Goal: Task Accomplishment & Management: Complete application form

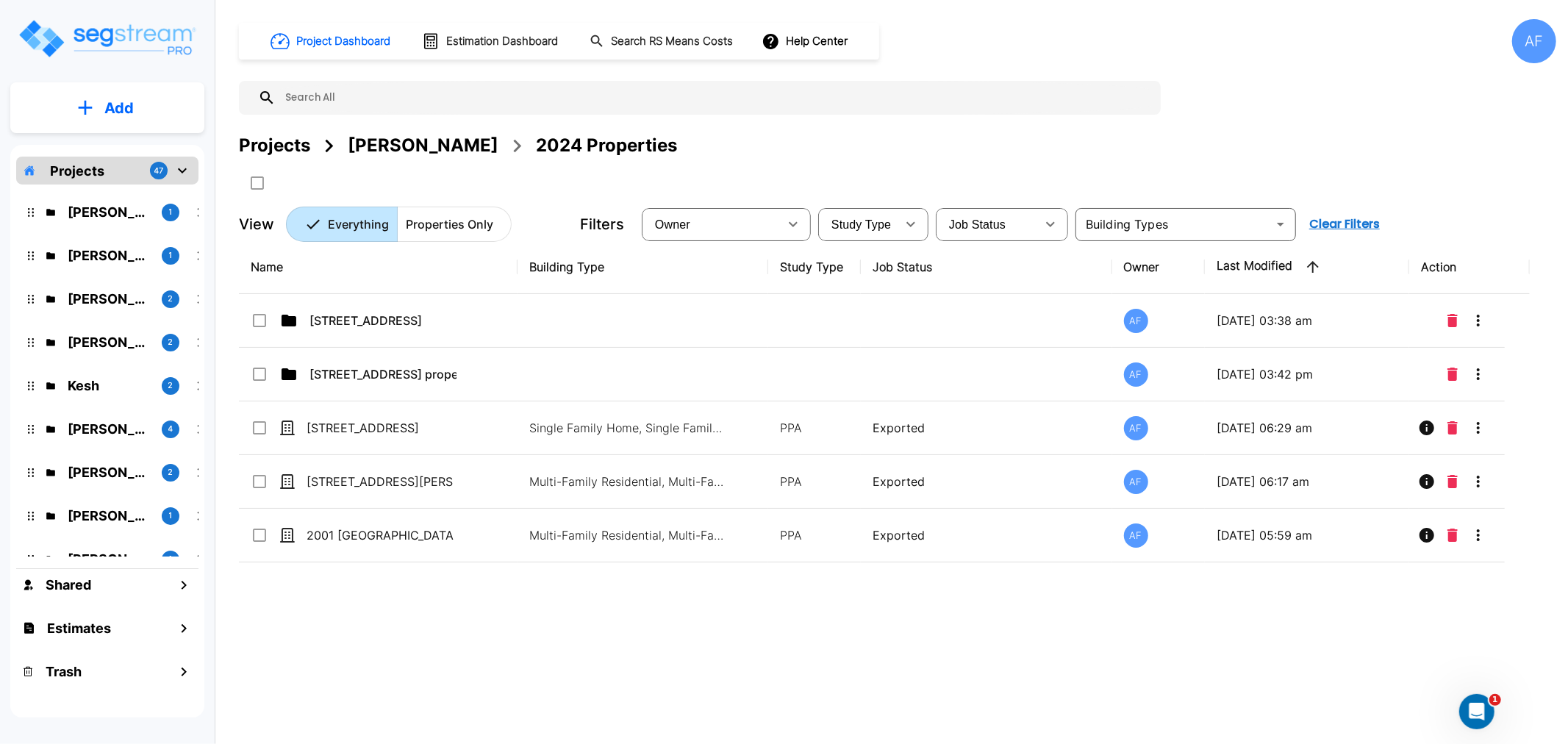
click at [1520, 56] on div "AF" at bounding box center [1534, 41] width 44 height 44
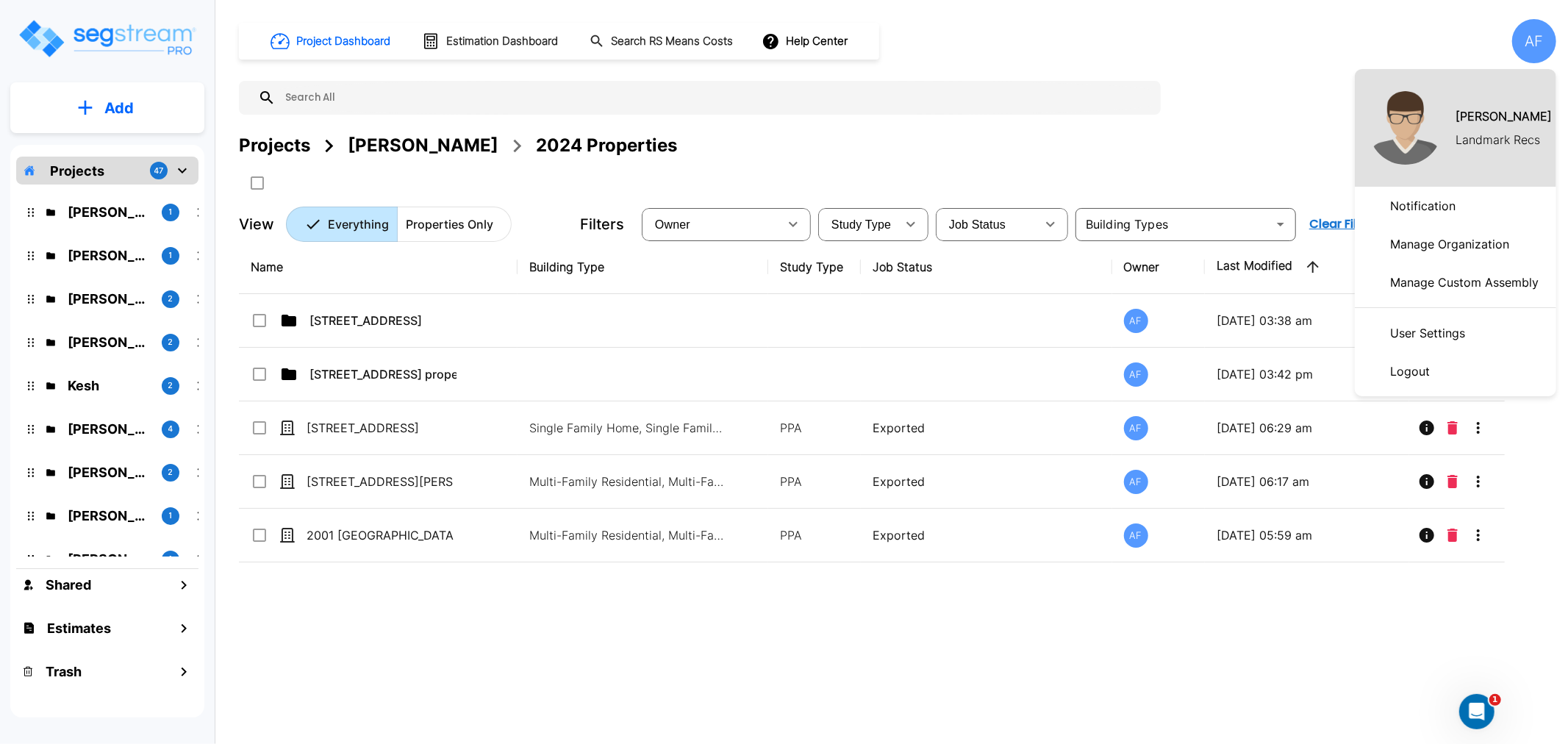
click at [1445, 373] on li "Logout" at bounding box center [1455, 371] width 201 height 38
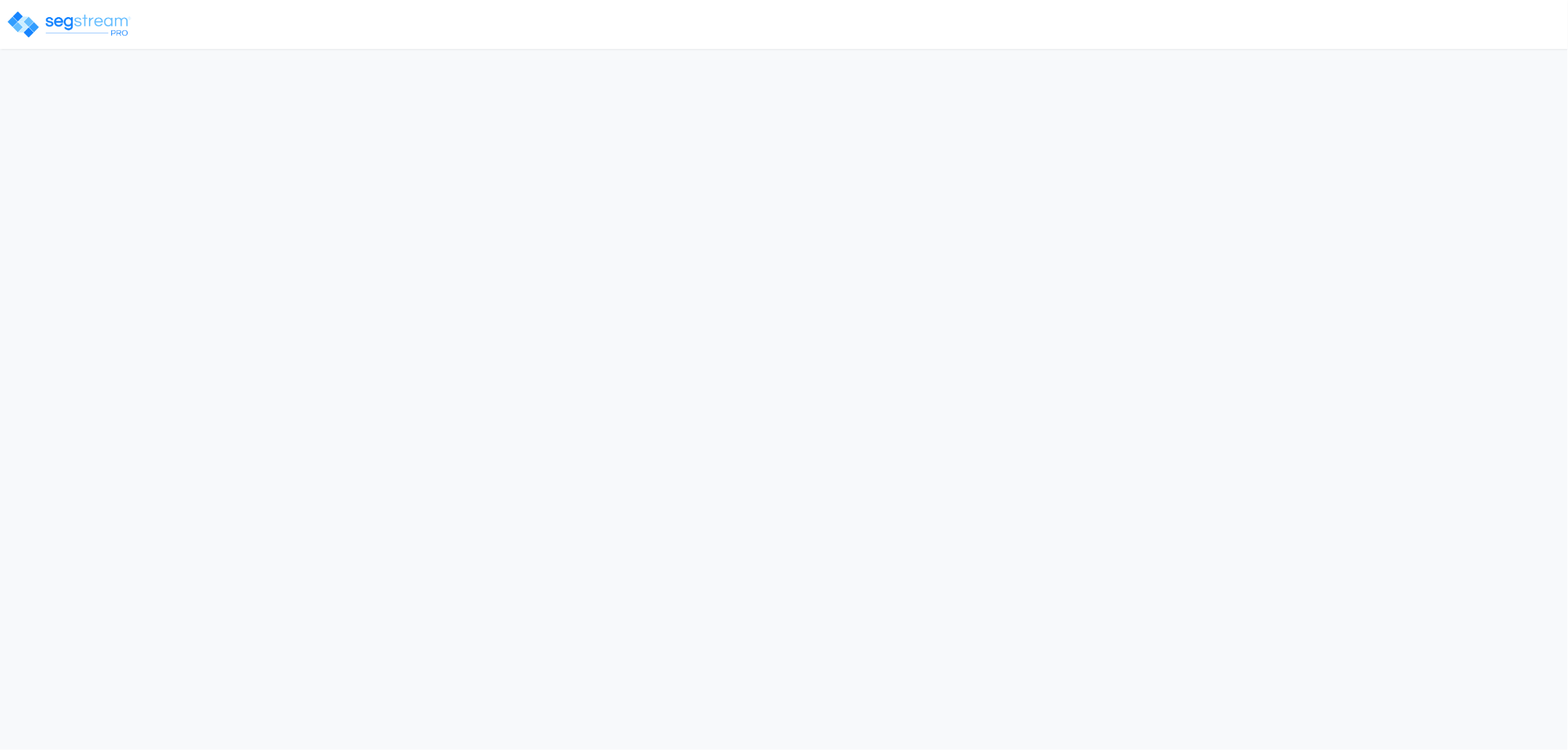
select select "NY"
select select "2024"
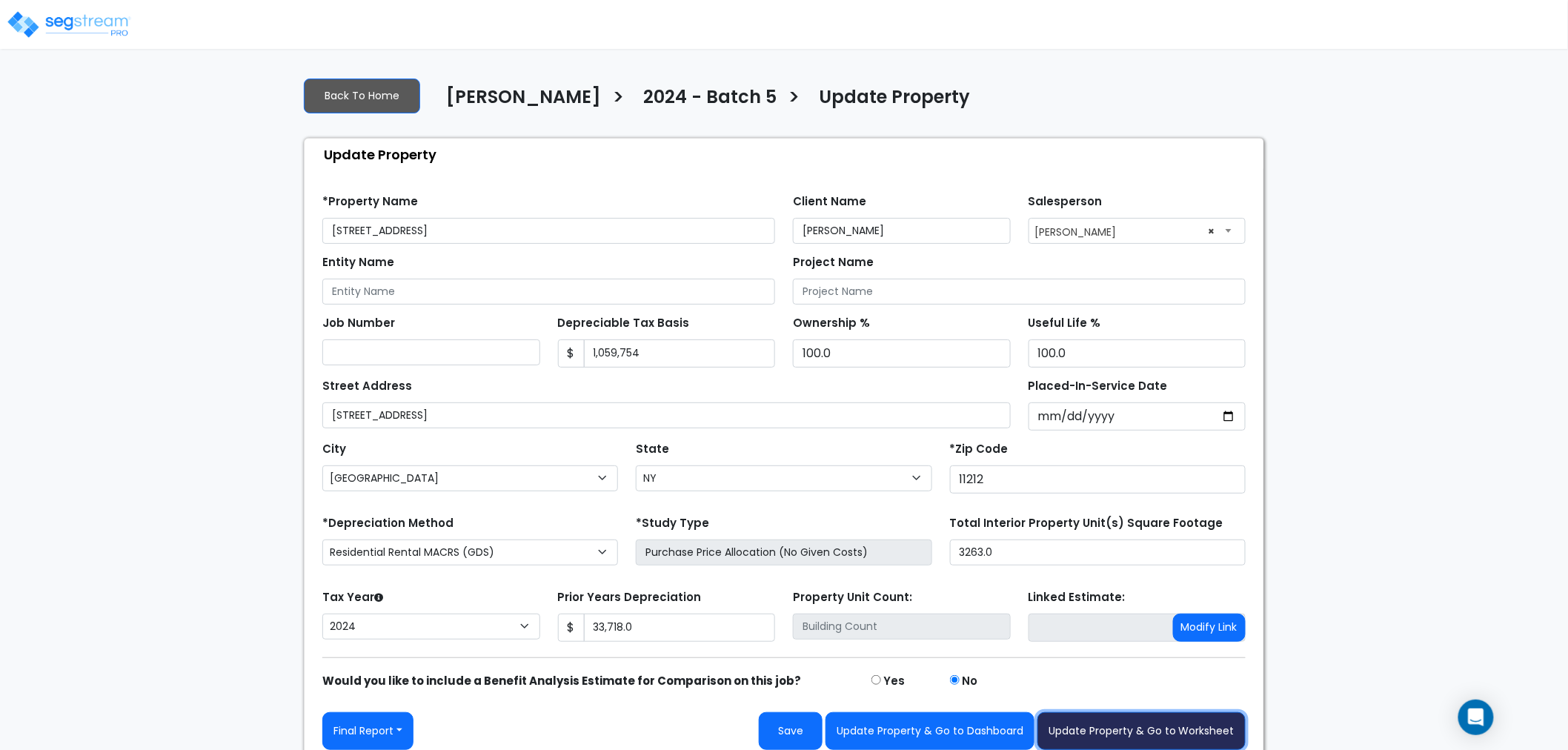
click at [1086, 733] on button "Update Property & Go to Worksheet" at bounding box center [1142, 731] width 208 height 38
type input "33718"
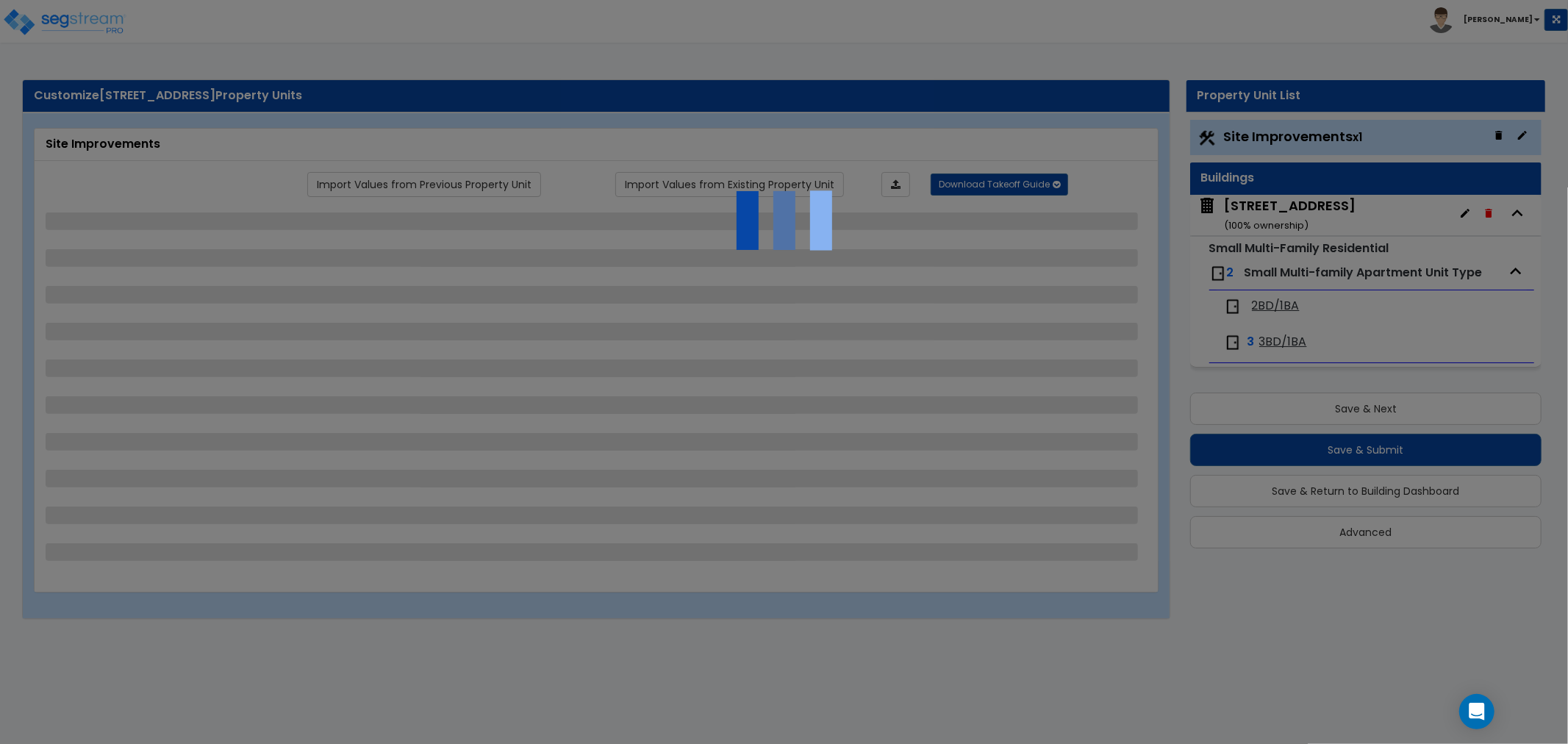
select select "2"
select select "1"
select select "6"
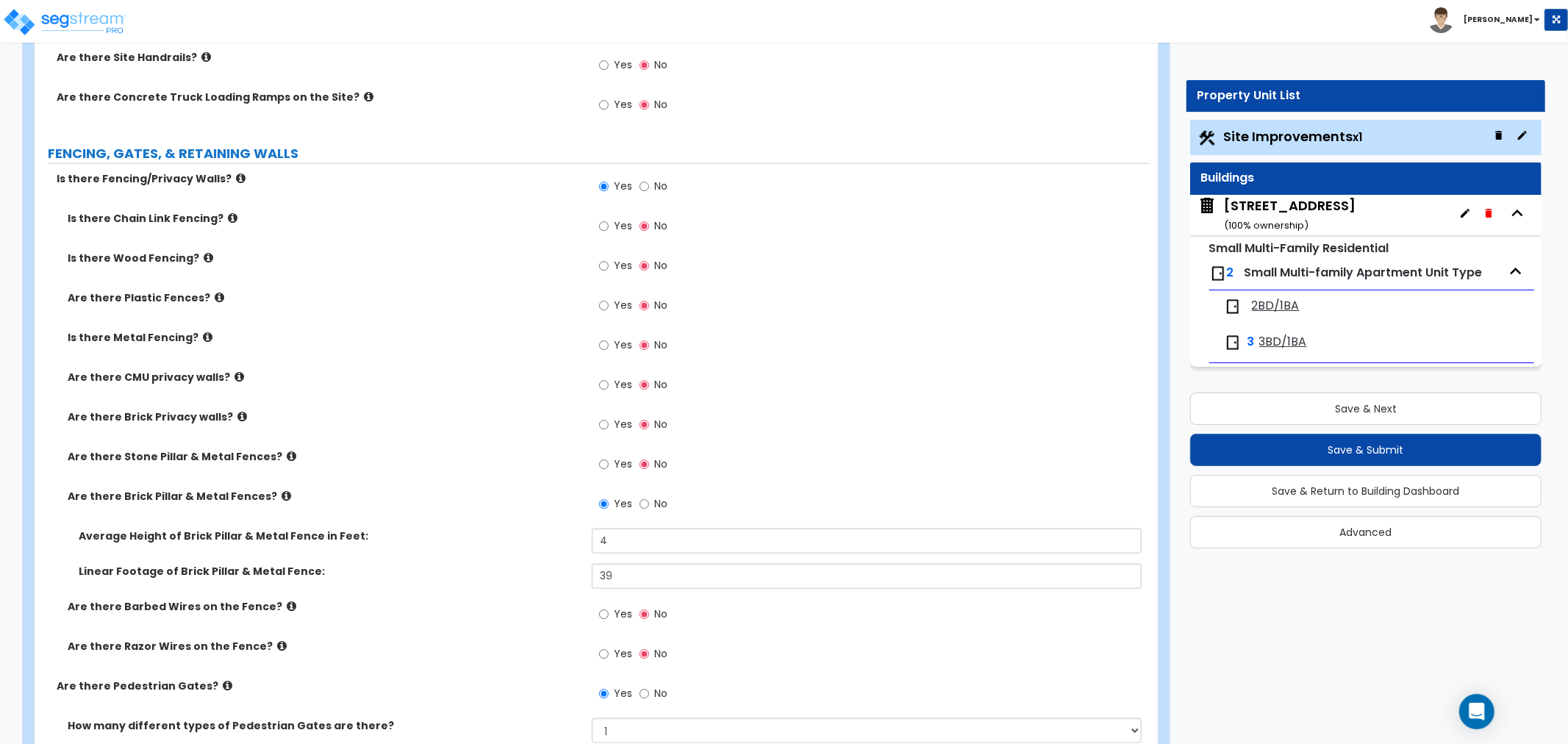
scroll to position [1471, 0]
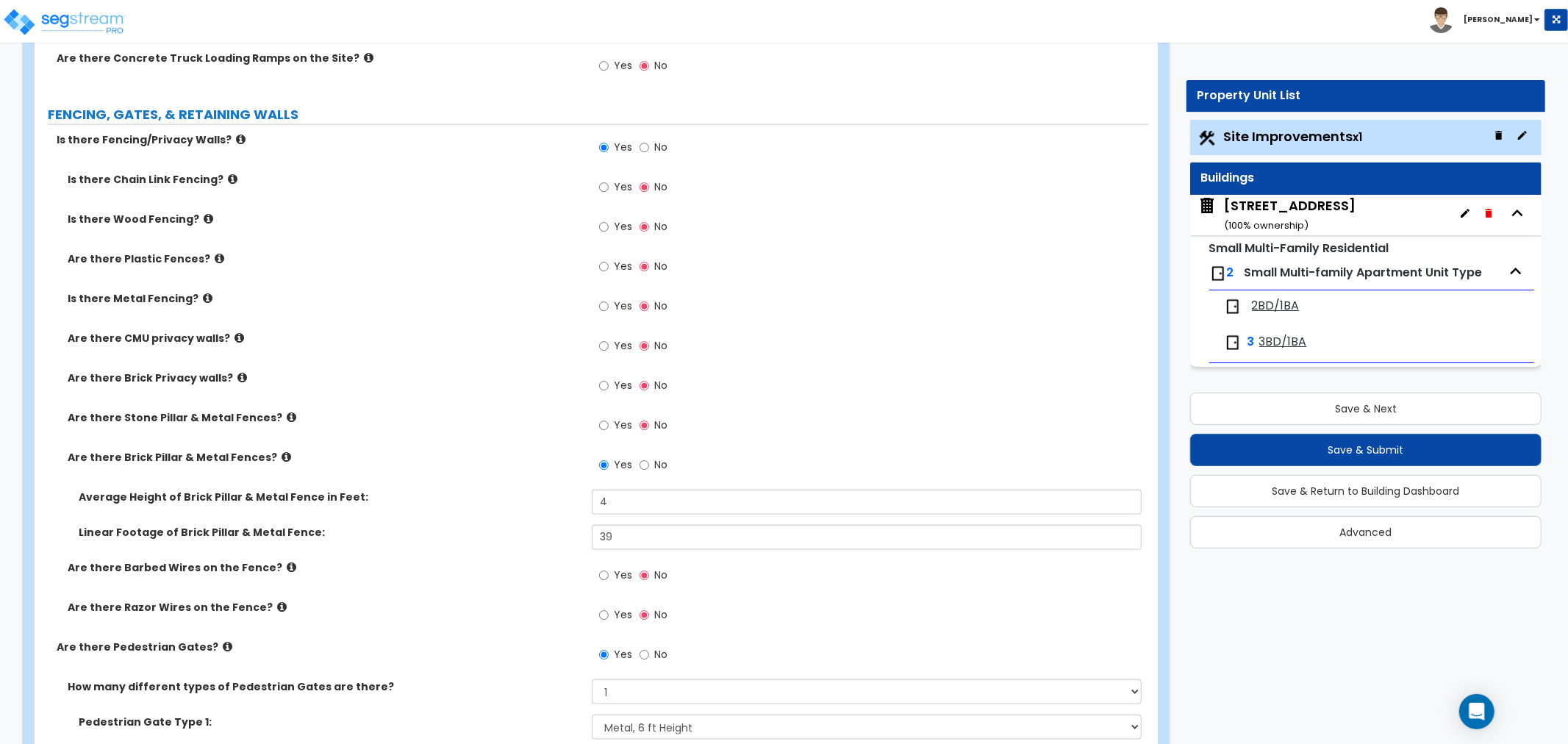
click at [282, 457] on icon at bounding box center [287, 457] width 9 height 11
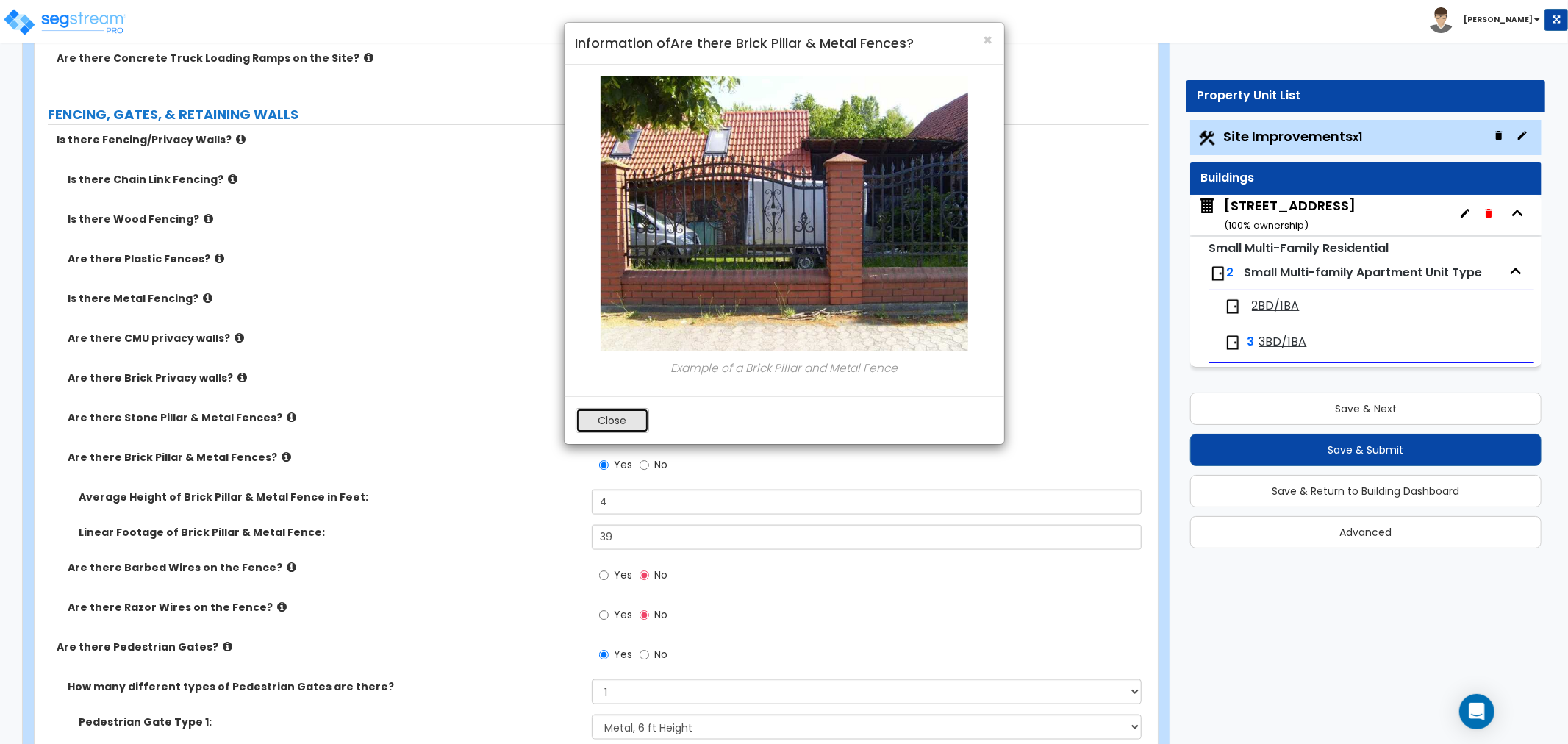
click at [604, 419] on button "Close" at bounding box center [612, 421] width 74 height 25
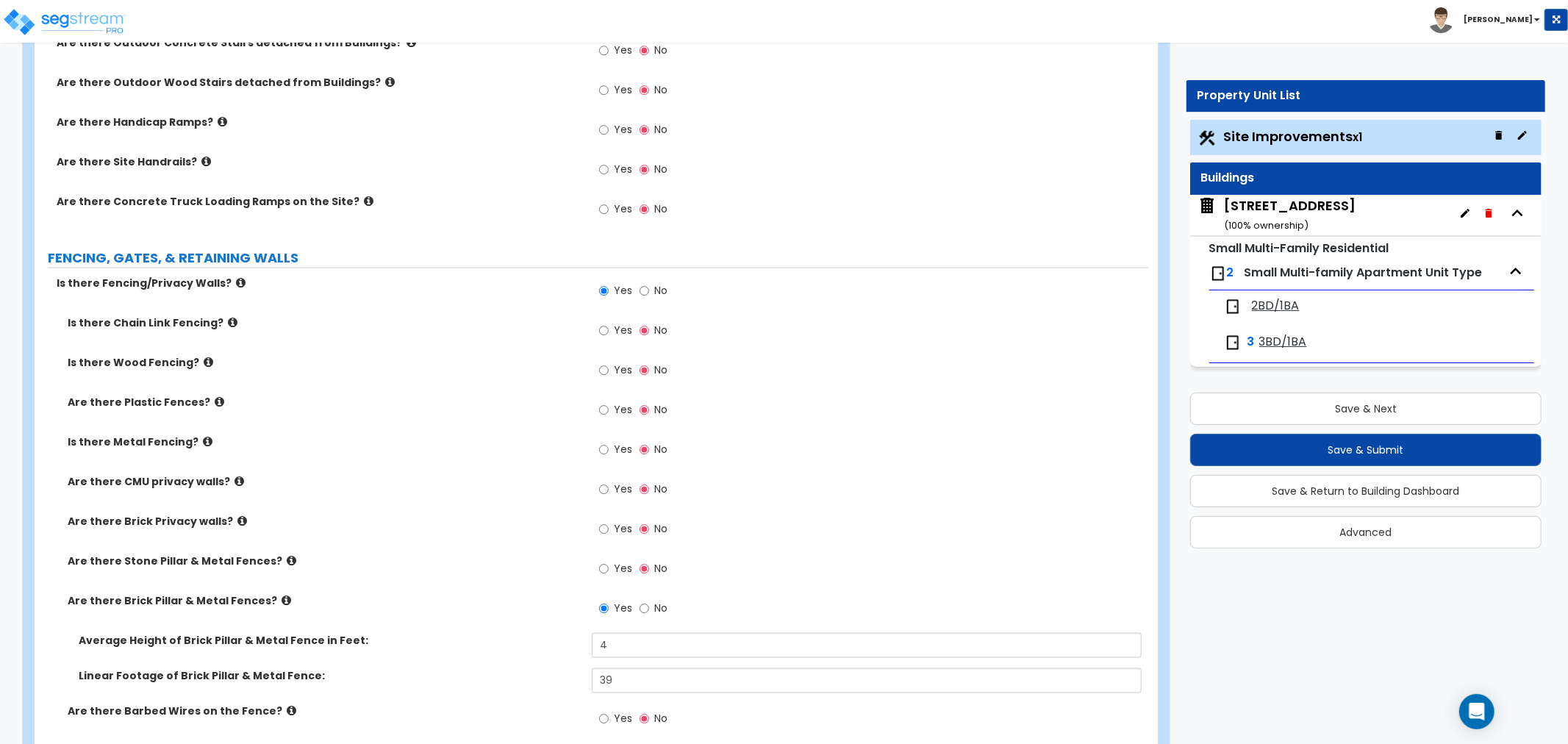
scroll to position [1307, 0]
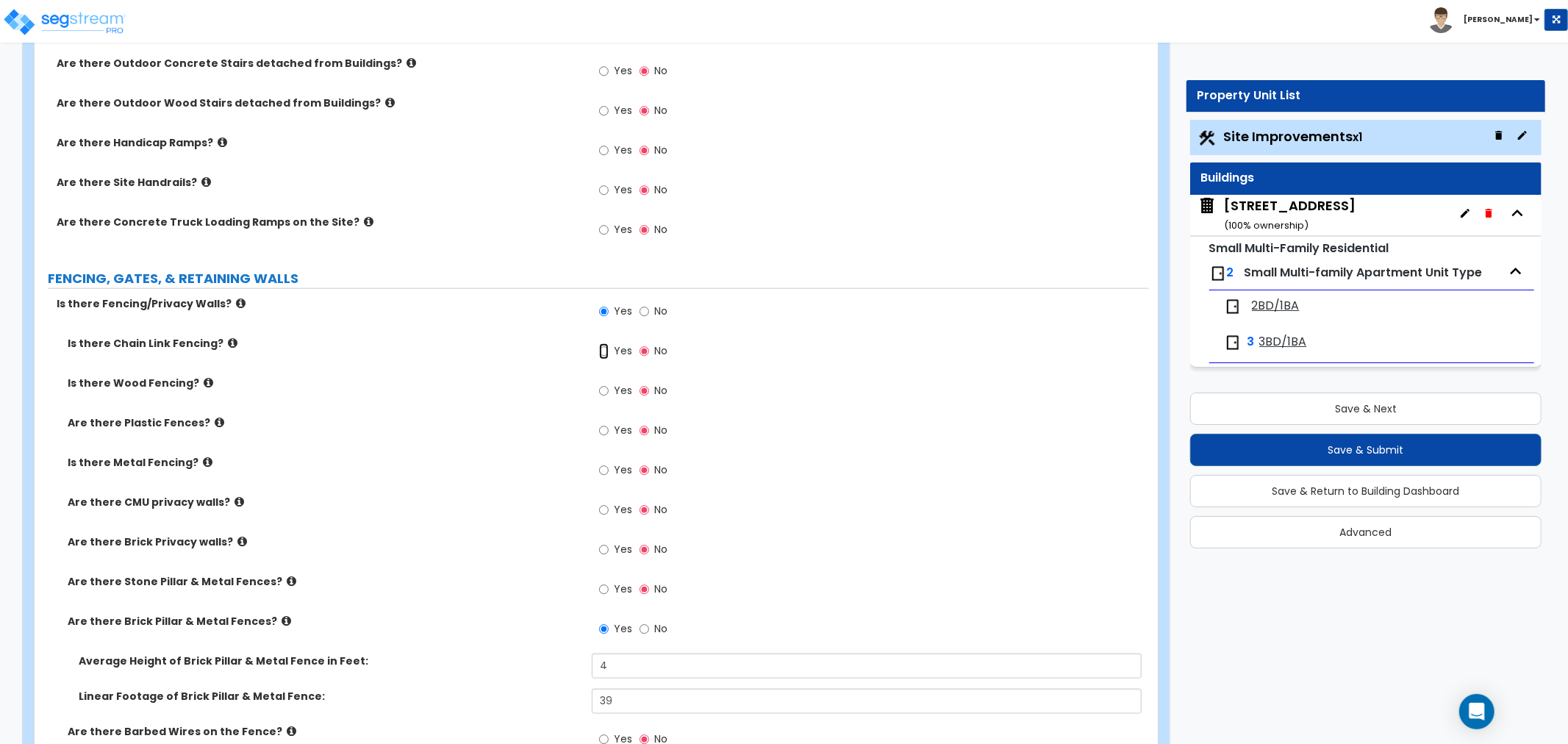
click at [600, 349] on input "Yes" at bounding box center [604, 352] width 9 height 16
radio input "true"
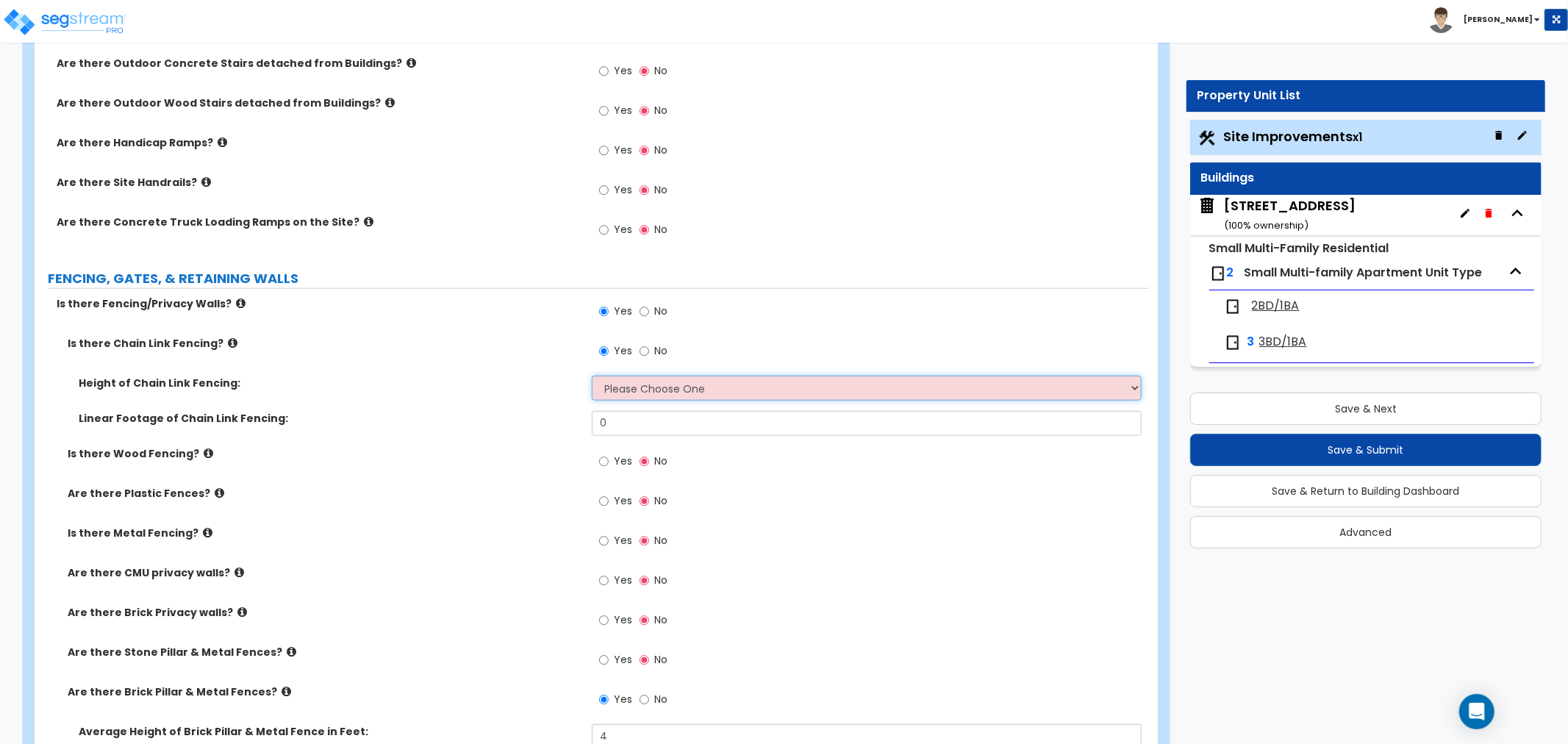
click at [629, 393] on select "Please Choose One 3 feet 4 feet 5 feet 6 feet 10 feet 12 feet" at bounding box center [867, 388] width 550 height 25
select select "4"
click at [592, 376] on select "Please Choose One 3 feet 4 feet 5 feet 6 feet 10 feet 12 feet" at bounding box center [867, 388] width 550 height 25
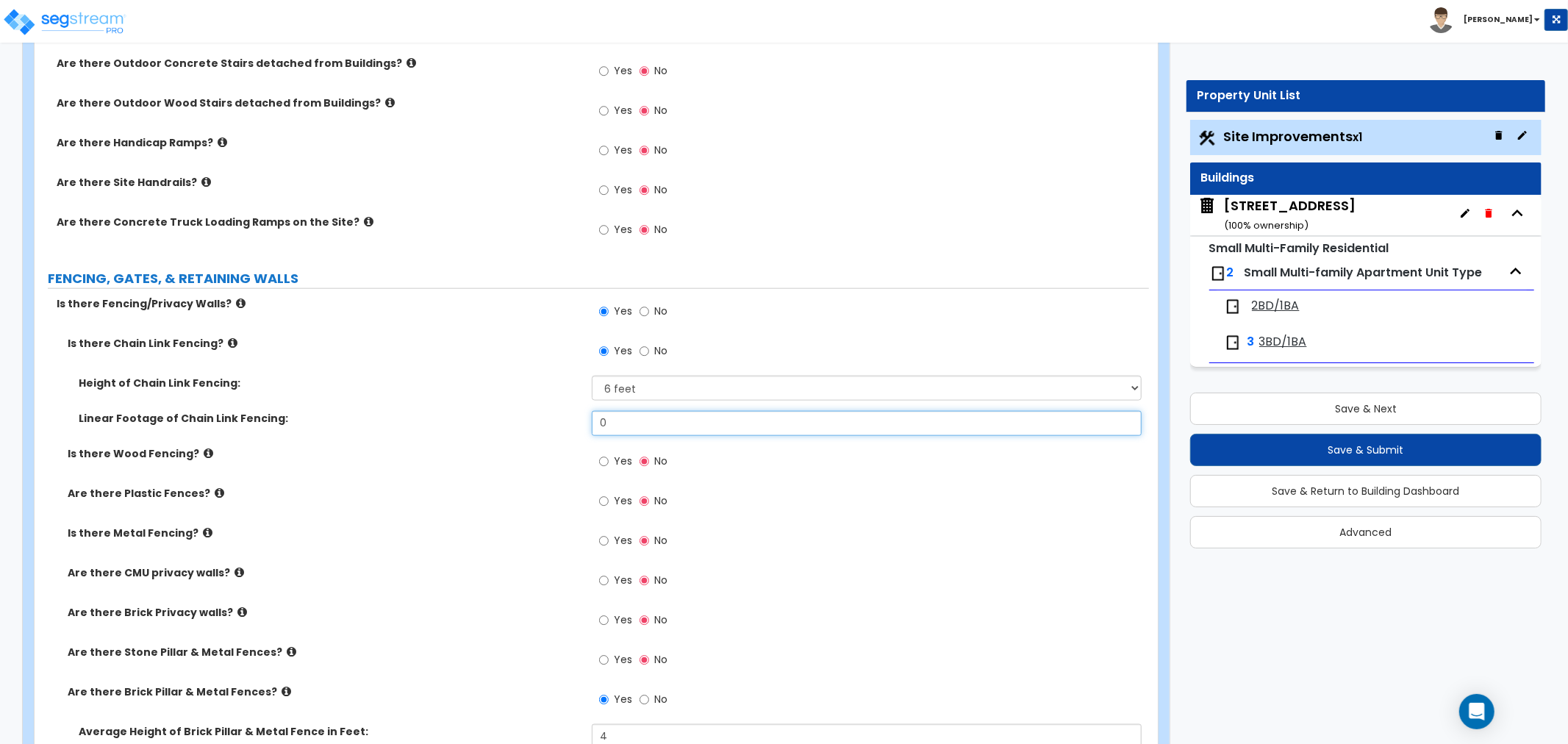
drag, startPoint x: 620, startPoint y: 422, endPoint x: 566, endPoint y: 417, distance: 54.2
click at [566, 417] on div "Linear Footage of Chain Link Fencing: 0" at bounding box center [592, 428] width 1115 height 35
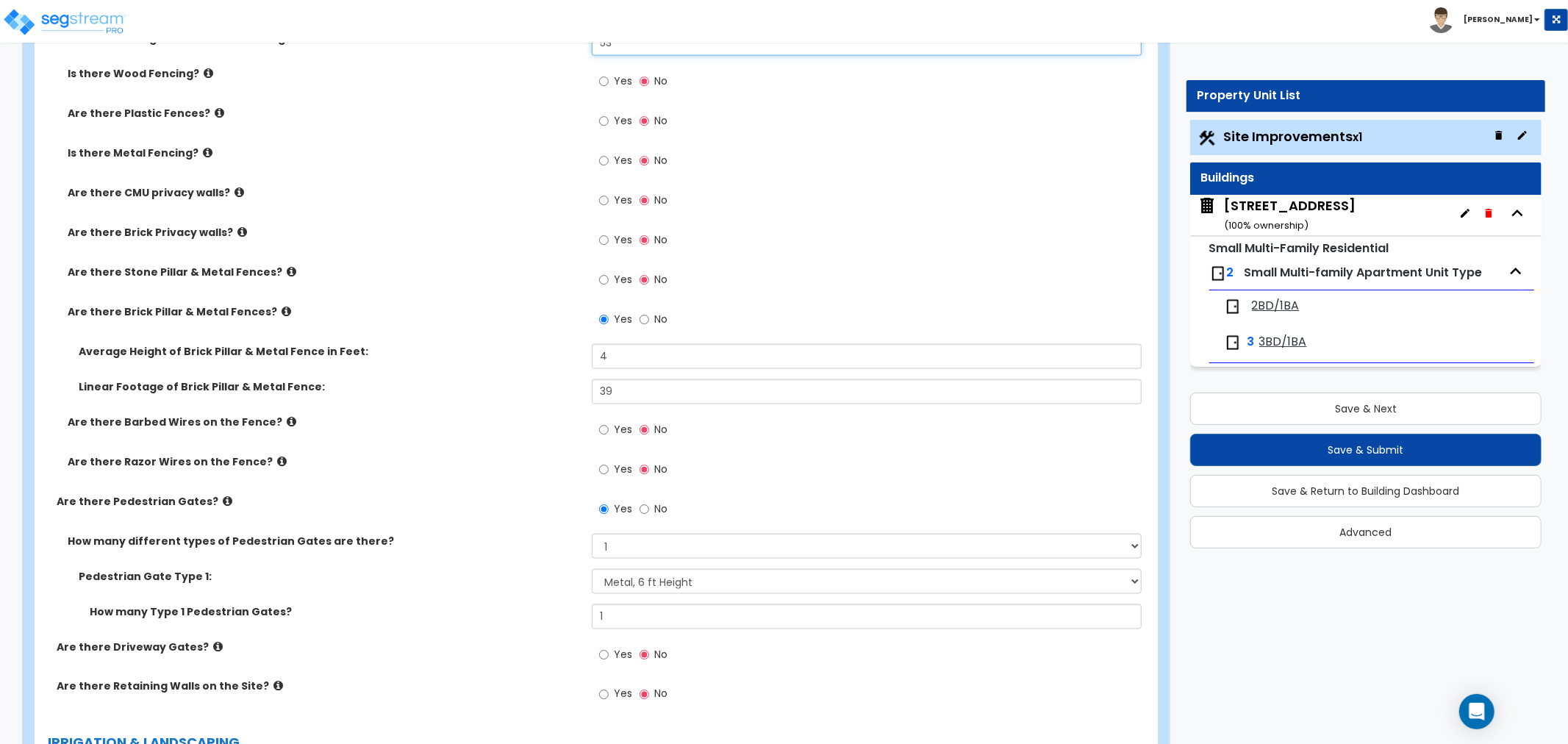
scroll to position [1716, 0]
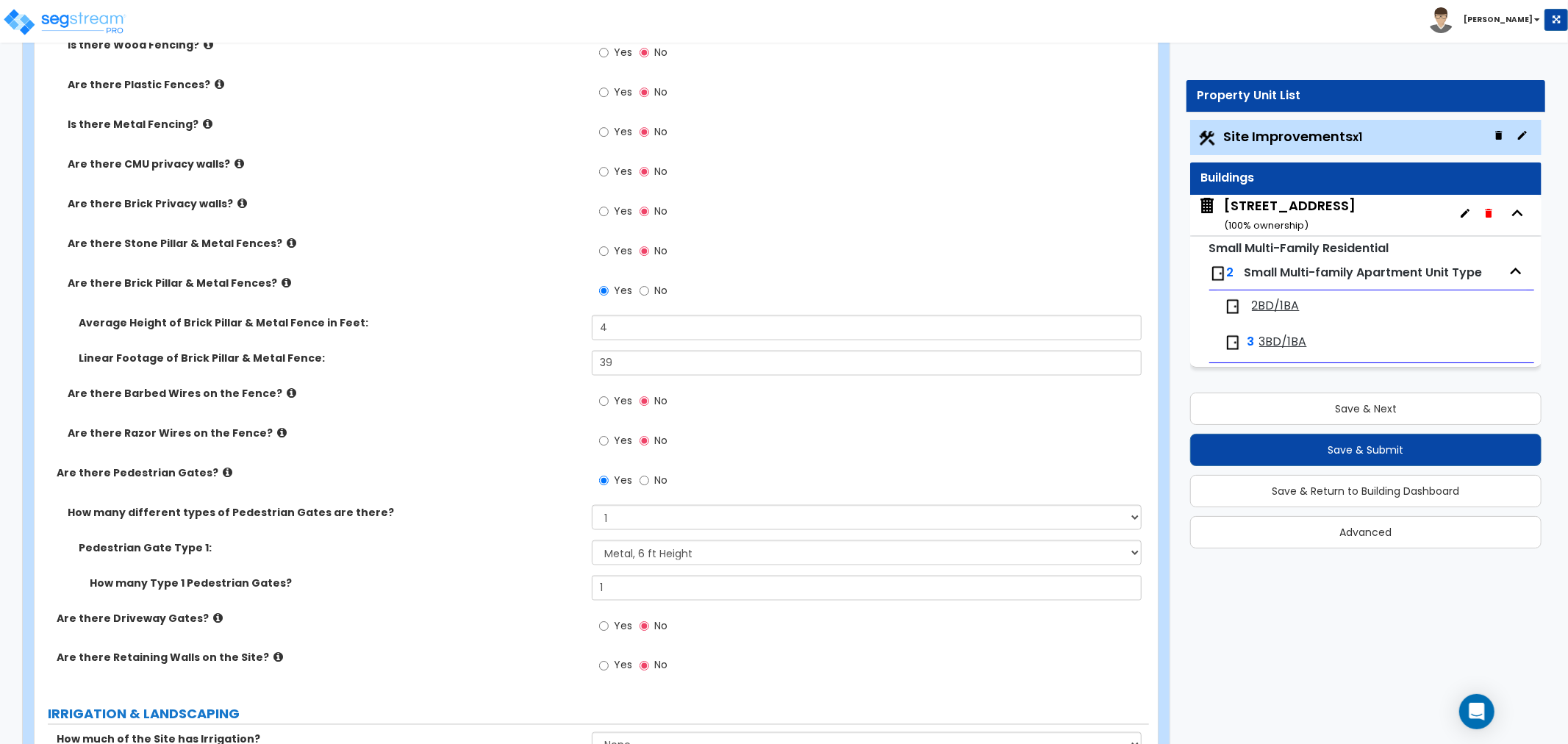
type input "53"
click at [615, 554] on select "Please Choose One Chain Link, 3 ft Height Chain Link, 4 ft Height Chain Link, 6…" at bounding box center [867, 553] width 550 height 25
click at [592, 540] on select "Please Choose One Chain Link, 3 ft Height Chain Link, 4 ft Height Chain Link, 6…" at bounding box center [867, 553] width 550 height 25
click at [615, 559] on select "Please Choose One Chain Link, 3 ft Height Chain Link, 4 ft Height Chain Link, 6…" at bounding box center [867, 553] width 550 height 25
select select "5"
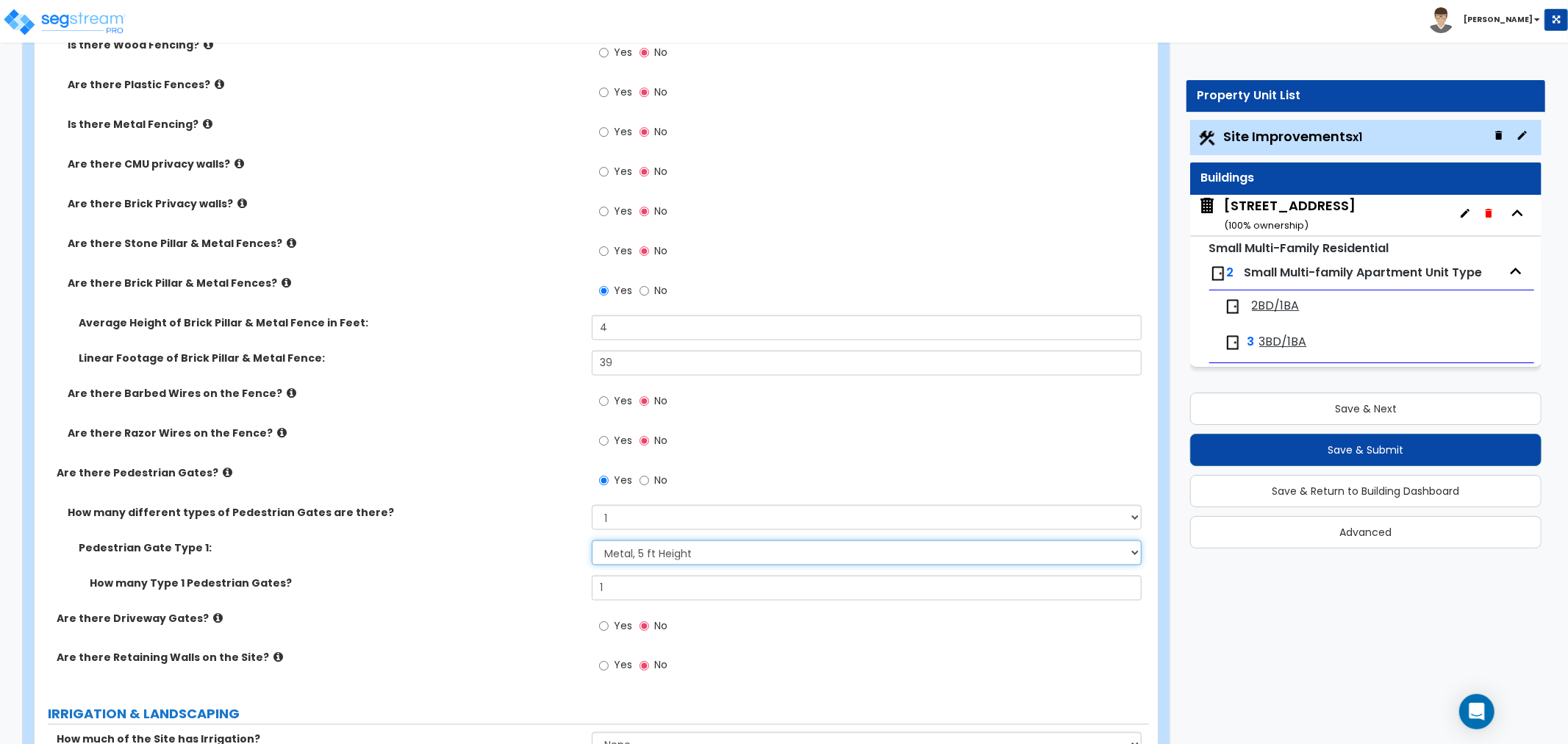
click at [592, 540] on select "Please Choose One Chain Link, 3 ft Height Chain Link, 4 ft Height Chain Link, 6…" at bounding box center [867, 553] width 550 height 25
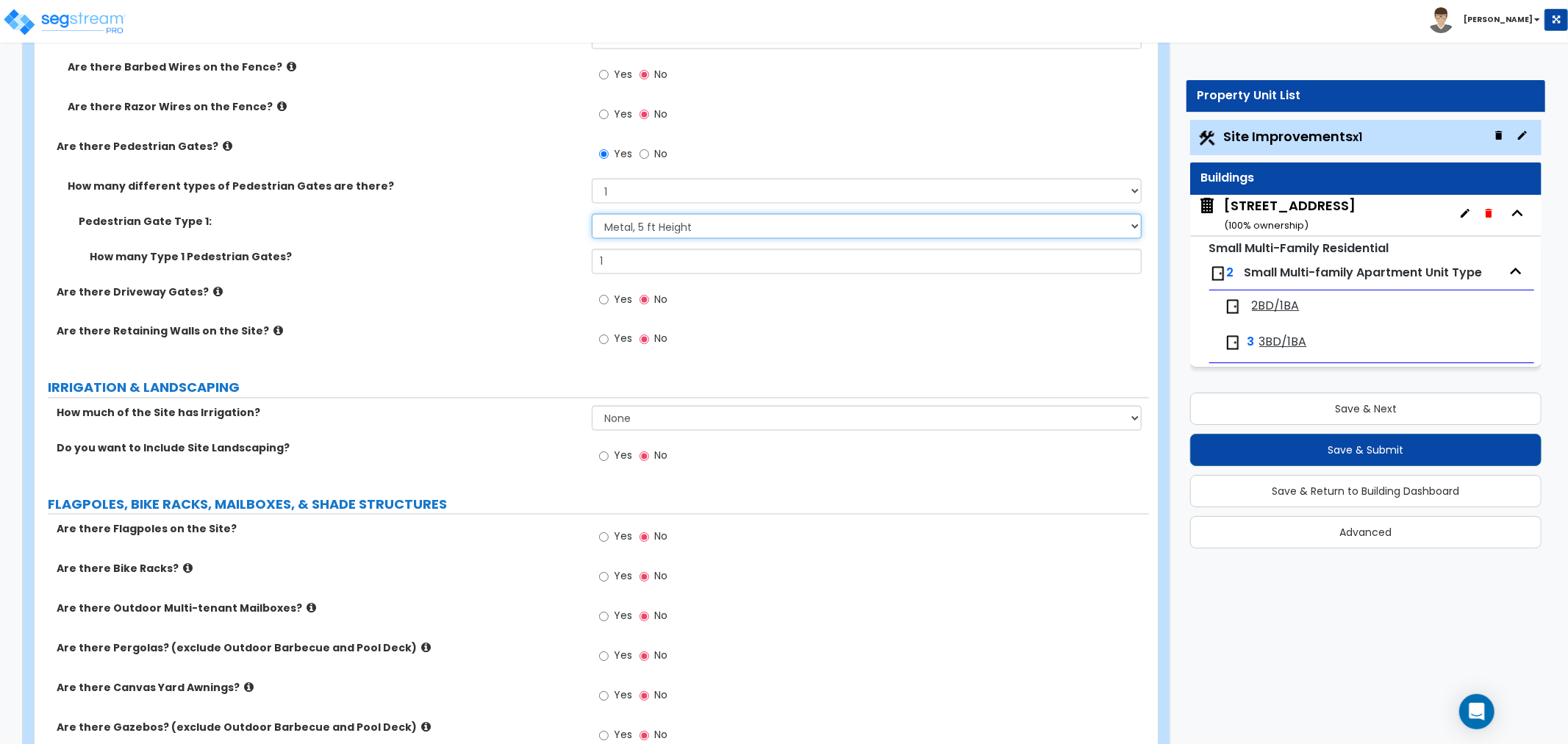
scroll to position [2124, 0]
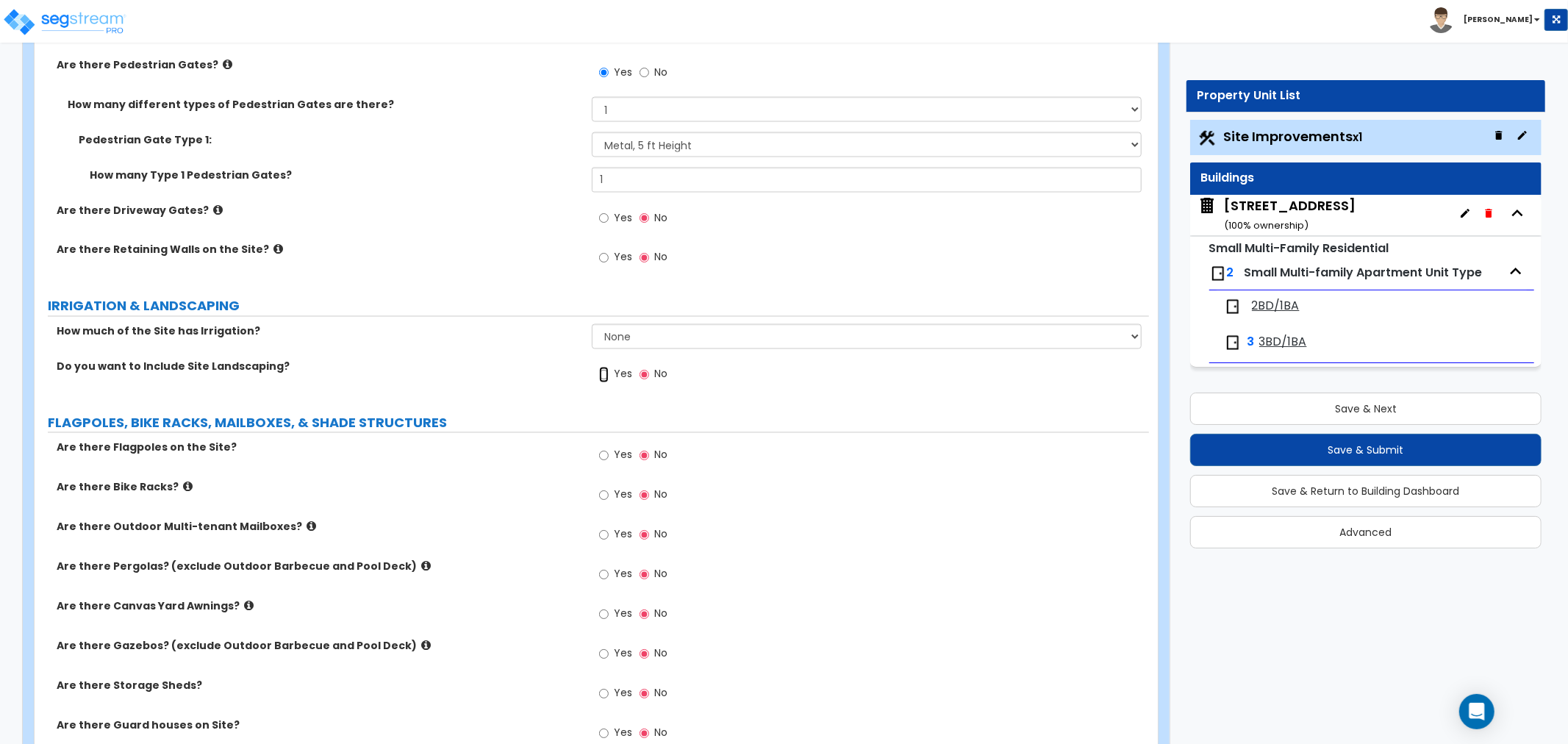
click at [604, 374] on input "Yes" at bounding box center [604, 375] width 9 height 16
radio input "true"
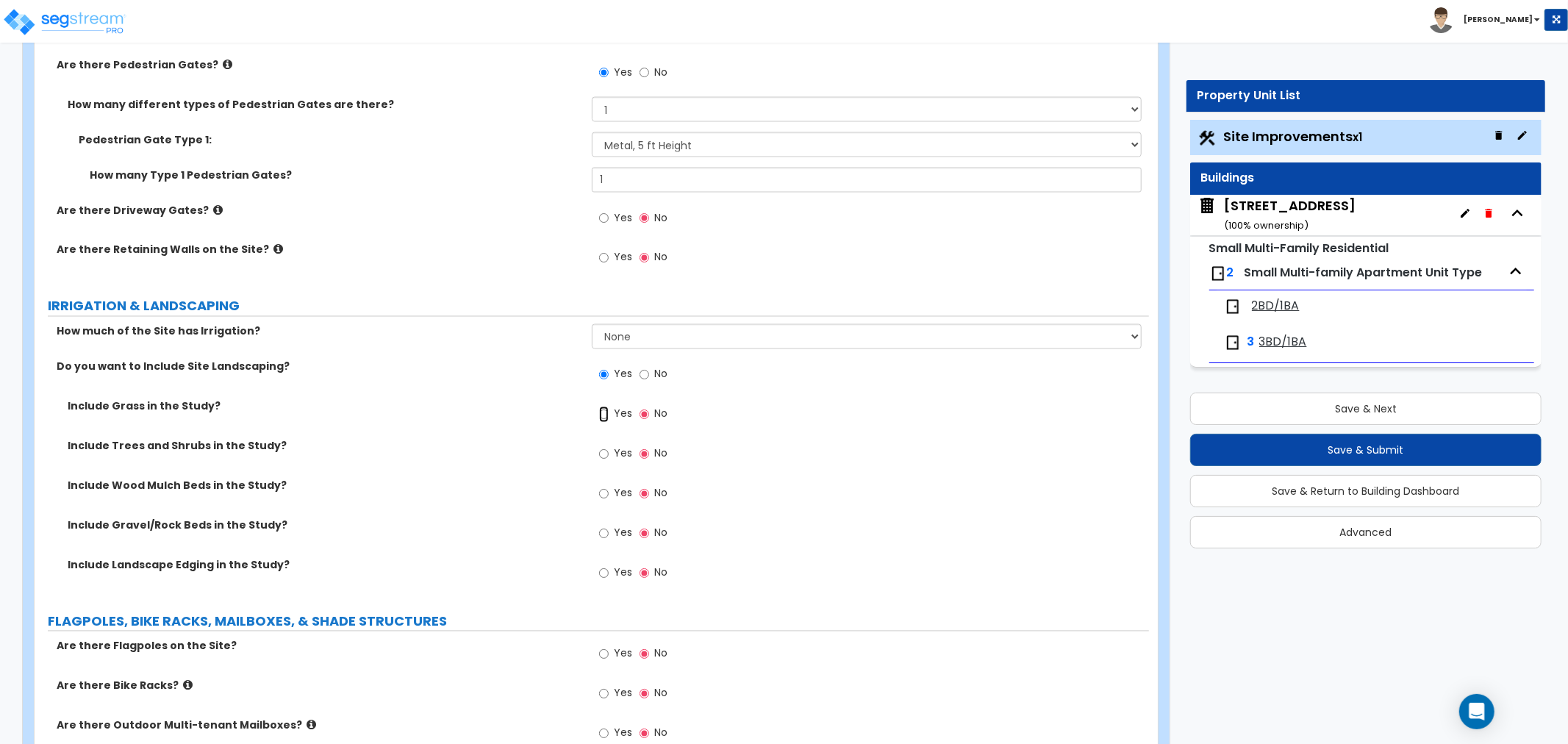
click at [606, 415] on input "Yes" at bounding box center [604, 414] width 9 height 16
radio input "true"
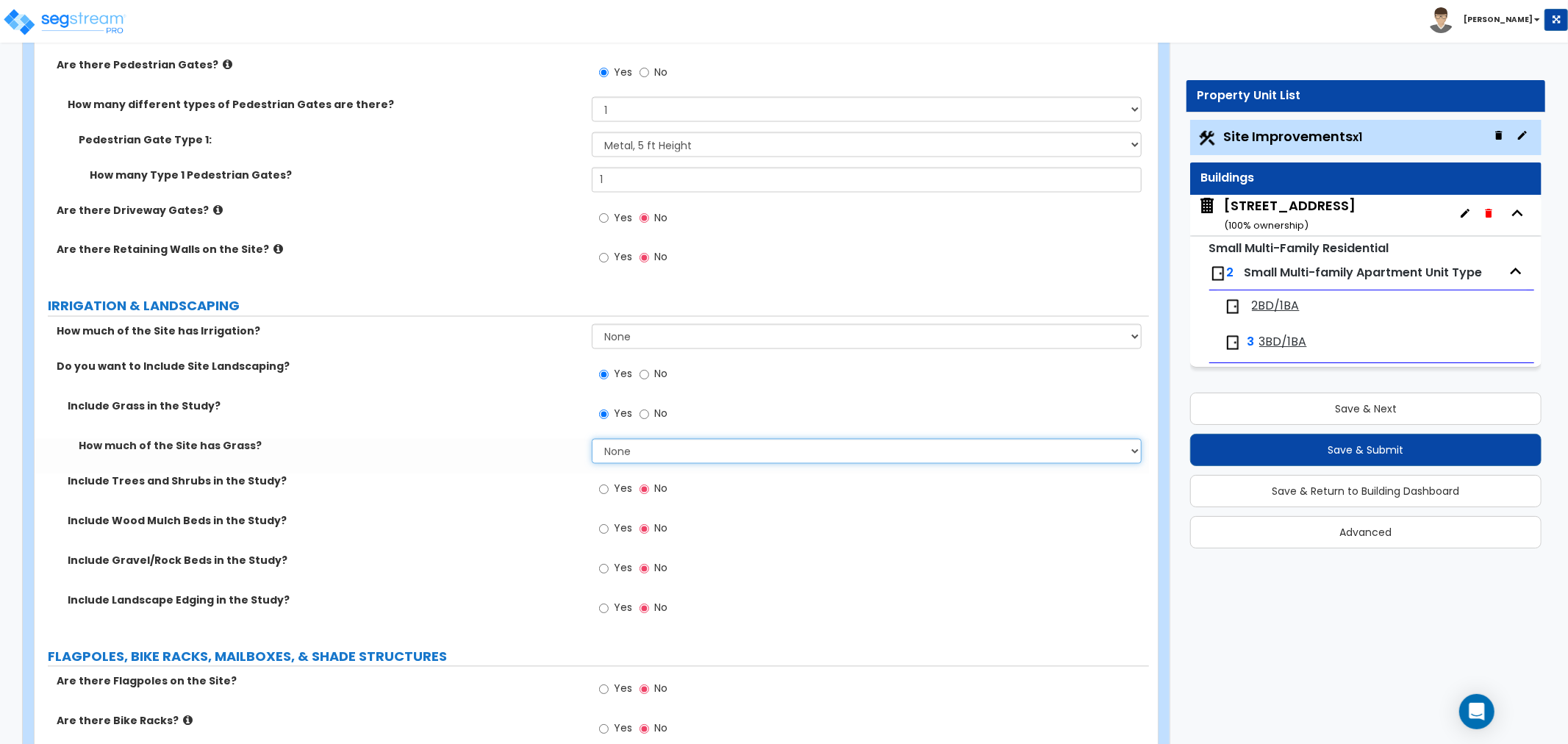
click at [640, 443] on select "None I want to Enter an Approximate Percentage I want to Enter the Square Foota…" at bounding box center [867, 452] width 550 height 25
select select "2"
click at [592, 439] on select "None I want to Enter an Approximate Percentage I want to Enter the Square Foota…" at bounding box center [867, 452] width 550 height 25
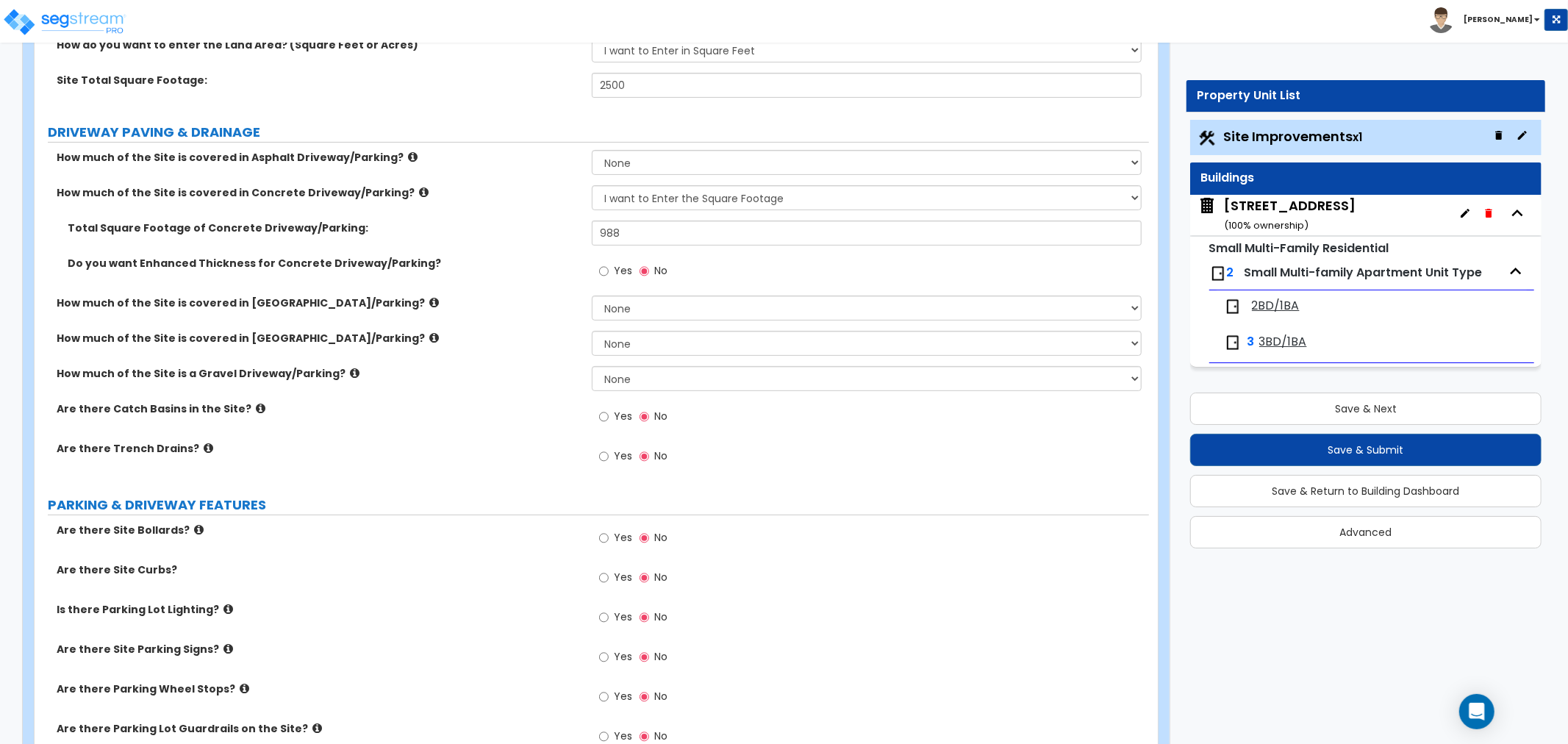
scroll to position [0, 0]
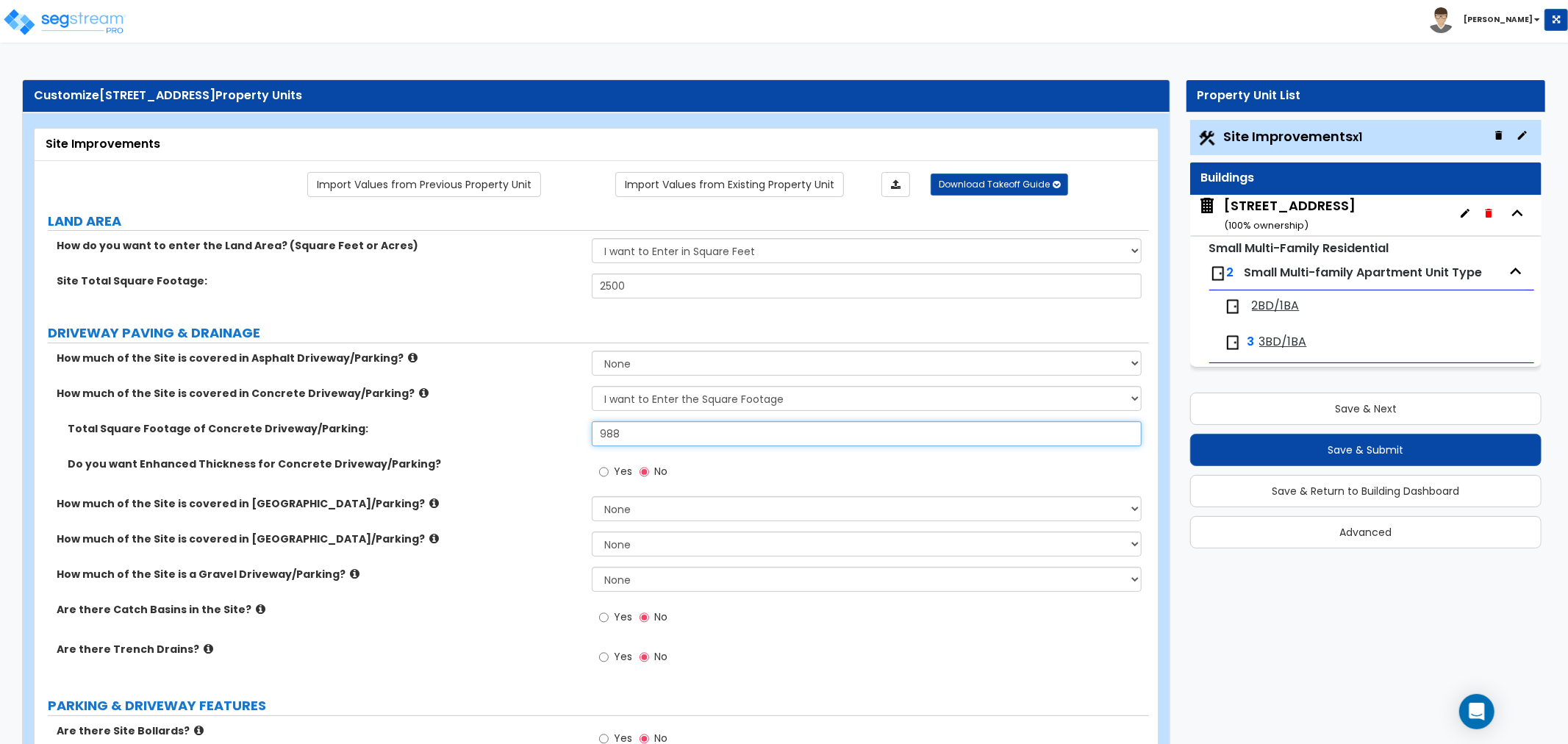
drag, startPoint x: 627, startPoint y: 431, endPoint x: 541, endPoint y: 429, distance: 86.0
click at [541, 429] on div "Total Square Footage of Concrete Driveway/Parking: 988" at bounding box center [592, 439] width 1115 height 35
type input "350"
click at [489, 505] on label "How much of the Site is covered in Brick Driveway/Parking?" at bounding box center [319, 504] width 524 height 15
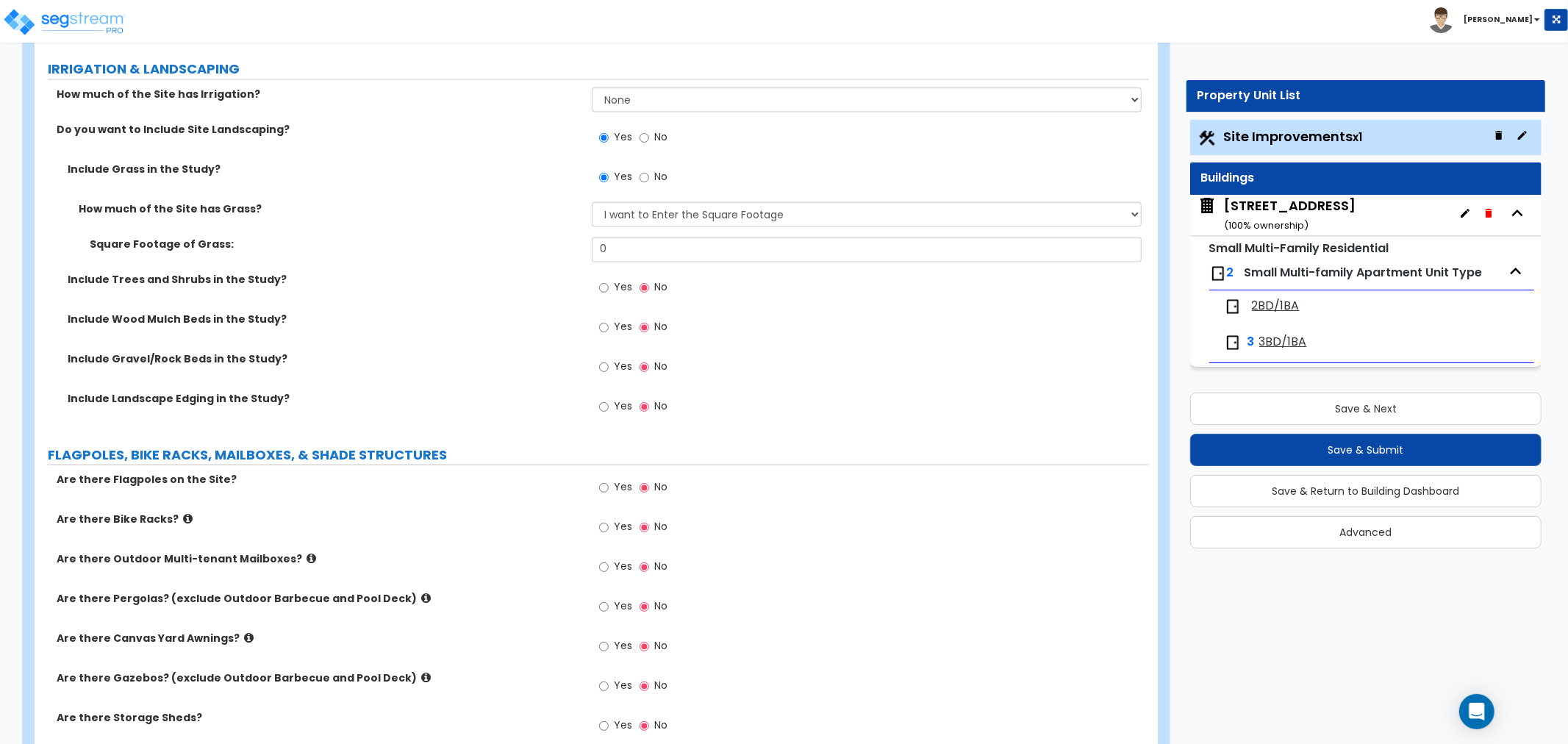
scroll to position [2288, 0]
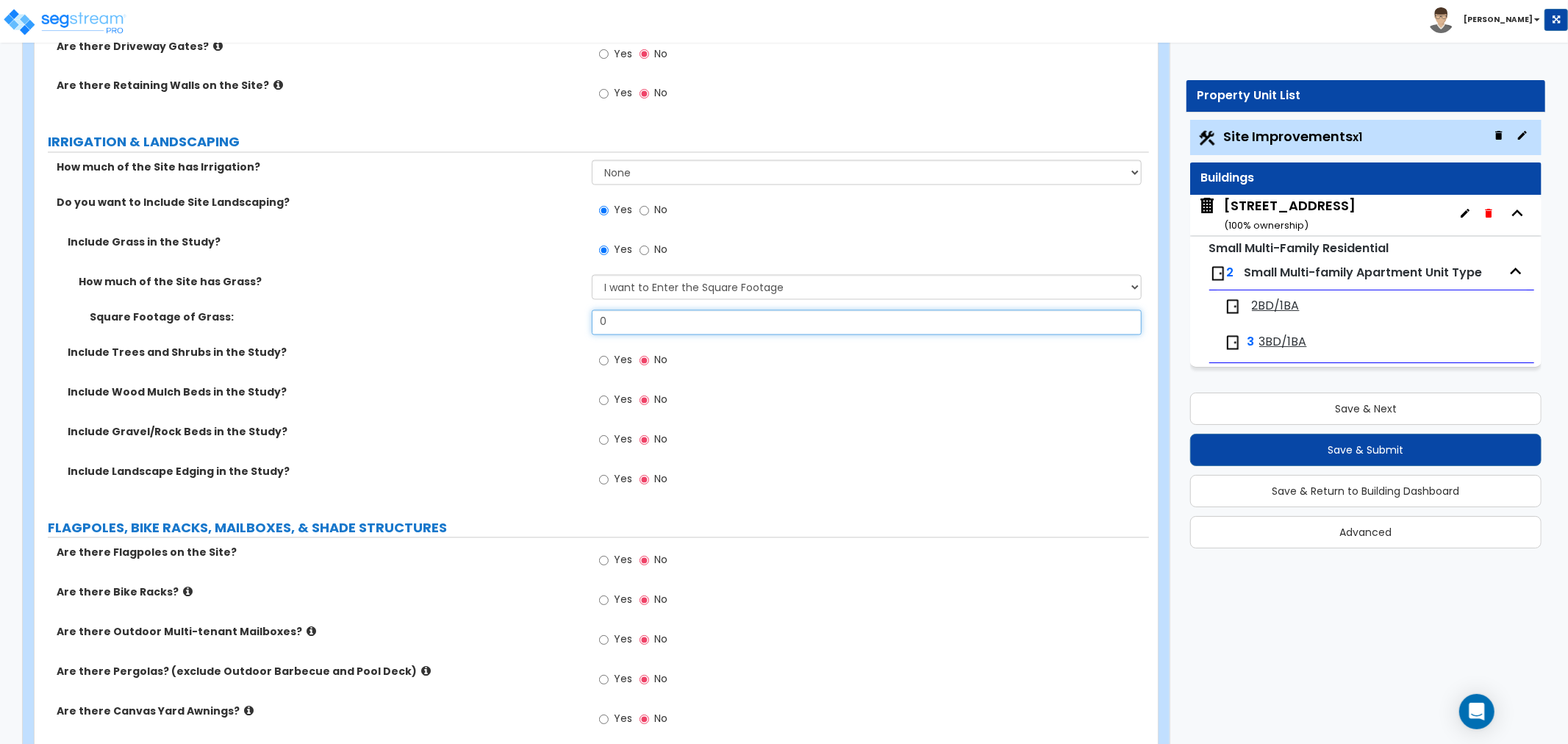
drag, startPoint x: 622, startPoint y: 312, endPoint x: 559, endPoint y: 320, distance: 63.5
click at [559, 320] on div "Square Footage of Grass: 0" at bounding box center [592, 327] width 1115 height 35
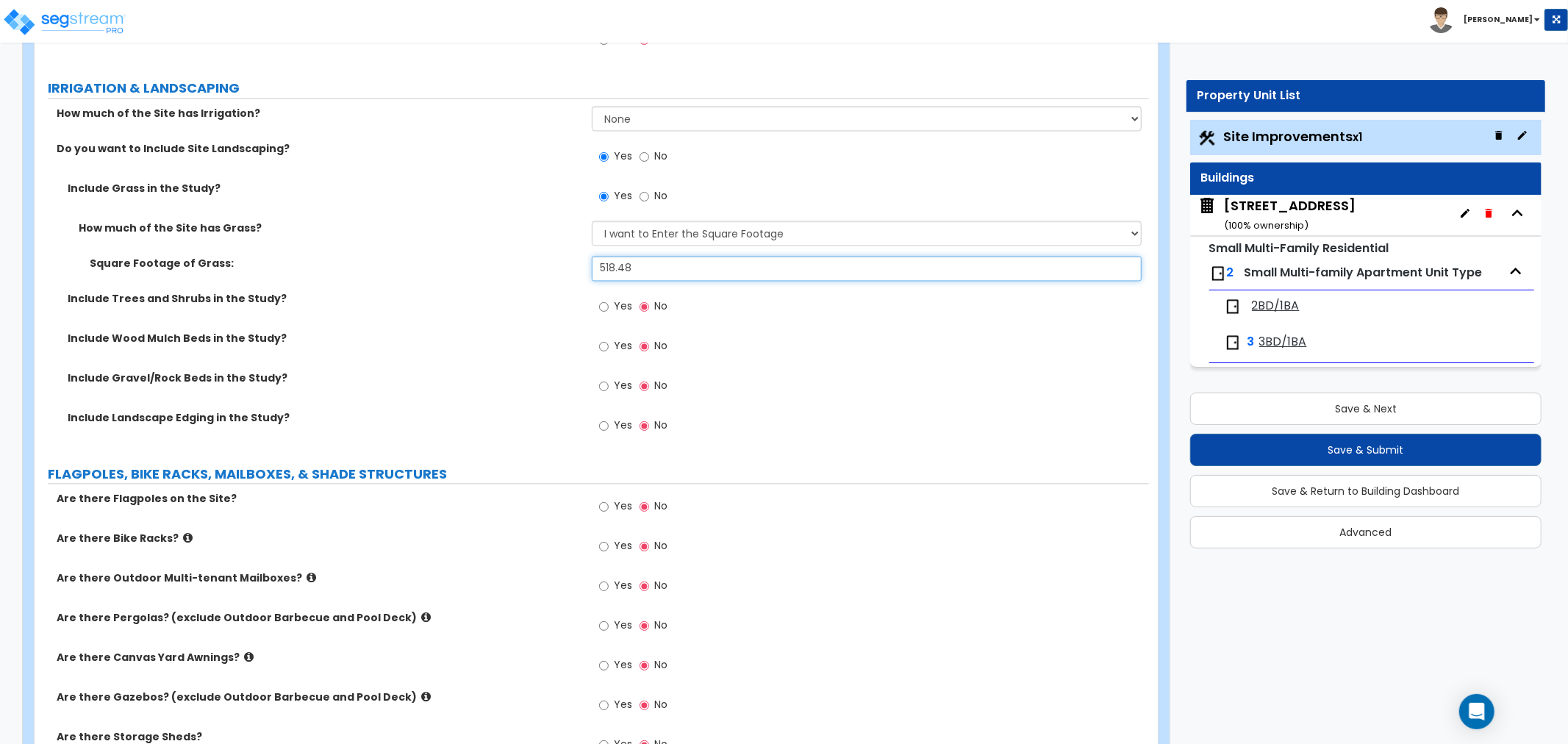
scroll to position [2370, 0]
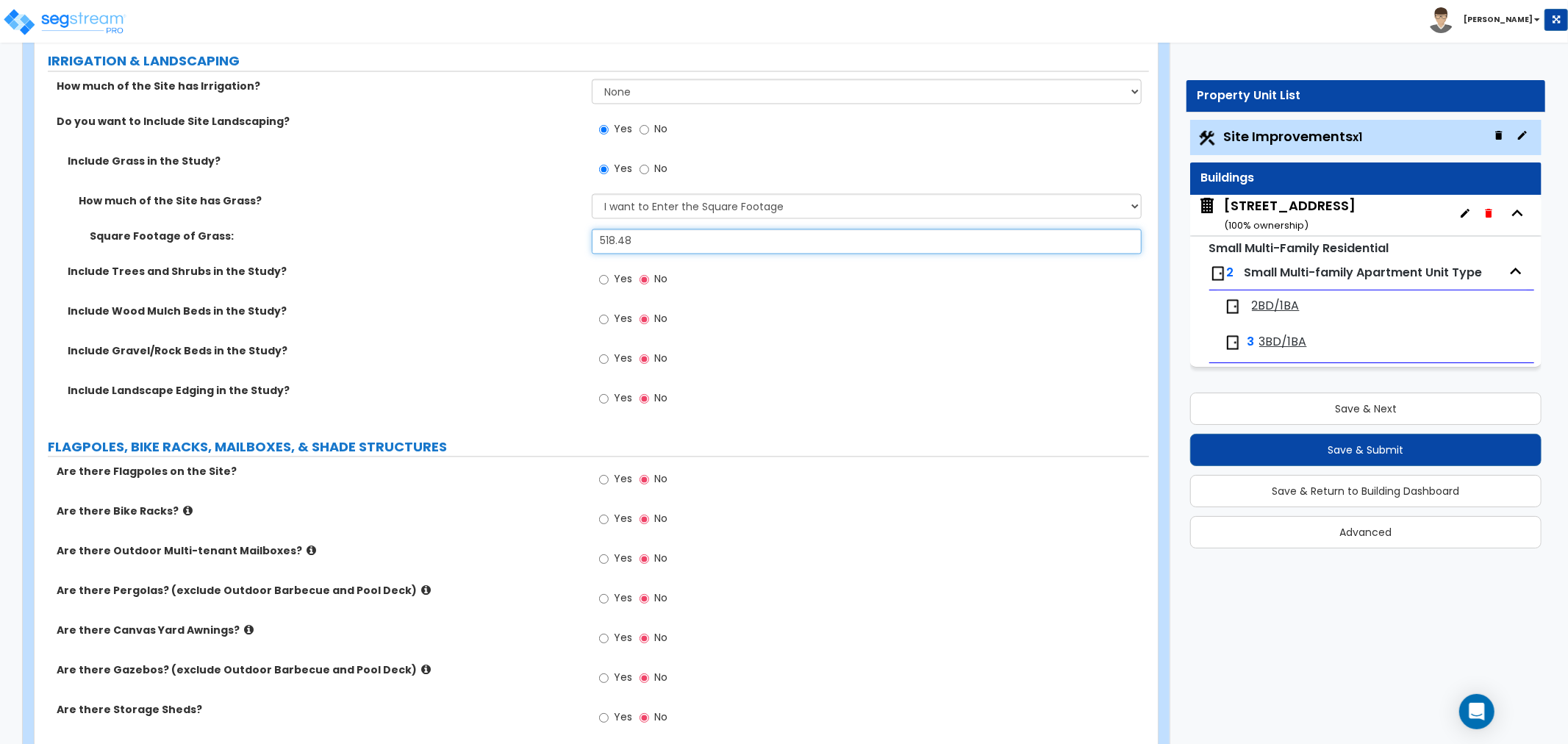
drag, startPoint x: 651, startPoint y: 233, endPoint x: 438, endPoint y: 252, distance: 213.8
click at [438, 252] on div "Square Footage of Grass: 518.48" at bounding box center [592, 246] width 1115 height 35
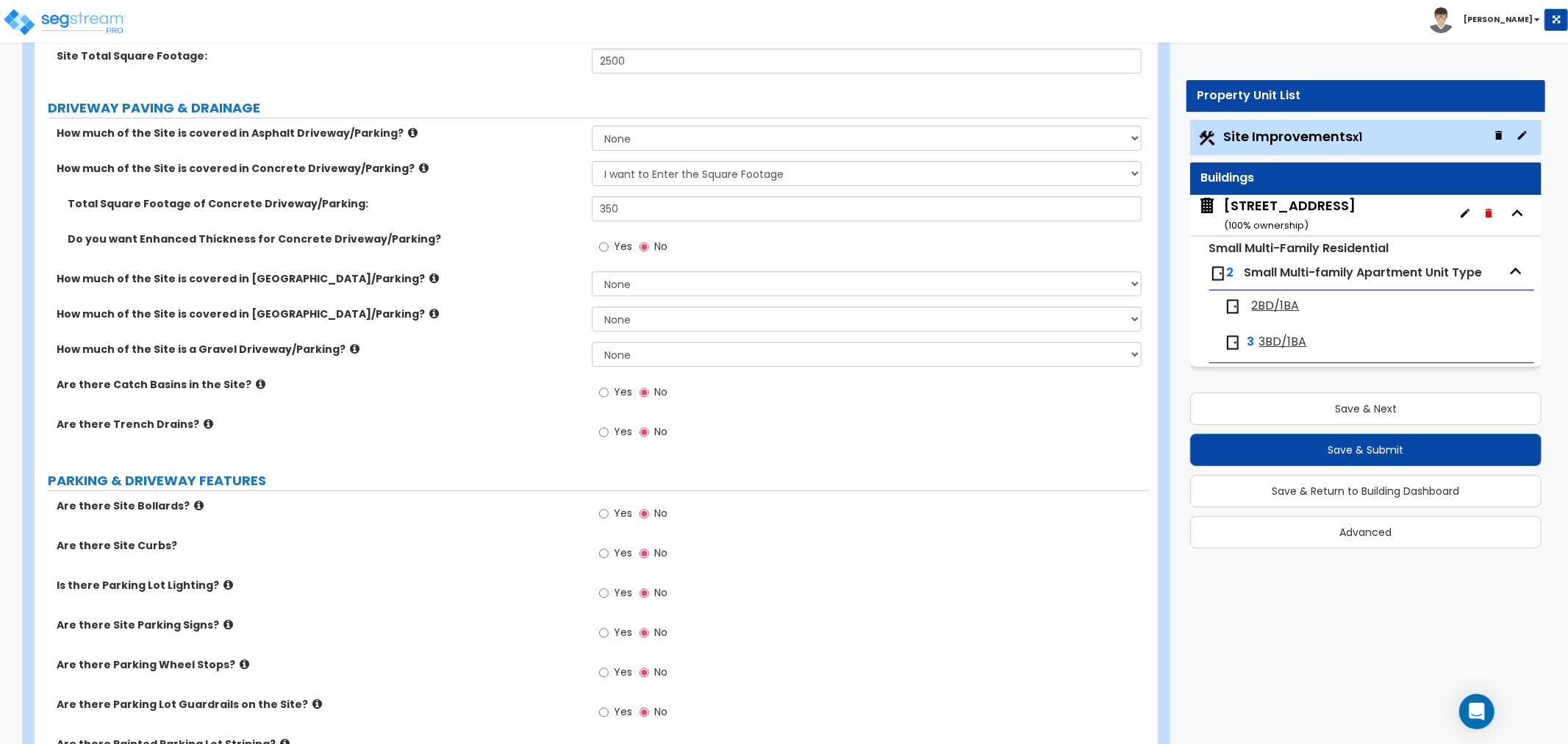
scroll to position [81, 0]
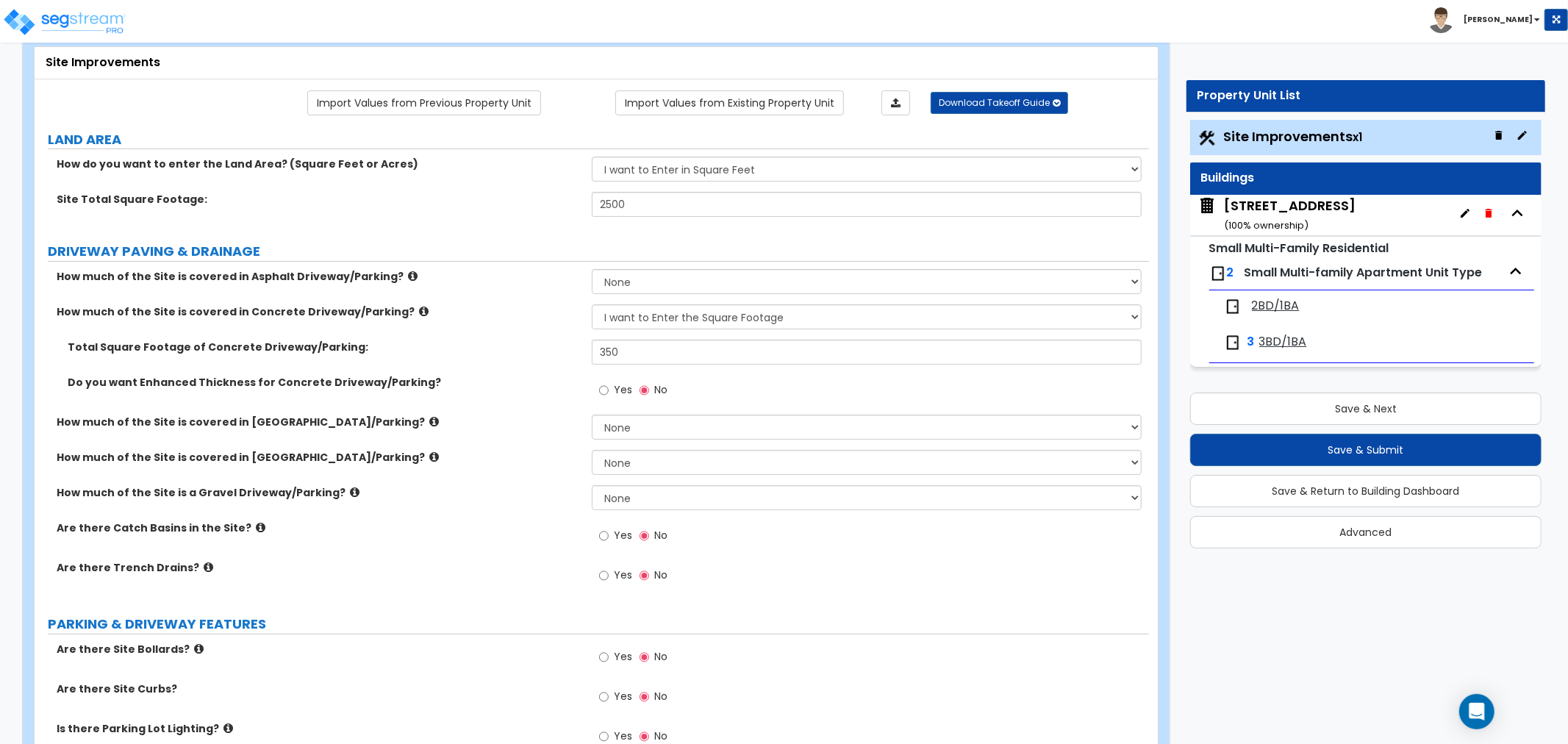
type input "388.48"
drag, startPoint x: 638, startPoint y: 341, endPoint x: 537, endPoint y: 357, distance: 102.3
click at [537, 357] on div "Total Square Footage of Concrete Driveway/Parking: 350" at bounding box center [592, 357] width 1115 height 35
type input "530"
click at [503, 483] on div "How much of the Site is covered in Stone Driveway/Parking? None I want to Enter…" at bounding box center [592, 468] width 1115 height 35
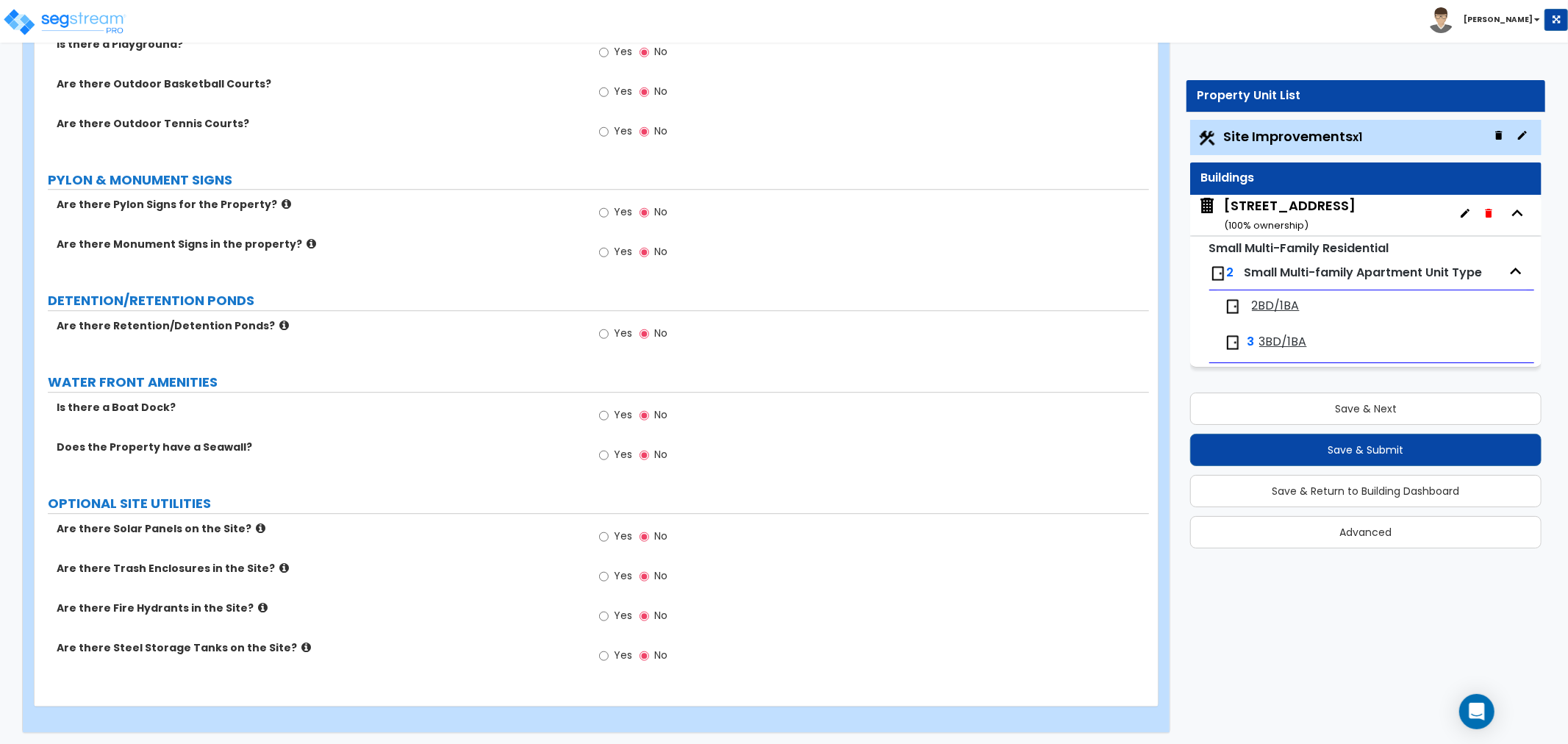
scroll to position [3360, 0]
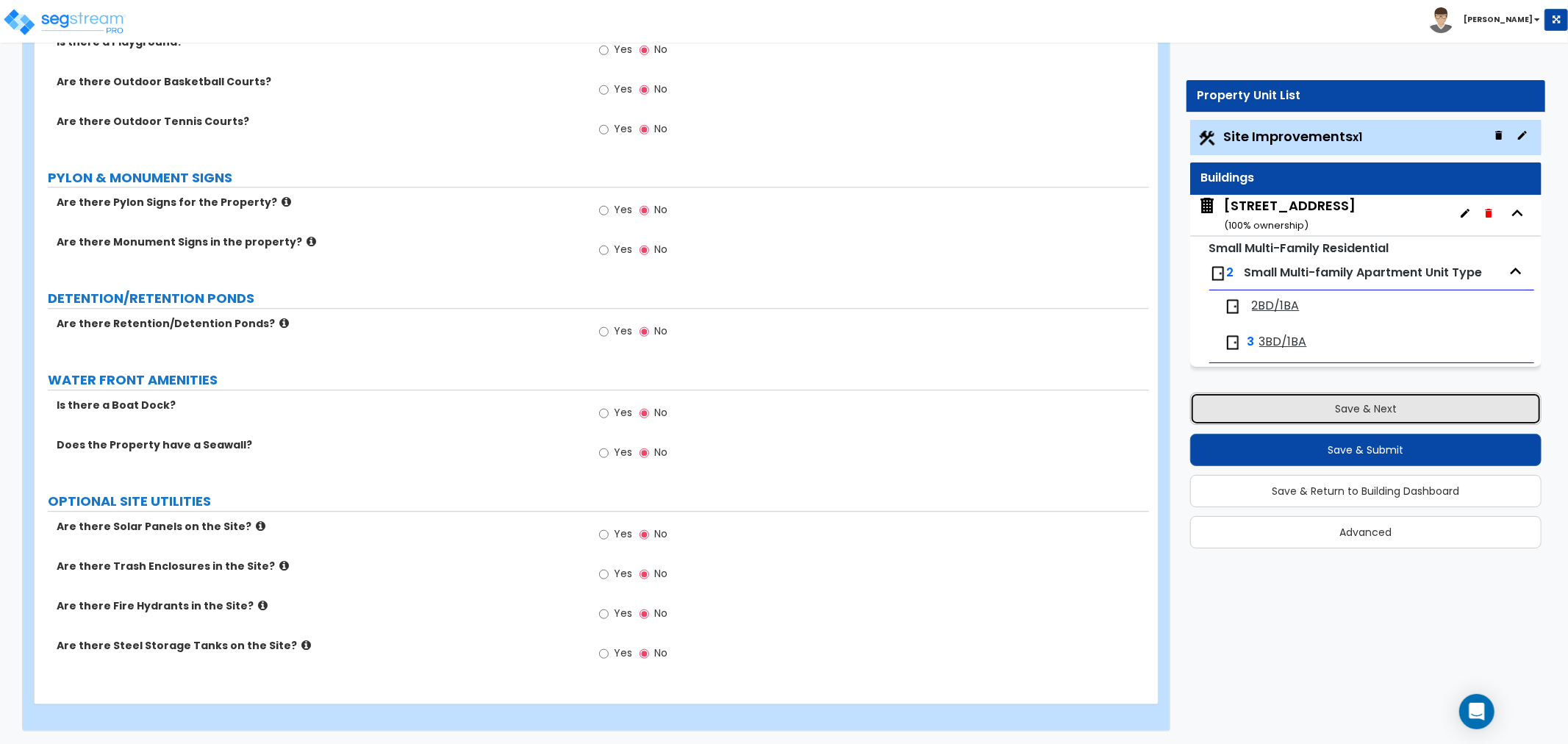
click at [1281, 420] on button "Save & Next" at bounding box center [1365, 408] width 351 height 32
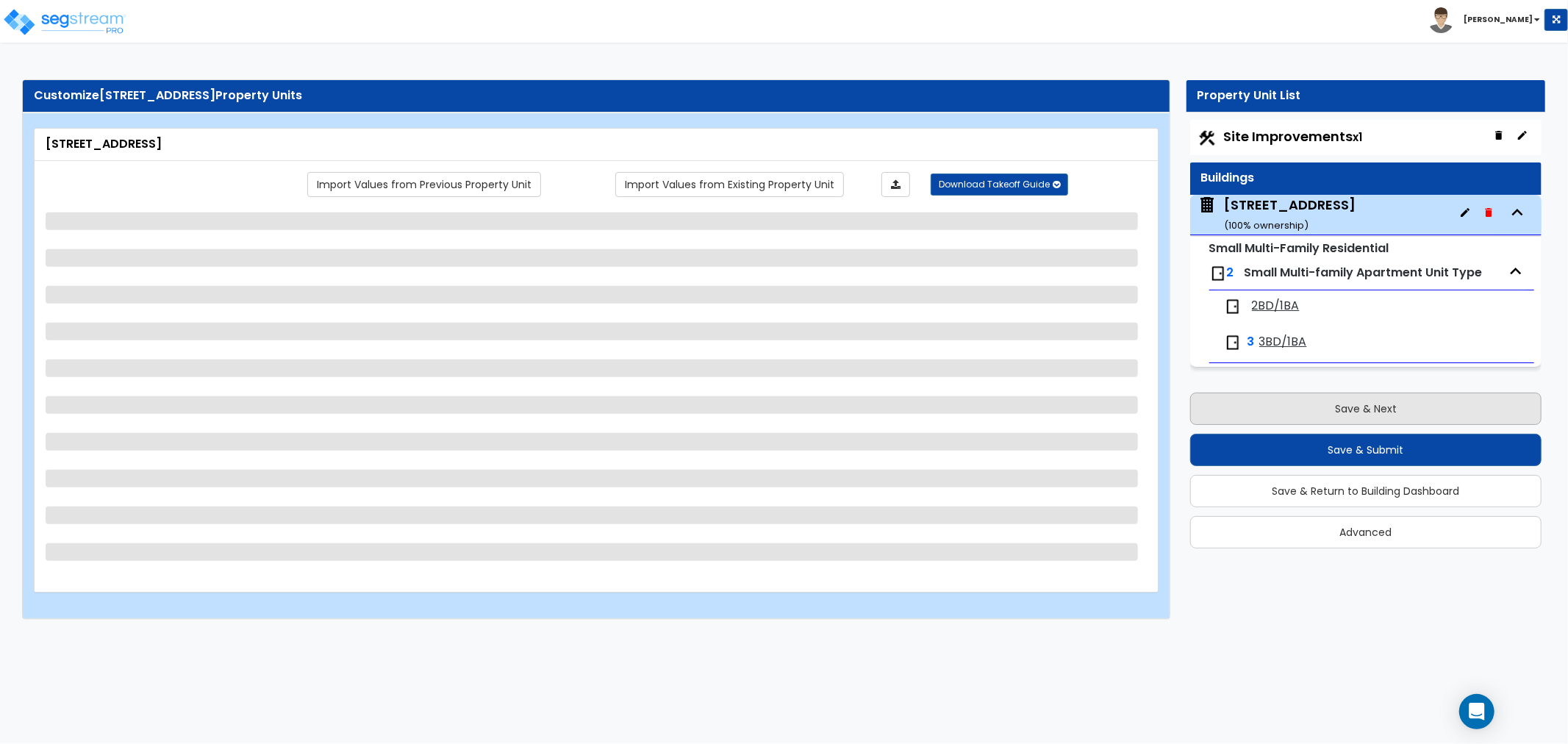
scroll to position [0, 0]
select select "2"
select select "7"
select select "2"
select select "1"
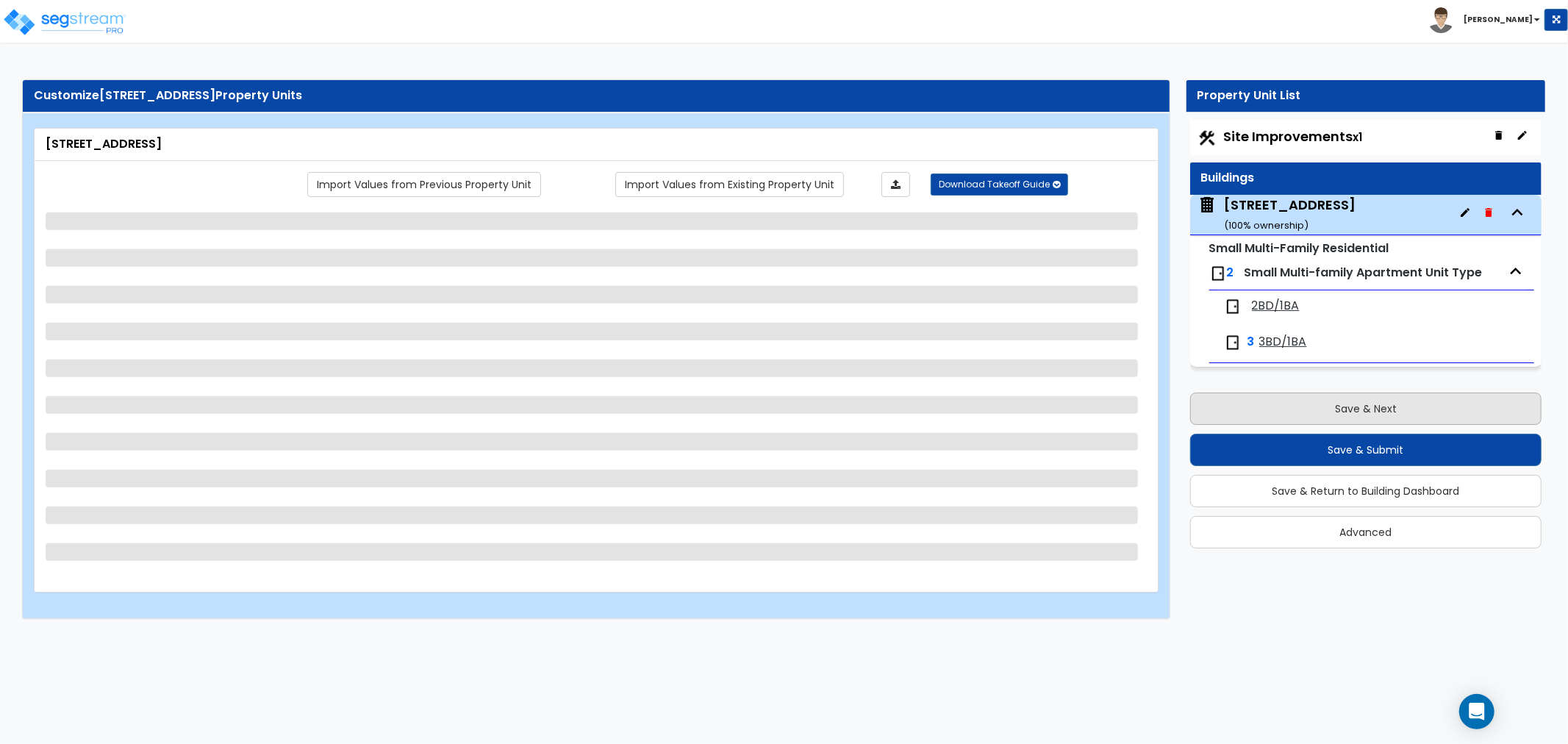
select select "1"
select select "2"
select select "4"
select select "1"
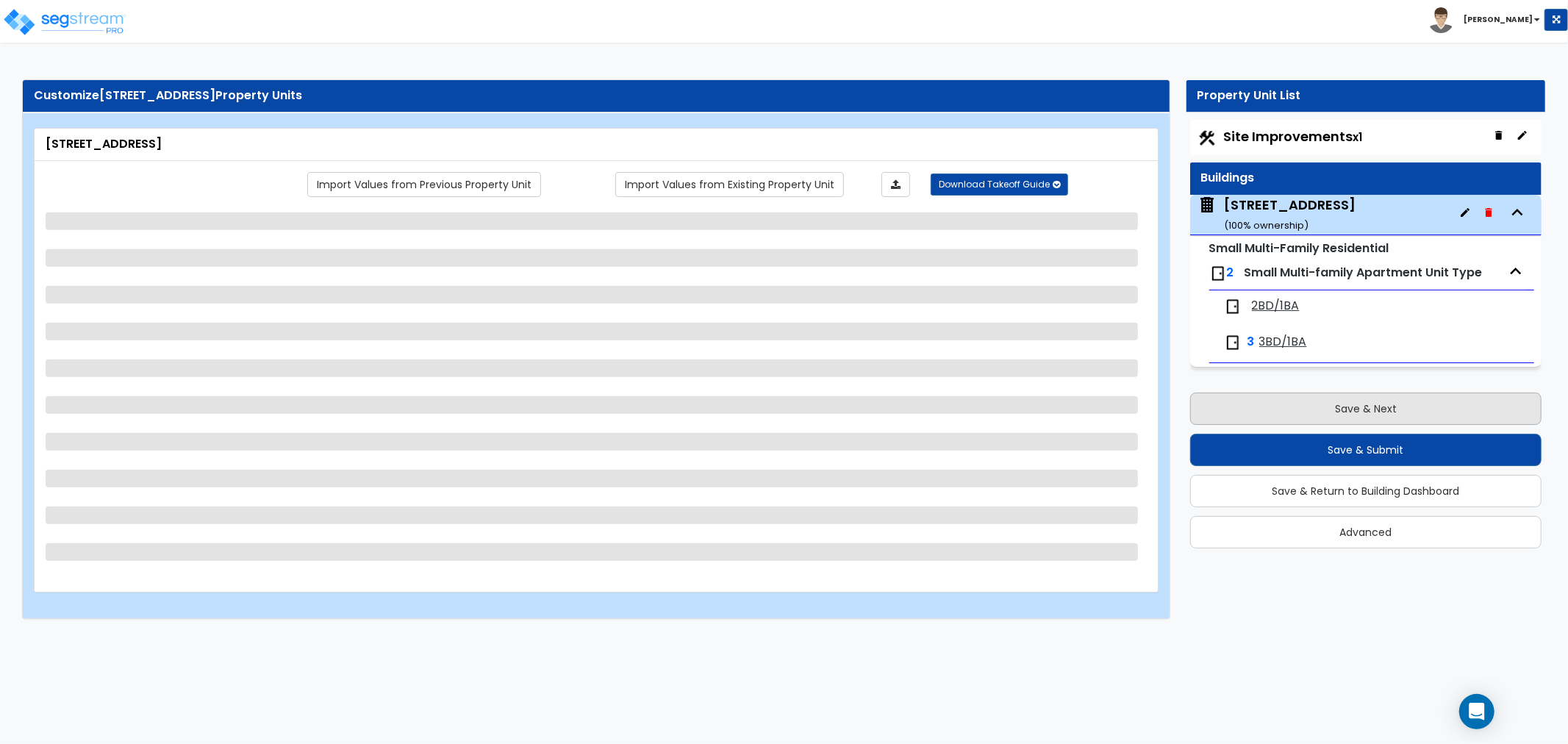
select select "2"
select select "3"
select select "1"
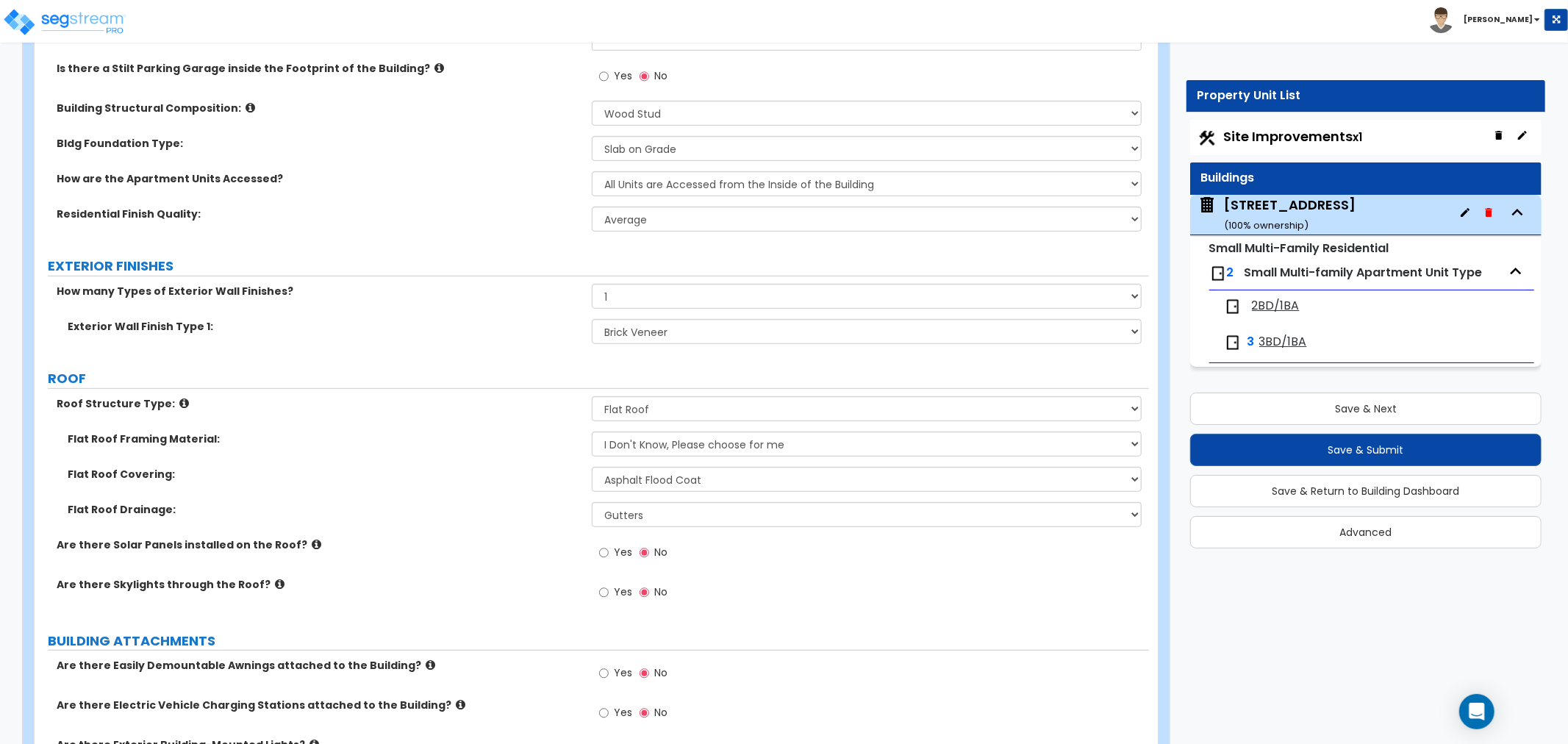
scroll to position [572, 0]
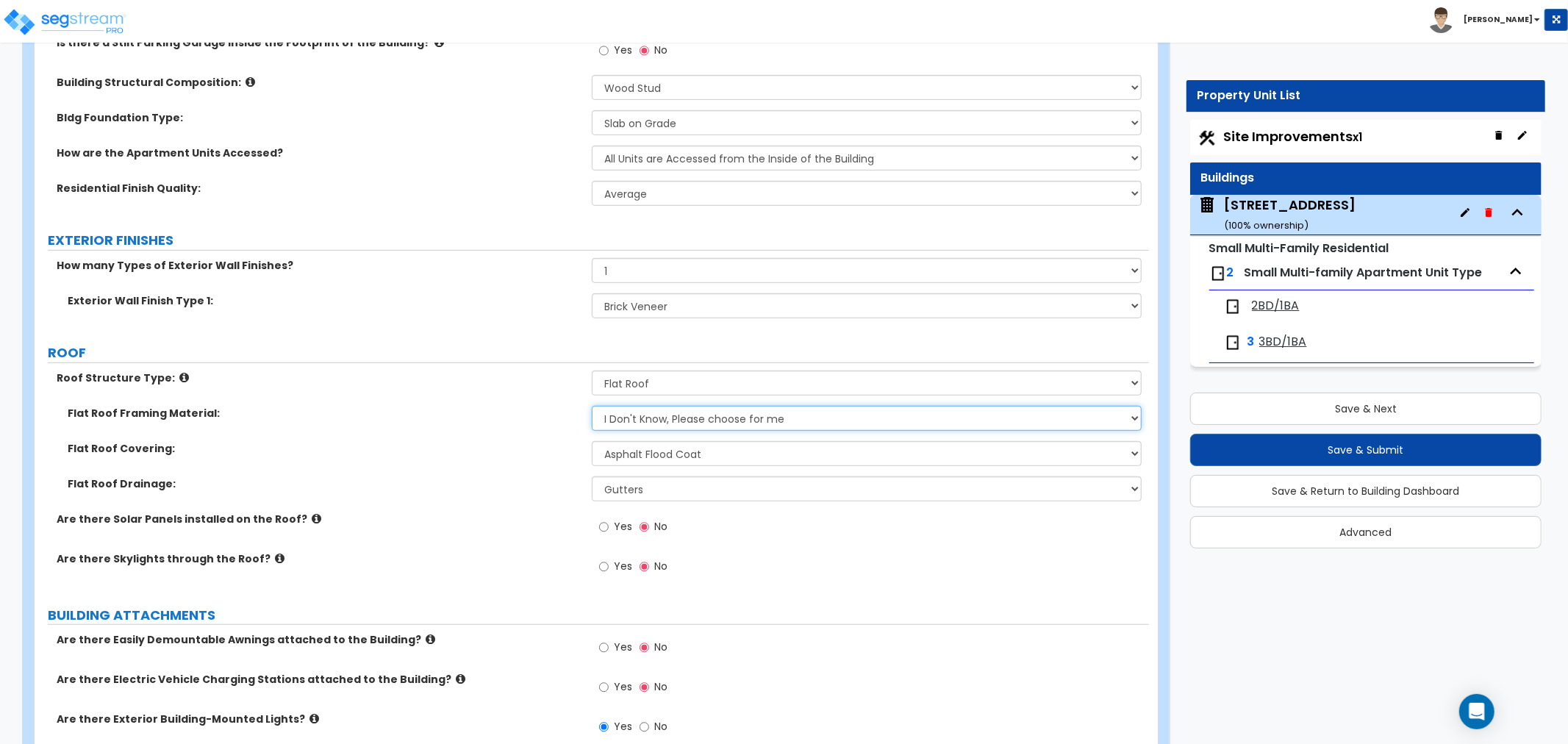
click at [649, 414] on select "I Don't Know, Please choose for me Metal Wood" at bounding box center [867, 418] width 550 height 25
select select "2"
click at [592, 406] on select "I Don't Know, Please choose for me Metal Wood" at bounding box center [867, 418] width 550 height 25
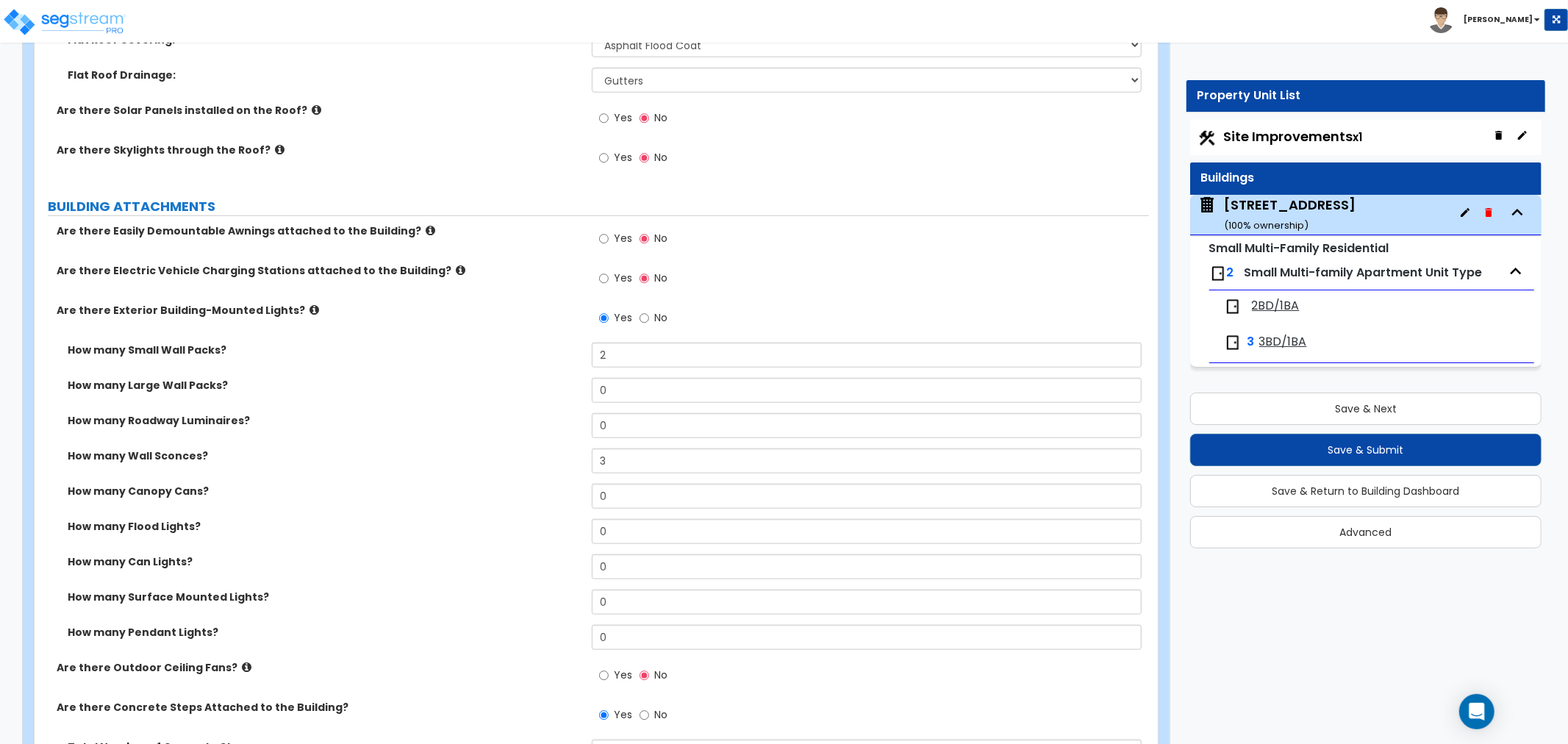
scroll to position [1062, 0]
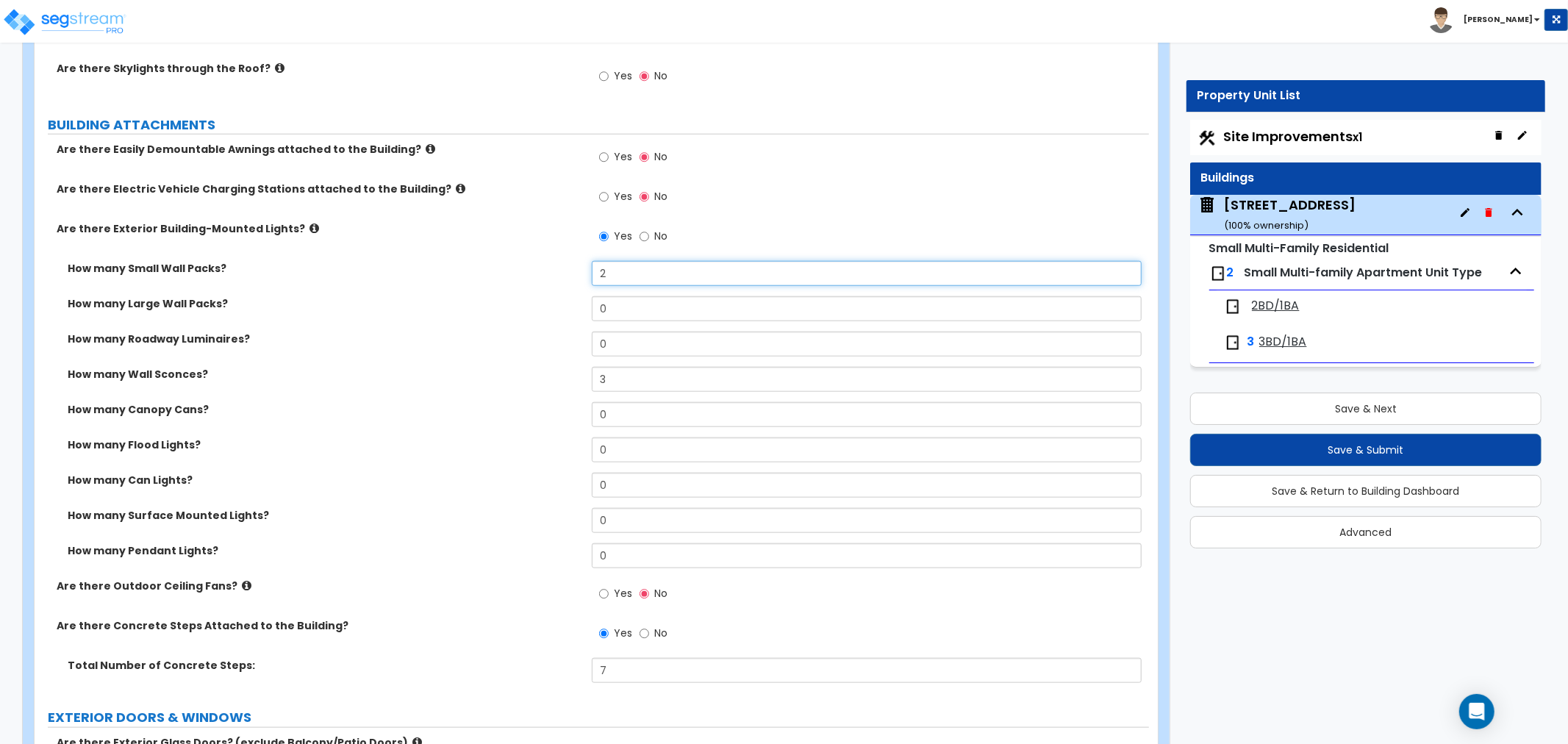
drag, startPoint x: 622, startPoint y: 270, endPoint x: 520, endPoint y: 270, distance: 102.0
click at [520, 269] on div "How many Small Wall Packs? 2" at bounding box center [592, 278] width 1115 height 35
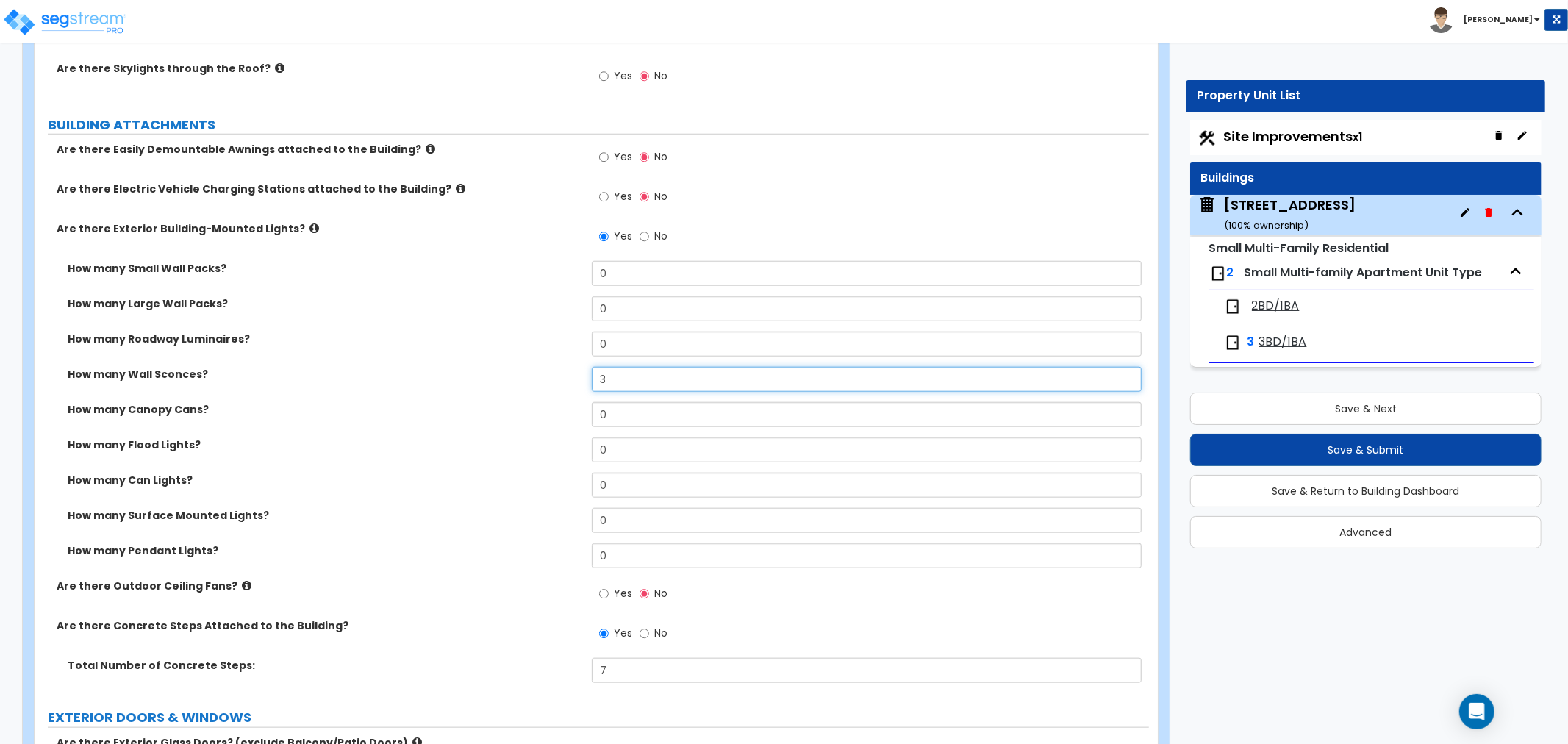
click at [629, 382] on input "3" at bounding box center [867, 380] width 550 height 25
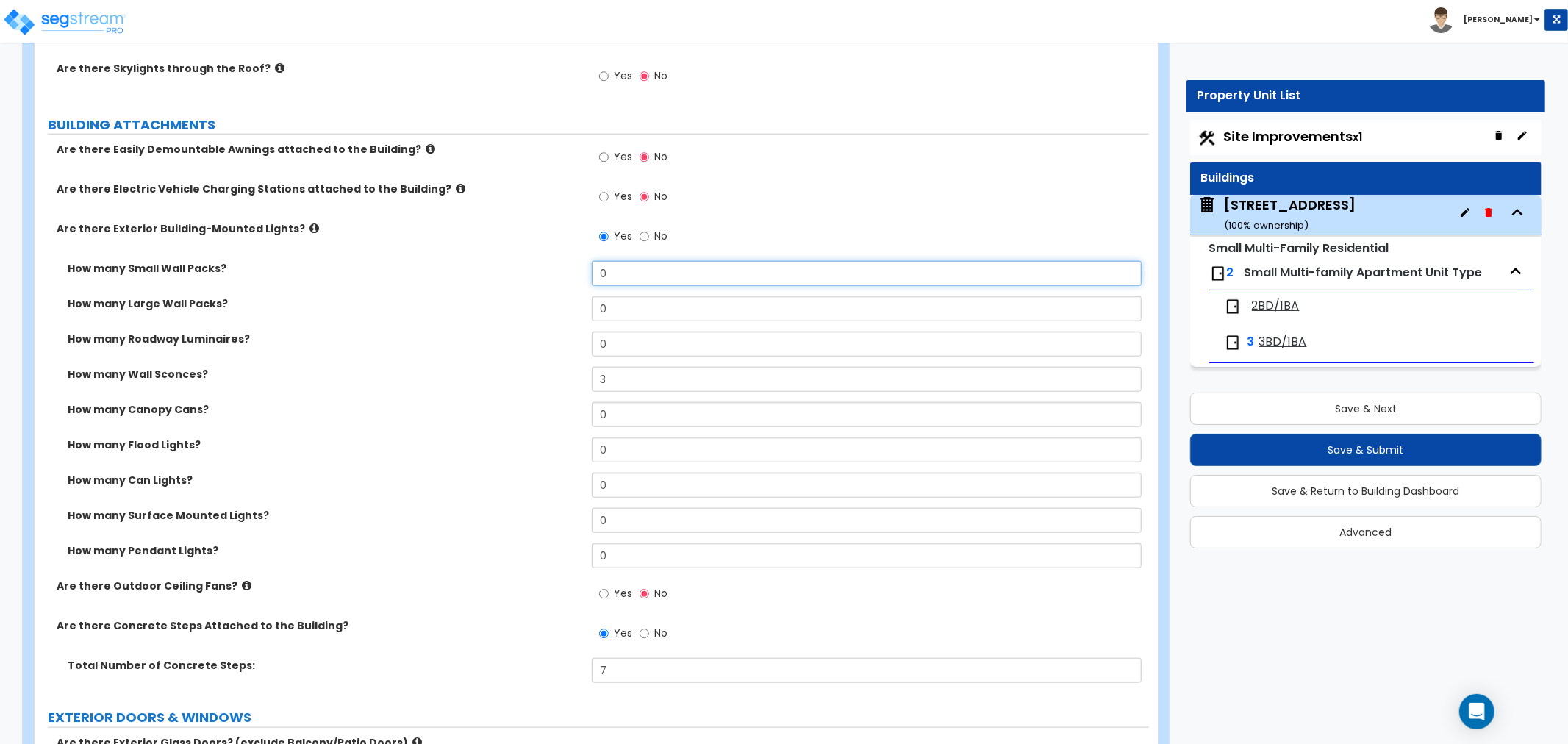
click at [635, 273] on input "0" at bounding box center [867, 273] width 550 height 25
type input "2"
click at [493, 321] on div "How many Large Wall Packs? 0" at bounding box center [592, 313] width 1115 height 35
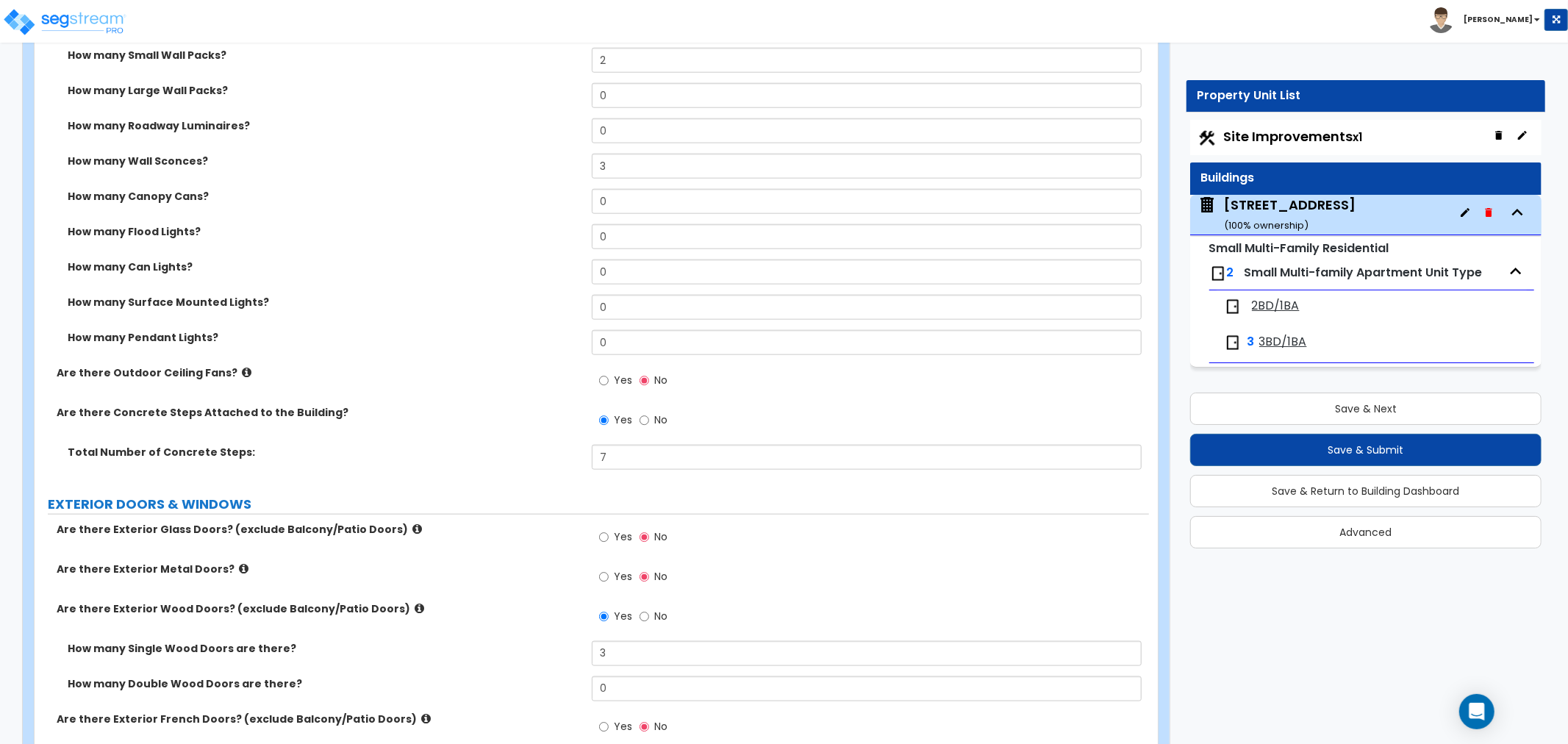
scroll to position [1307, 0]
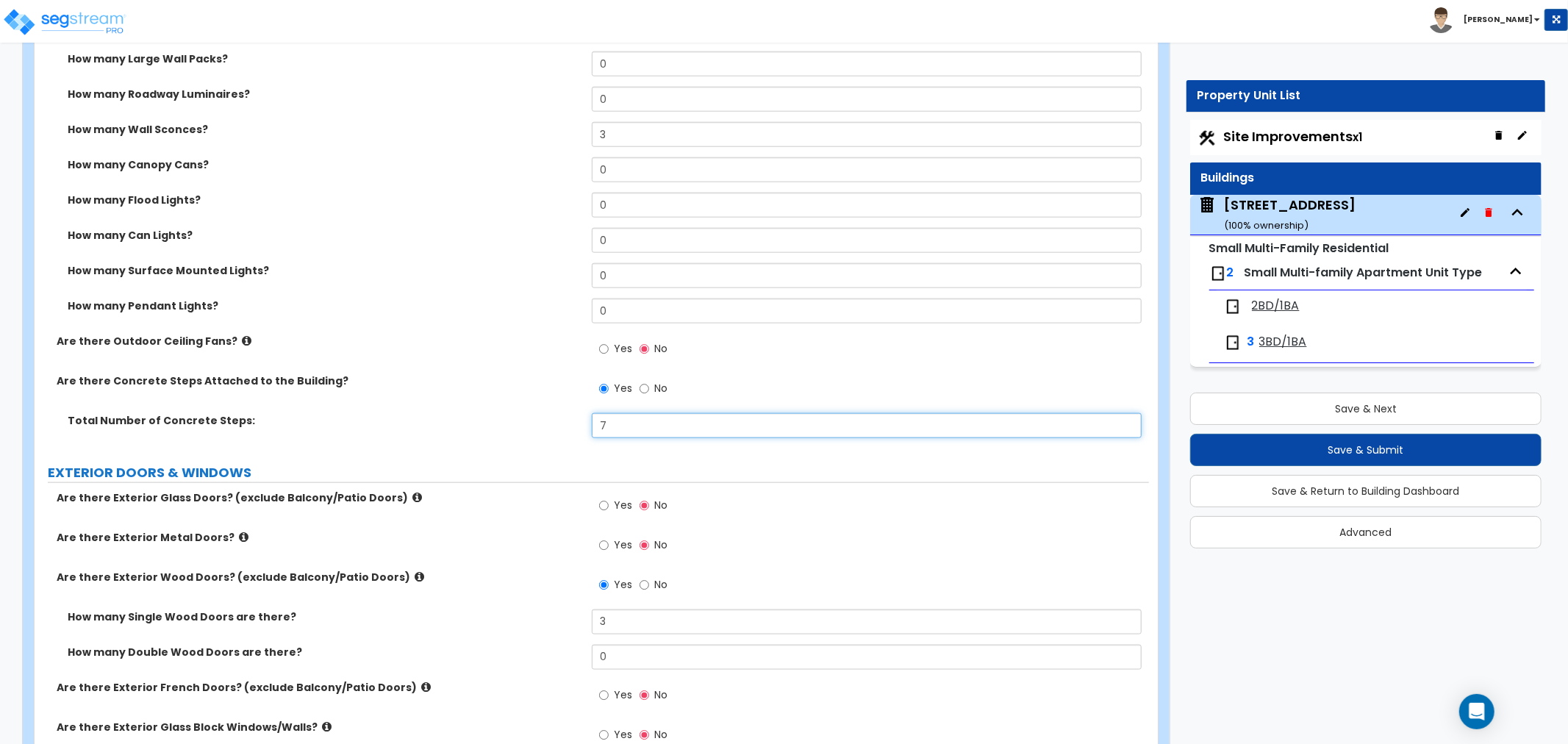
drag, startPoint x: 647, startPoint y: 424, endPoint x: 526, endPoint y: 437, distance: 121.7
click at [526, 437] on div "Total Number of Concrete Steps: 7" at bounding box center [592, 431] width 1115 height 35
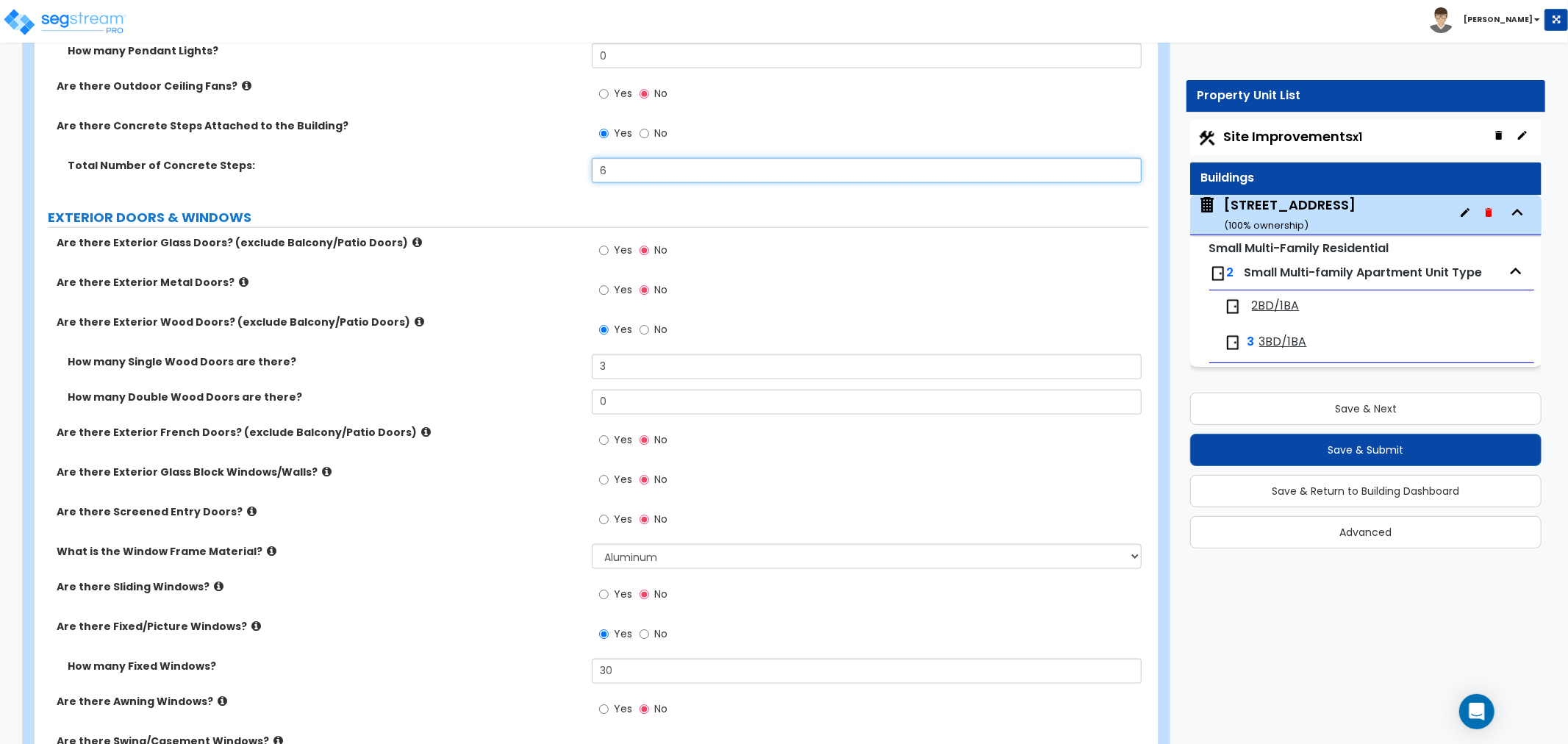
scroll to position [1471, 0]
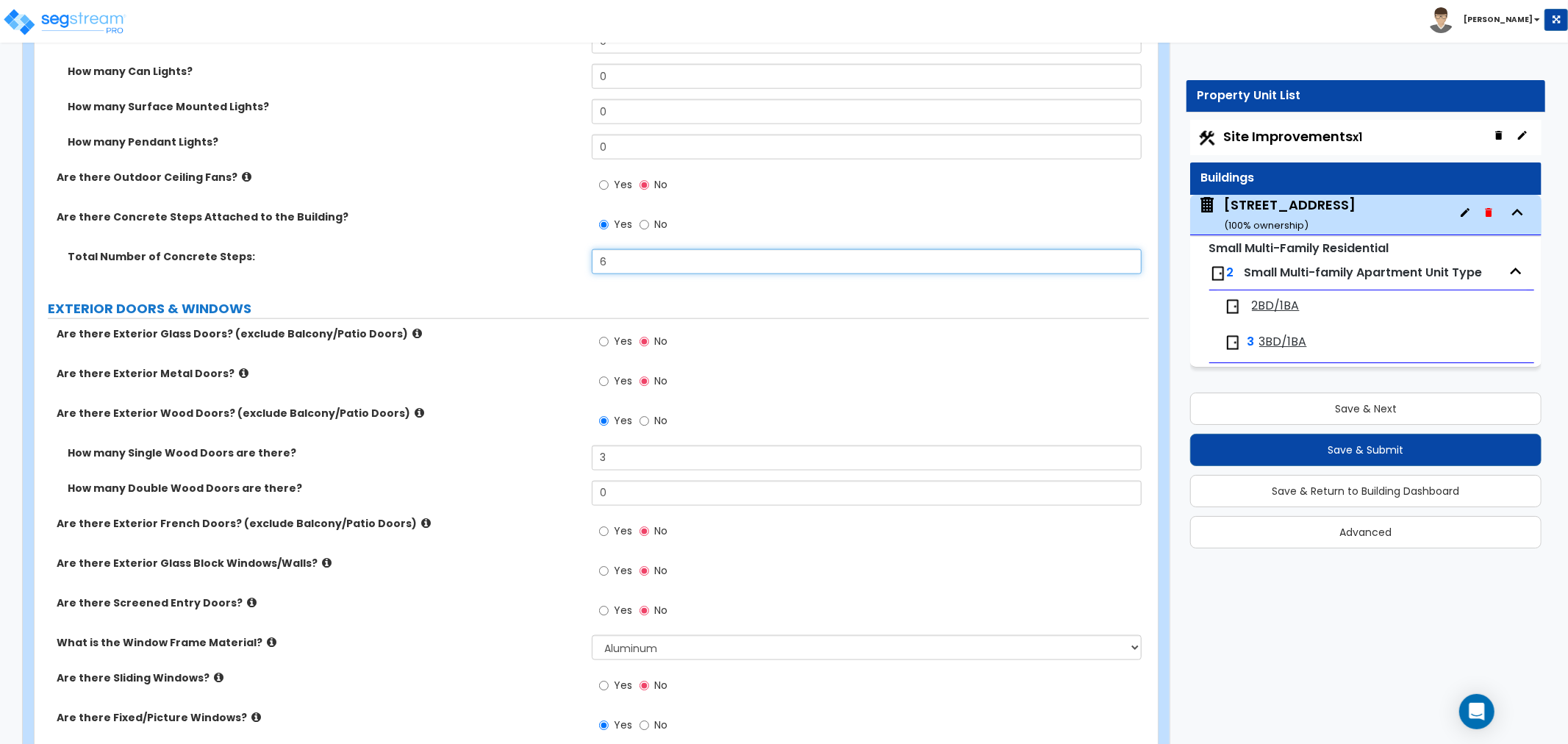
drag, startPoint x: 622, startPoint y: 252, endPoint x: 564, endPoint y: 262, distance: 58.9
click at [564, 262] on div "Total Number of Concrete Steps: 6" at bounding box center [592, 266] width 1115 height 35
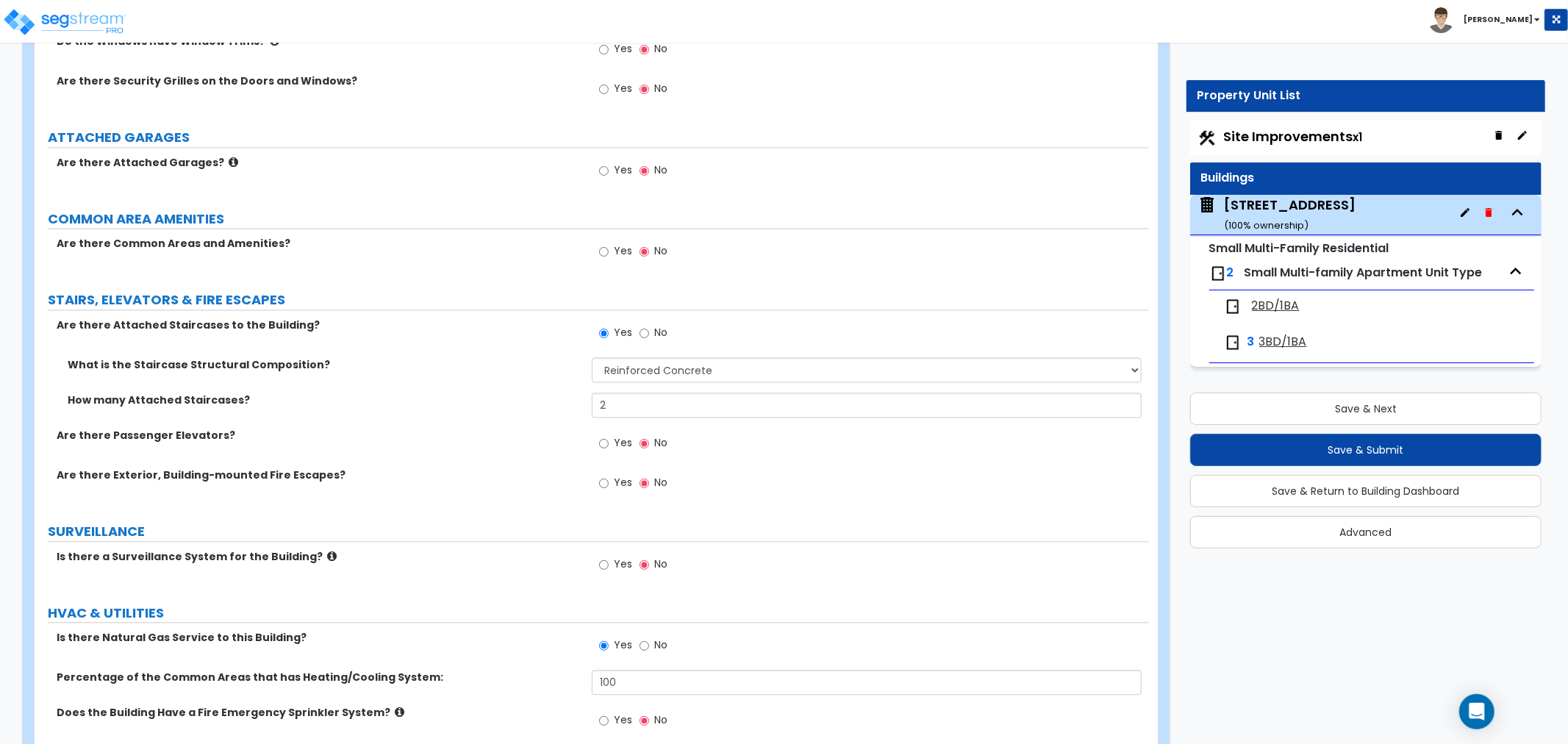
scroll to position [2370, 0]
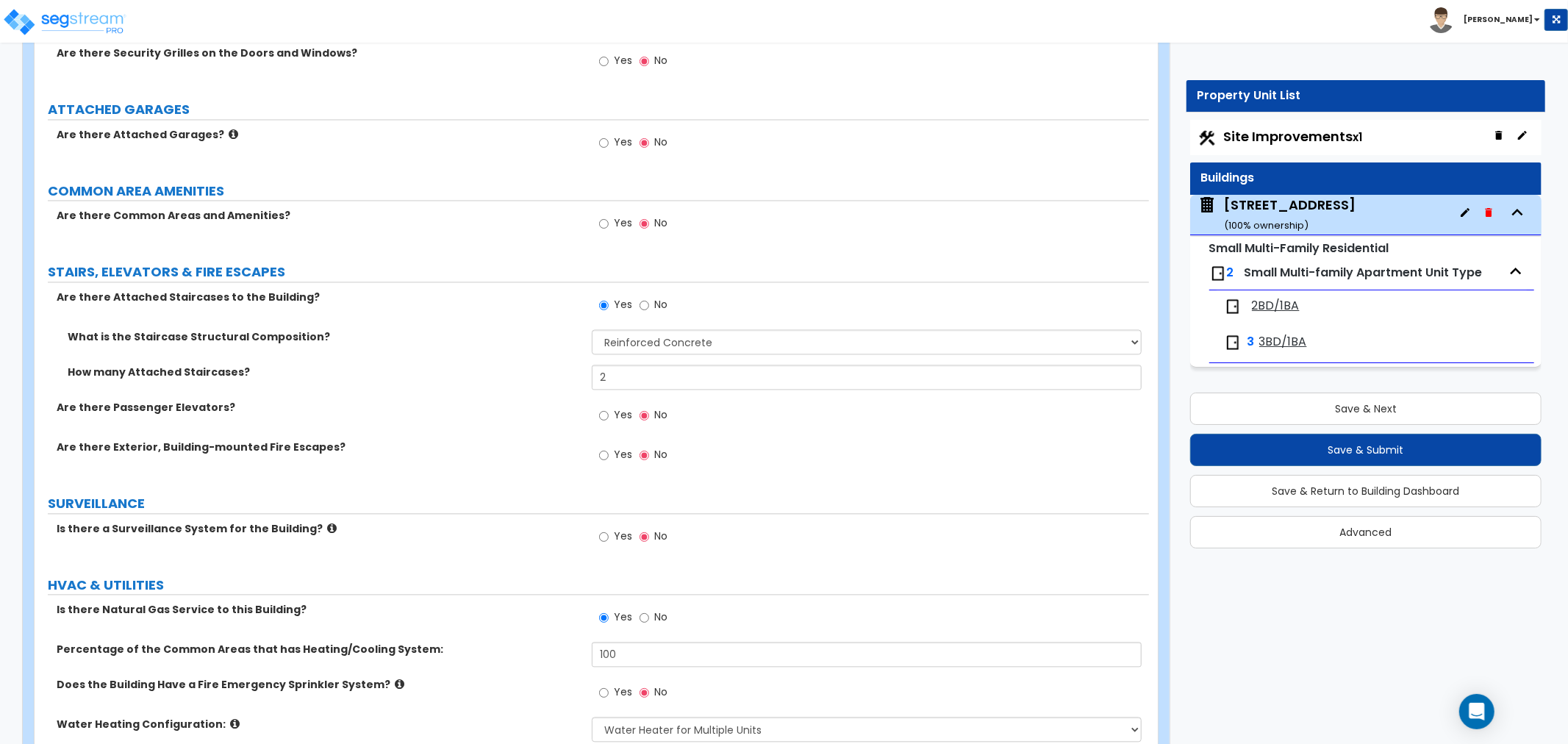
type input "12"
click at [605, 345] on select "Please Choose One Reinforced Concrete Structural Steel Wood" at bounding box center [867, 342] width 550 height 25
click at [519, 345] on div "What is the Staircase Structural Composition? Please Choose One Reinforced Conc…" at bounding box center [592, 347] width 1115 height 35
click at [642, 306] on input "No" at bounding box center [644, 305] width 9 height 16
radio input "false"
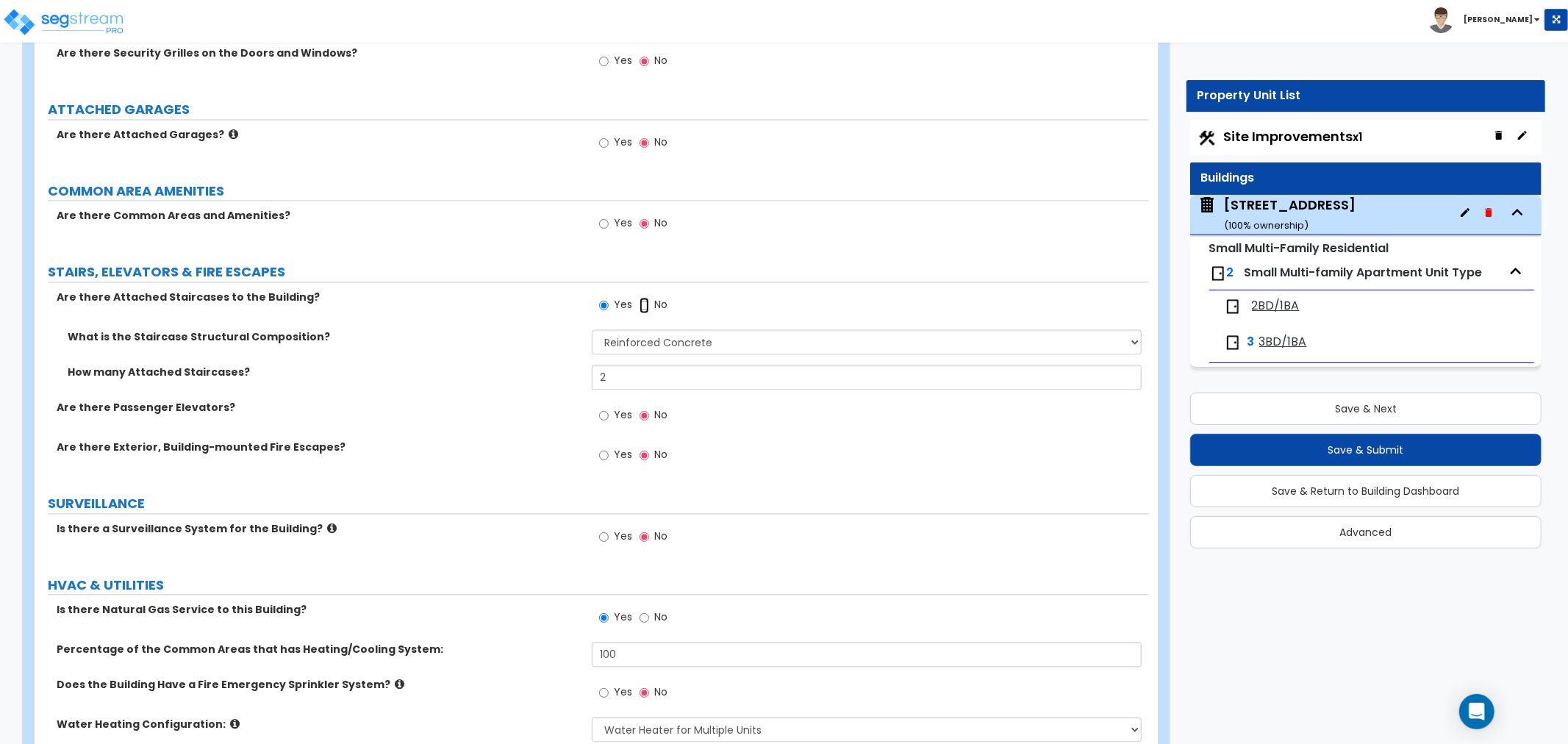
radio input "true"
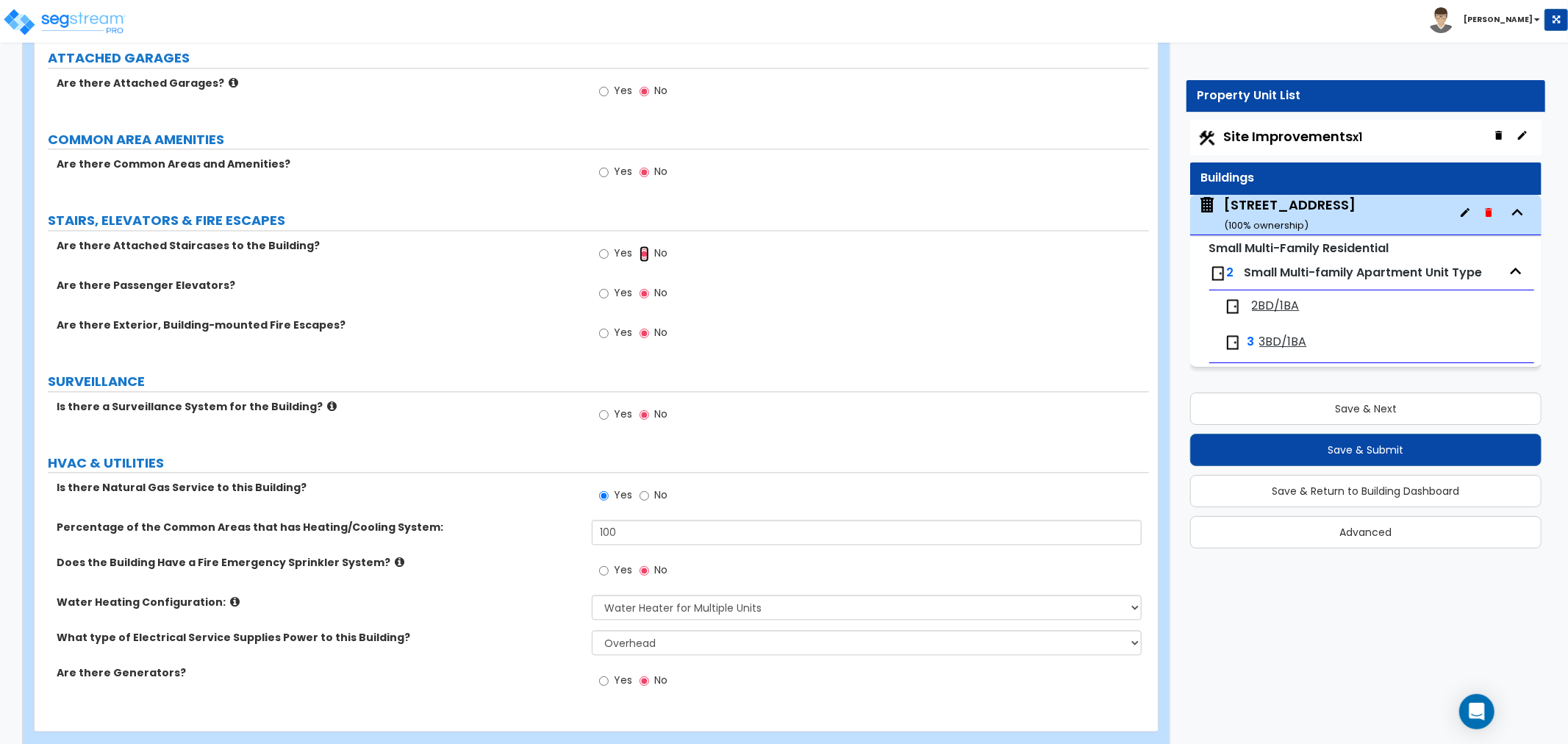
scroll to position [2450, 0]
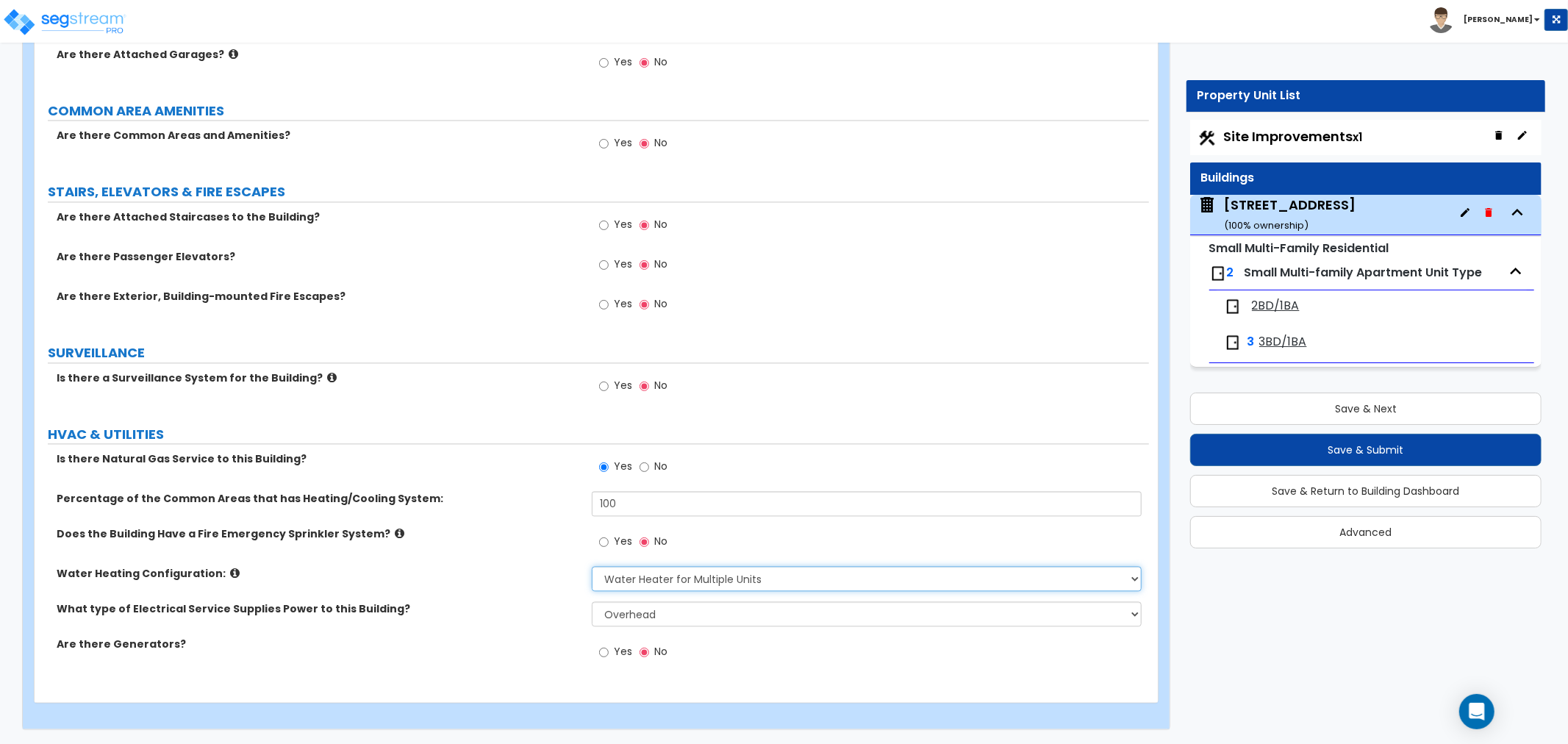
click at [612, 582] on select "None Water Heater for Multiple Units Water Heater for Individual Units" at bounding box center [867, 579] width 550 height 25
click at [496, 582] on div "Water Heating Configuration: None Water Heater for Multiple Units Water Heater …" at bounding box center [592, 583] width 1115 height 35
click at [230, 572] on icon at bounding box center [235, 573] width 9 height 11
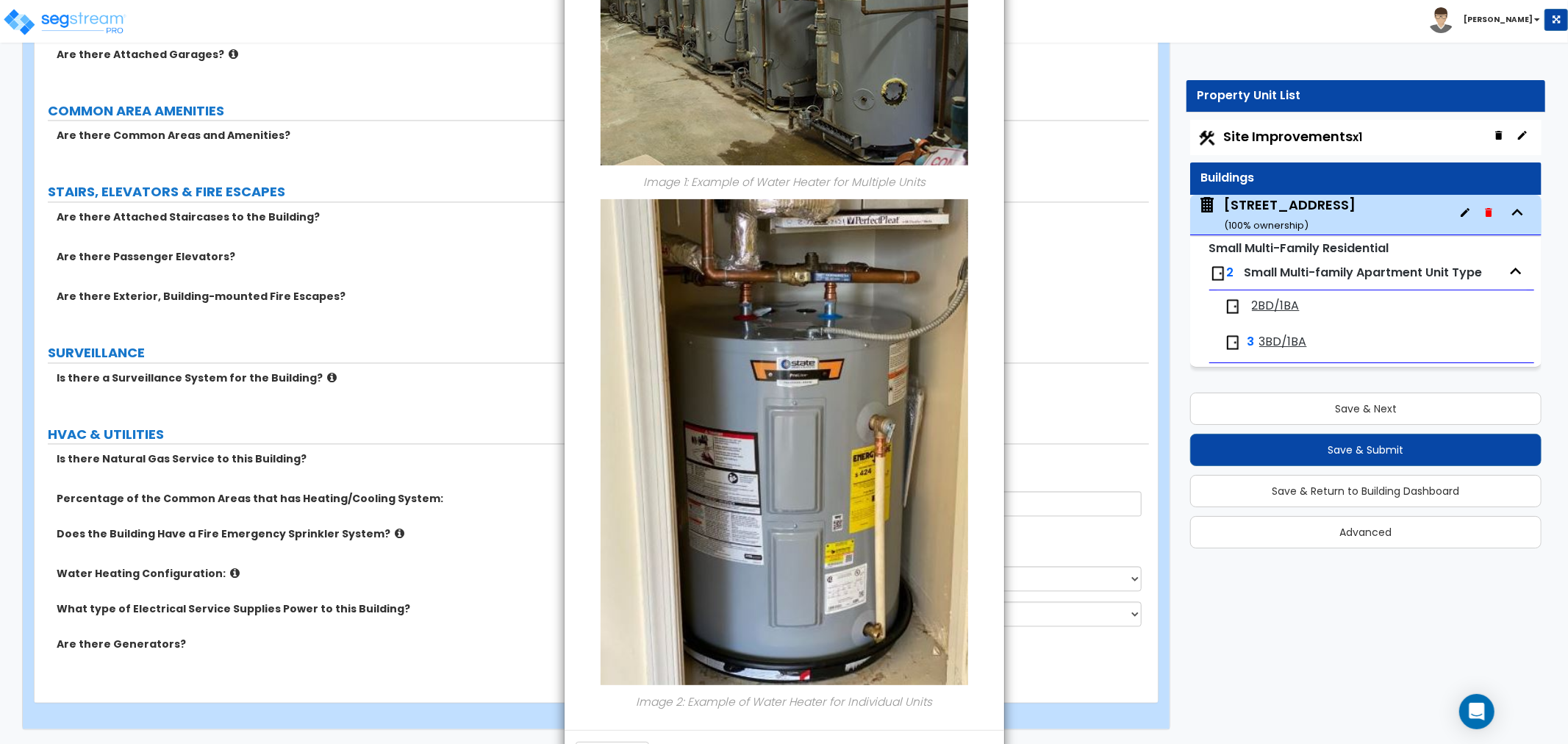
scroll to position [333, 0]
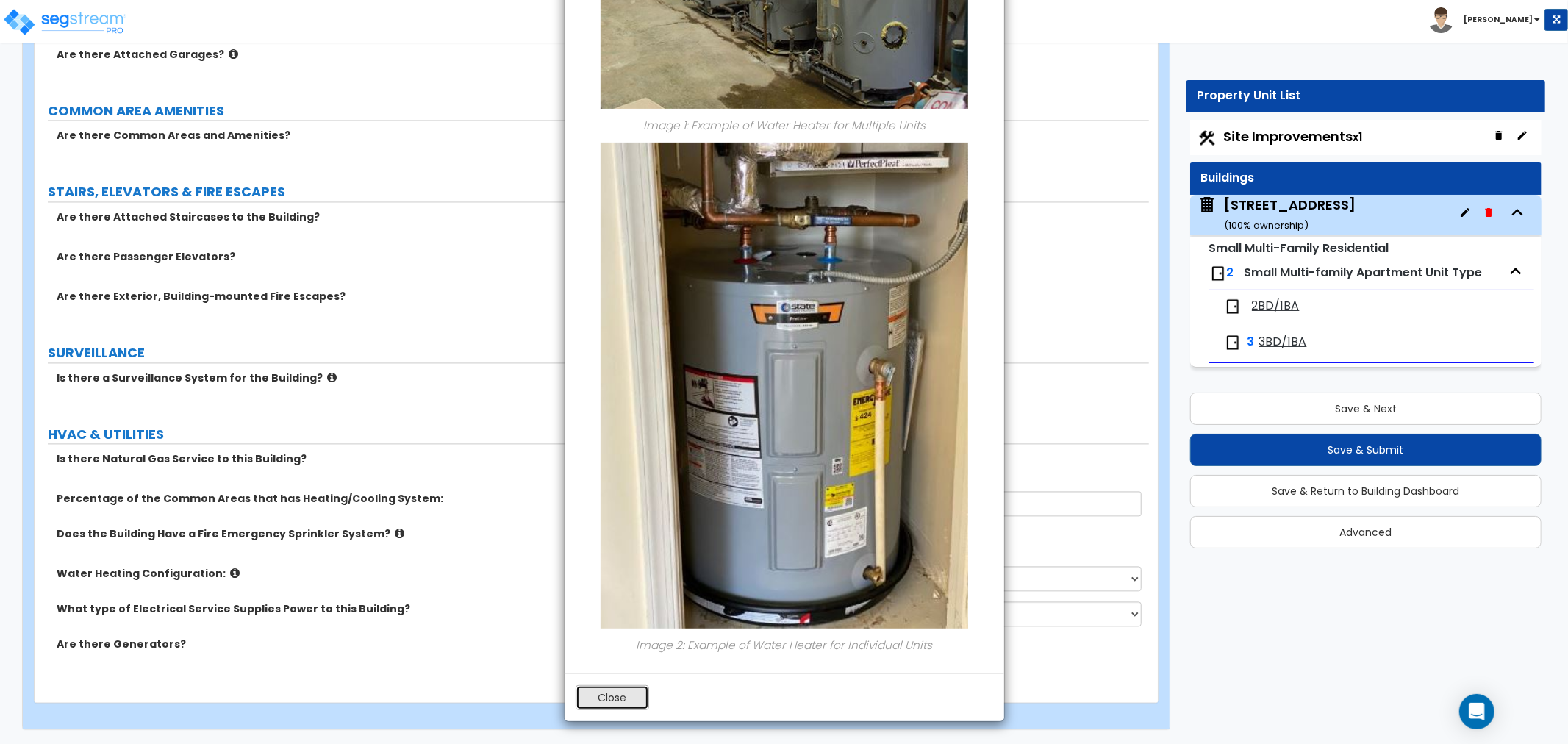
click at [622, 703] on button "Close" at bounding box center [612, 698] width 74 height 25
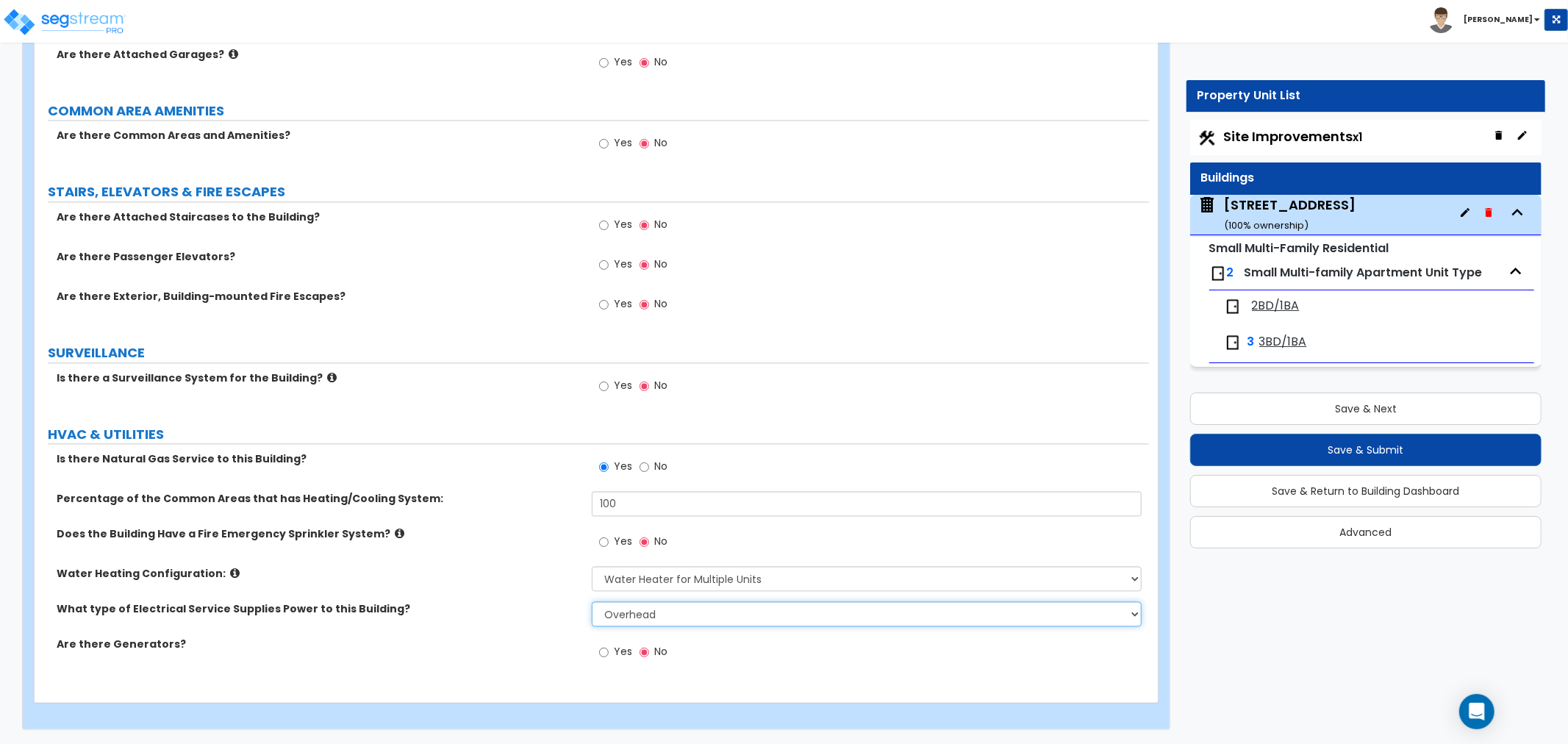
click at [671, 609] on select "Please Choose One Overhead Underground" at bounding box center [867, 614] width 550 height 25
select select "2"
click at [592, 601] on select "Please Choose One Overhead Underground" at bounding box center [867, 614] width 550 height 25
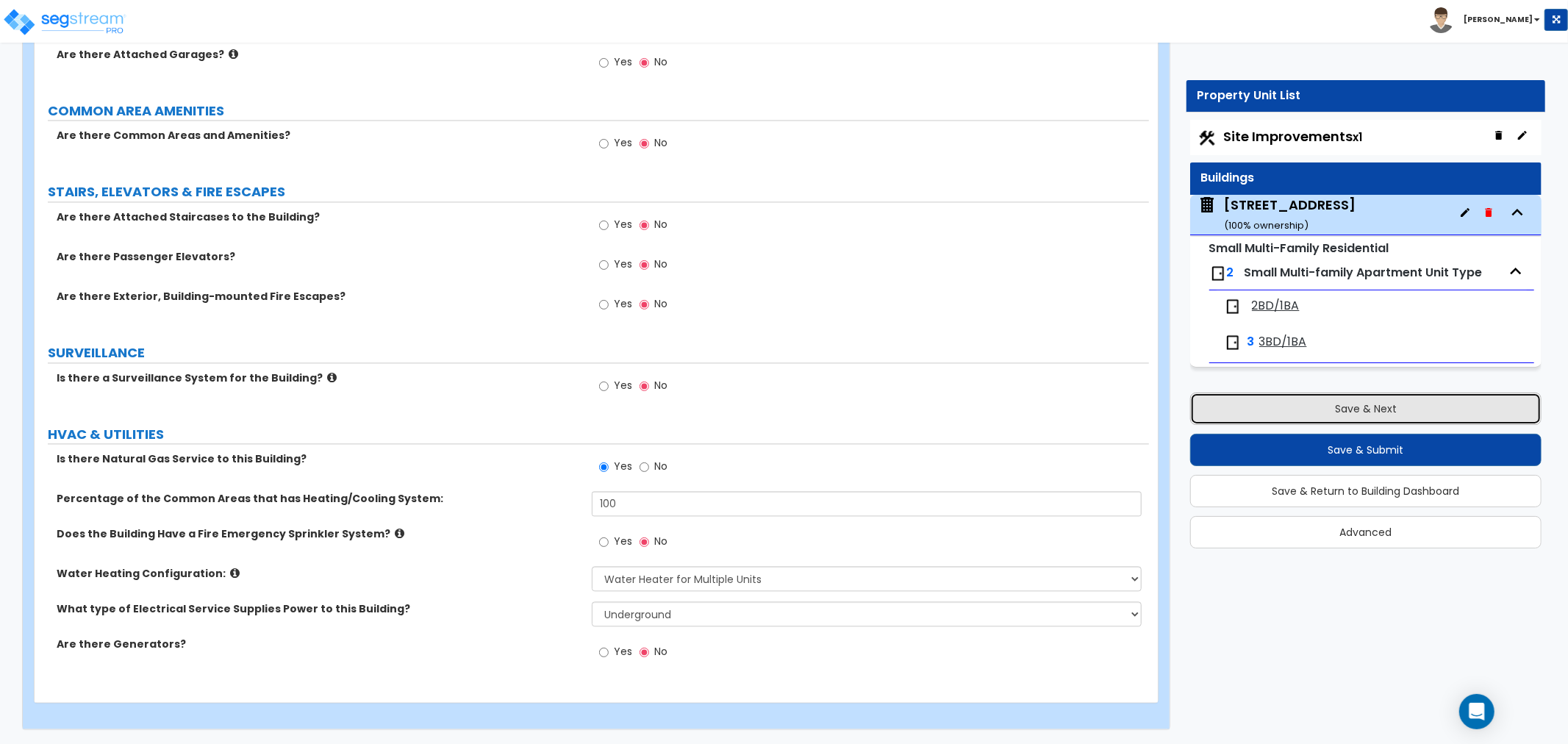
click at [1267, 407] on button "Save & Next" at bounding box center [1365, 408] width 351 height 32
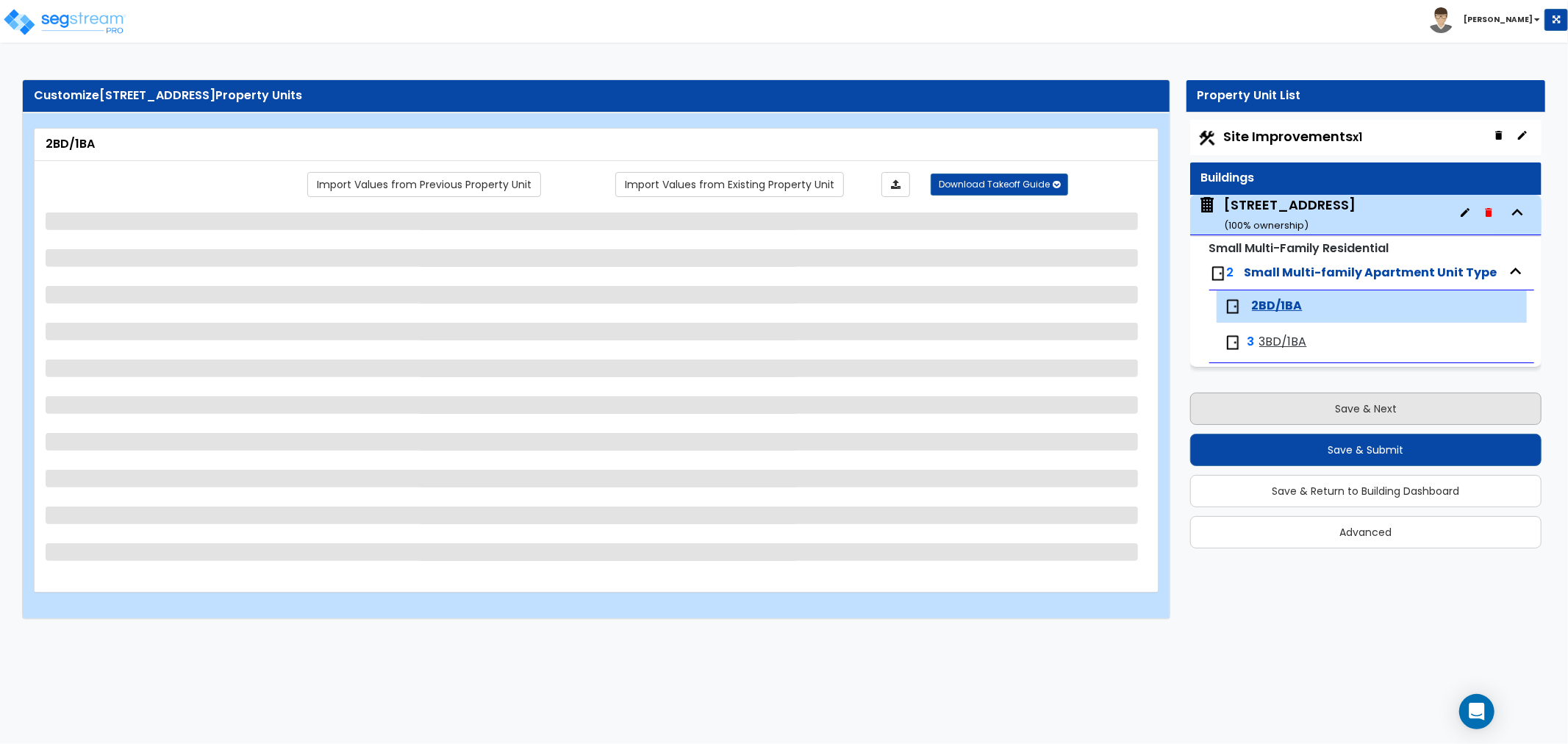
scroll to position [0, 0]
select select "4"
select select "1"
select select "2"
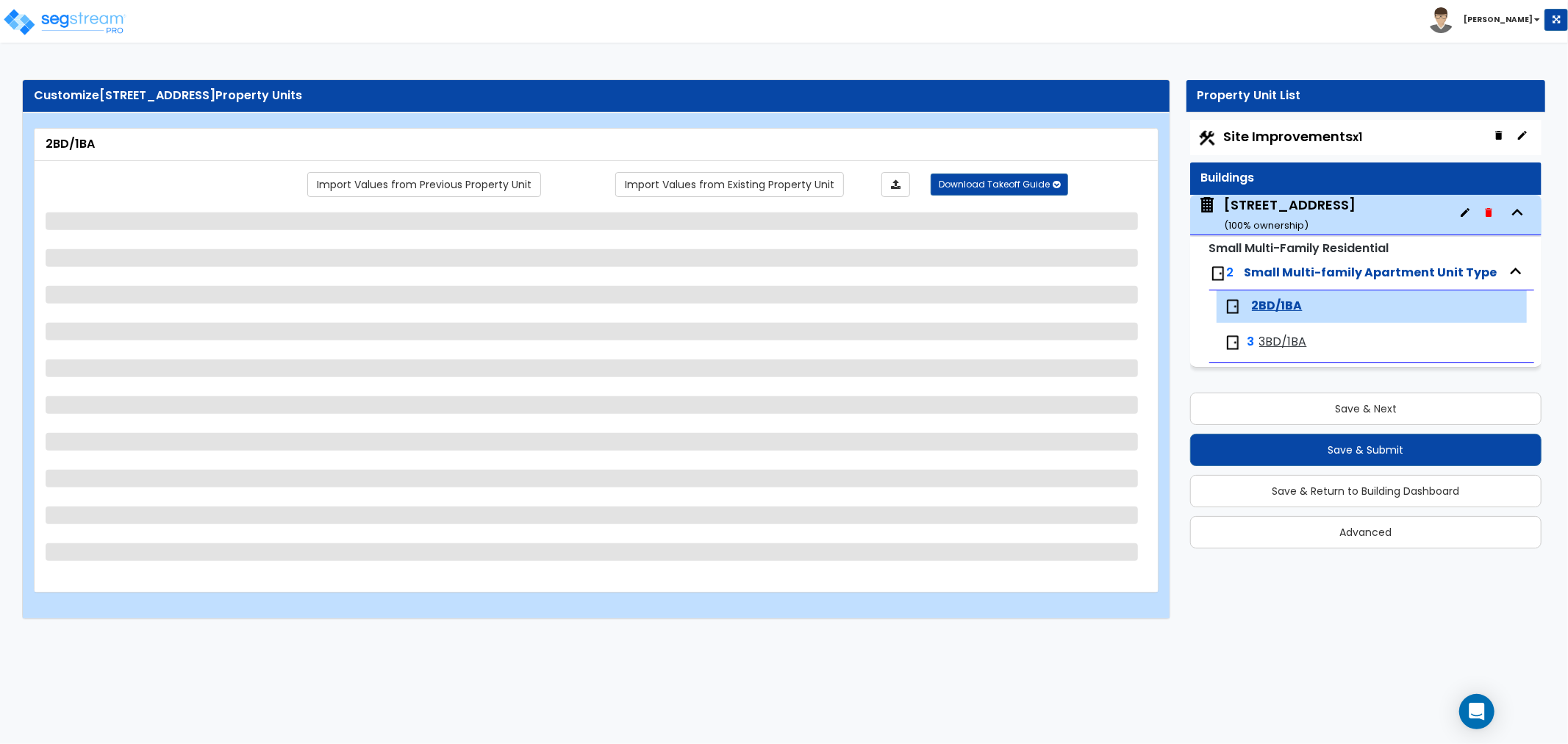
select select "3"
select select "1"
select select "3"
select select "4"
select select "1"
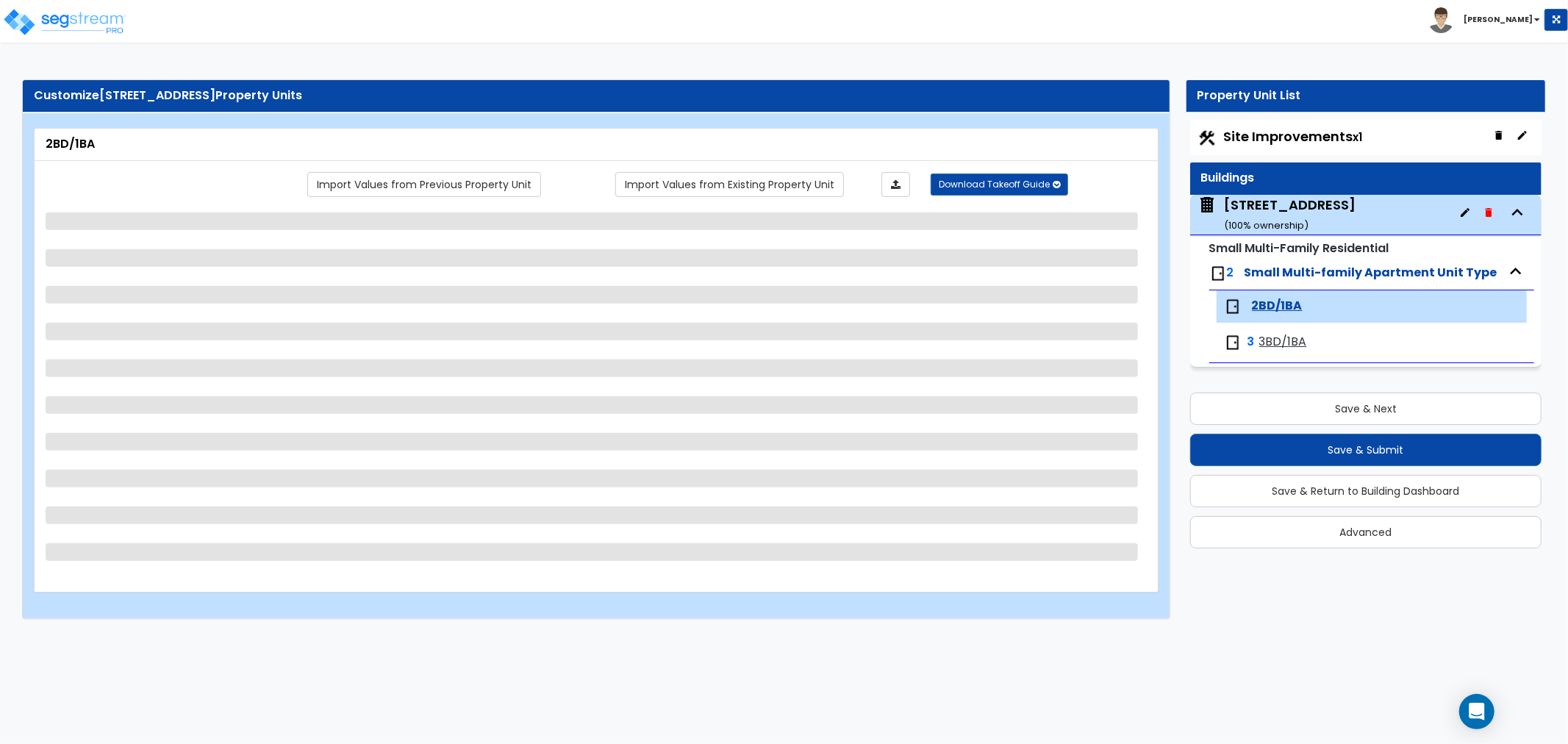
select select "2"
select select "1"
select select "5"
select select "4"
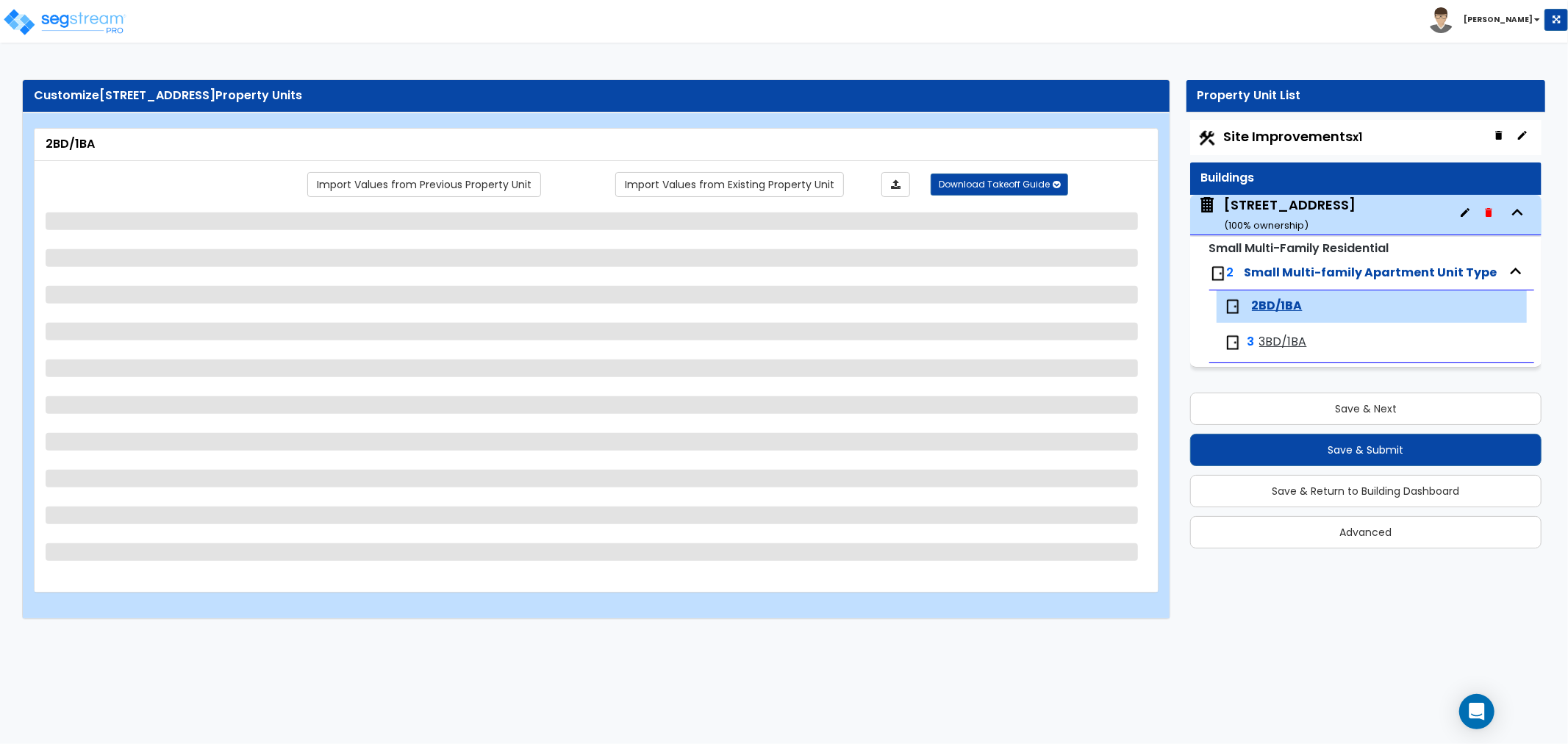
select select "6"
select select "1"
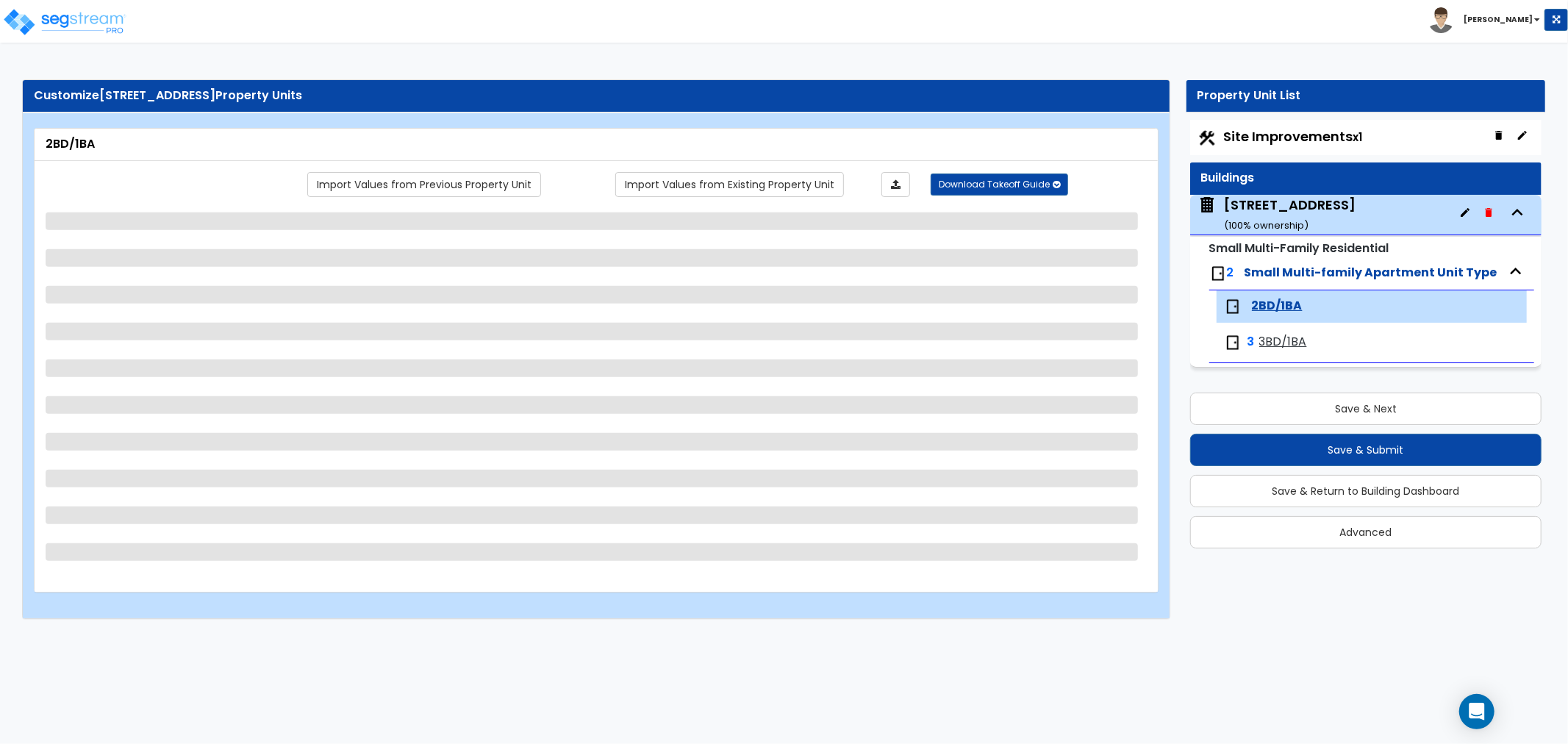
select select "2"
select select "1"
select select "2"
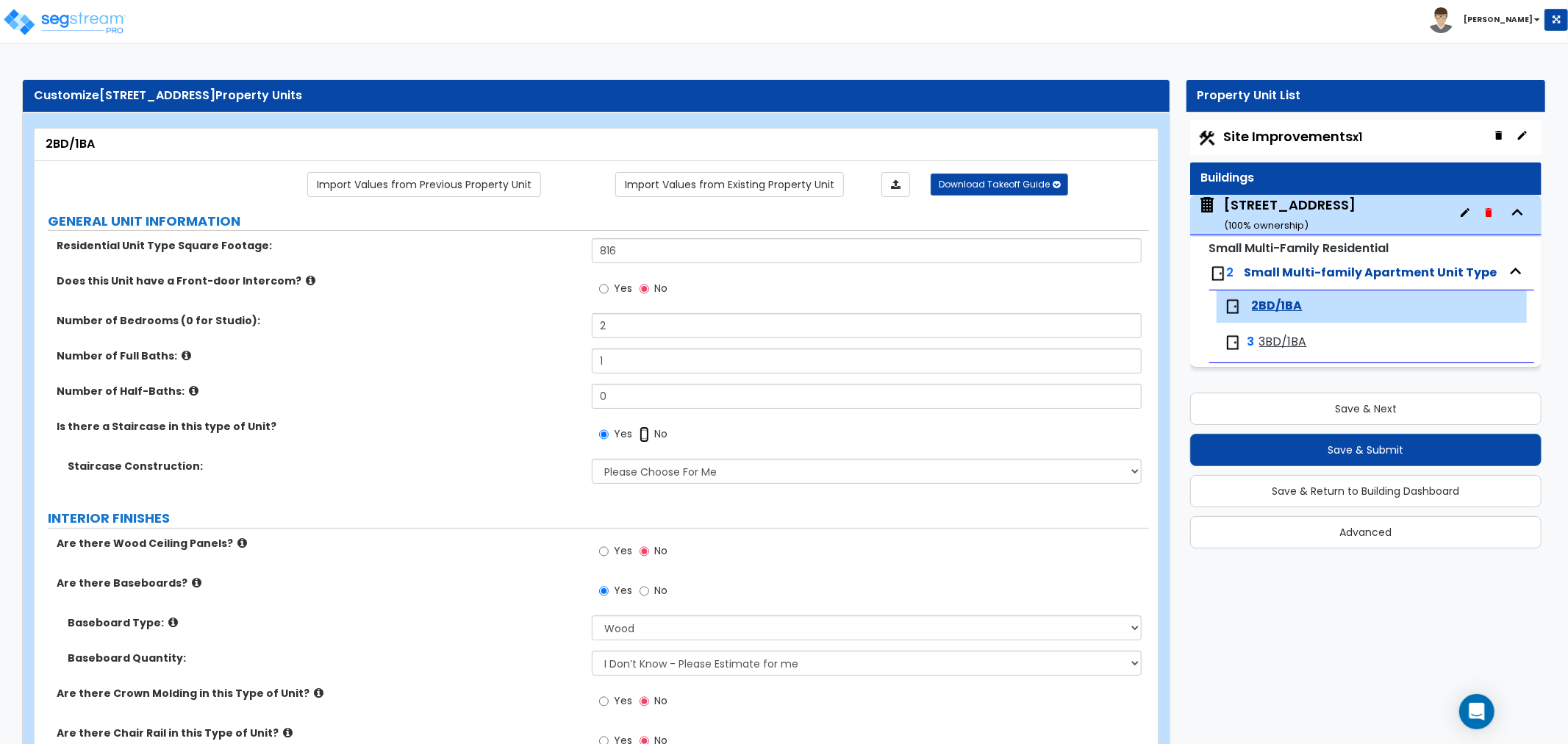
click at [644, 430] on input "No" at bounding box center [644, 435] width 9 height 16
radio input "false"
radio input "true"
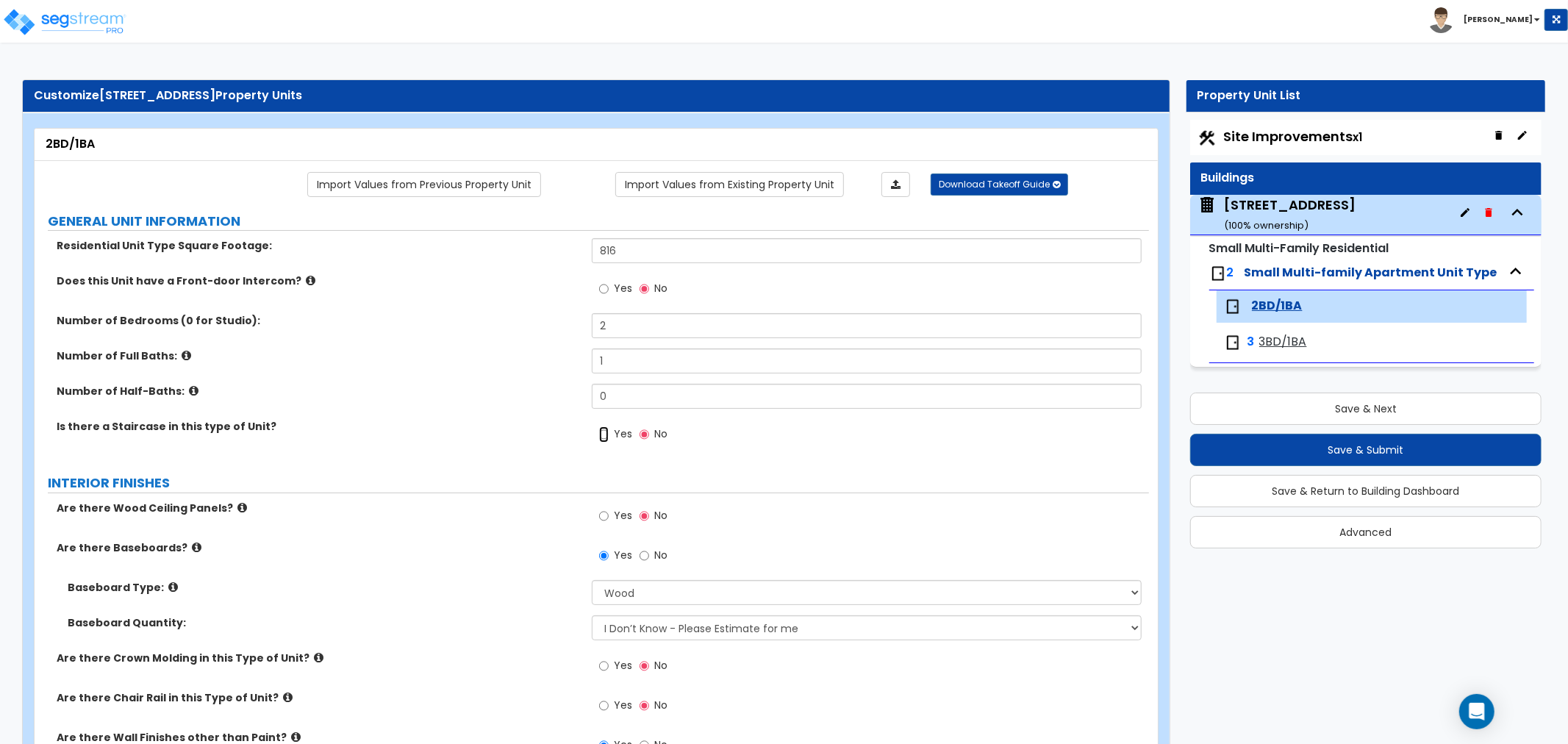
click at [599, 438] on input "Yes" at bounding box center [604, 435] width 9 height 16
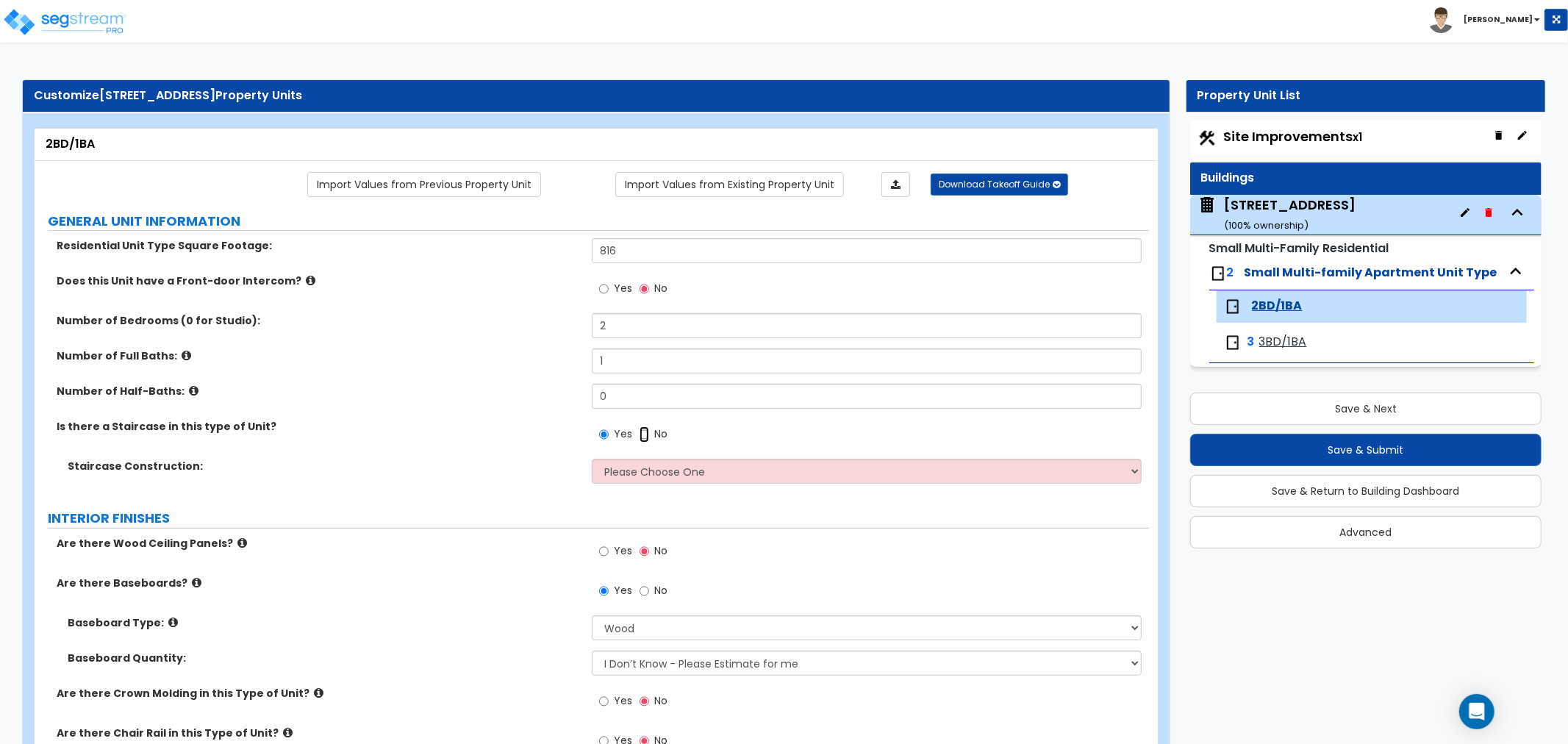
click at [647, 434] on input "No" at bounding box center [644, 435] width 9 height 16
radio input "false"
radio input "true"
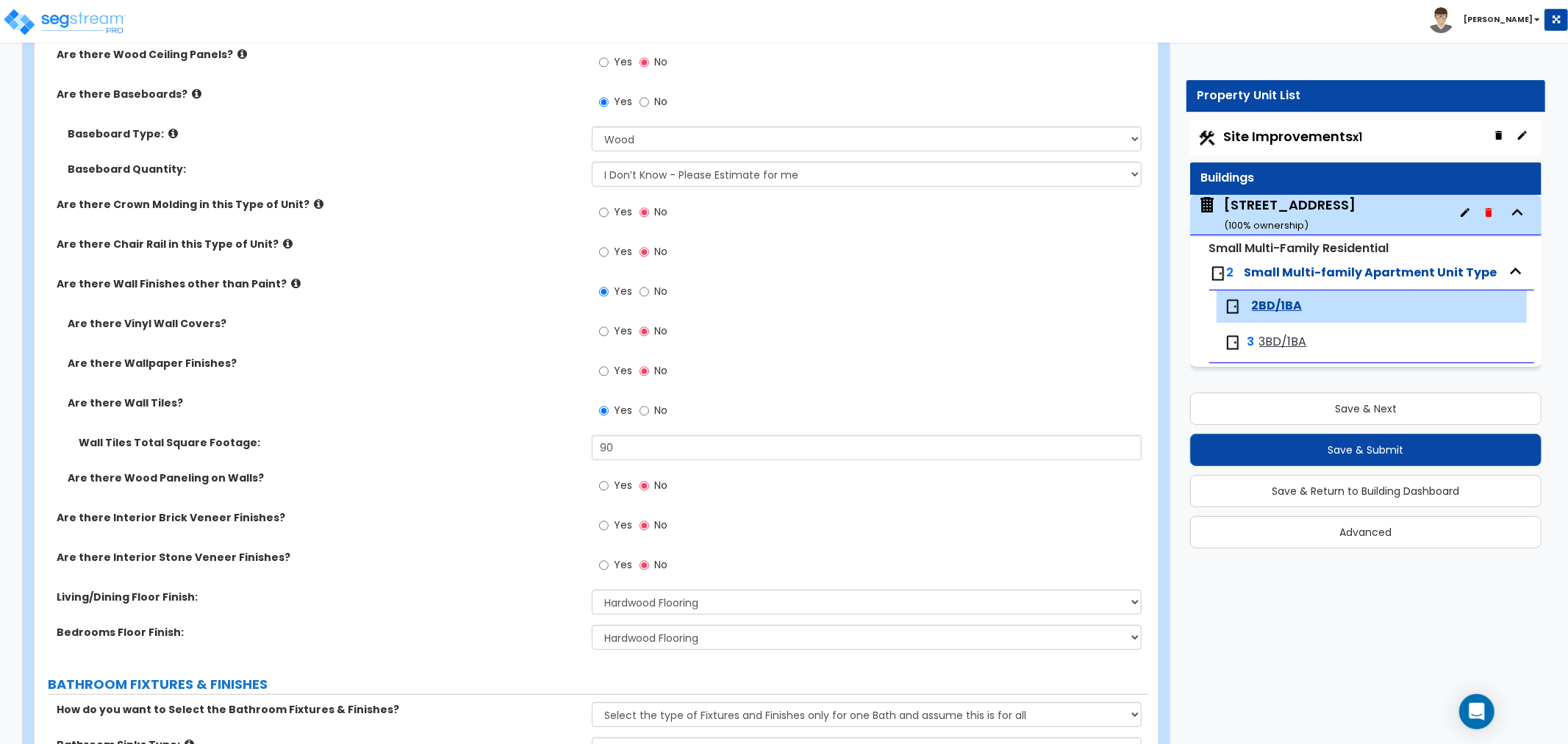
scroll to position [489, 0]
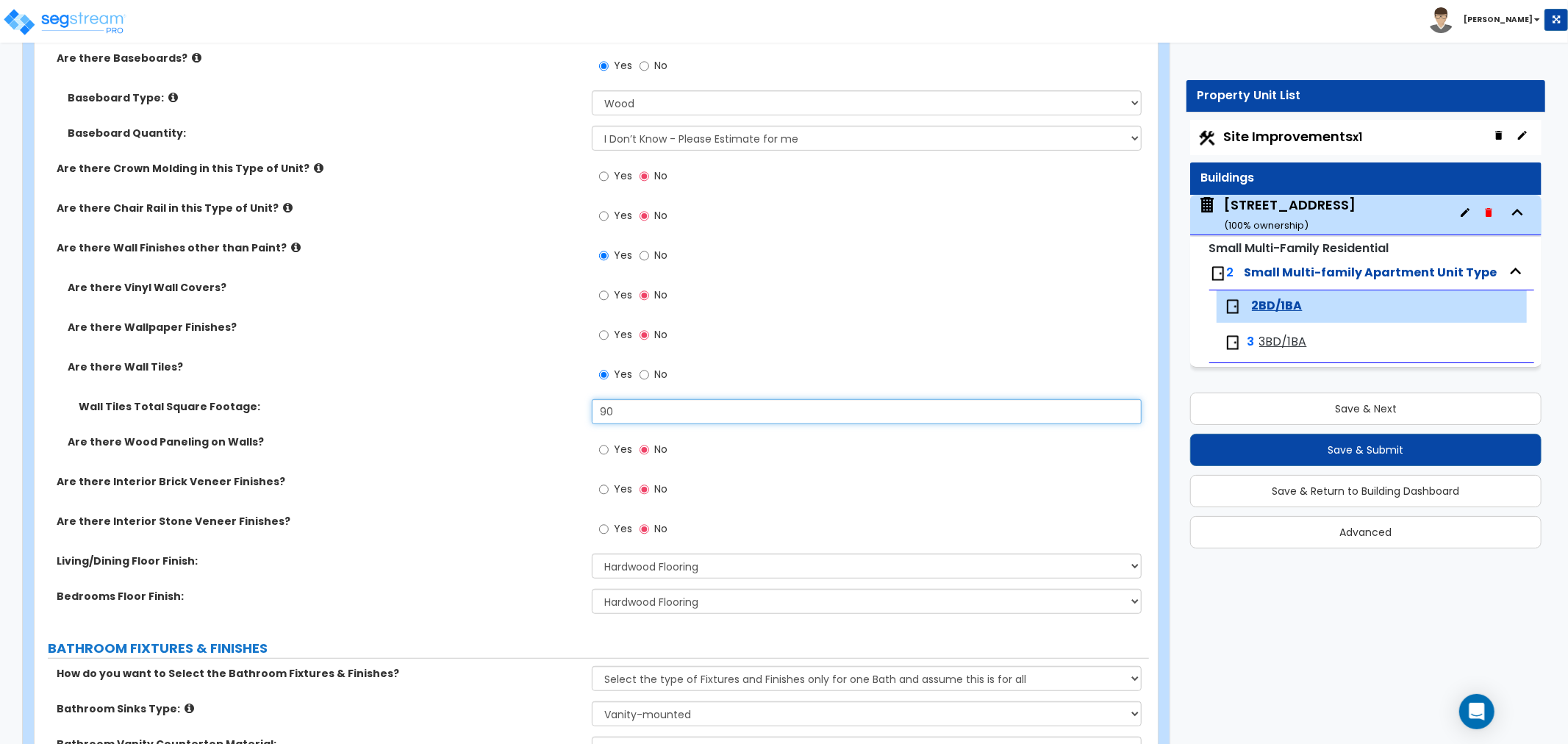
drag, startPoint x: 670, startPoint y: 408, endPoint x: 521, endPoint y: 421, distance: 149.6
click at [521, 421] on div "Wall Tiles Total Square Footage: 90" at bounding box center [592, 417] width 1115 height 35
click at [474, 442] on label "Are there Wood Paneling on Walls?" at bounding box center [324, 442] width 514 height 15
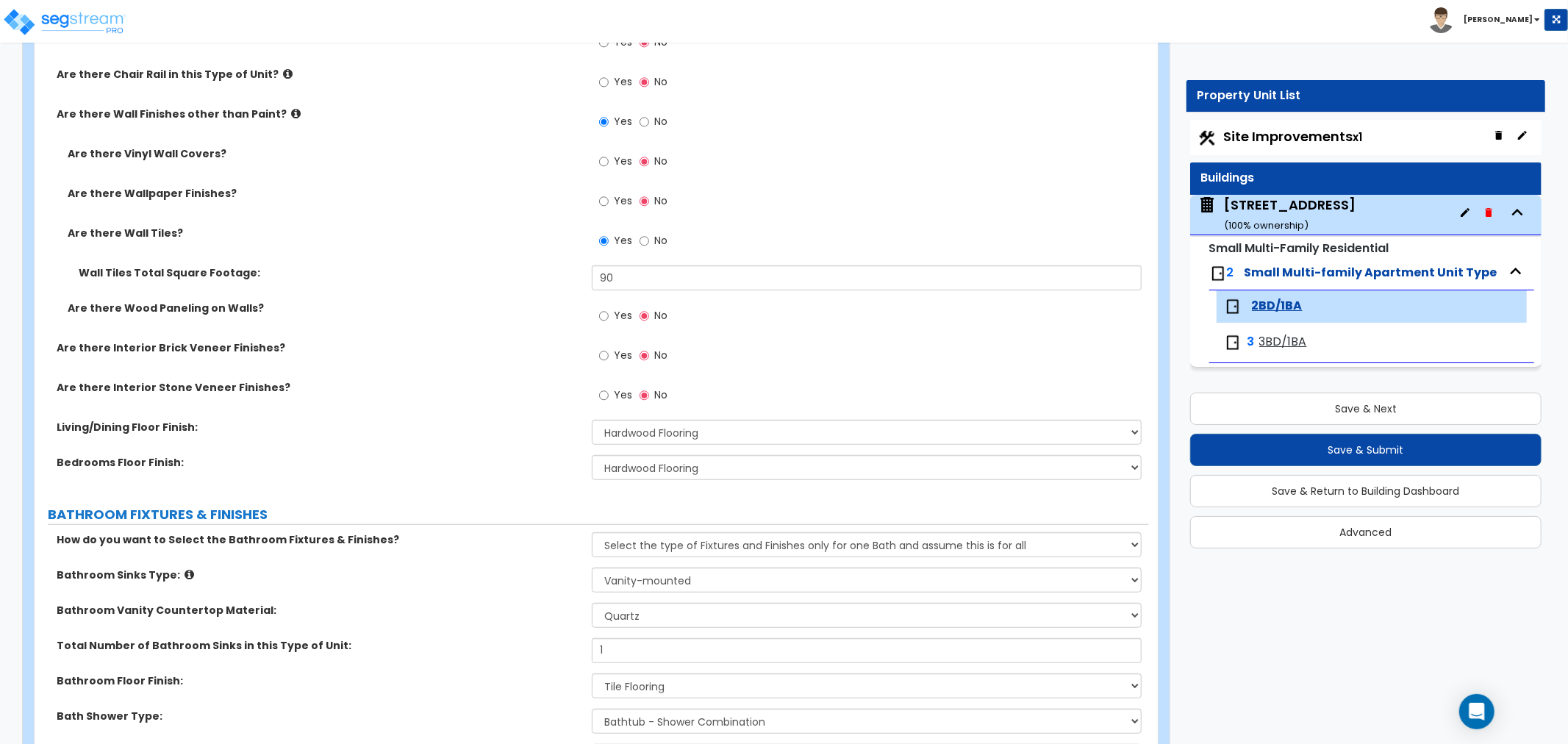
scroll to position [653, 0]
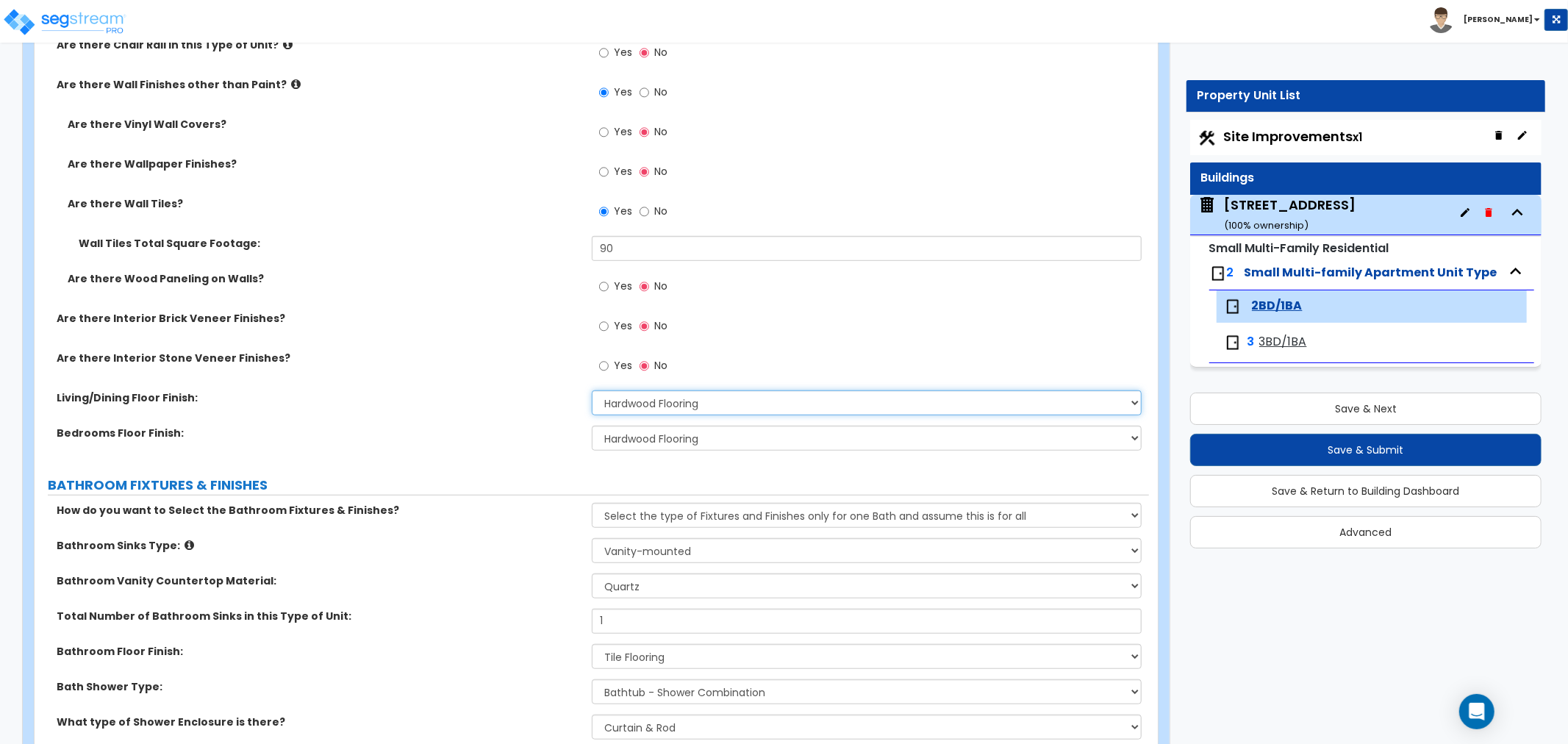
click at [730, 403] on select "None Tile Flooring Hardwood Flooring Resilient Laminate Flooring VCT Flooring S…" at bounding box center [867, 403] width 550 height 25
select select "3"
click at [592, 391] on select "None Tile Flooring Hardwood Flooring Resilient Laminate Flooring VCT Flooring S…" at bounding box center [867, 403] width 550 height 25
click at [651, 436] on select "None Tile Flooring Hardwood Flooring Resilient Laminate Flooring VCT Flooring S…" at bounding box center [867, 439] width 550 height 25
select select "3"
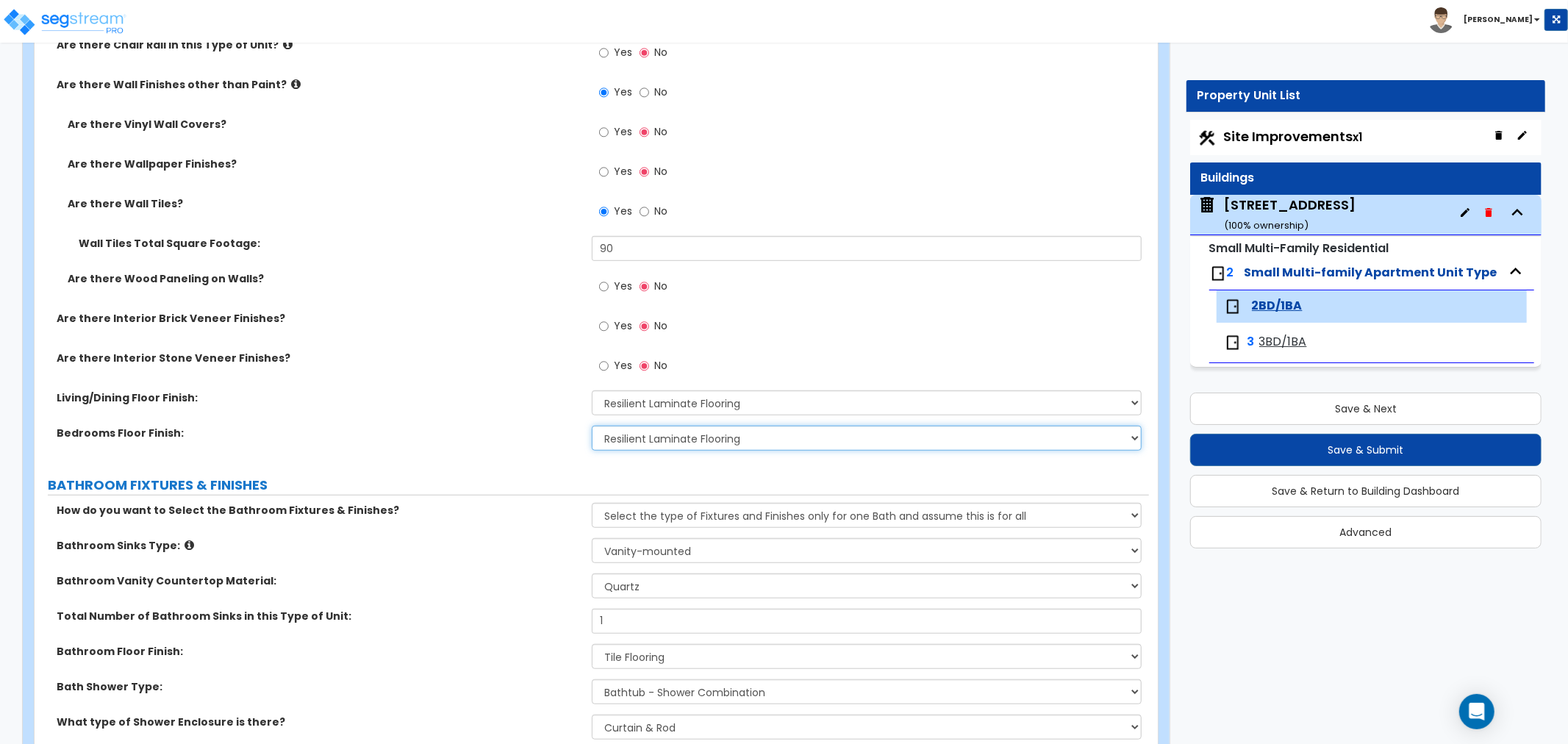
click at [592, 426] on select "None Tile Flooring Hardwood Flooring Resilient Laminate Flooring VCT Flooring S…" at bounding box center [867, 439] width 550 height 25
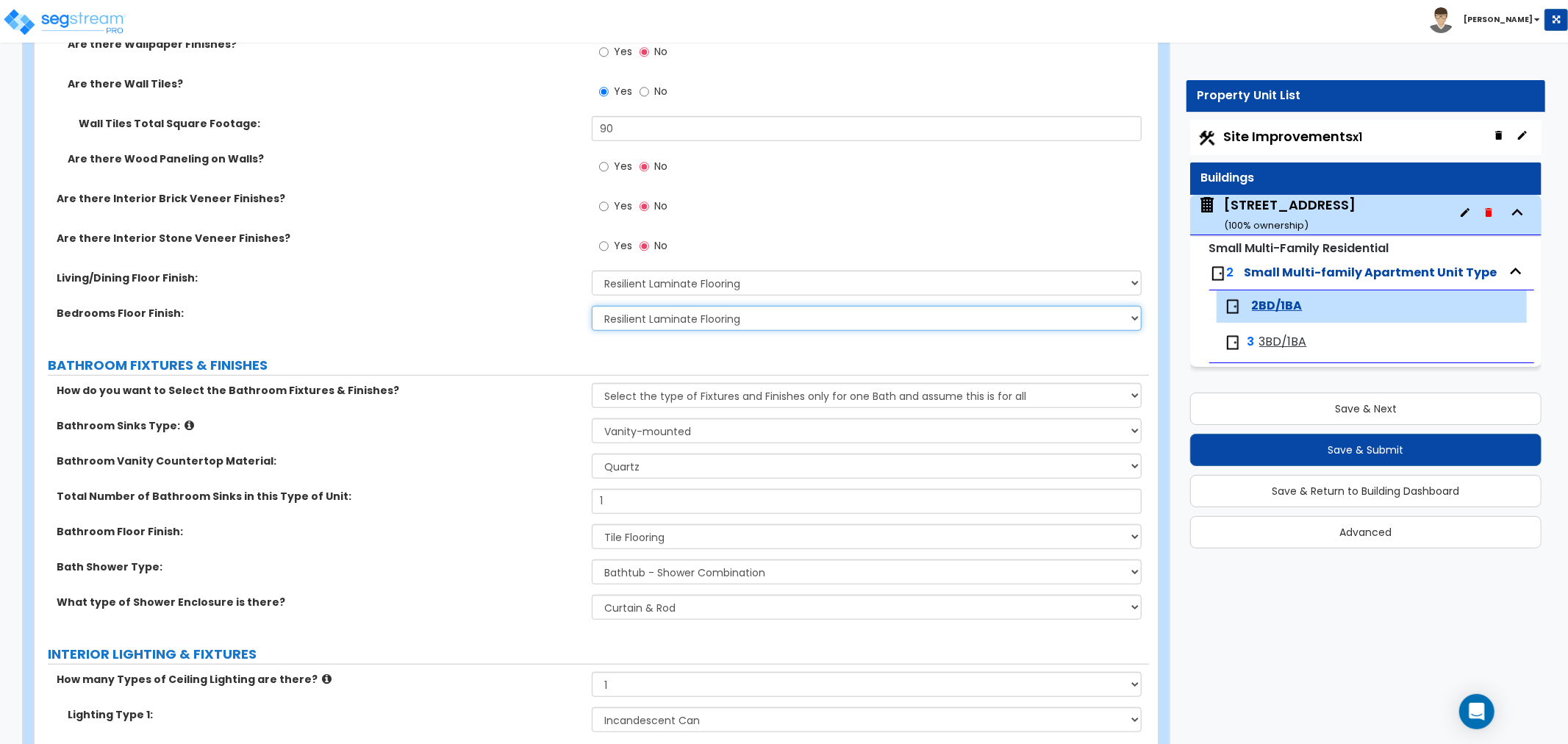
scroll to position [817, 0]
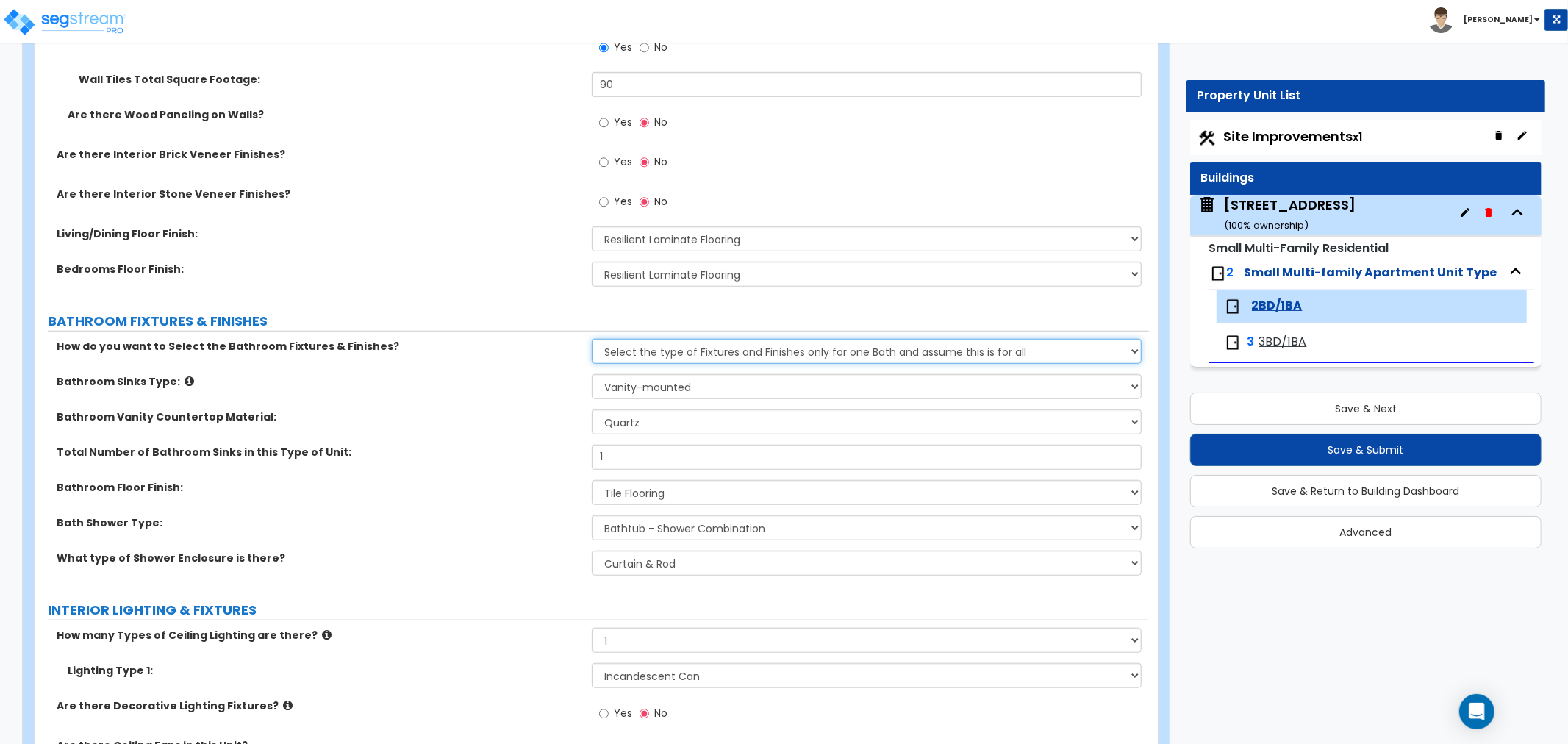
click at [674, 356] on select "Please Choose One Select the type of Fixtures and Finishes only for one Bath an…" at bounding box center [867, 352] width 550 height 25
click at [592, 339] on select "Please Choose One Select the type of Fixtures and Finishes only for one Bath an…" at bounding box center [867, 352] width 550 height 25
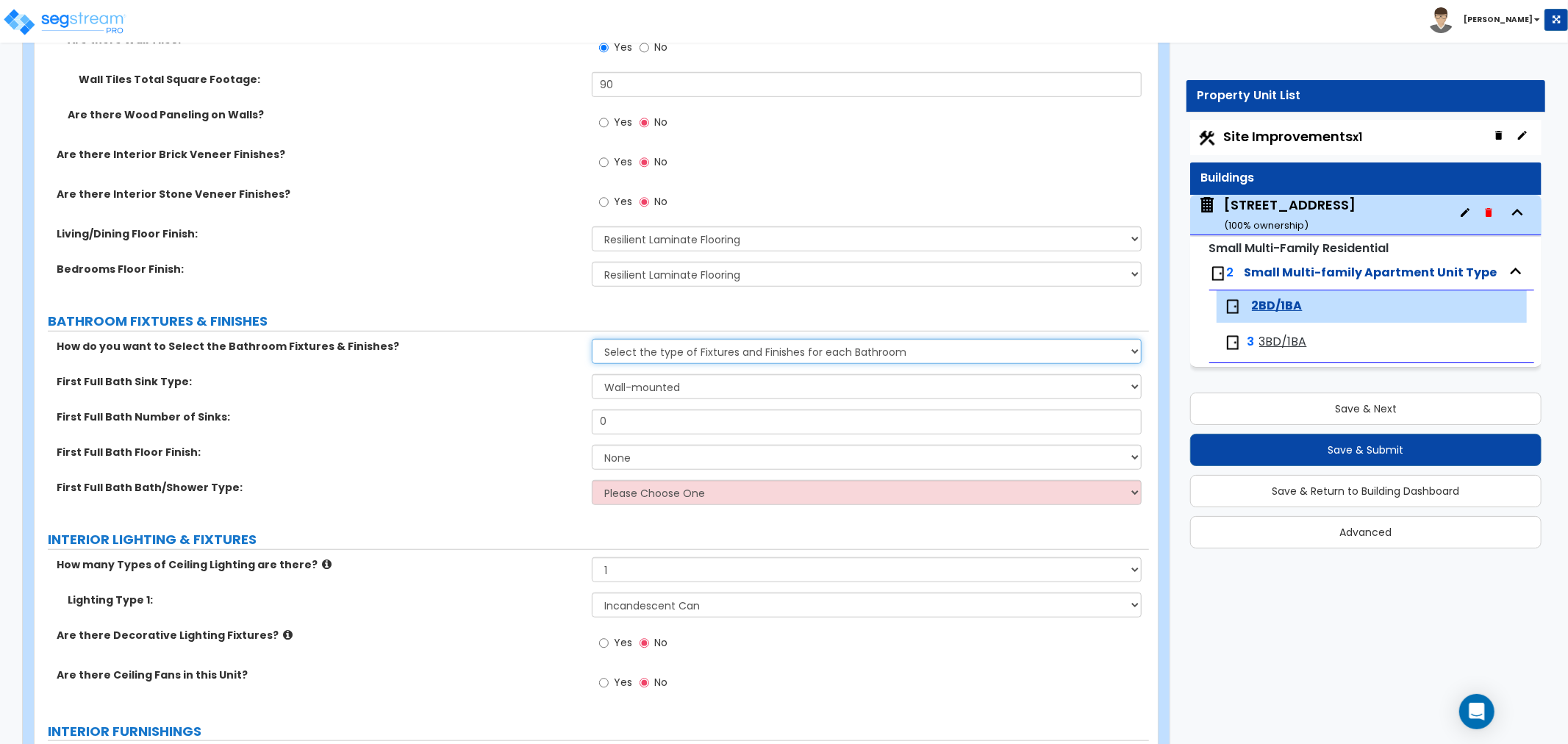
click at [600, 351] on select "Please Choose One Select the type of Fixtures and Finishes only for one Bath an…" at bounding box center [867, 352] width 550 height 25
select select "1"
click at [592, 339] on select "Please Choose One Select the type of Fixtures and Finishes only for one Bath an…" at bounding box center [867, 352] width 550 height 25
select select "1"
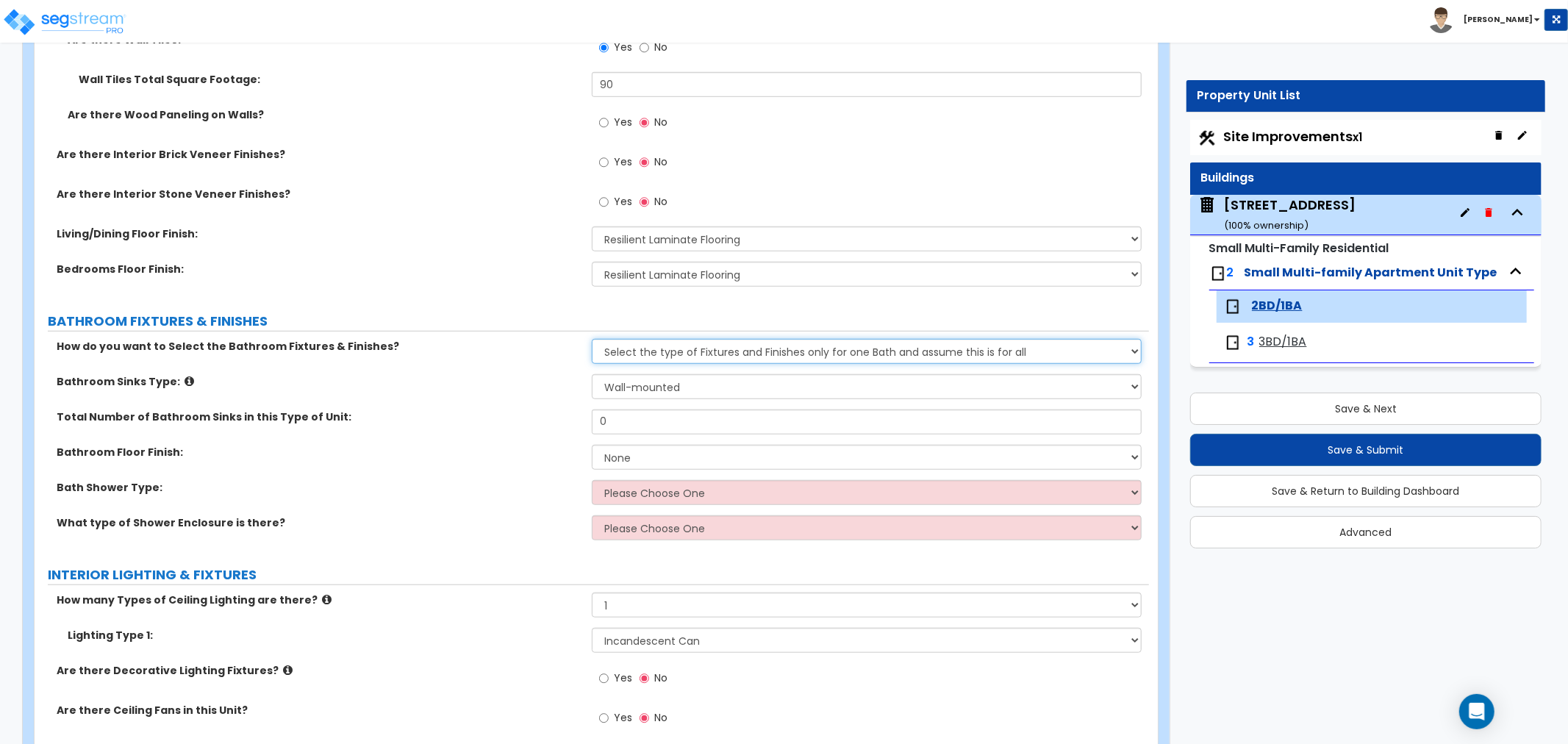
click at [670, 352] on select "Please Choose One Select the type of Fixtures and Finishes only for one Bath an…" at bounding box center [867, 352] width 550 height 25
select select "2"
click at [592, 339] on select "Please Choose One Select the type of Fixtures and Finishes only for one Bath an…" at bounding box center [867, 352] width 550 height 25
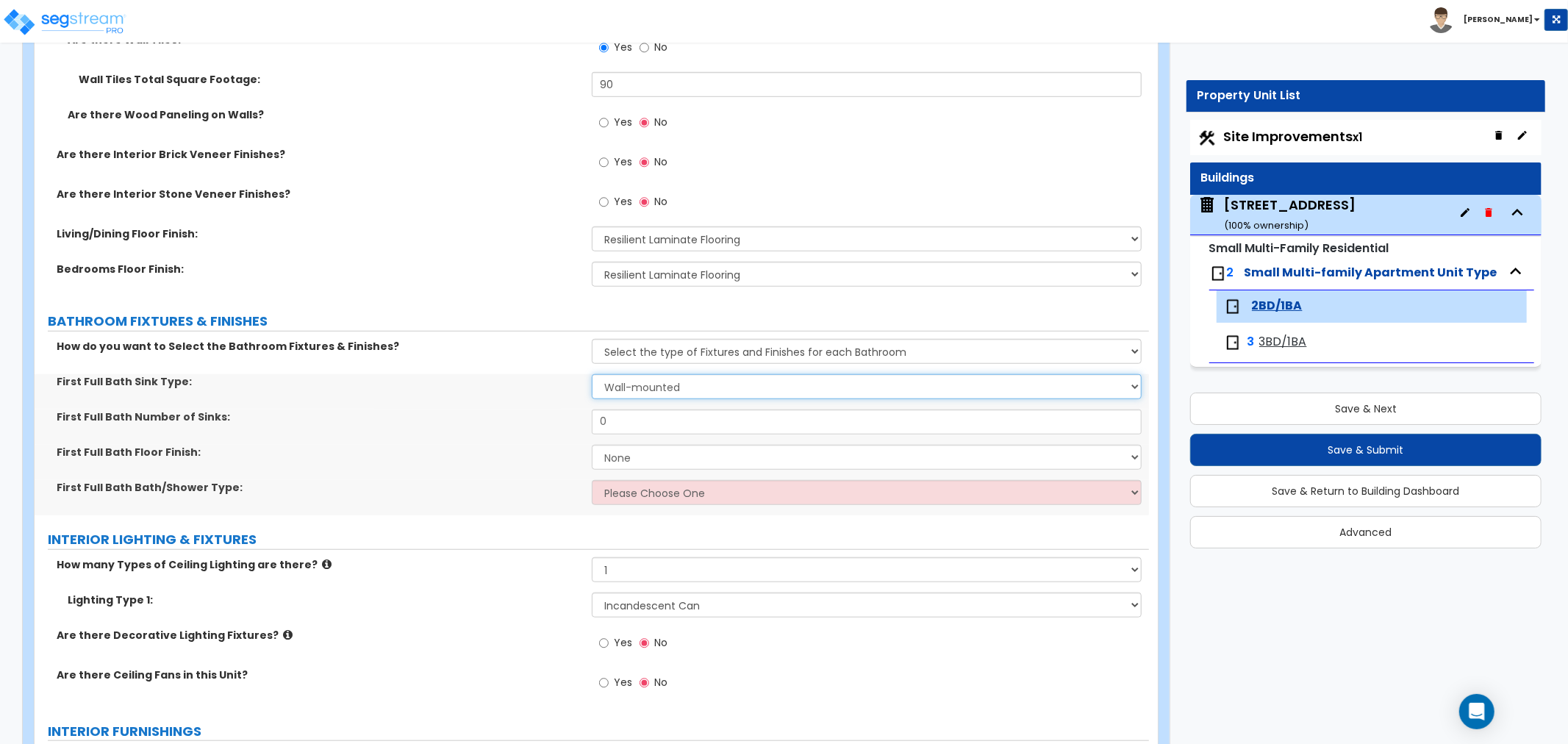
click at [650, 382] on select "Wall-mounted Pedestal-mounted Vanity-mounted" at bounding box center [867, 387] width 550 height 25
select select "3"
click at [592, 374] on select "Wall-mounted Pedestal-mounted Vanity-mounted" at bounding box center [867, 387] width 550 height 25
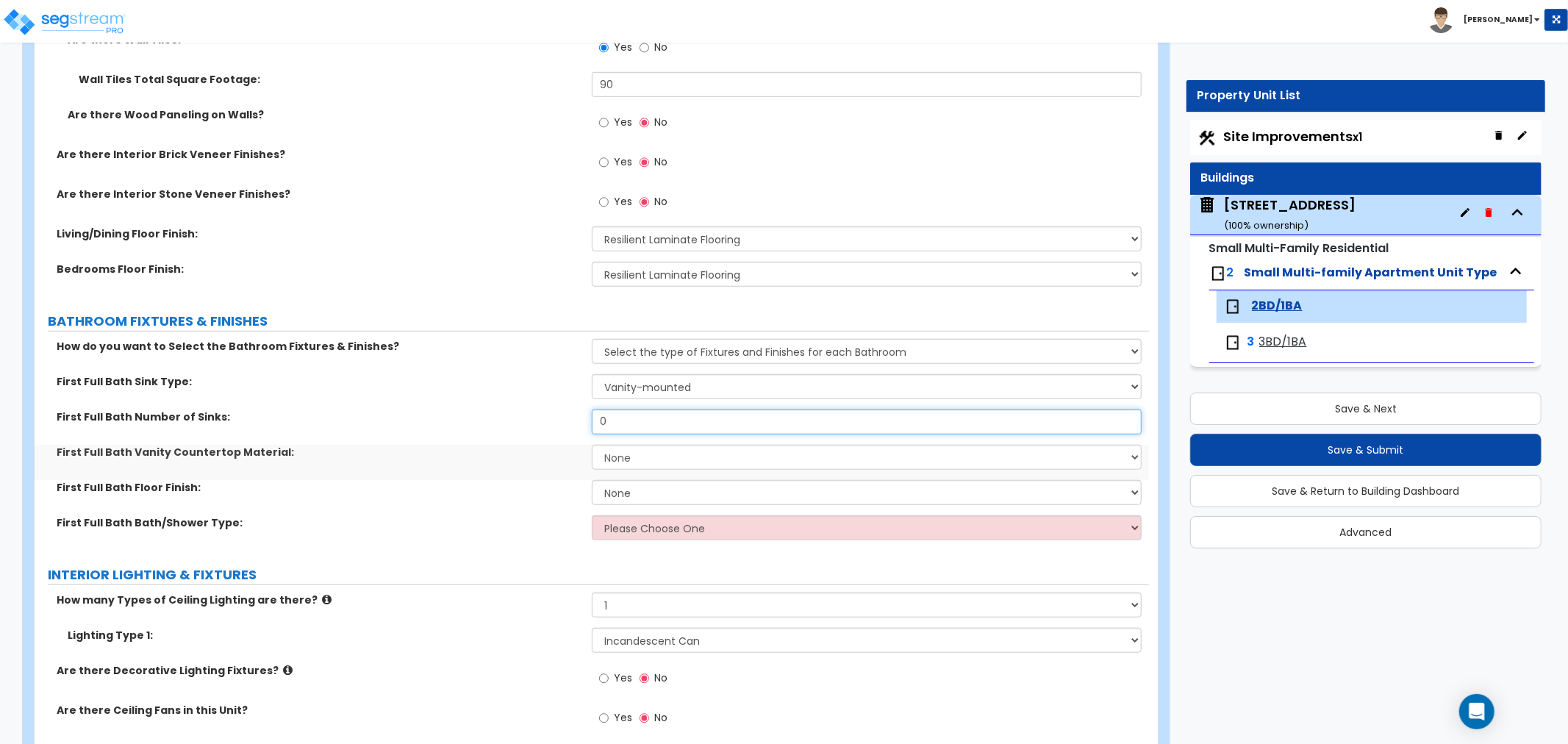
drag, startPoint x: 629, startPoint y: 422, endPoint x: 532, endPoint y: 421, distance: 97.0
click at [532, 421] on div "First Full Bath Number of Sinks: 0" at bounding box center [592, 427] width 1115 height 35
type input "1"
click at [611, 454] on select "None Plastic Laminate Solid Surface Stone Quartz Marble Tile Wood" at bounding box center [867, 457] width 550 height 25
select select "2"
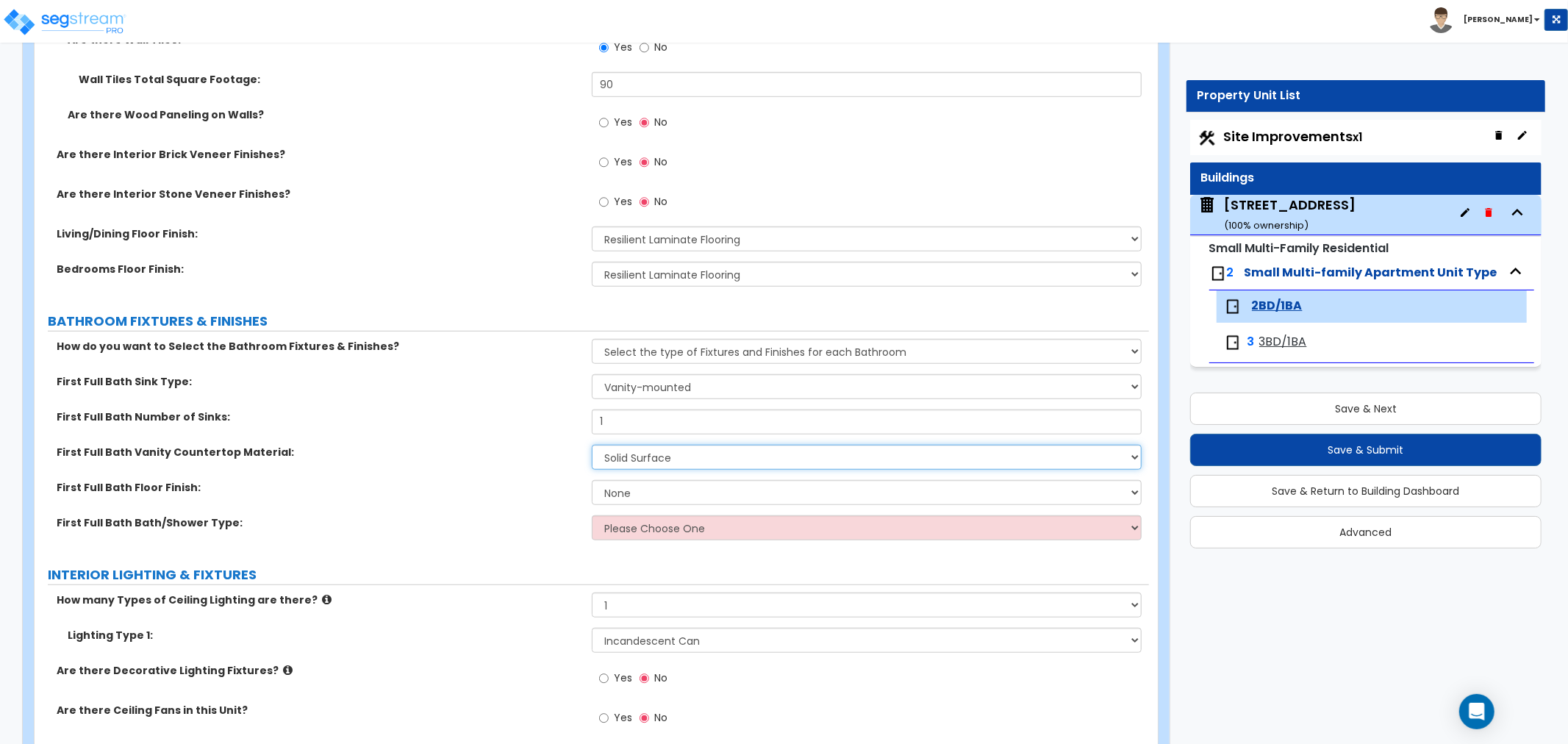
click at [592, 445] on select "None Plastic Laminate Solid Surface Stone Quartz Marble Tile Wood" at bounding box center [867, 457] width 550 height 25
click at [623, 486] on select "None Tile Flooring Hardwood Flooring Resilient Laminate Flooring VCT Flooring S…" at bounding box center [867, 493] width 550 height 25
select select "1"
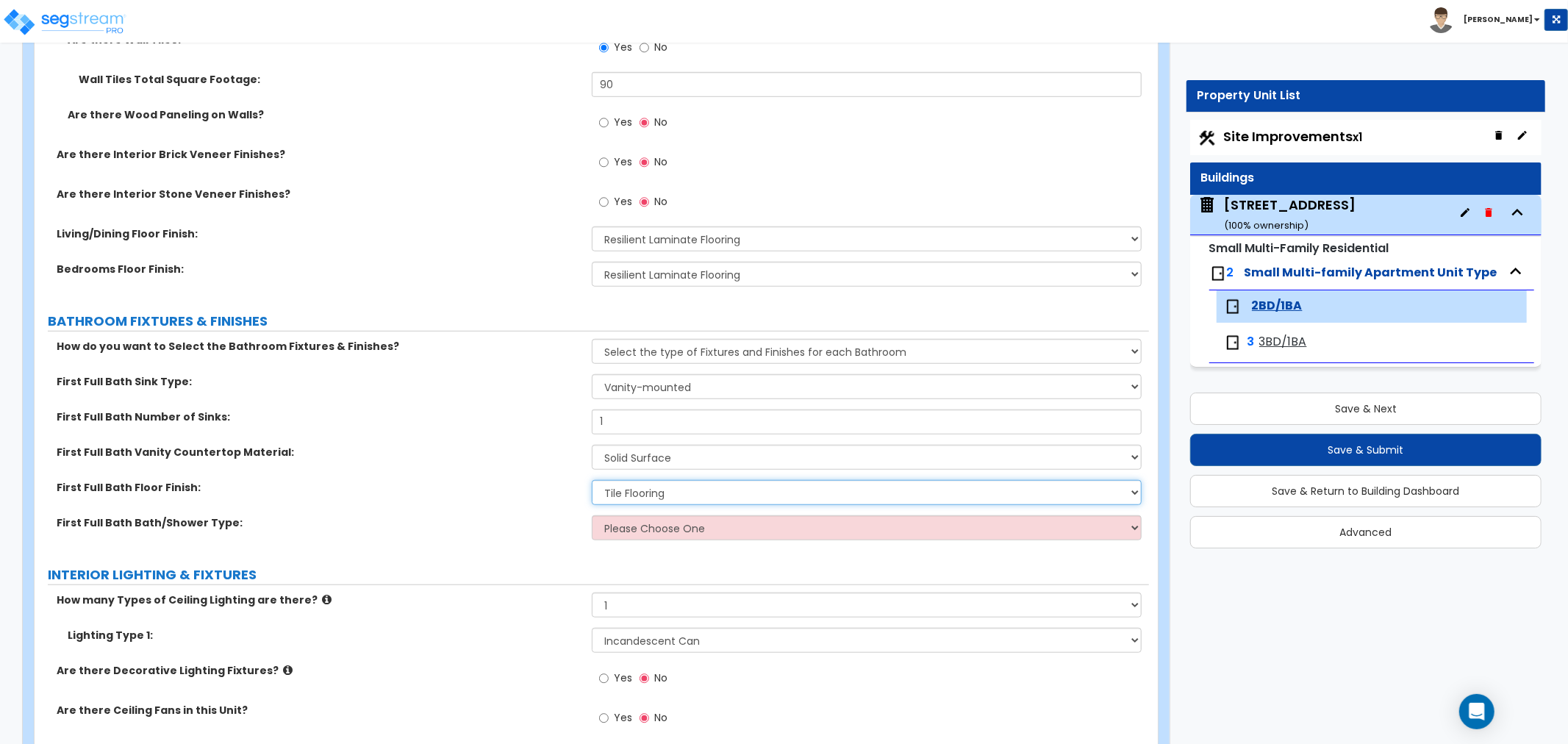
click at [592, 480] on select "None Tile Flooring Hardwood Flooring Resilient Laminate Flooring VCT Flooring S…" at bounding box center [867, 493] width 550 height 25
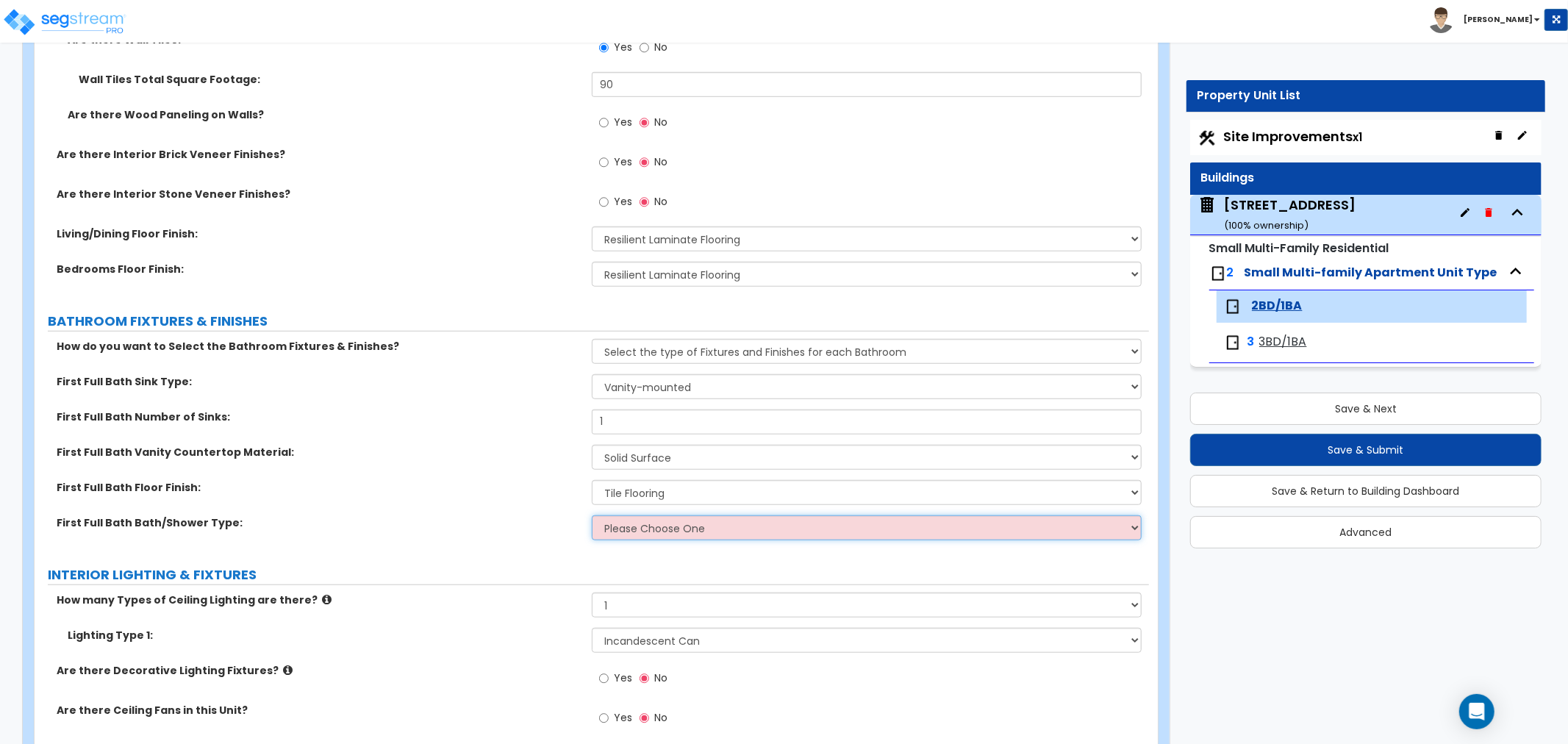
click at [622, 530] on select "Please Choose One Standalone Shower Bathtub - Shower Combo" at bounding box center [867, 528] width 550 height 25
select select "2"
click at [592, 515] on select "Please Choose One Standalone Shower Bathtub - Shower Combo" at bounding box center [867, 528] width 550 height 25
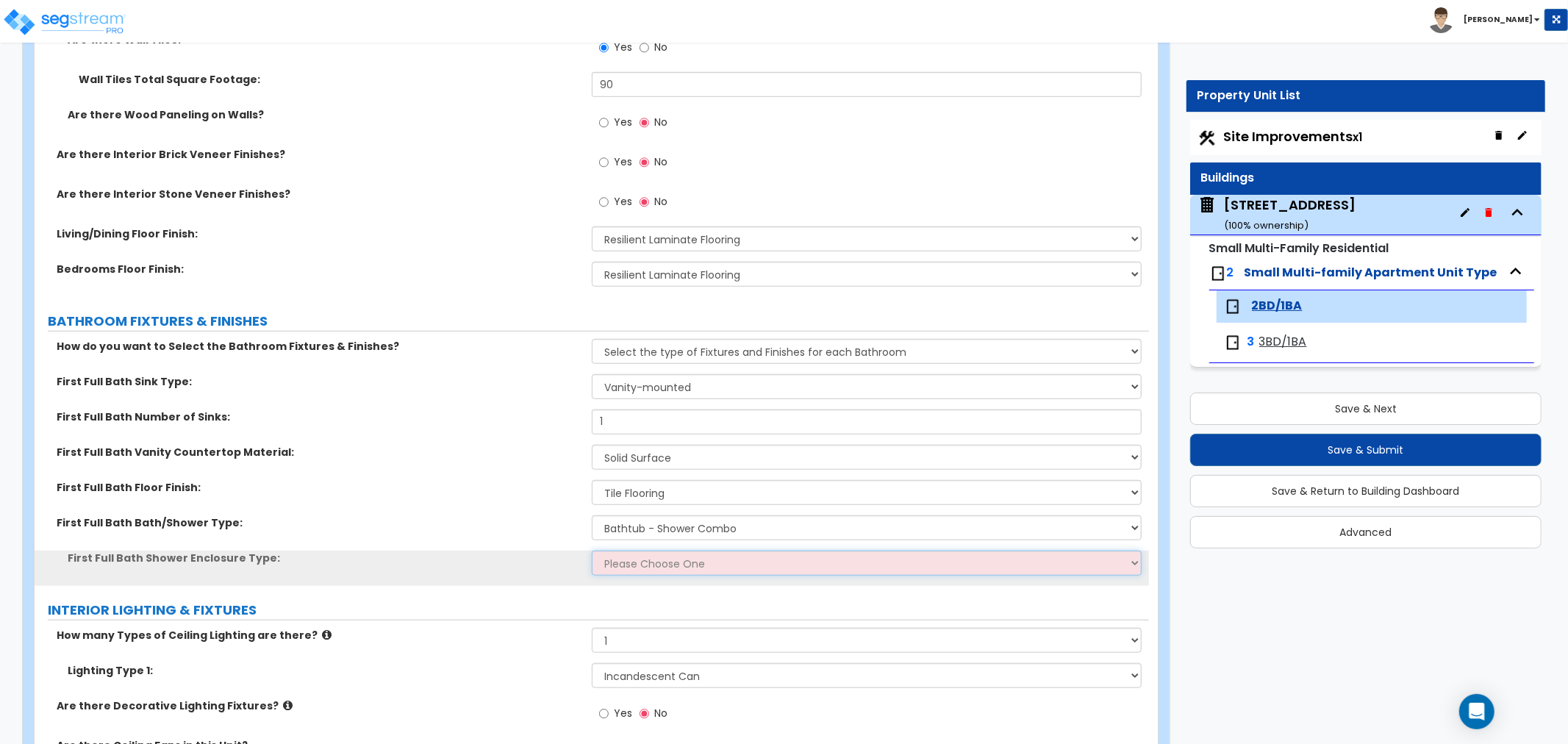
click at [621, 564] on select "Please Choose One Curtain & Rod Glass Sliding Doors Glass Hinged Doors" at bounding box center [867, 563] width 550 height 25
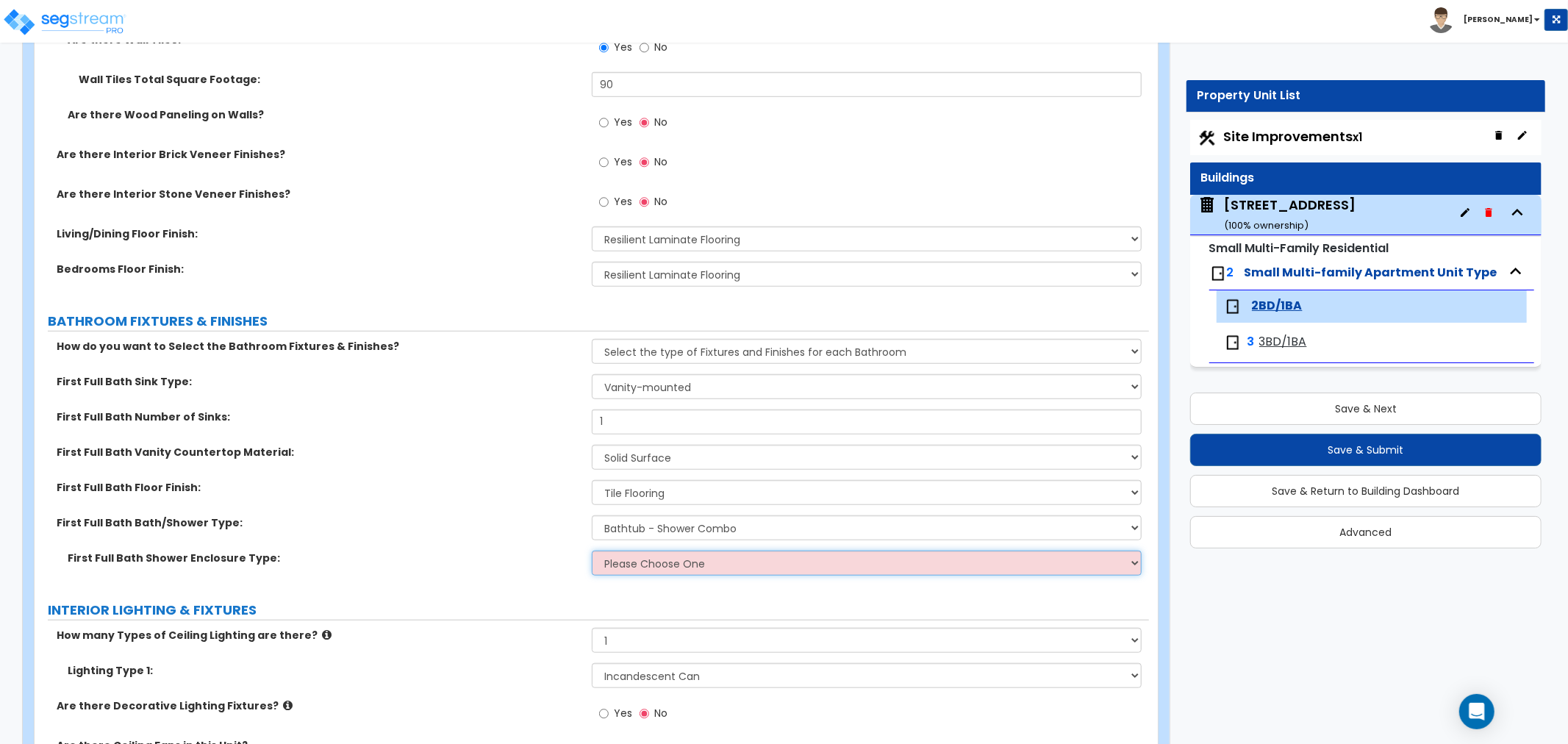
select select "1"
click at [592, 551] on select "Please Choose One Curtain & Rod Glass Sliding Doors Glass Hinged Doors" at bounding box center [867, 563] width 550 height 25
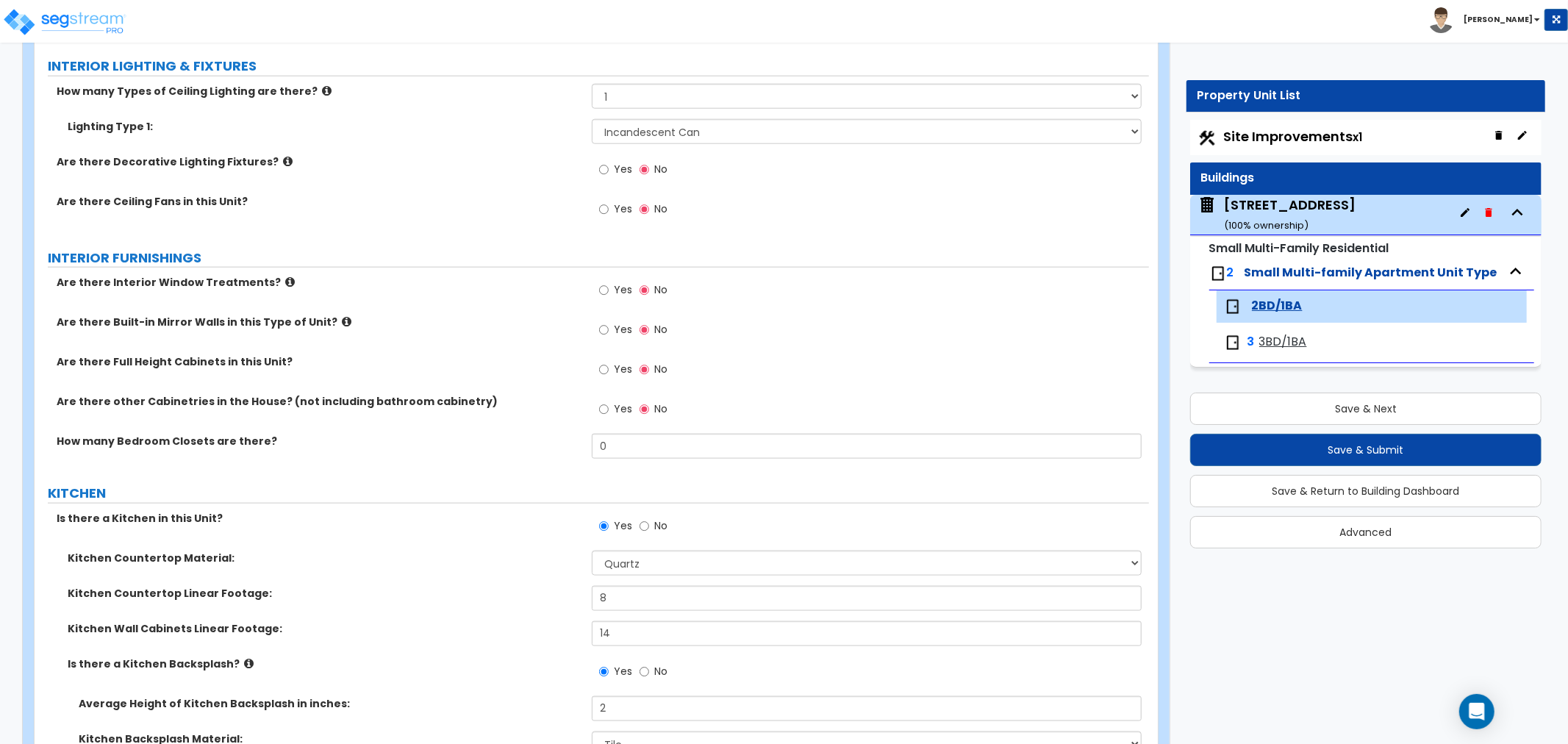
scroll to position [1389, 0]
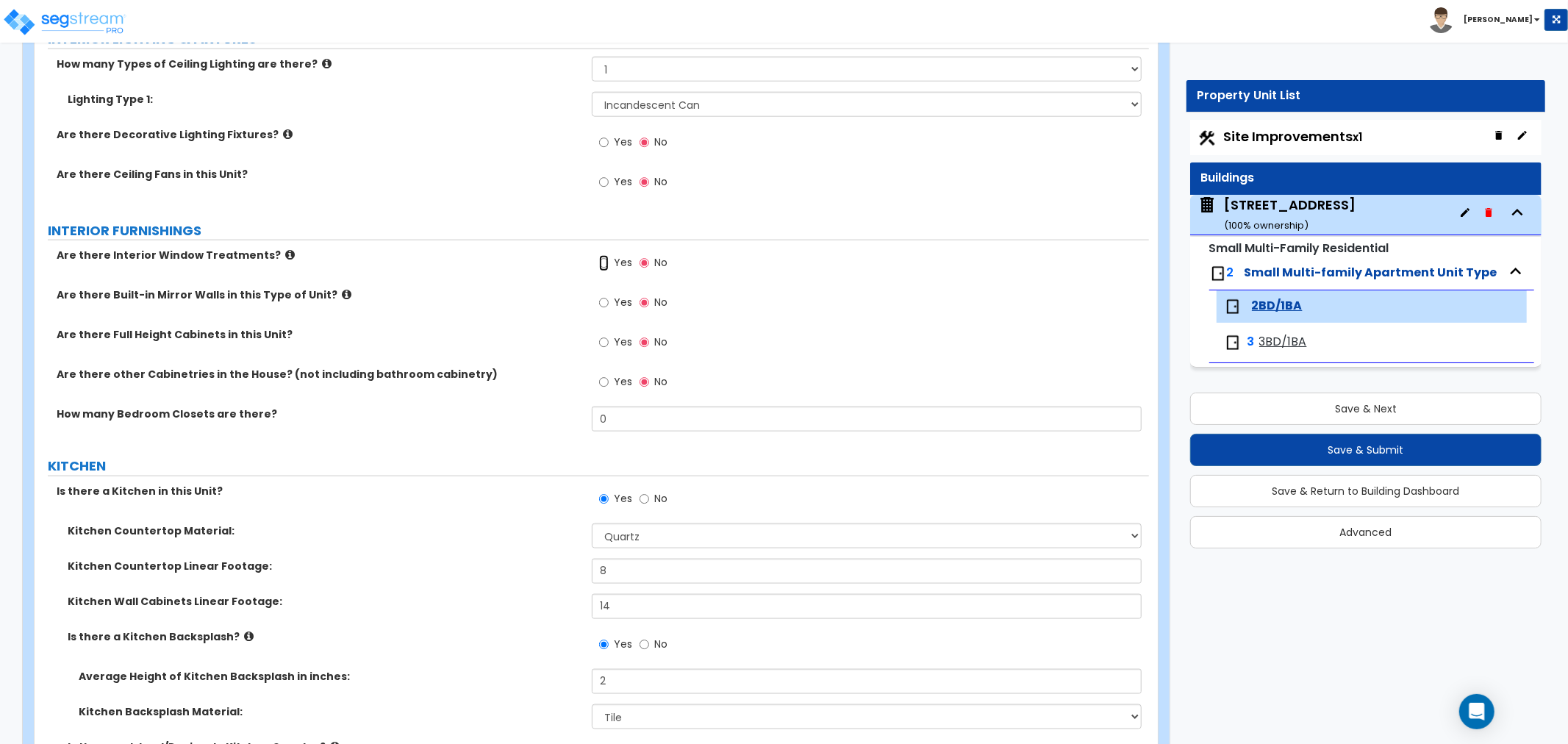
click at [599, 267] on input "Yes" at bounding box center [604, 263] width 9 height 16
radio input "true"
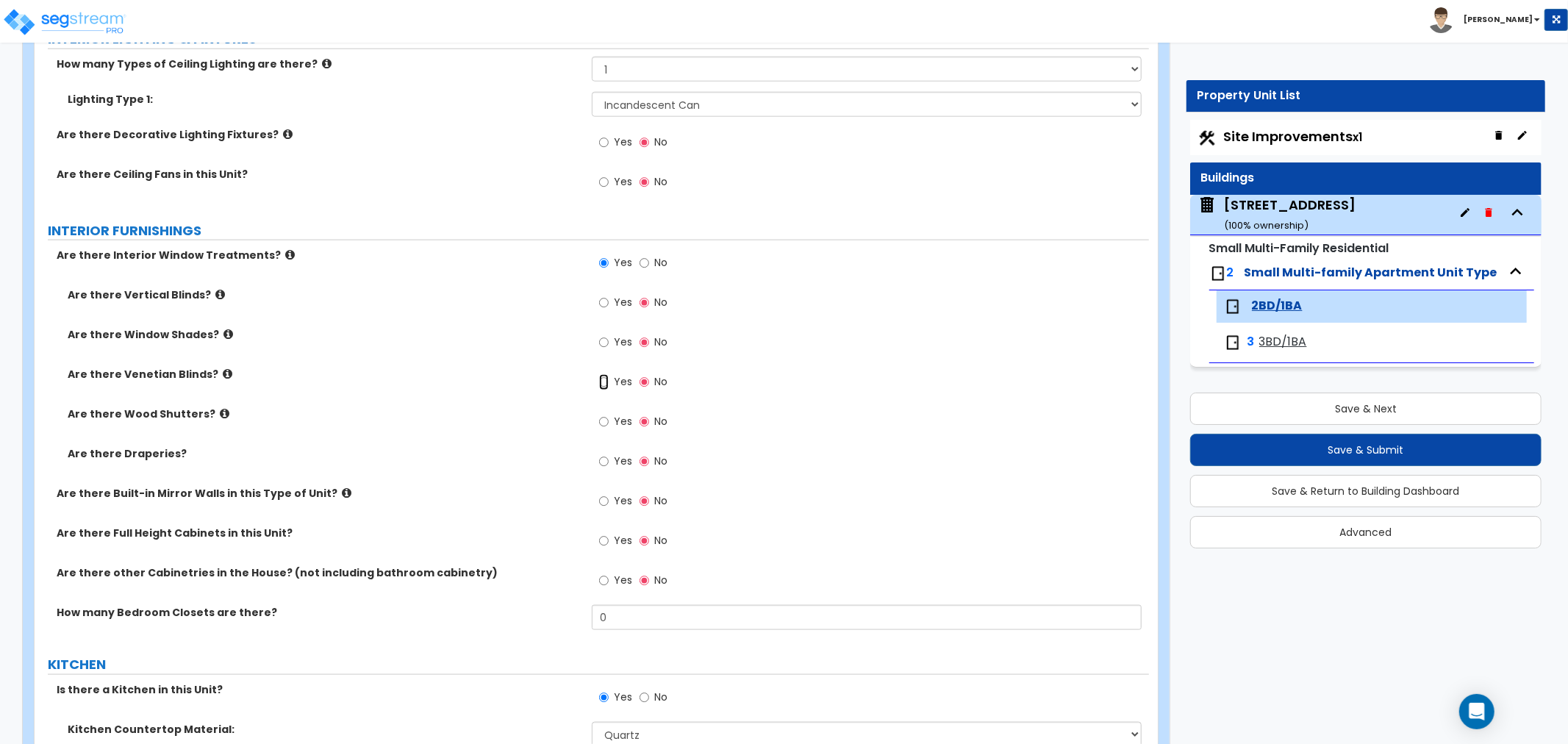
click at [604, 378] on input "Yes" at bounding box center [604, 382] width 9 height 16
radio input "true"
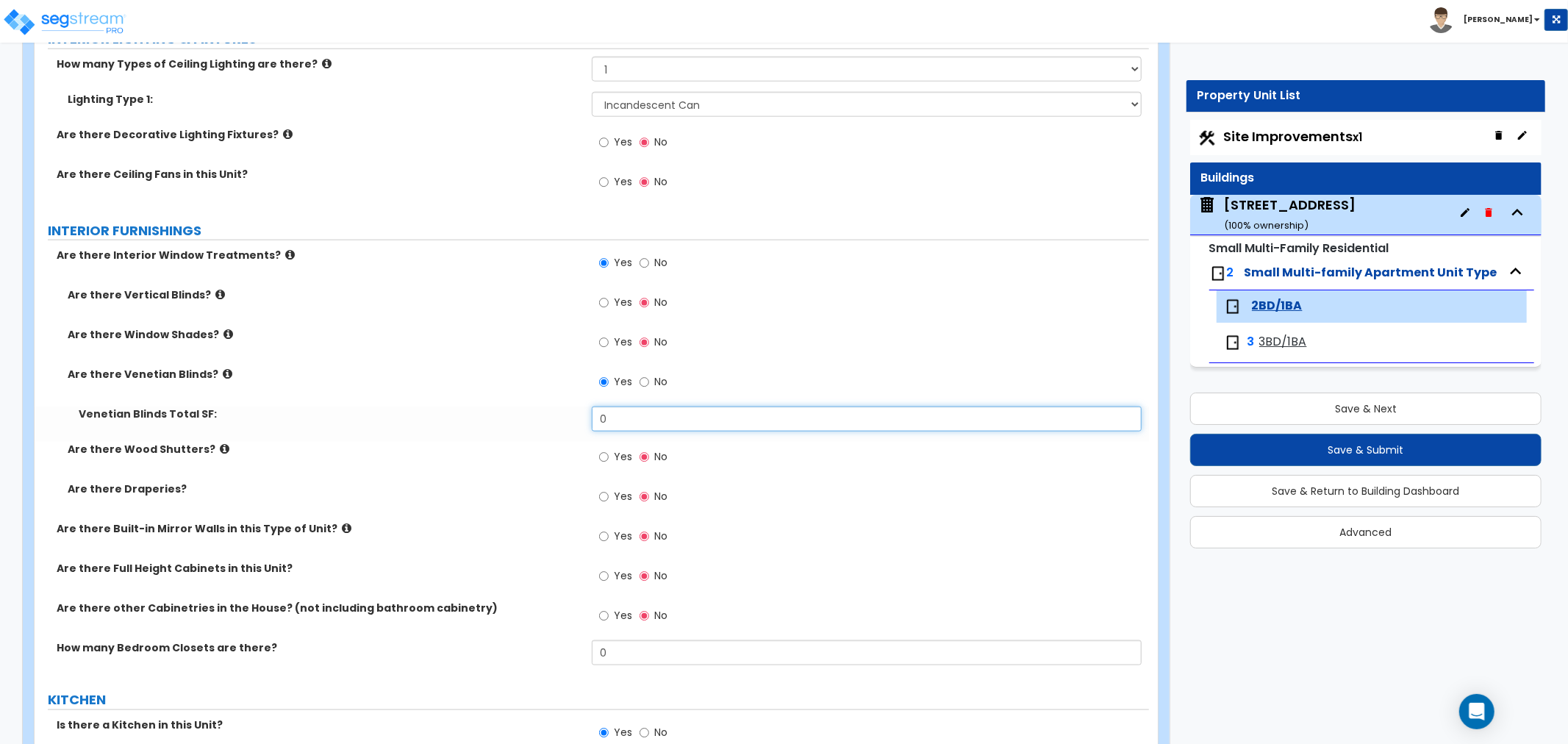
drag, startPoint x: 572, startPoint y: 414, endPoint x: 547, endPoint y: 417, distance: 25.2
click at [547, 417] on div "Venetian Blinds Total SF: 0" at bounding box center [592, 424] width 1115 height 35
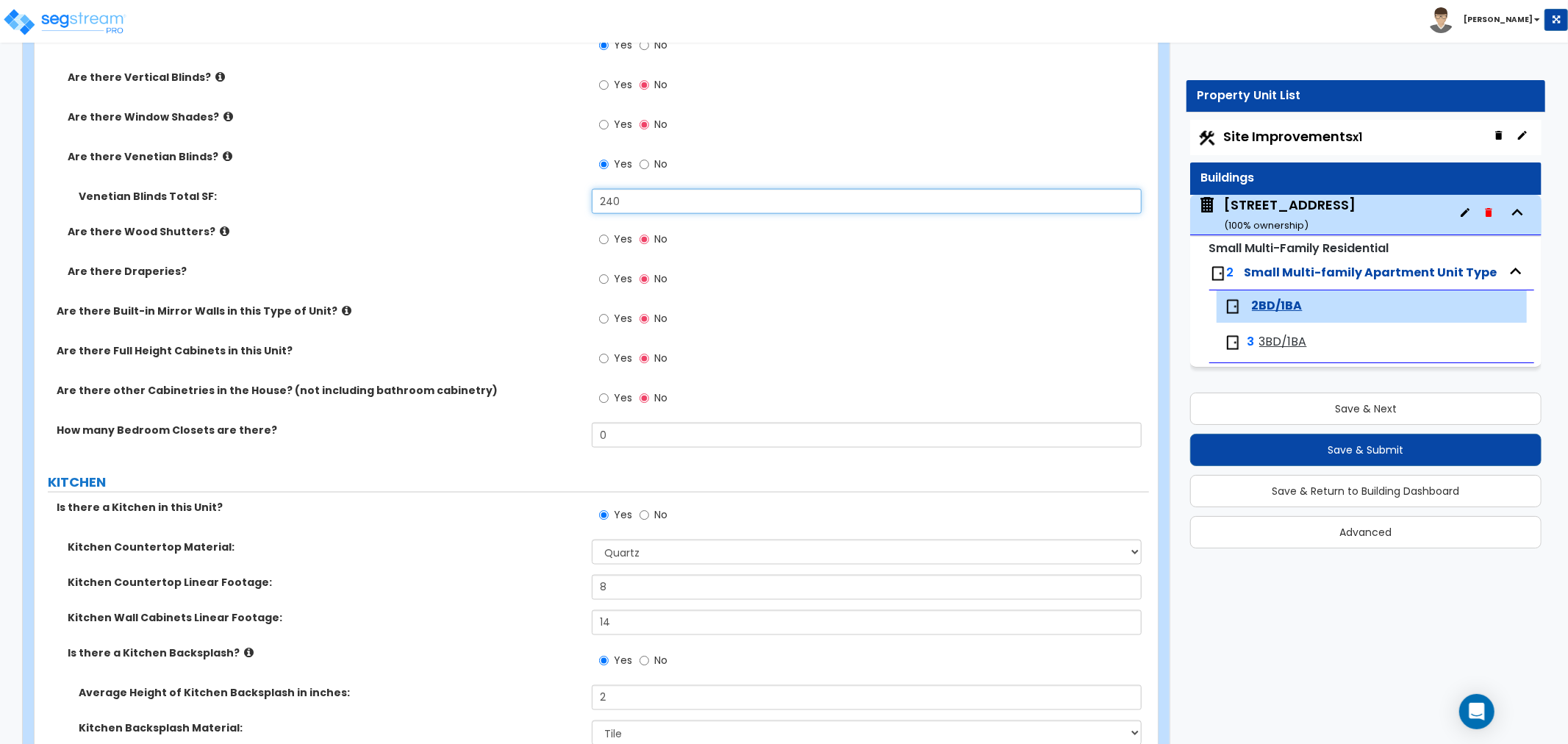
scroll to position [1634, 0]
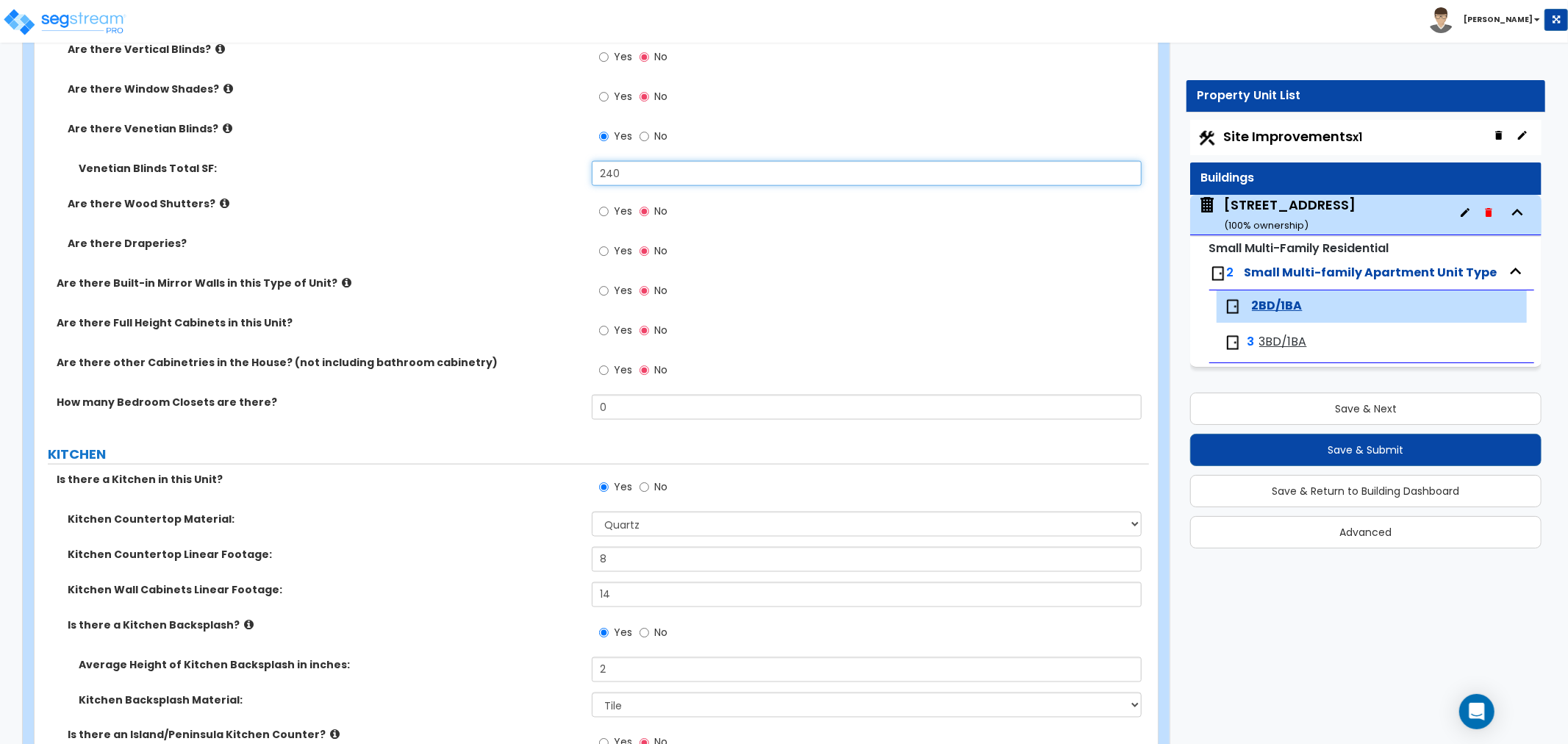
type input "240"
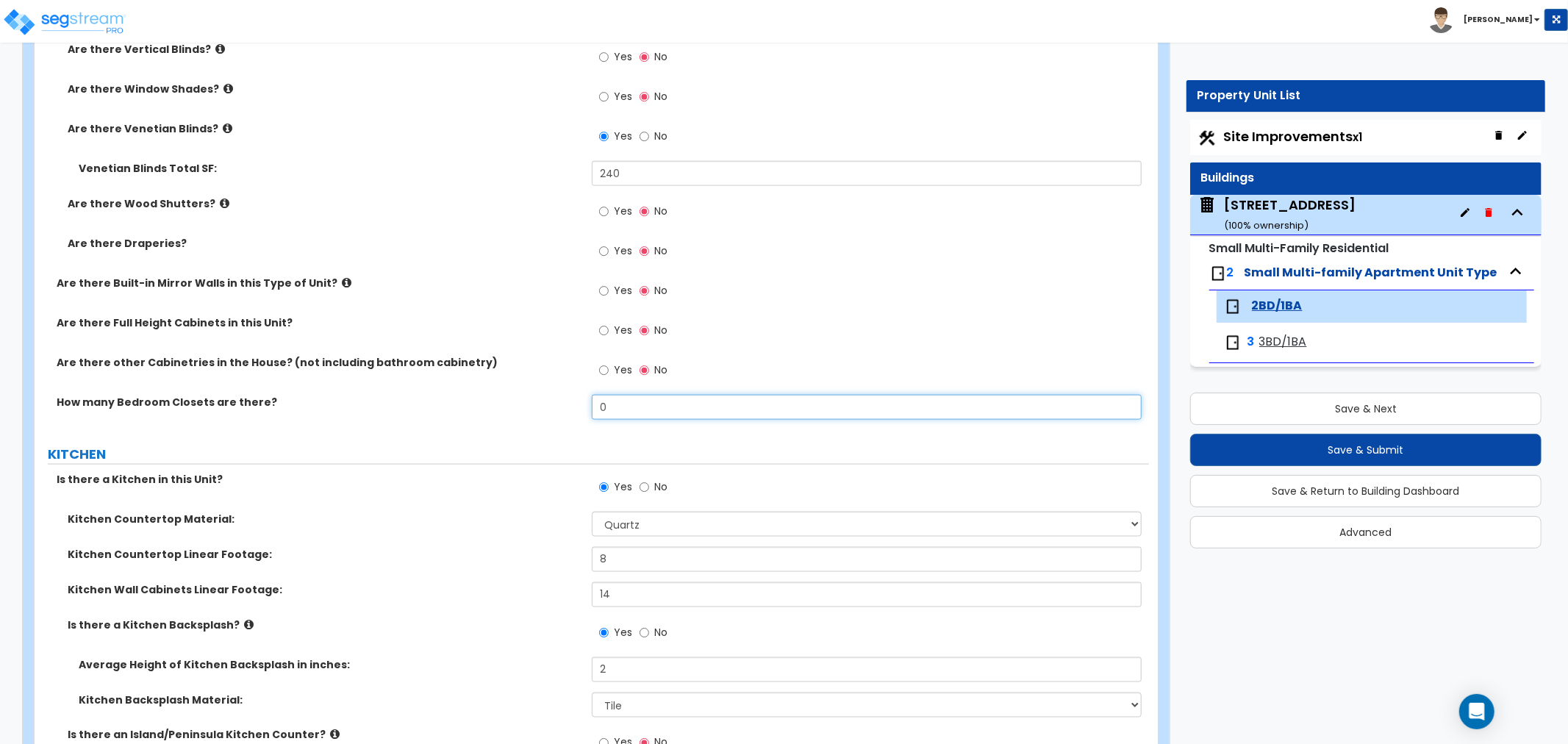
drag, startPoint x: 629, startPoint y: 410, endPoint x: 538, endPoint y: 413, distance: 91.0
click at [538, 413] on div "How many Bedroom Closets are there? 0" at bounding box center [592, 412] width 1115 height 35
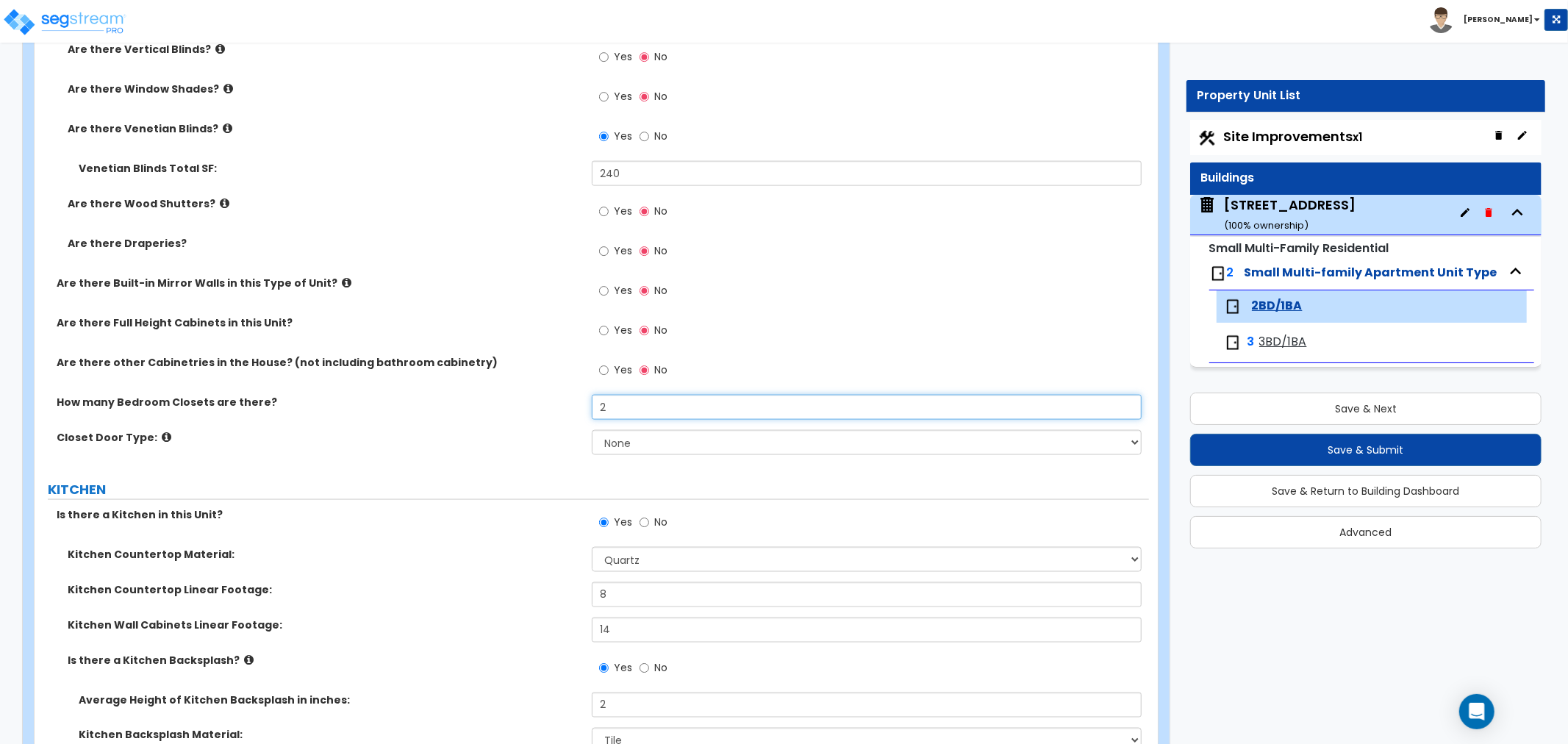
type input "2"
click at [610, 439] on select "None Bi-fold Louvered Doors Bi-fold Panel Doors Sliding Doors Hinged Wood Door" at bounding box center [867, 442] width 550 height 25
select select "3"
click at [592, 430] on select "None Bi-fold Louvered Doors Bi-fold Panel Doors Sliding Doors Hinged Wood Door" at bounding box center [867, 442] width 550 height 25
click at [436, 436] on label "Closet Door Type:" at bounding box center [319, 437] width 524 height 15
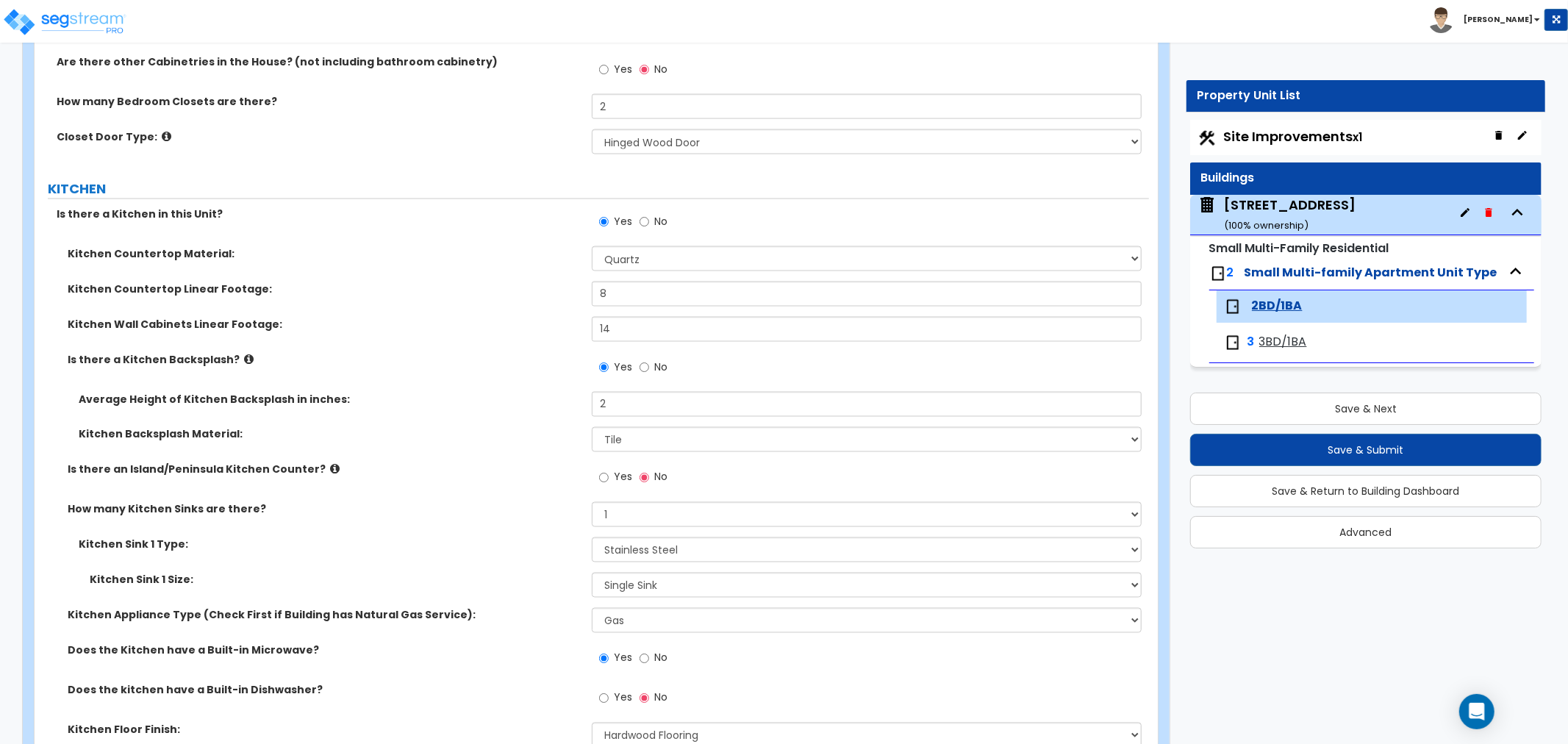
scroll to position [1961, 0]
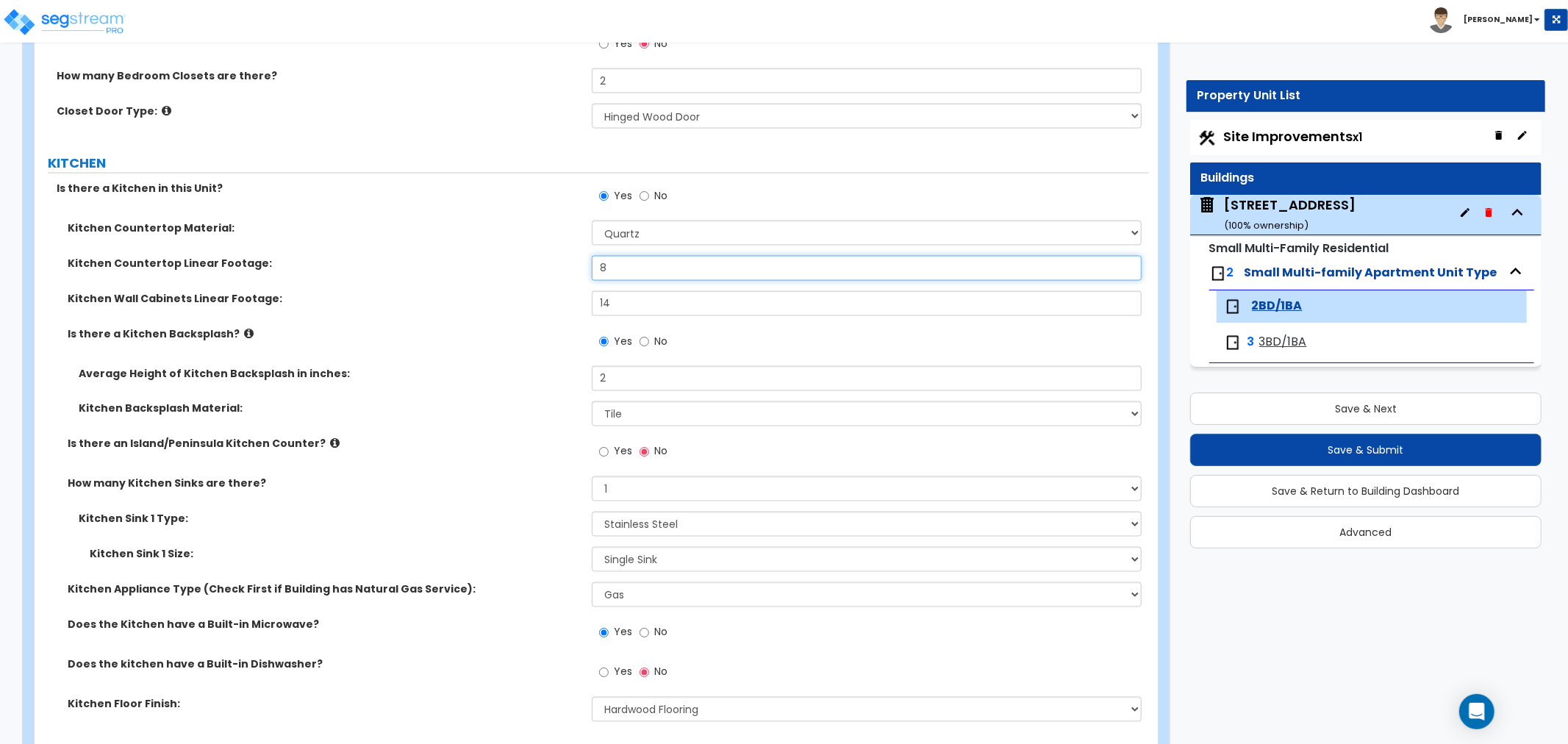
drag, startPoint x: 629, startPoint y: 265, endPoint x: 481, endPoint y: 273, distance: 148.2
click at [481, 273] on div "Kitchen Countertop Linear Footage: 8" at bounding box center [592, 273] width 1115 height 35
type input "6"
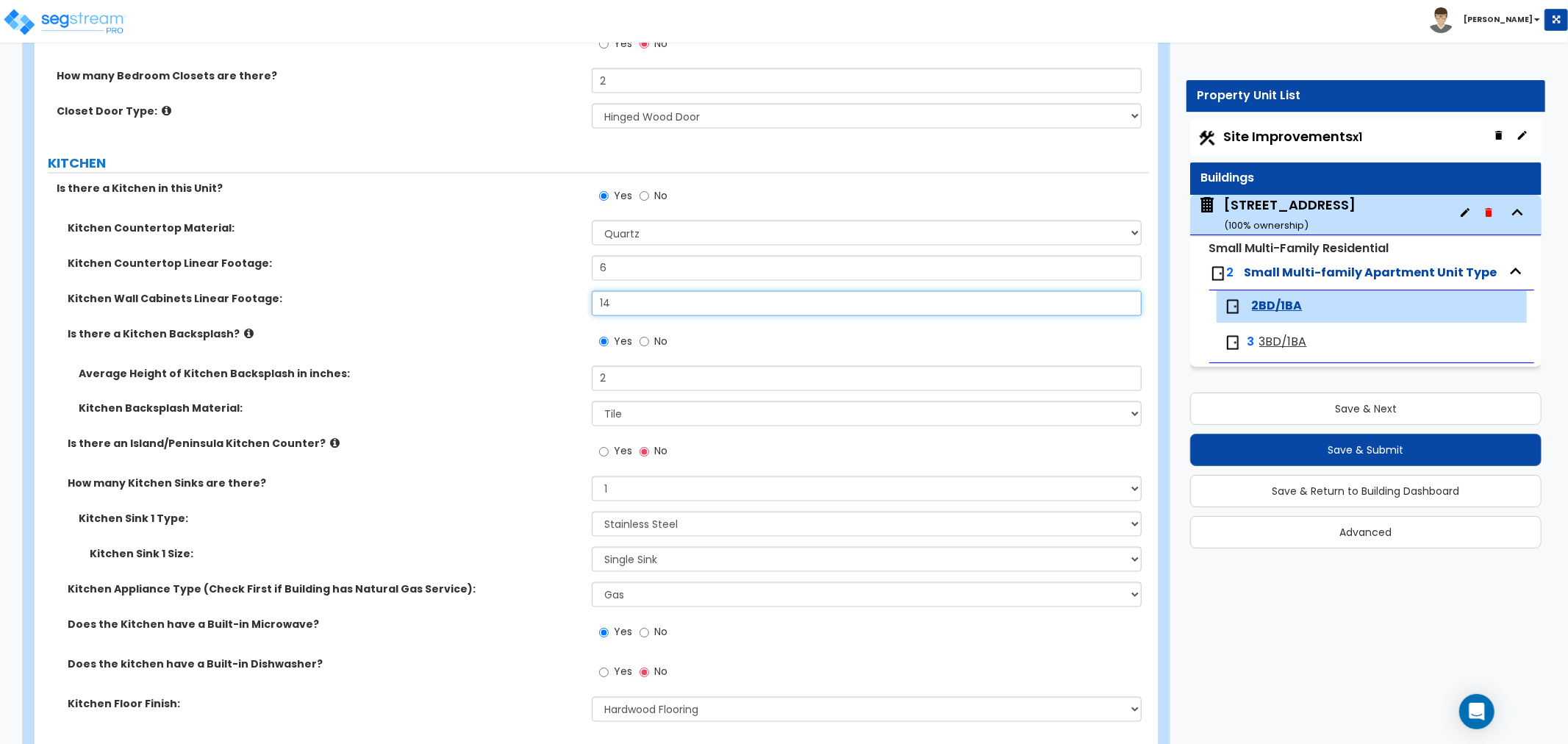
drag, startPoint x: 626, startPoint y: 308, endPoint x: 475, endPoint y: 312, distance: 151.1
click at [475, 312] on div "Kitchen Wall Cabinets Linear Footage: 14" at bounding box center [592, 309] width 1115 height 35
click at [488, 380] on label "Average Height of Kitchen Backsplash in inches:" at bounding box center [329, 374] width 502 height 15
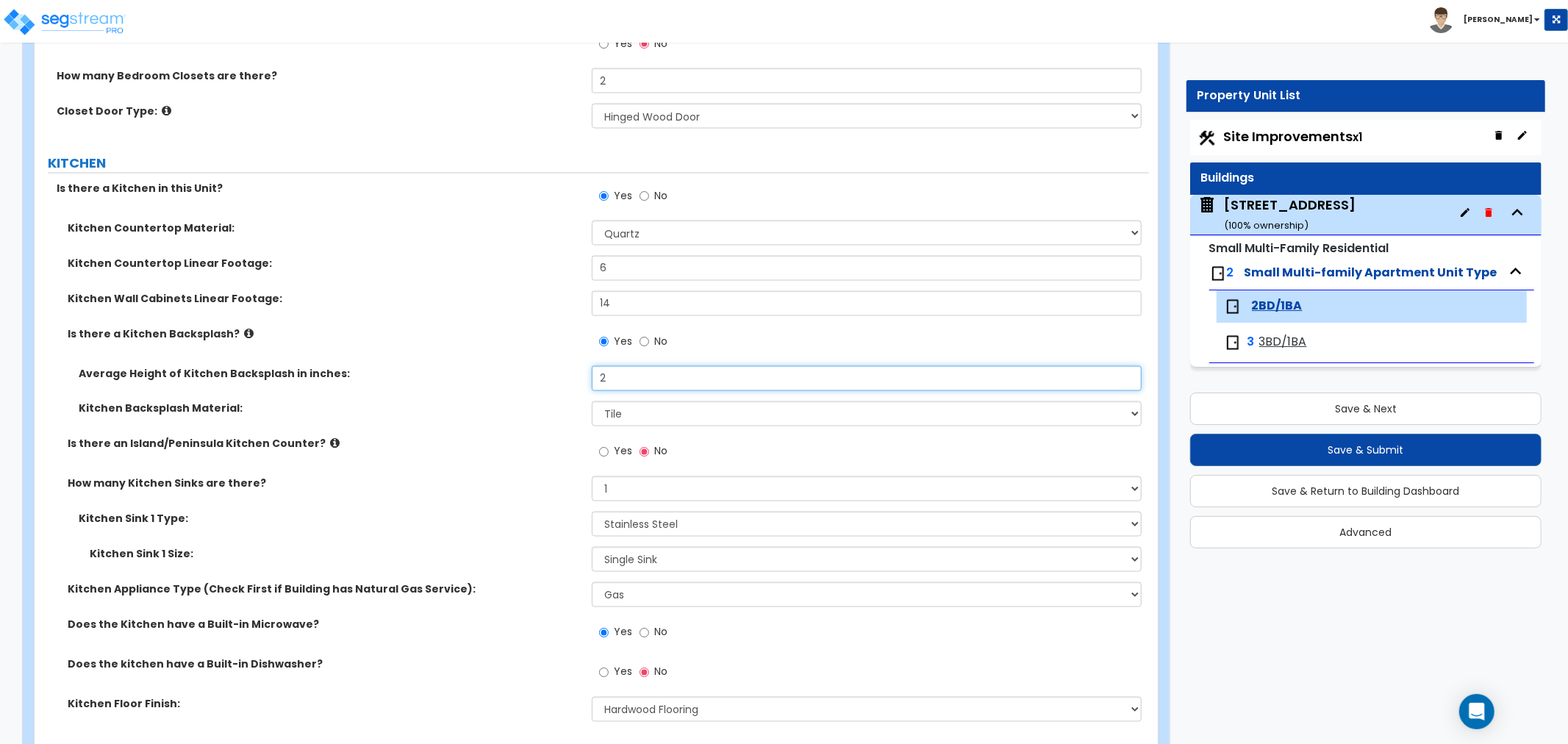
drag, startPoint x: 614, startPoint y: 378, endPoint x: 557, endPoint y: 382, distance: 57.1
click at [557, 382] on div "Average Height of Kitchen Backsplash in inches: 2" at bounding box center [592, 384] width 1115 height 35
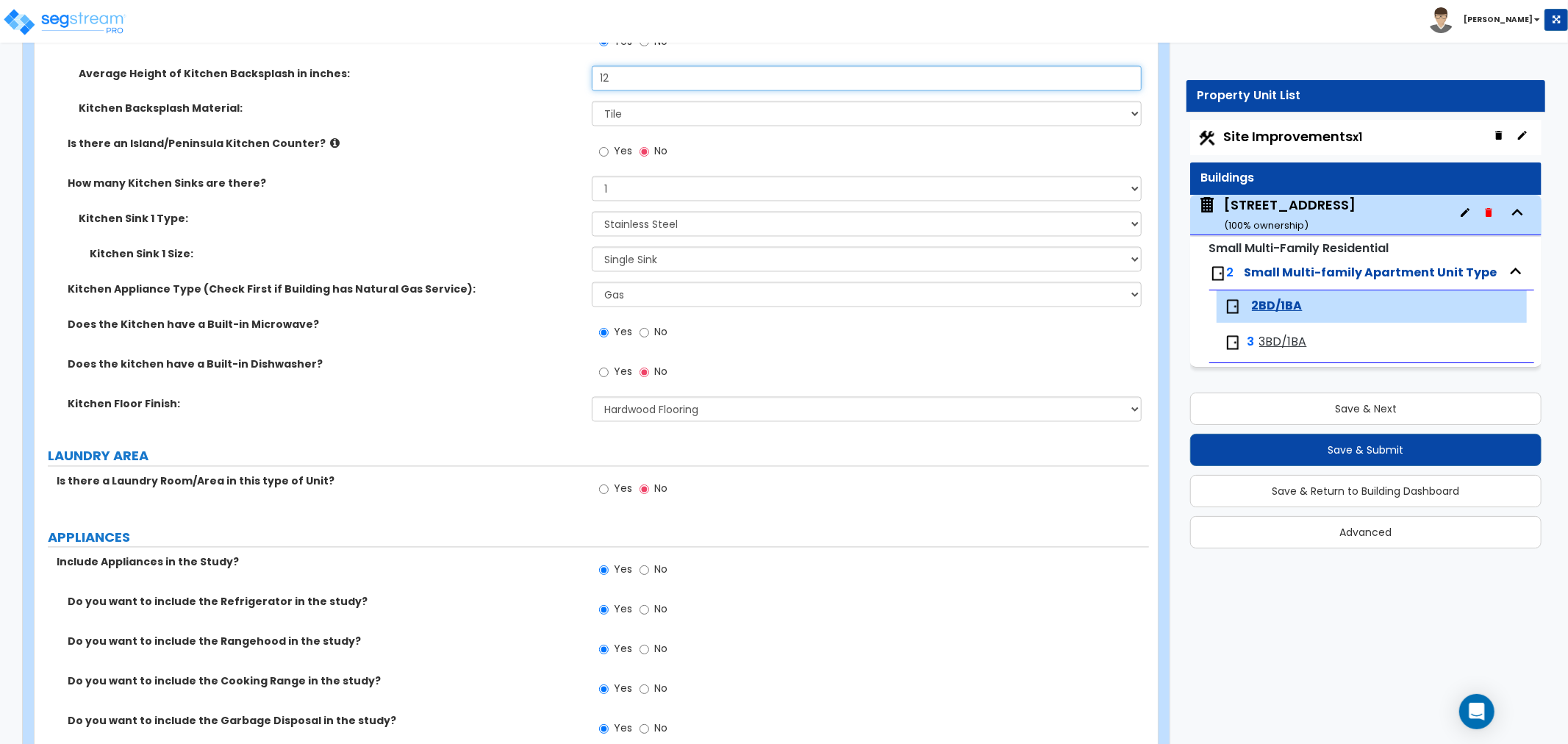
scroll to position [2288, 0]
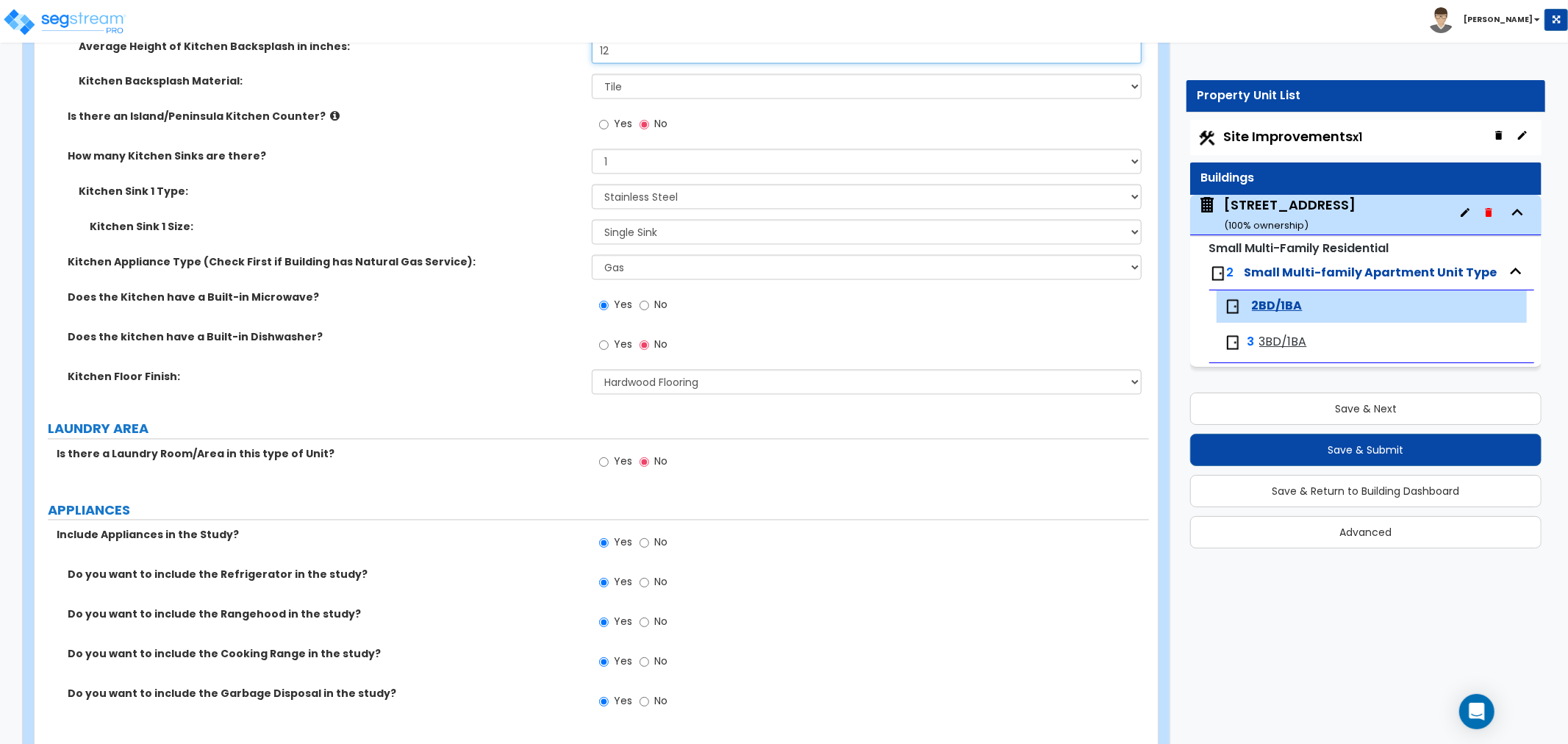
type input "12"
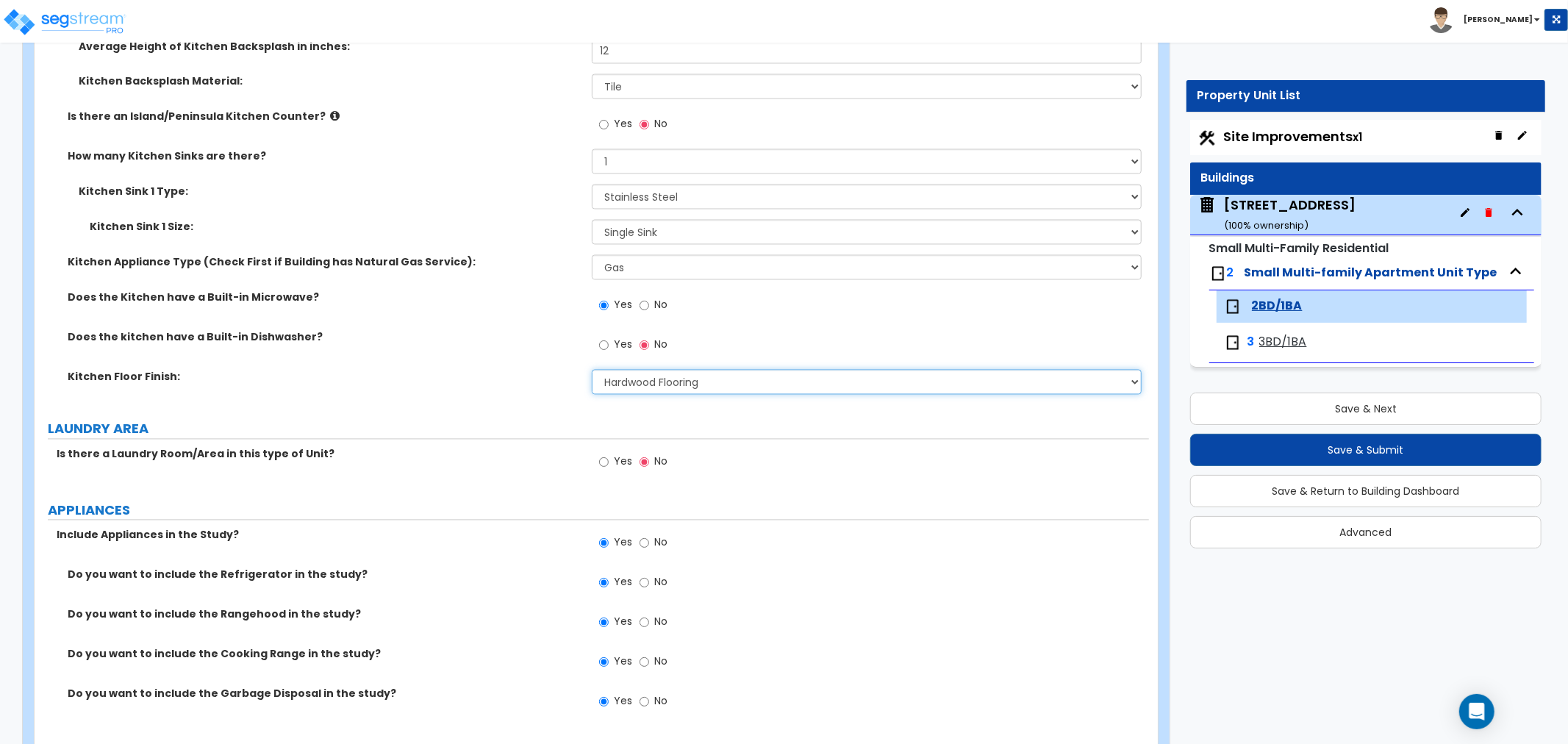
click at [653, 385] on select "None Tile Flooring Hardwood Flooring Resilient Laminate Flooring VCT Flooring S…" at bounding box center [867, 382] width 550 height 25
select select "3"
click at [592, 370] on select "None Tile Flooring Hardwood Flooring Resilient Laminate Flooring VCT Flooring S…" at bounding box center [867, 382] width 550 height 25
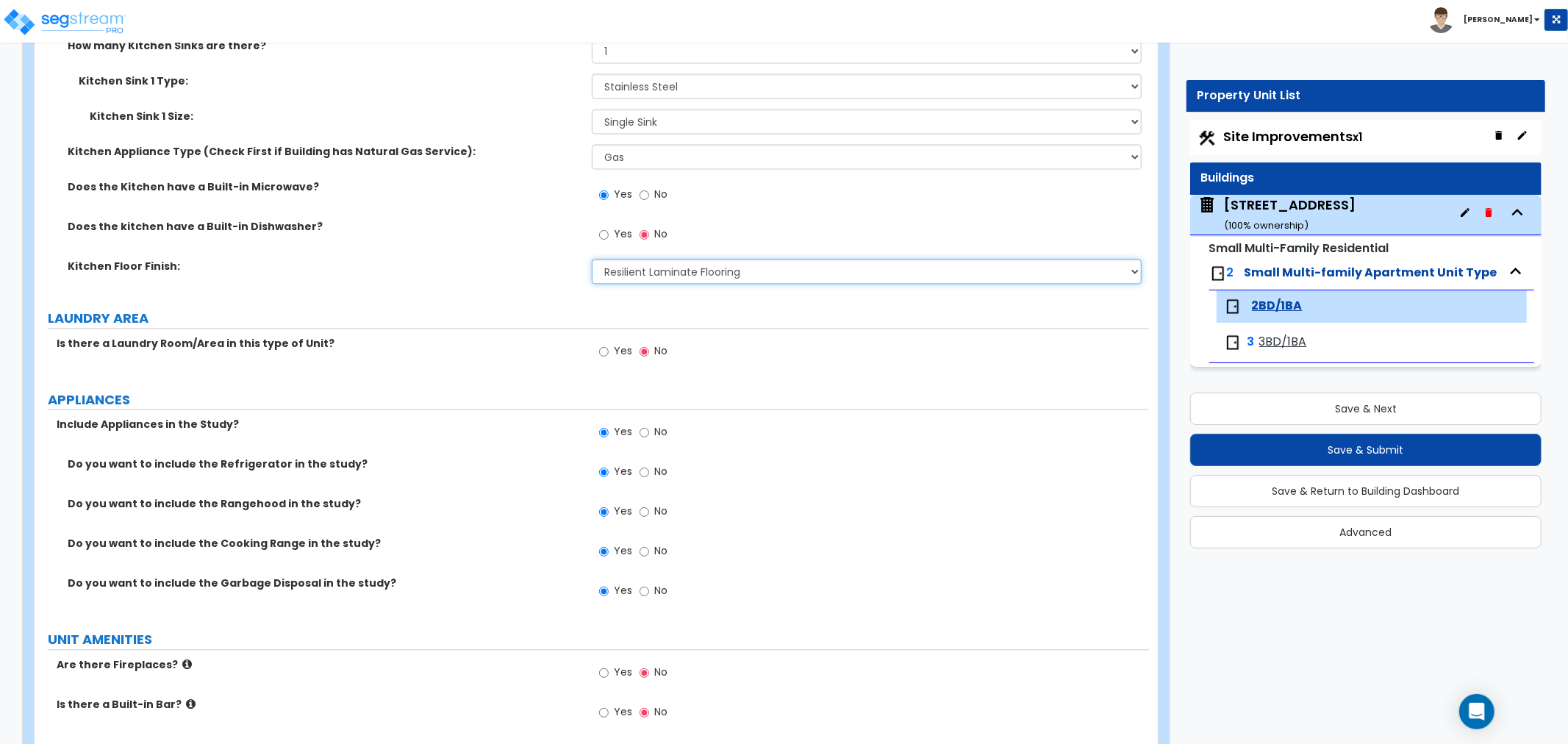
scroll to position [2370, 0]
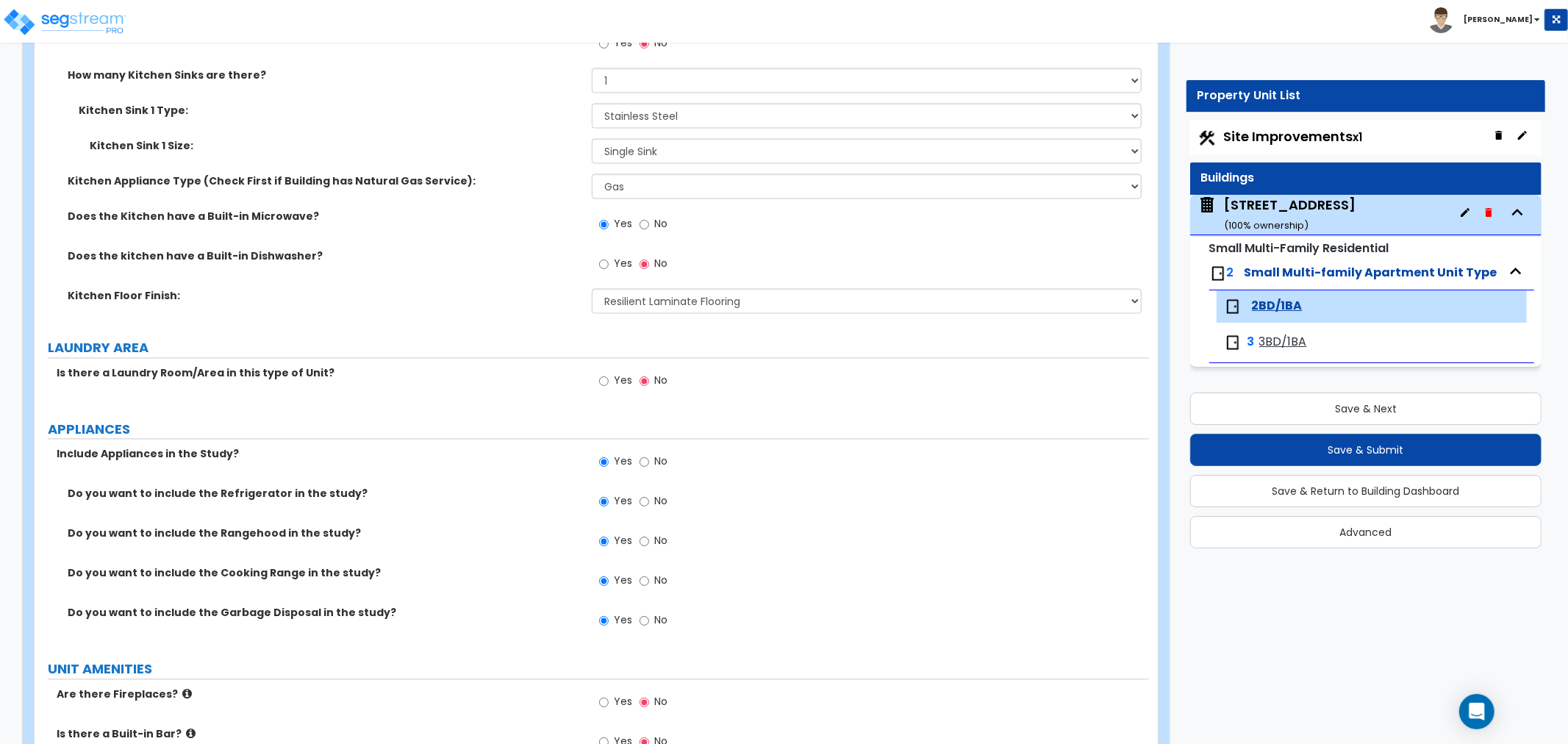
click at [315, 302] on label "Kitchen Floor Finish:" at bounding box center [324, 295] width 514 height 15
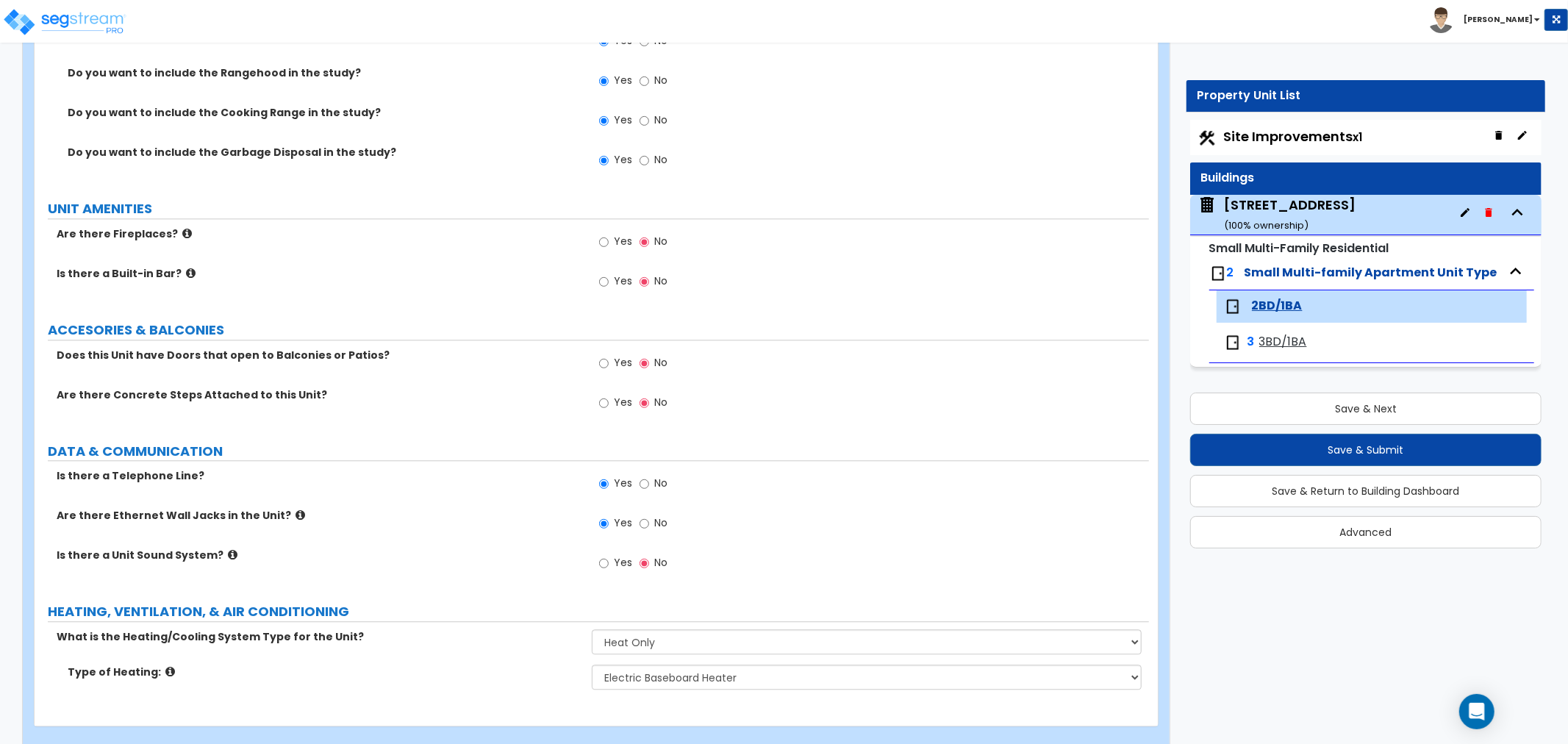
scroll to position [2852, 0]
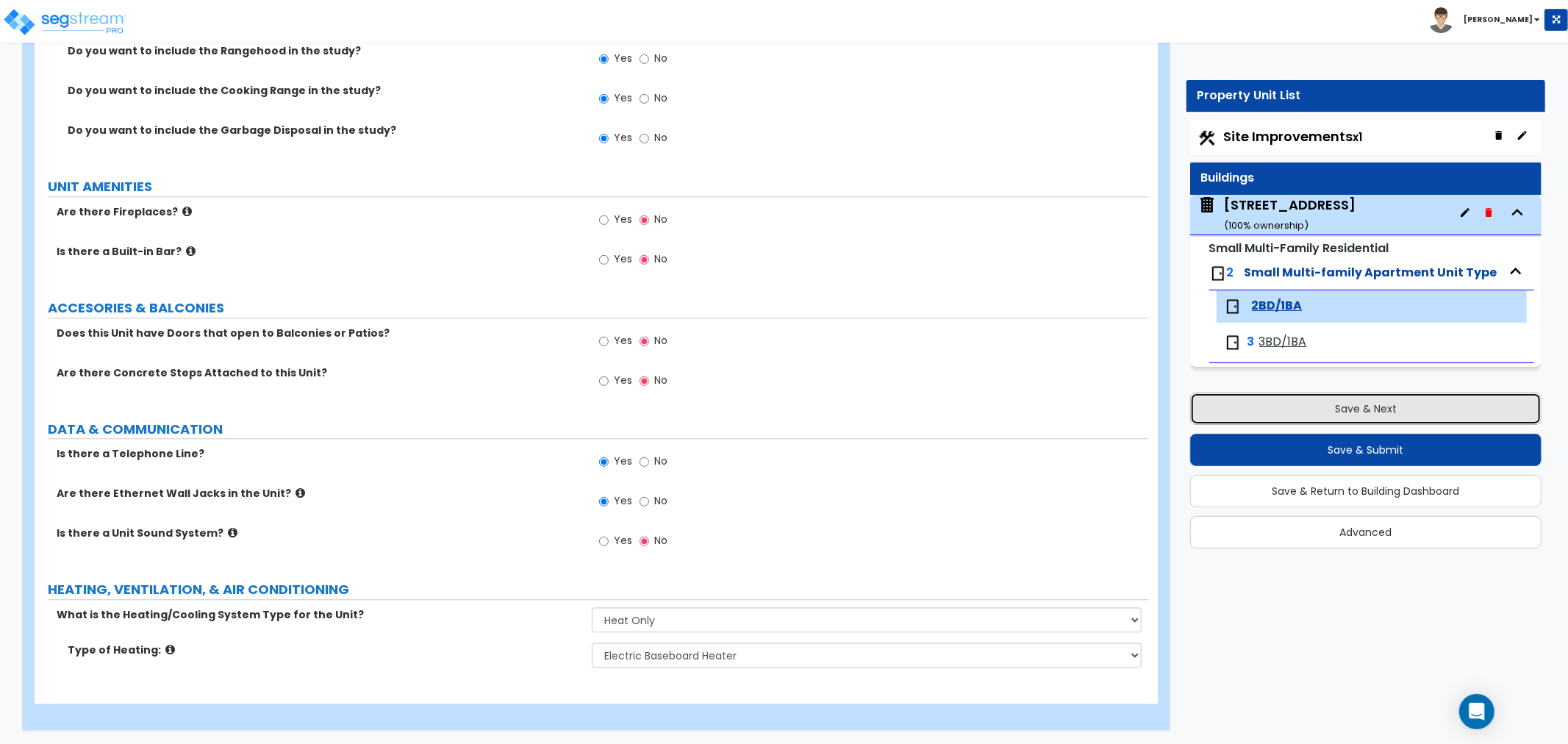
click at [1241, 406] on button "Save & Next" at bounding box center [1365, 408] width 351 height 32
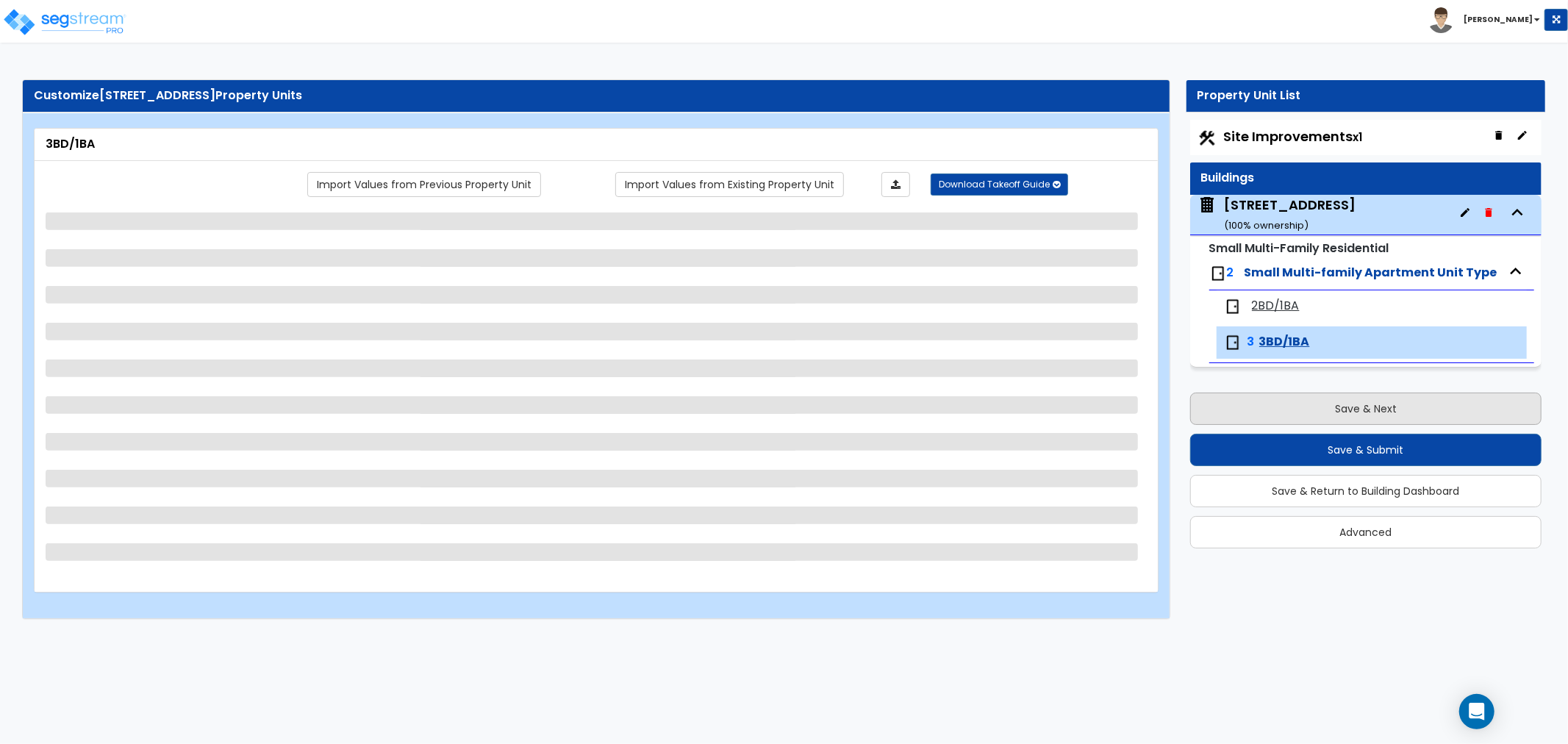
scroll to position [0, 0]
select select "1"
select select "2"
select select "1"
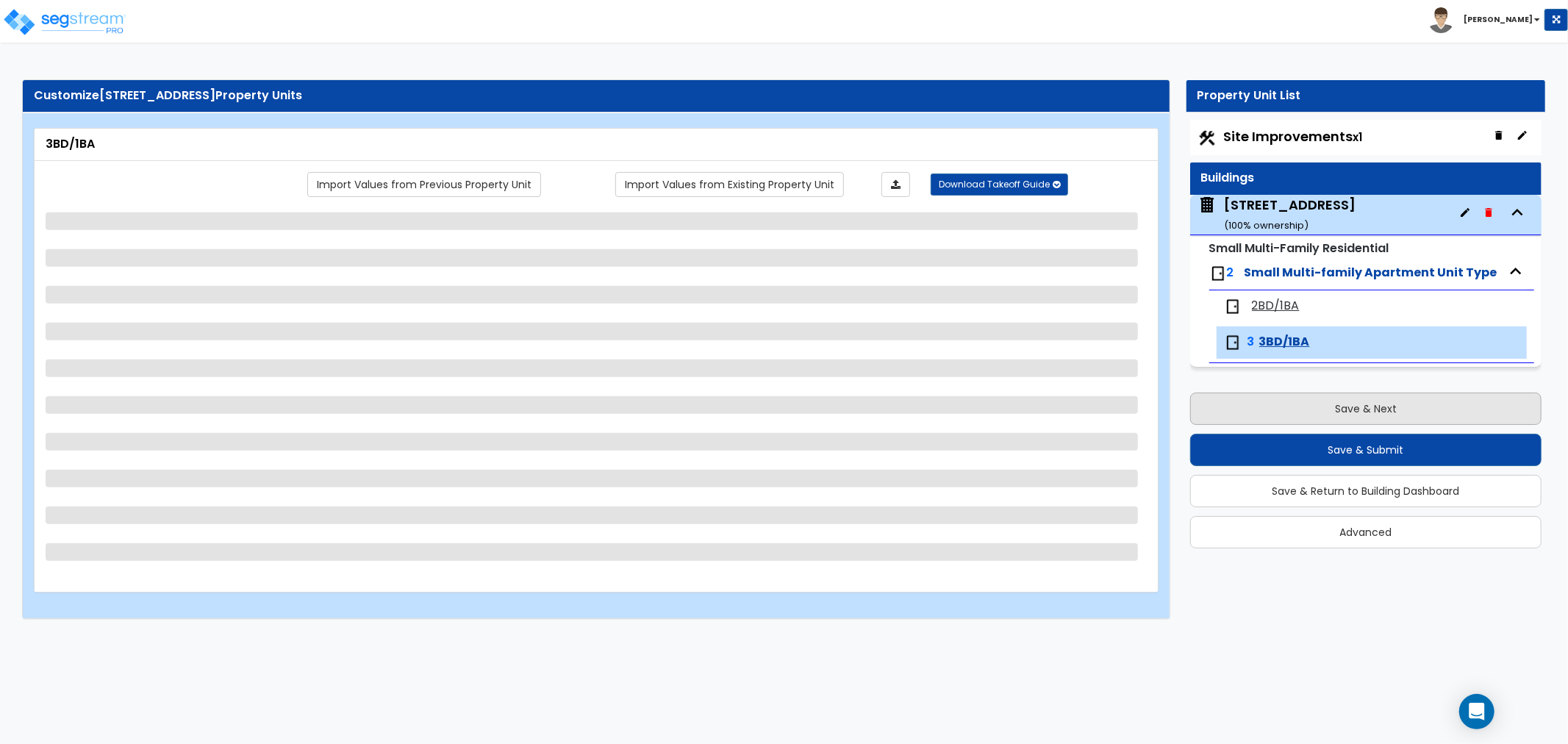
select select "3"
select select "4"
select select "1"
select select "2"
select select "1"
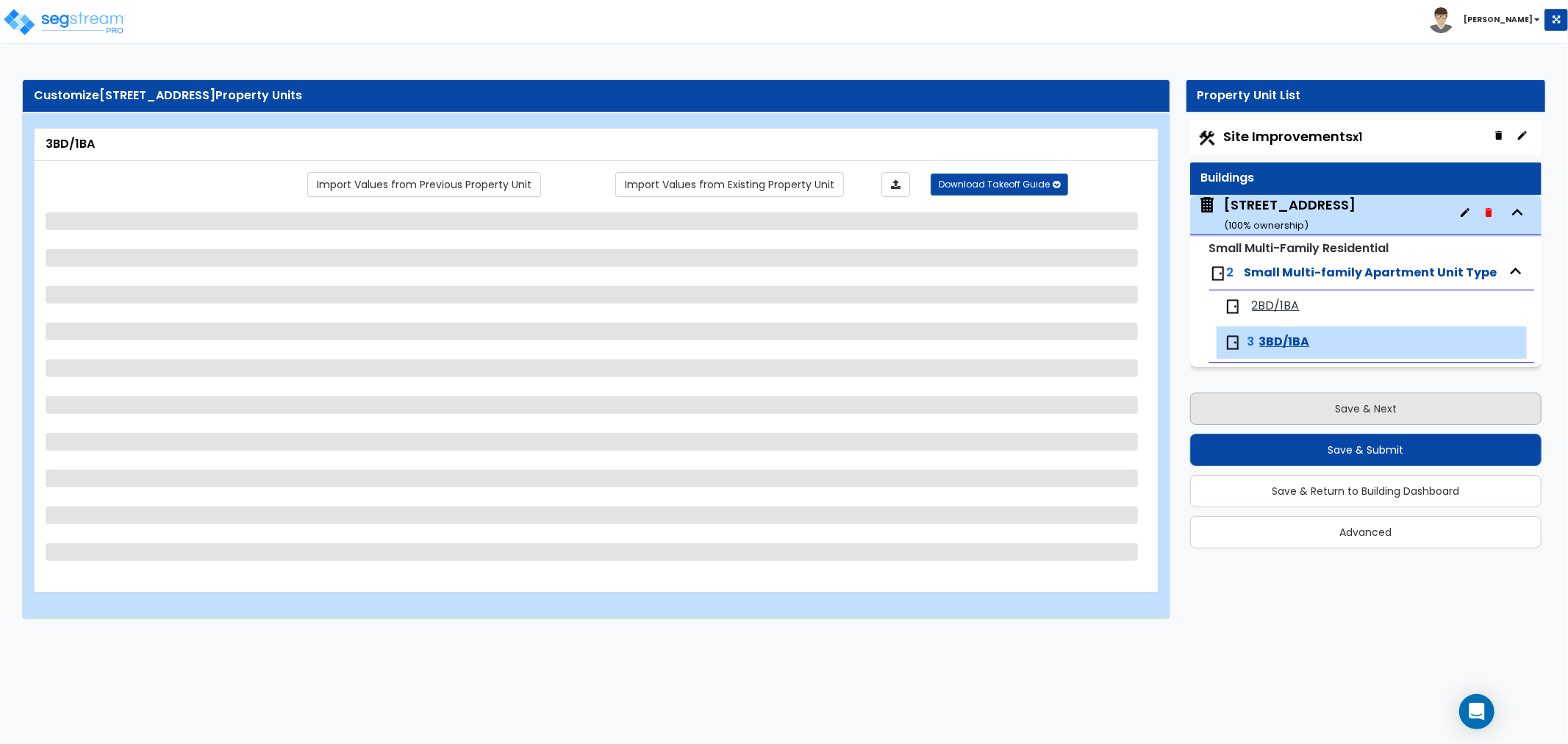
select select "1"
select select "5"
select select "4"
select select "6"
select select "1"
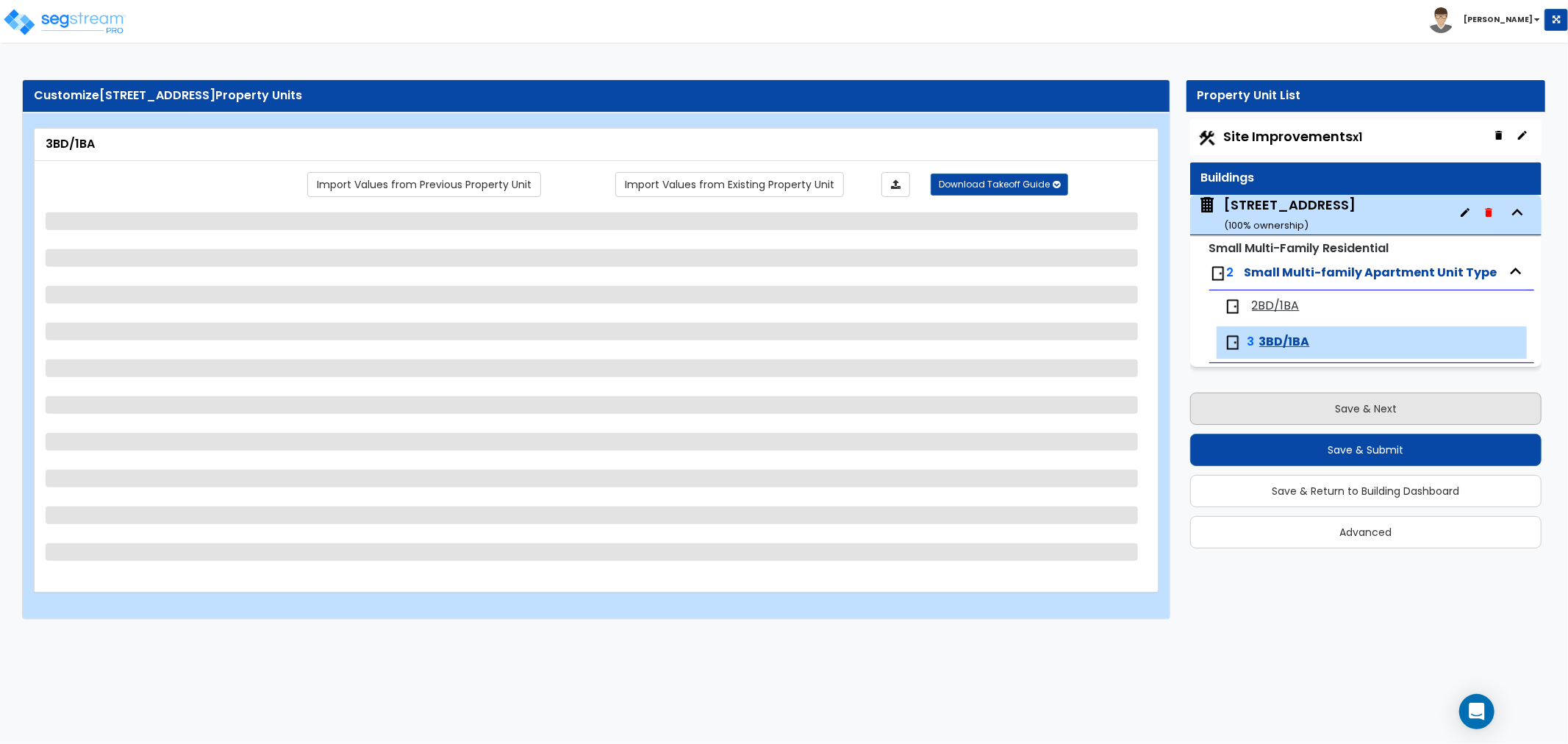
select select "1"
select select "2"
select select "1"
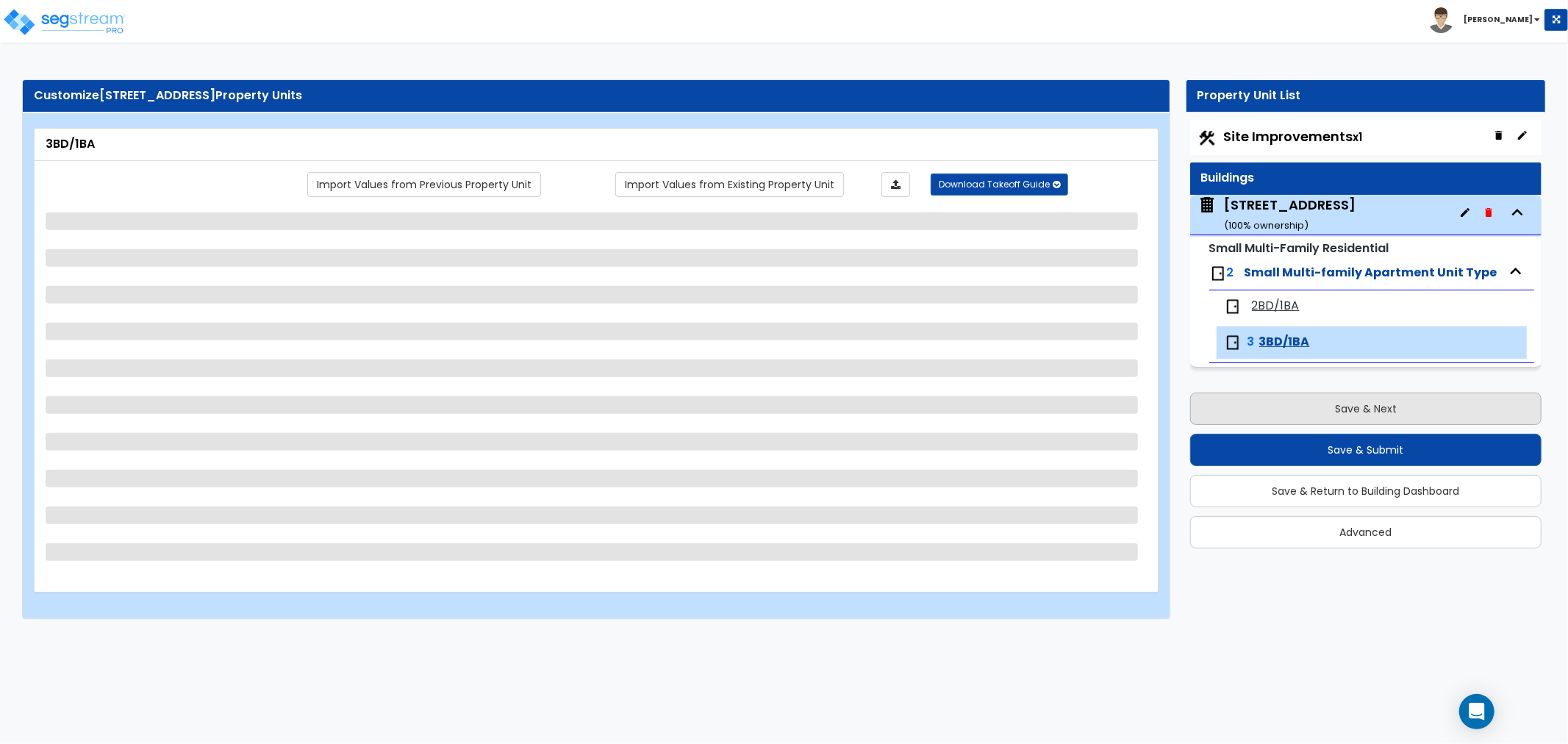
select select "2"
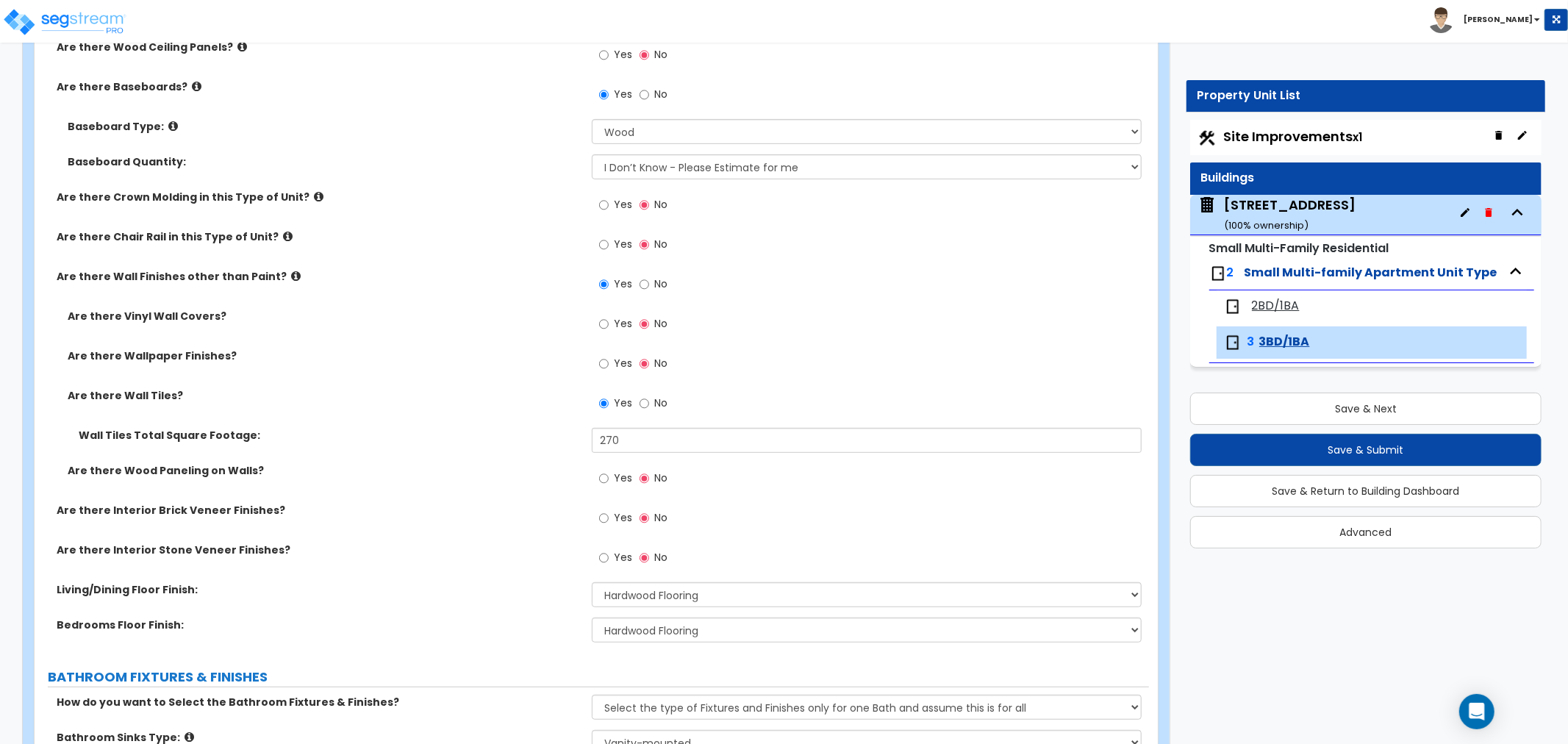
scroll to position [489, 0]
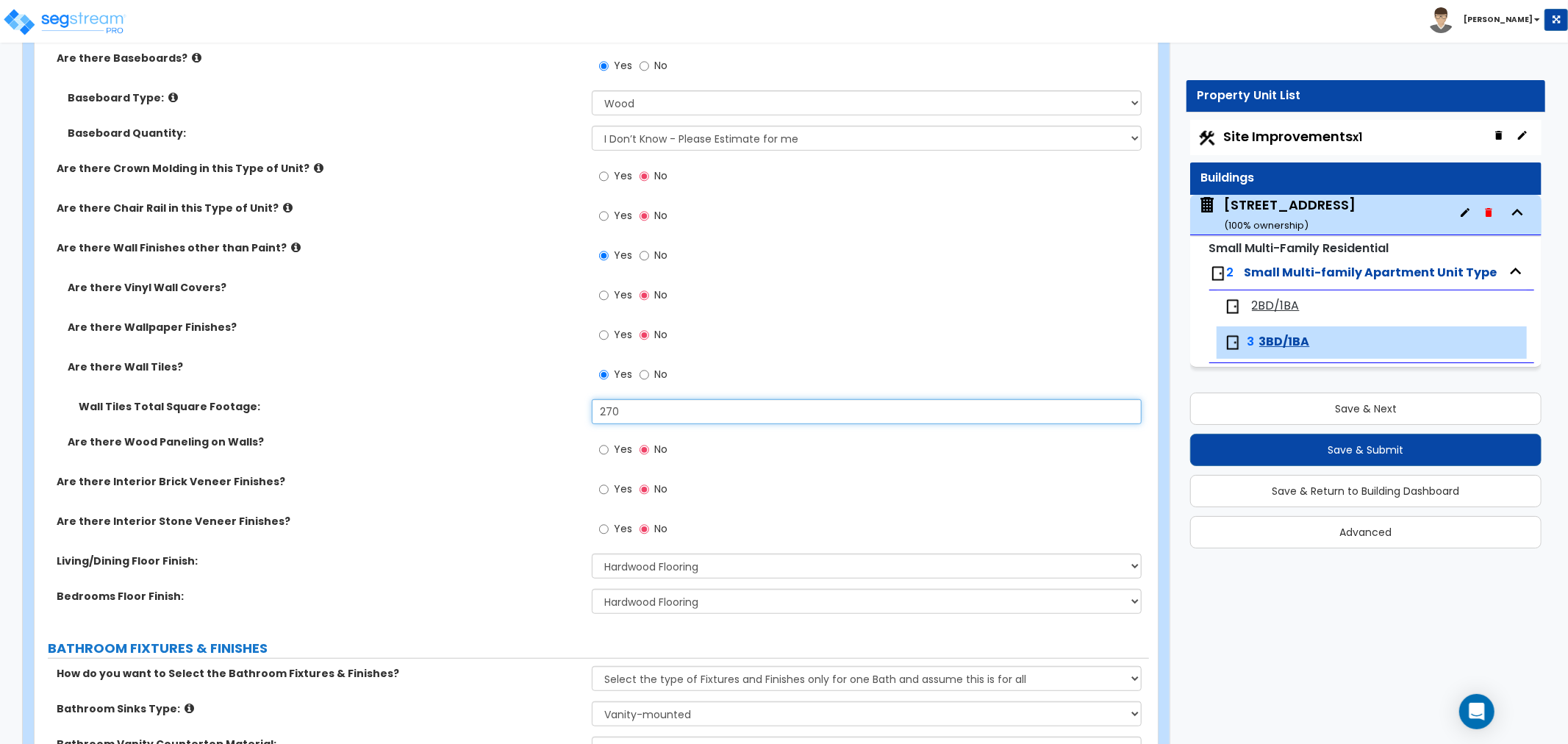
drag, startPoint x: 630, startPoint y: 408, endPoint x: 548, endPoint y: 415, distance: 82.3
click at [548, 415] on div "Wall Tiles Total Square Footage: 270" at bounding box center [592, 417] width 1115 height 35
click at [506, 359] on label "Are there Wall Tiles?" at bounding box center [324, 367] width 514 height 15
drag, startPoint x: 676, startPoint y: 409, endPoint x: 534, endPoint y: 403, distance: 142.1
click at [534, 403] on div "Wall Tiles Total Square Footage: 60" at bounding box center [592, 417] width 1115 height 35
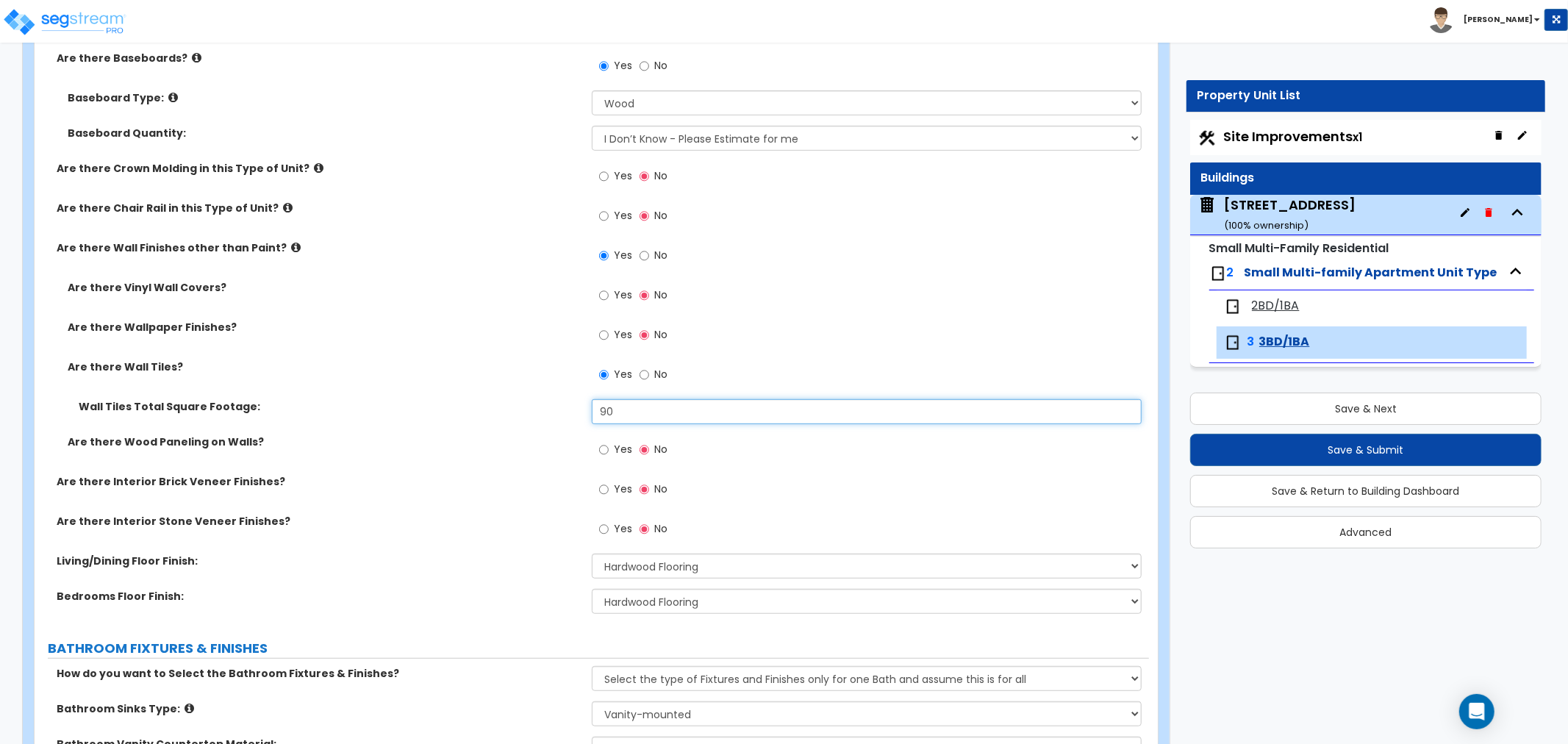
type input "90"
click at [518, 384] on div "Are there Wall Tiles? Yes No" at bounding box center [592, 379] width 1115 height 40
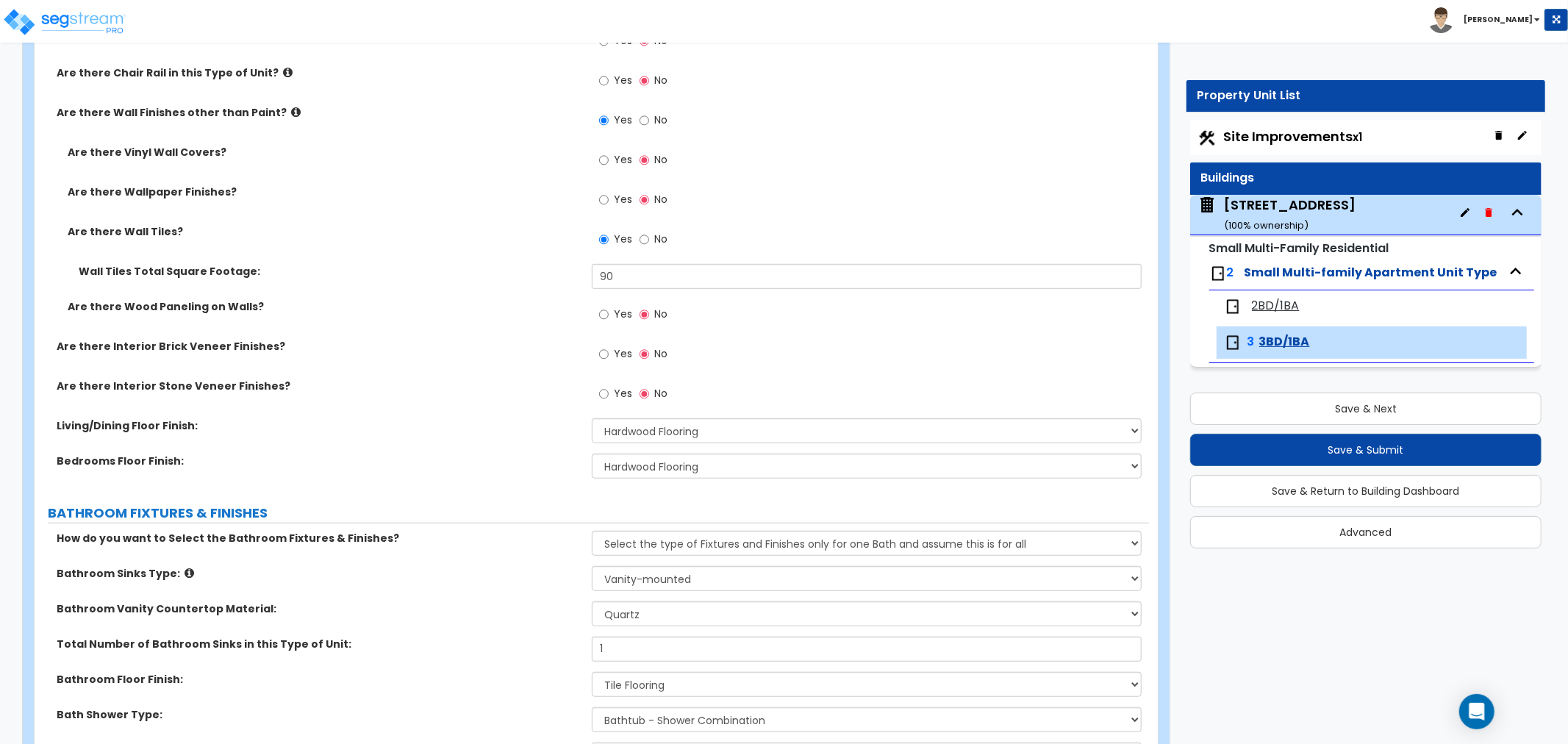
scroll to position [653, 0]
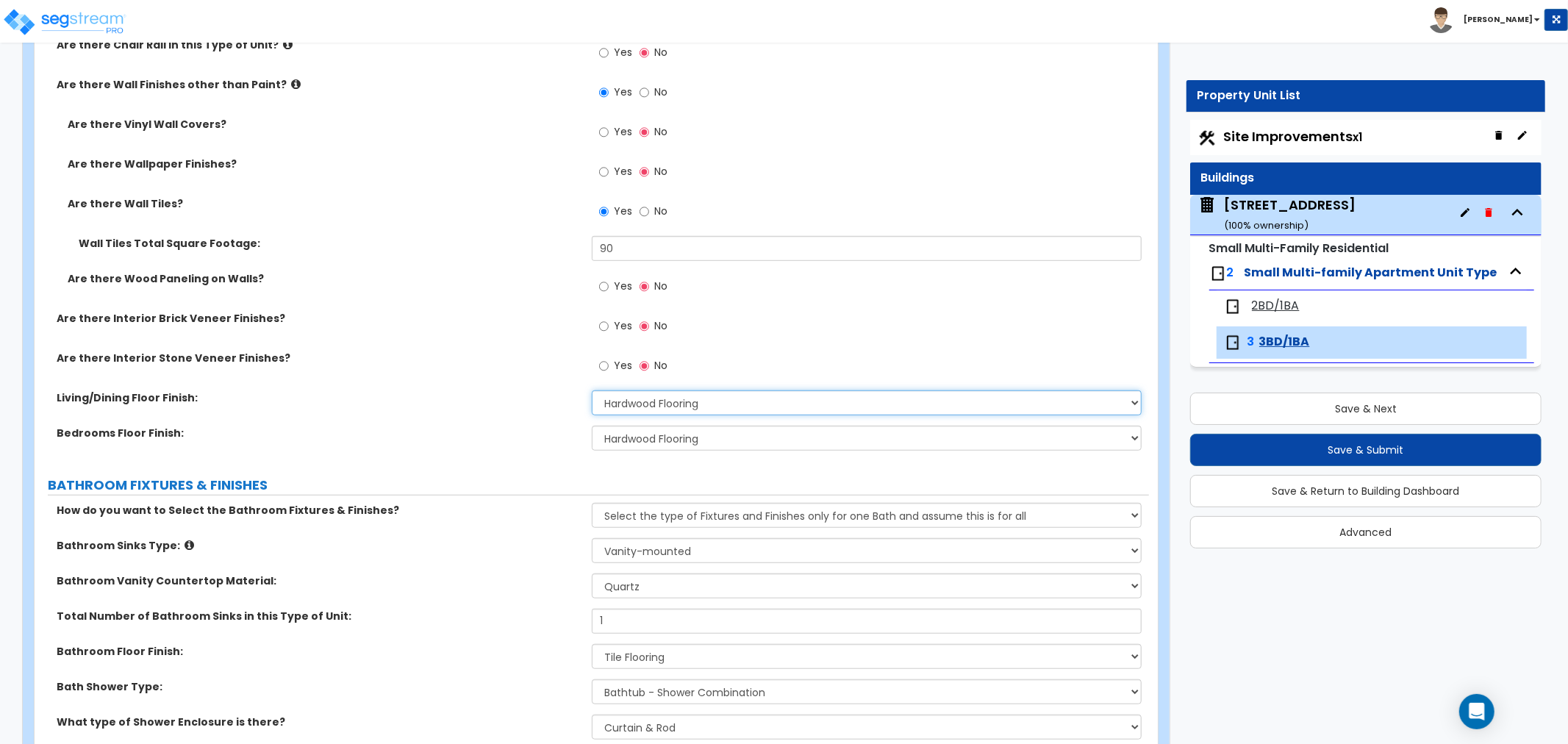
click at [622, 403] on select "None Tile Flooring Hardwood Flooring Resilient Laminate Flooring VCT Flooring S…" at bounding box center [867, 403] width 550 height 25
select select "3"
click at [592, 391] on select "None Tile Flooring Hardwood Flooring Resilient Laminate Flooring VCT Flooring S…" at bounding box center [867, 403] width 550 height 25
drag, startPoint x: 637, startPoint y: 436, endPoint x: 635, endPoint y: 450, distance: 14.1
click at [637, 436] on select "None Tile Flooring Hardwood Flooring Resilient Laminate Flooring VCT Flooring S…" at bounding box center [867, 439] width 550 height 25
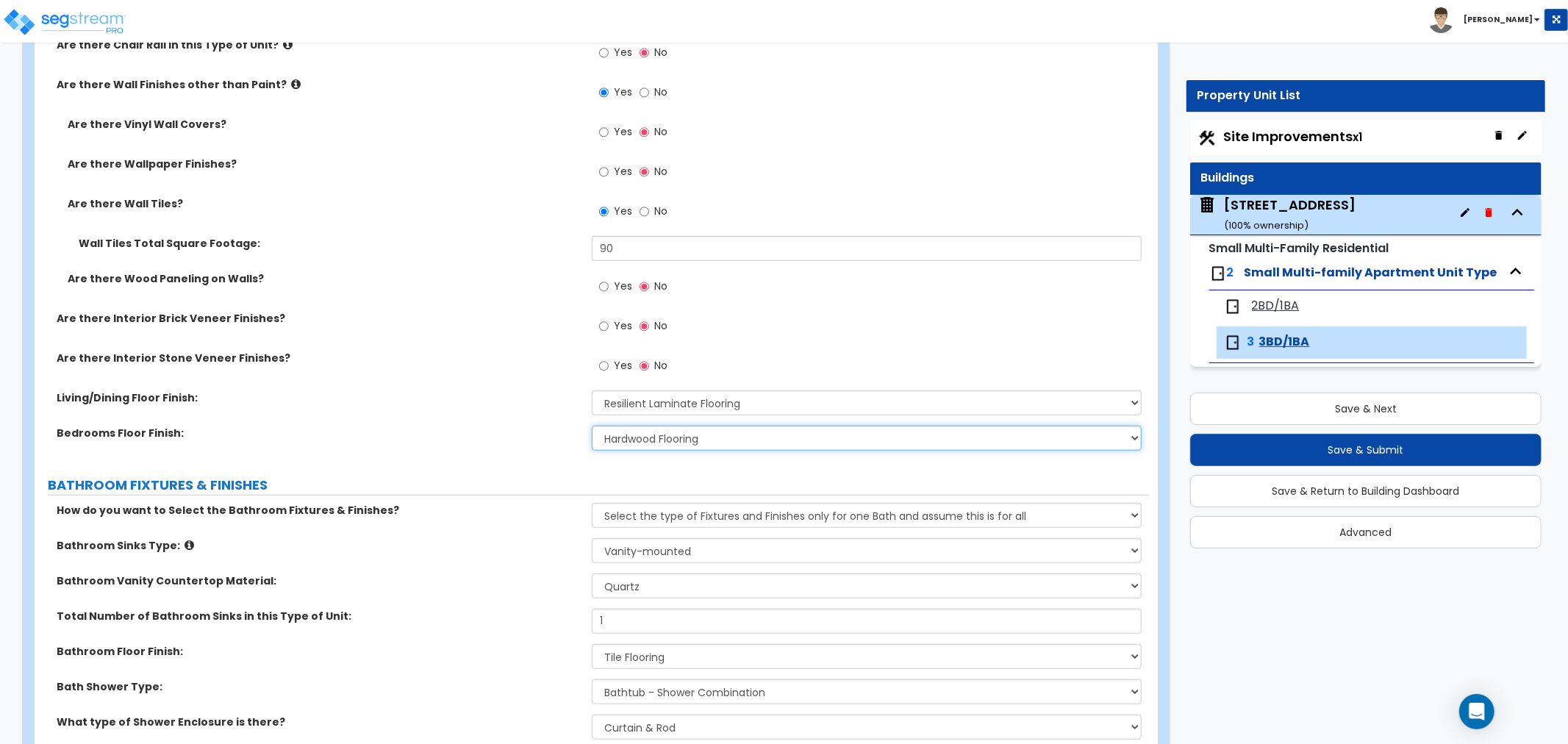
select select "3"
click at [592, 426] on select "None Tile Flooring Hardwood Flooring Resilient Laminate Flooring VCT Flooring S…" at bounding box center [867, 439] width 550 height 25
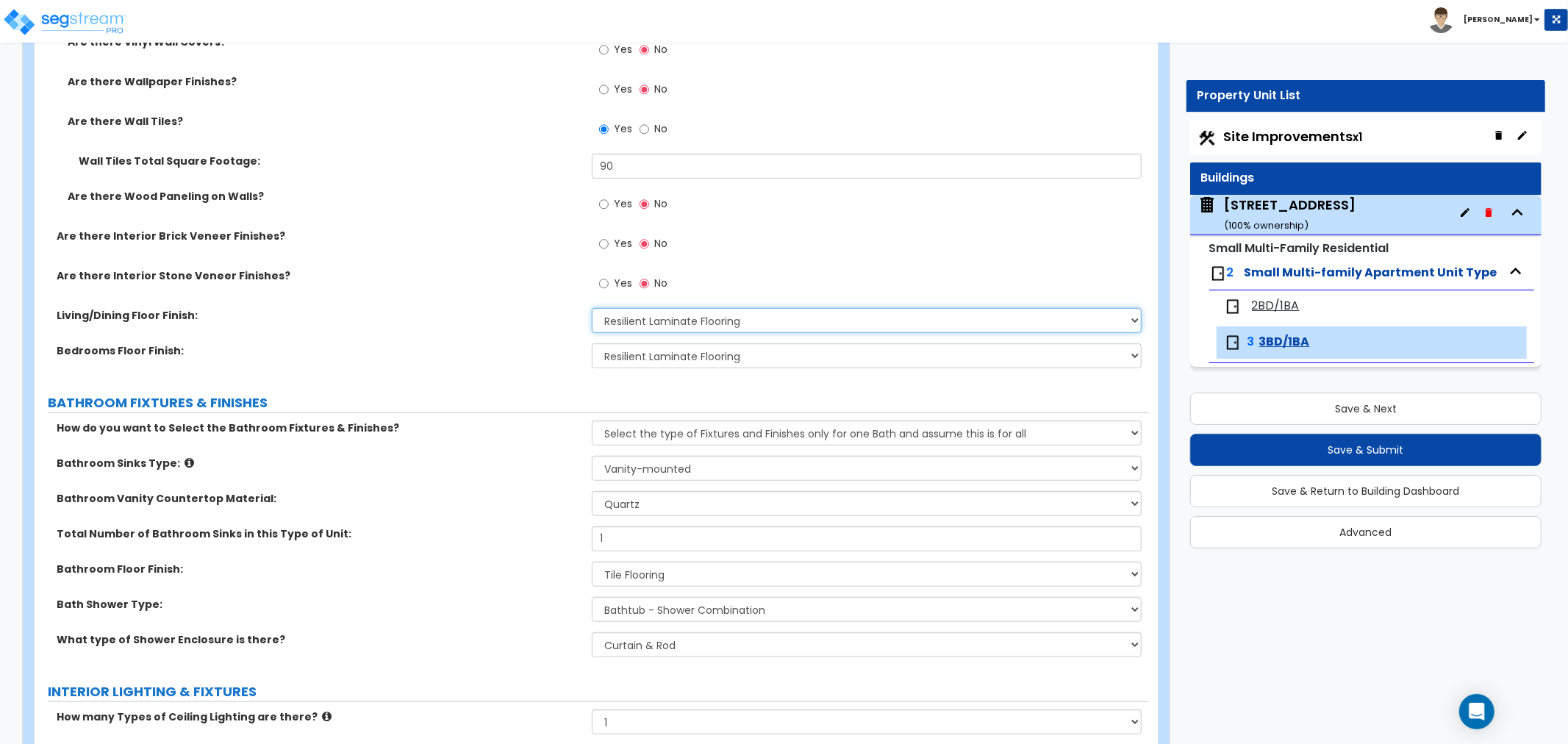
click at [706, 320] on select "None Tile Flooring Hardwood Flooring Resilient Laminate Flooring VCT Flooring S…" at bounding box center [867, 320] width 550 height 25
select select "2"
click at [592, 308] on select "None Tile Flooring Hardwood Flooring Resilient Laminate Flooring VCT Flooring S…" at bounding box center [867, 320] width 550 height 25
click at [666, 355] on select "None Tile Flooring Hardwood Flooring Resilient Laminate Flooring VCT Flooring S…" at bounding box center [867, 356] width 550 height 25
select select "2"
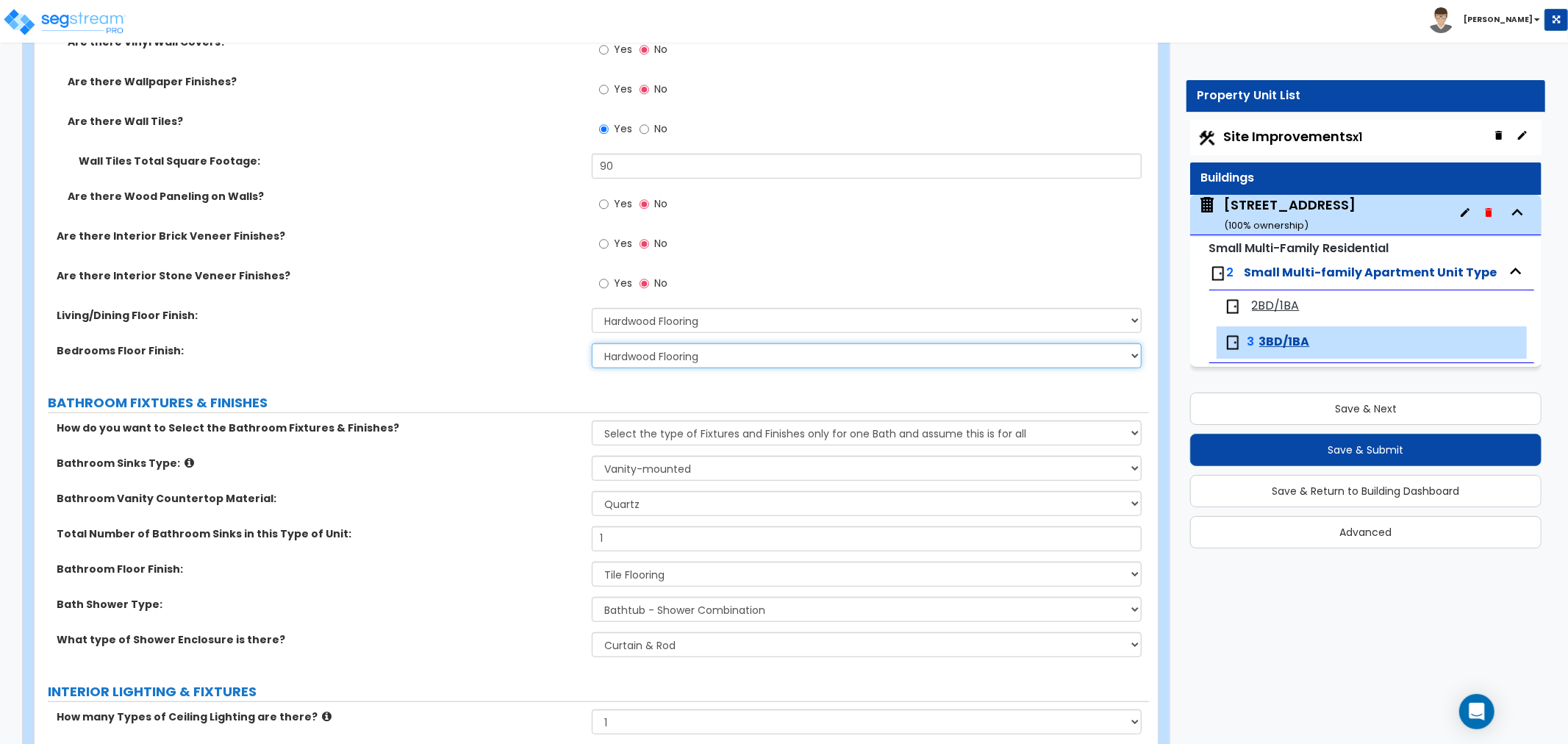
click at [592, 344] on select "None Tile Flooring Hardwood Flooring Resilient Laminate Flooring VCT Flooring S…" at bounding box center [867, 356] width 550 height 25
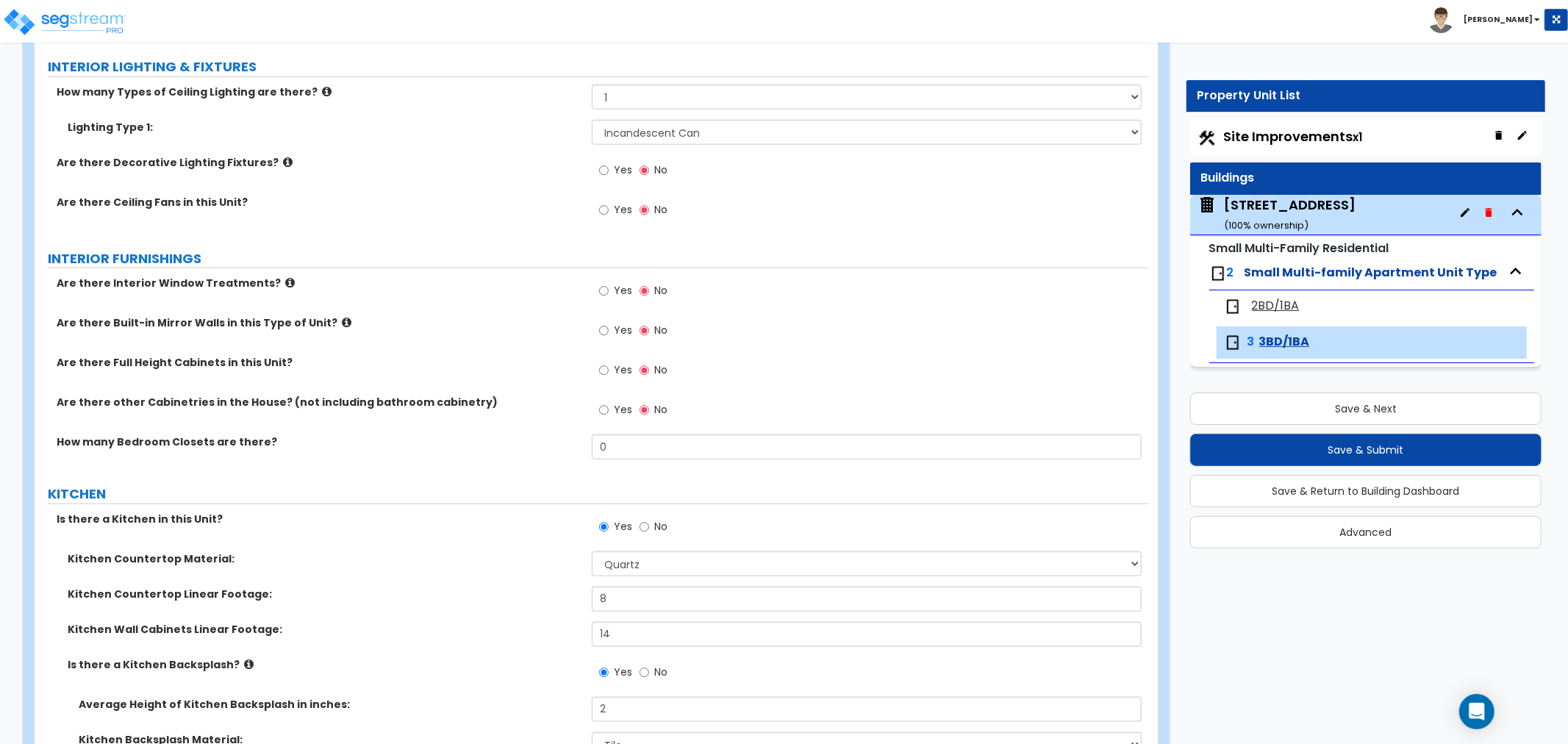
scroll to position [1389, 0]
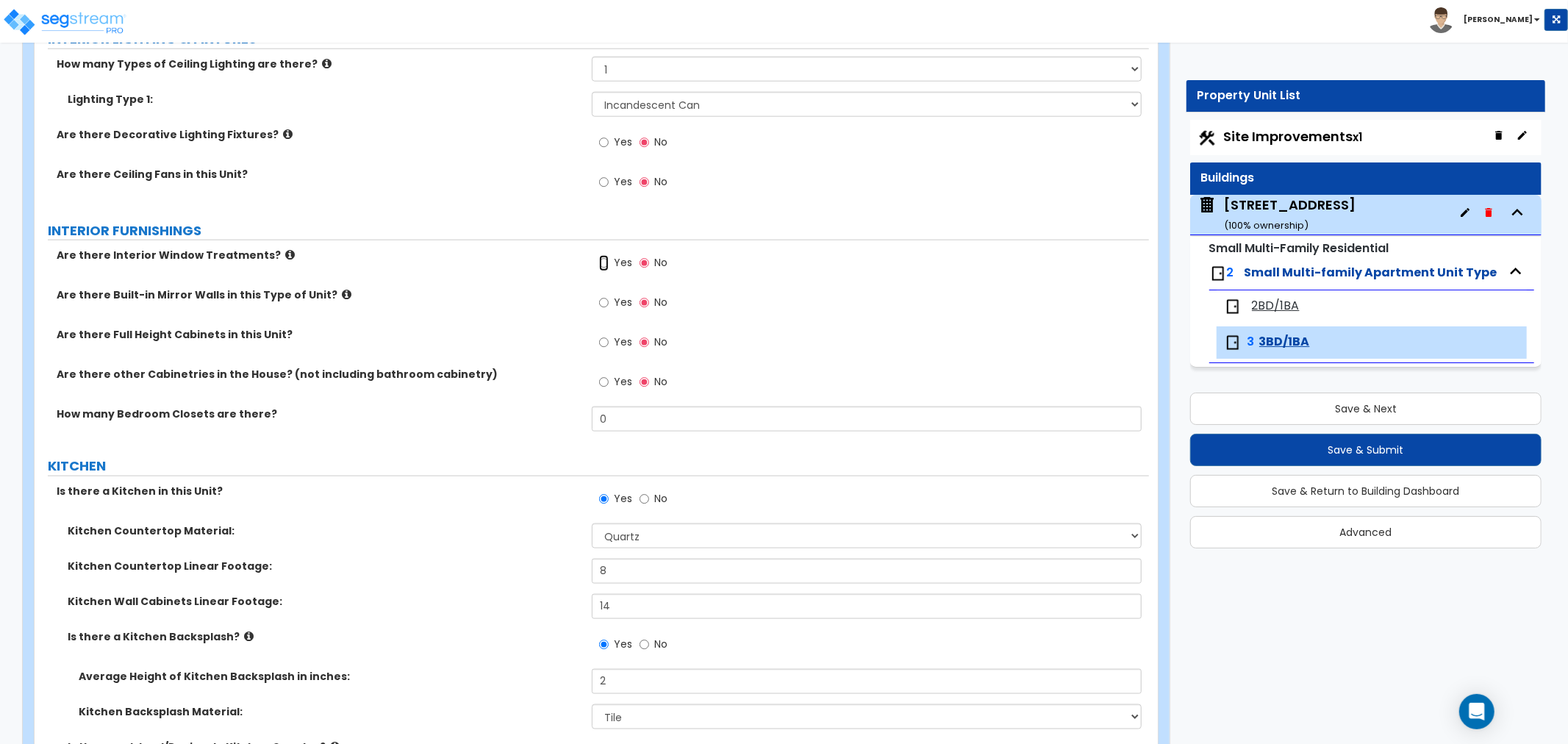
click at [600, 262] on input "Yes" at bounding box center [604, 263] width 9 height 16
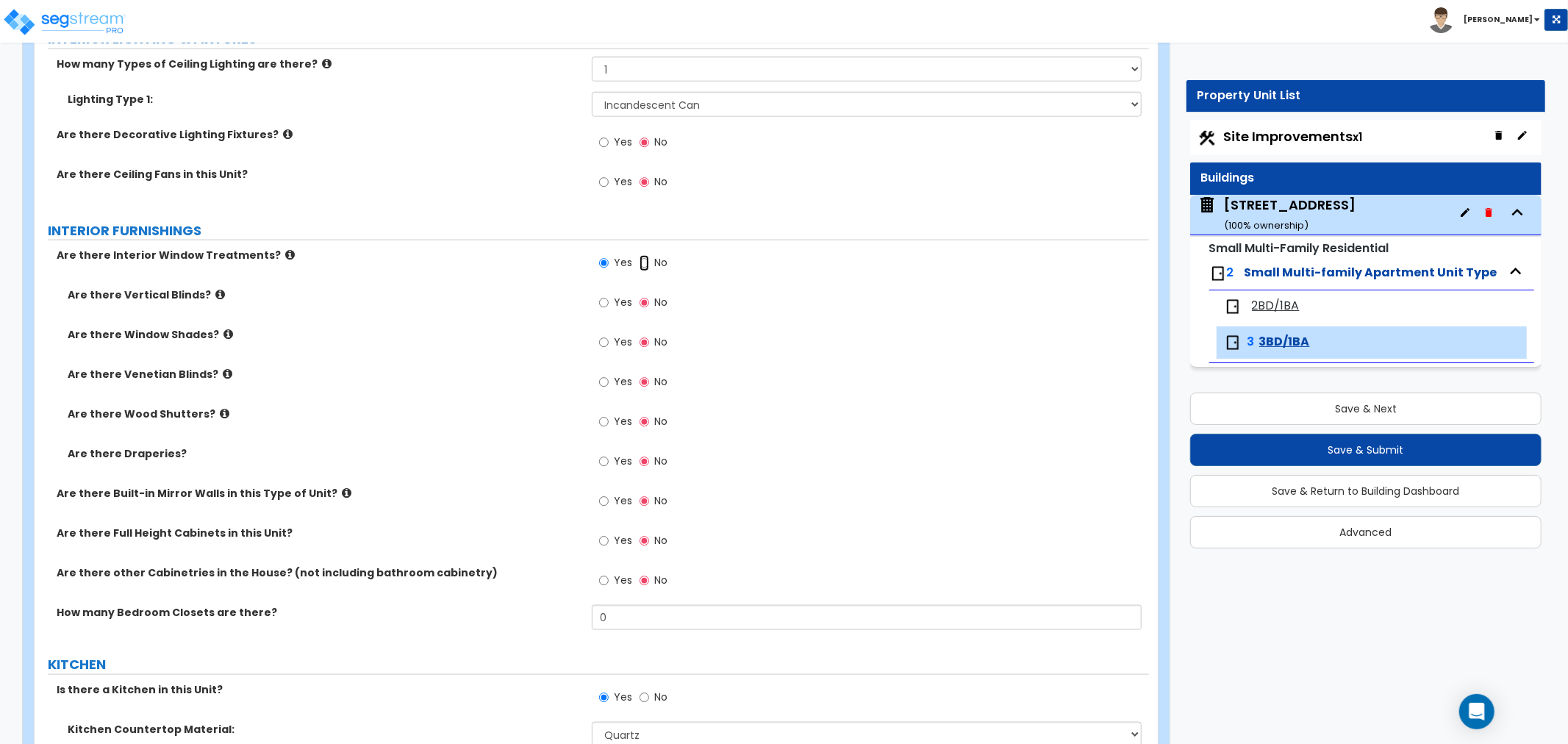
click at [643, 262] on input "No" at bounding box center [644, 263] width 9 height 16
radio input "false"
radio input "true"
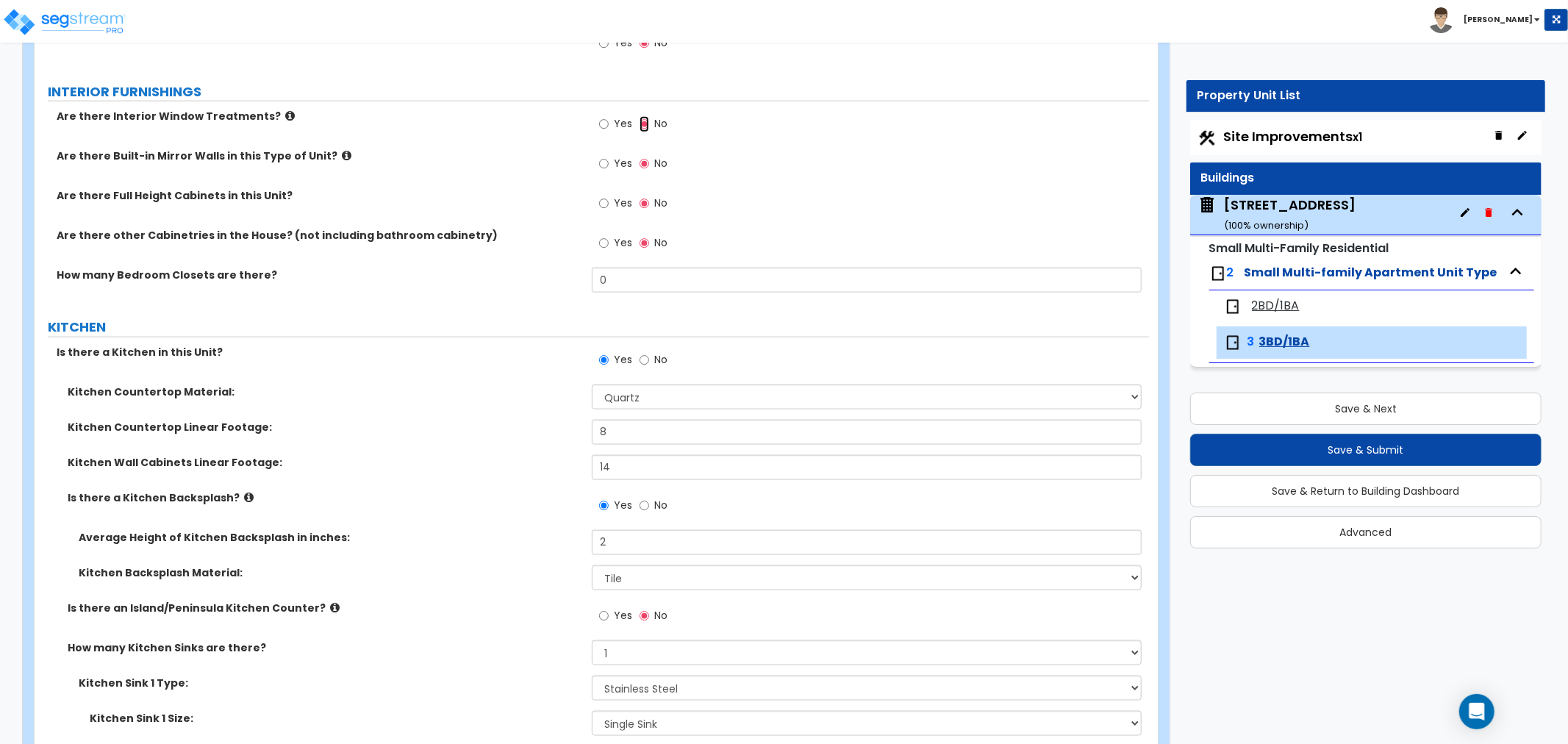
scroll to position [1552, 0]
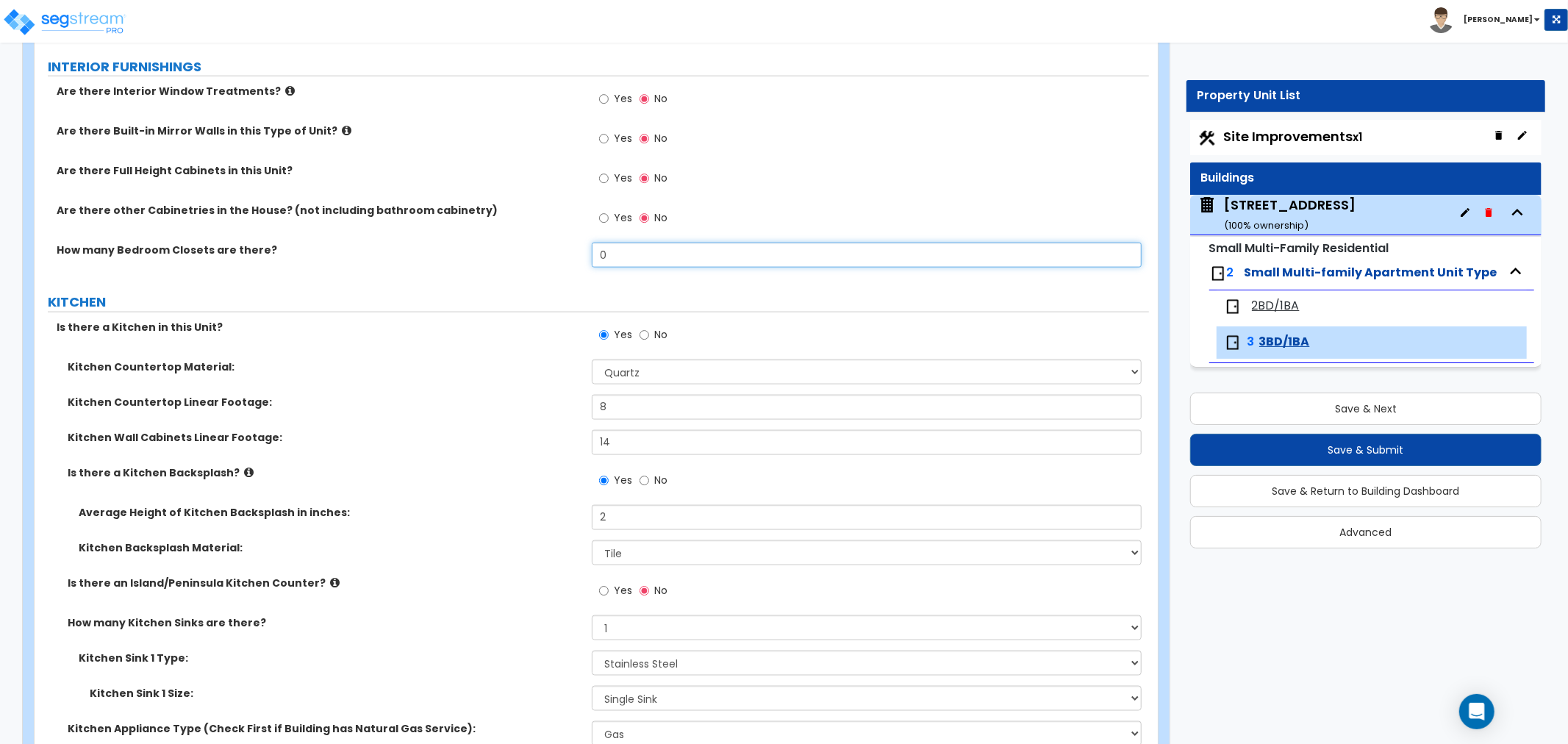
drag, startPoint x: 650, startPoint y: 265, endPoint x: 527, endPoint y: 263, distance: 123.0
click at [527, 263] on div "How many Bedroom Closets are there? 0" at bounding box center [592, 260] width 1115 height 35
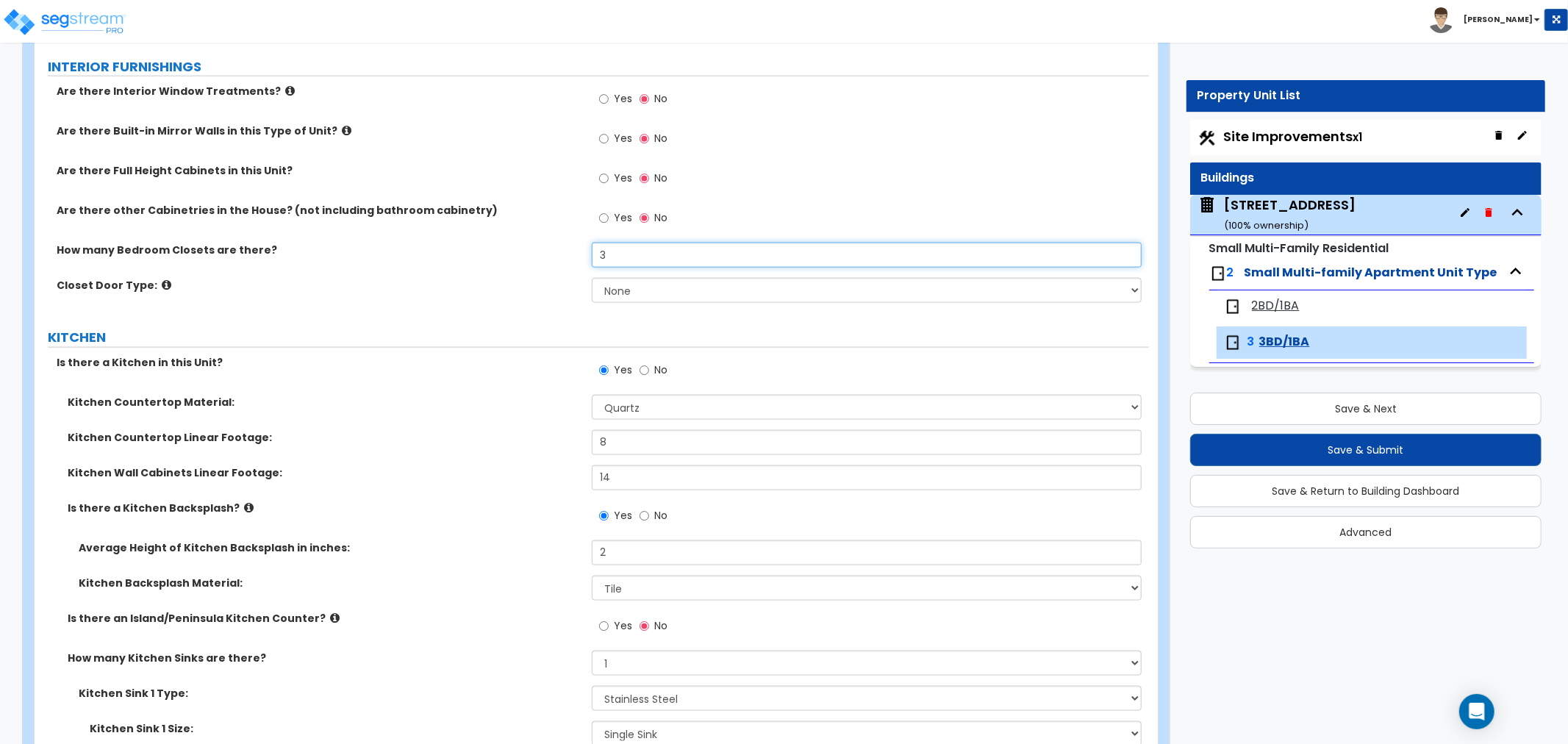
type input "3"
click at [599, 284] on select "None Bi-fold Louvered Doors Bi-fold Panel Doors Sliding Doors Hinged Wood Door" at bounding box center [867, 291] width 550 height 25
select select "3"
click at [592, 278] on select "None Bi-fold Louvered Doors Bi-fold Panel Doors Sliding Doors Hinged Wood Door" at bounding box center [867, 291] width 550 height 25
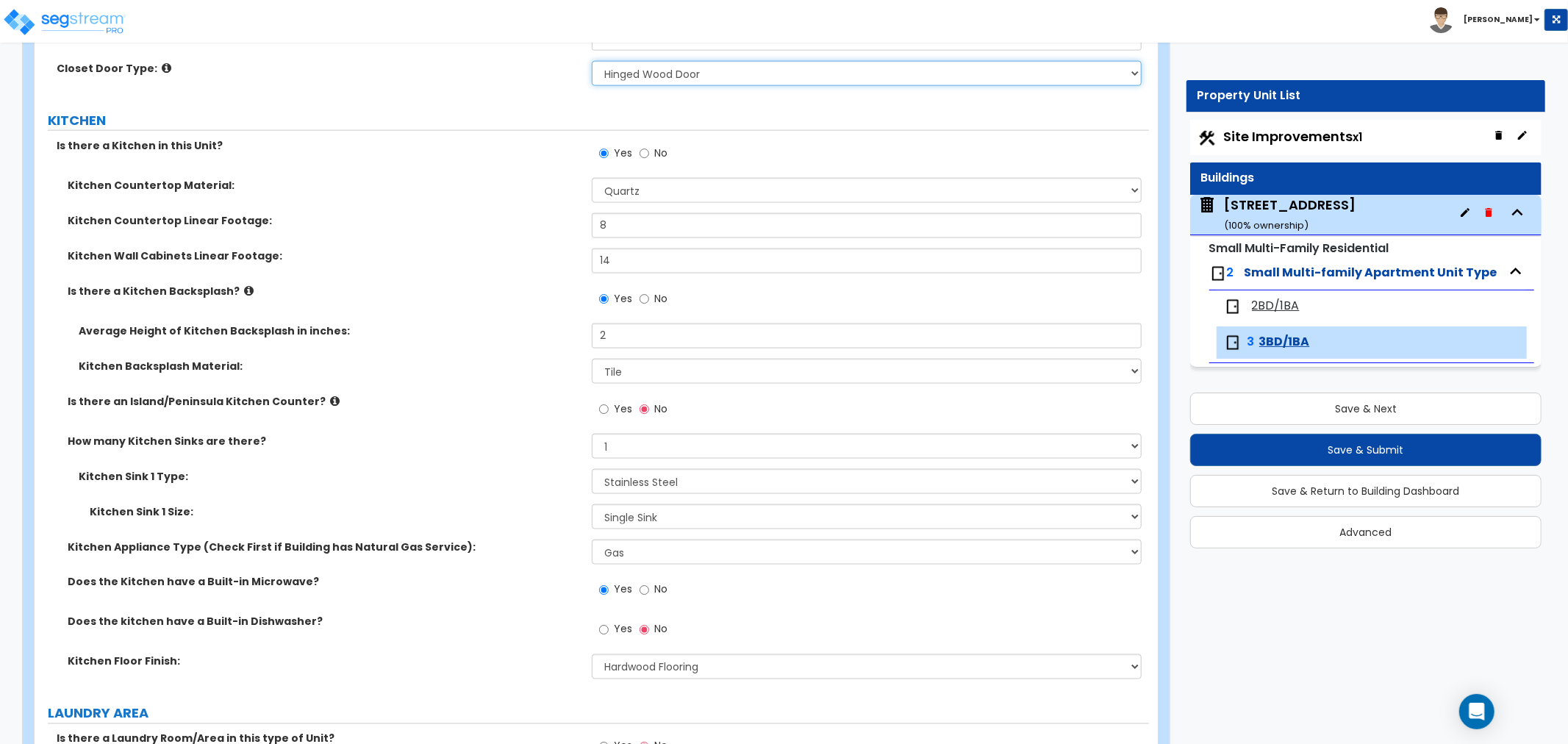
scroll to position [1797, 0]
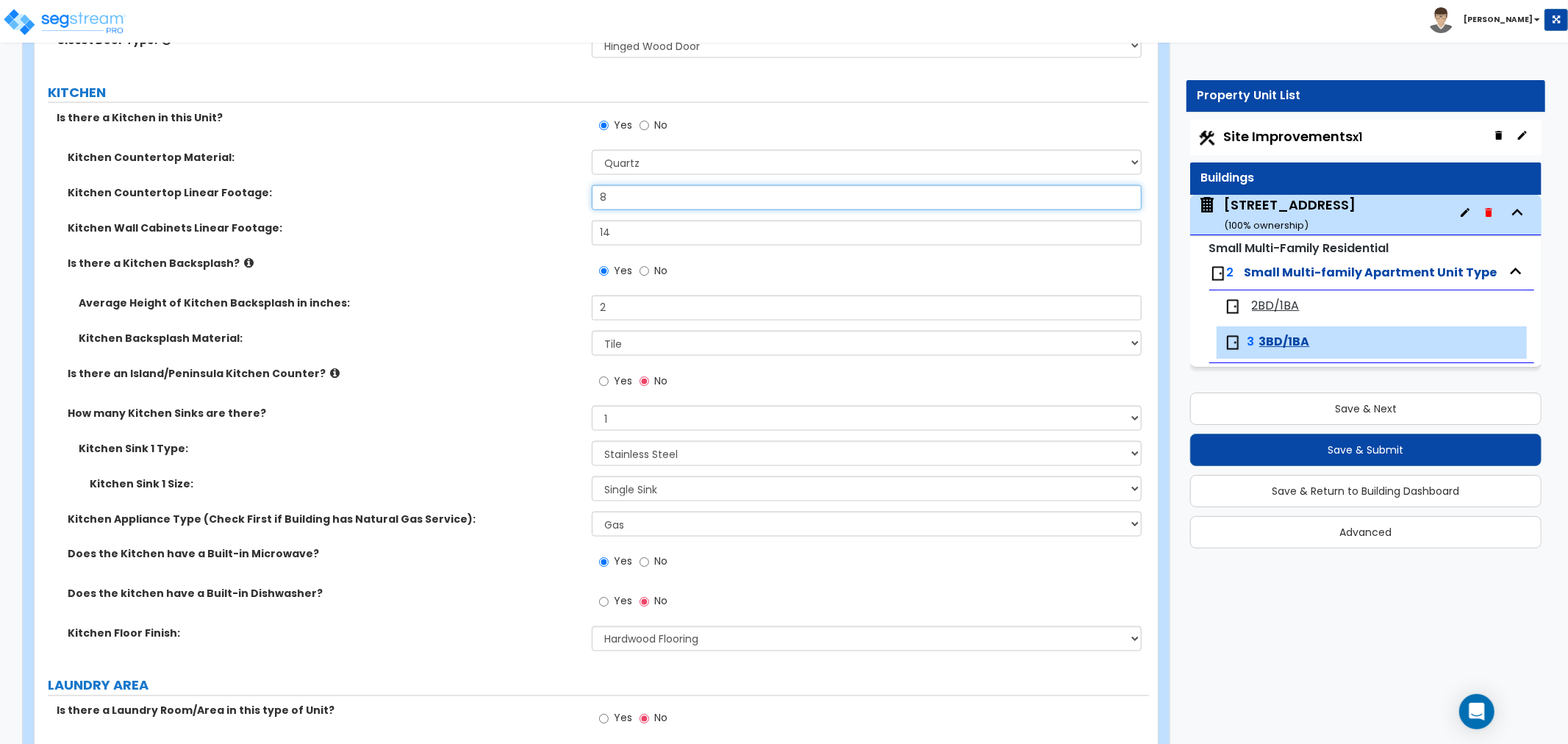
drag, startPoint x: 611, startPoint y: 200, endPoint x: 544, endPoint y: 204, distance: 67.1
click at [544, 204] on div "Kitchen Countertop Linear Footage: 8" at bounding box center [592, 203] width 1115 height 35
type input "6"
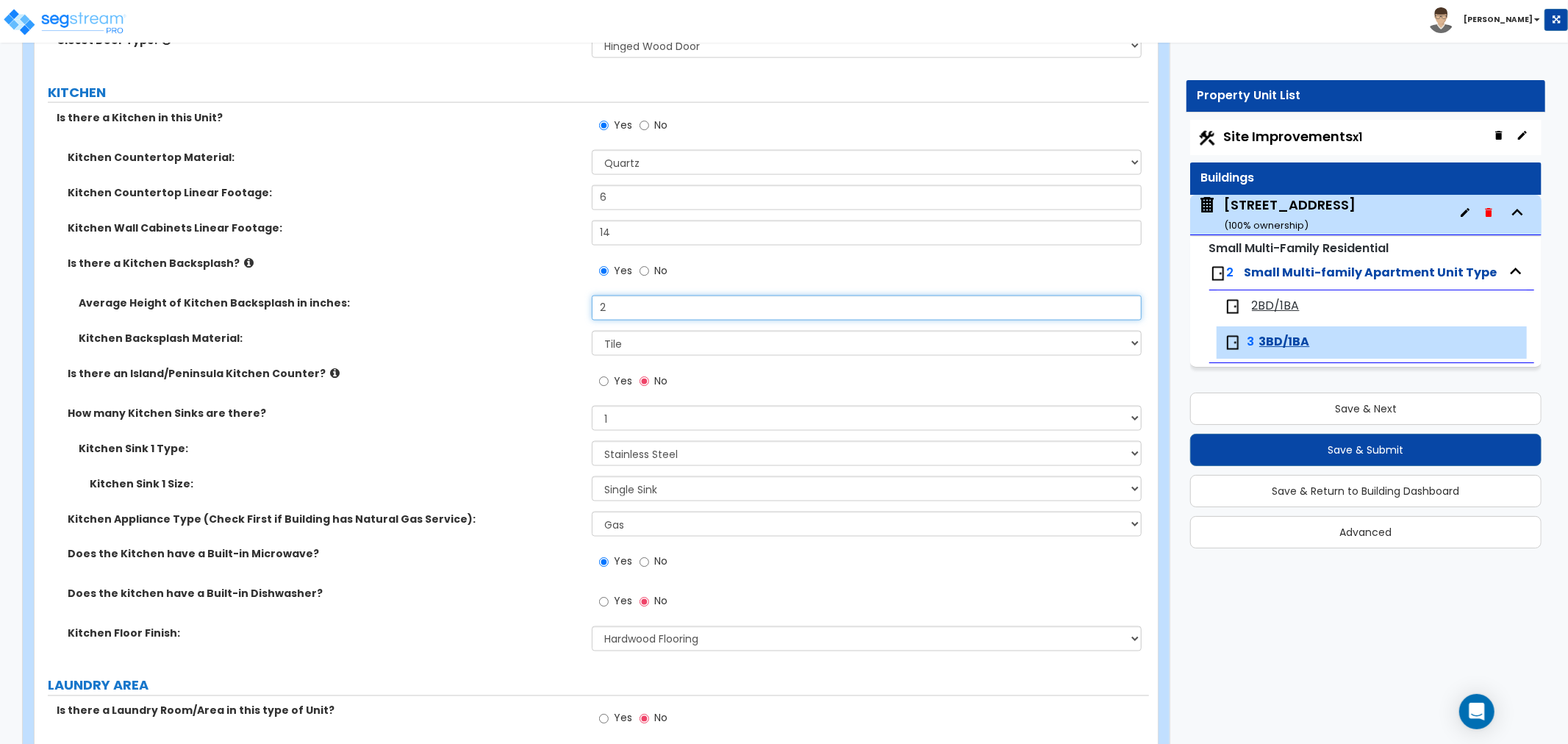
drag, startPoint x: 636, startPoint y: 305, endPoint x: 553, endPoint y: 300, distance: 83.2
click at [553, 300] on div "Average Height of Kitchen Backsplash in inches: 2" at bounding box center [592, 313] width 1115 height 35
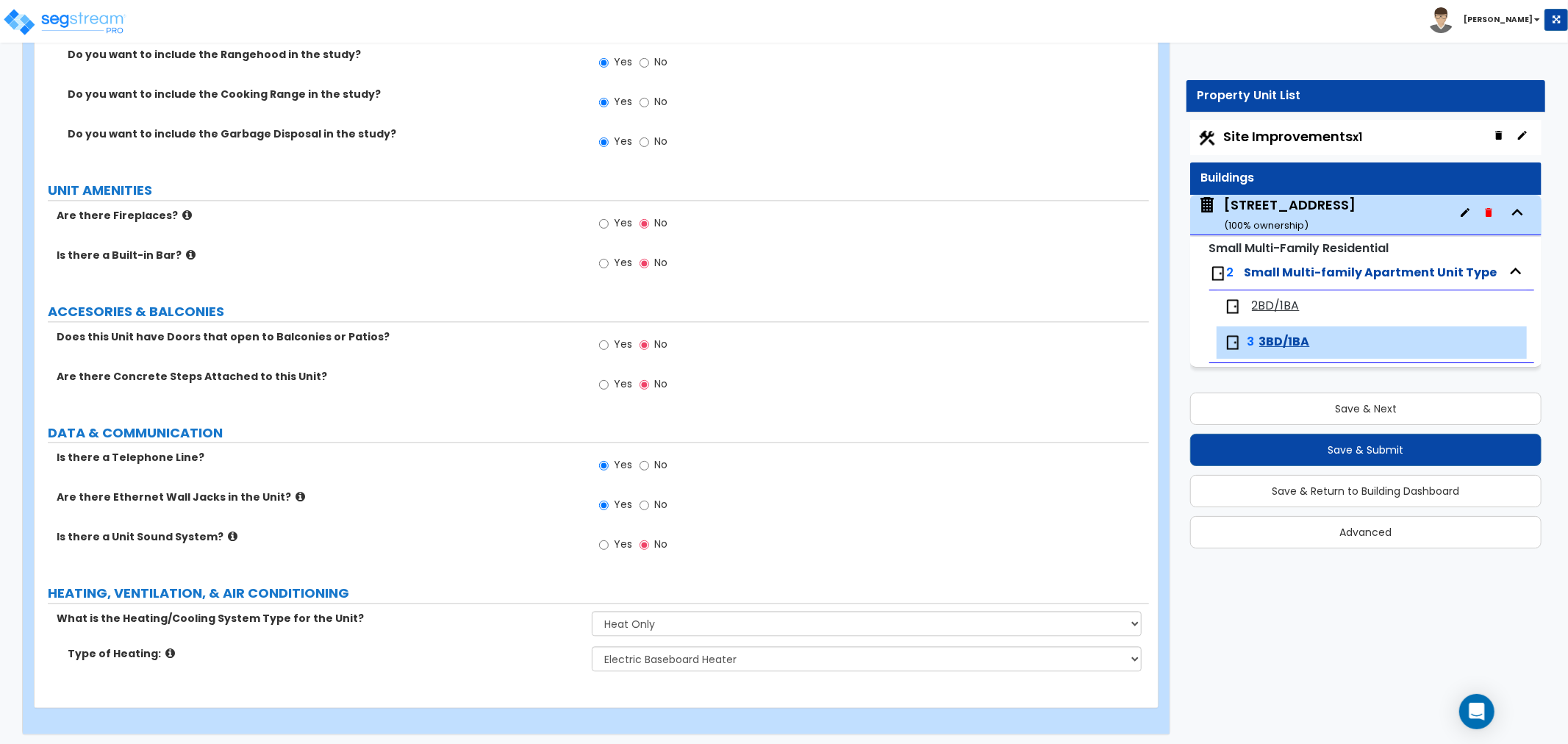
scroll to position [2620, 0]
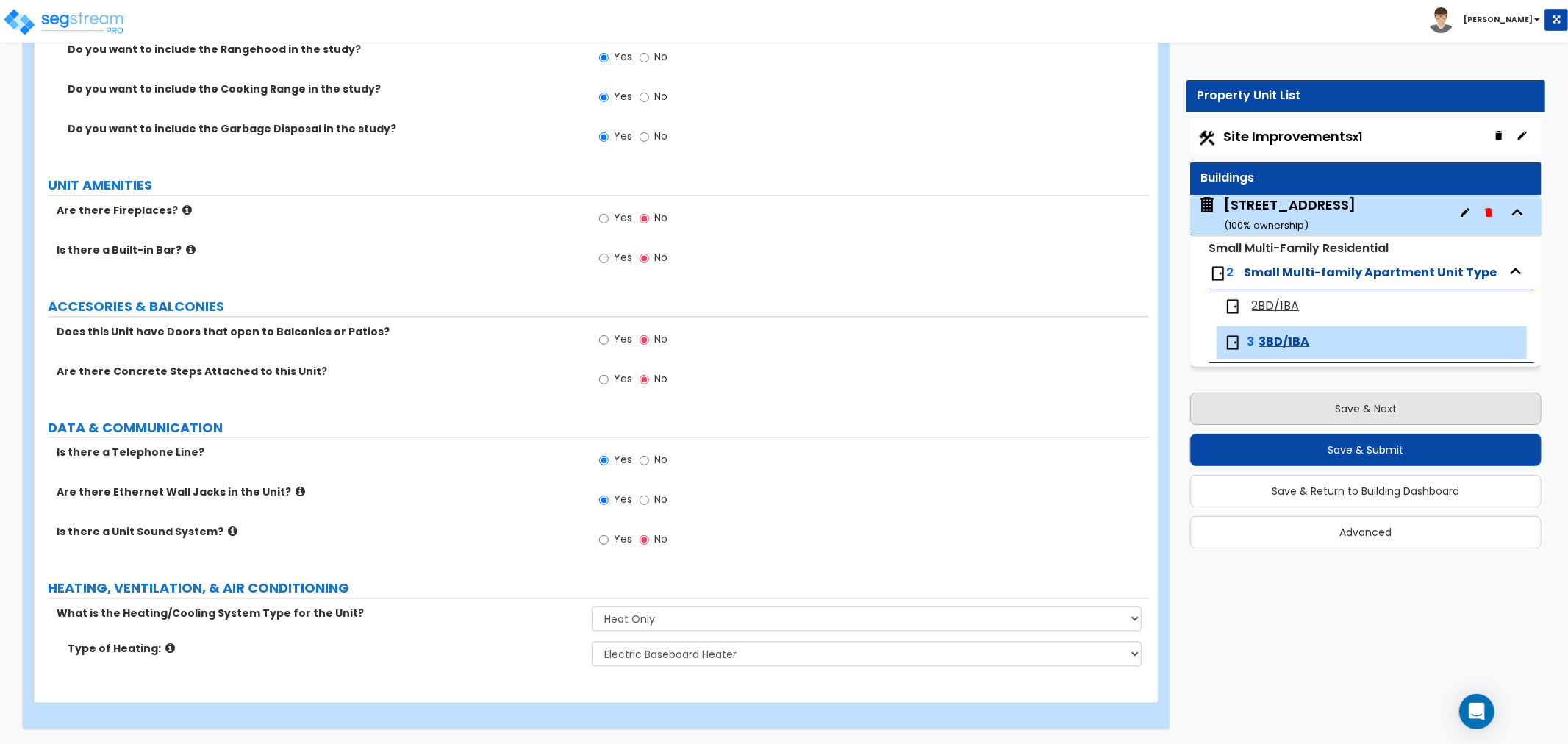
type input "12"
click at [1400, 414] on button "Save & Next" at bounding box center [1365, 408] width 351 height 32
select select "2"
select select "4"
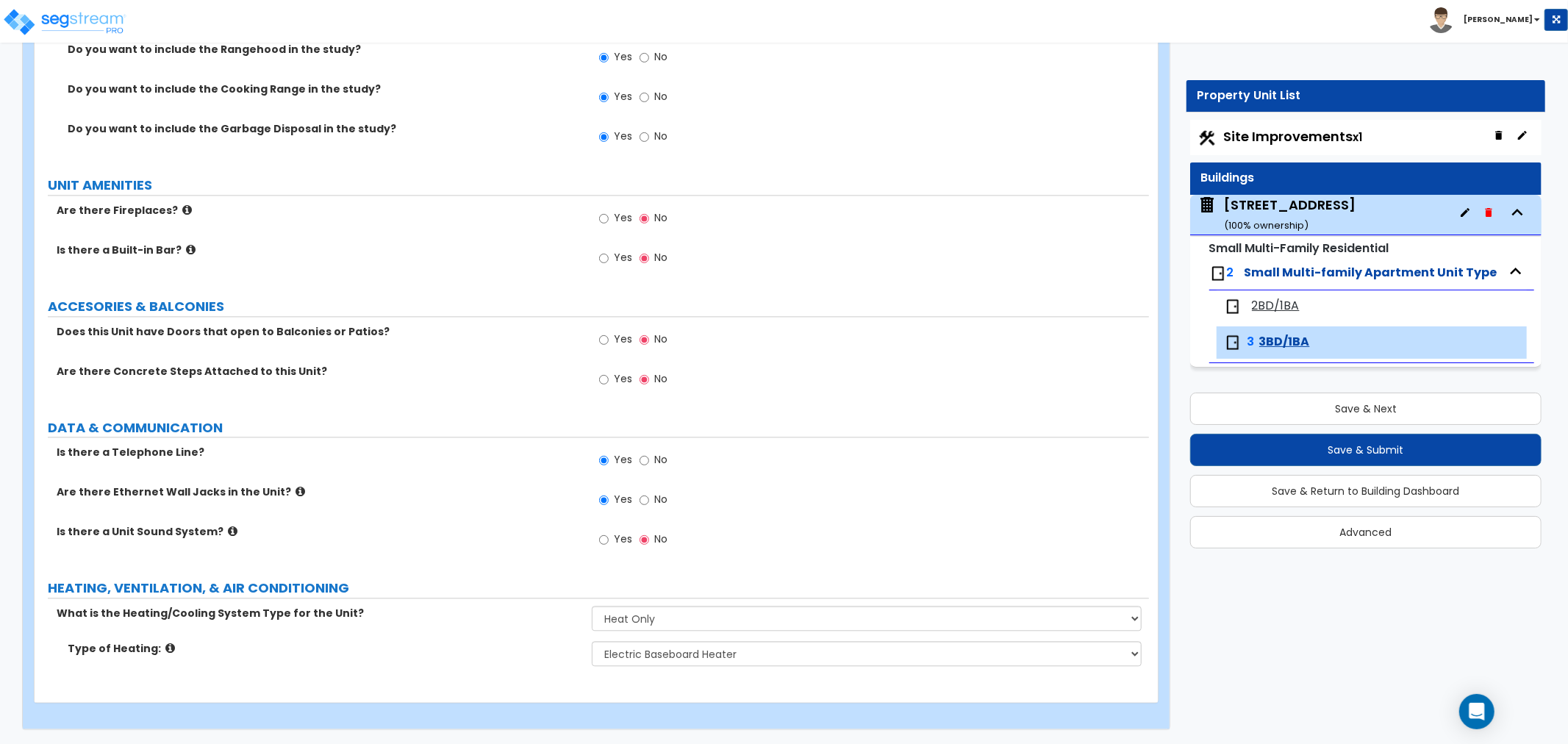
select select "1"
select select "5"
select select "2"
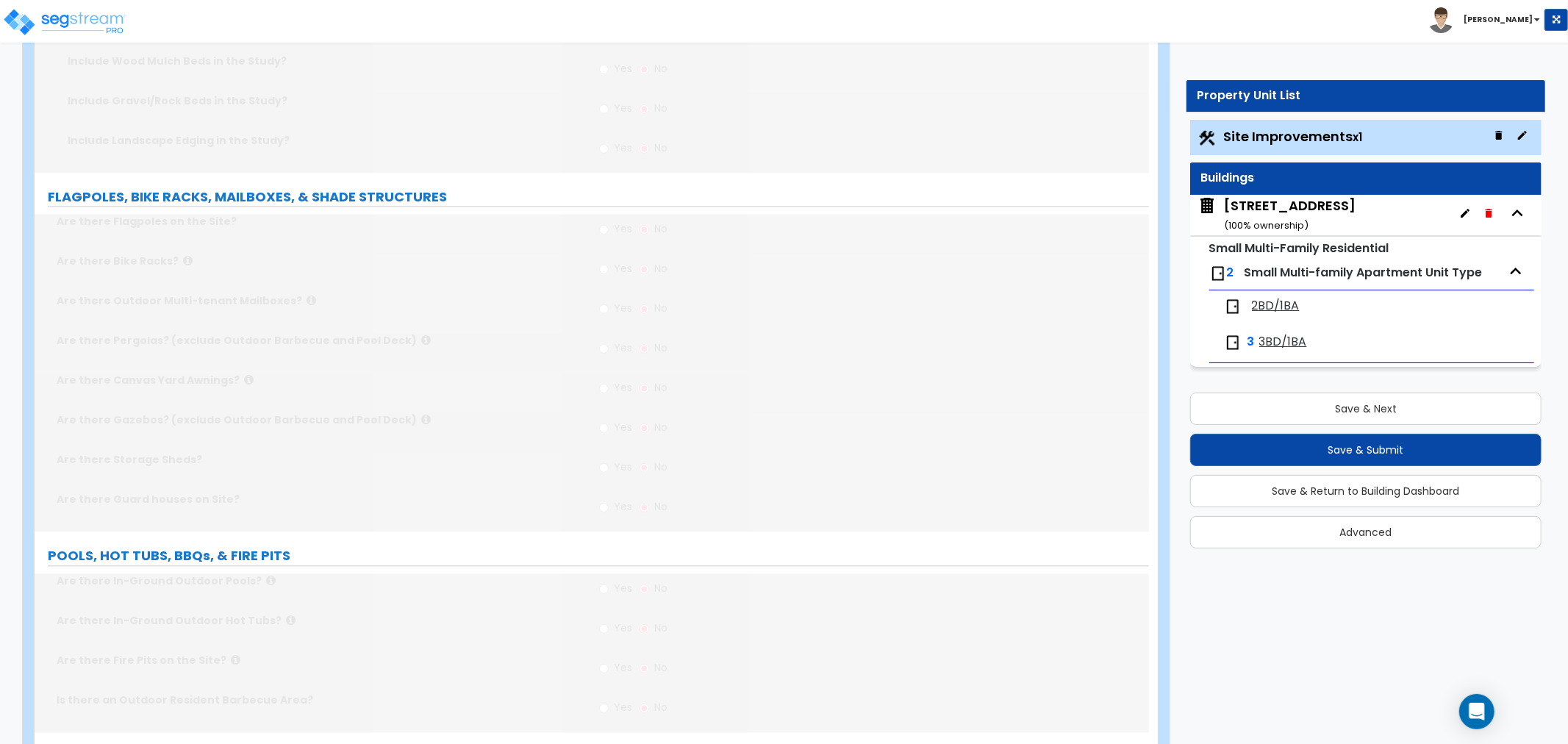
scroll to position [0, 0]
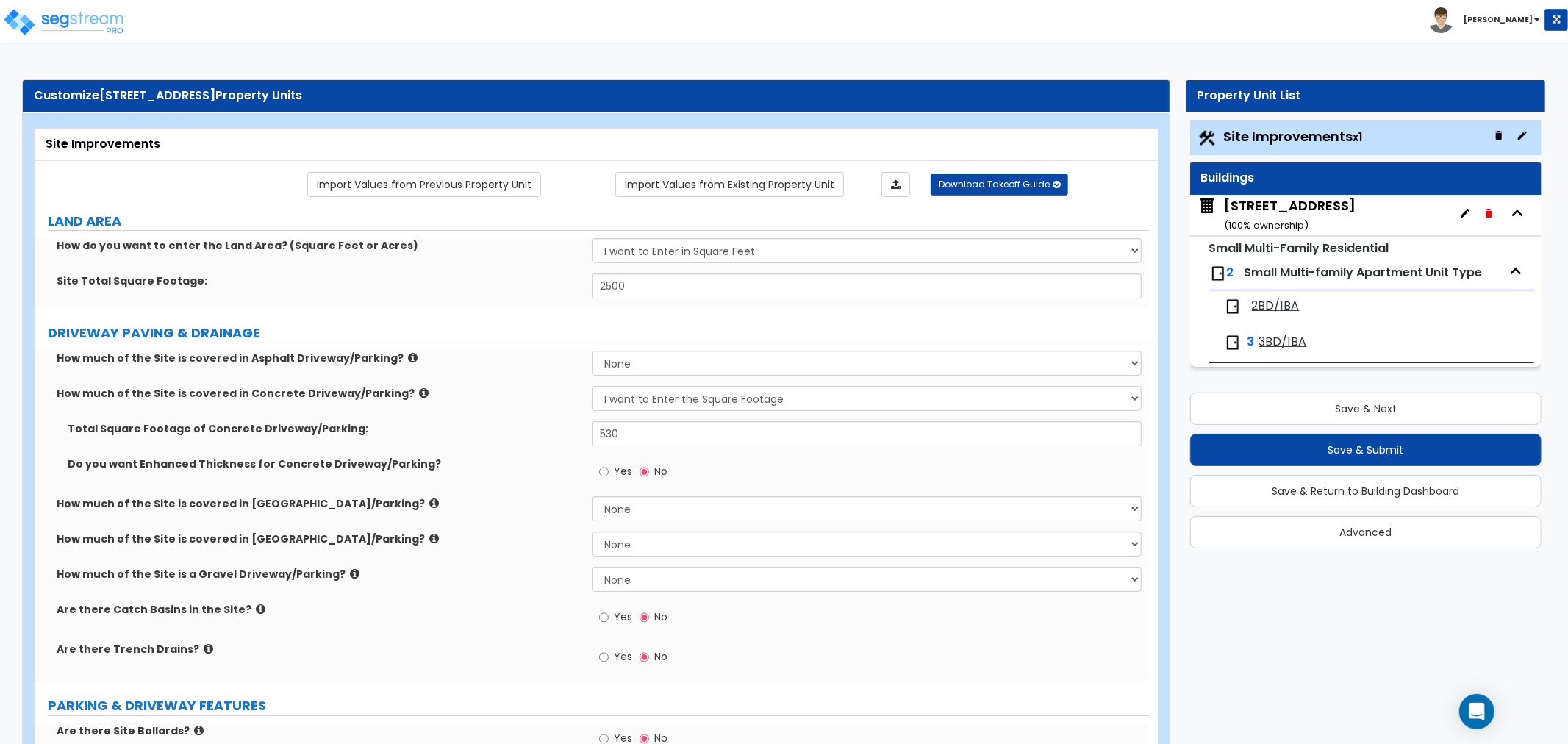
click at [1278, 303] on span "2BD/1BA" at bounding box center [1275, 306] width 48 height 17
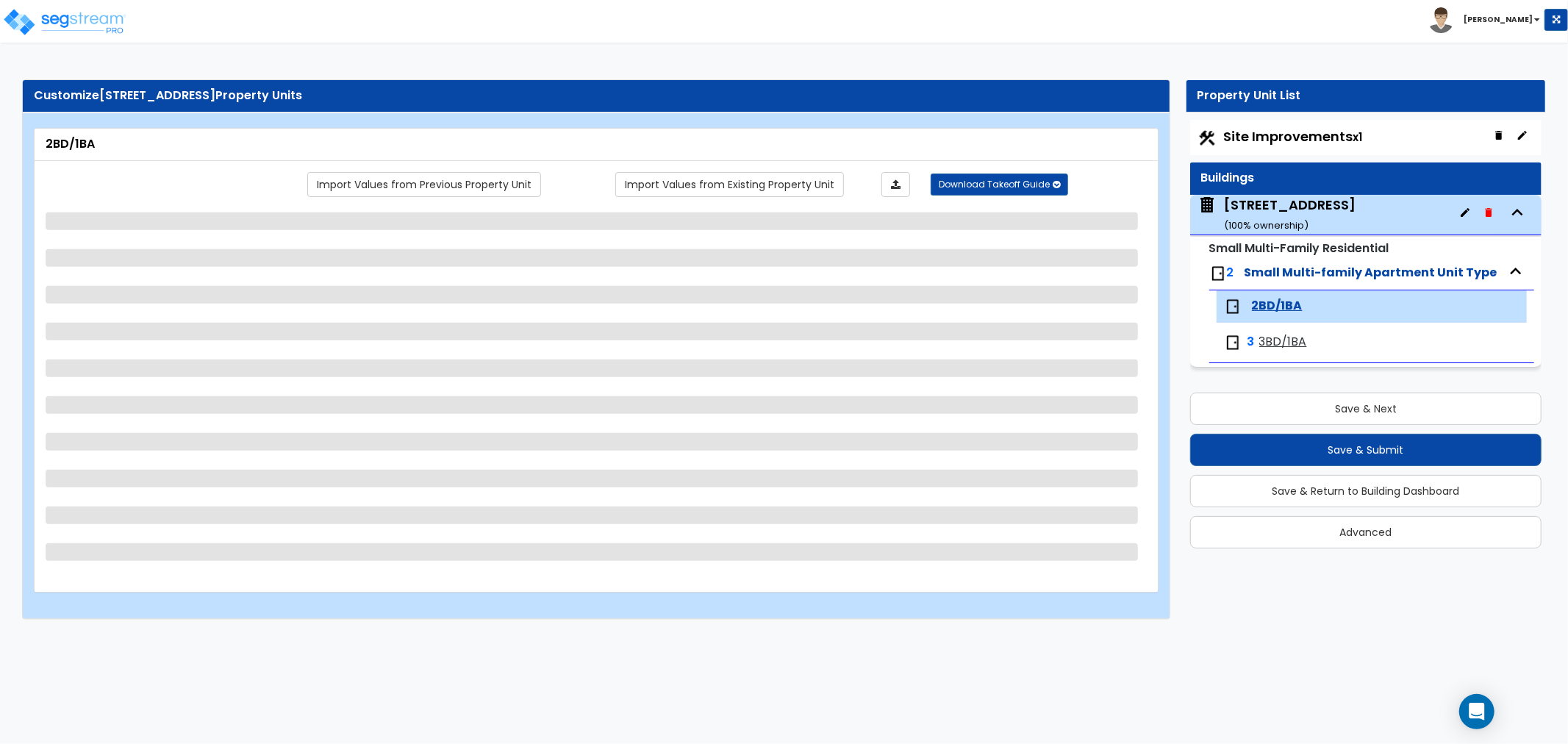
select select "1"
select select "3"
select select "2"
select select "3"
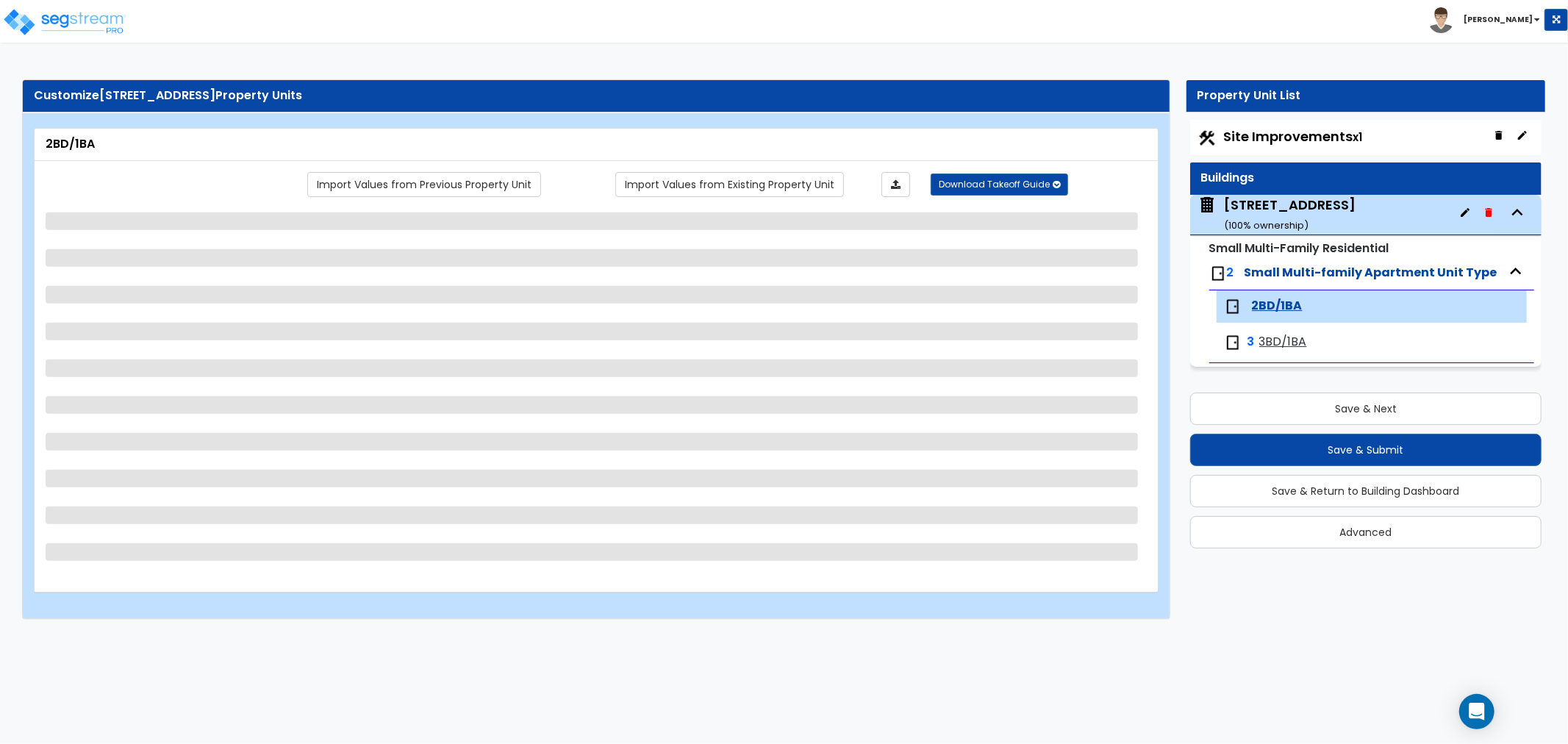
select select "2"
select select "1"
select select "2"
select select "1"
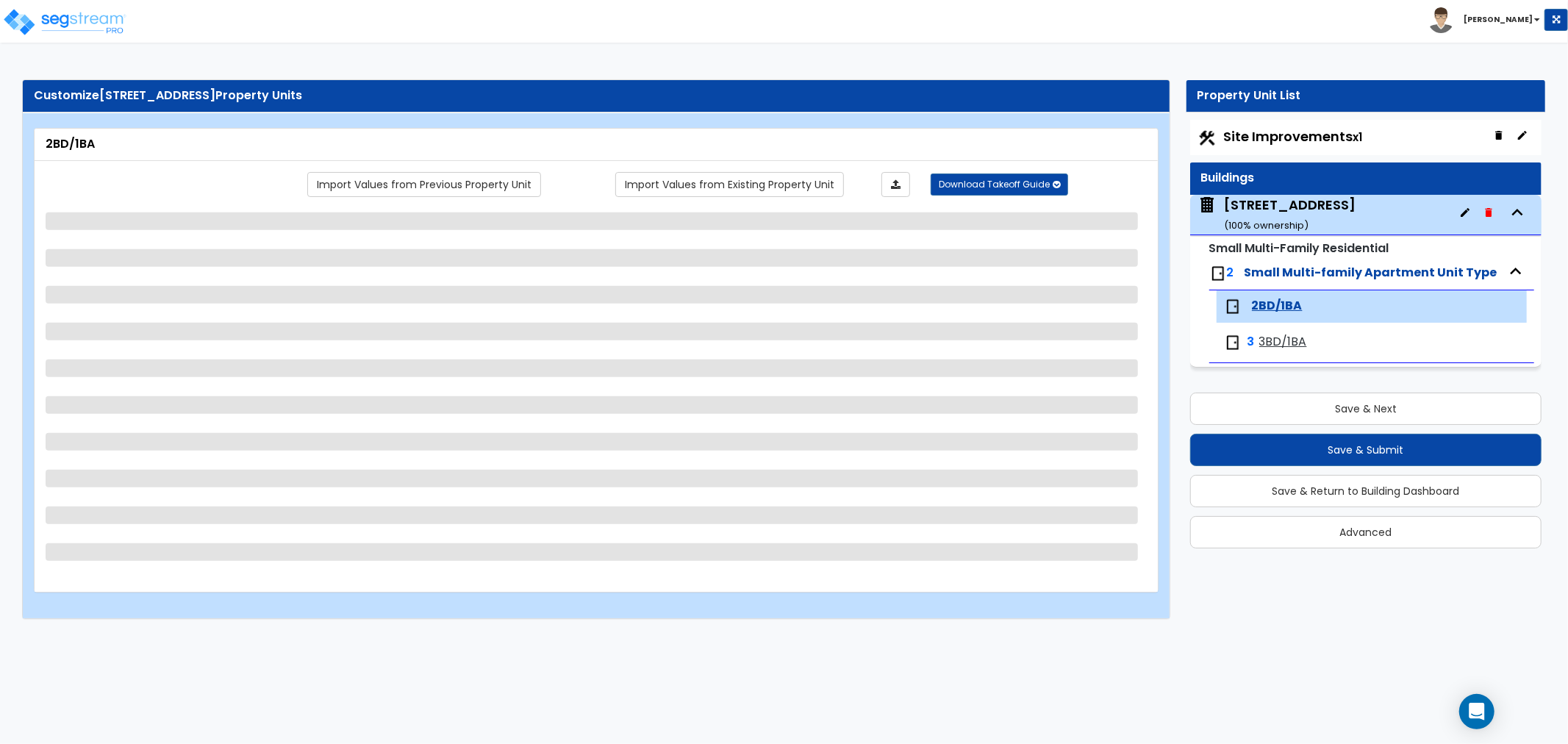
select select "5"
select select "3"
select select "4"
select select "6"
select select "1"
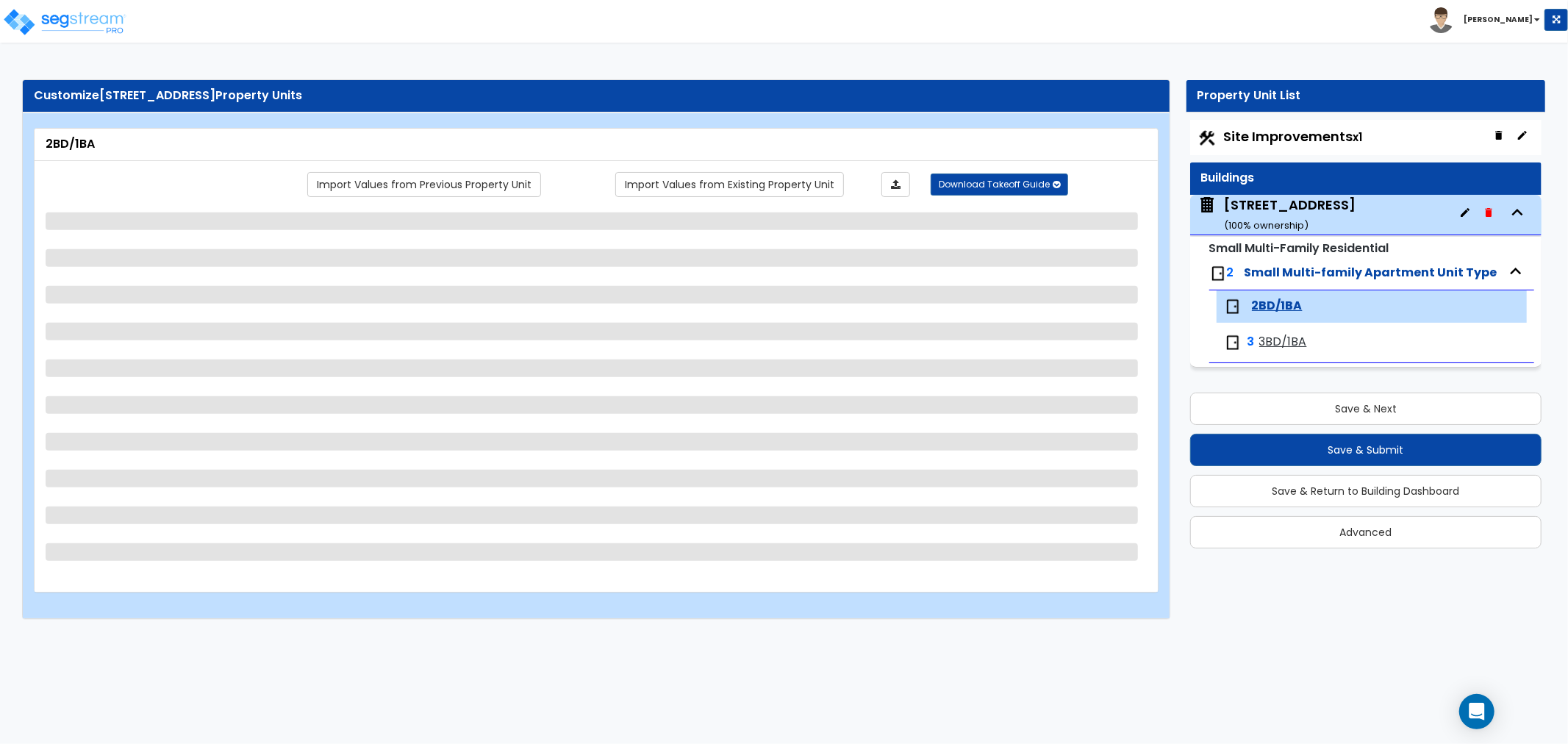
select select "1"
select select "3"
select select "1"
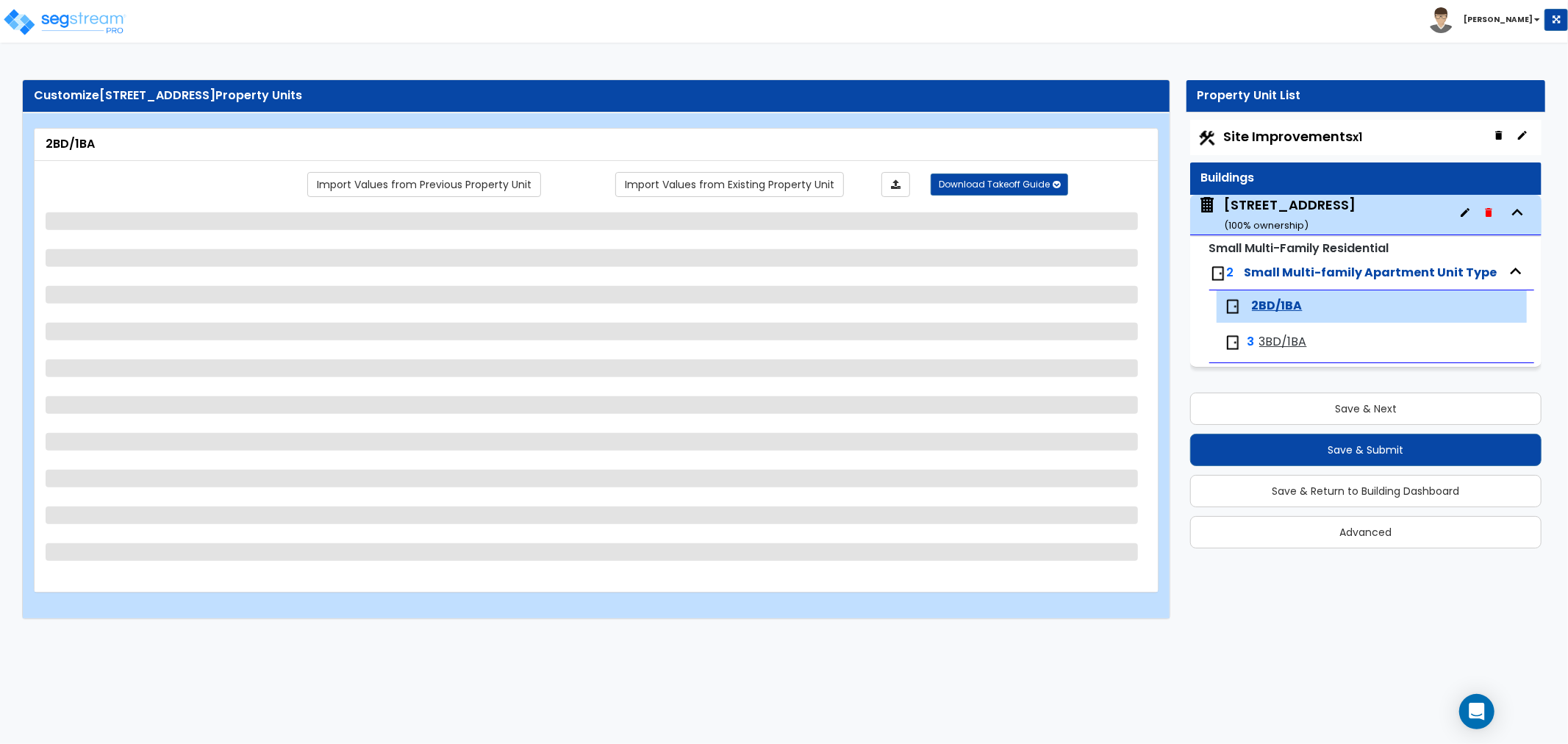
select select "2"
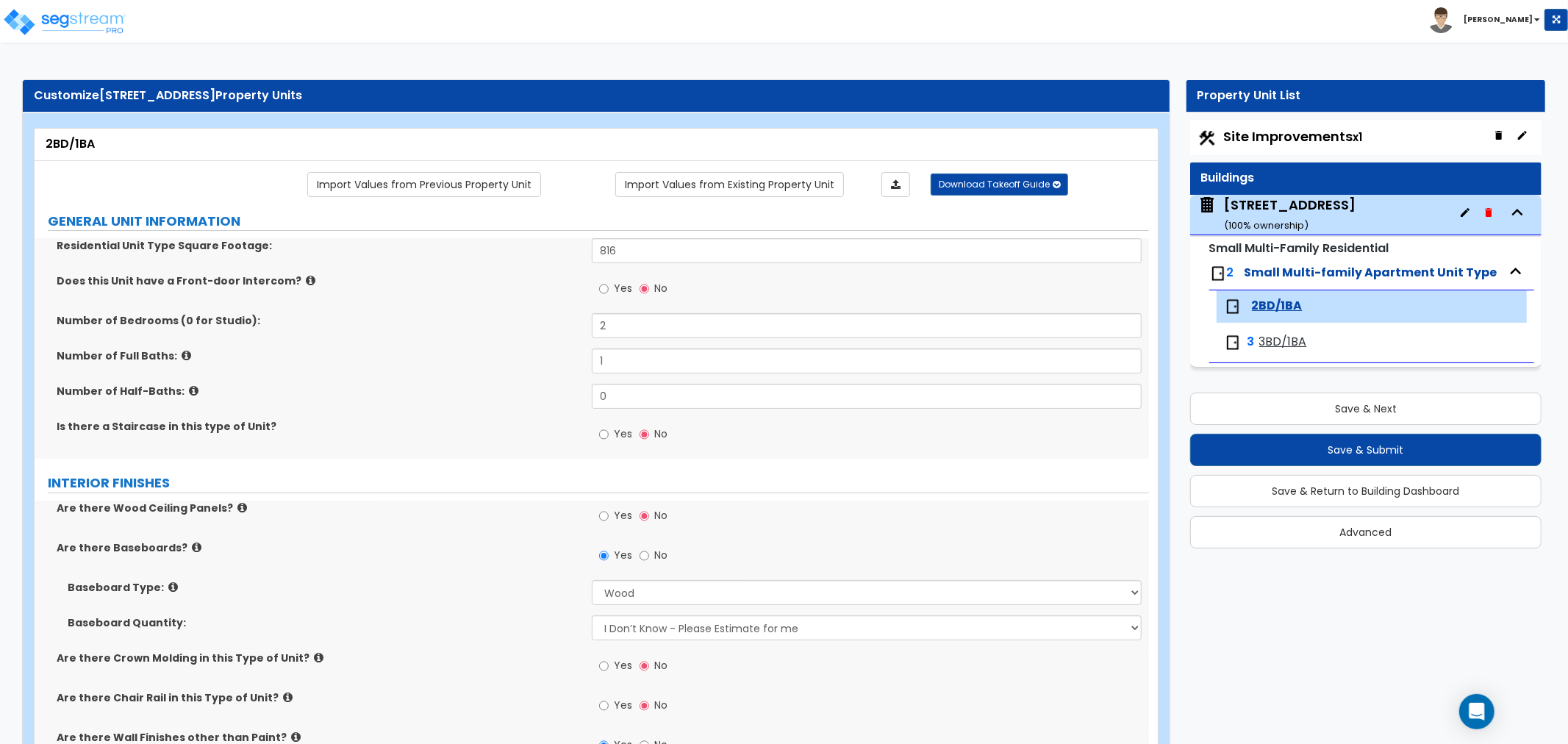
select select "2"
select select "4"
select select "1"
select select "5"
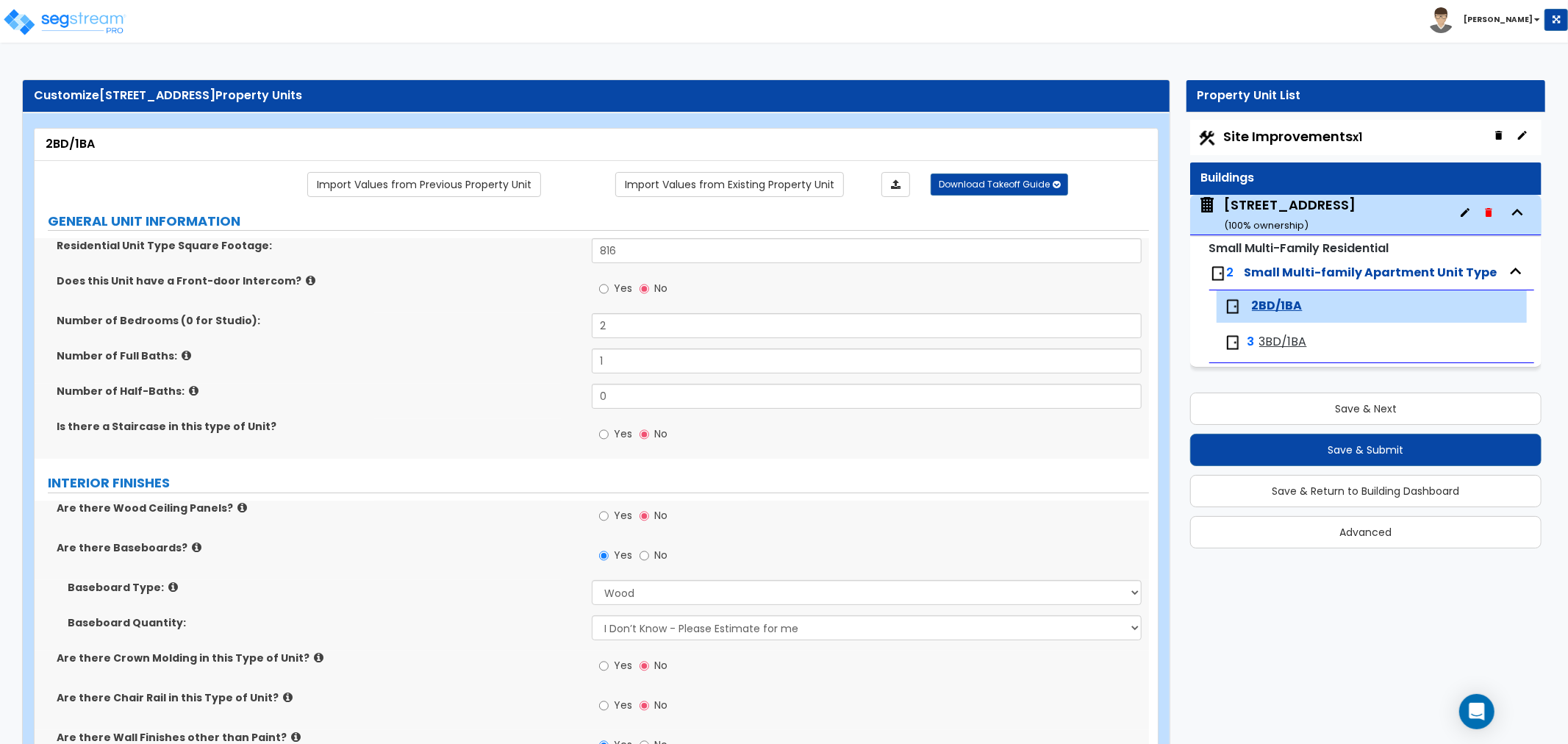
select select "2"
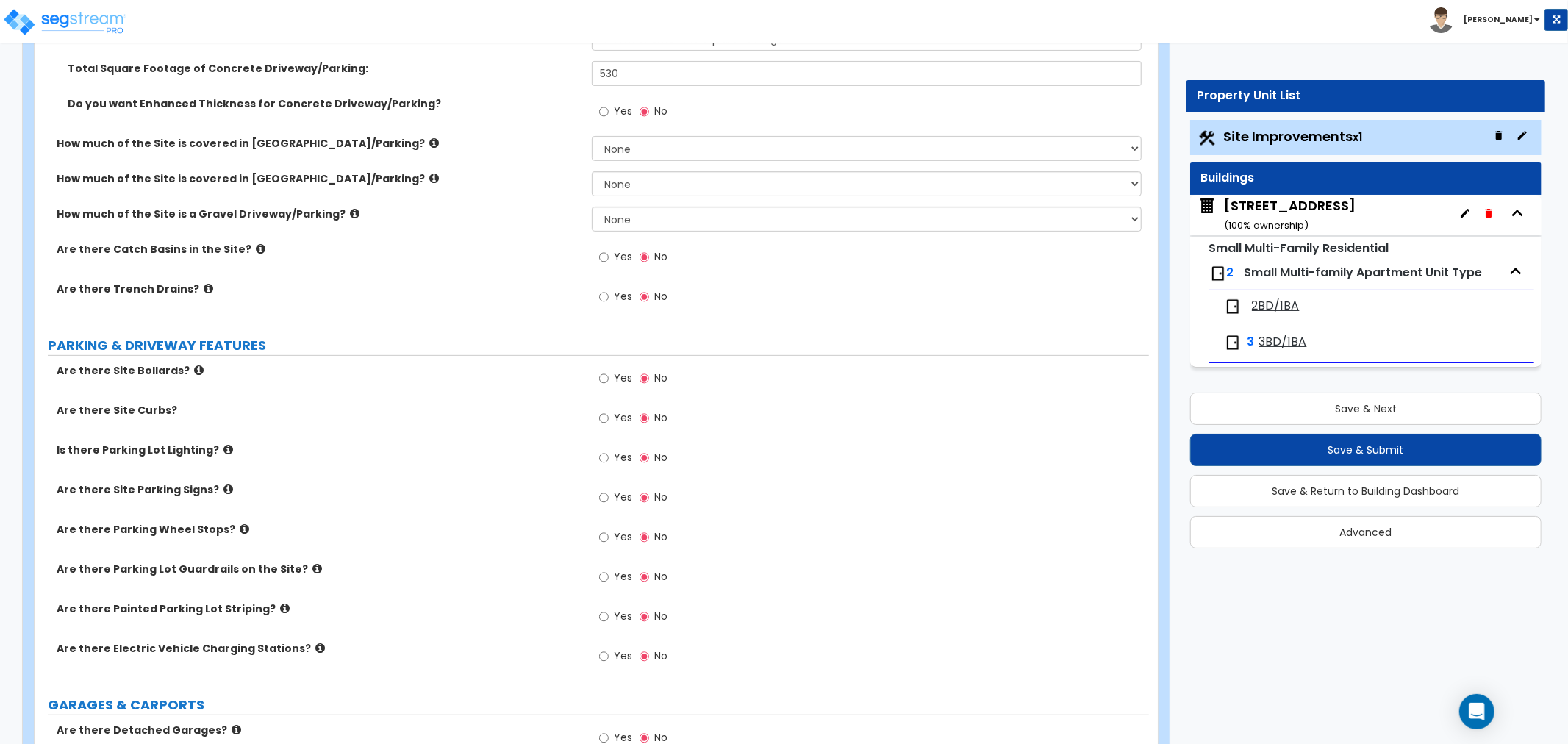
scroll to position [408, 0]
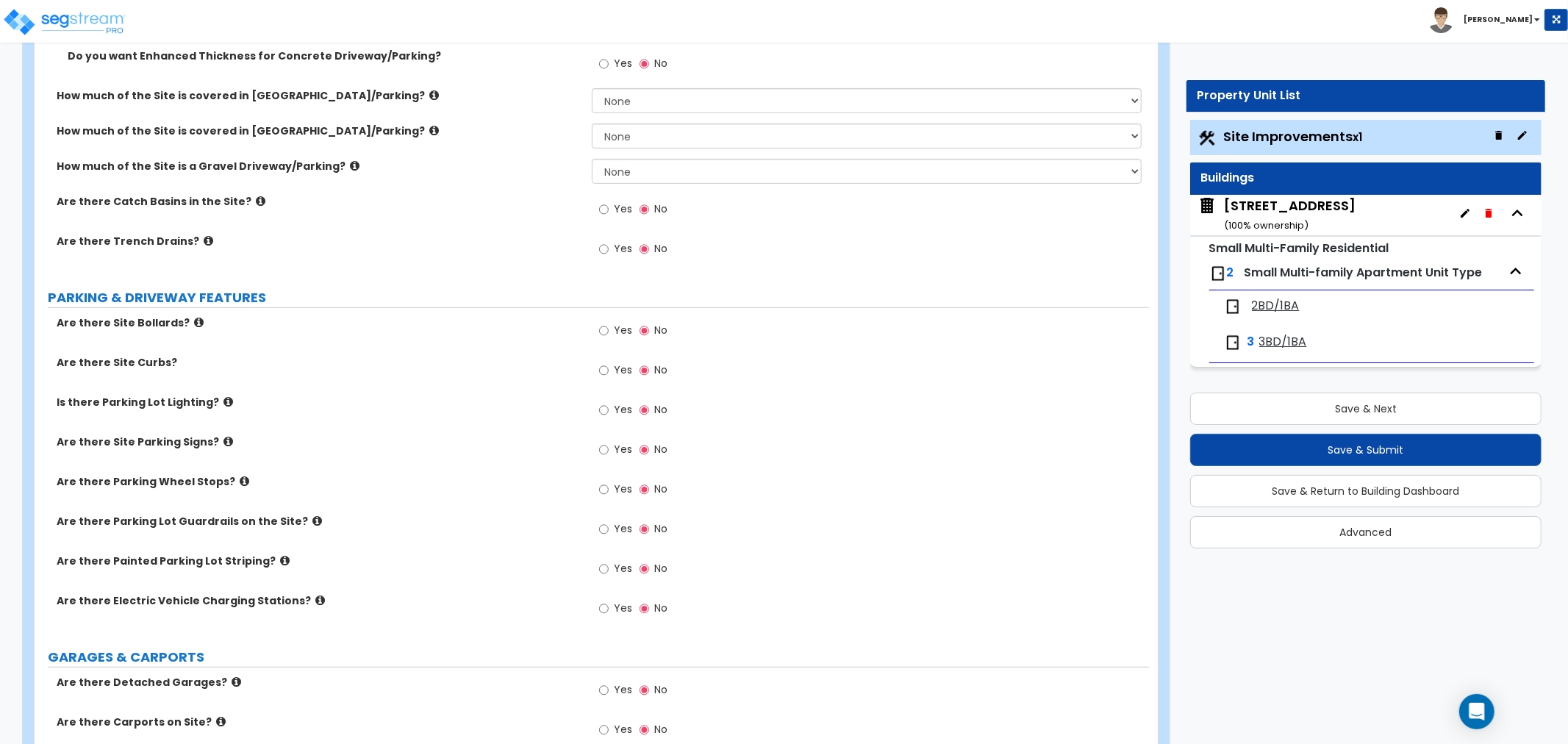
click at [1279, 312] on span "2BD/1BA" at bounding box center [1275, 306] width 48 height 17
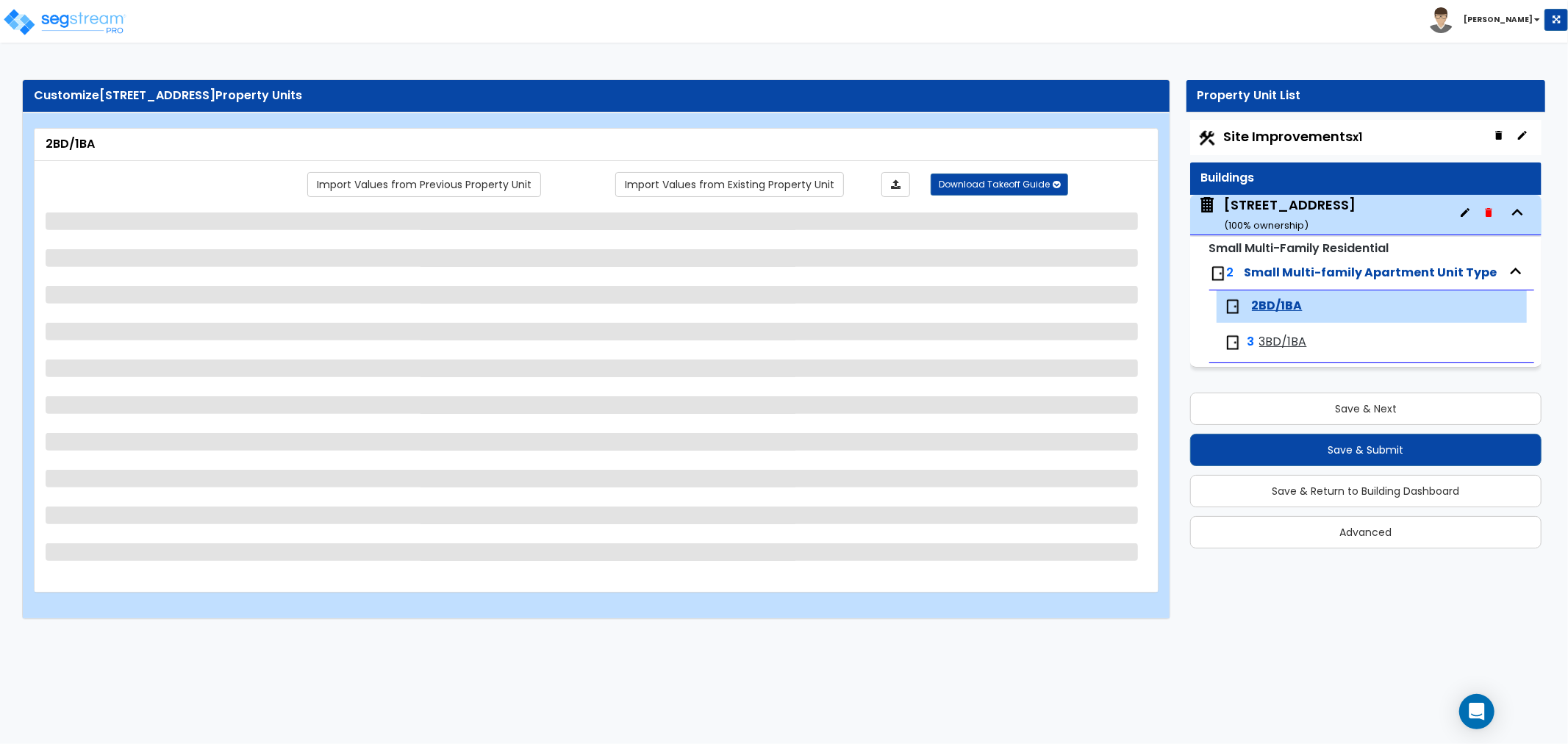
scroll to position [0, 0]
select select "1"
select select "3"
select select "2"
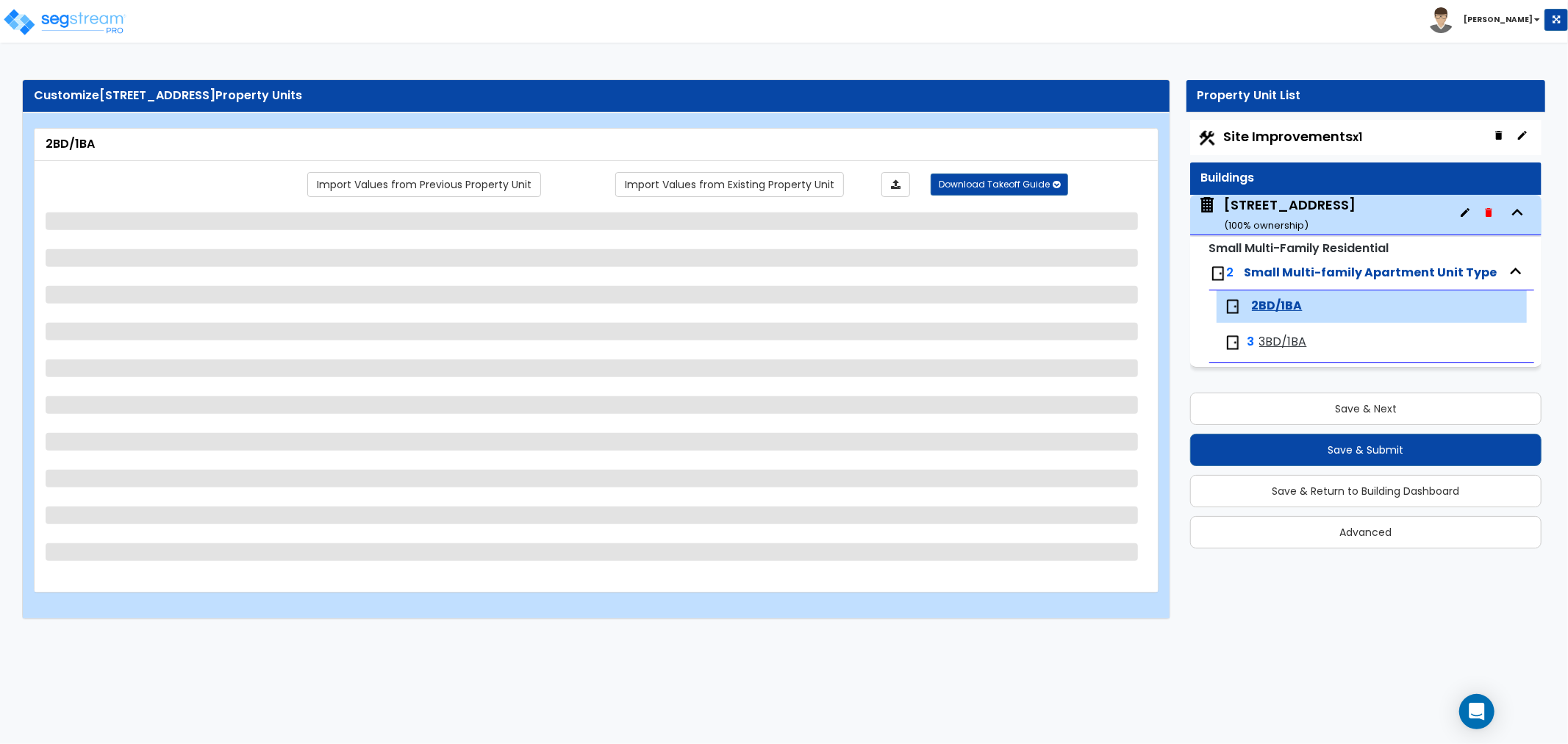
select select "3"
select select "2"
select select "1"
select select "2"
select select "1"
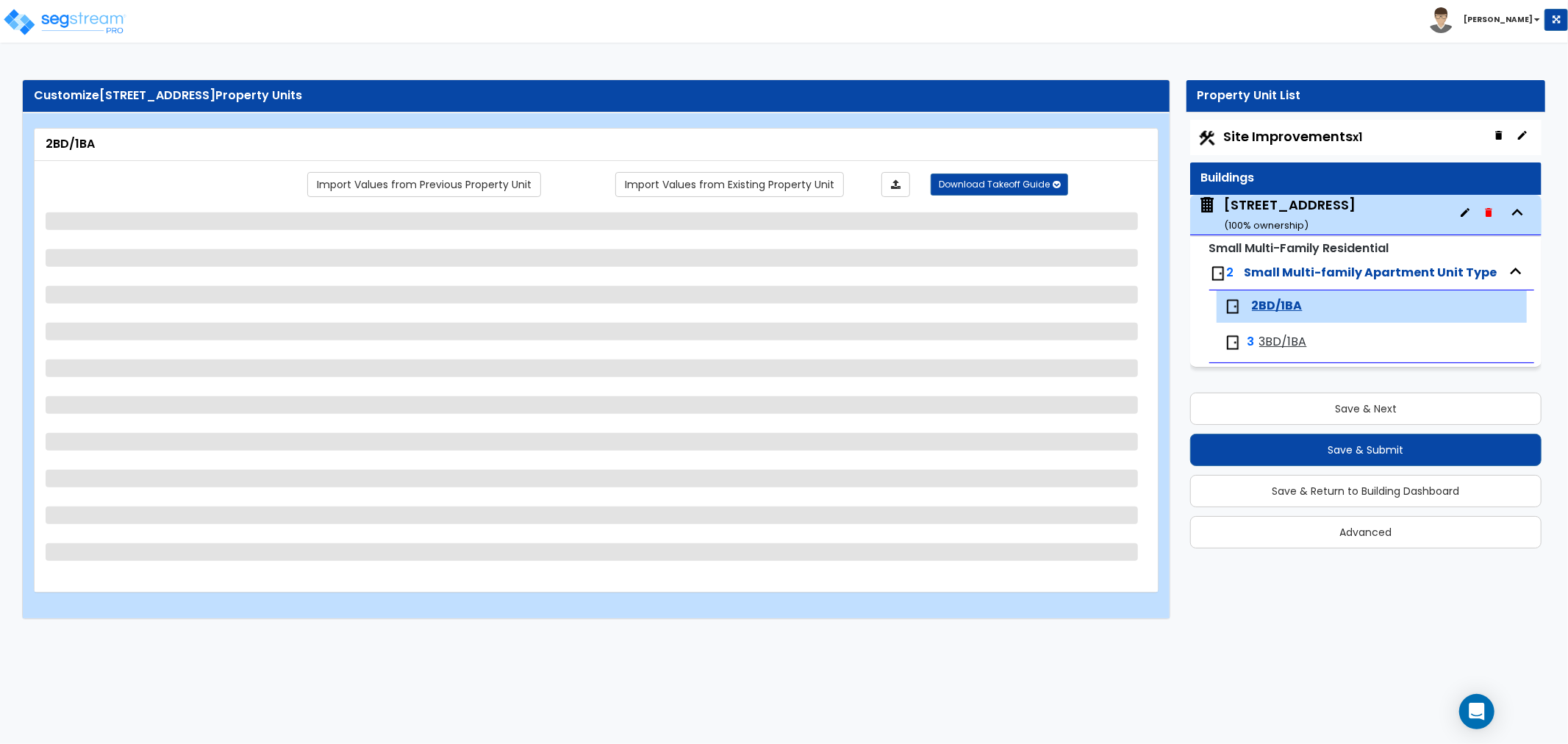
select select "1"
select select "5"
select select "3"
select select "4"
select select "6"
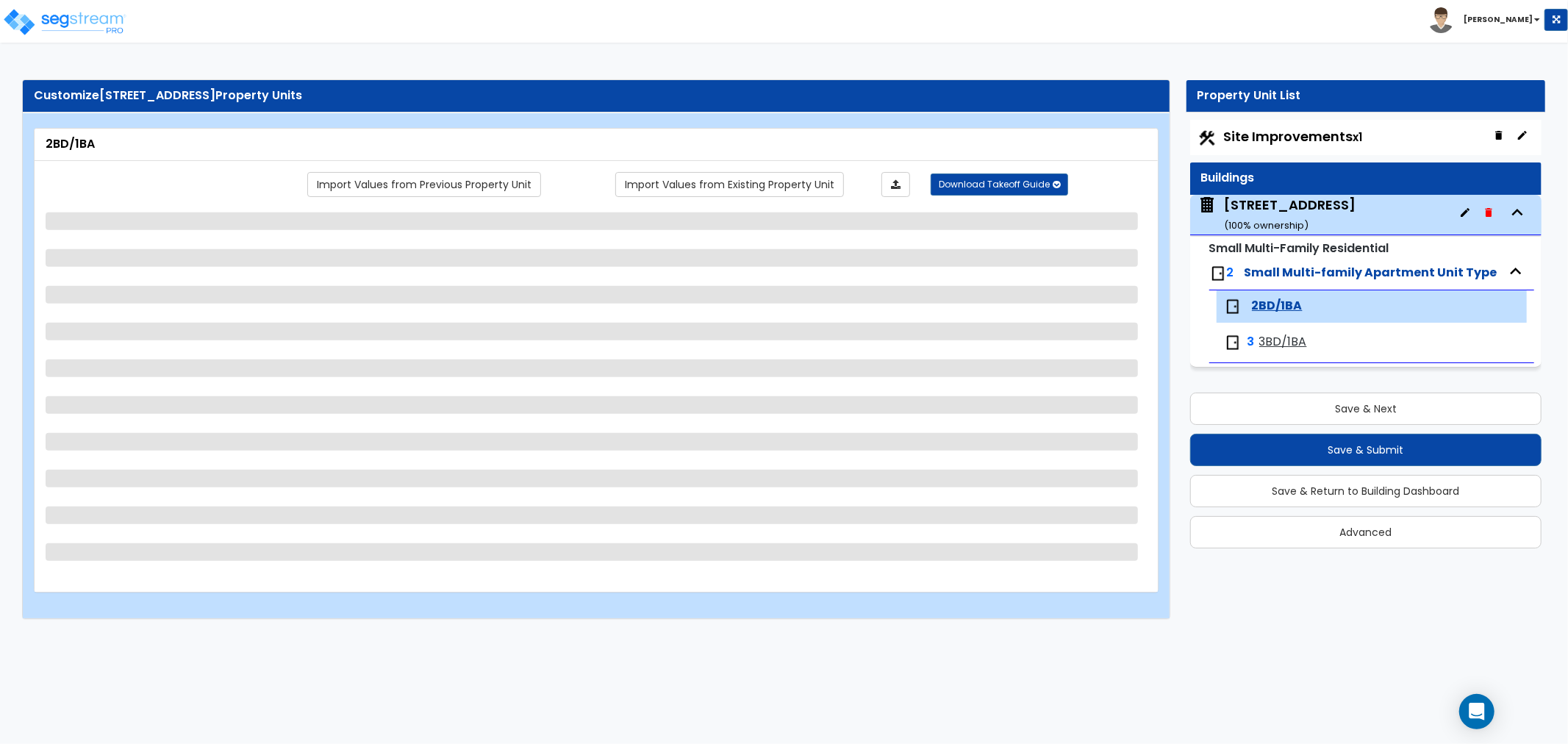
select select "1"
select select "3"
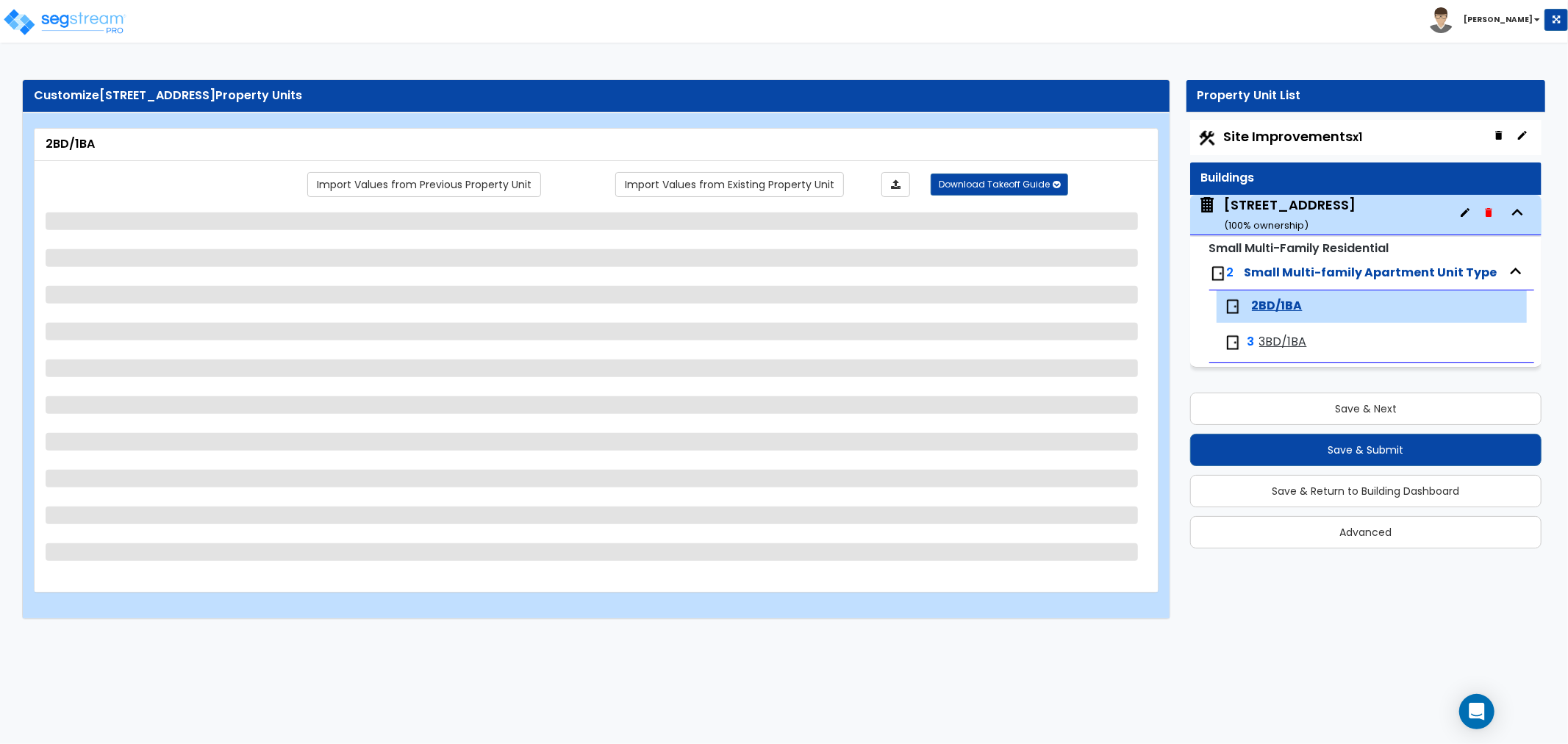
select select "1"
select select "2"
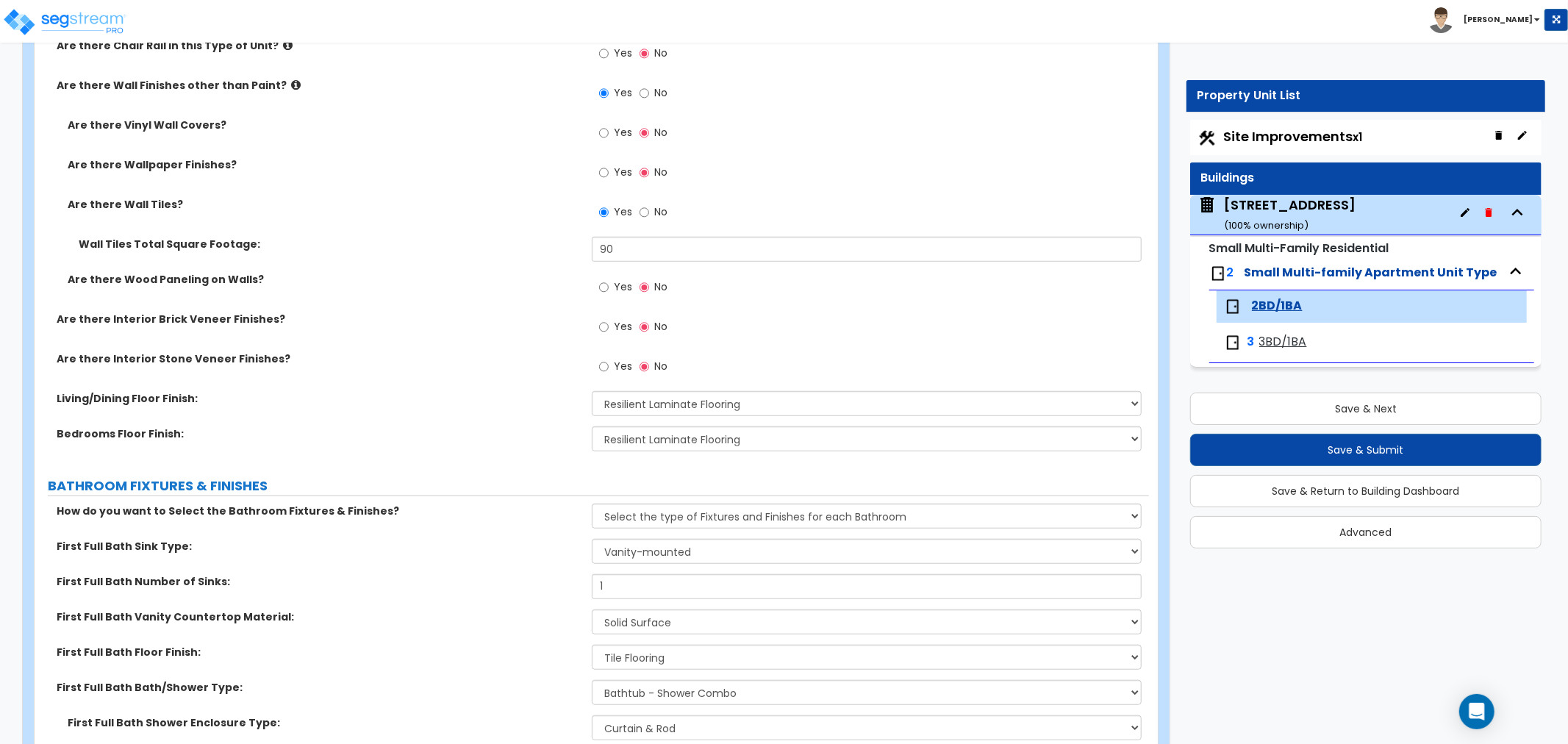
scroll to position [653, 0]
click at [631, 403] on select "None Tile Flooring Hardwood Flooring Resilient Laminate Flooring VCT Flooring S…" at bounding box center [867, 403] width 550 height 25
select select "2"
click at [592, 391] on select "None Tile Flooring Hardwood Flooring Resilient Laminate Flooring VCT Flooring S…" at bounding box center [867, 403] width 550 height 25
click at [652, 436] on select "None Tile Flooring Hardwood Flooring Resilient Laminate Flooring VCT Flooring S…" at bounding box center [867, 439] width 550 height 25
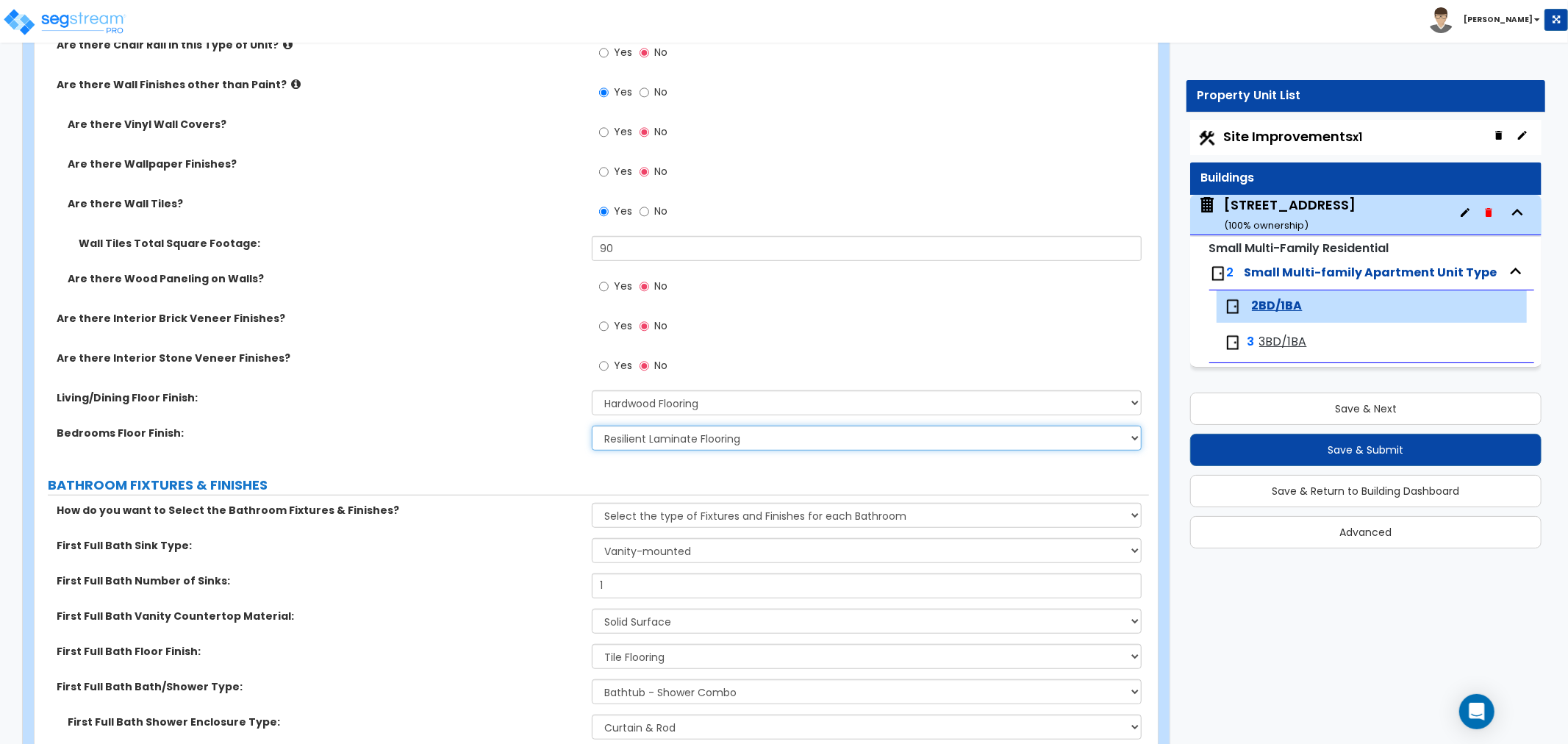
select select "2"
click at [592, 426] on select "None Tile Flooring Hardwood Flooring Resilient Laminate Flooring VCT Flooring S…" at bounding box center [867, 439] width 550 height 25
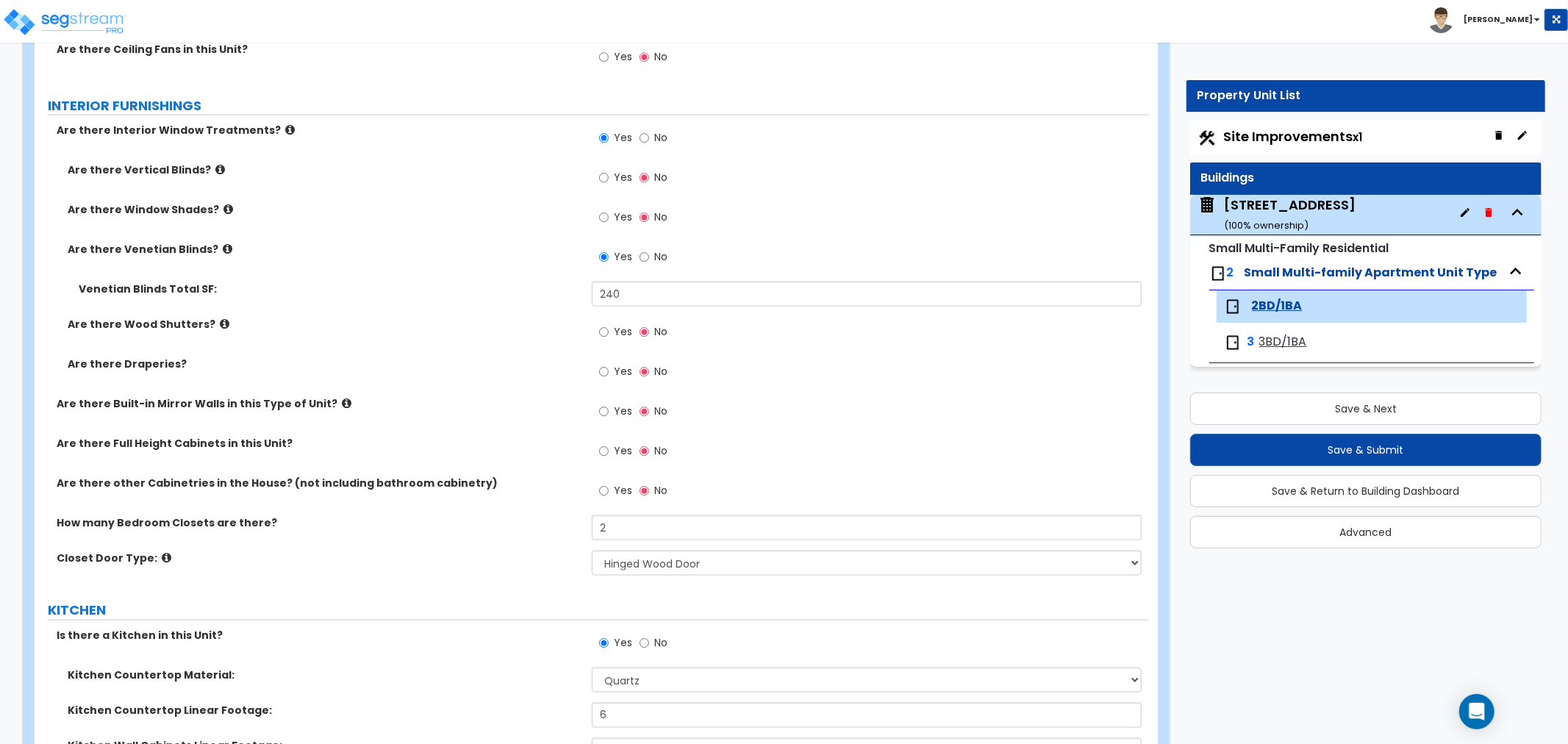
scroll to position [1552, 0]
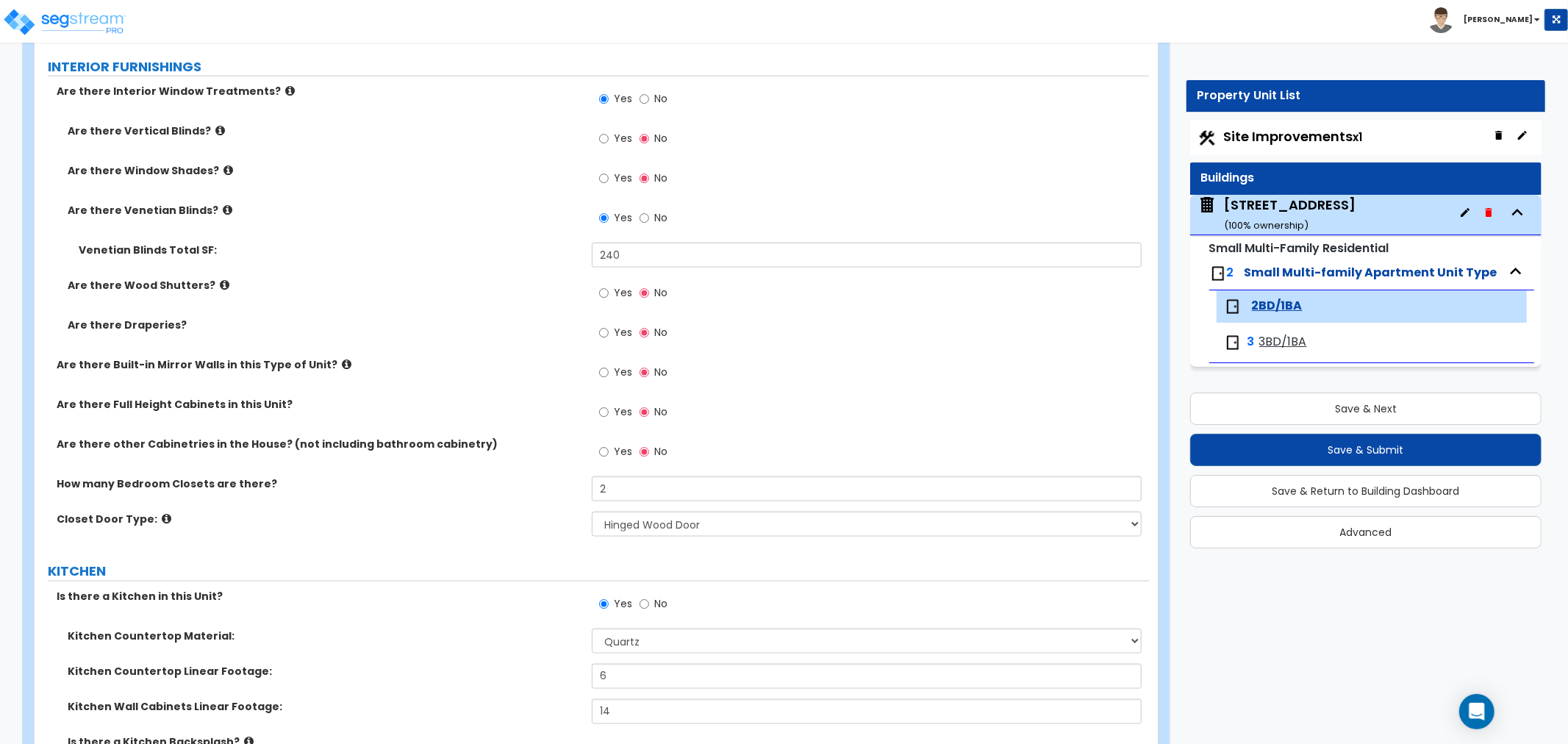
click at [525, 261] on div "Venetian Blinds Total SF: 240" at bounding box center [592, 260] width 1115 height 35
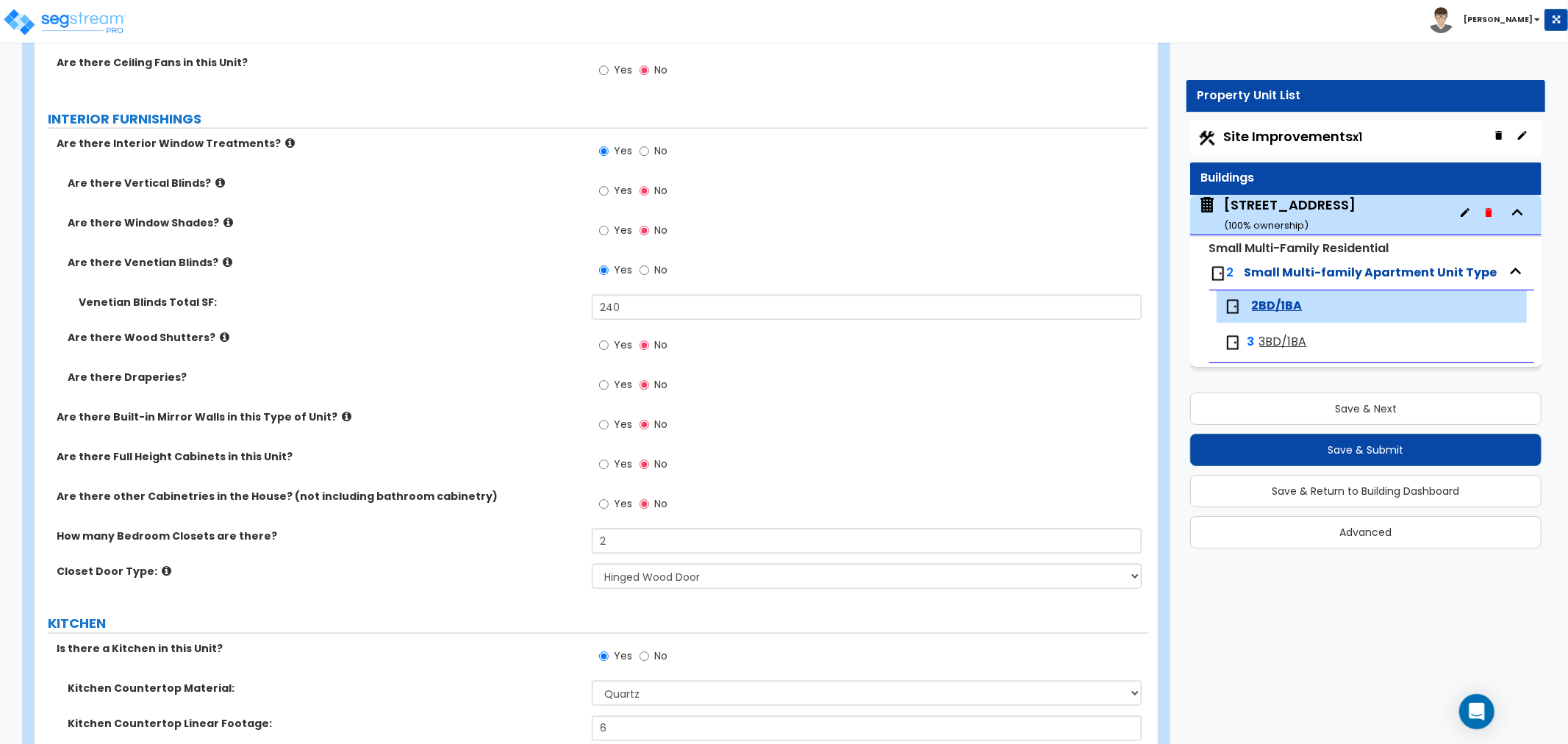
scroll to position [1471, 0]
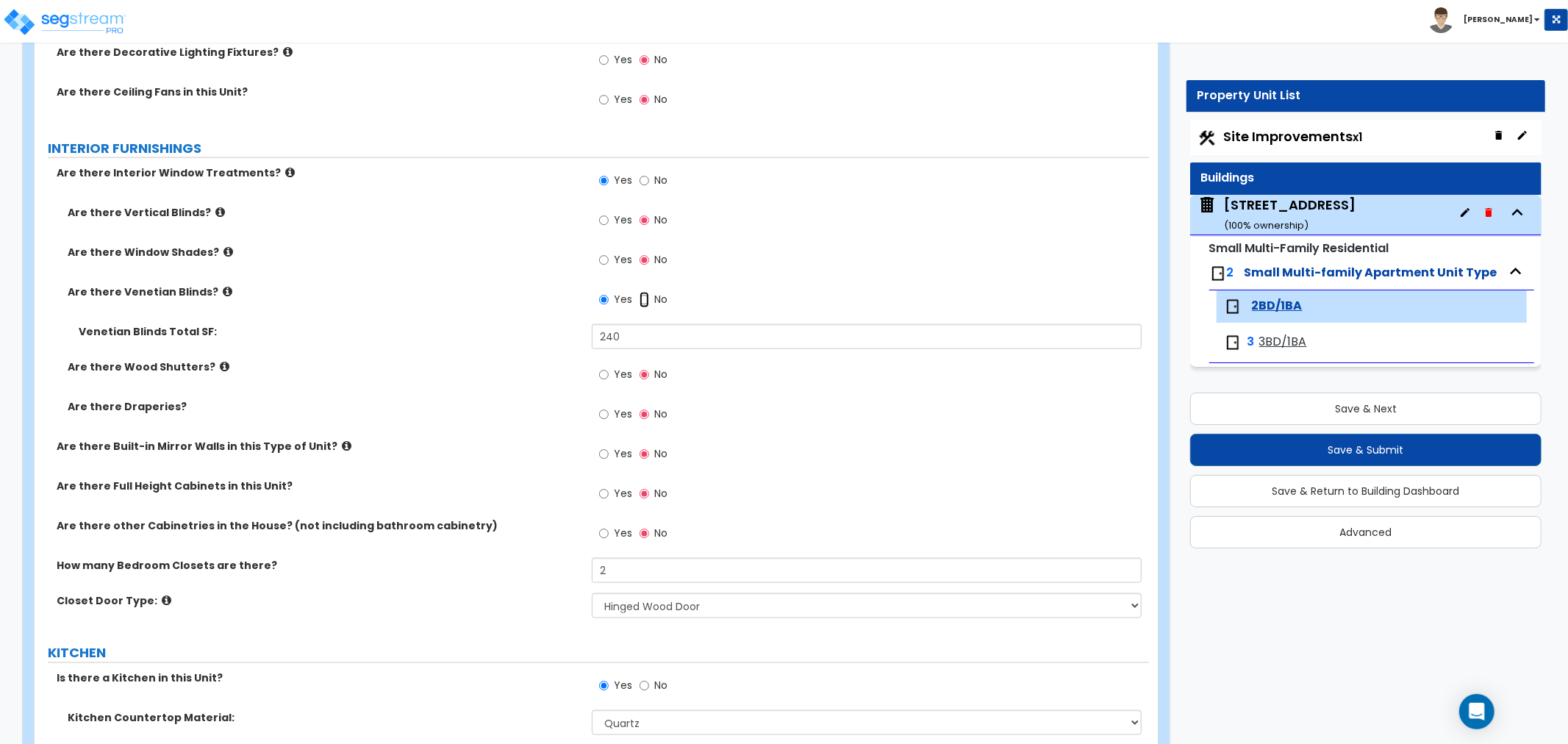
click at [643, 298] on input "No" at bounding box center [644, 300] width 9 height 16
radio input "false"
radio input "true"
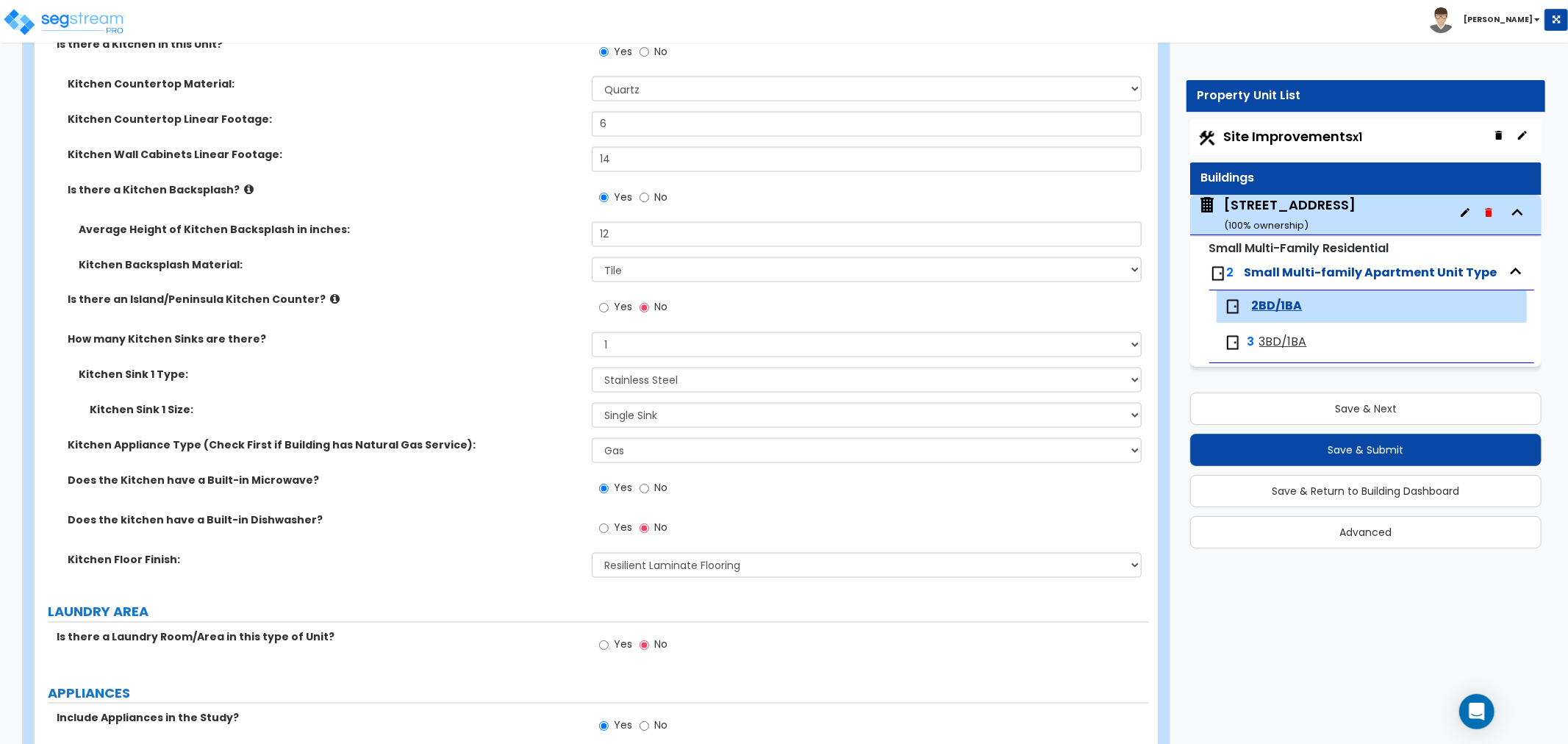
scroll to position [2124, 0]
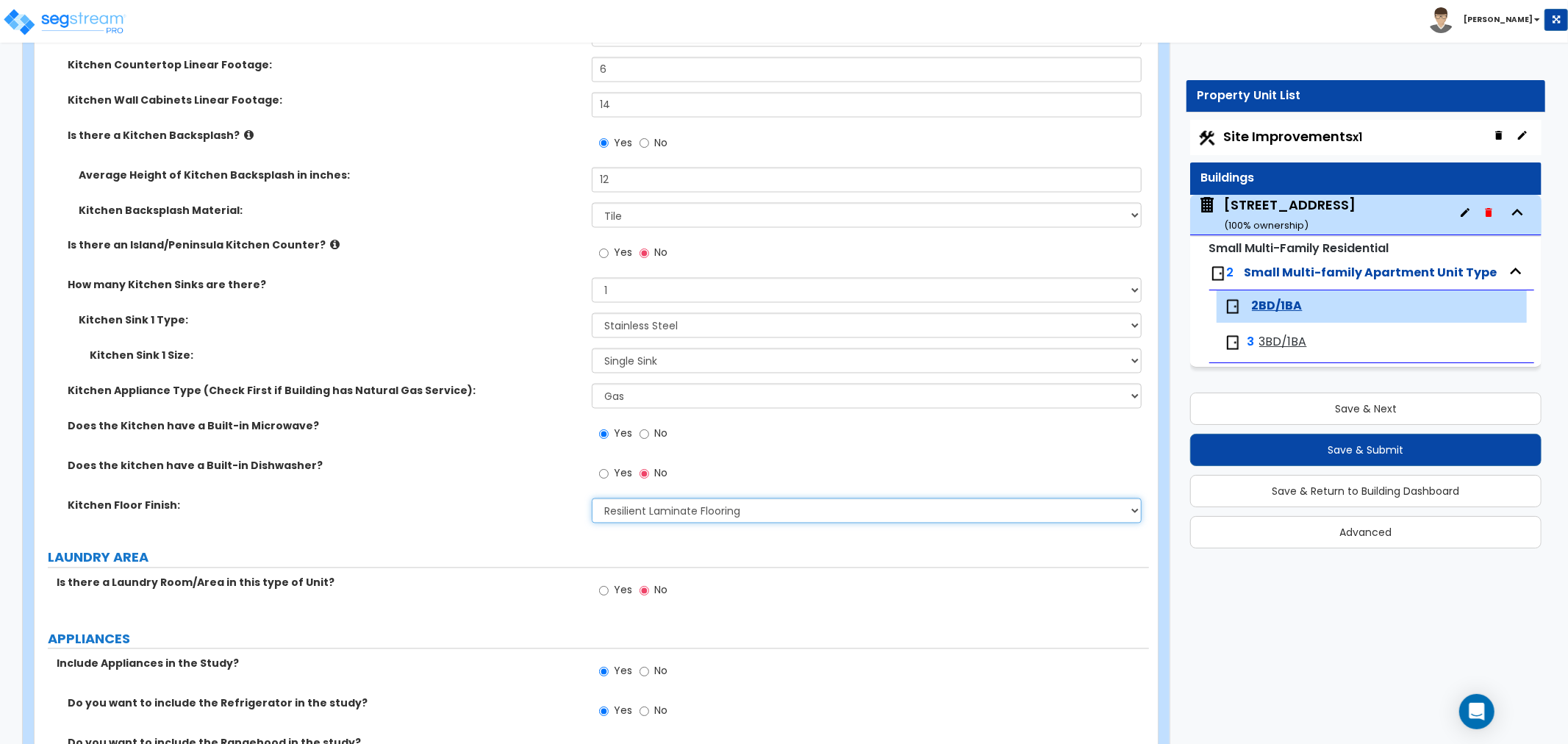
click at [631, 507] on select "None Tile Flooring Hardwood Flooring Resilient Laminate Flooring VCT Flooring S…" at bounding box center [867, 511] width 550 height 25
select select "2"
click at [592, 499] on select "None Tile Flooring Hardwood Flooring Resilient Laminate Flooring VCT Flooring S…" at bounding box center [867, 511] width 550 height 25
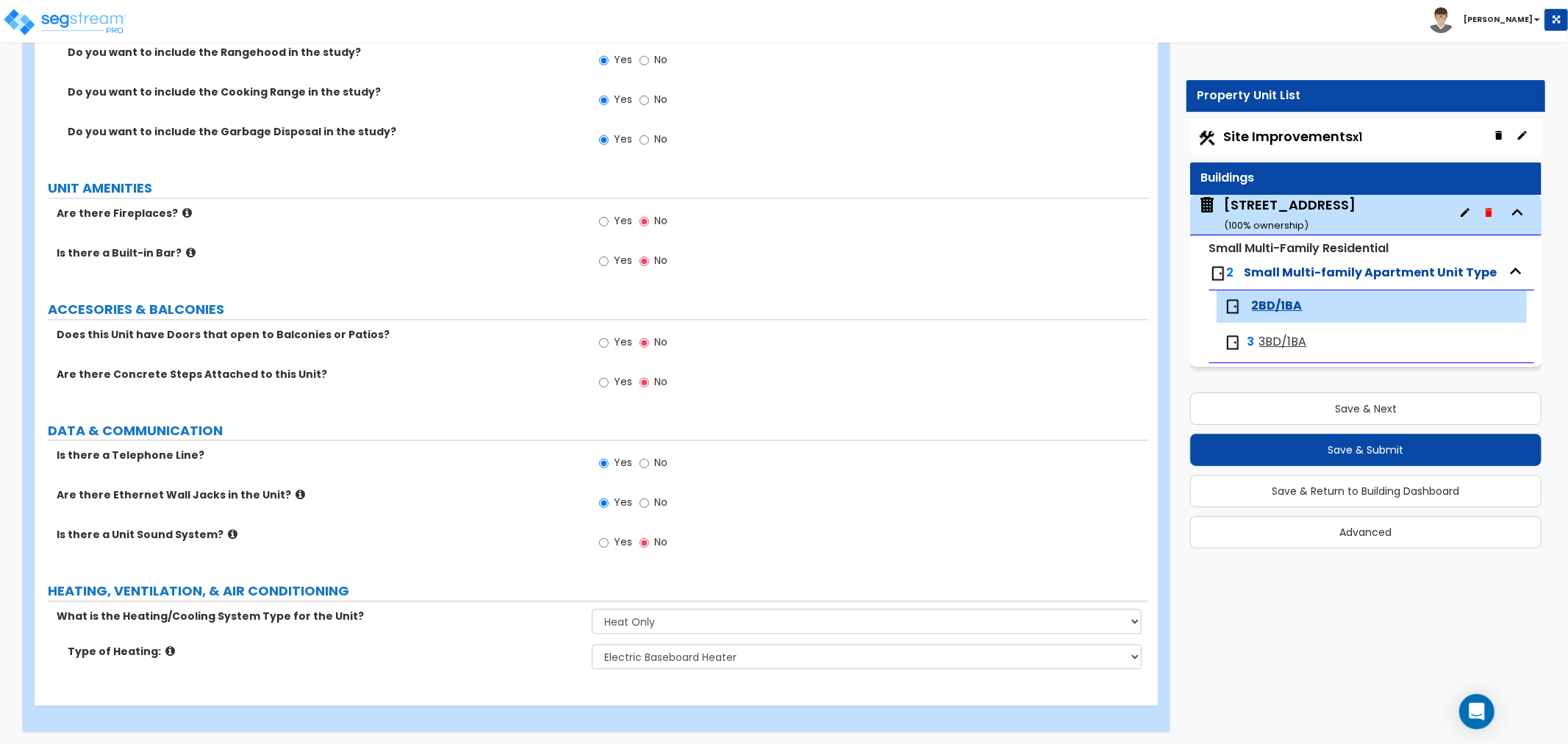
scroll to position [2818, 0]
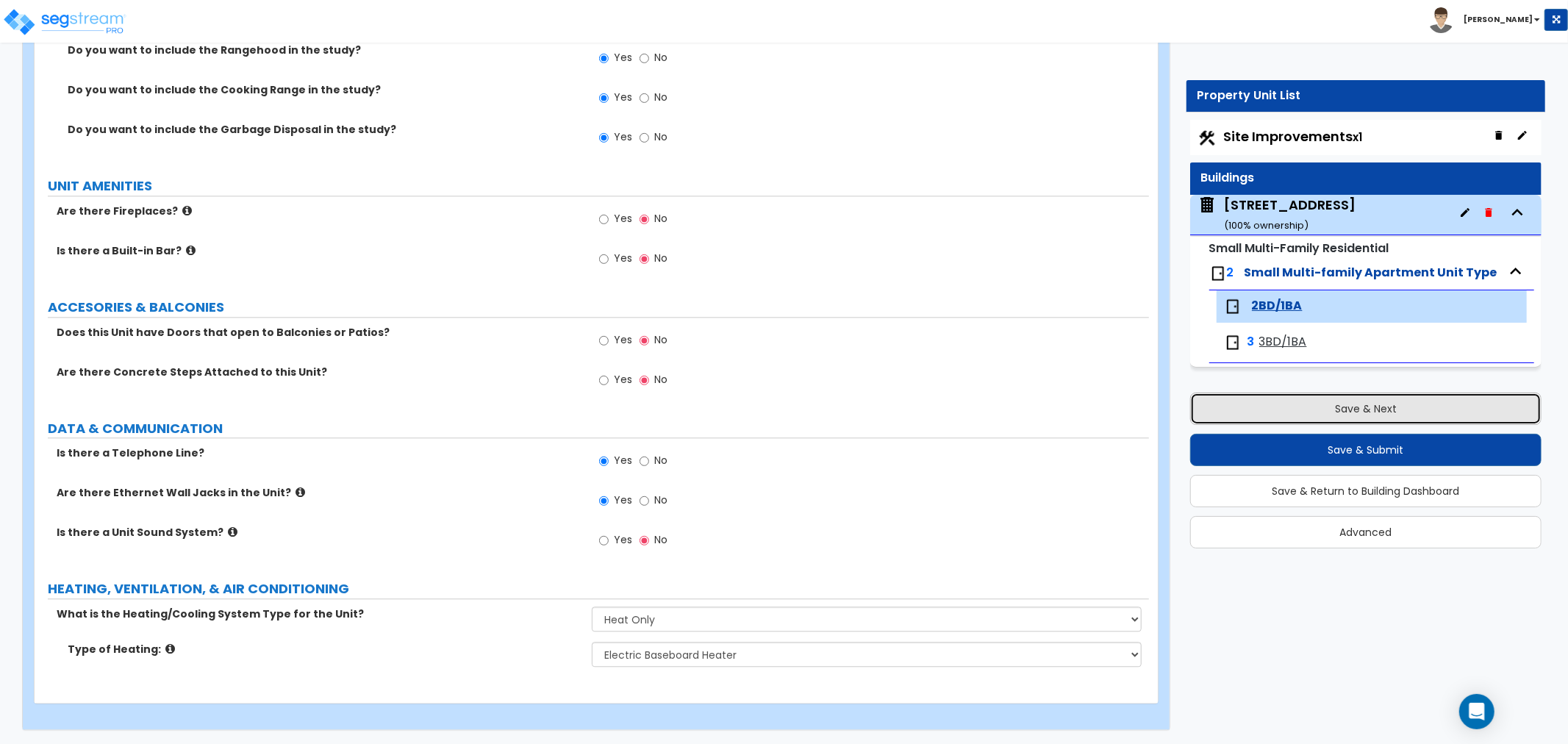
click at [1251, 406] on button "Save & Next" at bounding box center [1365, 408] width 351 height 32
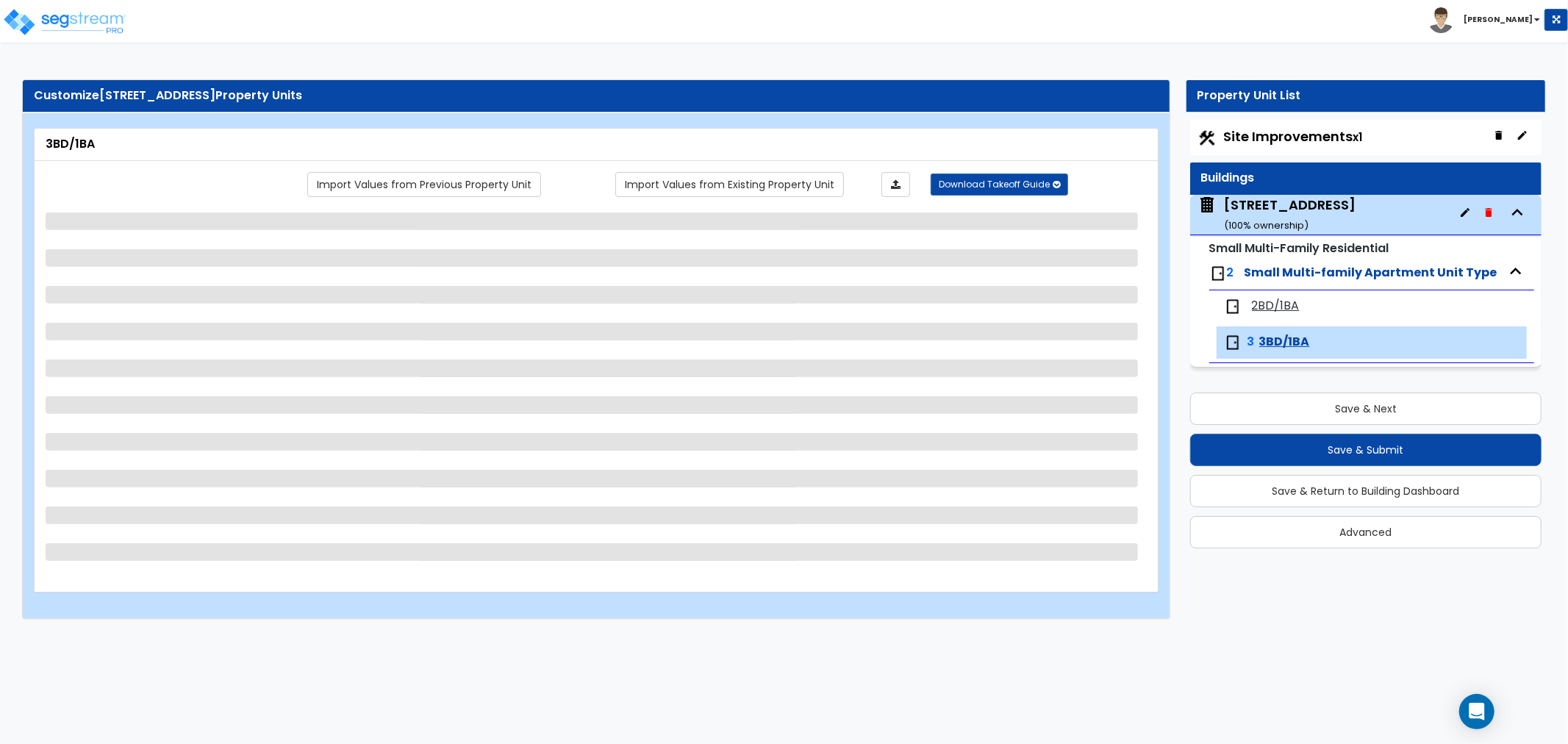
scroll to position [0, 0]
click at [1254, 203] on div "154 Bristol St, Brooklyn, NY 11212 ( 100 % ownership)" at bounding box center [1290, 215] width 132 height 38
select select "1"
select select "2"
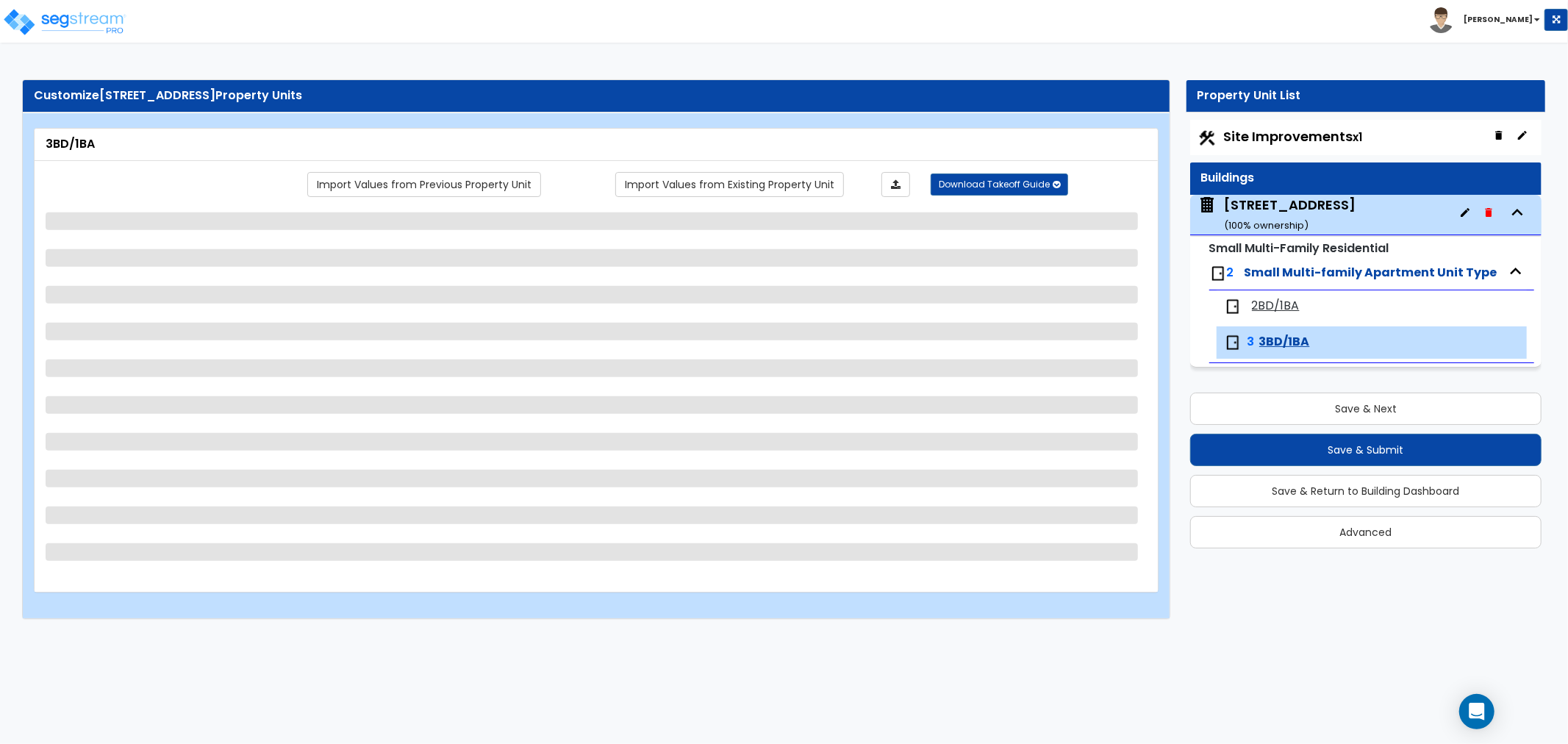
select select "1"
select select "3"
select select "4"
select select "1"
select select "2"
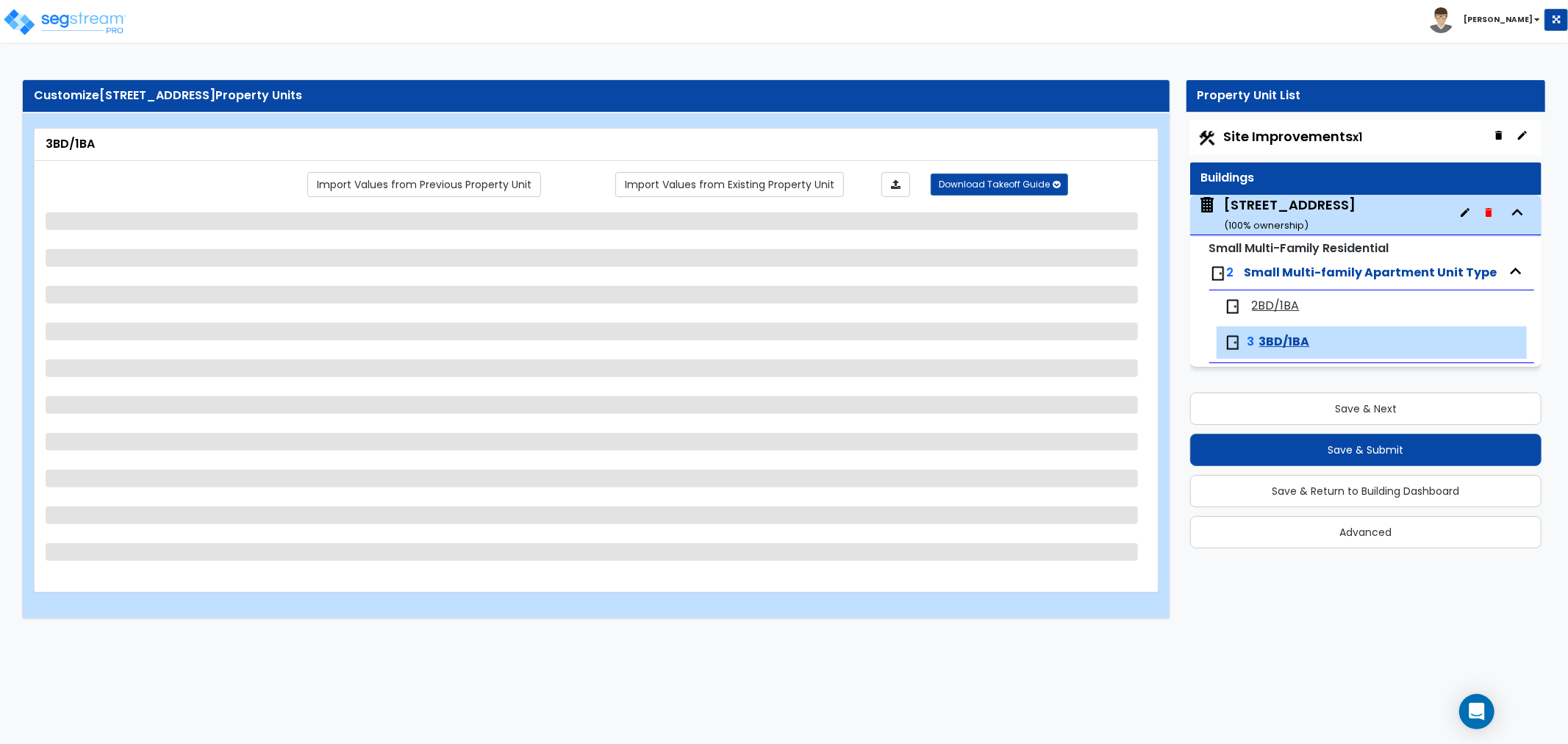
select select "1"
select select "5"
select select "3"
select select "4"
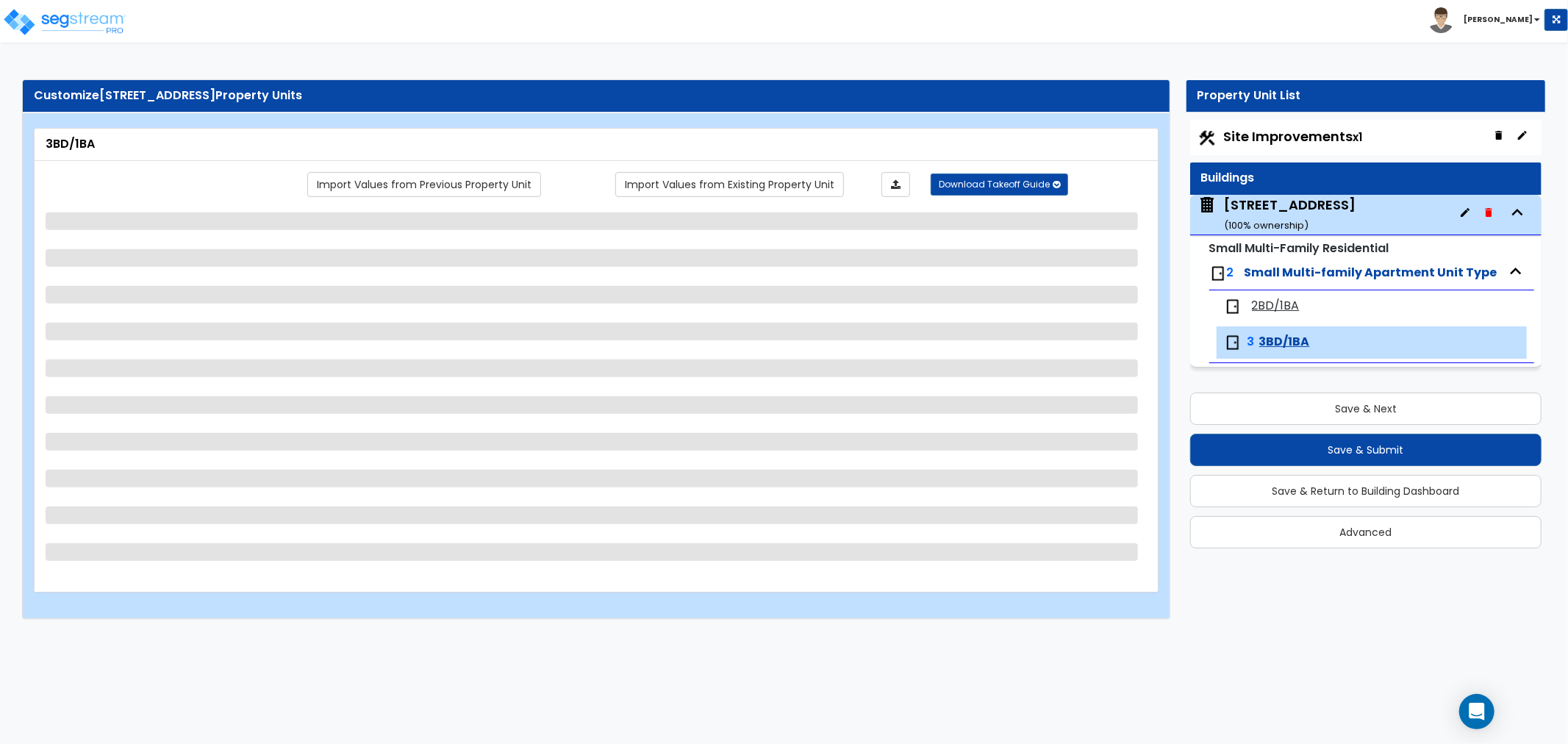
select select "6"
select select "1"
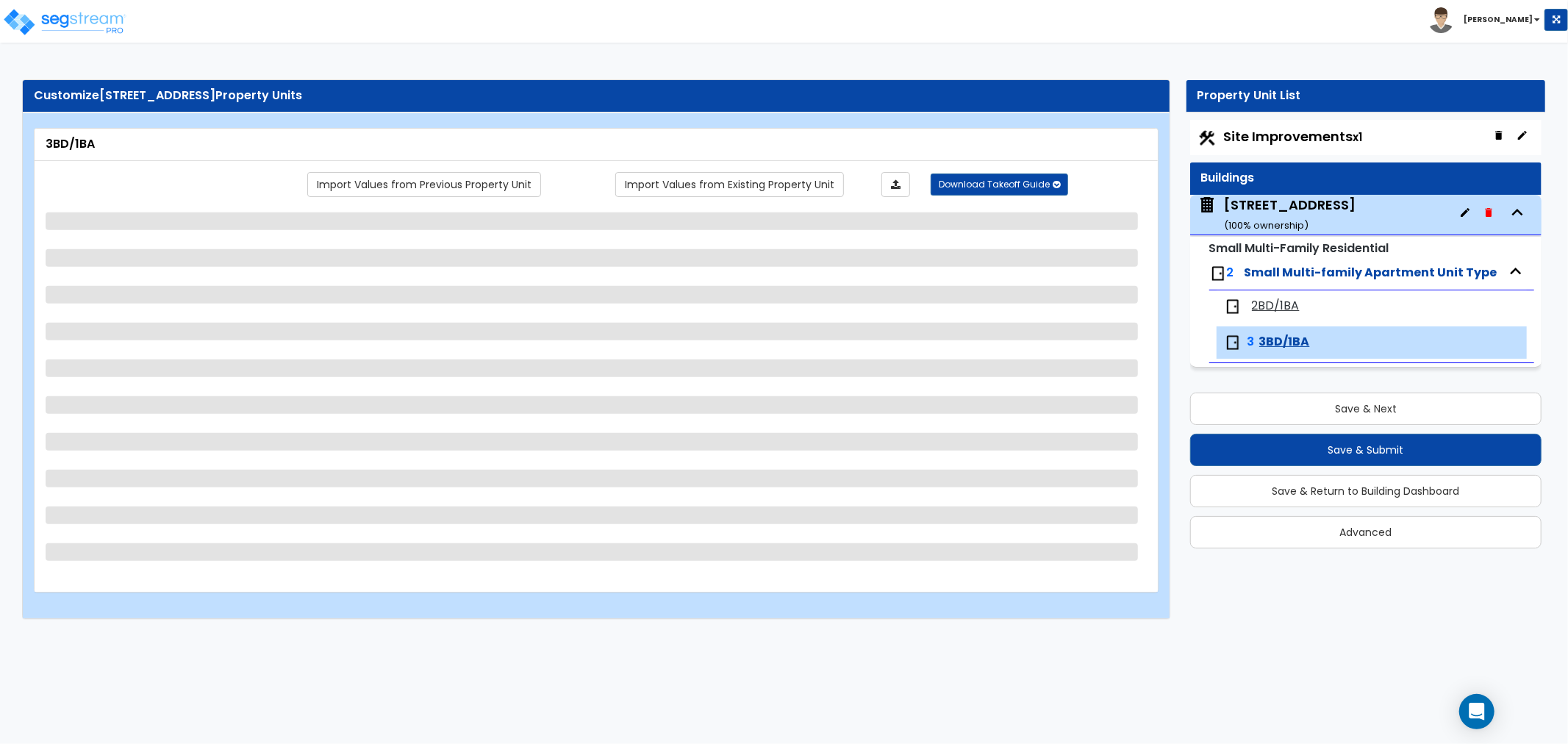
select select "2"
select select "1"
select select "2"
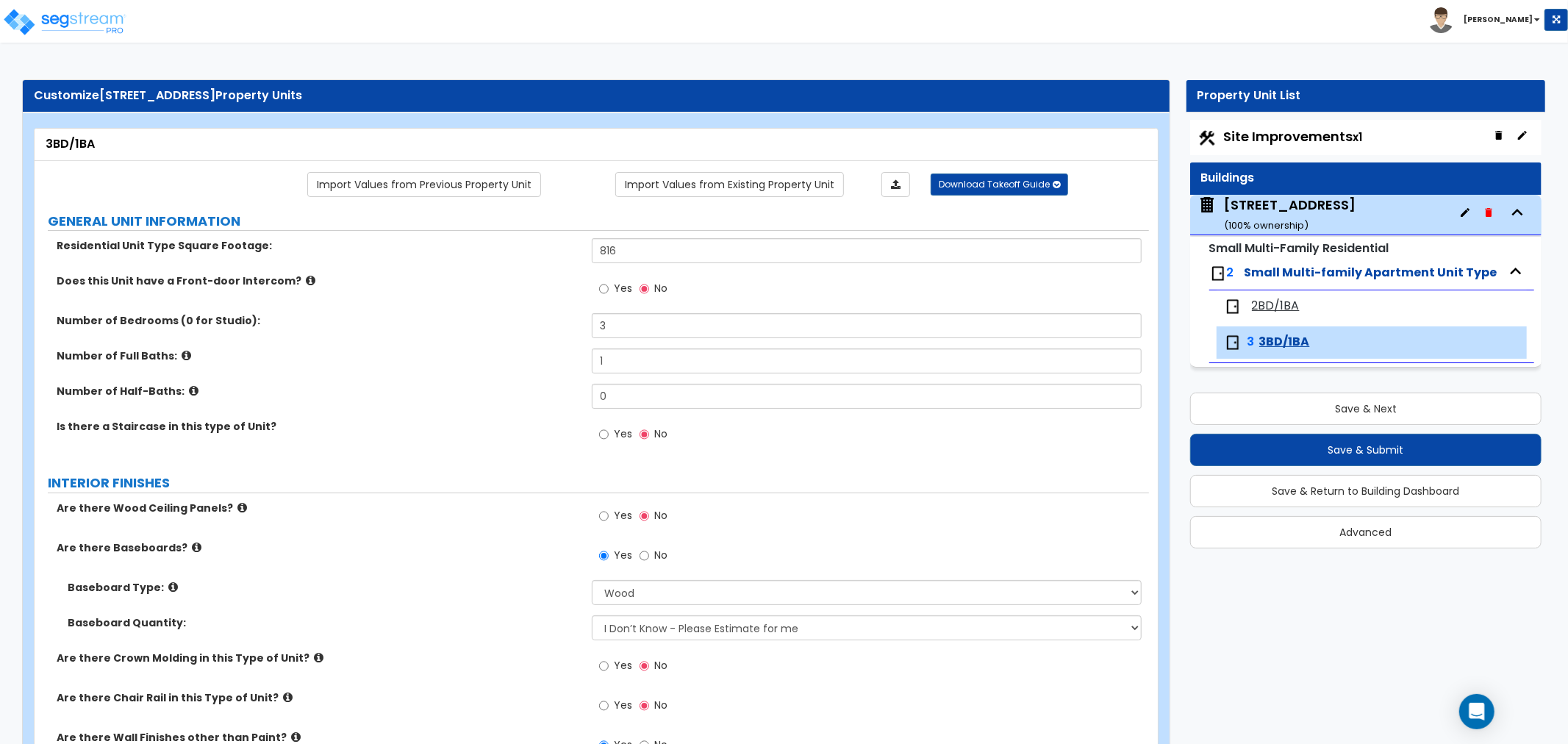
click at [1254, 203] on div "154 Bristol St, Brooklyn, NY 11212 ( 100 % ownership)" at bounding box center [1290, 215] width 132 height 38
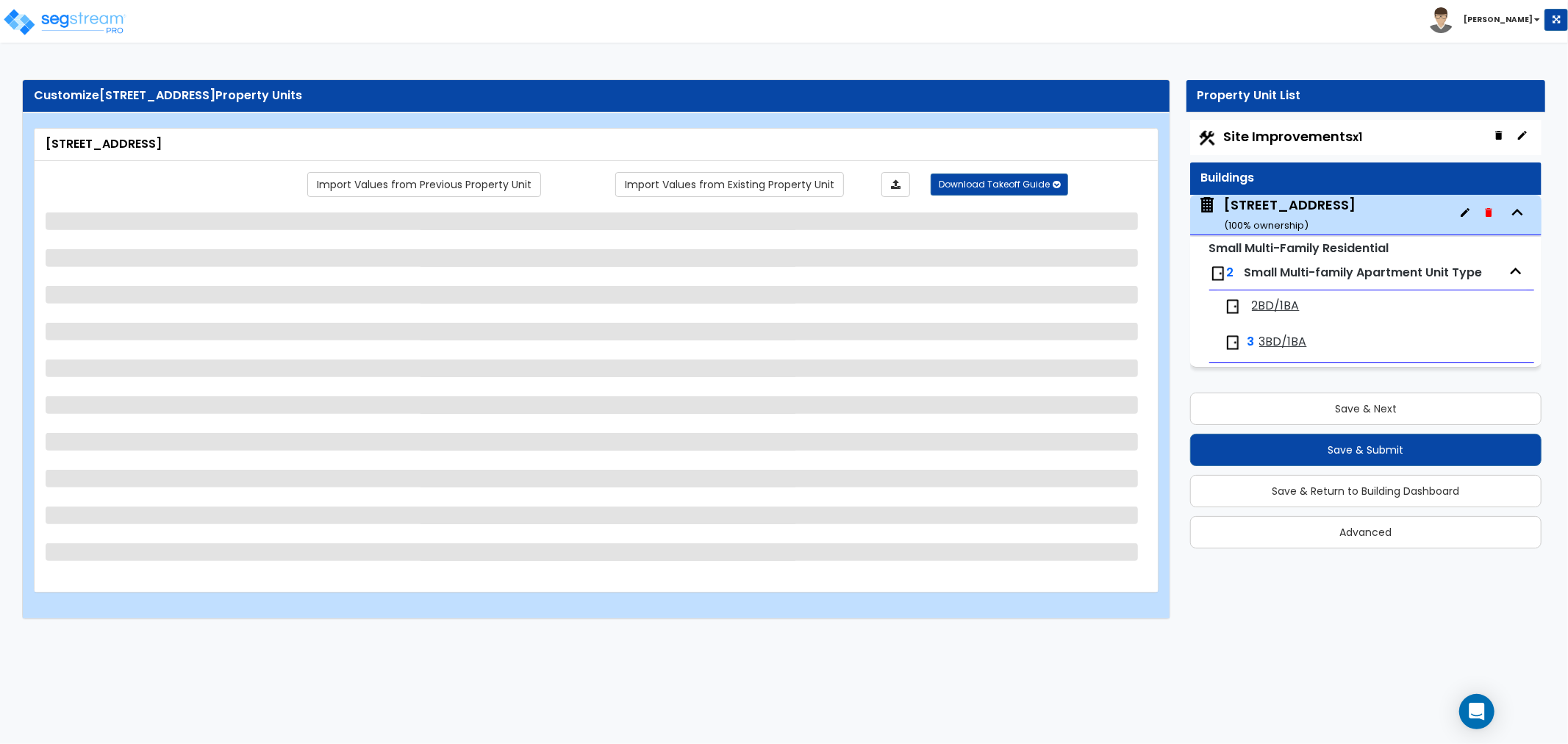
select select "2"
select select "7"
select select "2"
select select "1"
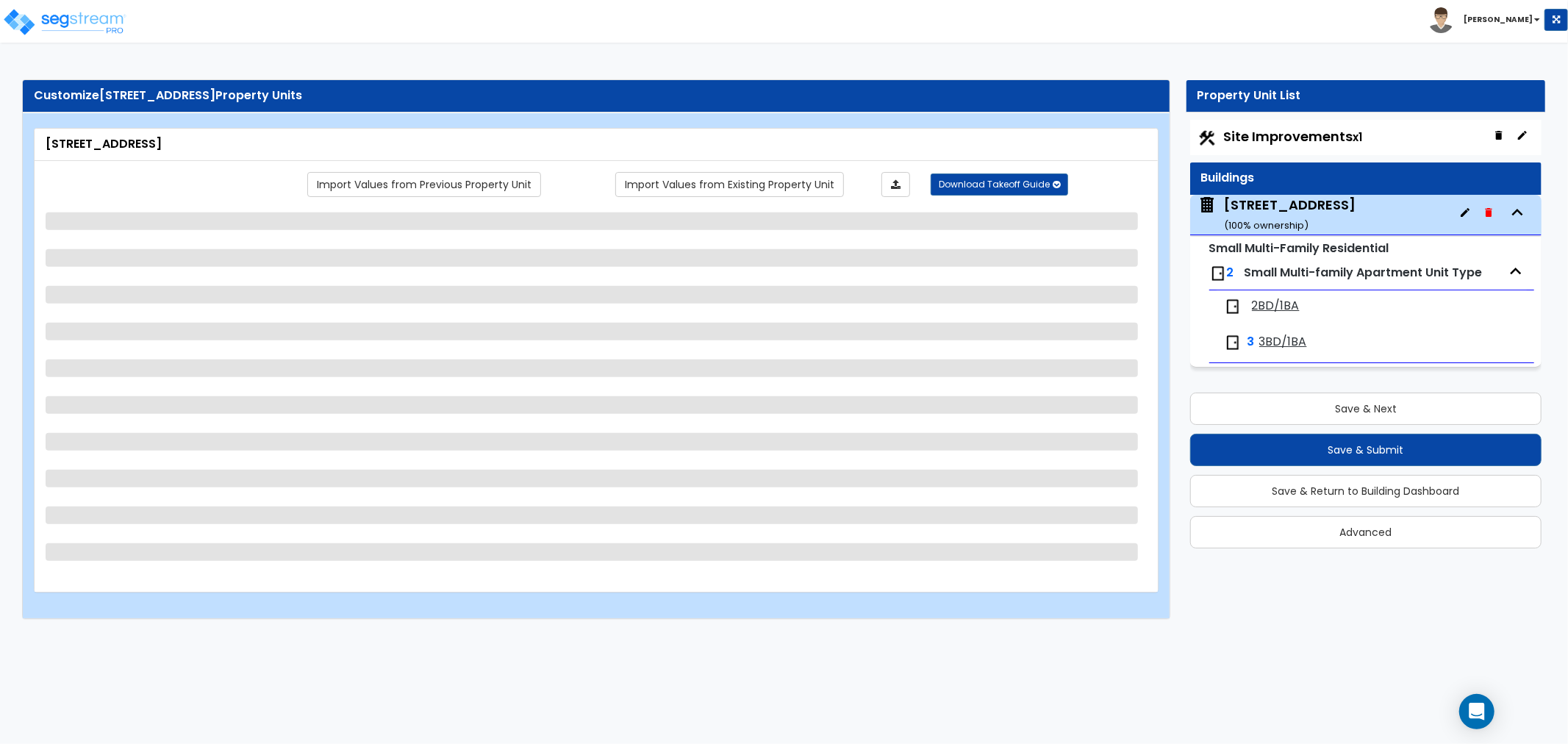
select select "2"
select select "4"
select select "1"
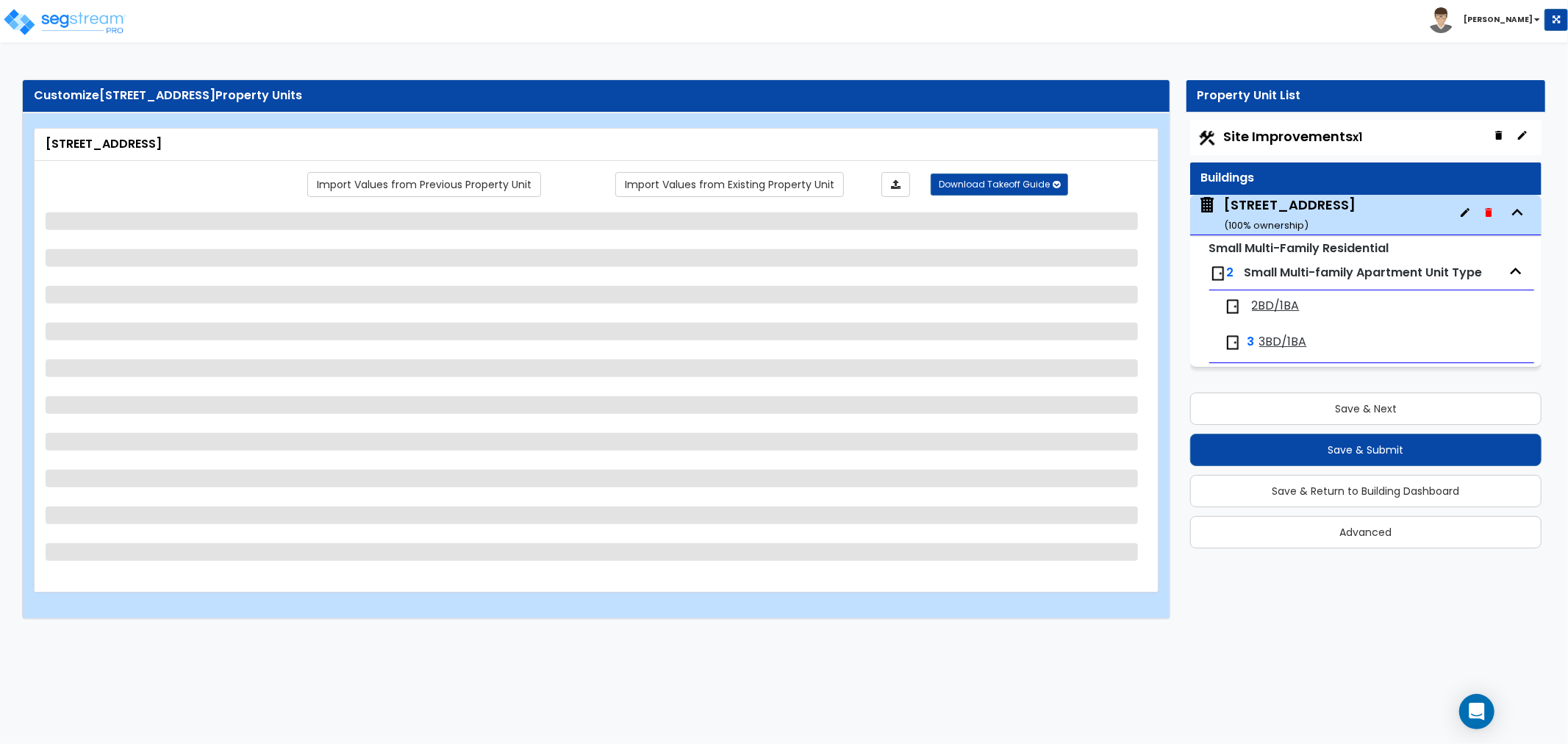
select select "2"
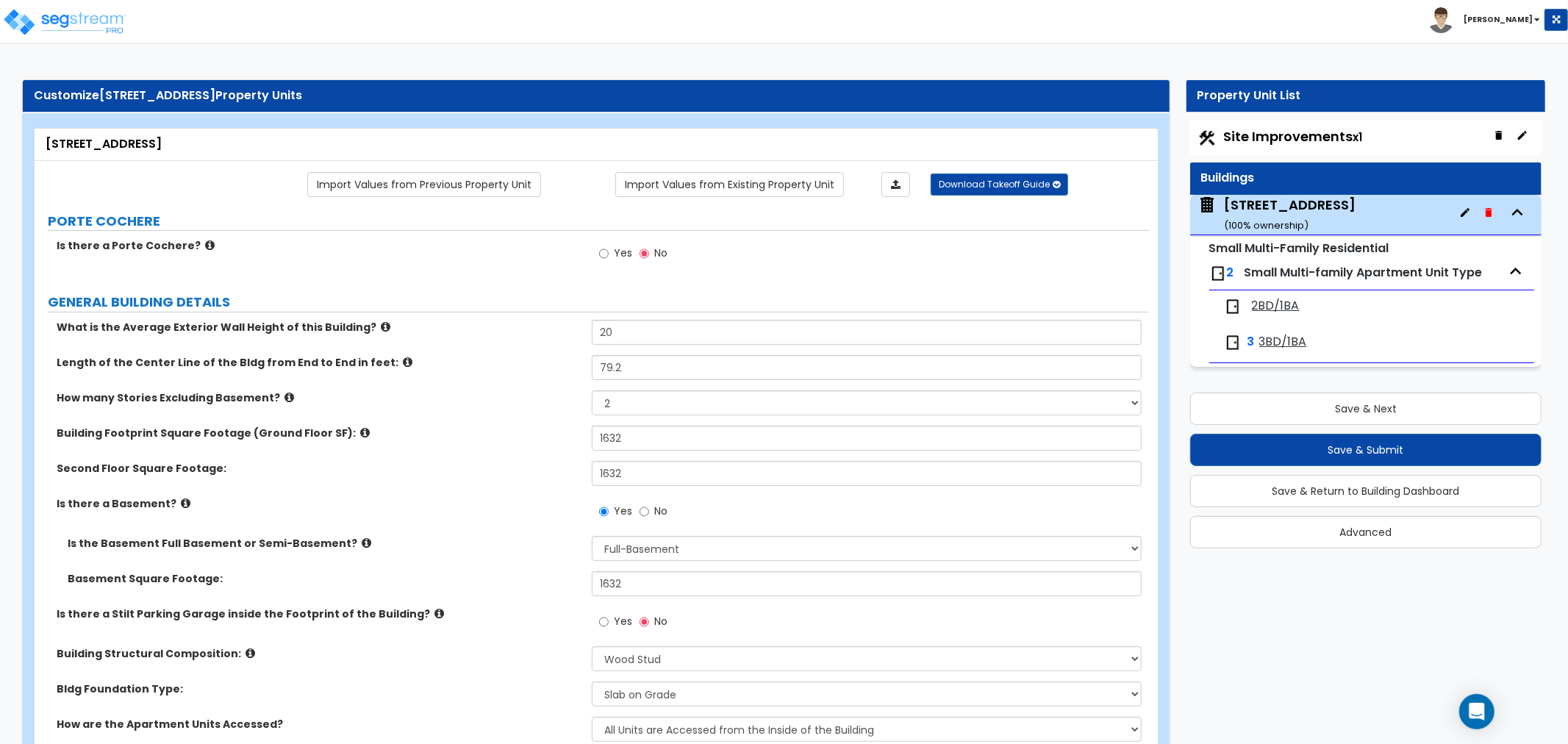
click at [1253, 309] on span "2BD/1BA" at bounding box center [1275, 306] width 48 height 17
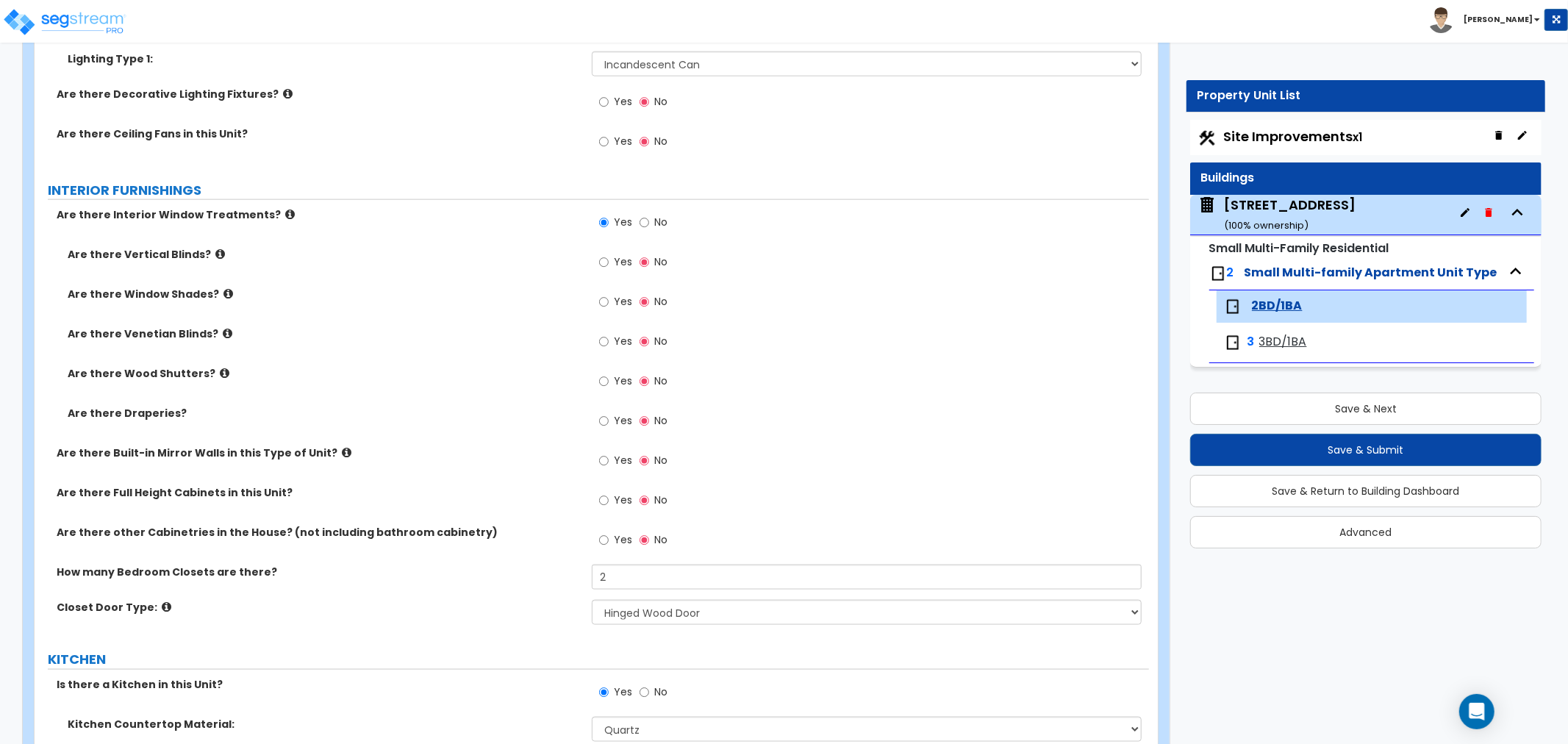
scroll to position [1428, 0]
click at [603, 342] on input "Yes" at bounding box center [604, 342] width 9 height 16
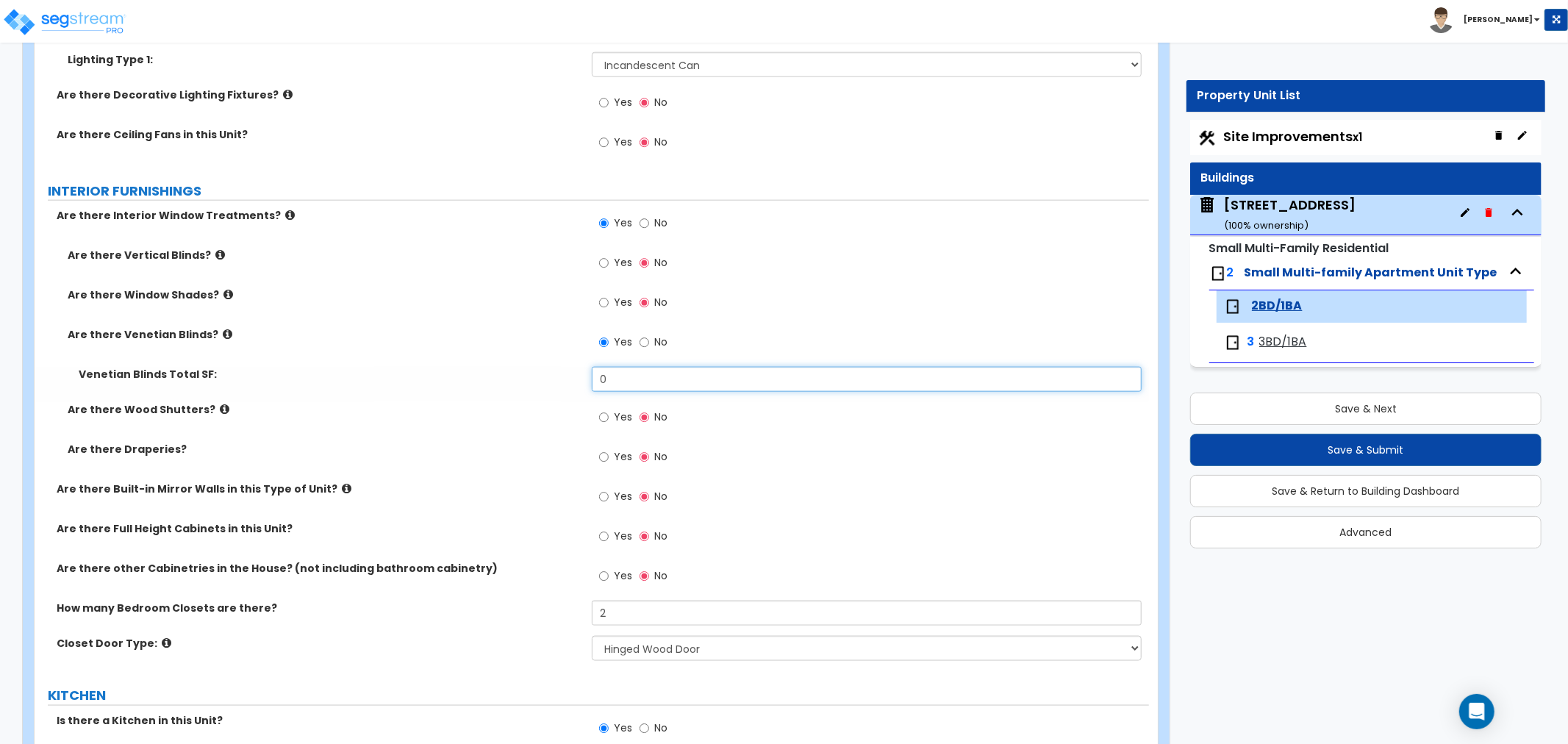
drag, startPoint x: 629, startPoint y: 382, endPoint x: 539, endPoint y: 381, distance: 90.0
click at [539, 381] on div "Venetian Blinds Total SF: 0" at bounding box center [592, 385] width 1115 height 35
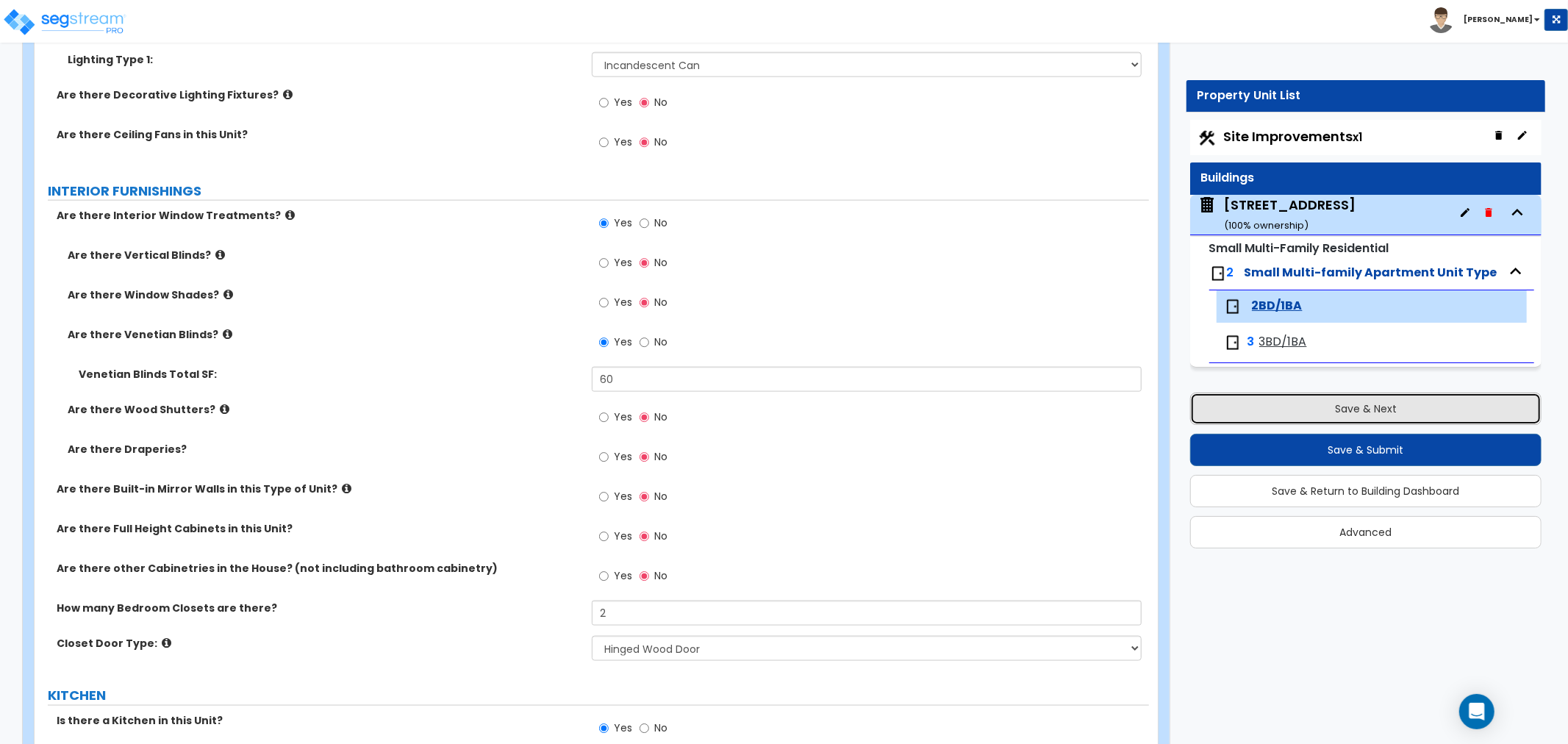
click at [1262, 402] on button "Save & Next" at bounding box center [1365, 408] width 351 height 32
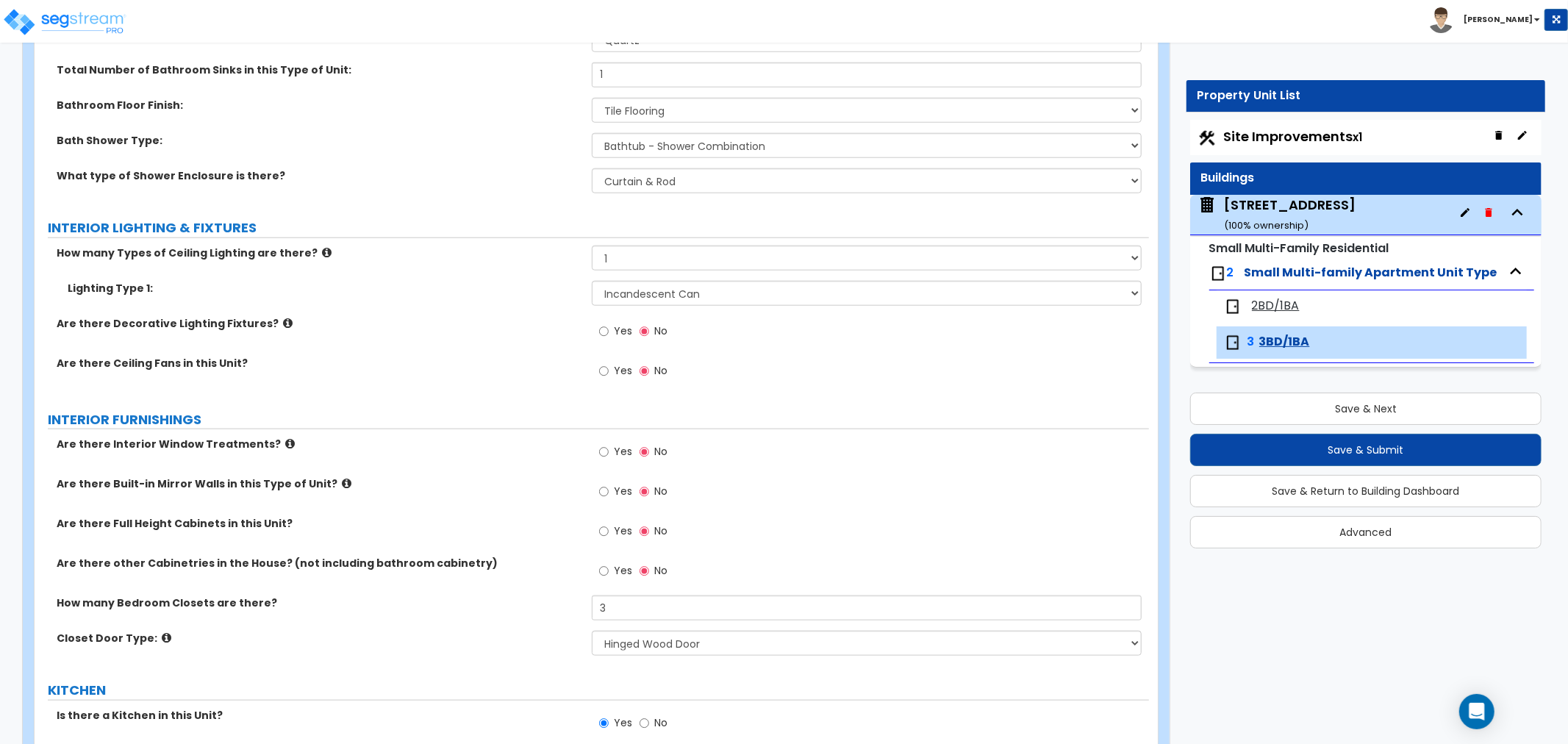
scroll to position [1307, 0]
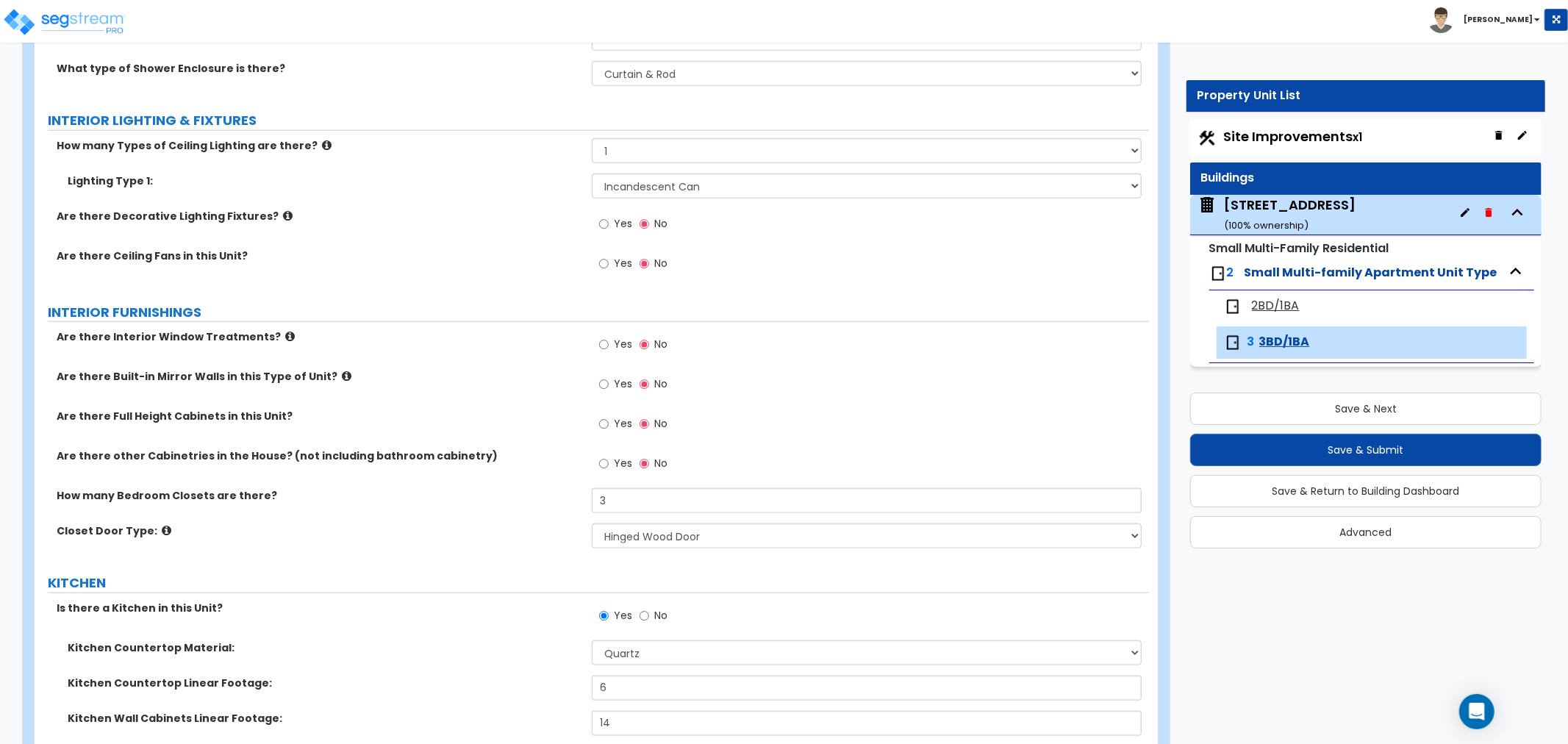
click at [597, 344] on div "Yes No" at bounding box center [633, 346] width 83 height 34
click at [604, 345] on input "Yes" at bounding box center [604, 345] width 9 height 16
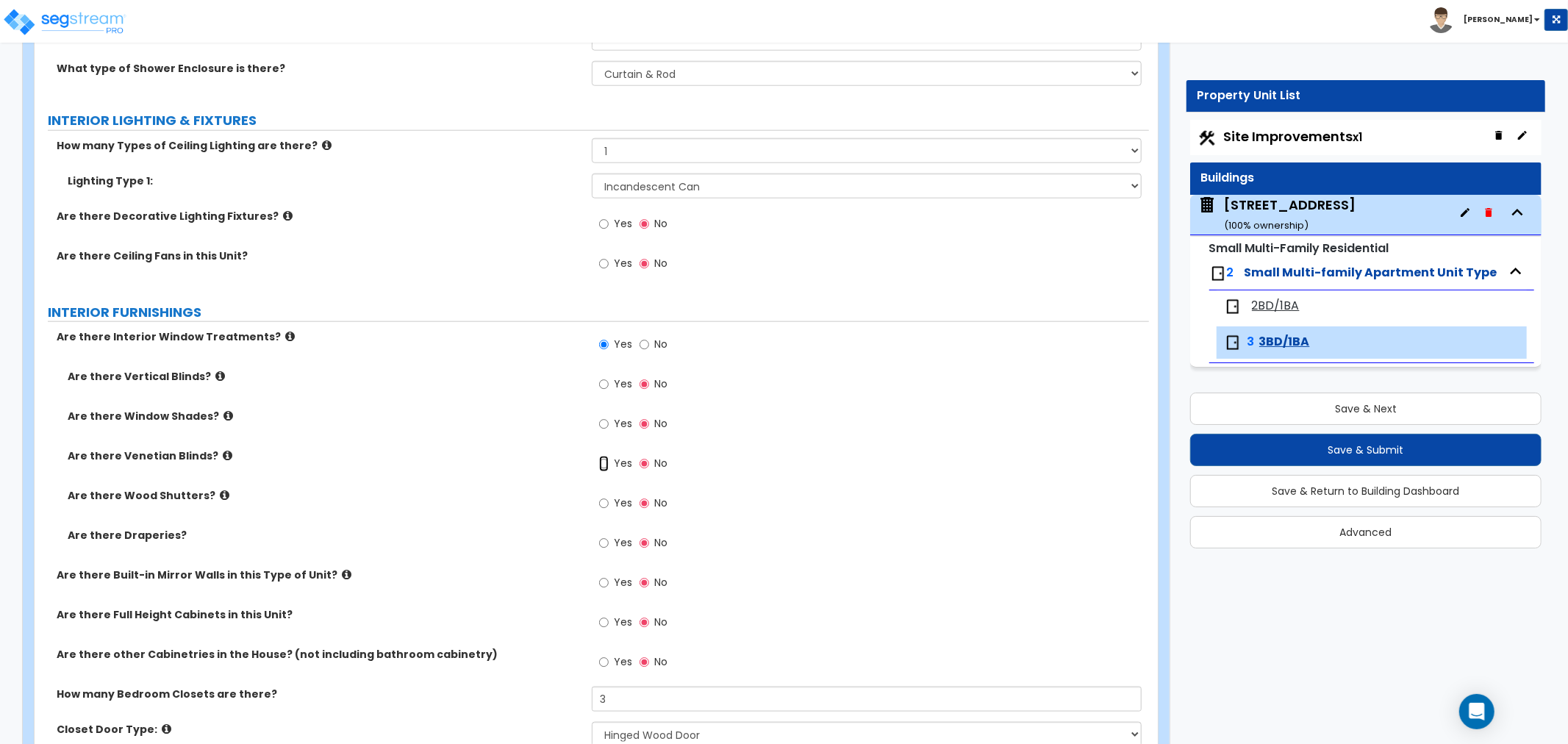
click at [603, 462] on input "Yes" at bounding box center [604, 464] width 9 height 16
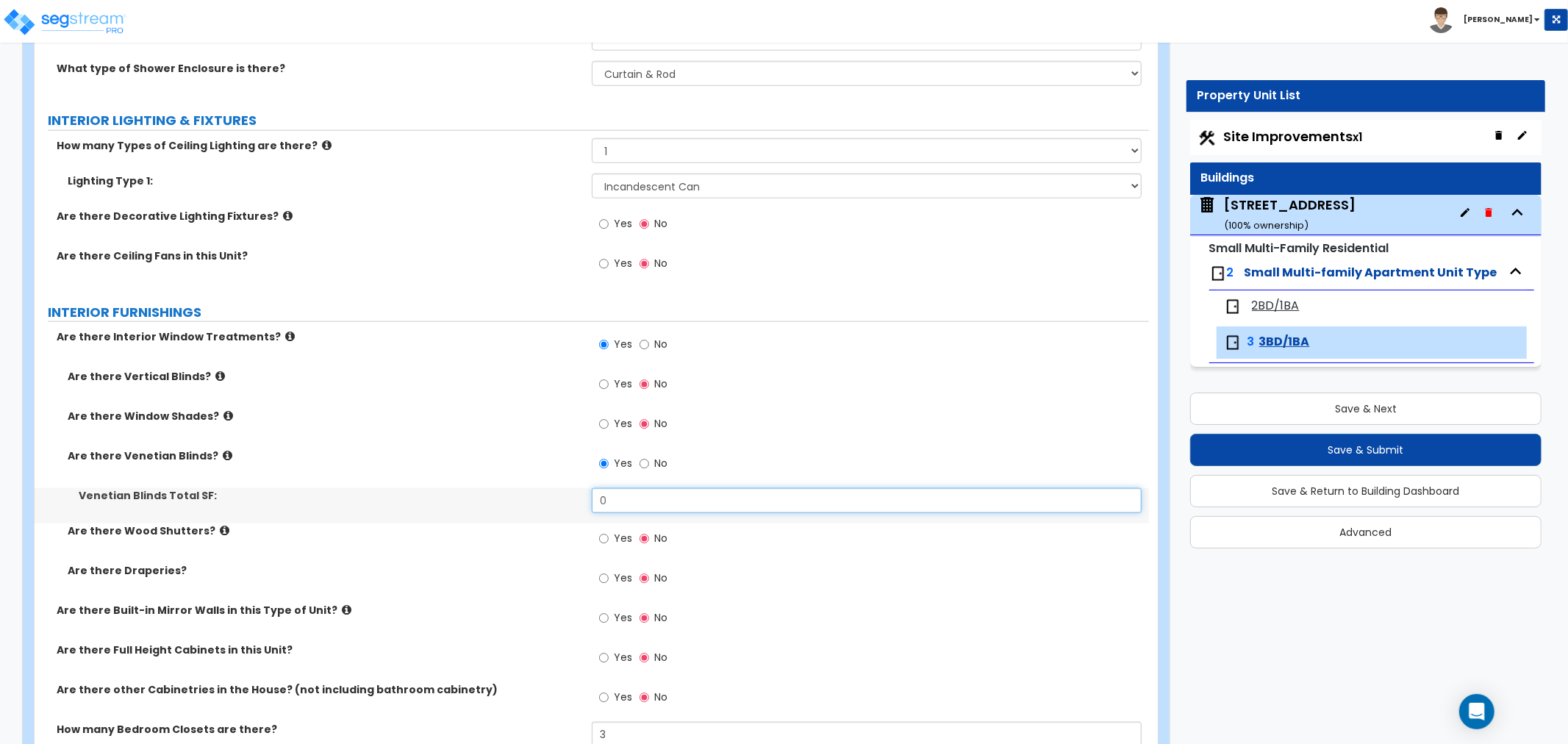
drag, startPoint x: 622, startPoint y: 504, endPoint x: 542, endPoint y: 496, distance: 80.4
click at [542, 496] on div "Venetian Blinds Total SF: 0" at bounding box center [592, 506] width 1115 height 35
click at [528, 500] on label "Venetian Blinds Total SF:" at bounding box center [329, 496] width 502 height 15
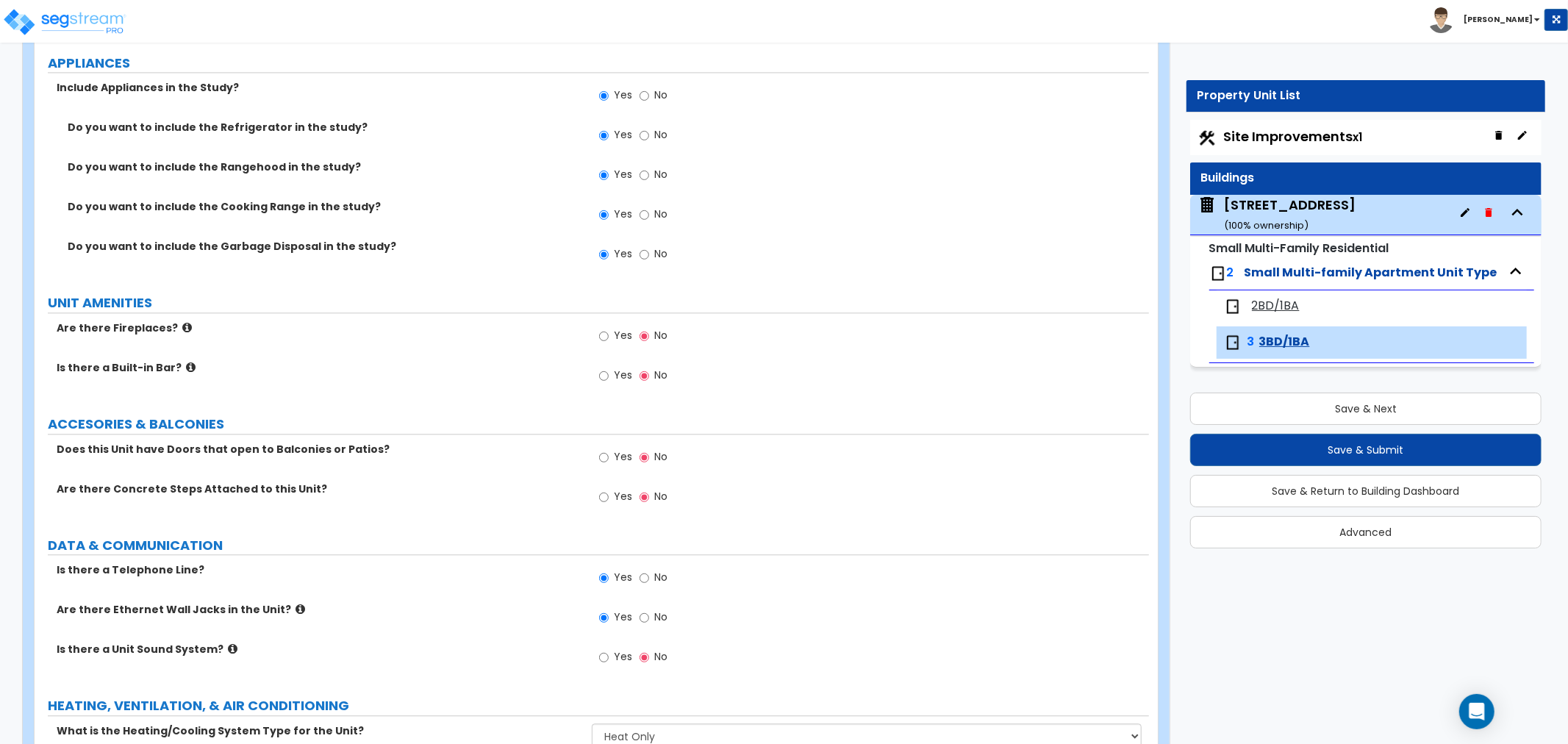
scroll to position [2852, 0]
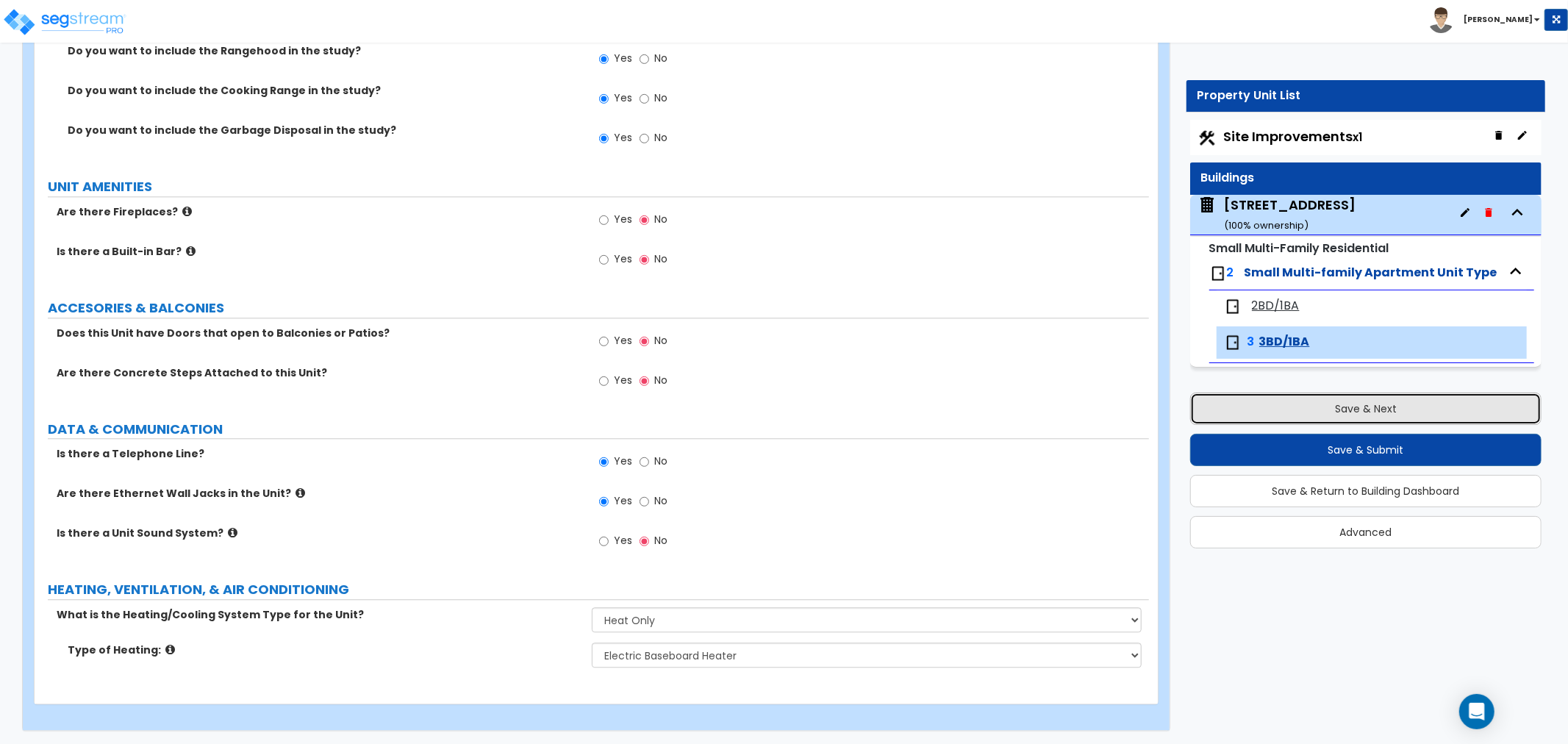
click at [1329, 403] on button "Save & Next" at bounding box center [1365, 408] width 351 height 32
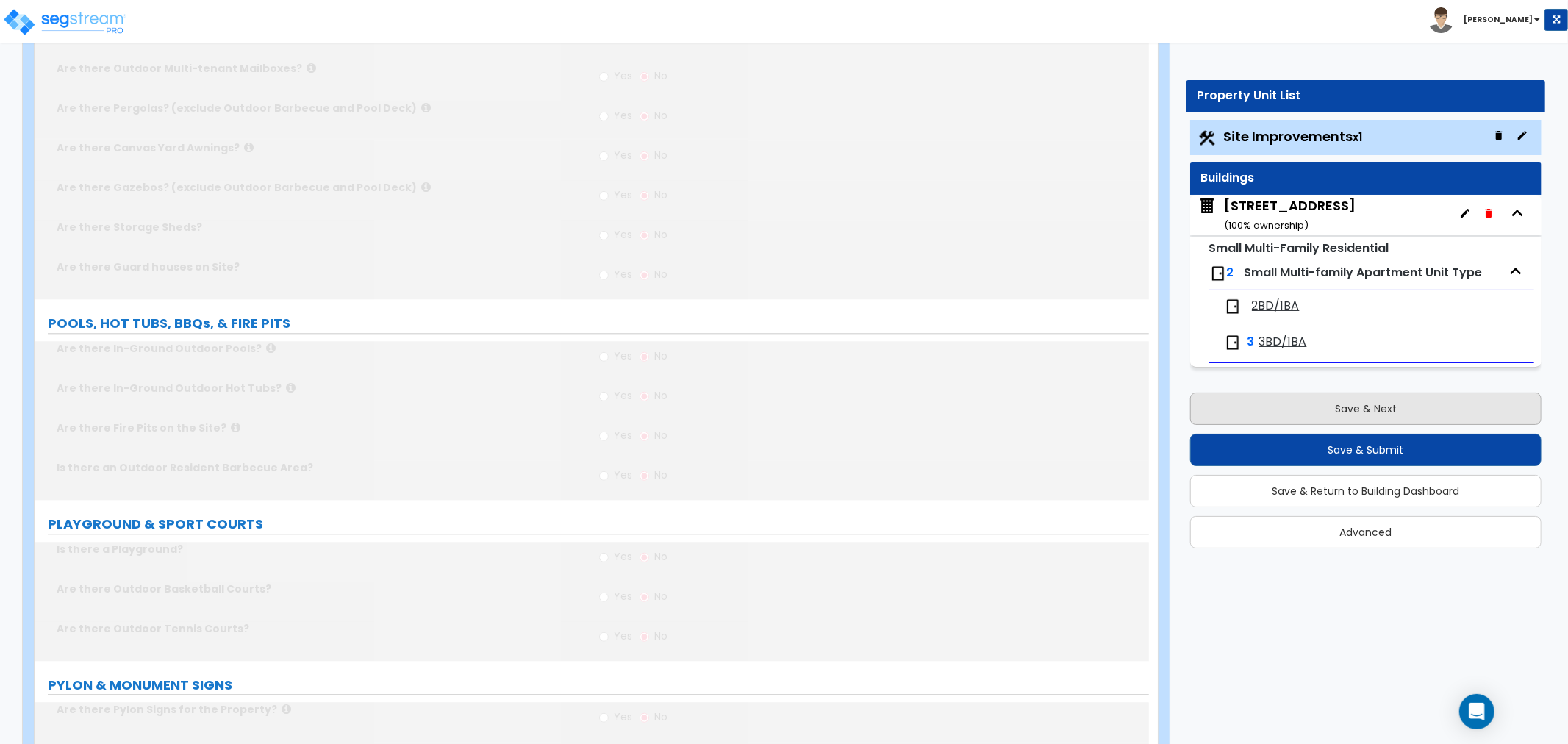
scroll to position [0, 0]
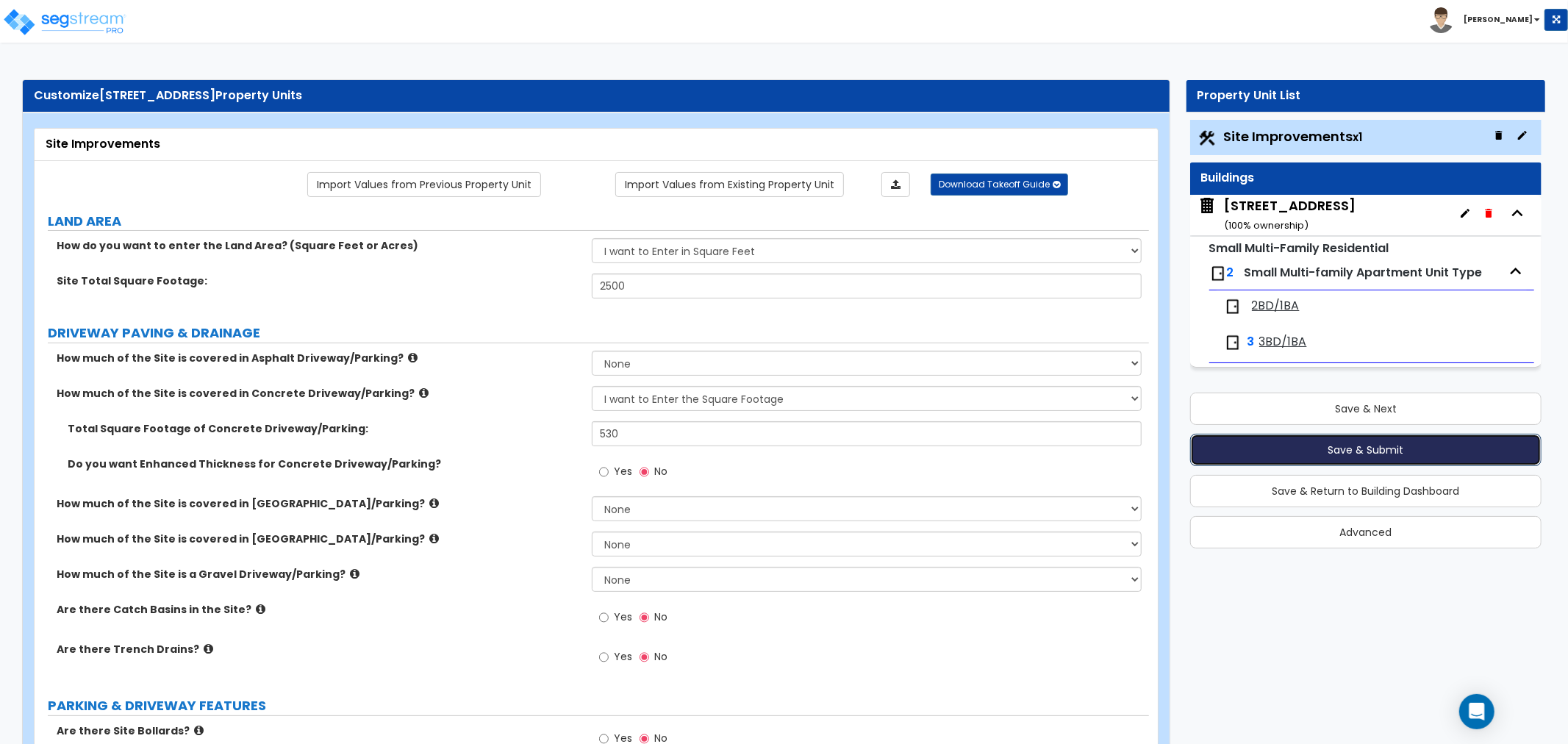
click at [1343, 444] on button "Save & Submit" at bounding box center [1365, 450] width 351 height 32
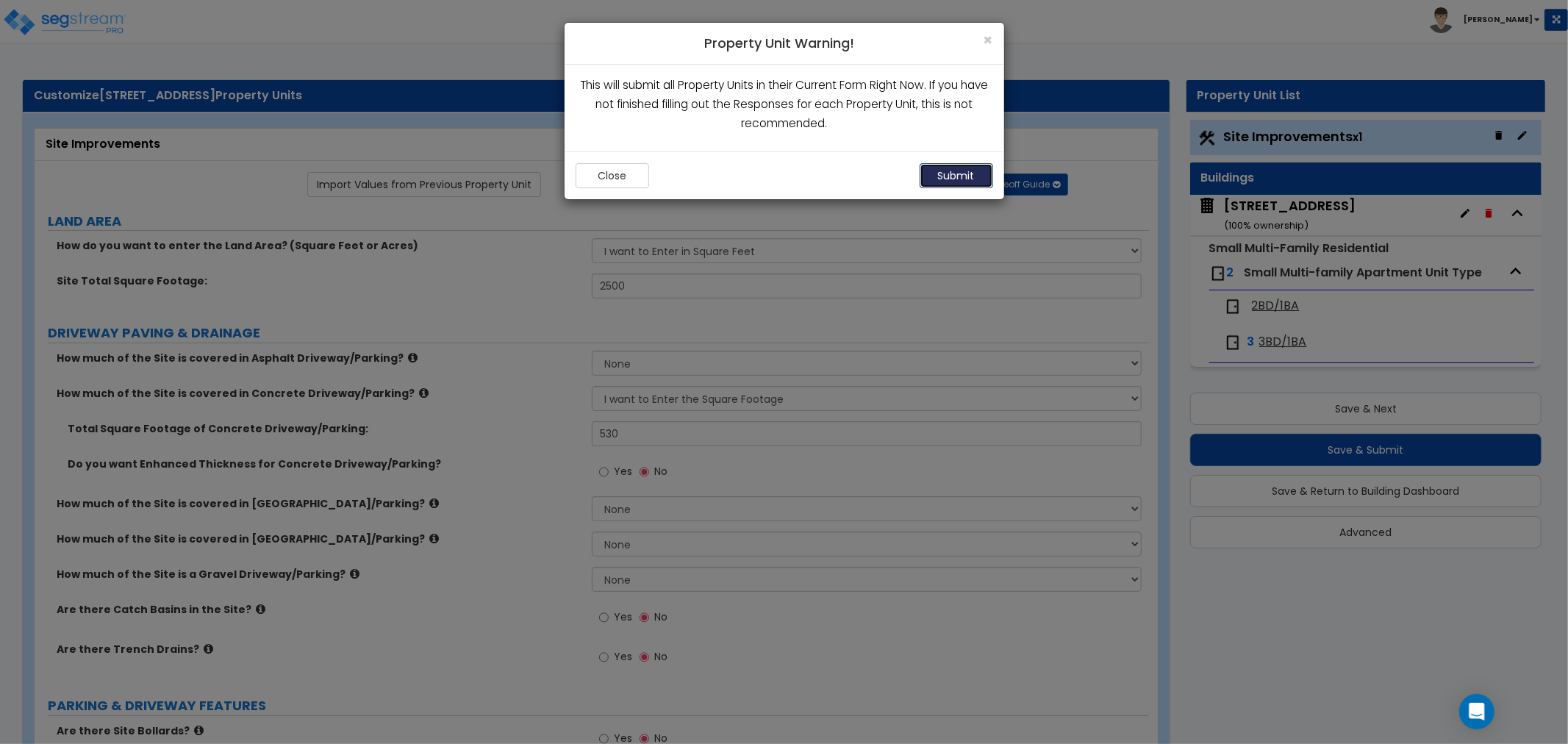
click at [944, 182] on button "Submit" at bounding box center [957, 175] width 74 height 25
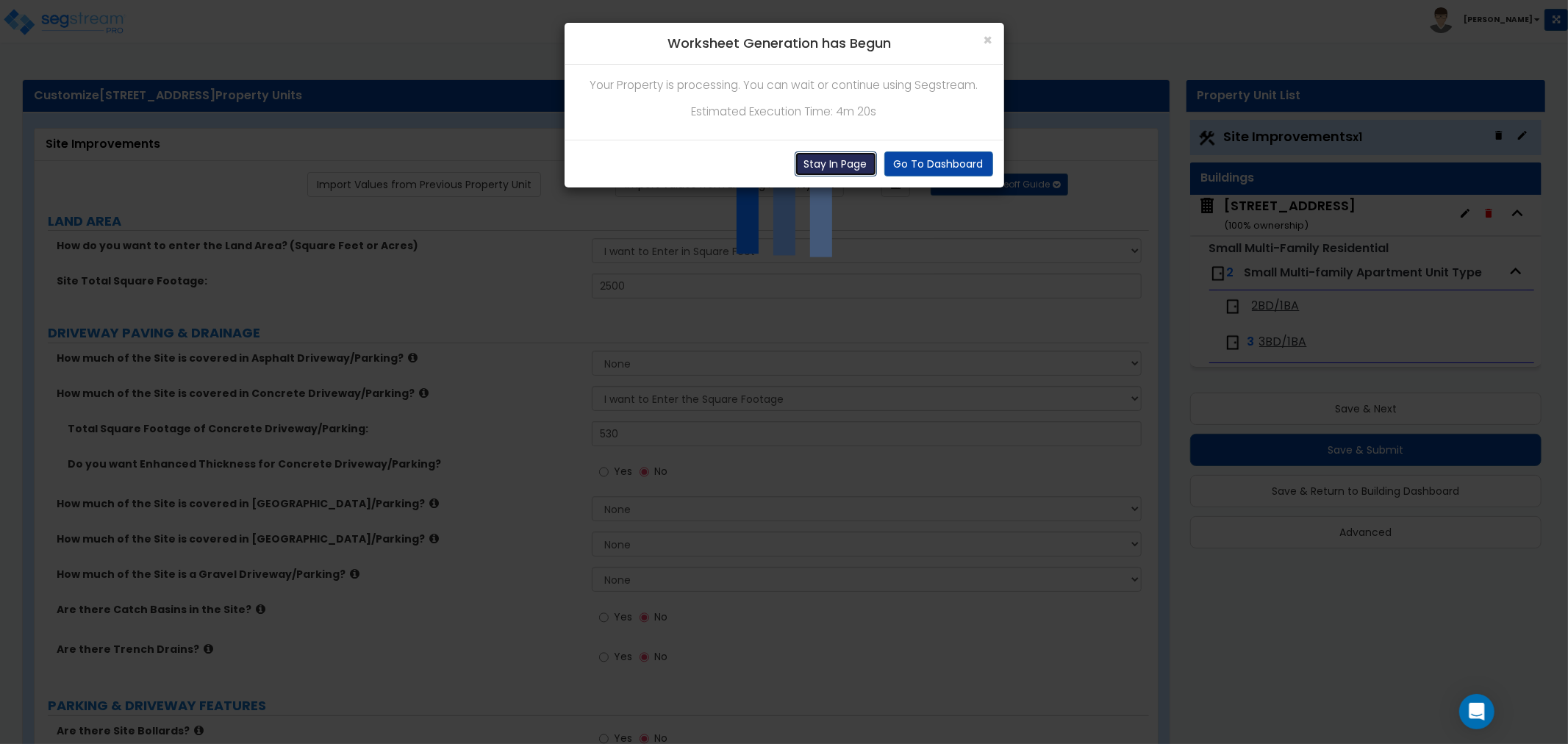
click at [857, 170] on button "Stay In Page" at bounding box center [835, 164] width 82 height 25
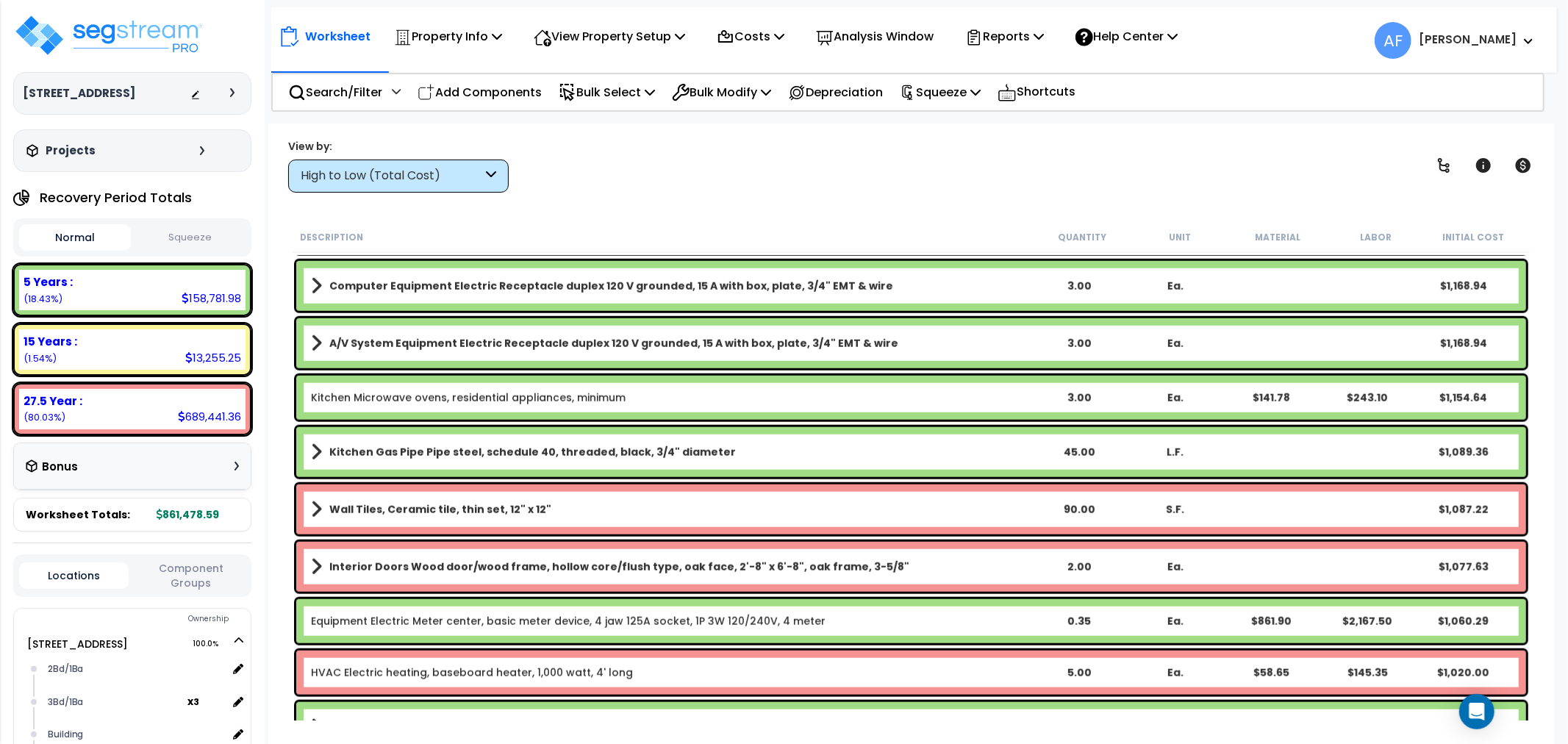
scroll to position [5638, 0]
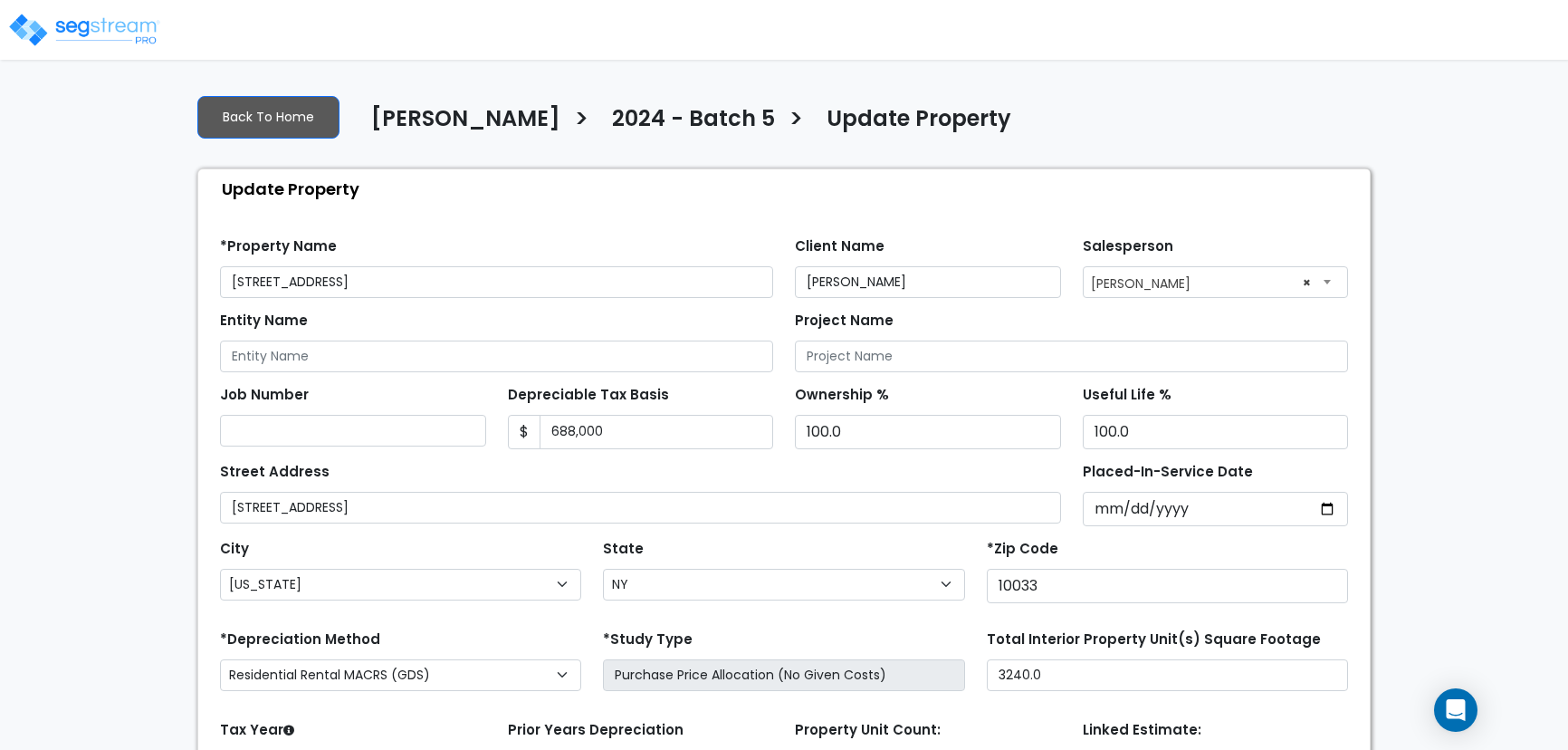
select select "NY"
select select "2024"
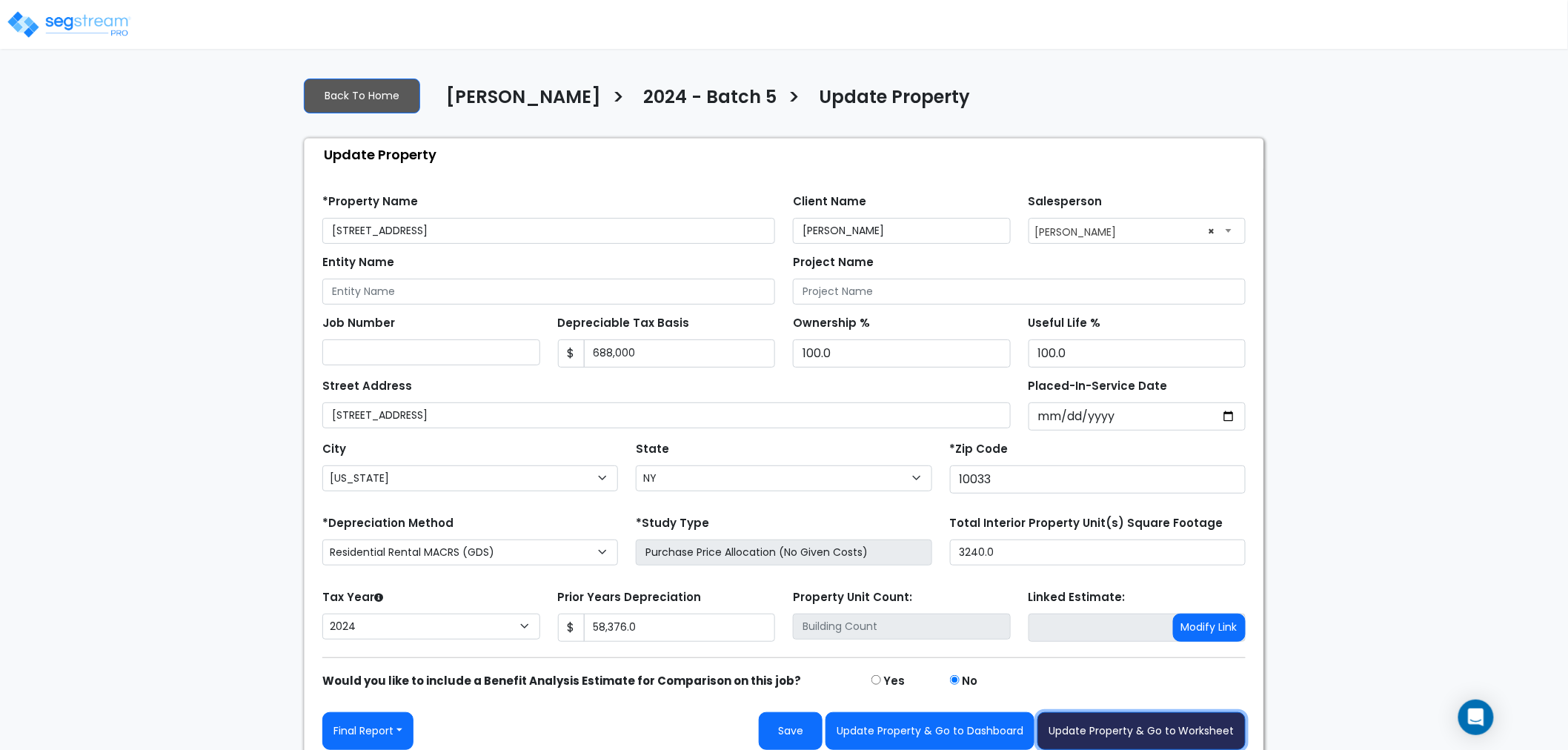
click at [1124, 613] on button "Update Property & Go to Worksheet" at bounding box center [1142, 731] width 208 height 38
type input "58376"
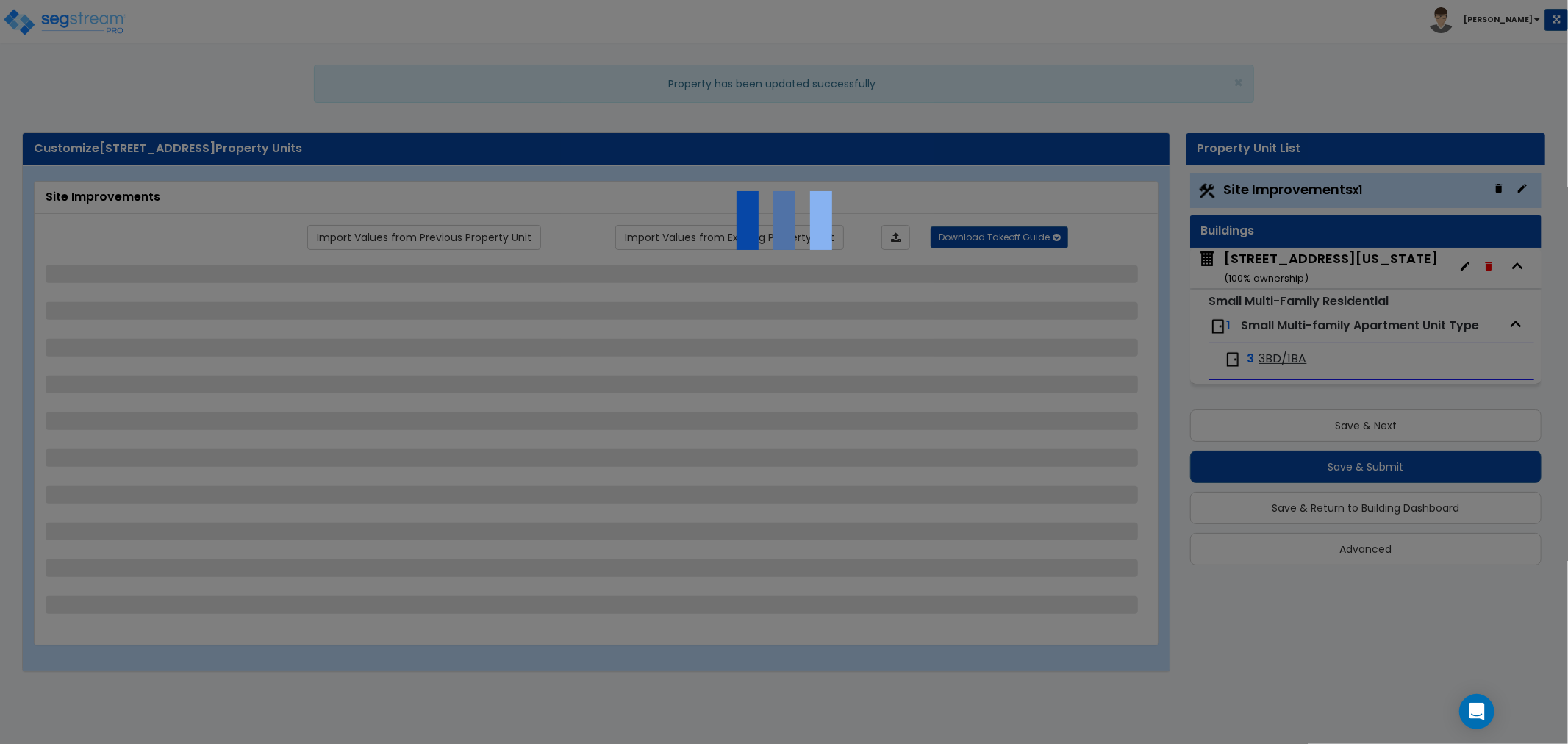
select select "2"
select select "1"
select select "2"
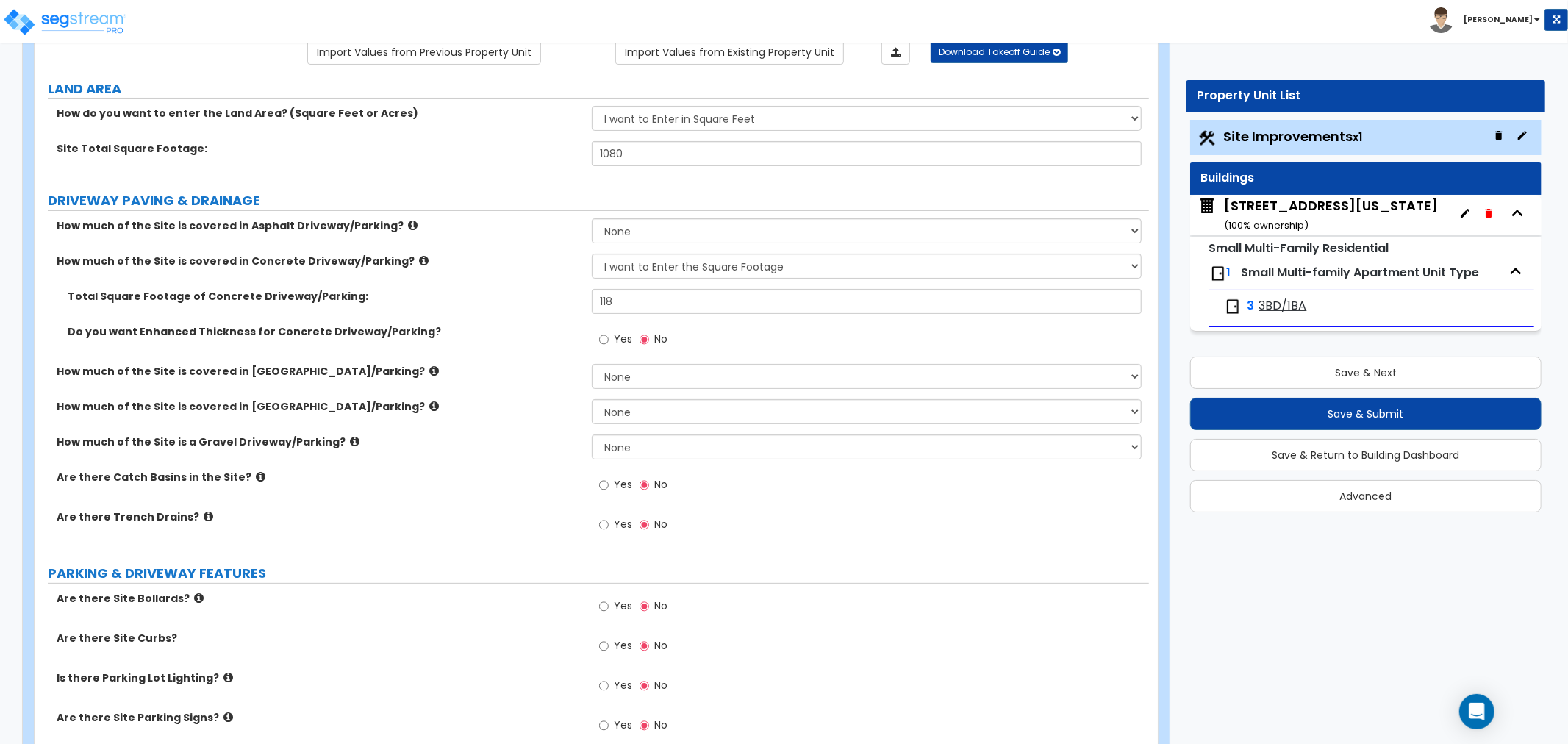
scroll to position [163, 0]
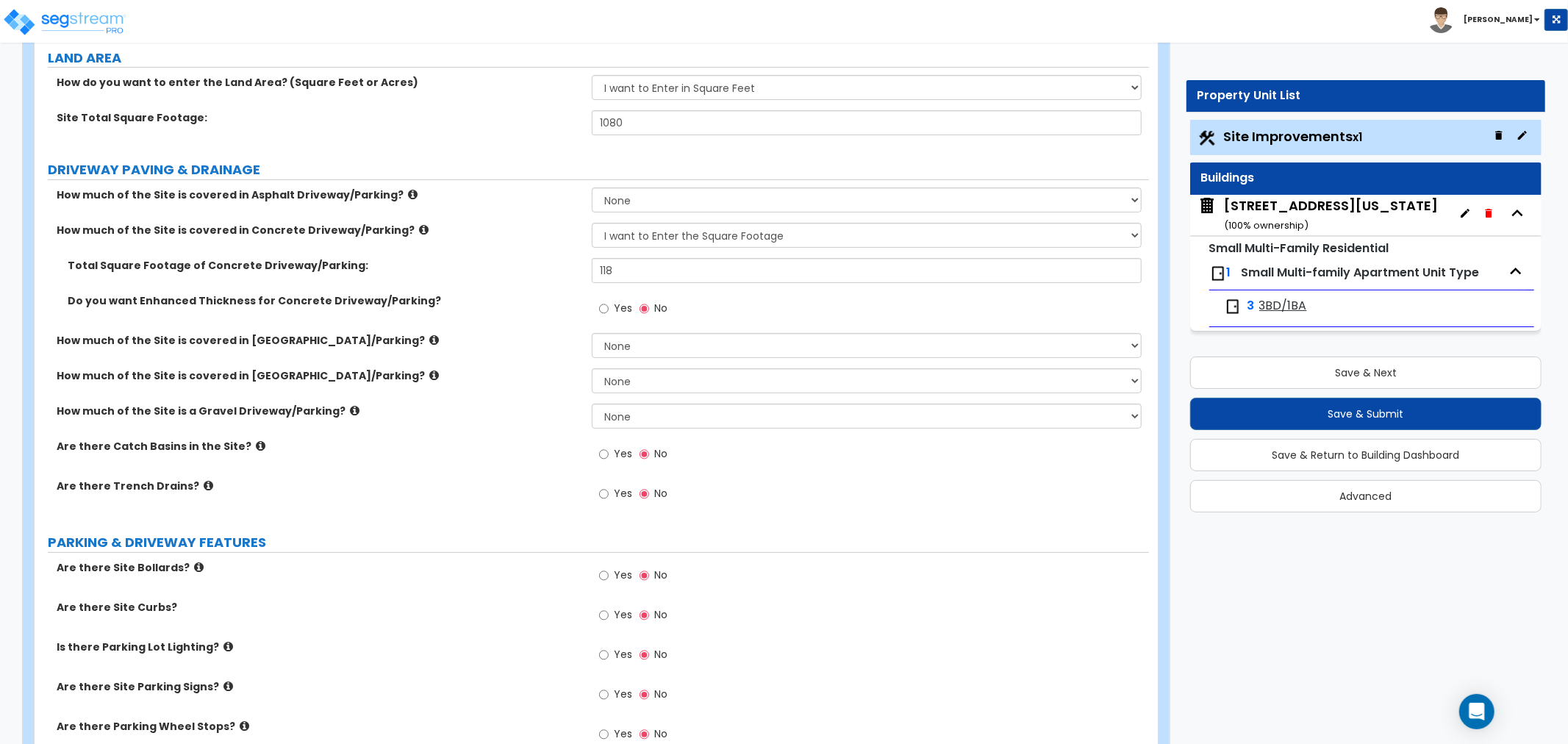
click at [429, 341] on icon at bounding box center [434, 340] width 9 height 11
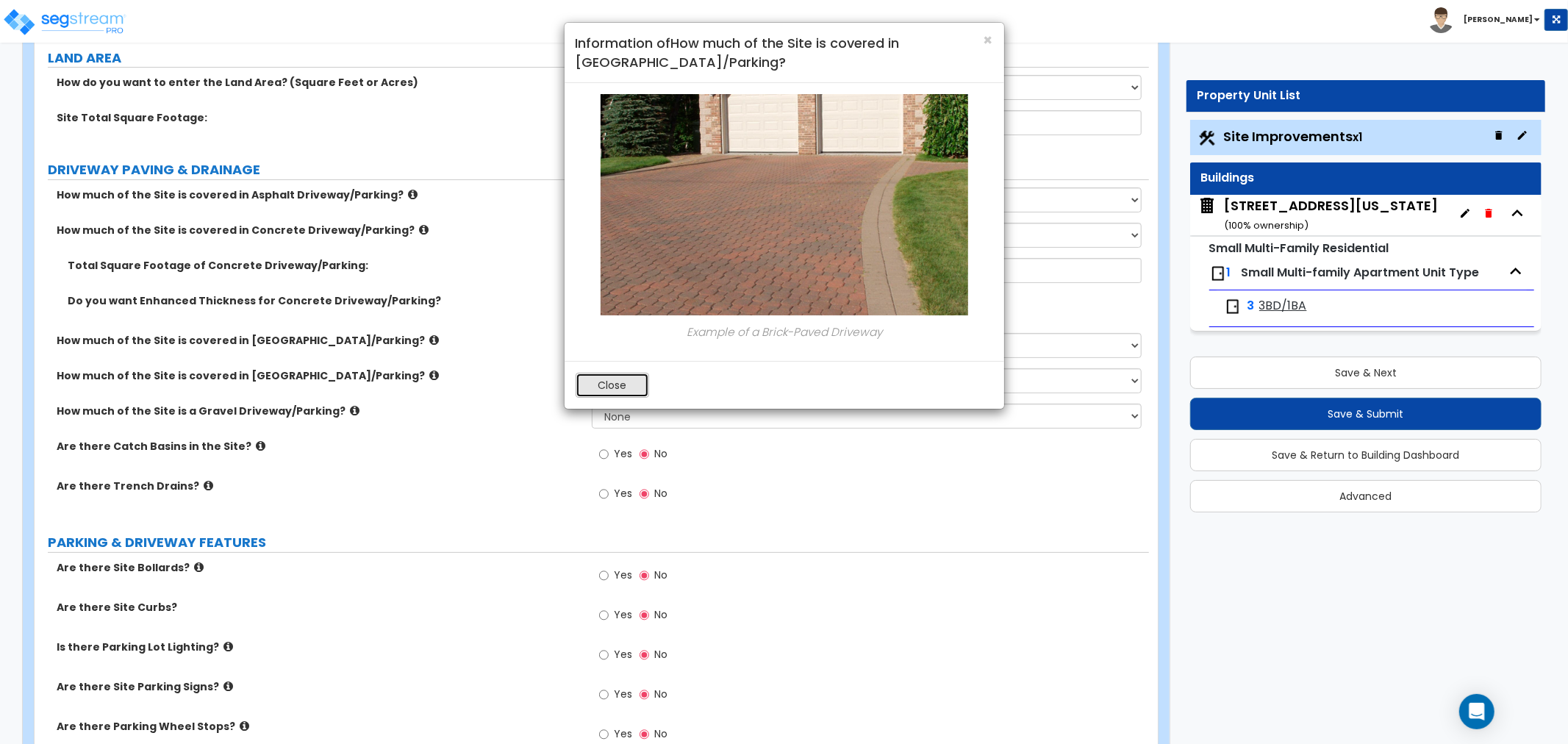
click at [621, 395] on button "Close" at bounding box center [612, 385] width 74 height 25
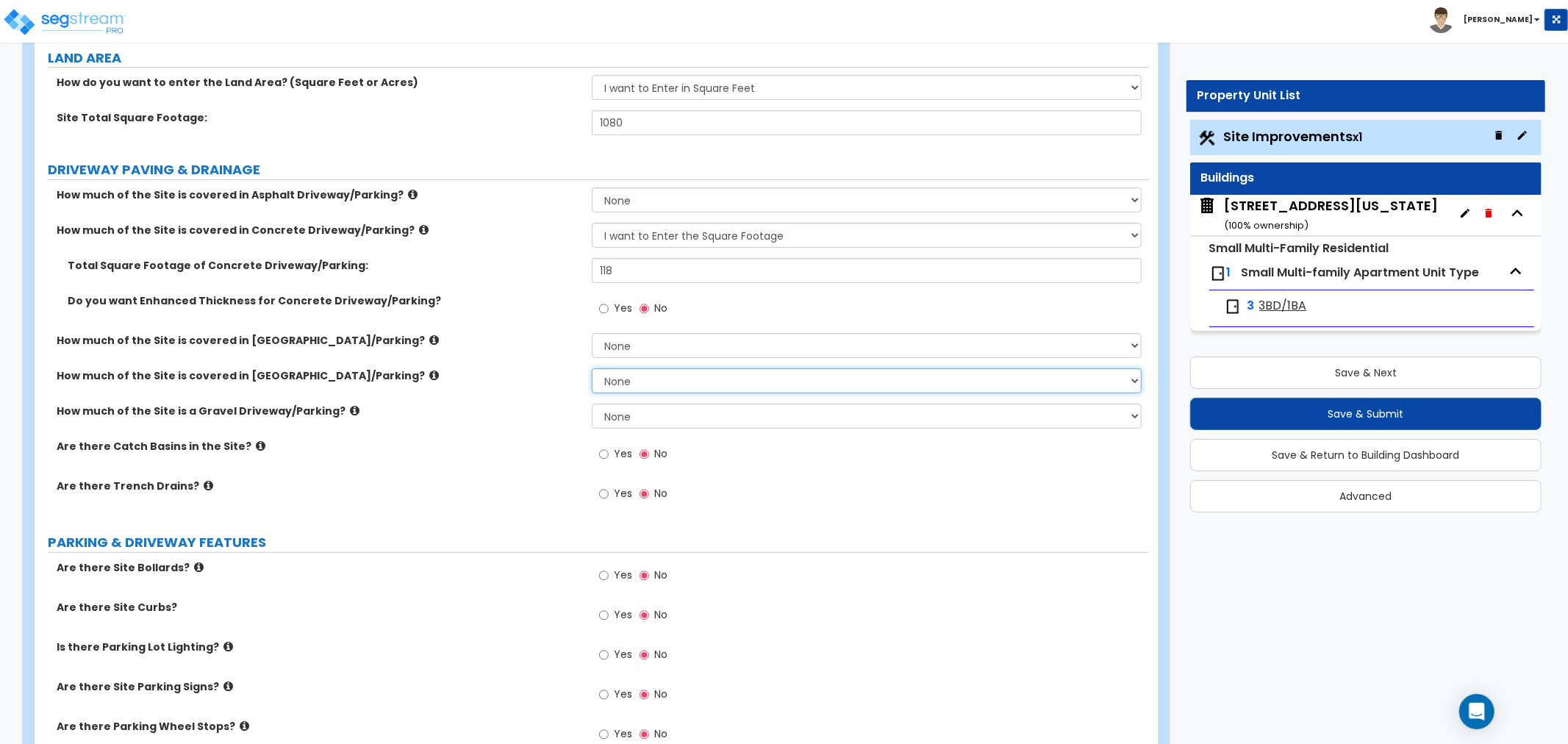
click at [613, 376] on select "None I want to Enter an Approximate Percentage I want to Enter the Square Foota…" at bounding box center [867, 381] width 550 height 25
select select "2"
click at [592, 368] on select "None I want to Enter an Approximate Percentage I want to Enter the Square Foota…" at bounding box center [867, 381] width 550 height 25
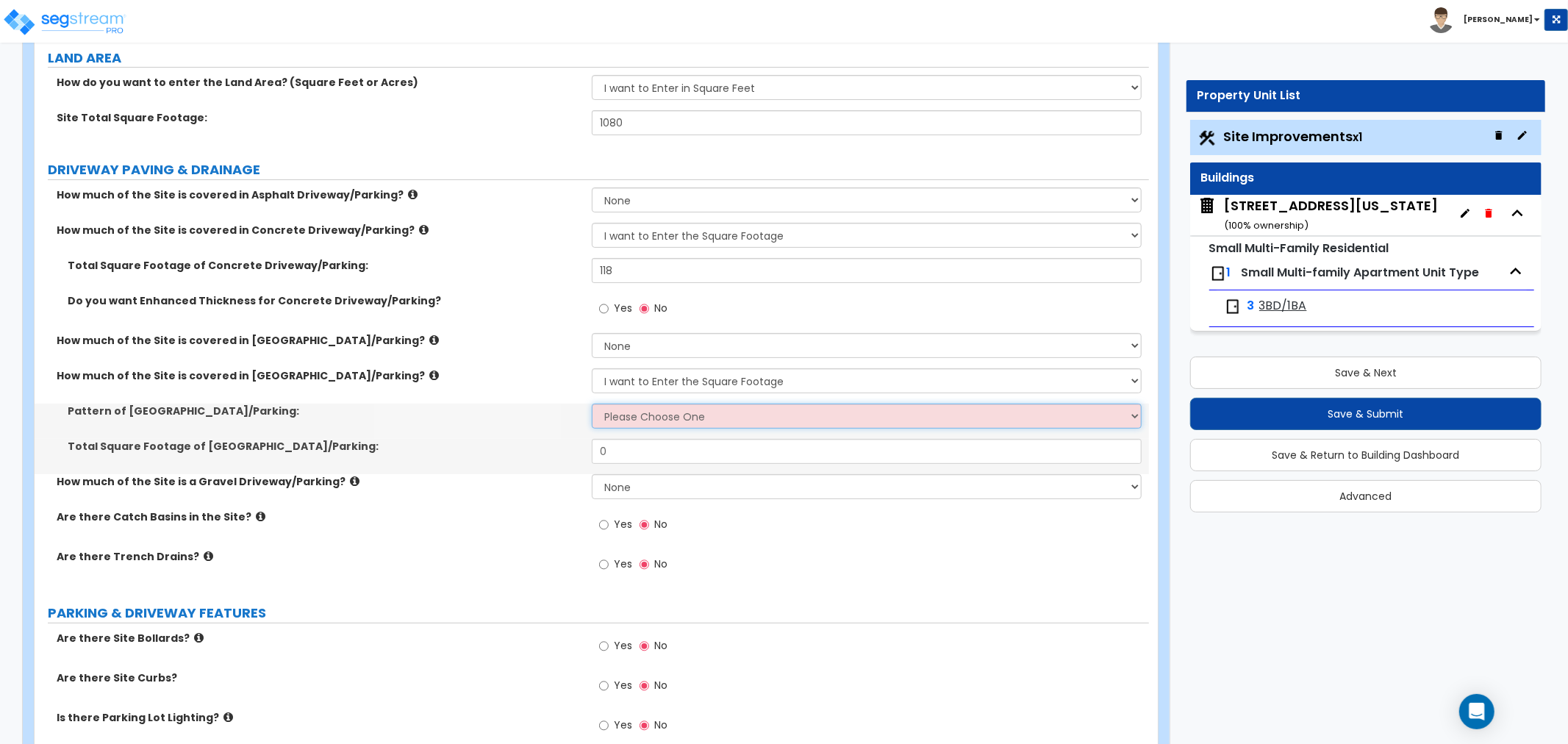
click at [614, 420] on select "Please Choose One Irregular Rectangular" at bounding box center [867, 417] width 550 height 25
click at [592, 404] on select "Please Choose One Irregular Rectangular" at bounding box center [867, 417] width 550 height 25
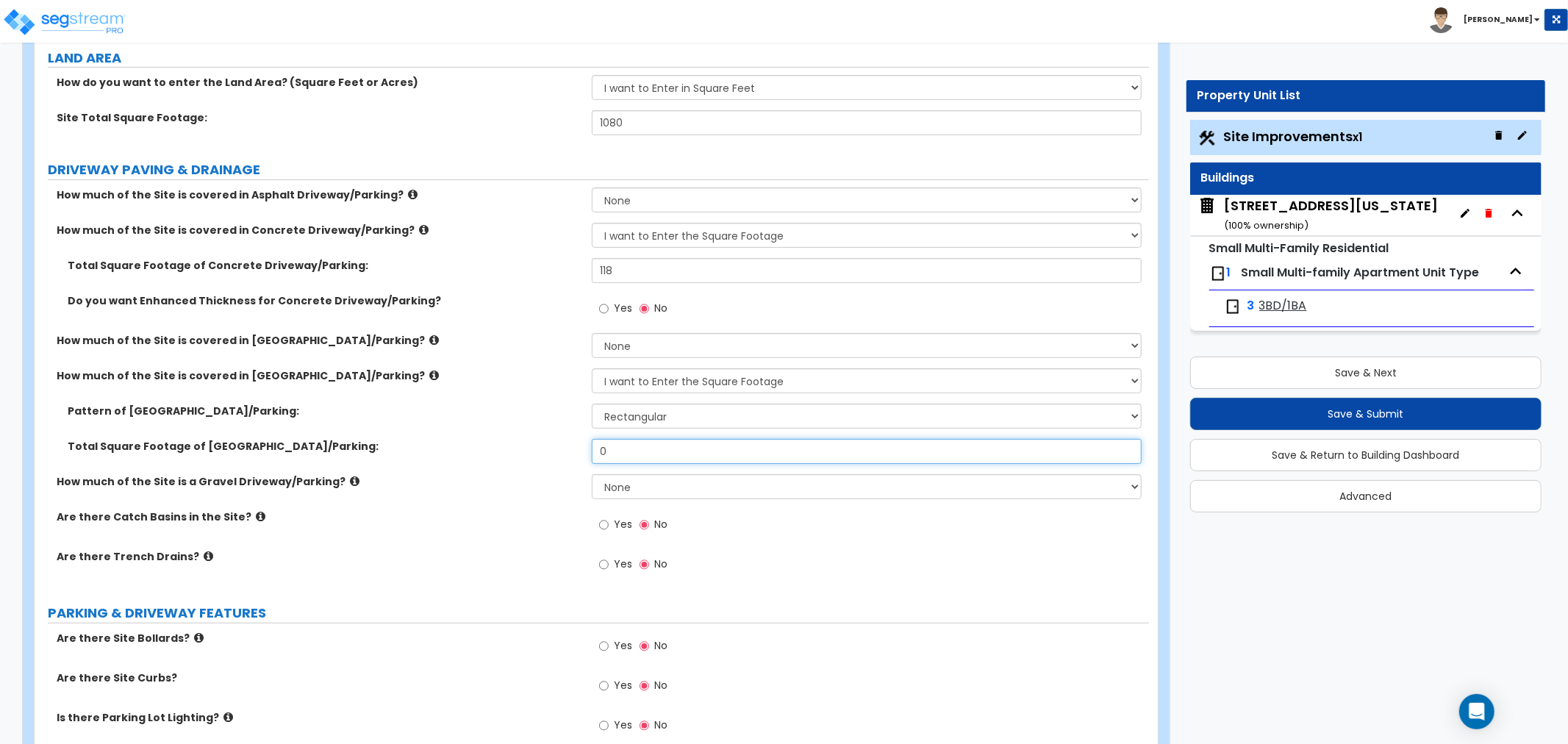
drag, startPoint x: 618, startPoint y: 447, endPoint x: 572, endPoint y: 447, distance: 46.0
click at [572, 447] on div "Total Square Footage of Stone Driveway/Parking: 0" at bounding box center [592, 457] width 1115 height 35
click at [630, 412] on select "Please Choose One Irregular Rectangular" at bounding box center [867, 417] width 550 height 25
select select "1"
click at [592, 404] on select "Please Choose One Irregular Rectangular" at bounding box center [867, 417] width 550 height 25
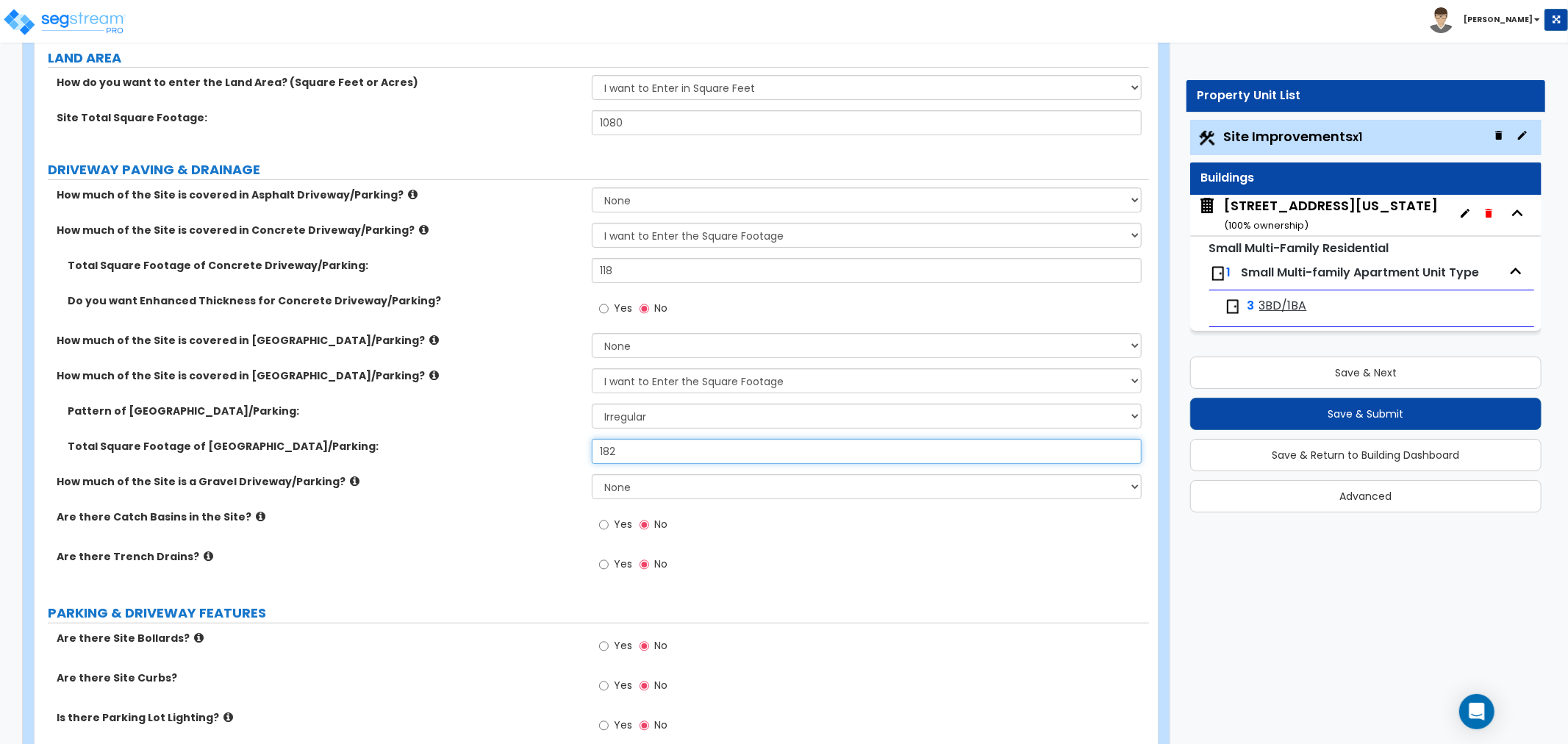
type input "182"
click at [529, 503] on div "How much of the Site is a Gravel Driveway/Parking? None I want to Enter an Appr…" at bounding box center [592, 492] width 1115 height 35
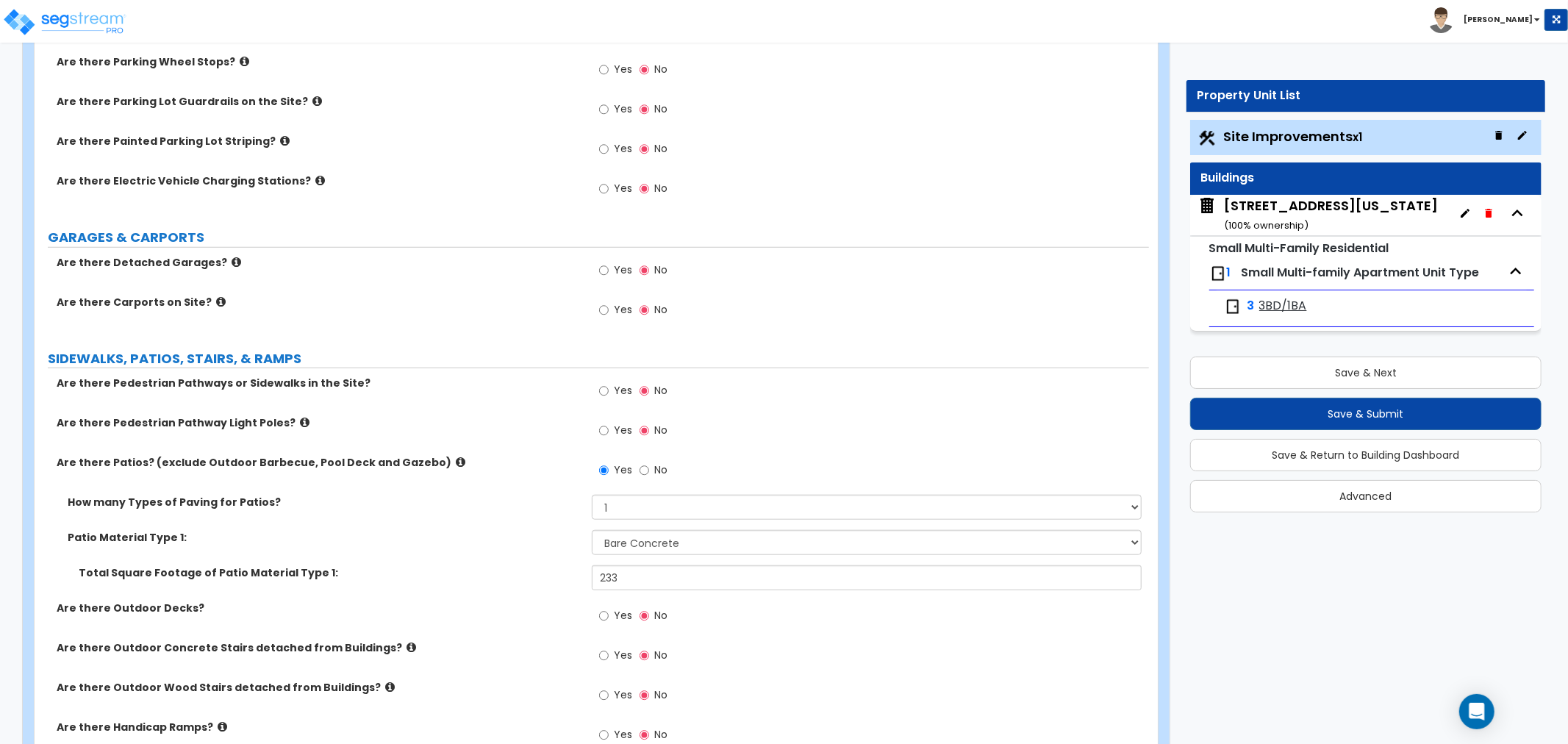
scroll to position [981, 0]
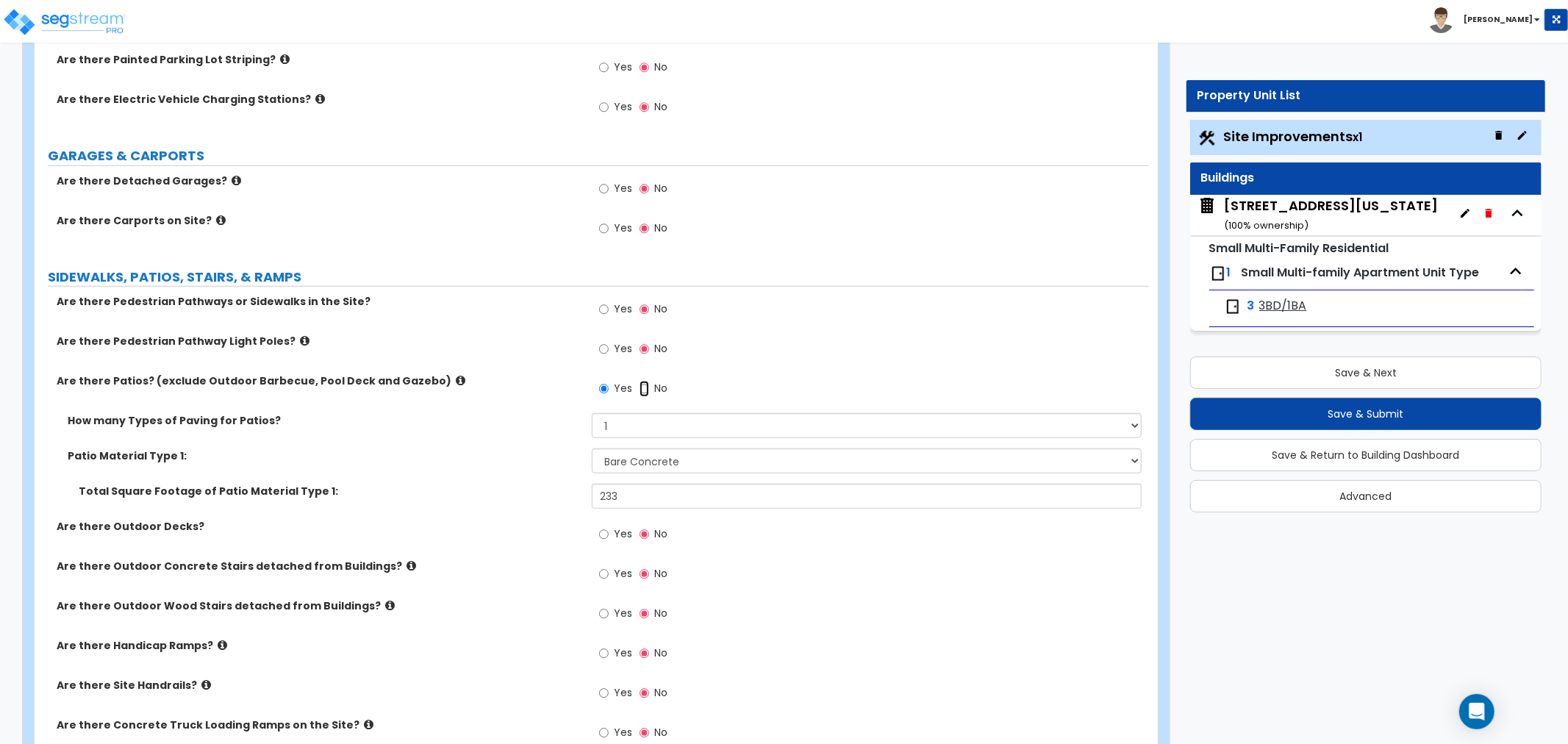
click at [641, 385] on input "No" at bounding box center [644, 388] width 9 height 16
radio input "false"
radio input "true"
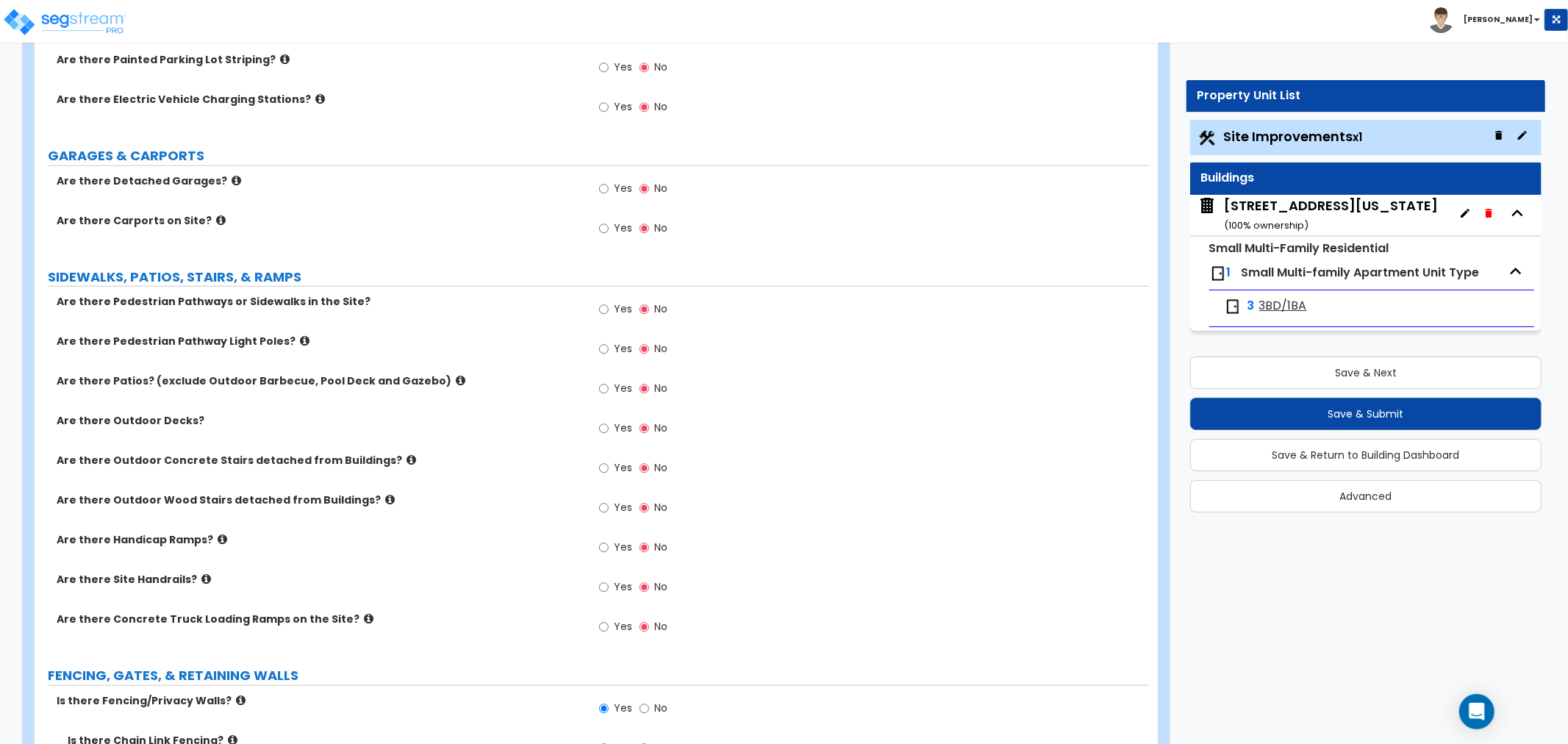
click at [456, 375] on icon at bounding box center [460, 381] width 9 height 11
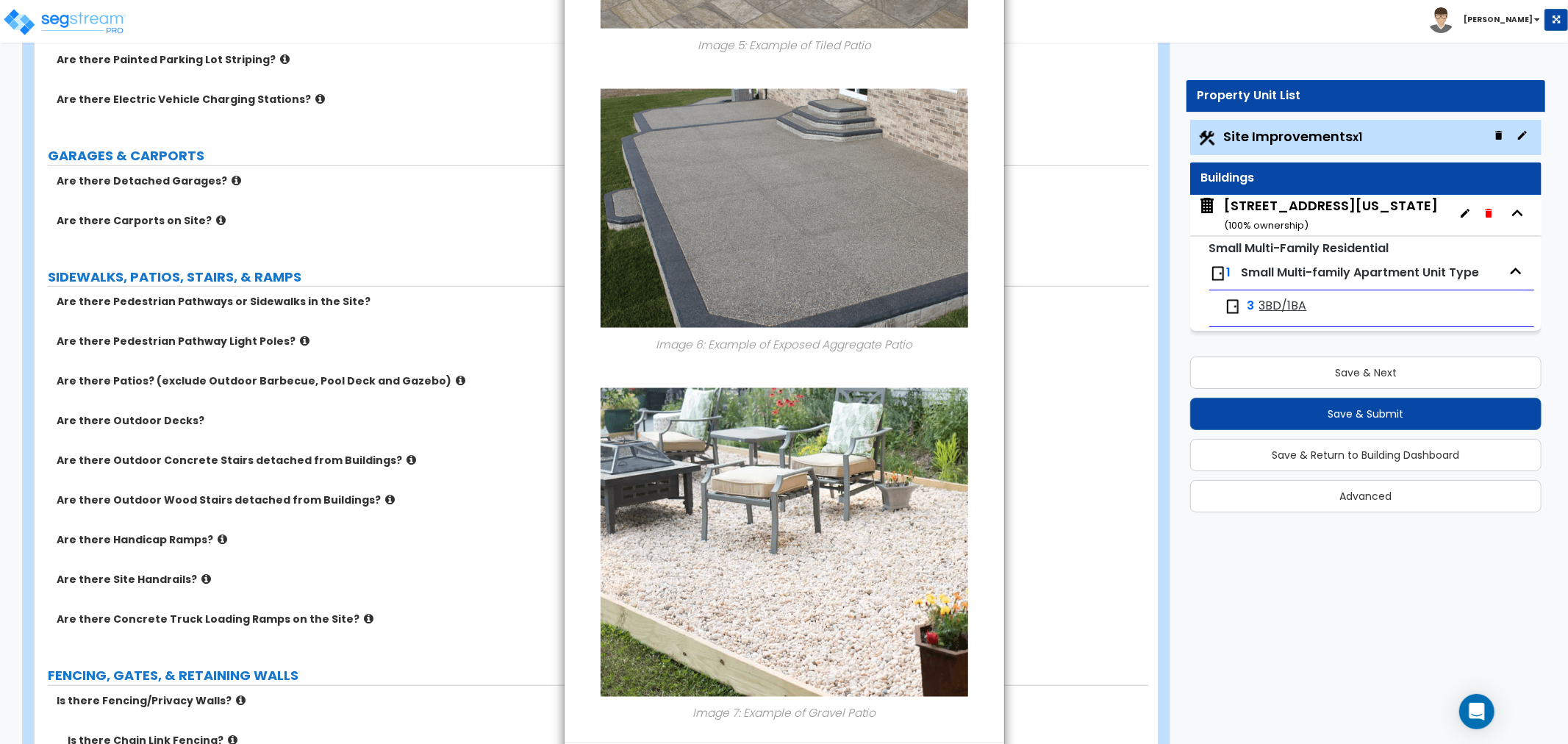
scroll to position [1873, 0]
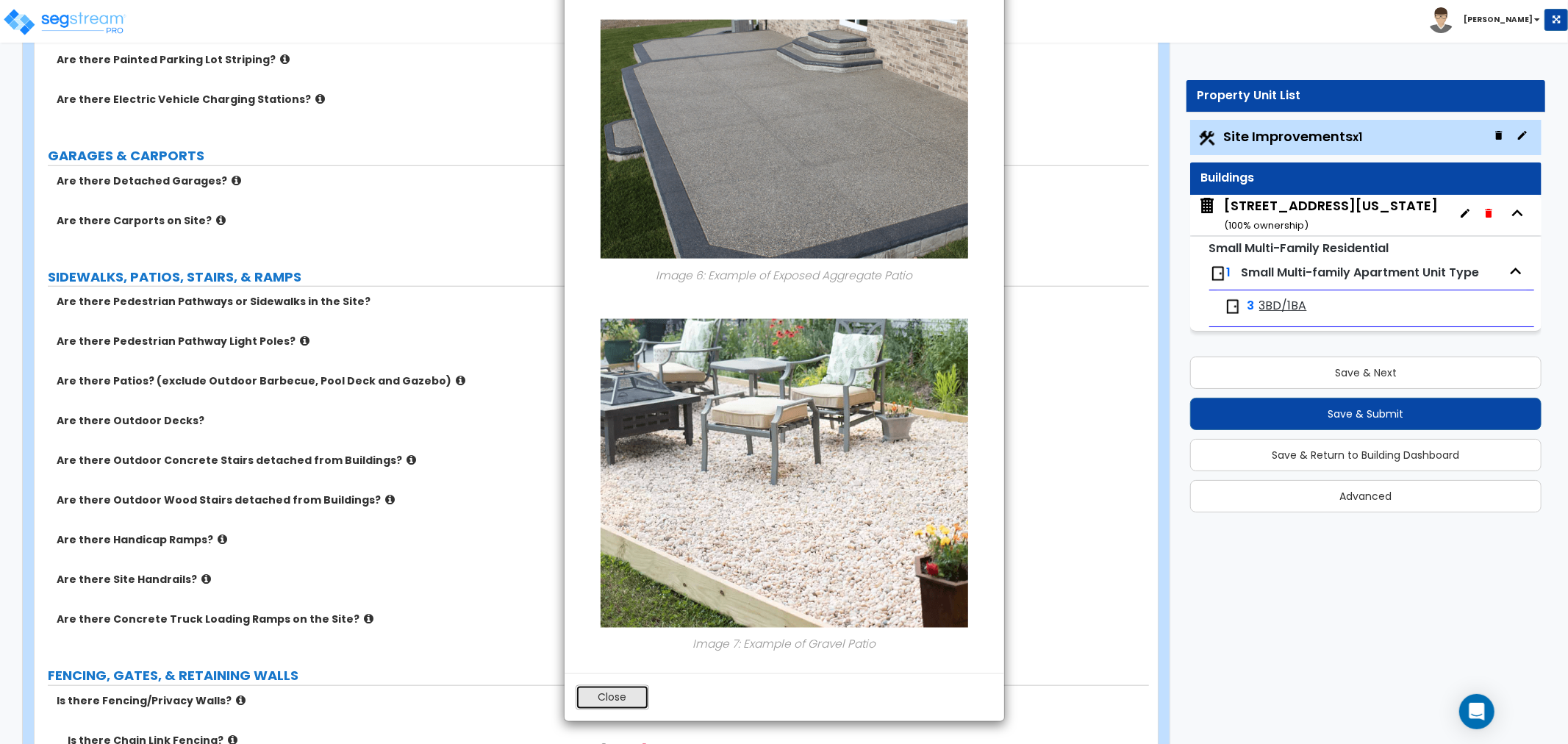
click at [615, 697] on button "Close" at bounding box center [612, 698] width 74 height 25
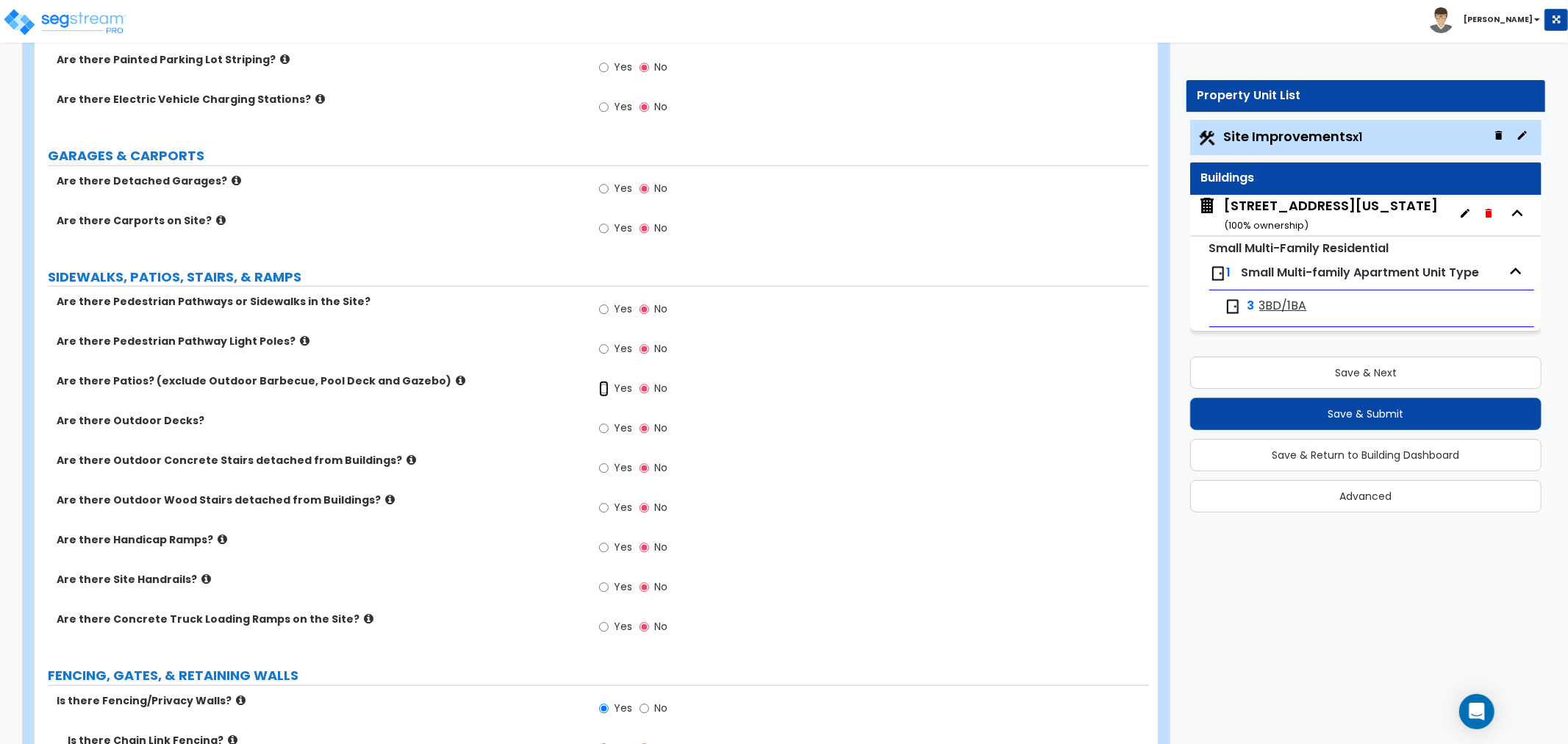
click at [601, 388] on input "Yes" at bounding box center [604, 388] width 9 height 16
radio input "true"
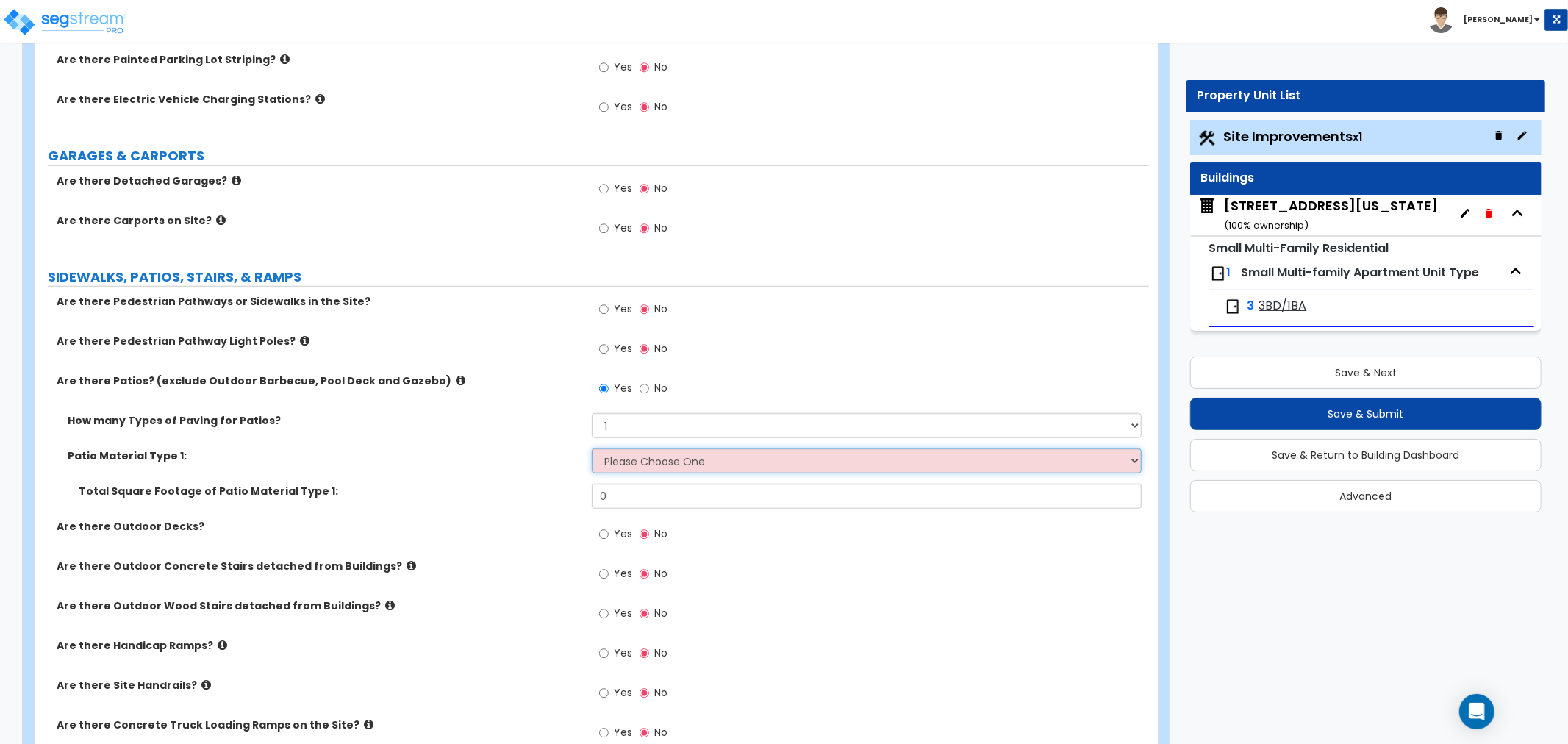
click at [623, 460] on select "Please Choose One Bare Concrete Stamped Concrete Brick Pavers Stone Pavers Tile…" at bounding box center [867, 461] width 550 height 25
select select "3"
click at [592, 449] on select "Please Choose One Bare Concrete Stamped Concrete Brick Pavers Stone Pavers Tile…" at bounding box center [867, 461] width 550 height 25
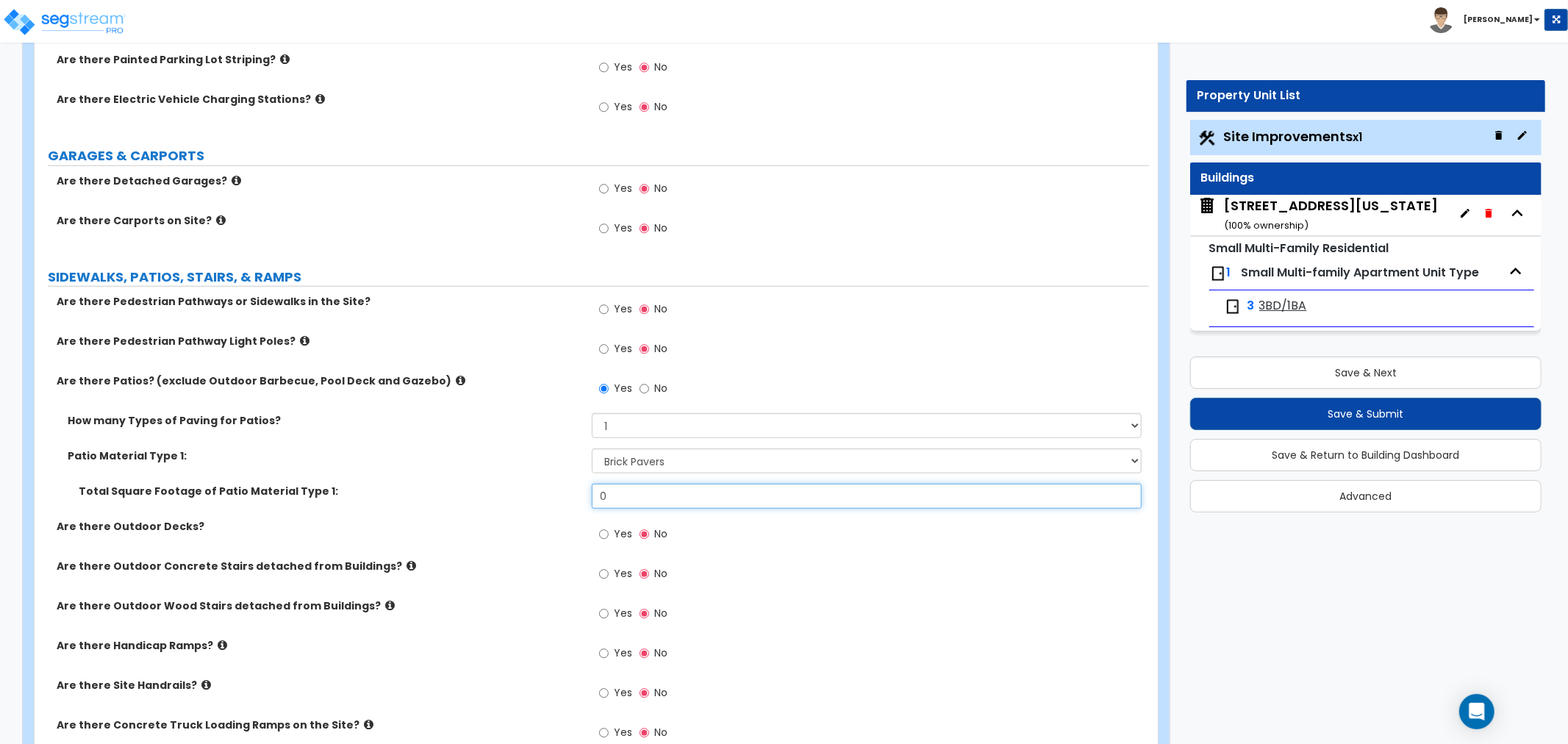
drag, startPoint x: 613, startPoint y: 497, endPoint x: 552, endPoint y: 497, distance: 61.0
click at [552, 497] on div "Total Square Footage of Patio Material Type 1: 0" at bounding box center [592, 501] width 1115 height 35
type input "230"
click at [527, 530] on label "Are there Outdoor Decks?" at bounding box center [319, 526] width 524 height 15
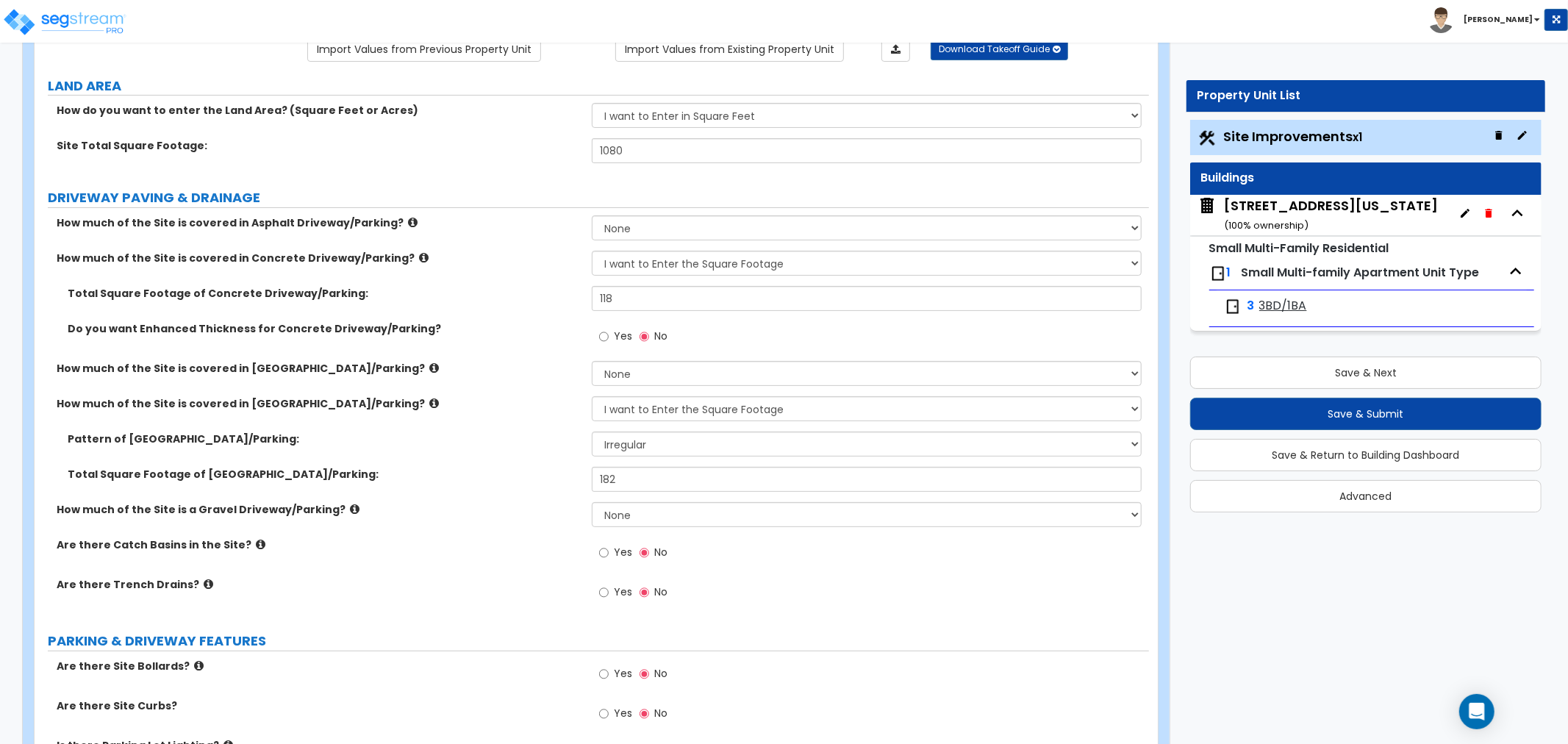
scroll to position [163, 0]
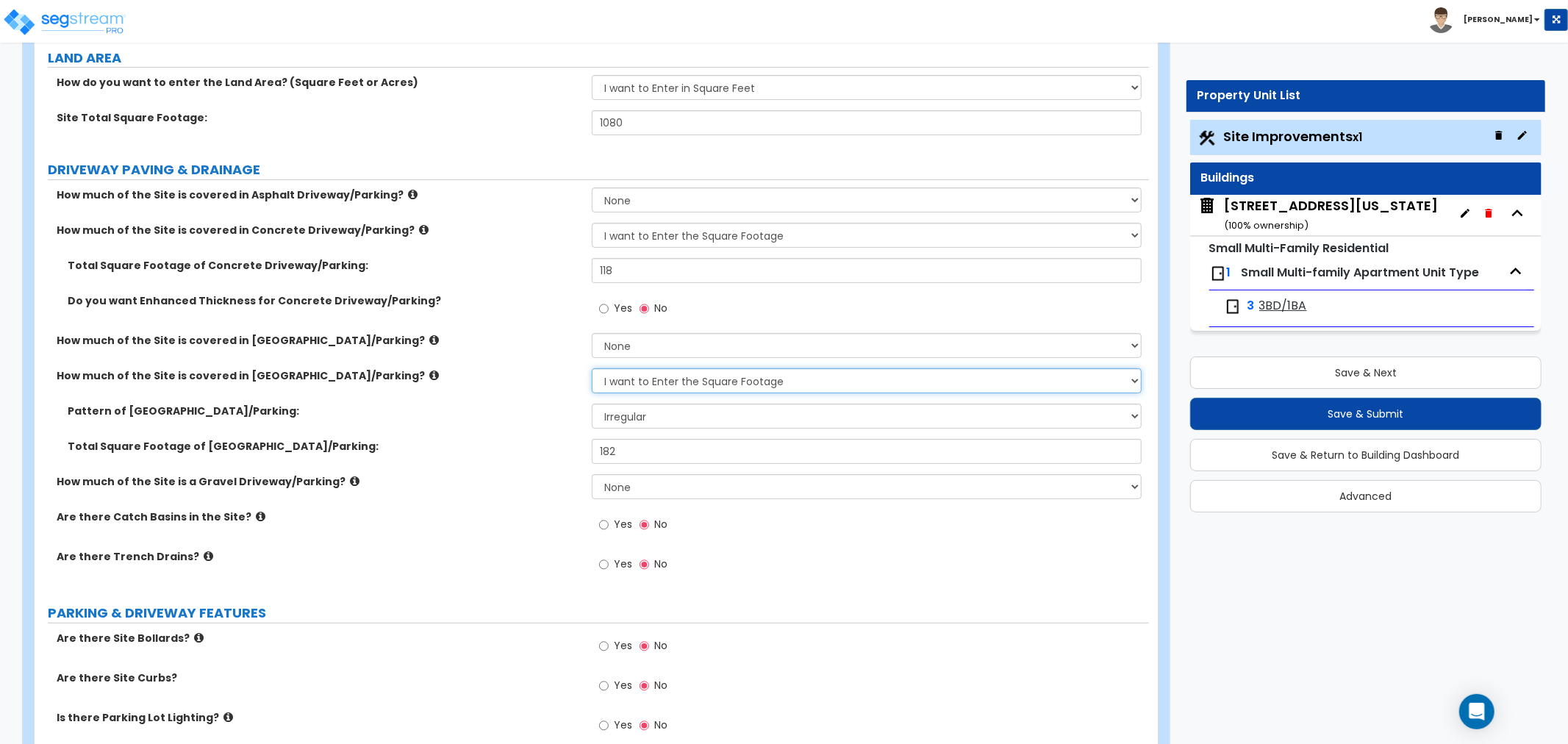
click at [644, 379] on select "None I want to Enter an Approximate Percentage I want to Enter the Square Foota…" at bounding box center [867, 381] width 550 height 25
select select "0"
click at [592, 368] on select "None I want to Enter an Approximate Percentage I want to Enter the Square Foota…" at bounding box center [867, 381] width 550 height 25
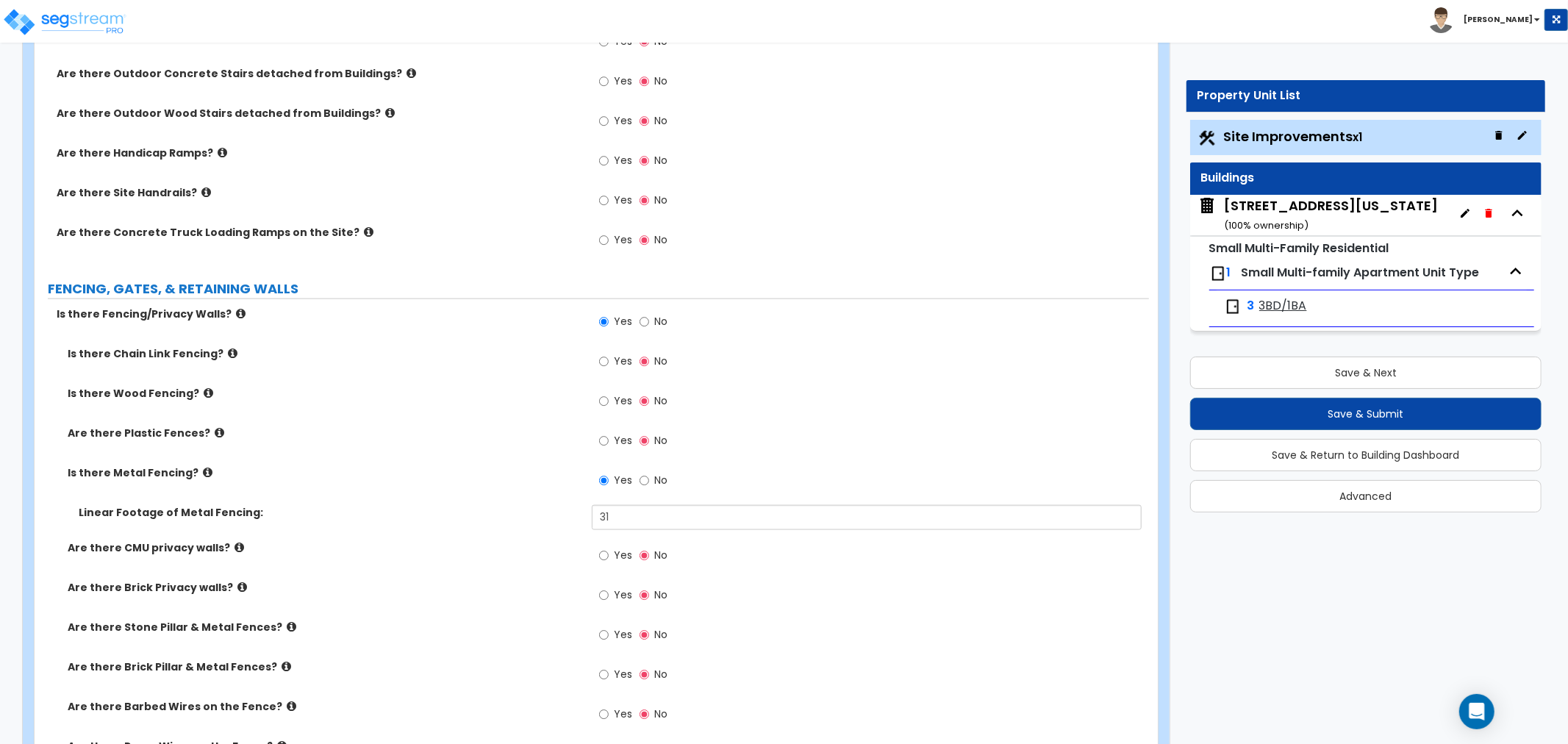
scroll to position [1389, 0]
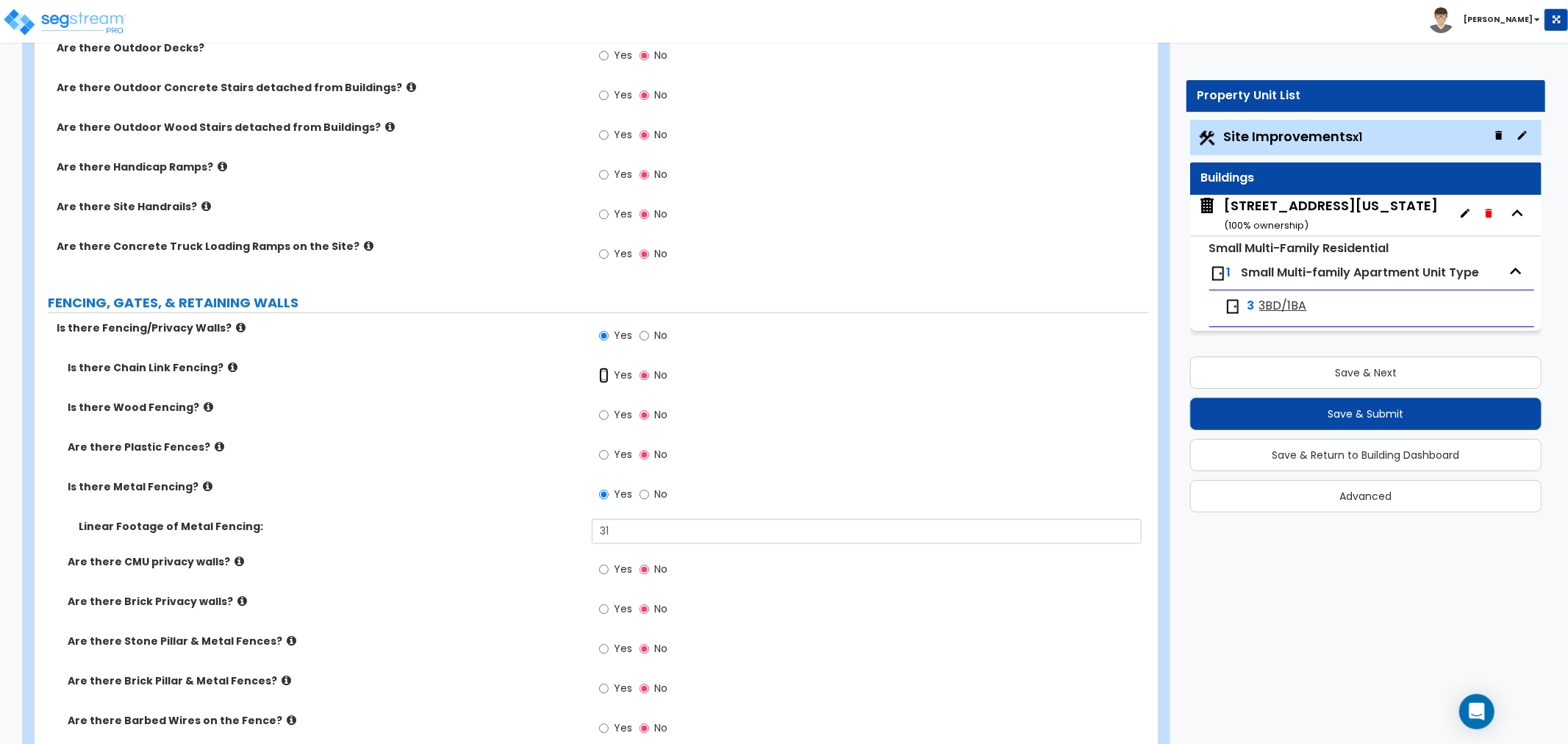
click at [606, 375] on input "Yes" at bounding box center [604, 376] width 9 height 16
radio input "true"
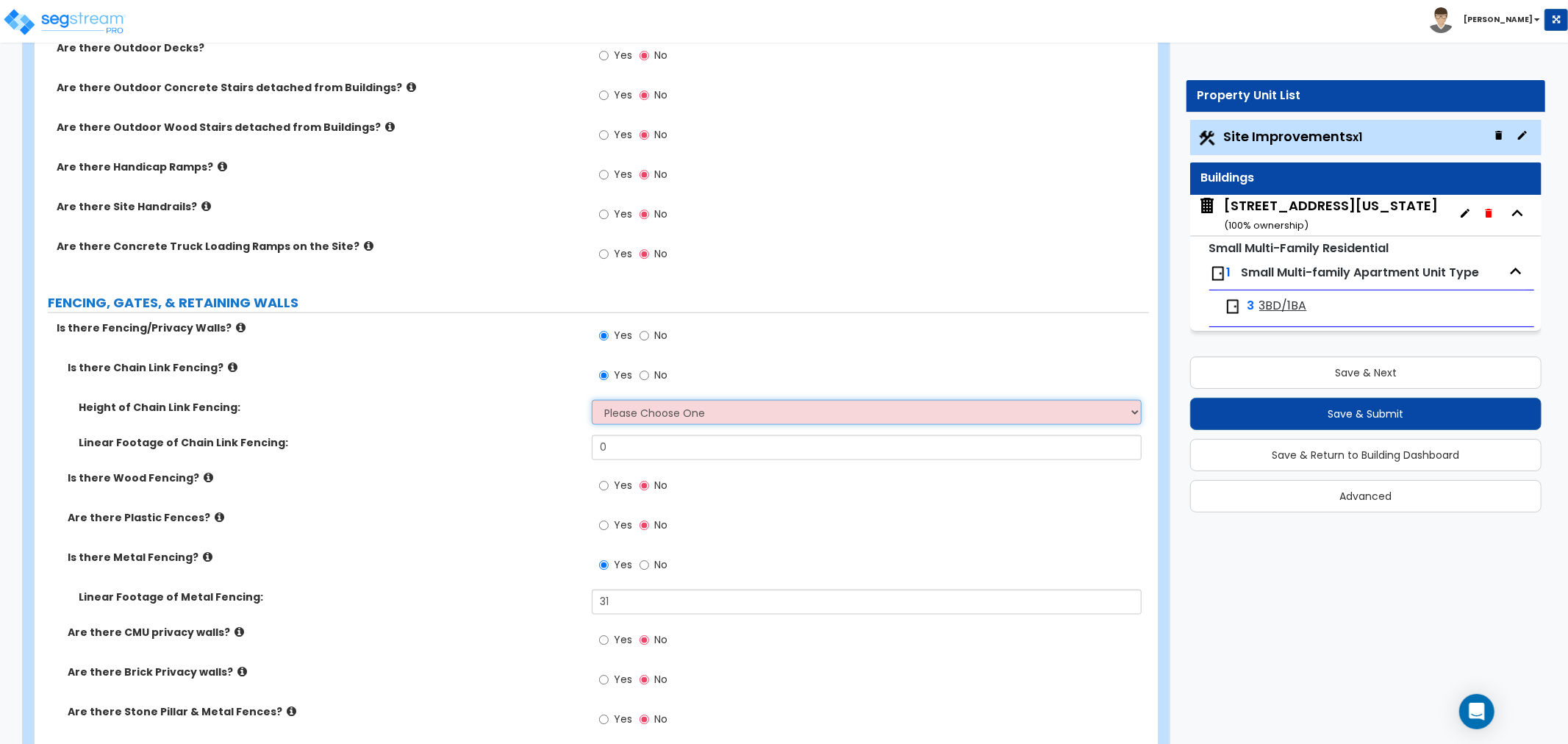
click at [640, 416] on select "Please Choose One 3 feet 4 feet 5 feet 6 feet 10 feet 12 feet" at bounding box center [867, 413] width 550 height 25
select select "3"
click at [592, 400] on select "Please Choose One 3 feet 4 feet 5 feet 6 feet 10 feet 12 feet" at bounding box center [867, 413] width 550 height 25
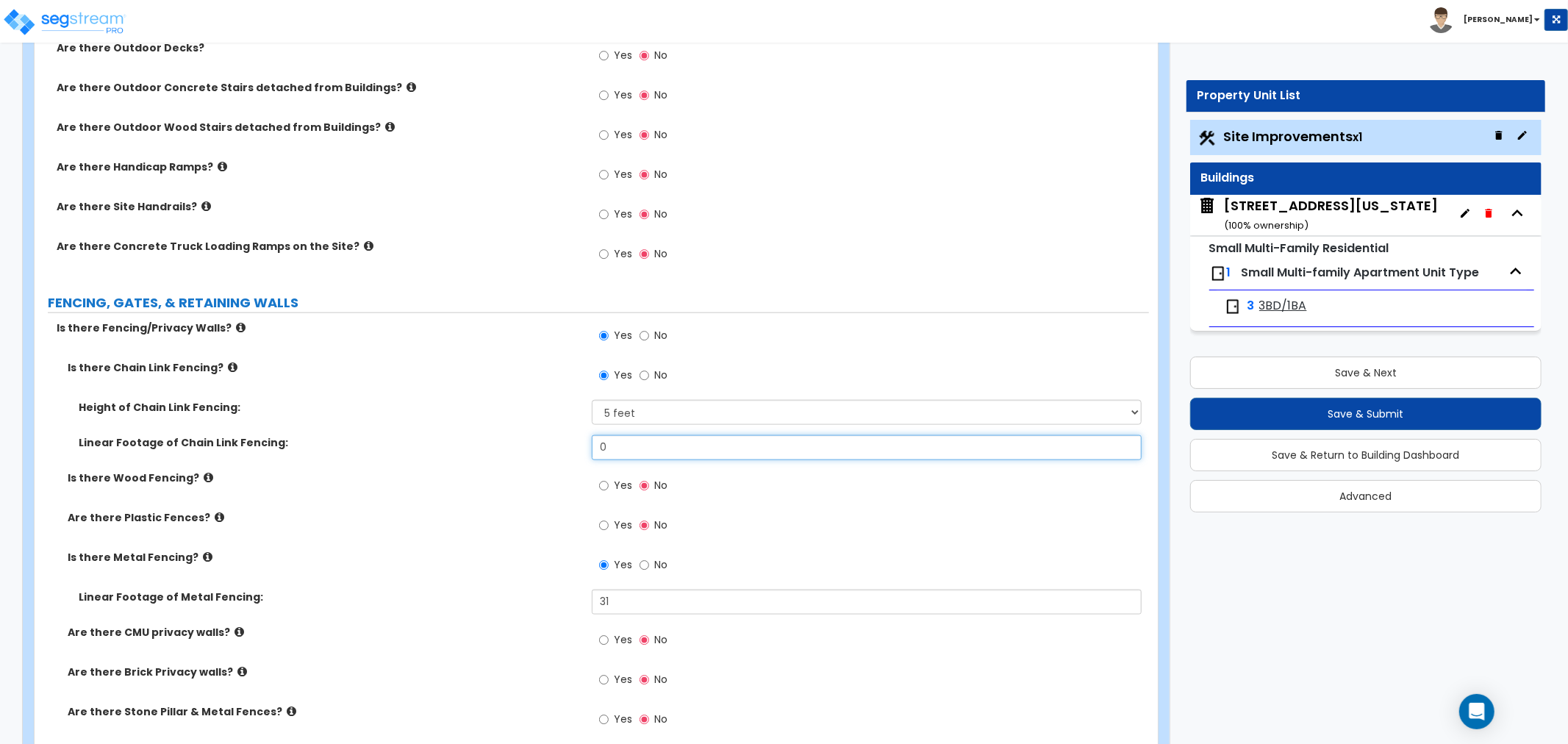
drag, startPoint x: 631, startPoint y: 444, endPoint x: 542, endPoint y: 442, distance: 89.0
click at [542, 442] on div "Linear Footage of Chain Link Fencing: 0" at bounding box center [592, 453] width 1115 height 35
type input "44"
click at [531, 499] on div "Is there Wood Fencing? Yes No" at bounding box center [592, 490] width 1115 height 40
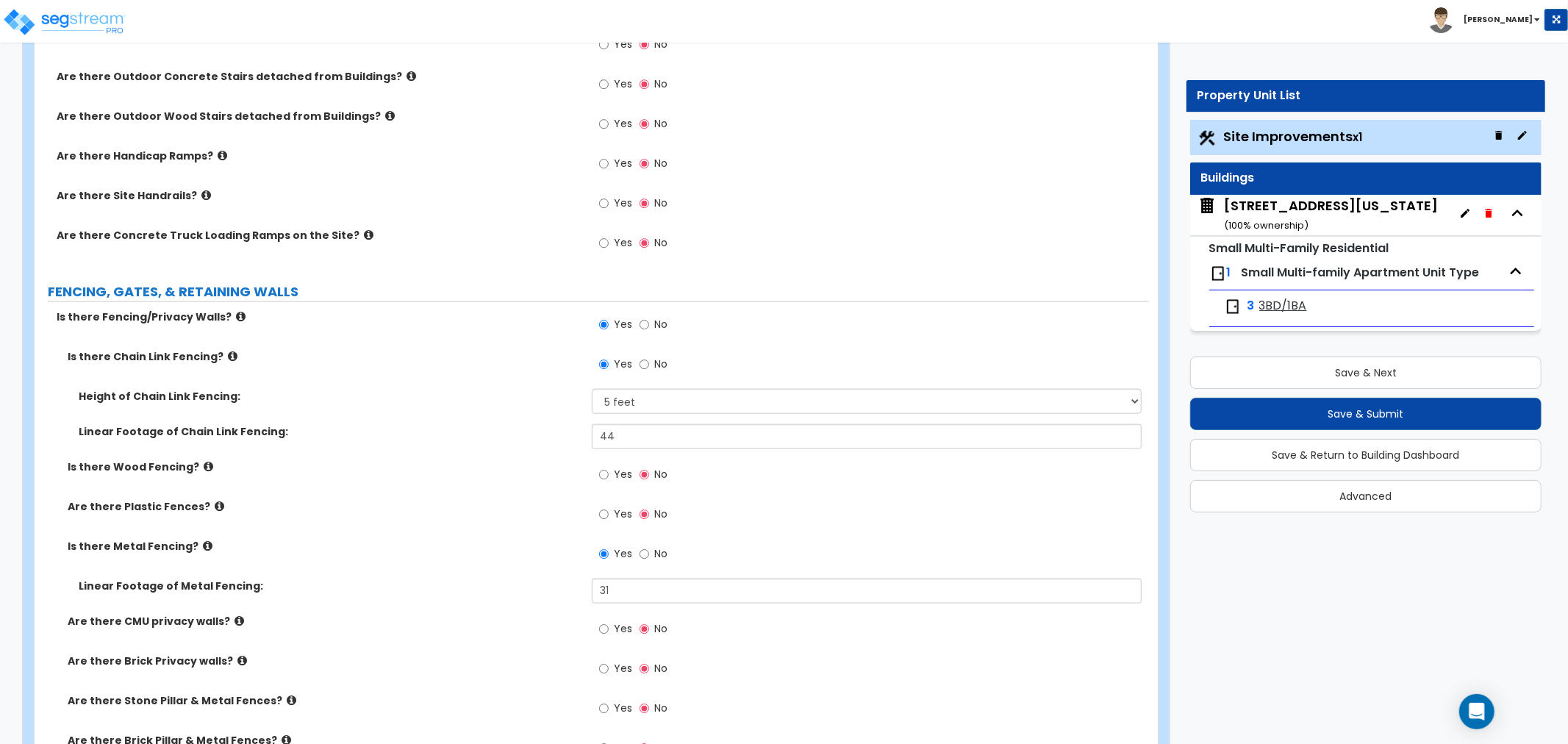
scroll to position [1471, 0]
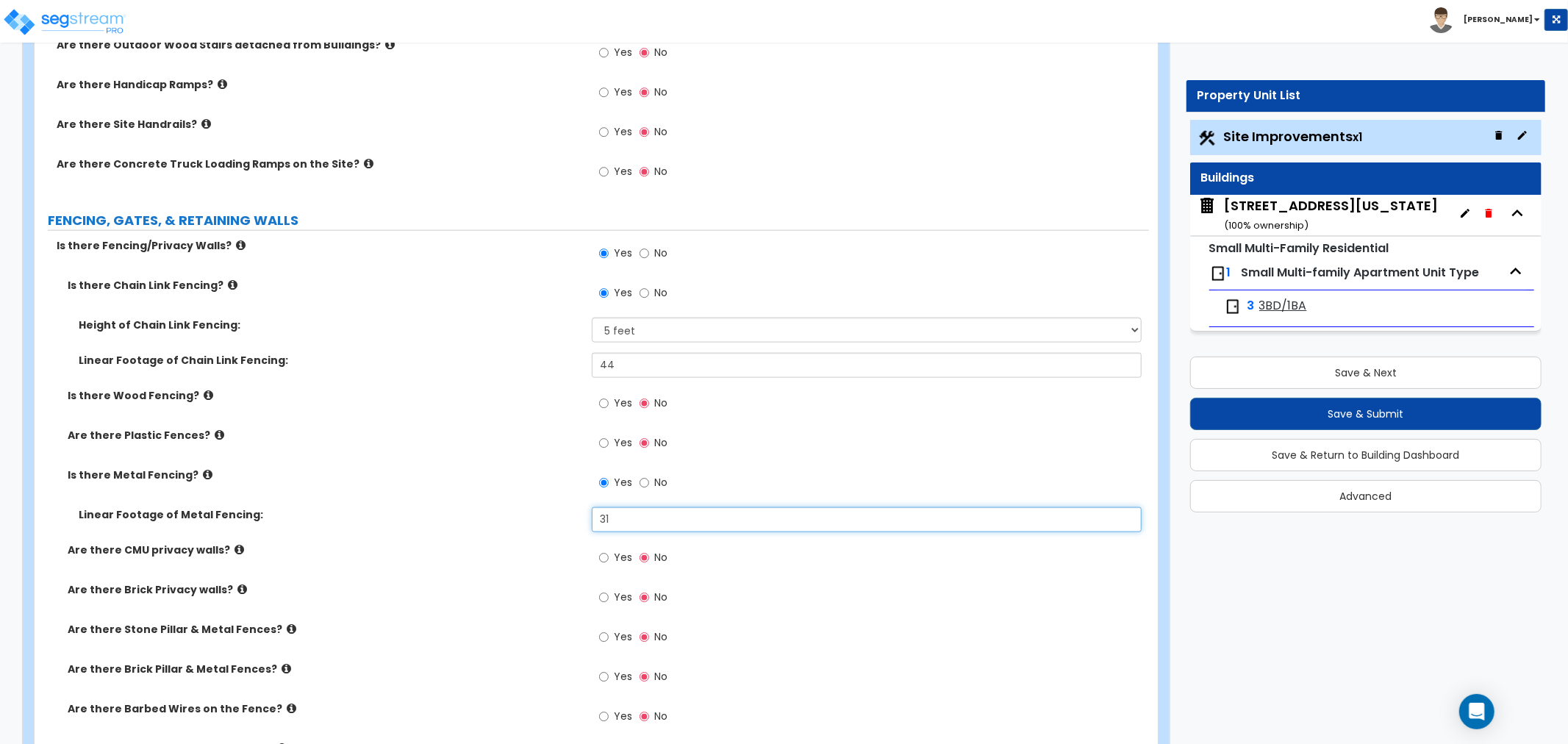
drag, startPoint x: 638, startPoint y: 519, endPoint x: 526, endPoint y: 515, distance: 112.1
click at [528, 515] on div "Linear Footage of Metal Fencing: 31" at bounding box center [592, 525] width 1115 height 35
type input "8"
click at [506, 553] on label "Are there CMU privacy walls?" at bounding box center [324, 550] width 514 height 15
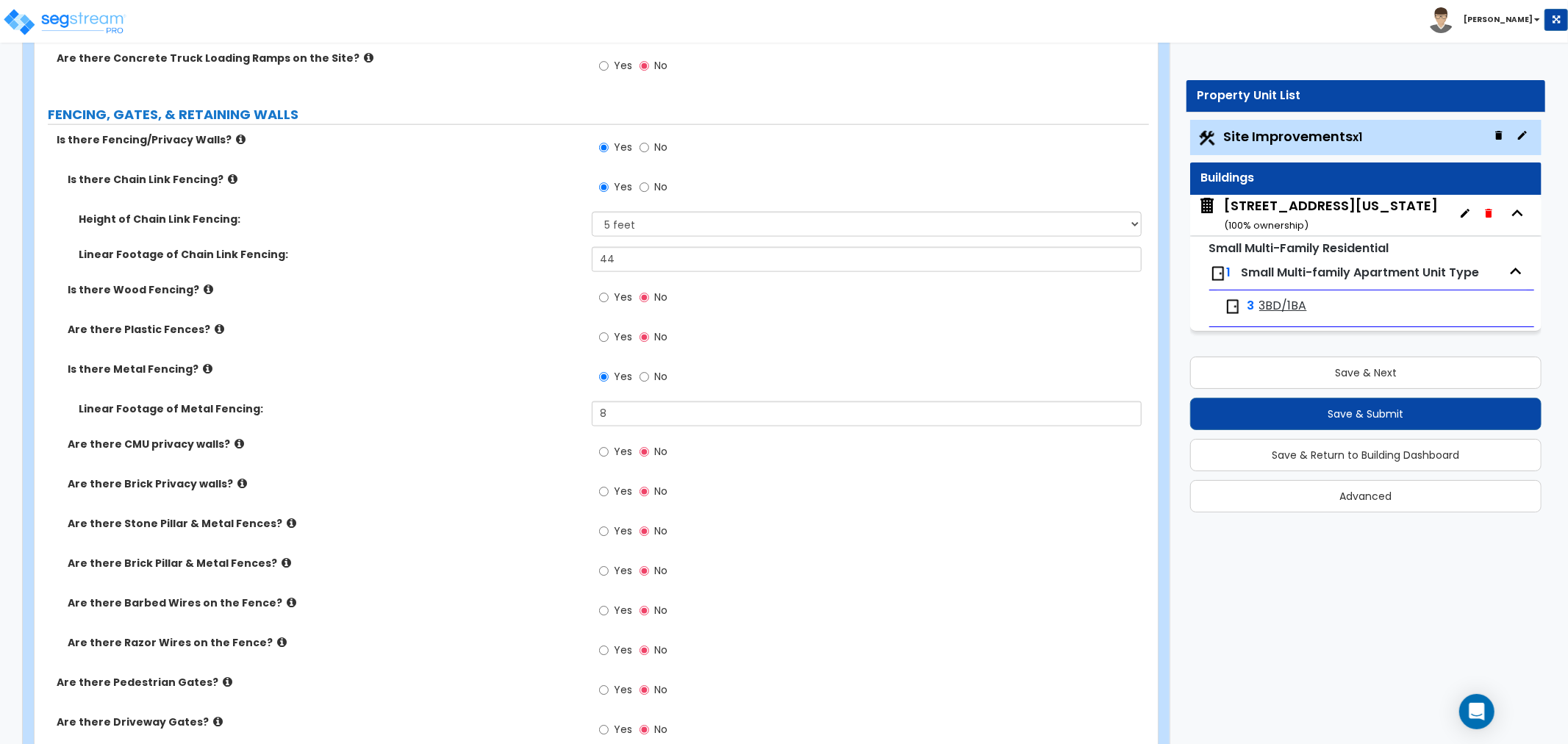
scroll to position [1552, 0]
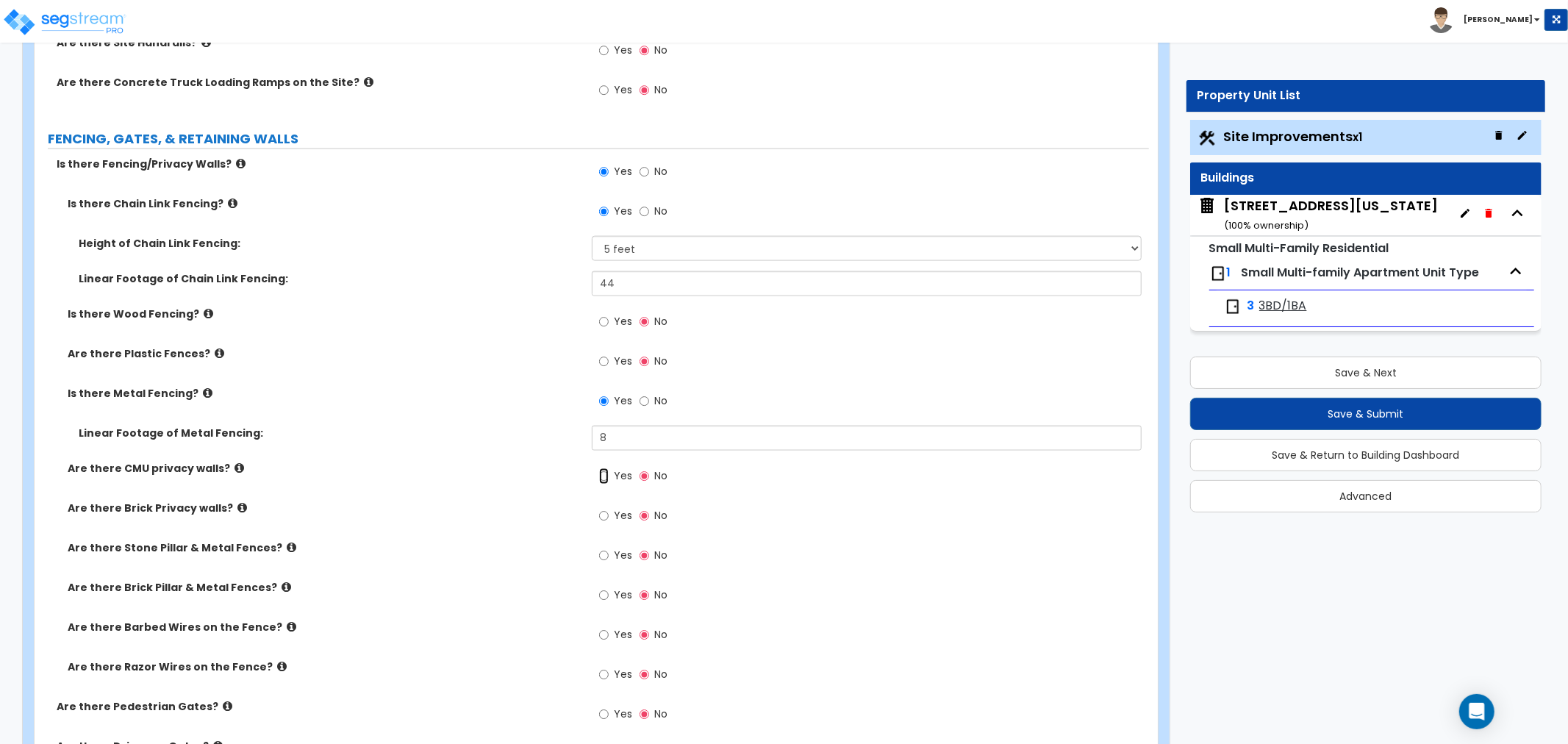
click at [608, 474] on input "Yes" at bounding box center [604, 476] width 9 height 16
radio input "true"
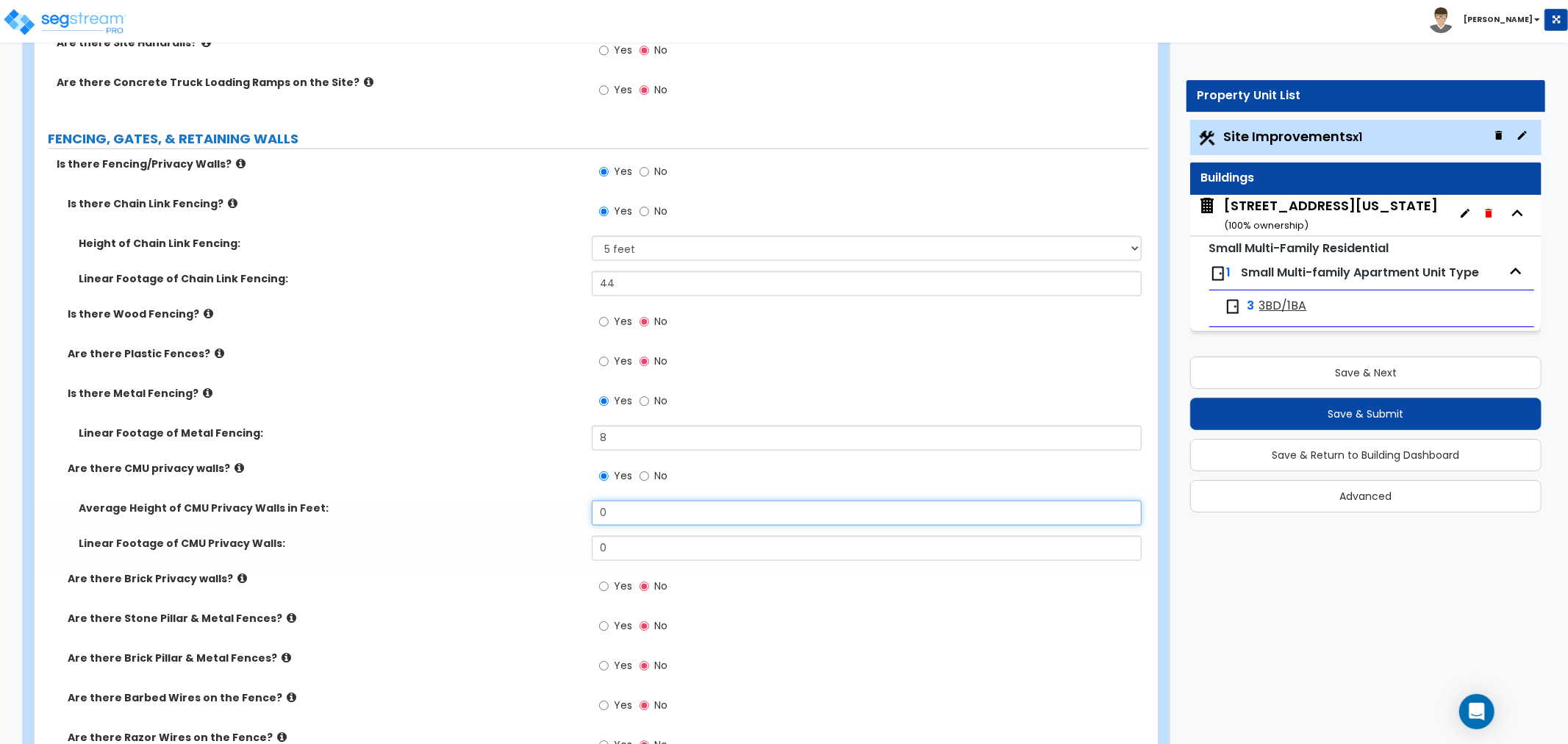
drag, startPoint x: 616, startPoint y: 518, endPoint x: 561, endPoint y: 525, distance: 55.4
click at [561, 525] on div "Average Height of CMU Privacy Walls in Feet: 0" at bounding box center [592, 518] width 1115 height 35
type input "3"
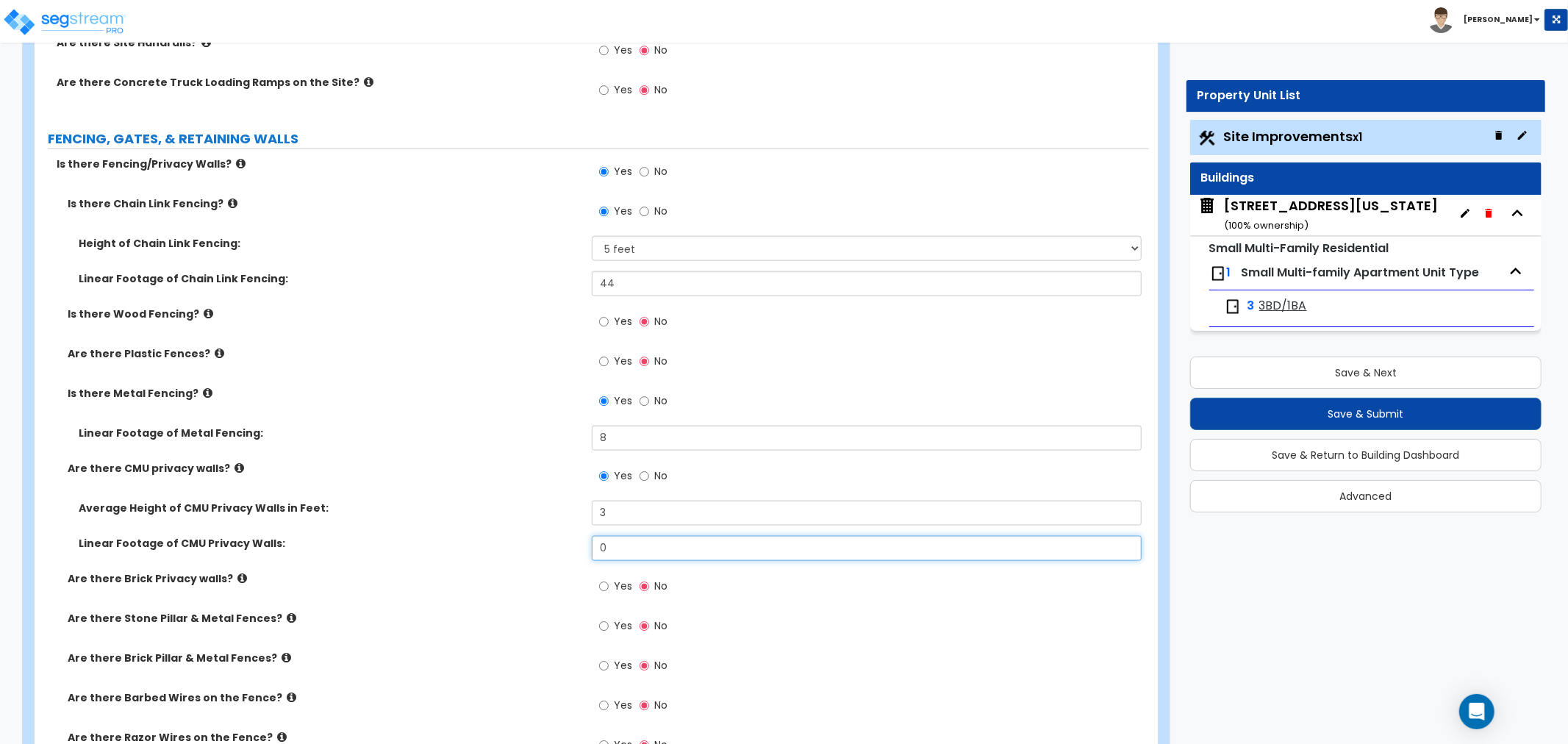
drag, startPoint x: 600, startPoint y: 546, endPoint x: 561, endPoint y: 548, distance: 39.1
click at [561, 548] on div "Linear Footage of CMU Privacy Walls: 0" at bounding box center [592, 554] width 1115 height 35
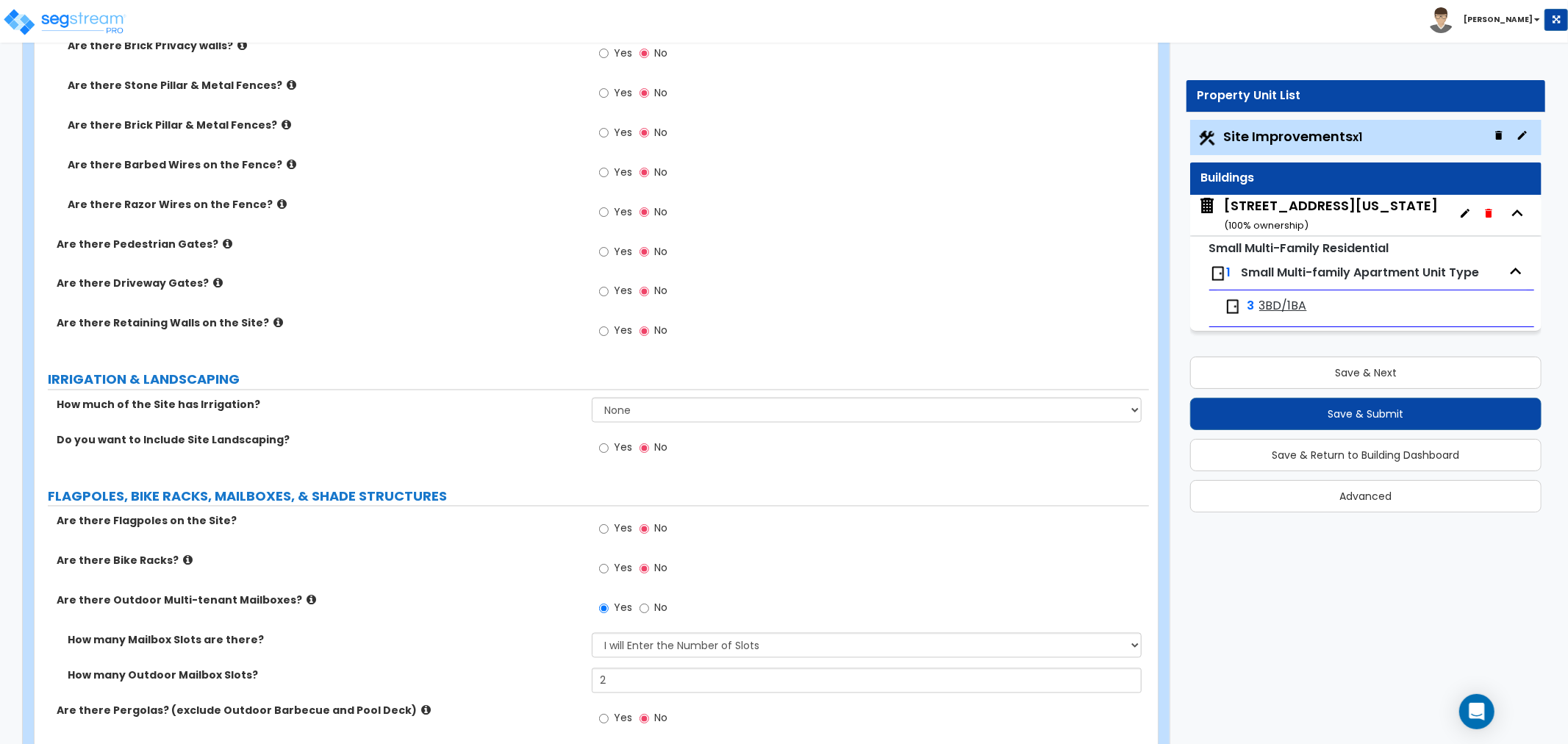
scroll to position [2124, 0]
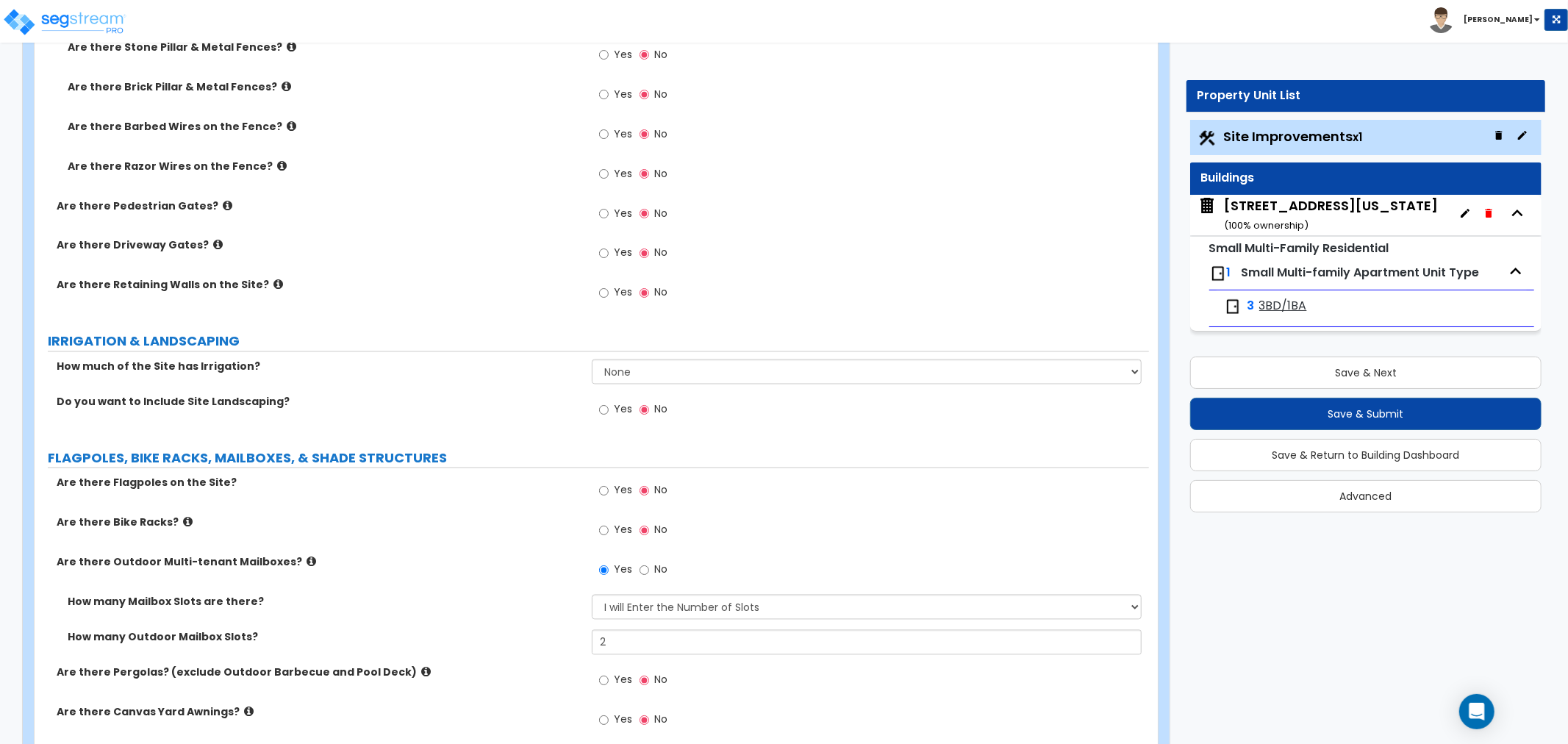
type input "44"
click at [607, 410] on input "Yes" at bounding box center [604, 410] width 9 height 16
radio input "true"
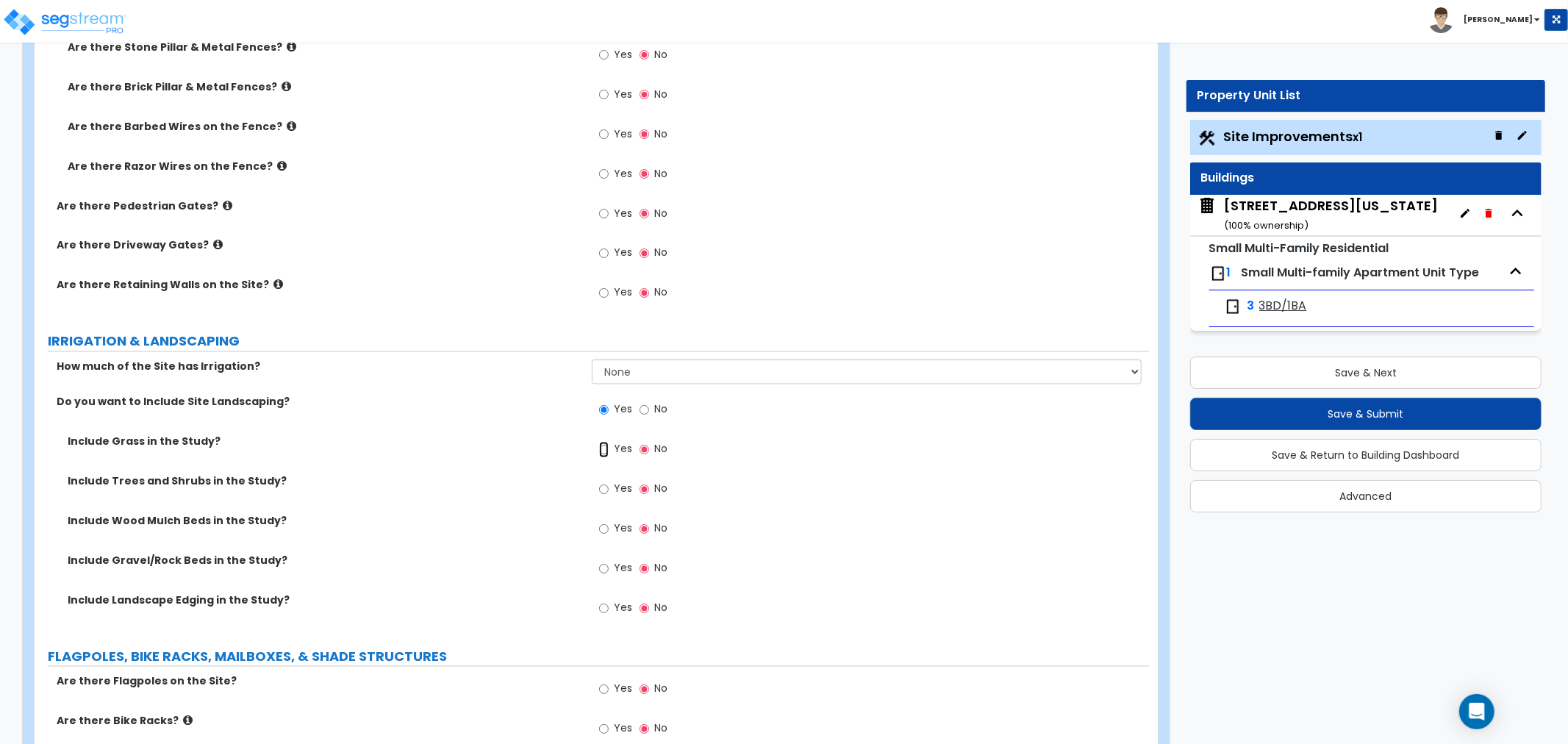
click at [601, 452] on input "Yes" at bounding box center [604, 450] width 9 height 16
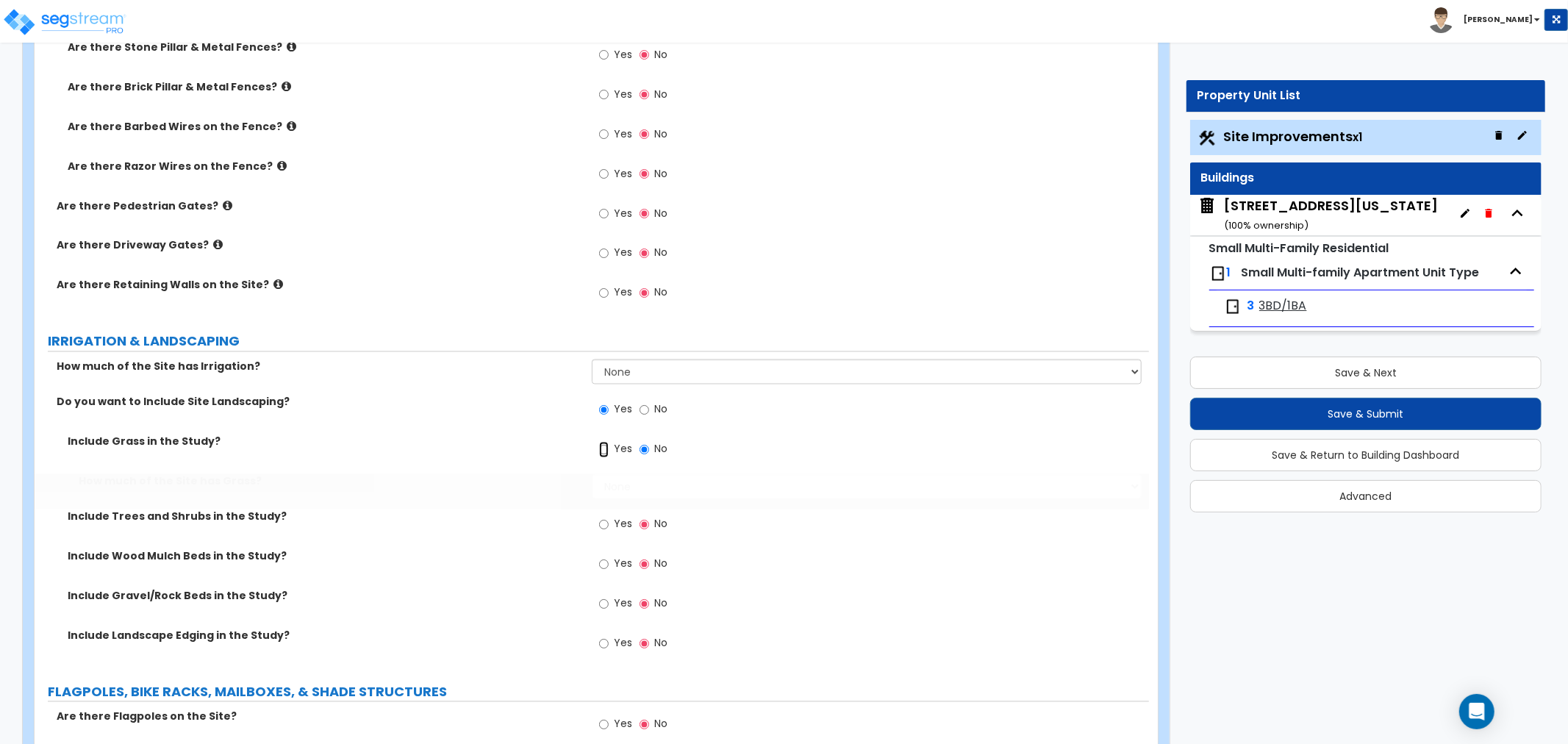
radio input "true"
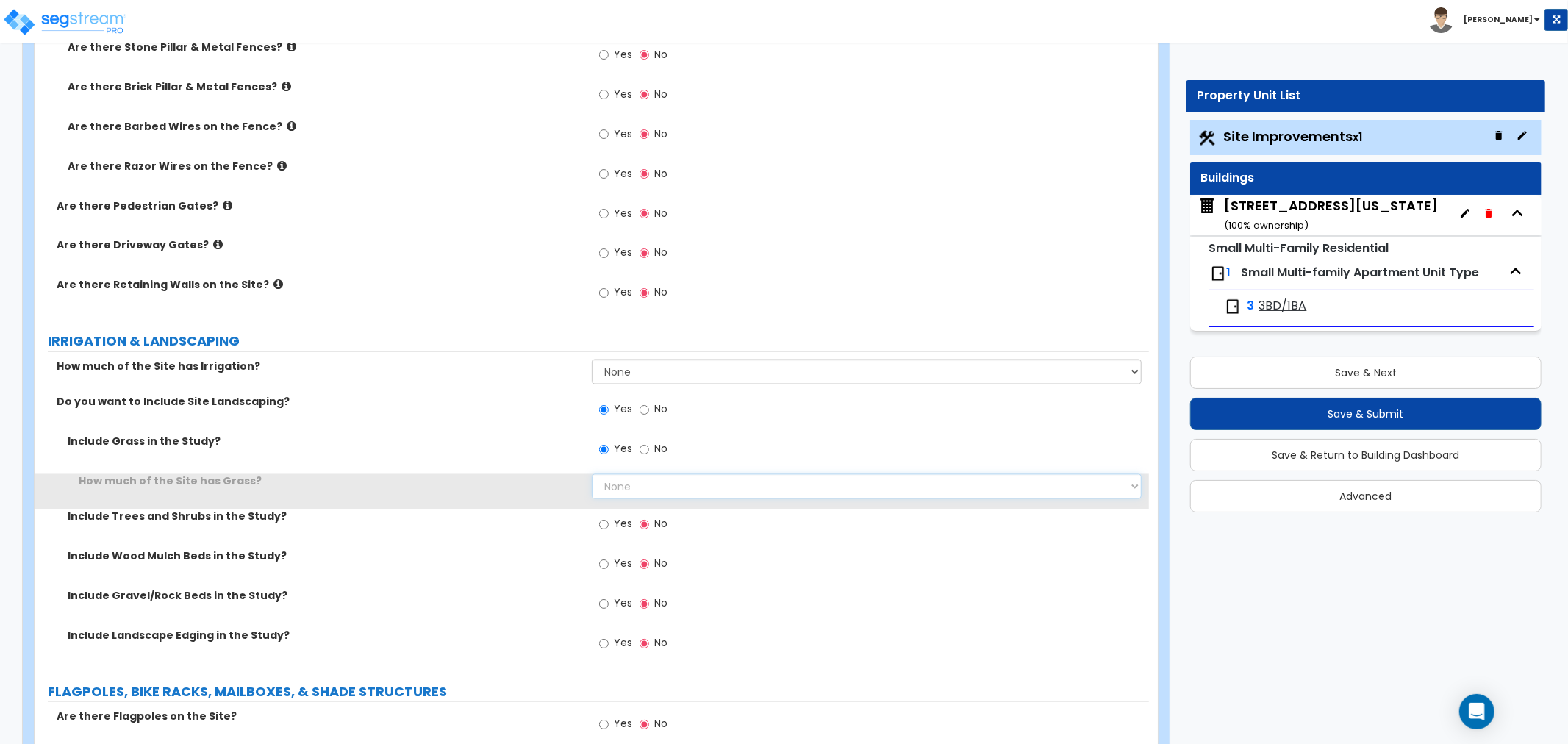
click at [608, 486] on select "None I want to Enter an Approximate Percentage I want to Enter the Square Foota…" at bounding box center [867, 487] width 550 height 25
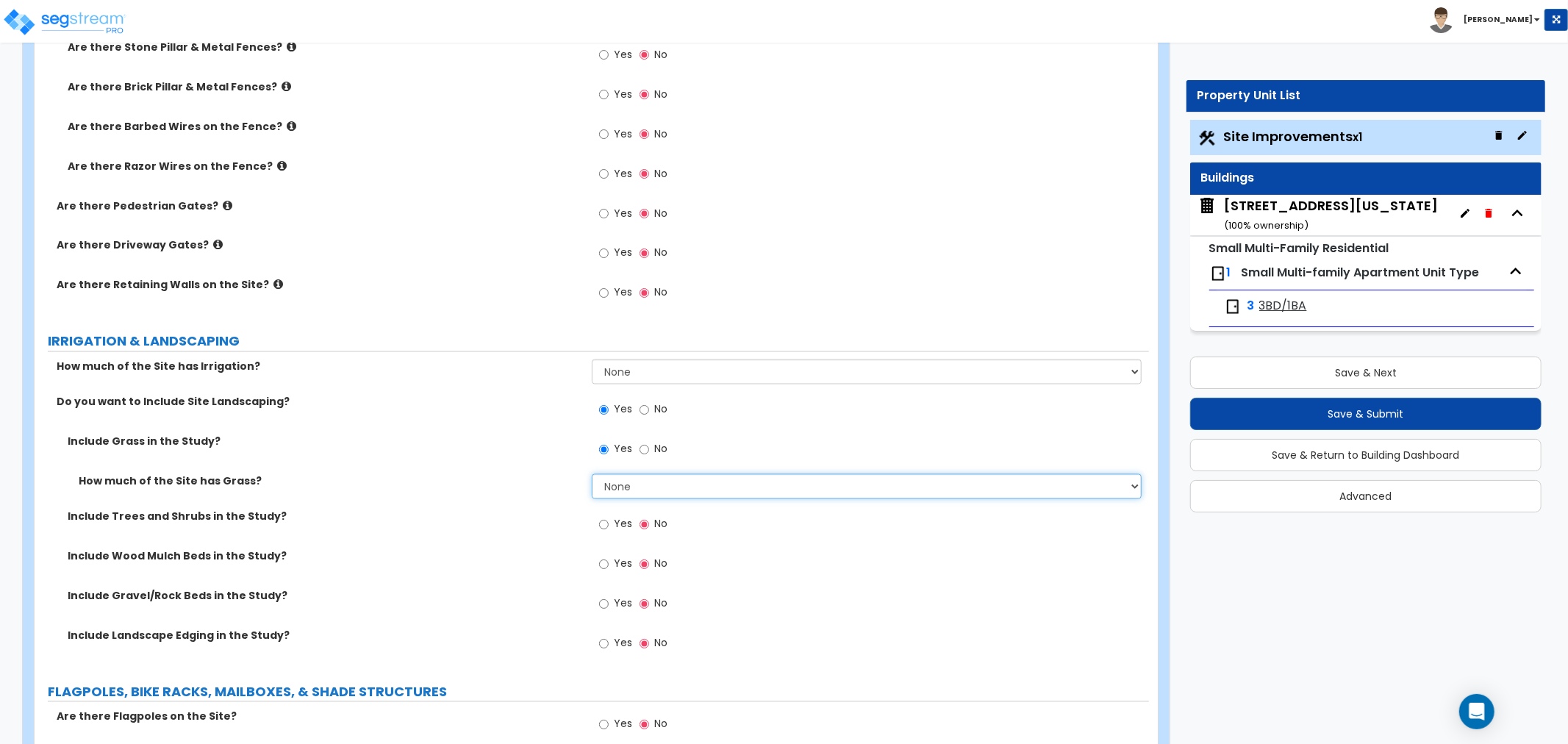
select select "2"
click at [592, 475] on select "None I want to Enter an Approximate Percentage I want to Enter the Square Foota…" at bounding box center [867, 487] width 550 height 25
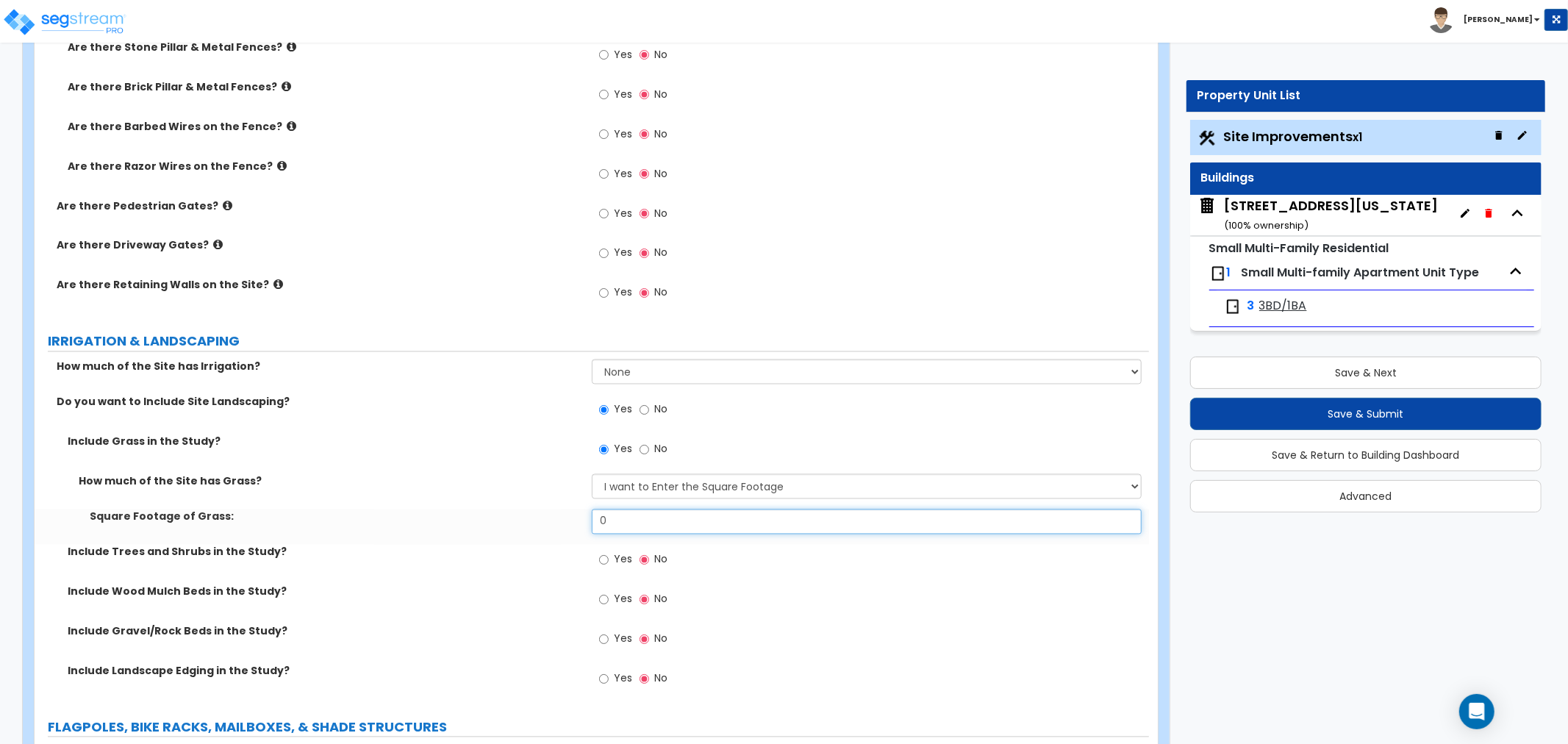
drag, startPoint x: 628, startPoint y: 515, endPoint x: 544, endPoint y: 515, distance: 84.0
click at [544, 515] on div "Square Footage of Grass: 0" at bounding box center [592, 527] width 1115 height 35
type input "732"
click at [434, 535] on div "Square Footage of Grass: 732" at bounding box center [592, 527] width 1115 height 35
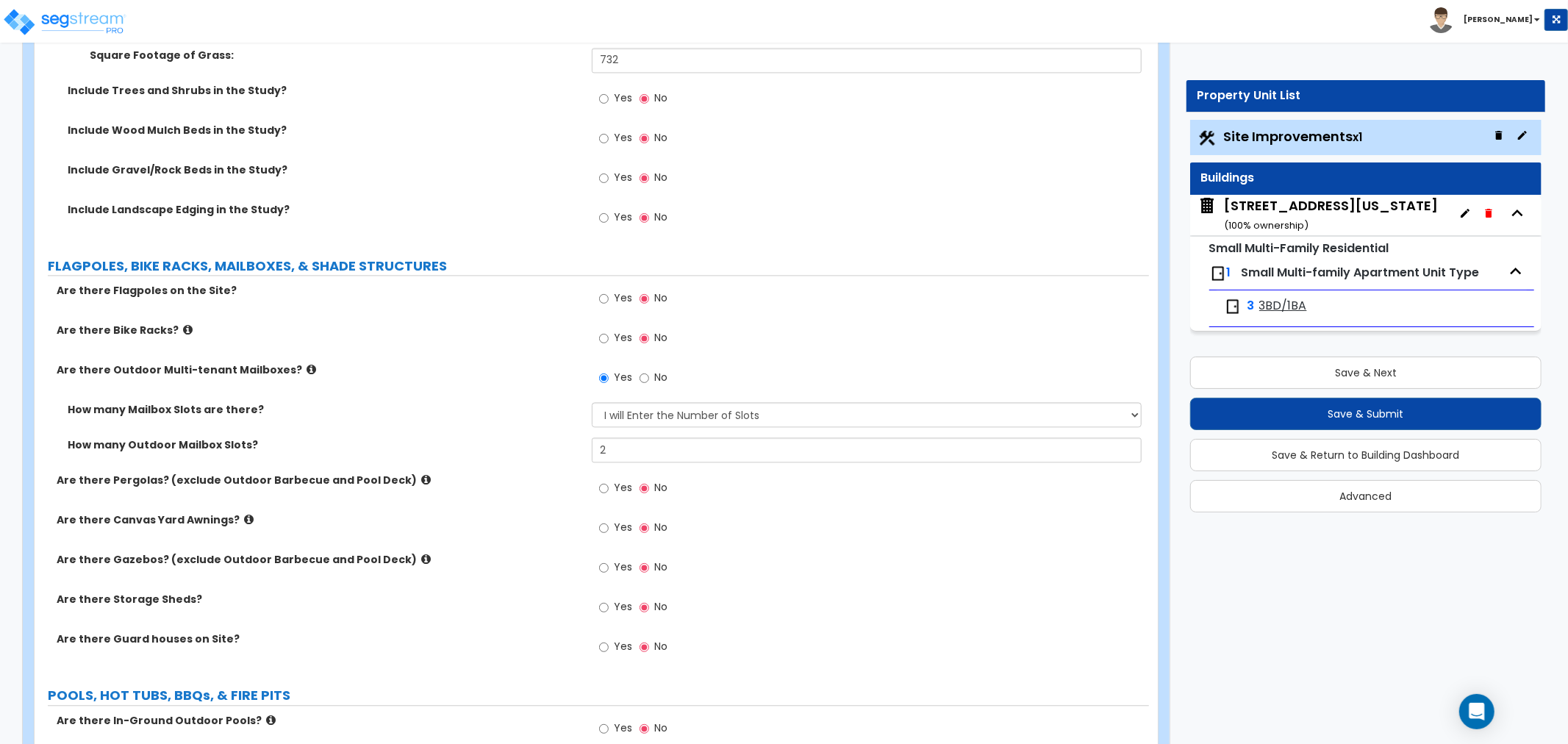
scroll to position [2615, 0]
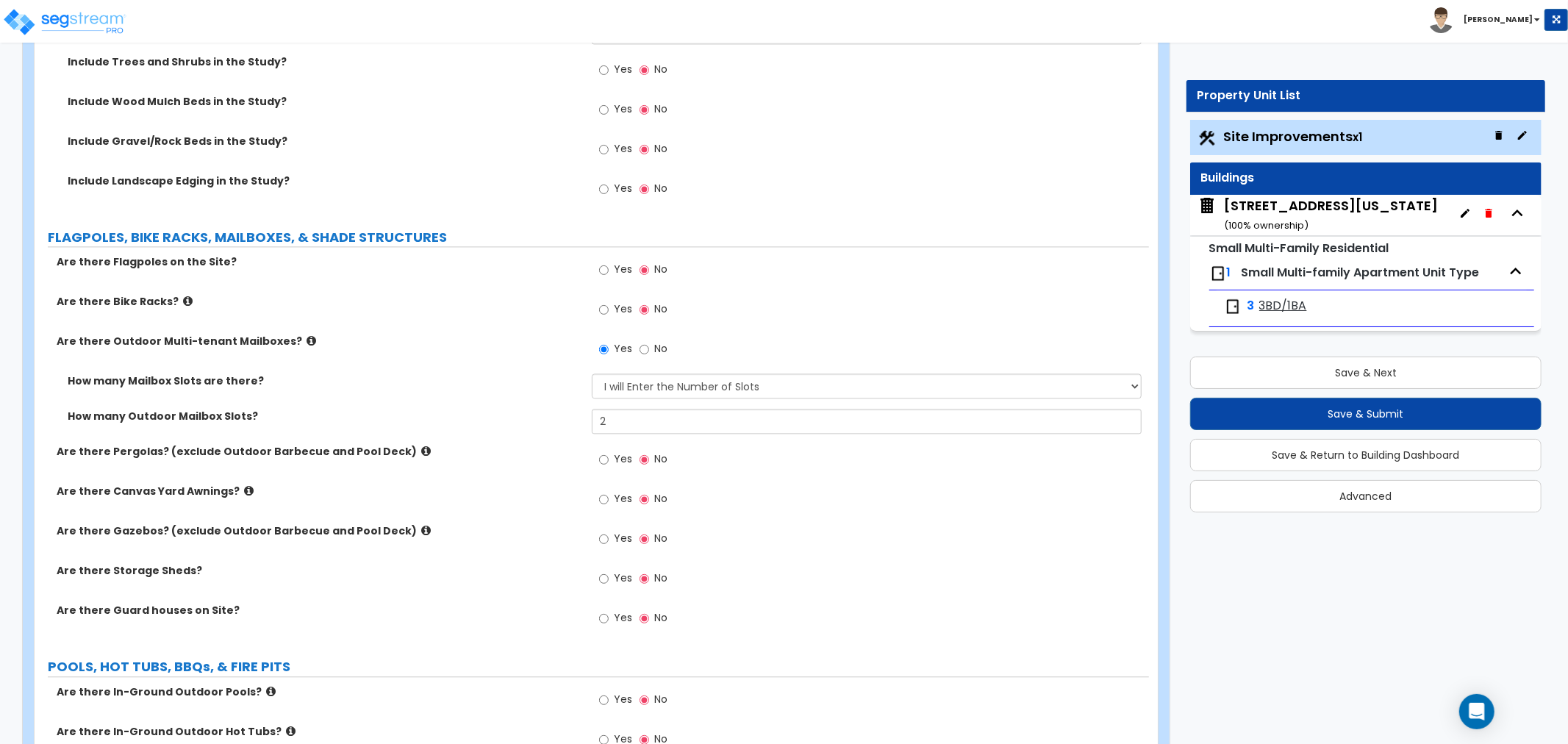
click at [307, 340] on icon at bounding box center [312, 341] width 9 height 11
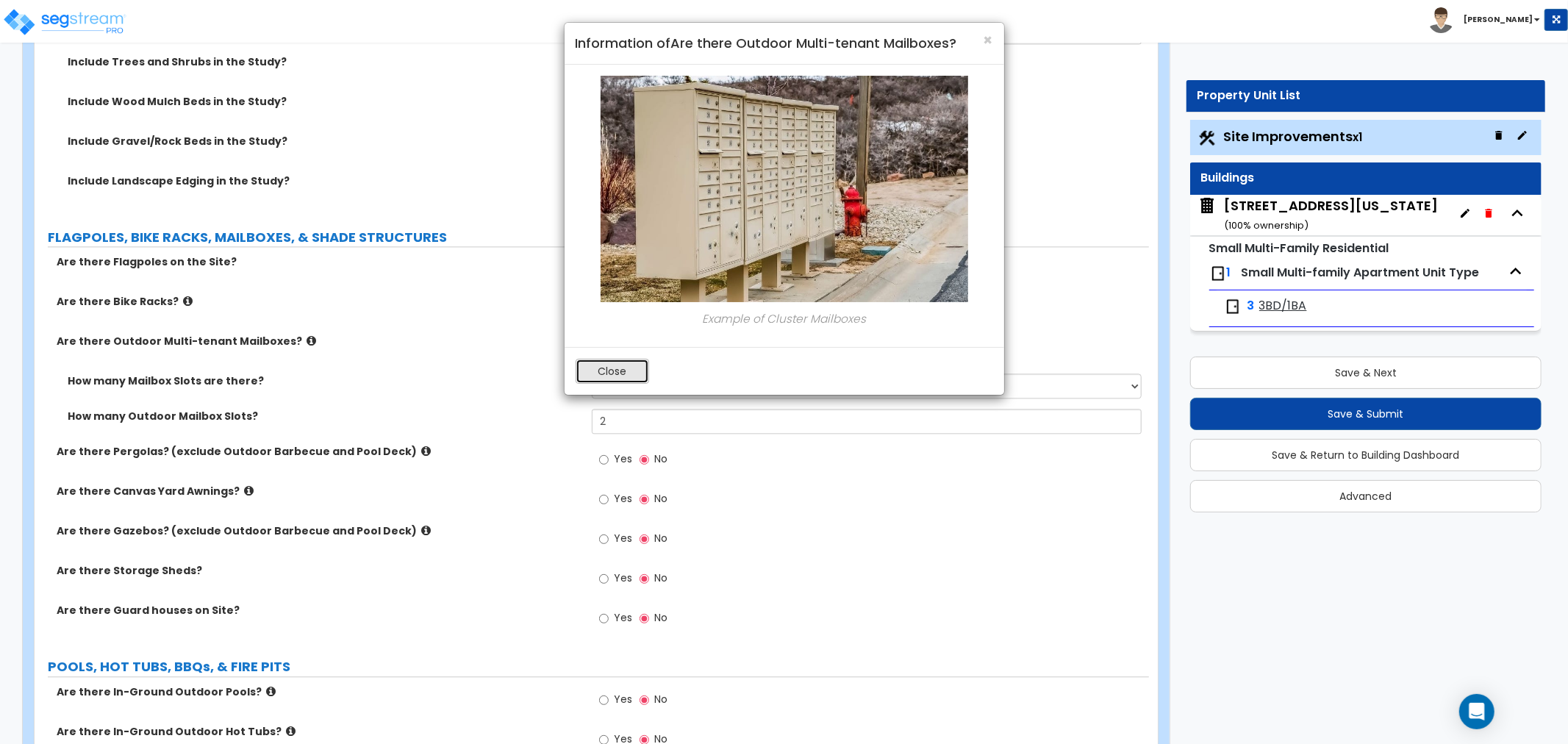
click at [586, 368] on button "Close" at bounding box center [612, 371] width 74 height 25
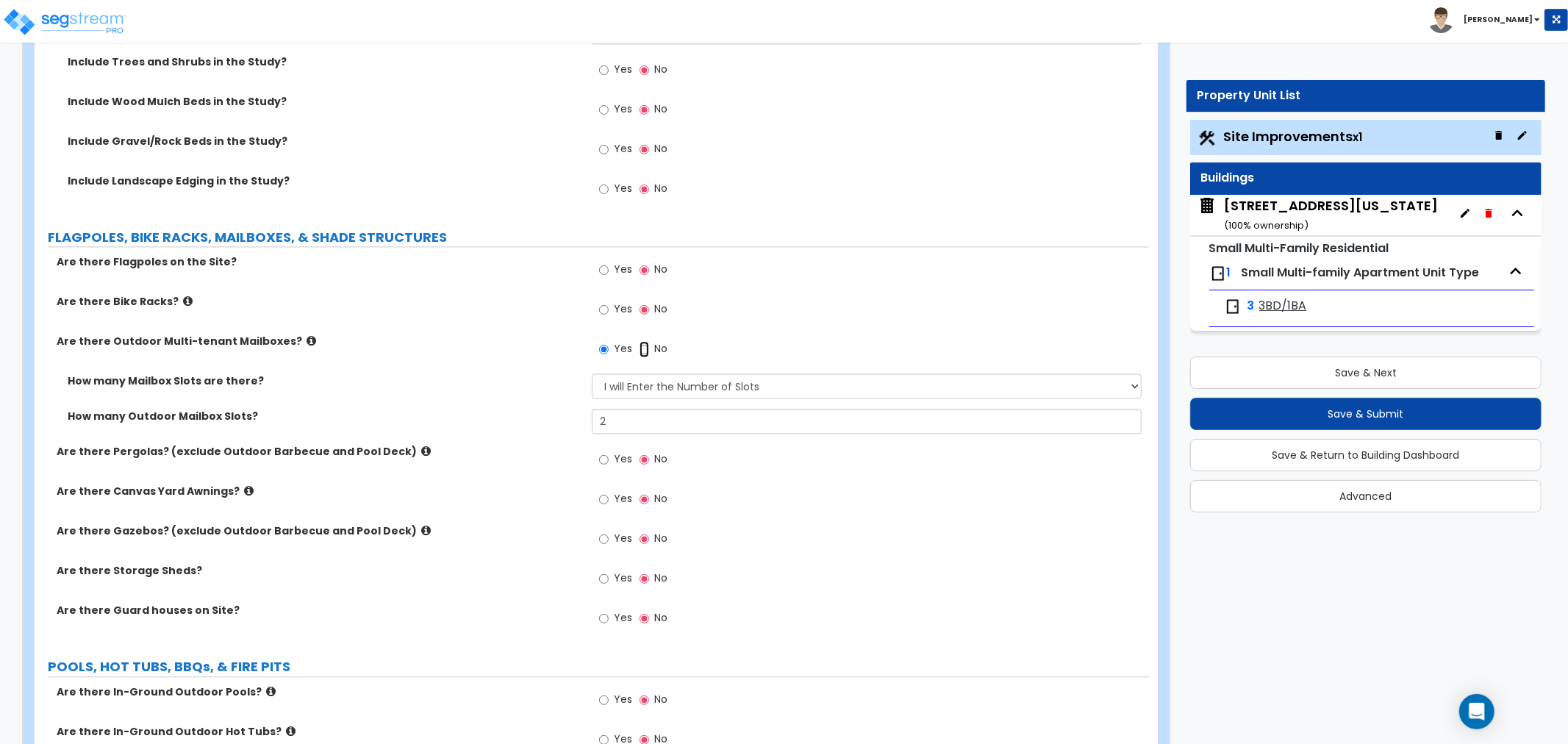
click at [646, 349] on input "No" at bounding box center [644, 349] width 9 height 16
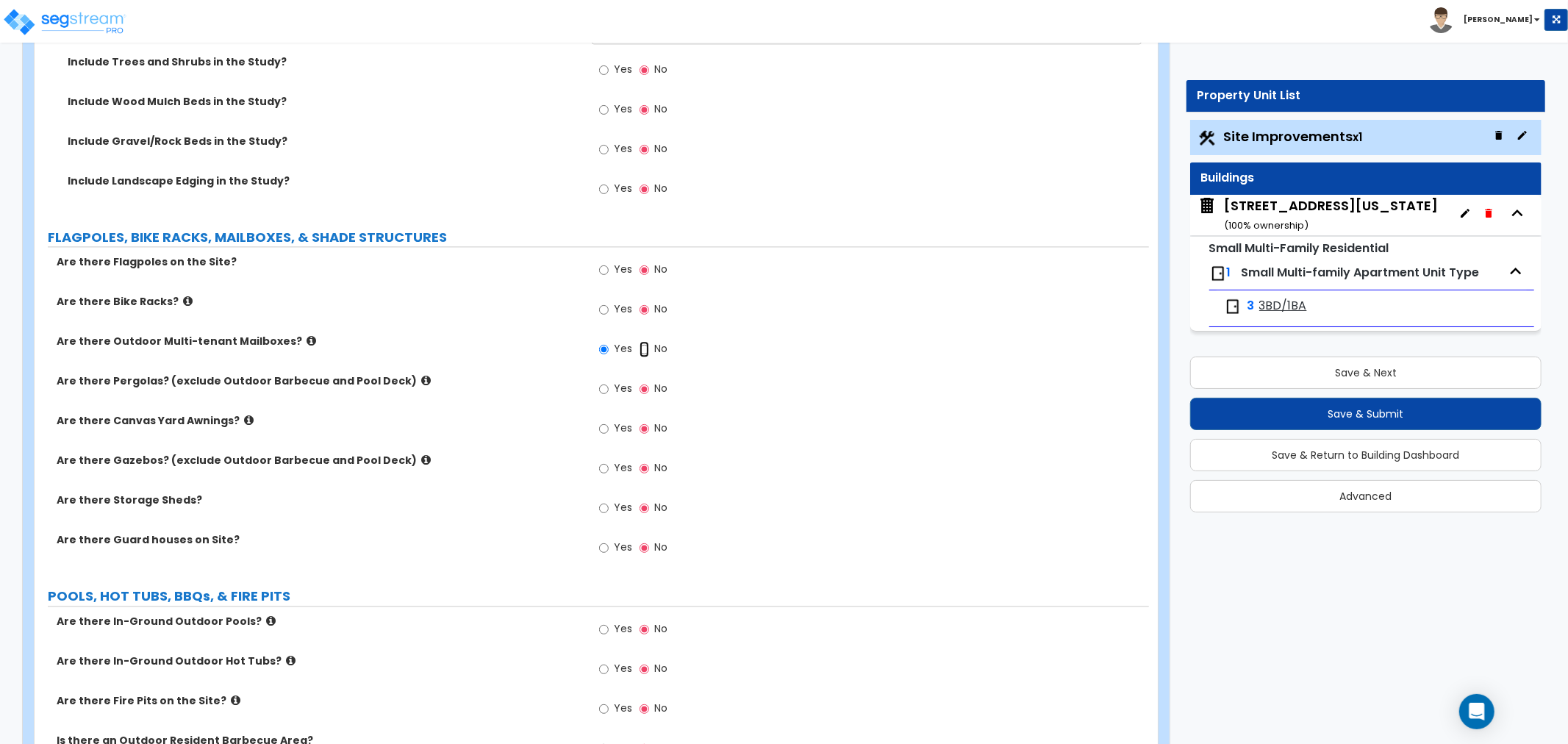
radio input "false"
radio input "true"
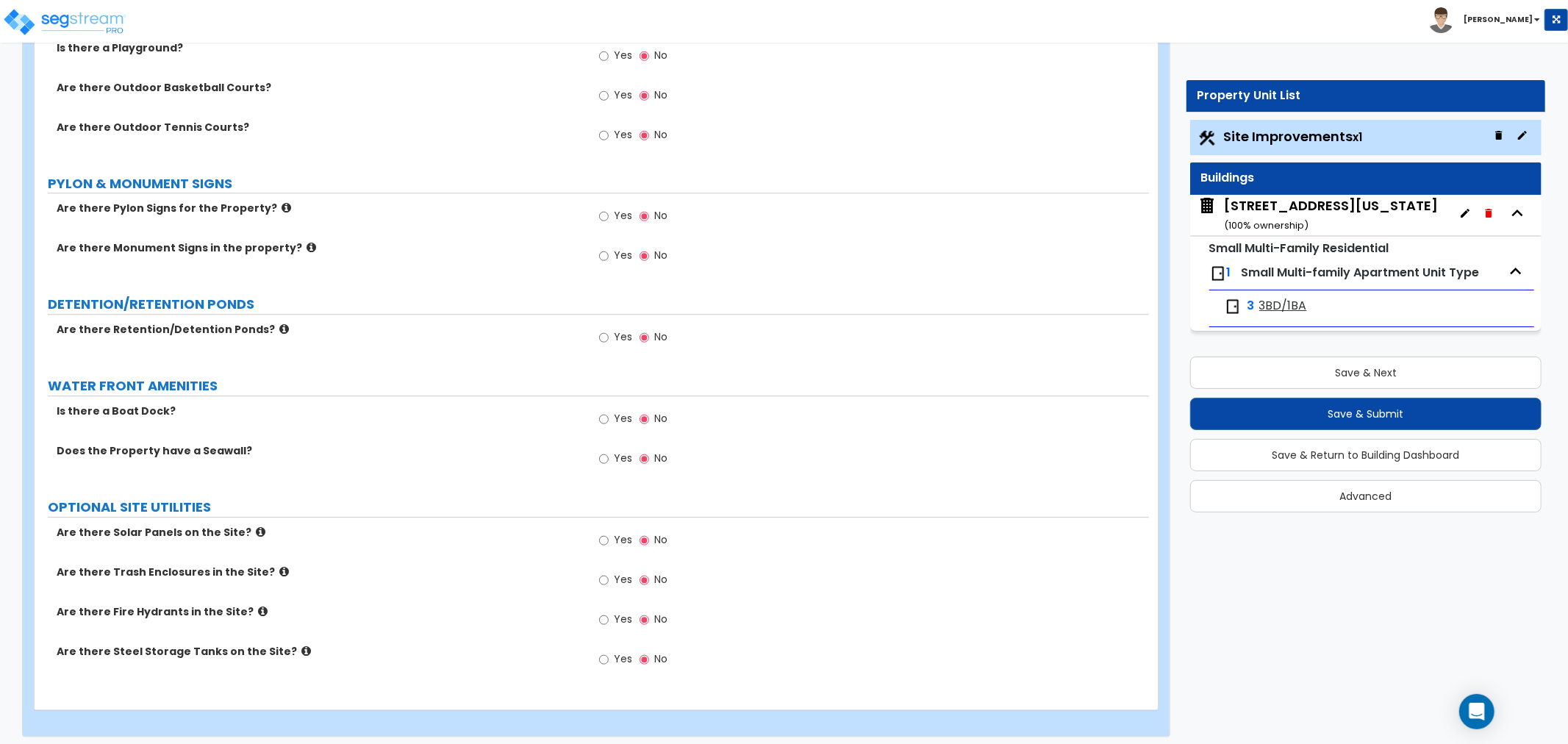
scroll to position [3395, 0]
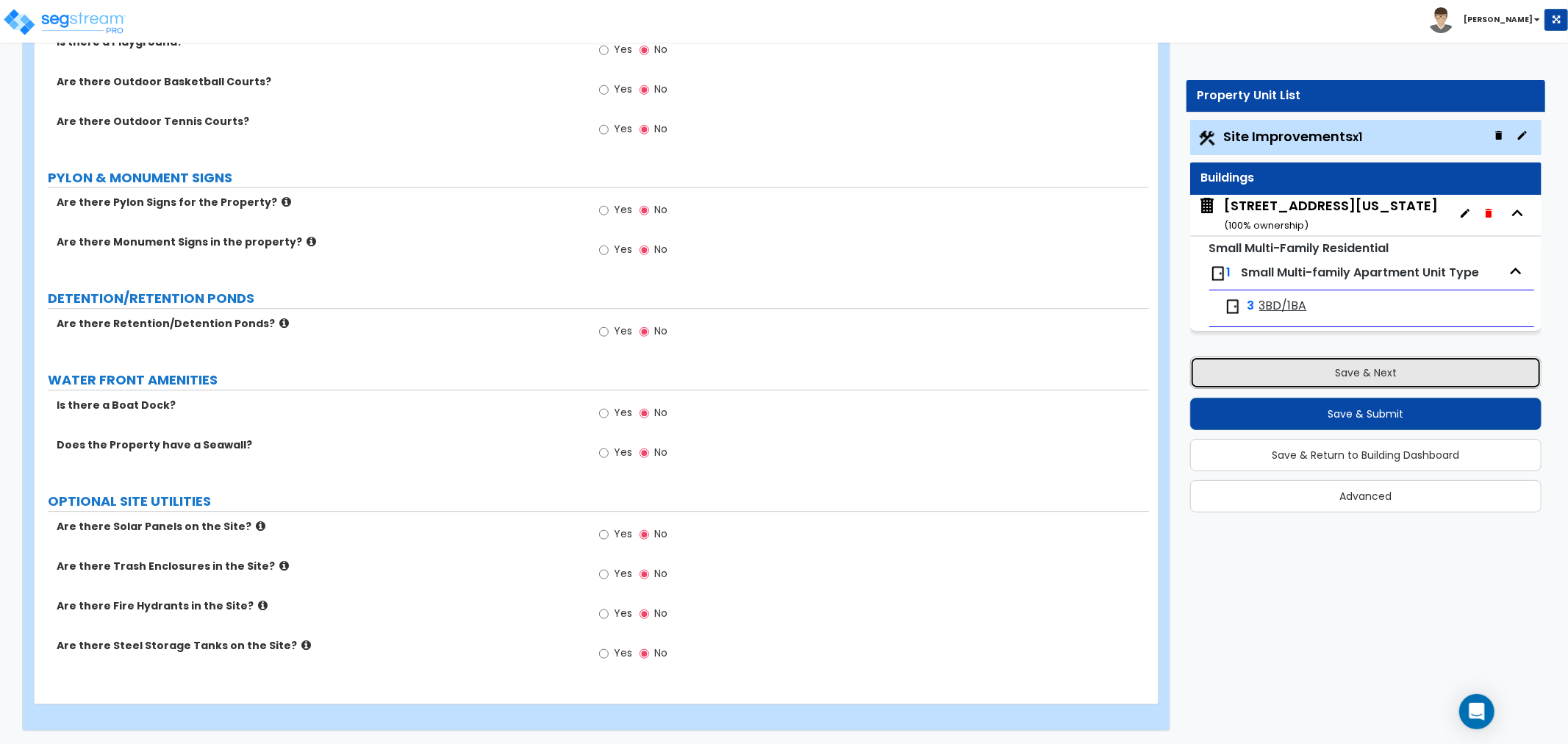
click at [1342, 373] on button "Save & Next" at bounding box center [1365, 372] width 351 height 32
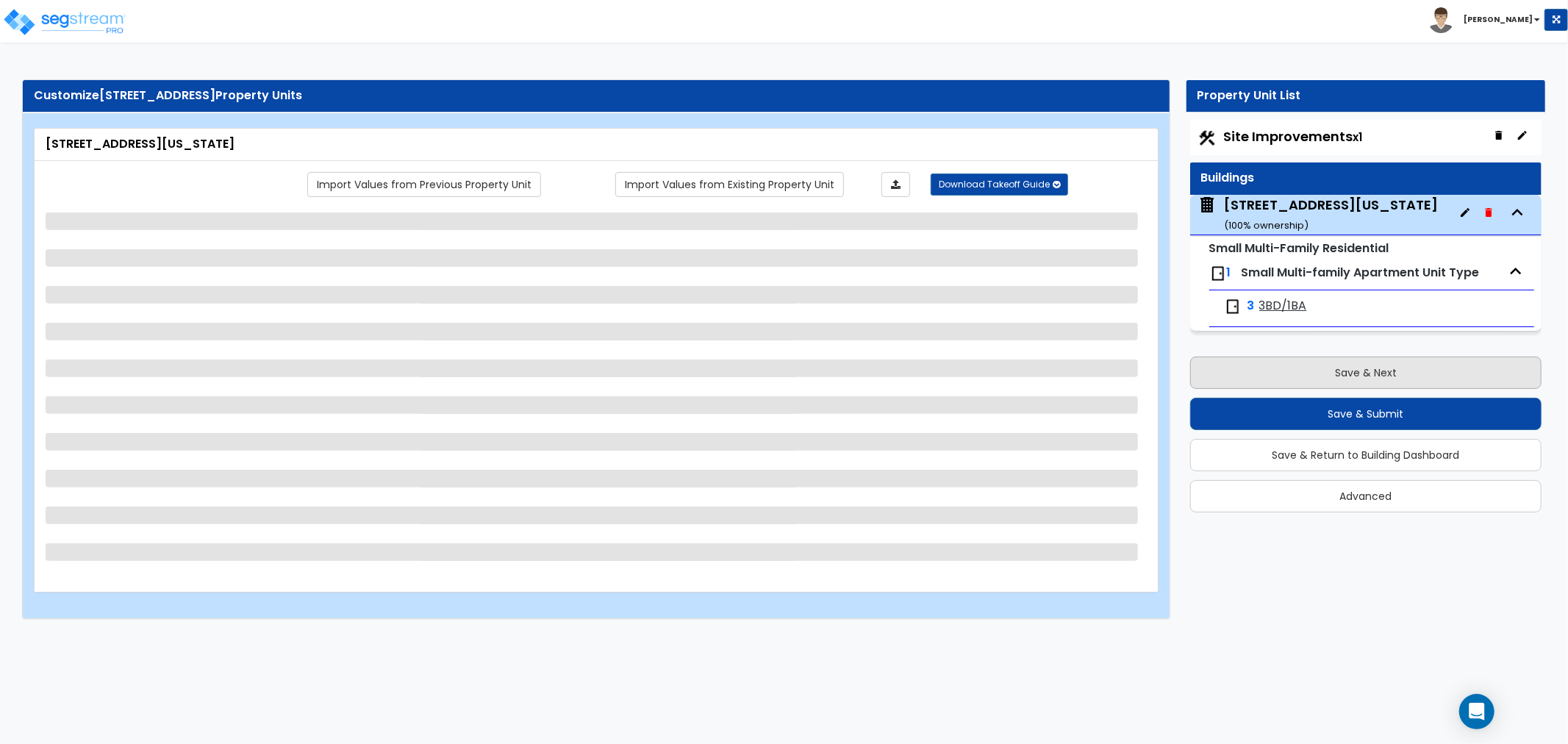
scroll to position [0, 0]
select select "3"
select select "7"
select select "2"
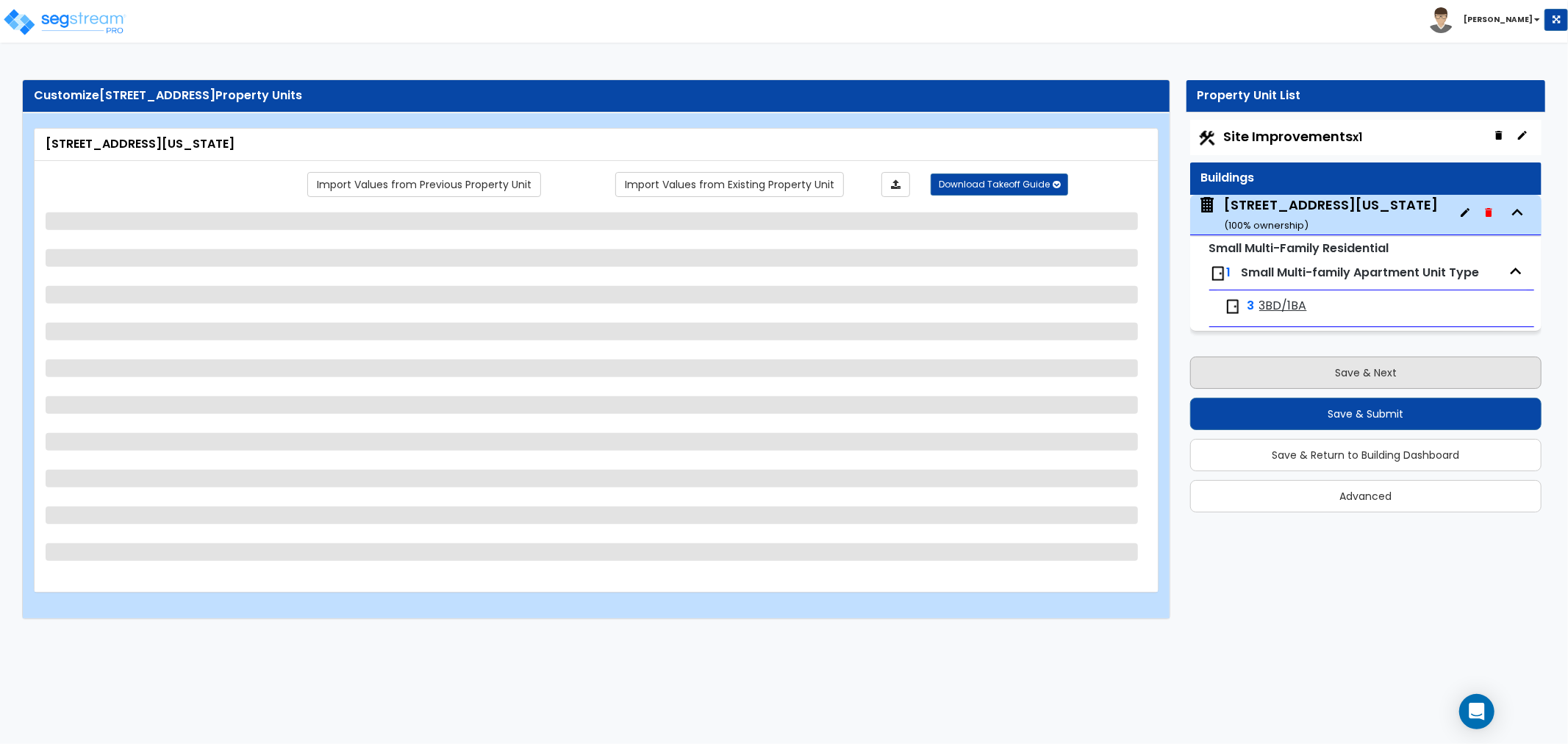
select select "1"
select select "2"
select select "7"
select select "2"
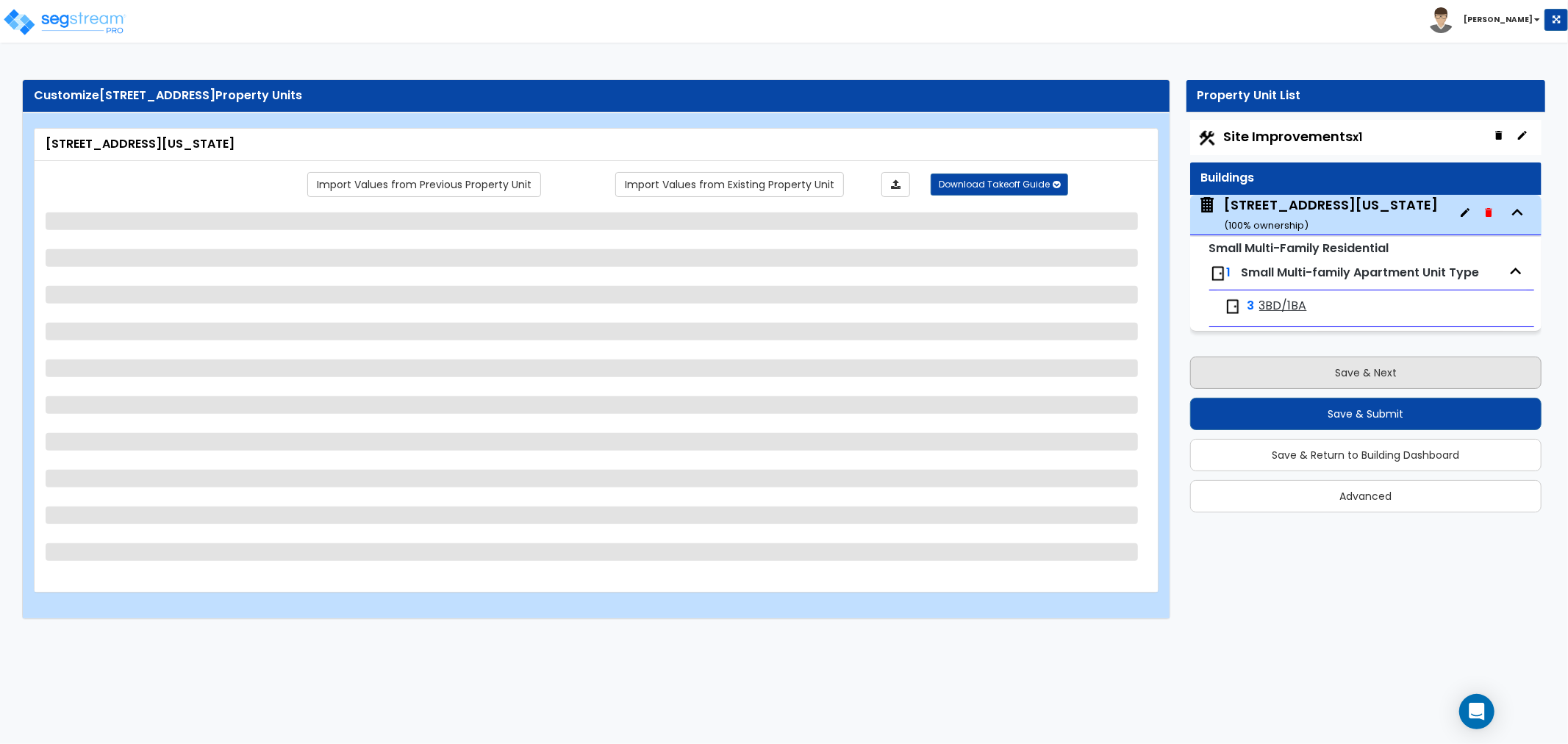
select select "4"
select select "2"
select select "7"
select select "2"
select select "4"
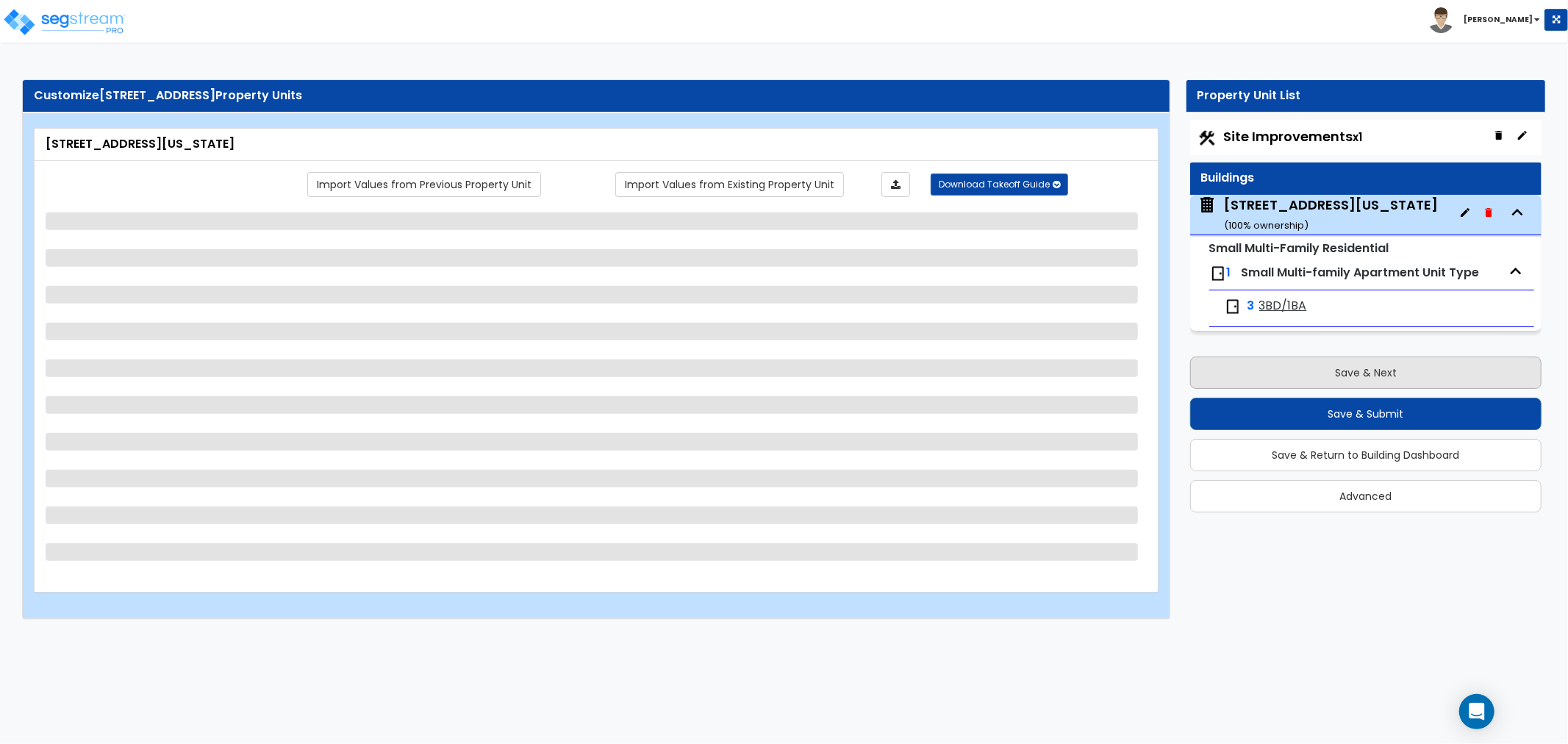
select select "1"
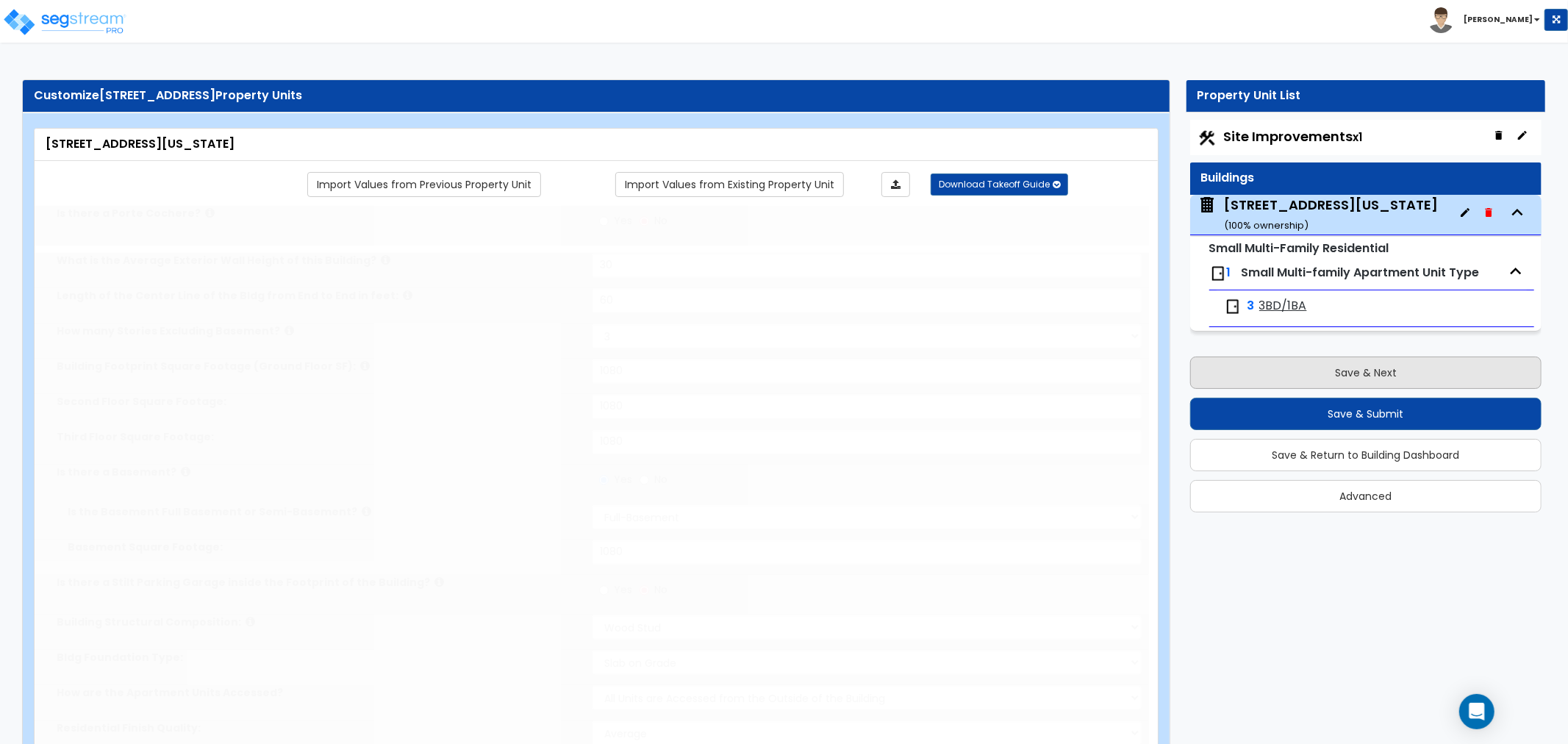
select select "1"
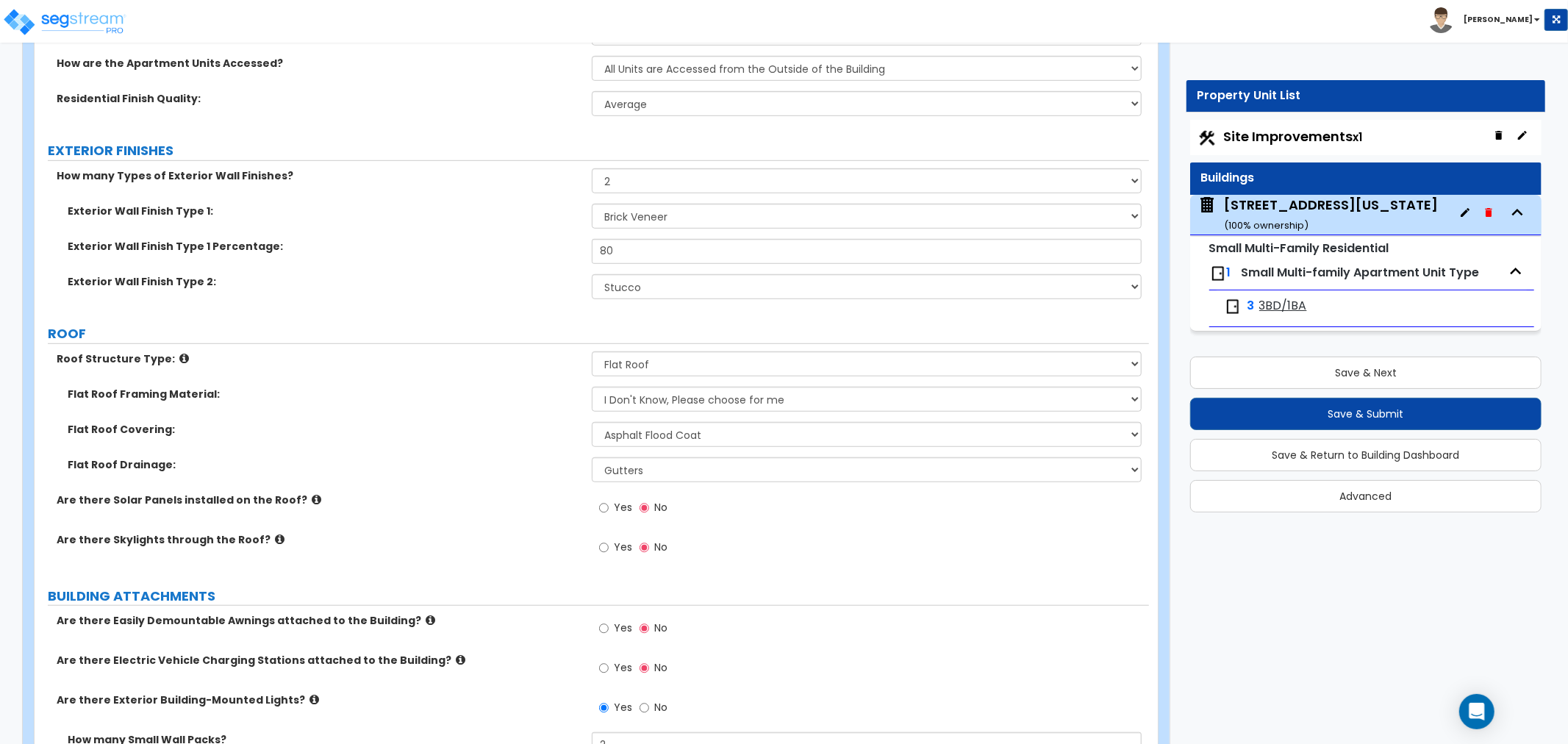
scroll to position [735, 0]
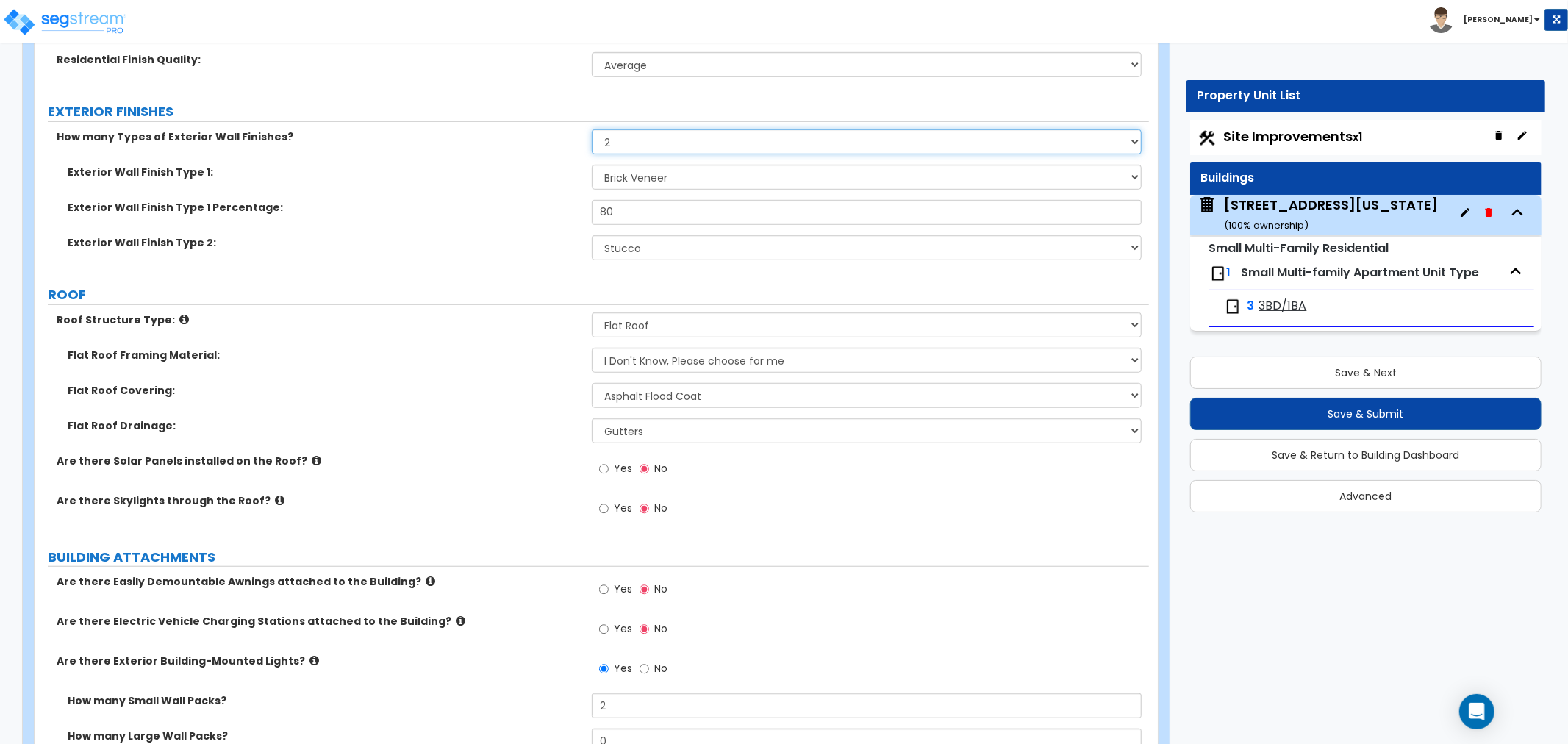
click at [619, 143] on select "None 1 2 3" at bounding box center [867, 142] width 550 height 25
select select "1"
click at [592, 129] on select "None 1 2 3" at bounding box center [867, 142] width 550 height 25
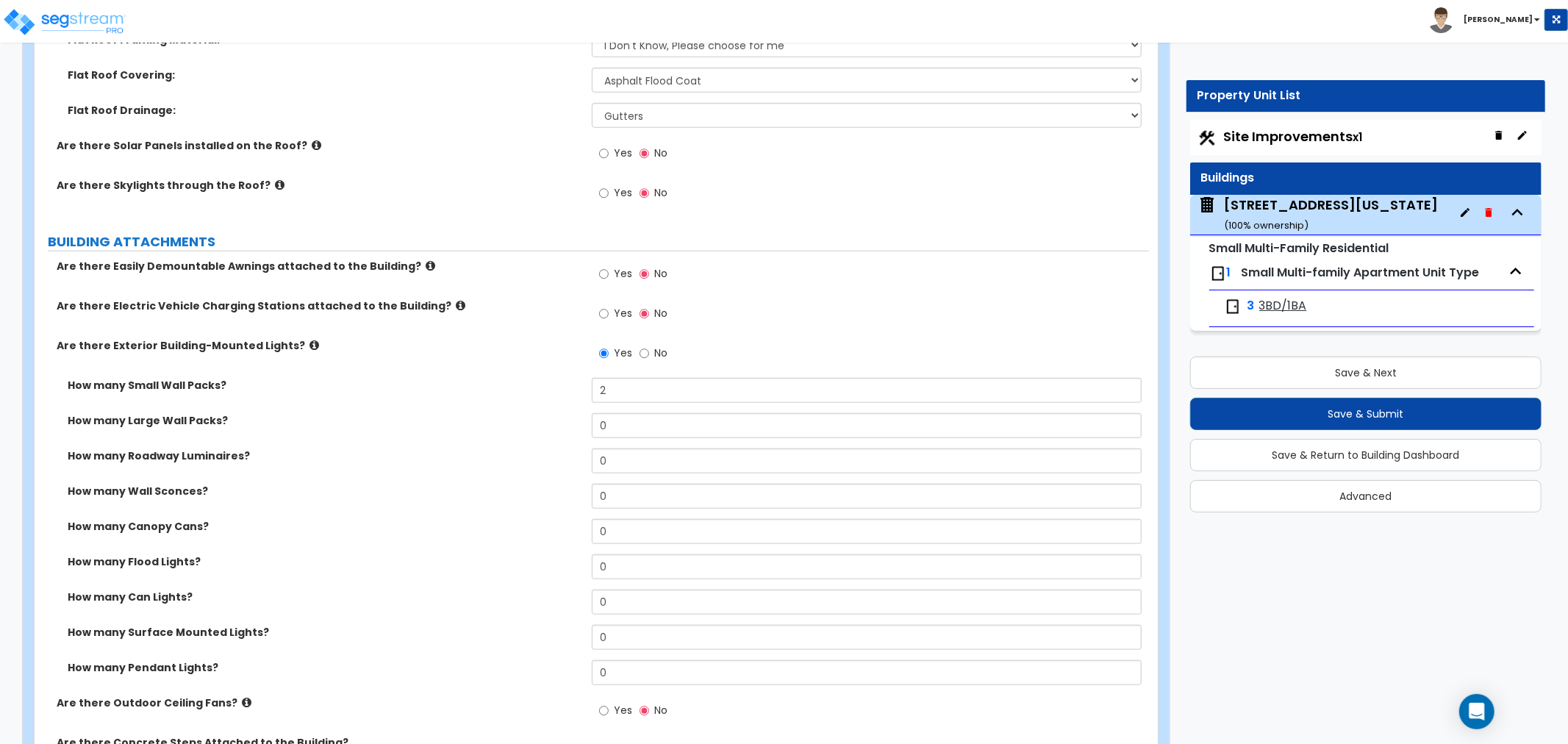
scroll to position [1062, 0]
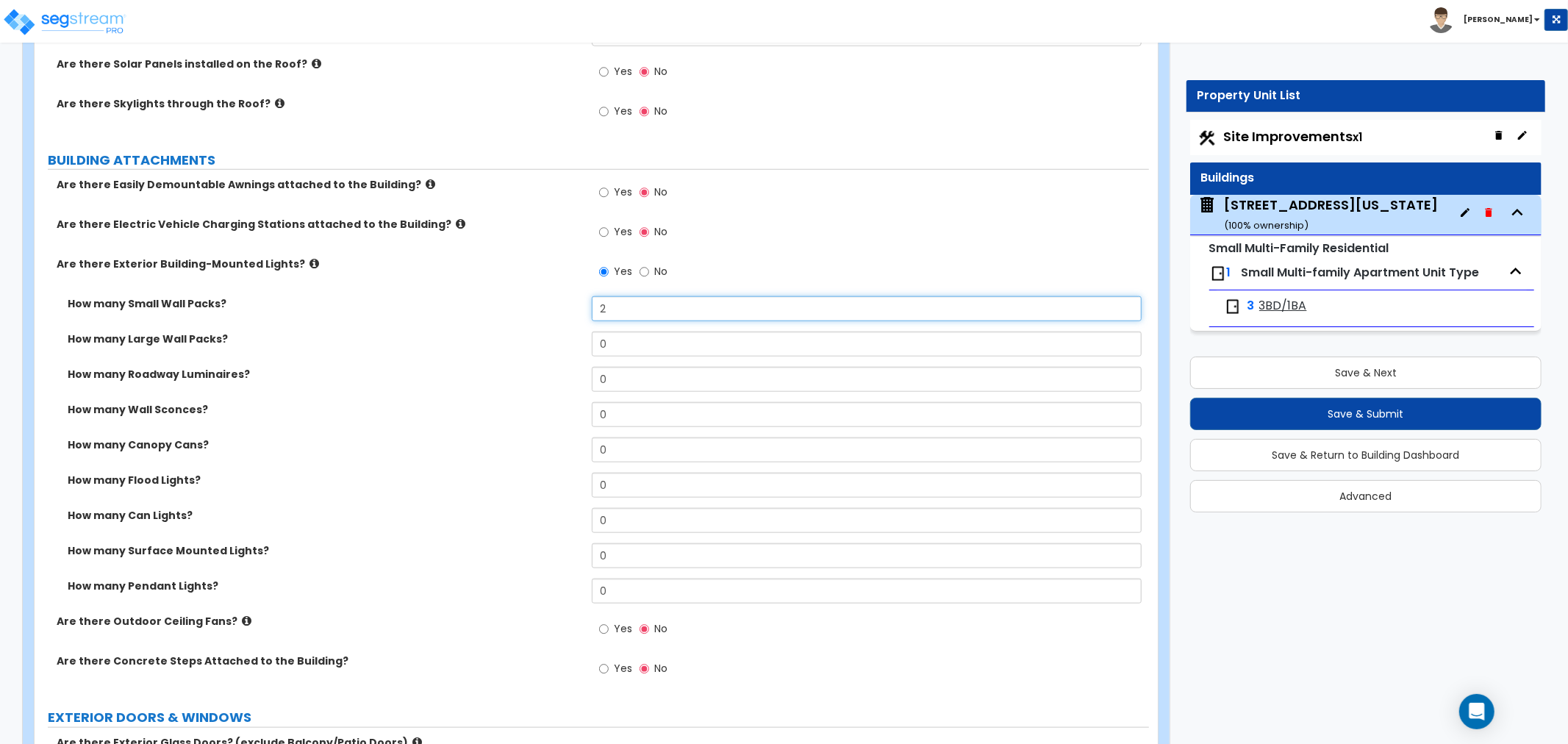
drag, startPoint x: 615, startPoint y: 307, endPoint x: 588, endPoint y: 305, distance: 27.1
click at [588, 305] on div "How many Small Wall Packs? 2" at bounding box center [592, 313] width 1115 height 35
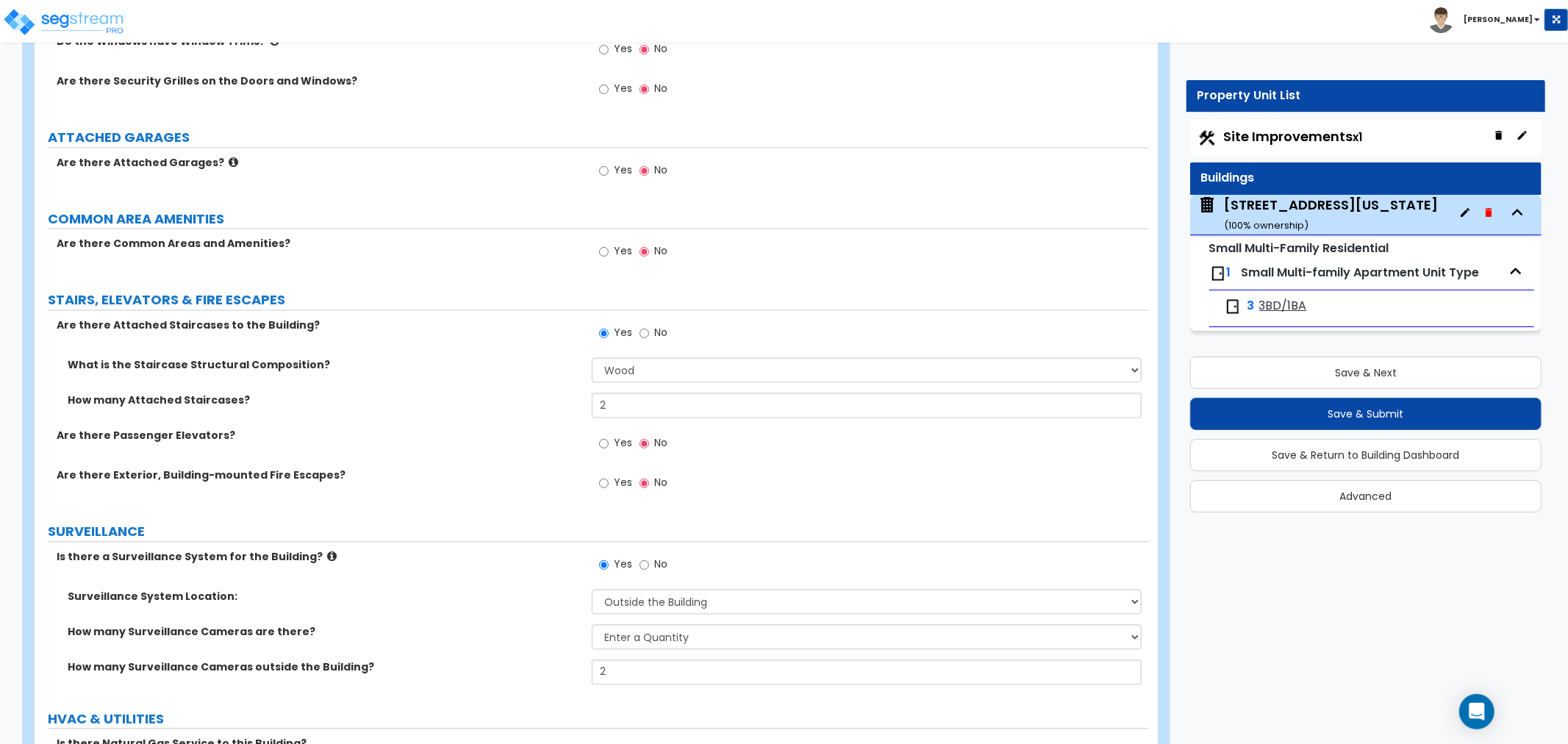
scroll to position [2370, 0]
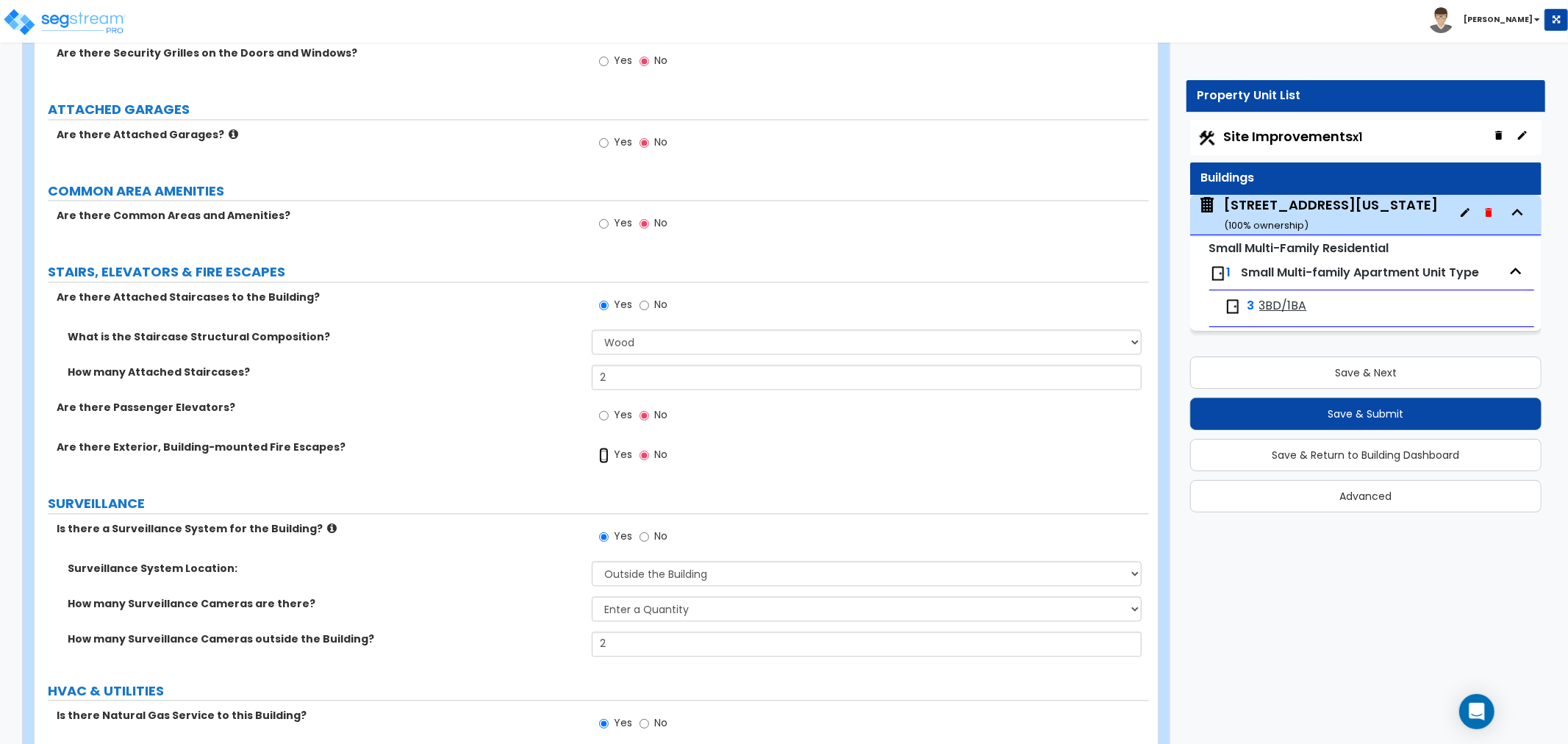
click at [600, 453] on input "Yes" at bounding box center [604, 455] width 9 height 16
radio input "true"
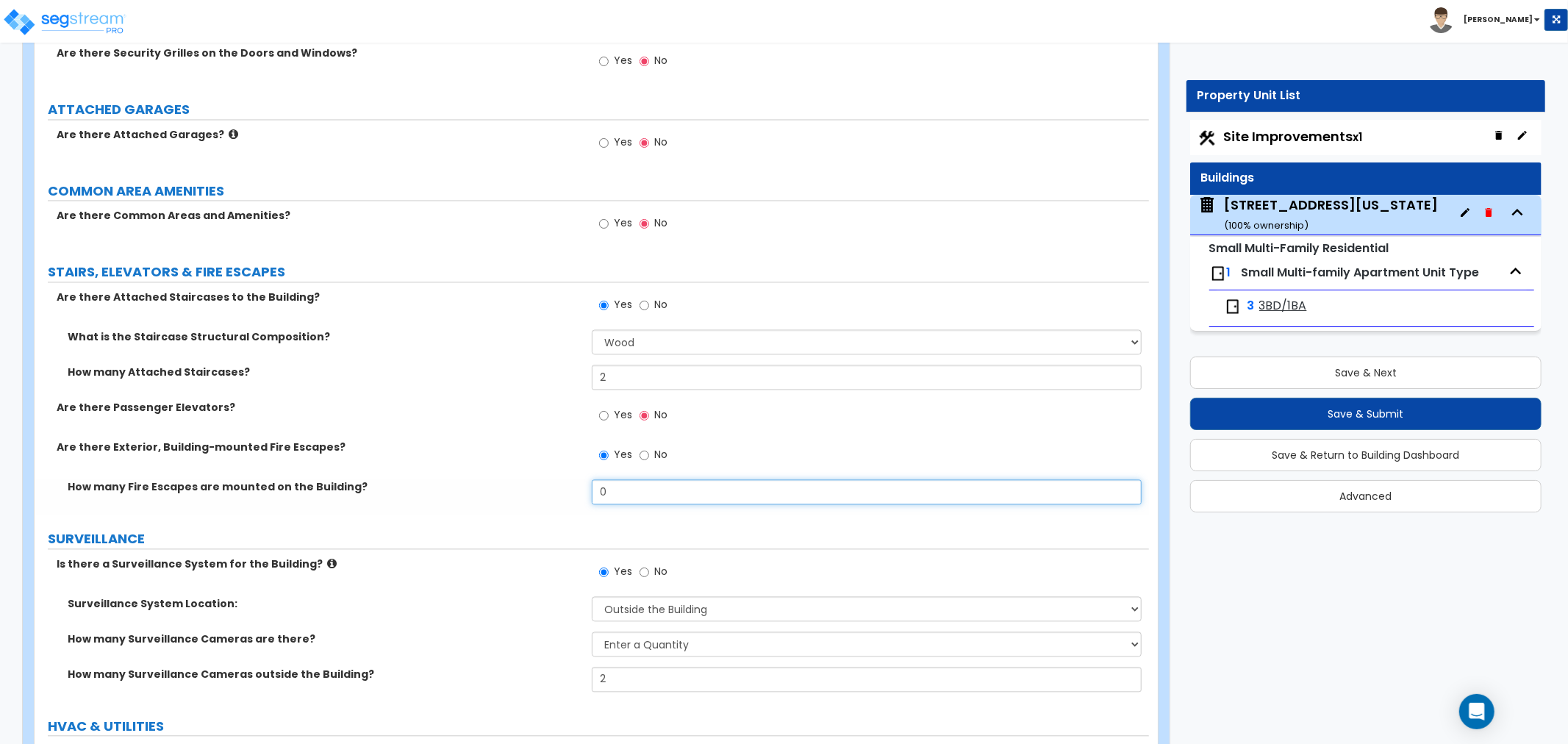
drag, startPoint x: 625, startPoint y: 488, endPoint x: 542, endPoint y: 489, distance: 83.0
click at [542, 489] on div "How many Fire Escapes are mounted on the Building? 0" at bounding box center [592, 497] width 1115 height 35
type input "2"
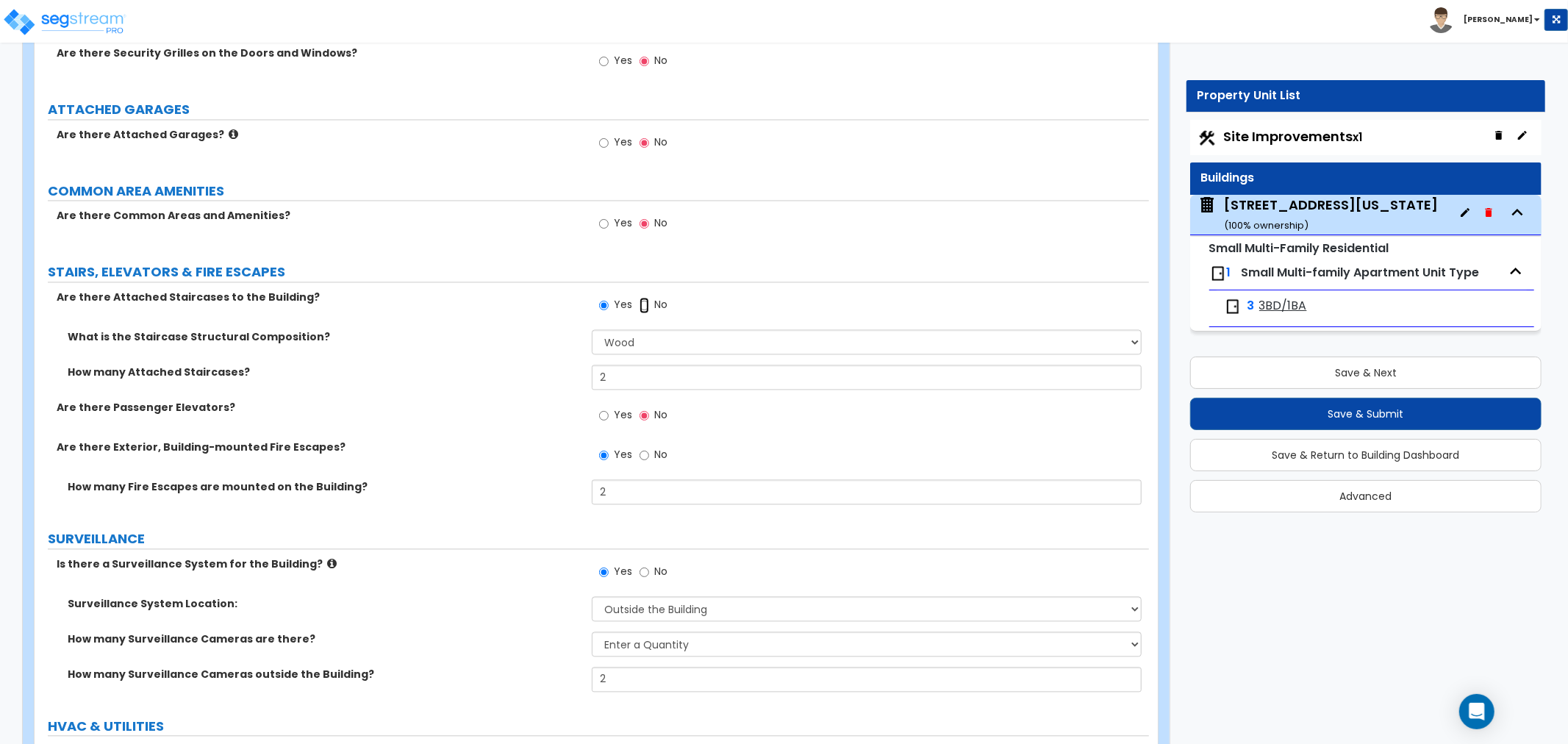
click at [643, 306] on input "No" at bounding box center [644, 305] width 9 height 16
radio input "false"
radio input "true"
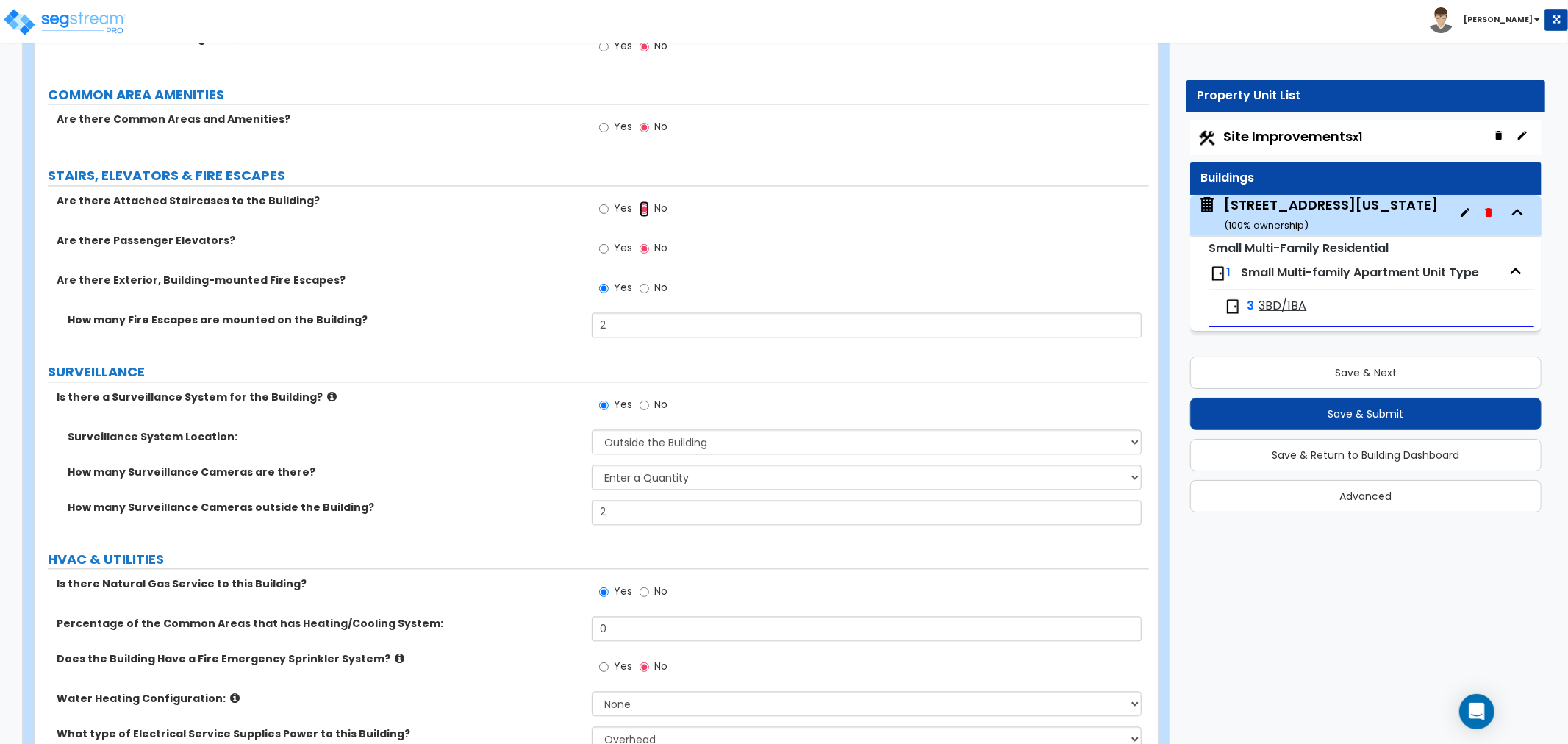
scroll to position [2533, 0]
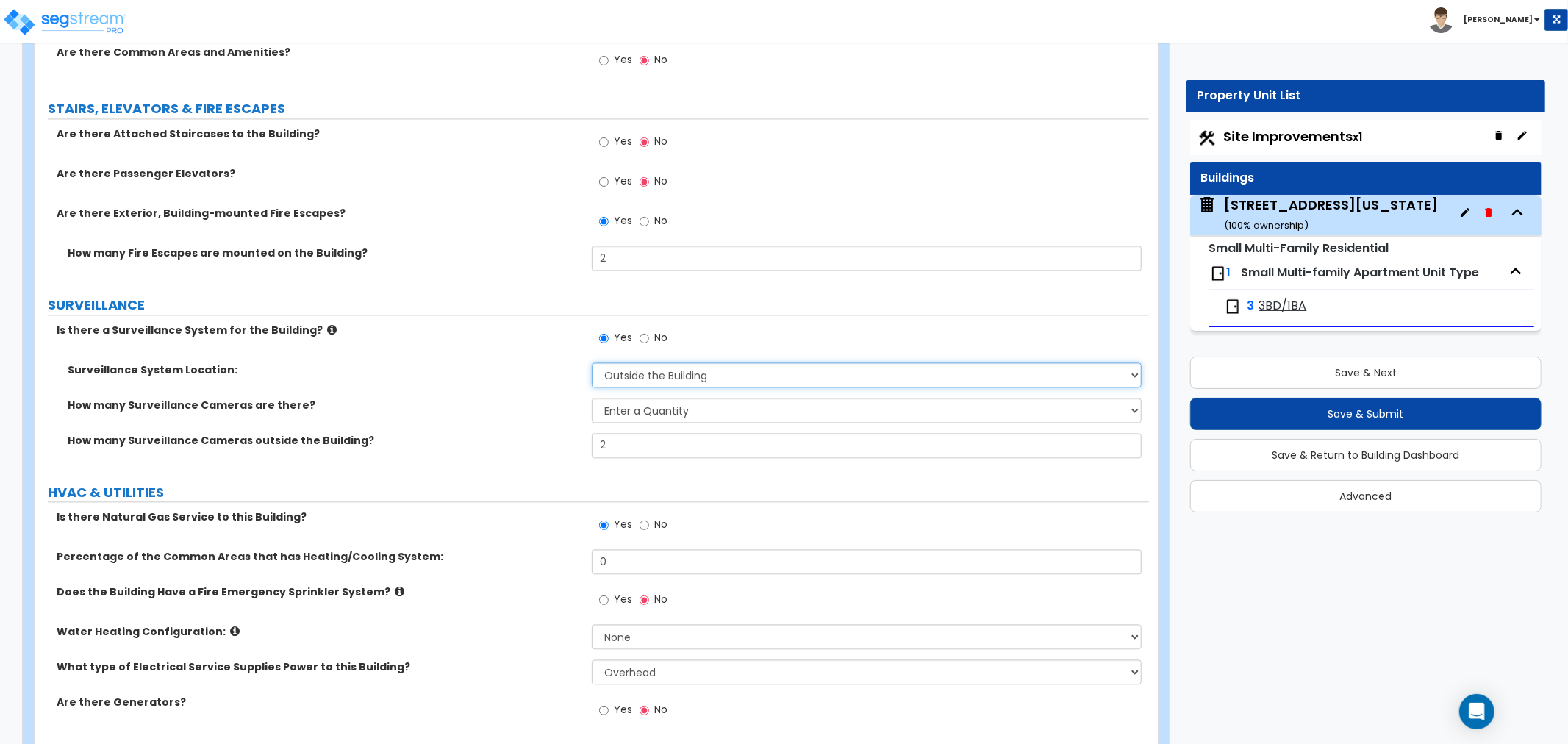
click at [633, 374] on select "Please Choose One Inside the Building Outside the Building Both Inside & Outside" at bounding box center [867, 375] width 550 height 25
click at [592, 363] on select "Please Choose One Inside the Building Outside the Building Both Inside & Outside" at bounding box center [867, 375] width 550 height 25
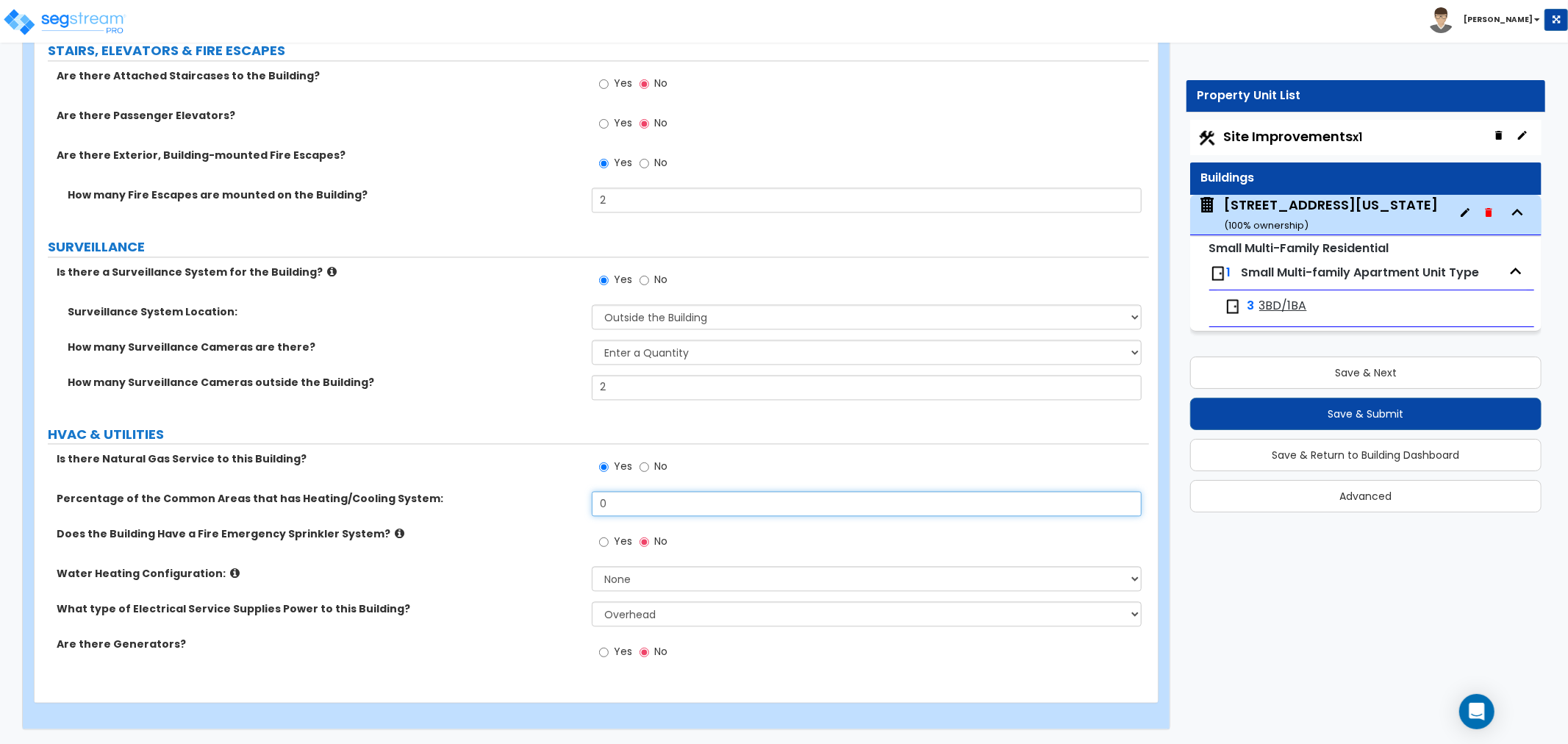
drag, startPoint x: 644, startPoint y: 511, endPoint x: 564, endPoint y: 506, distance: 80.2
click at [564, 506] on div "Percentage of the Common Areas that has Heating/Cooling System: 0" at bounding box center [592, 508] width 1115 height 35
type input "100"
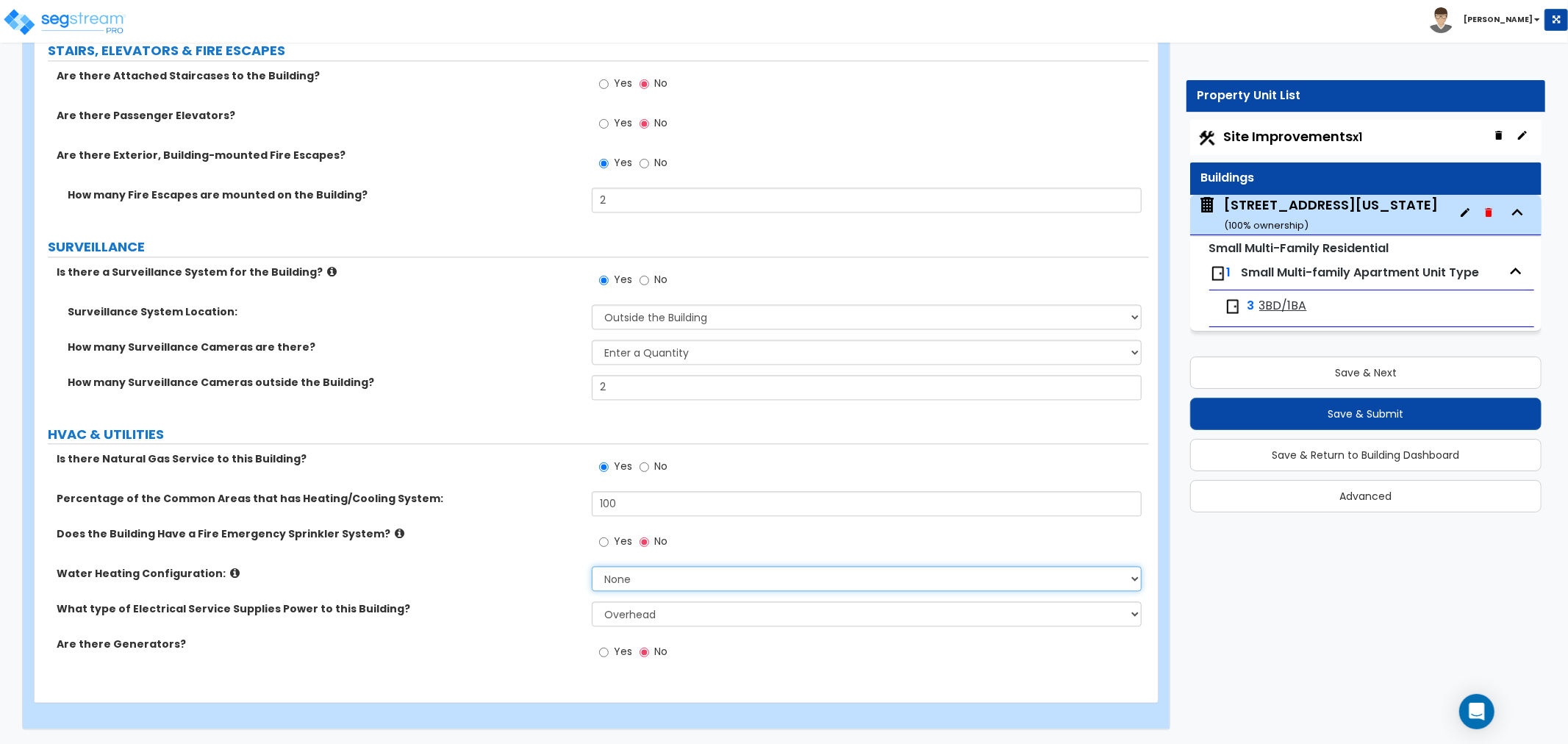
click at [645, 580] on select "None Water Heater for Multiple Units Water Heater for Individual Units" at bounding box center [867, 579] width 550 height 25
select select "1"
click at [592, 566] on select "None Water Heater for Multiple Units Water Heater for Individual Units" at bounding box center [867, 579] width 550 height 25
click at [630, 606] on select "Please Choose One Overhead Underground" at bounding box center [867, 614] width 550 height 25
click at [656, 607] on select "Please Choose One Overhead Underground" at bounding box center [867, 614] width 550 height 25
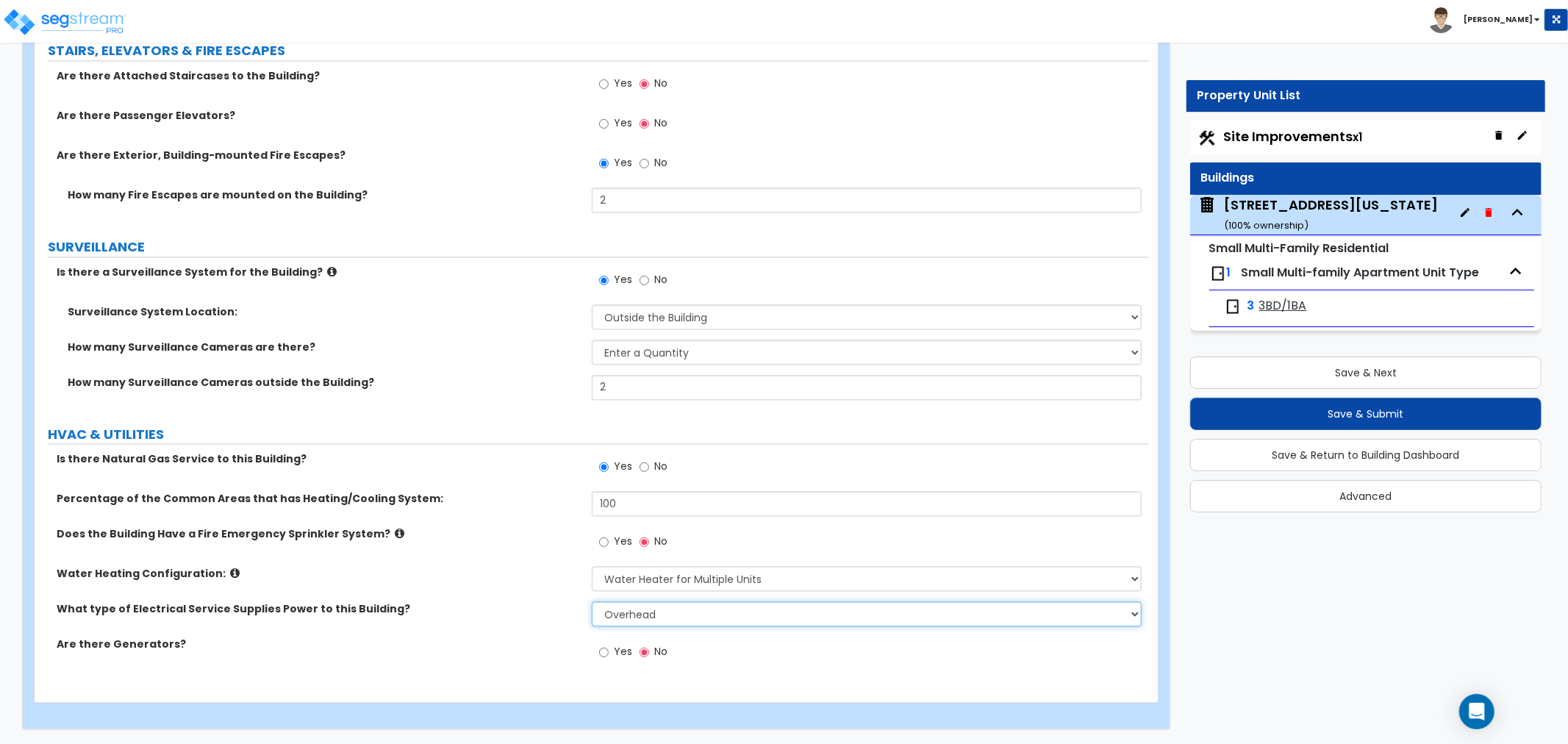
select select "2"
click at [592, 601] on select "Please Choose One Overhead Underground" at bounding box center [867, 614] width 550 height 25
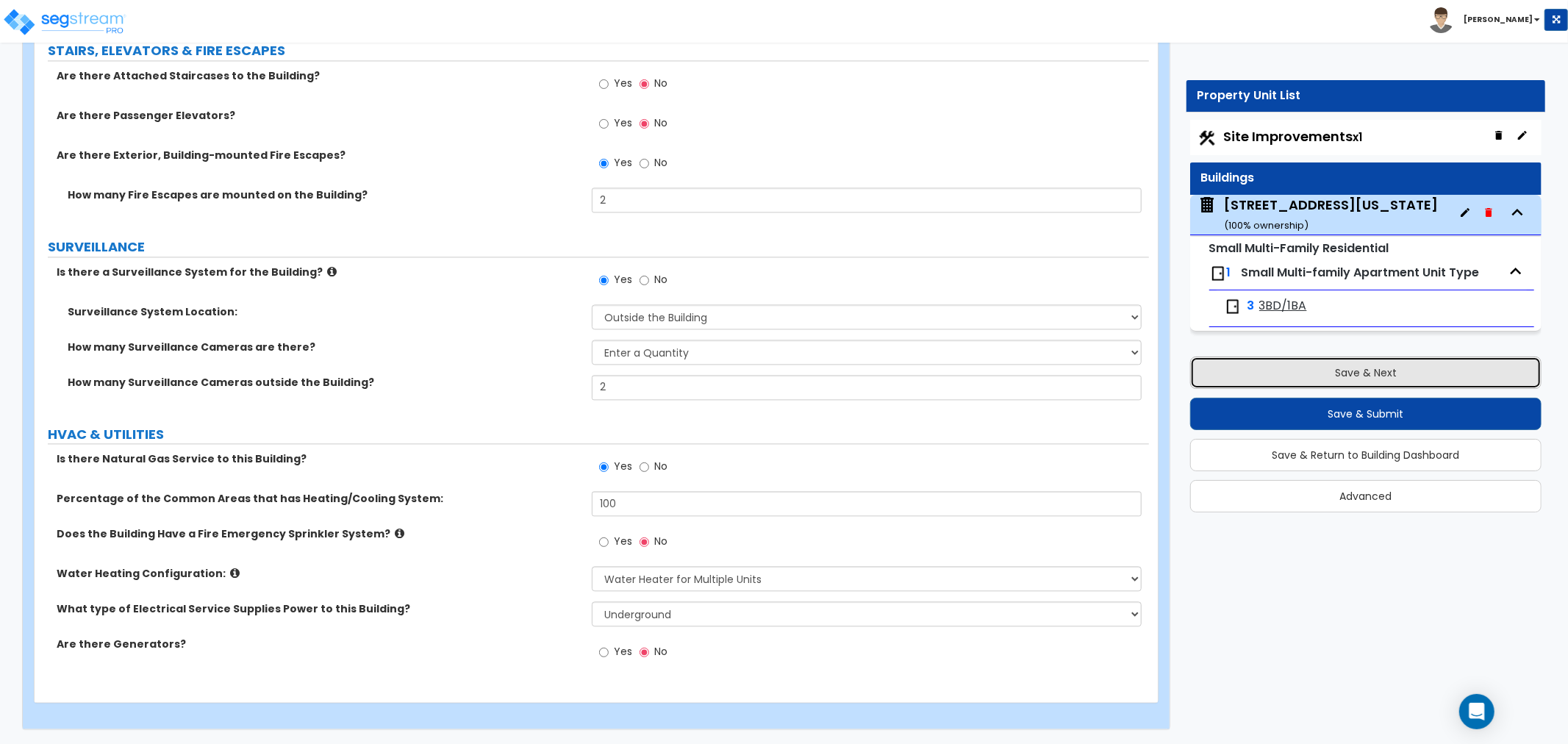
click at [1317, 366] on button "Save & Next" at bounding box center [1365, 372] width 351 height 32
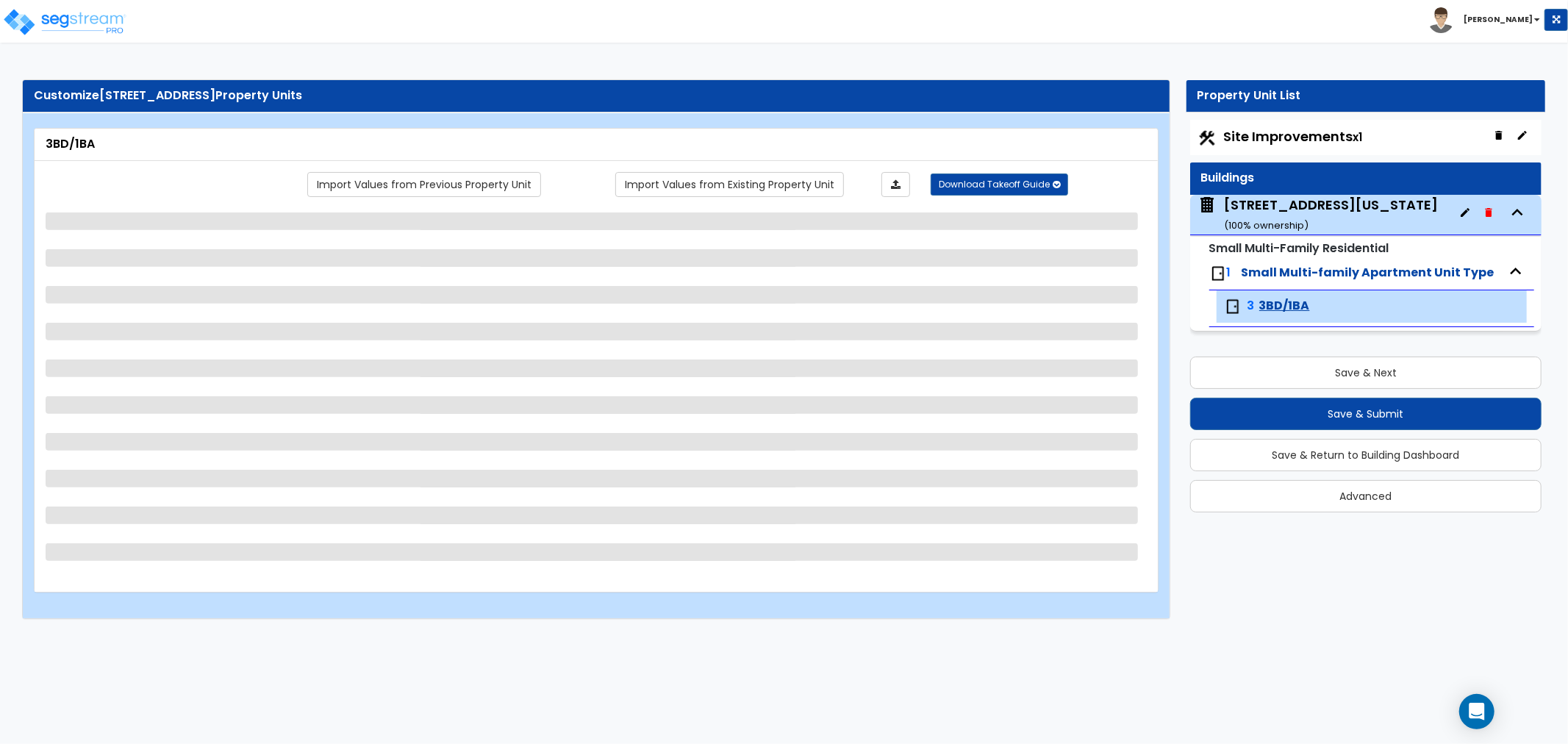
select select "1"
select select "2"
select select "3"
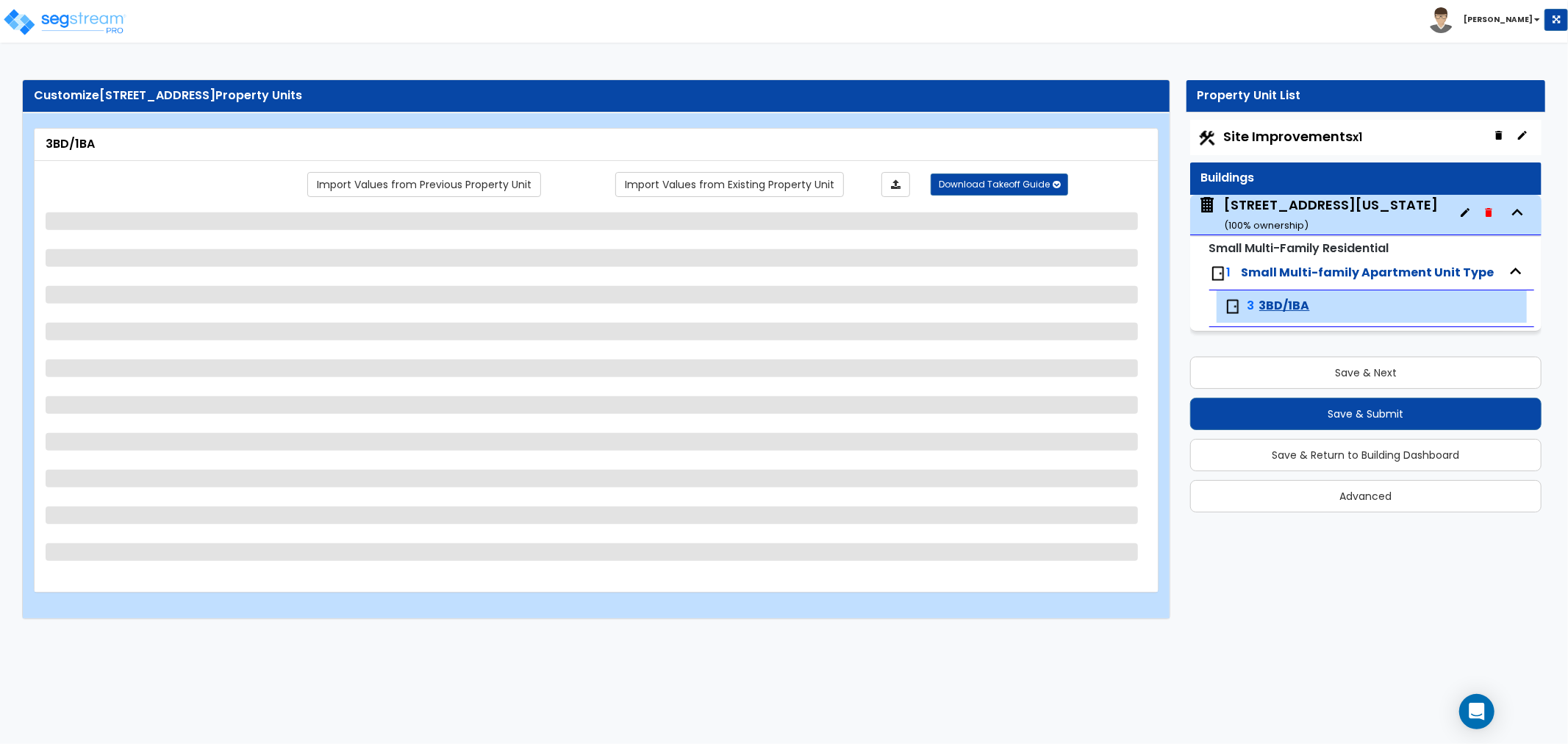
select select "4"
select select "1"
select select "2"
select select "4"
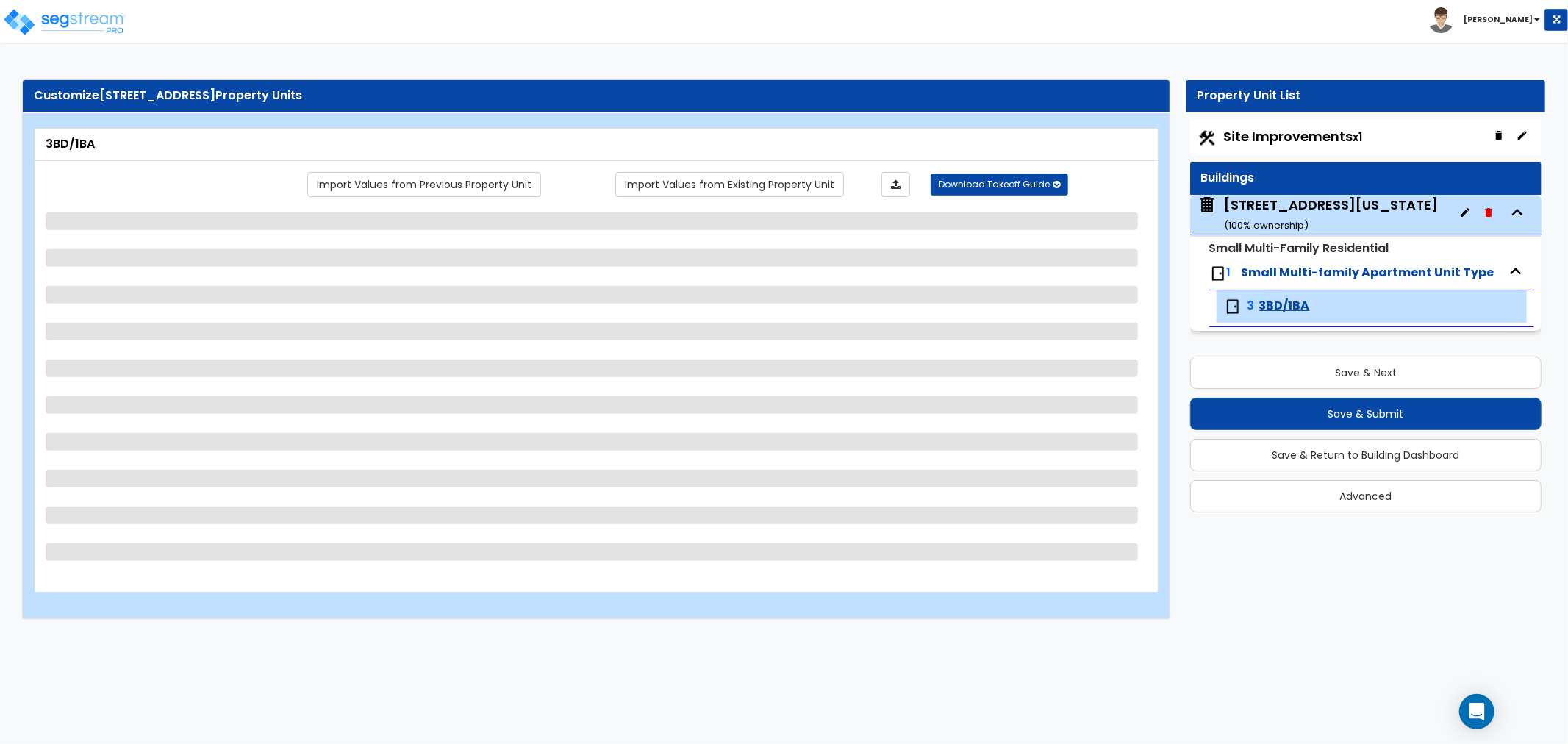
select select "1"
select select "2"
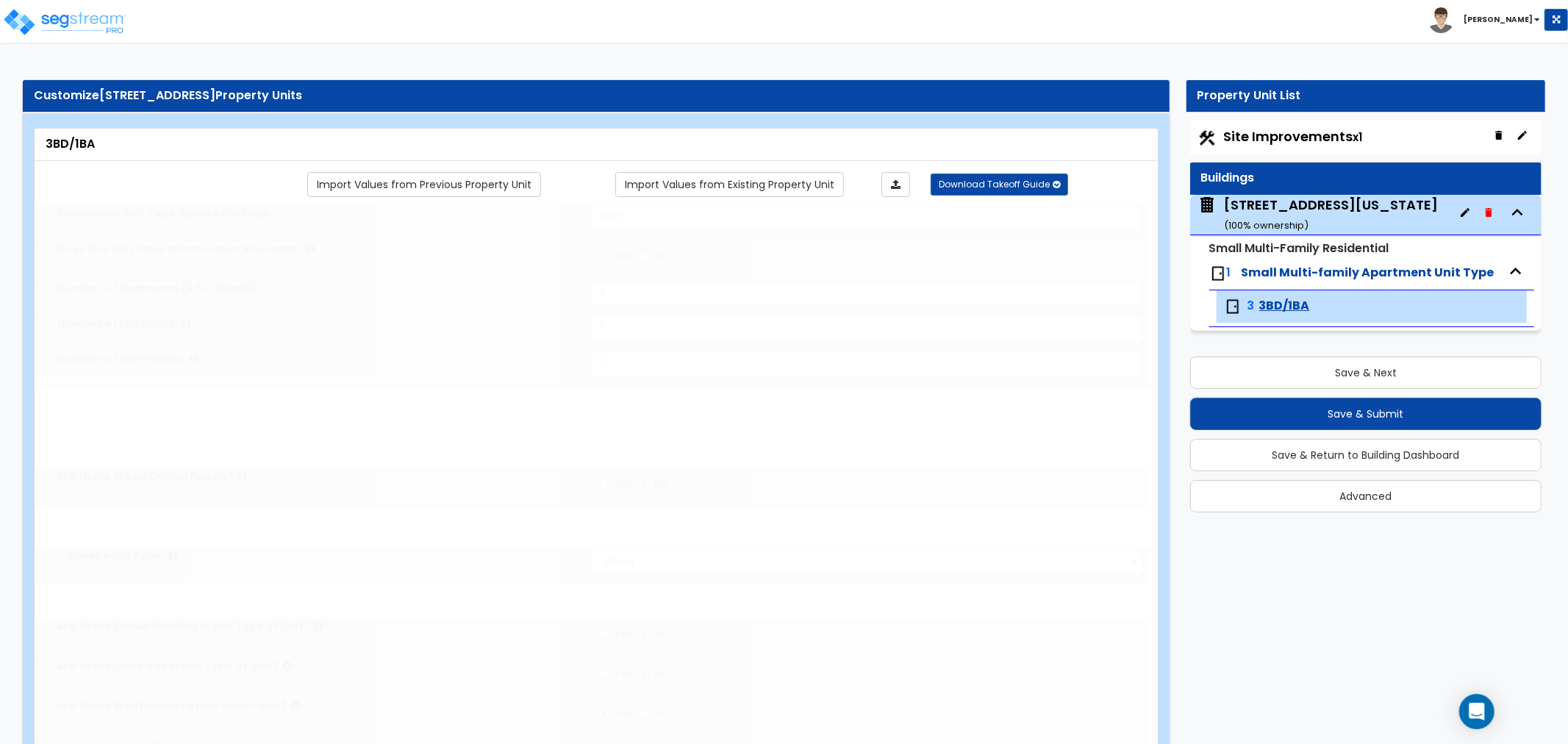
radio input "true"
select select "3"
radio input "true"
select select "2"
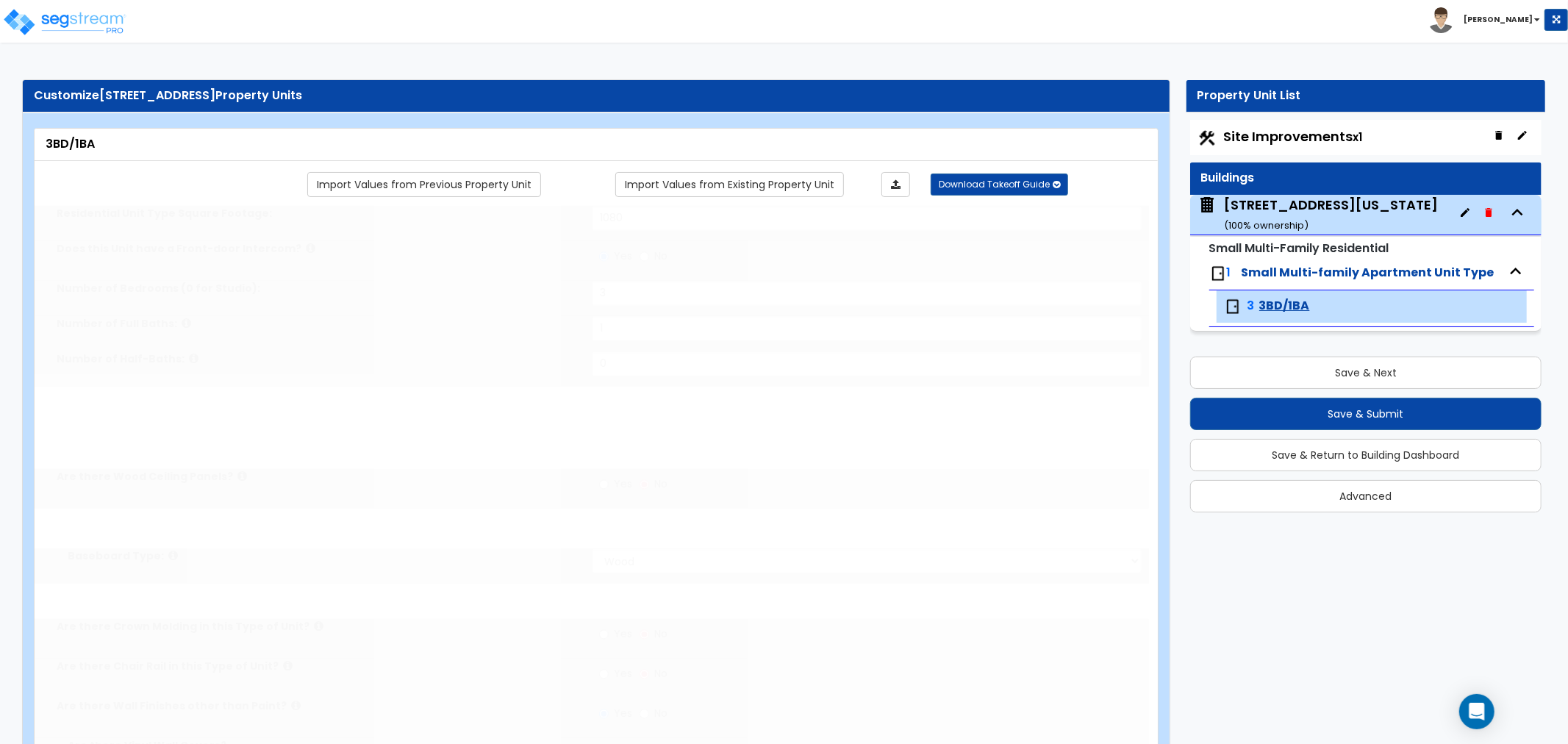
select select "2"
type input "70"
select select "5"
radio input "true"
type input "2"
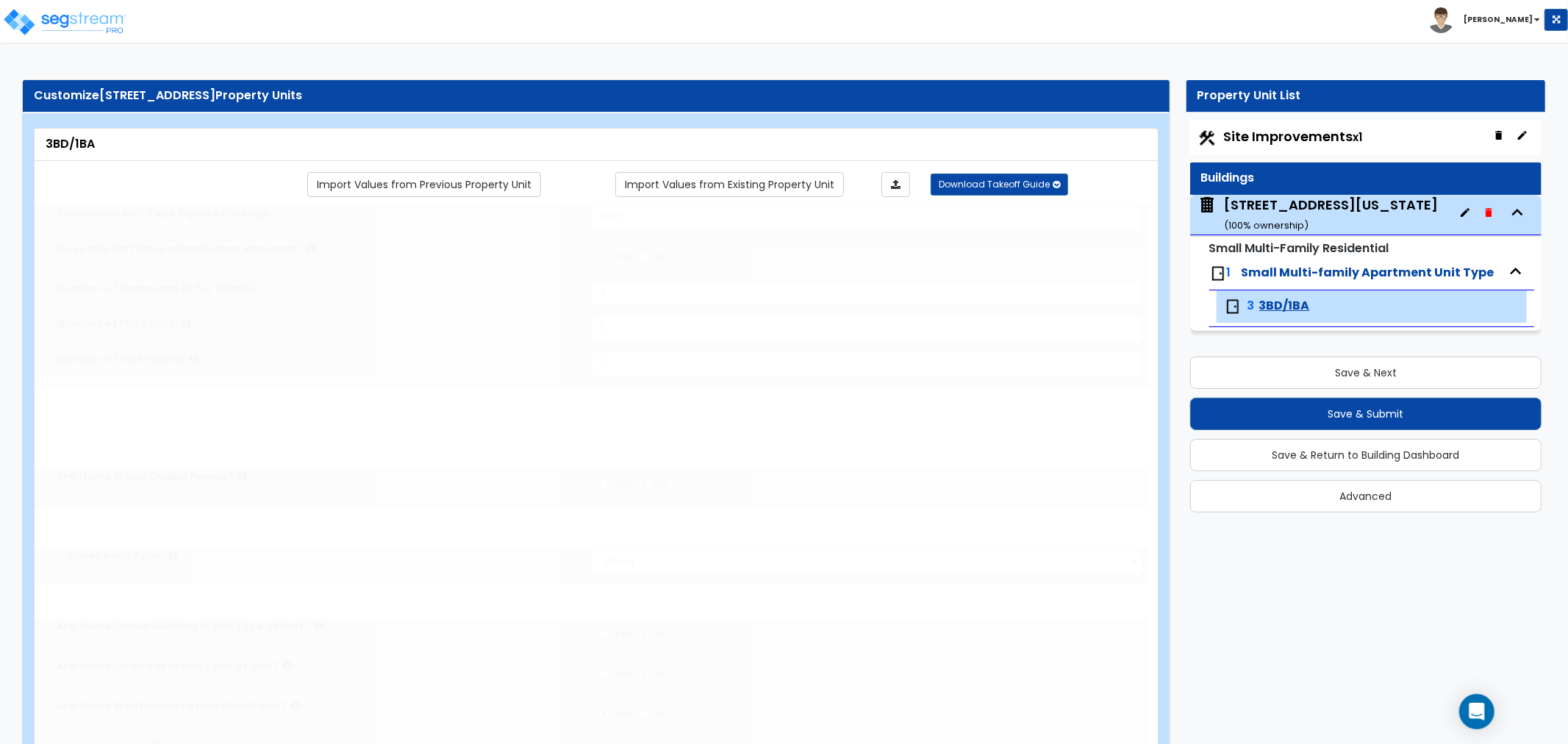
select select "6"
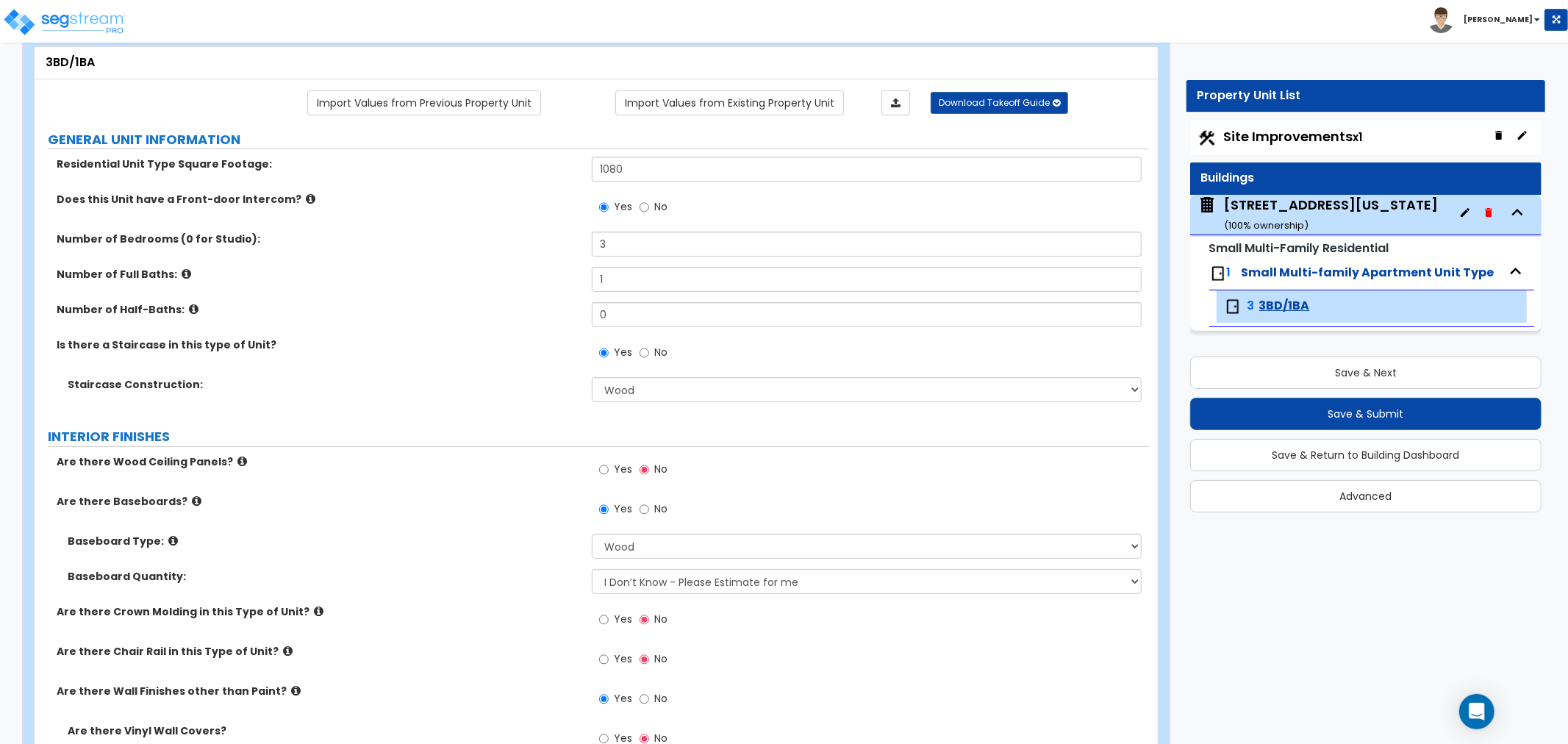
scroll to position [163, 0]
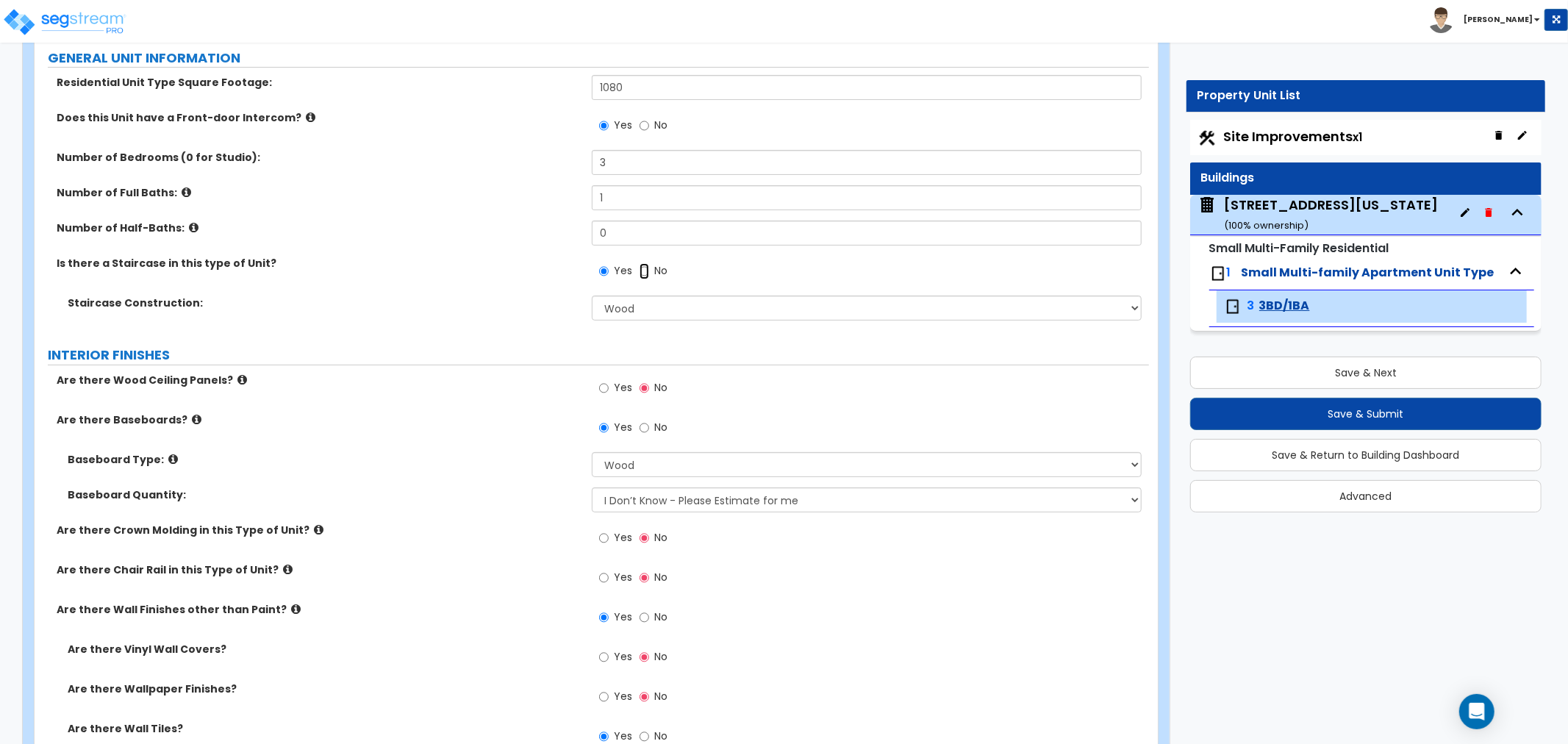
click at [643, 271] on input "No" at bounding box center [644, 271] width 9 height 16
radio input "false"
radio input "true"
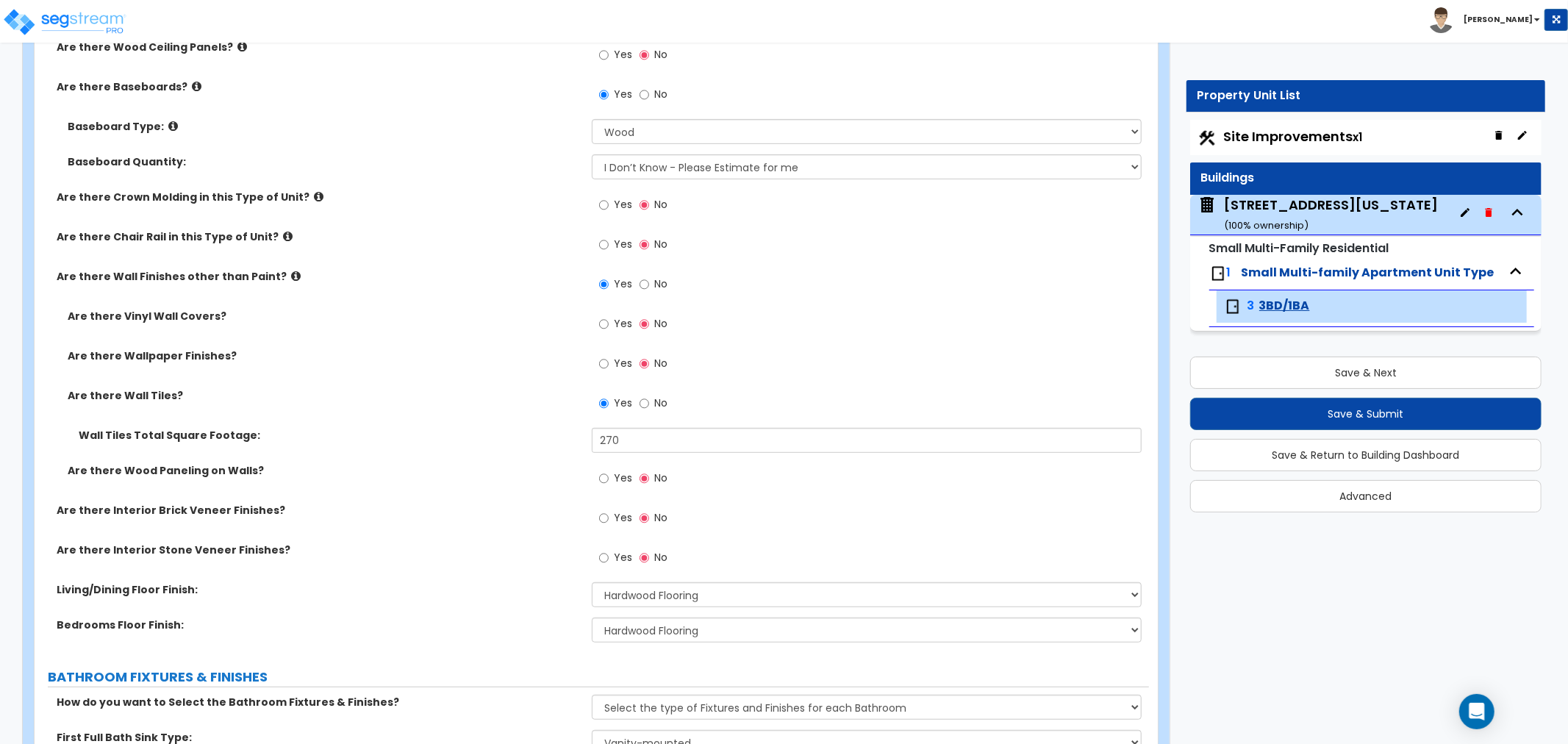
scroll to position [489, 0]
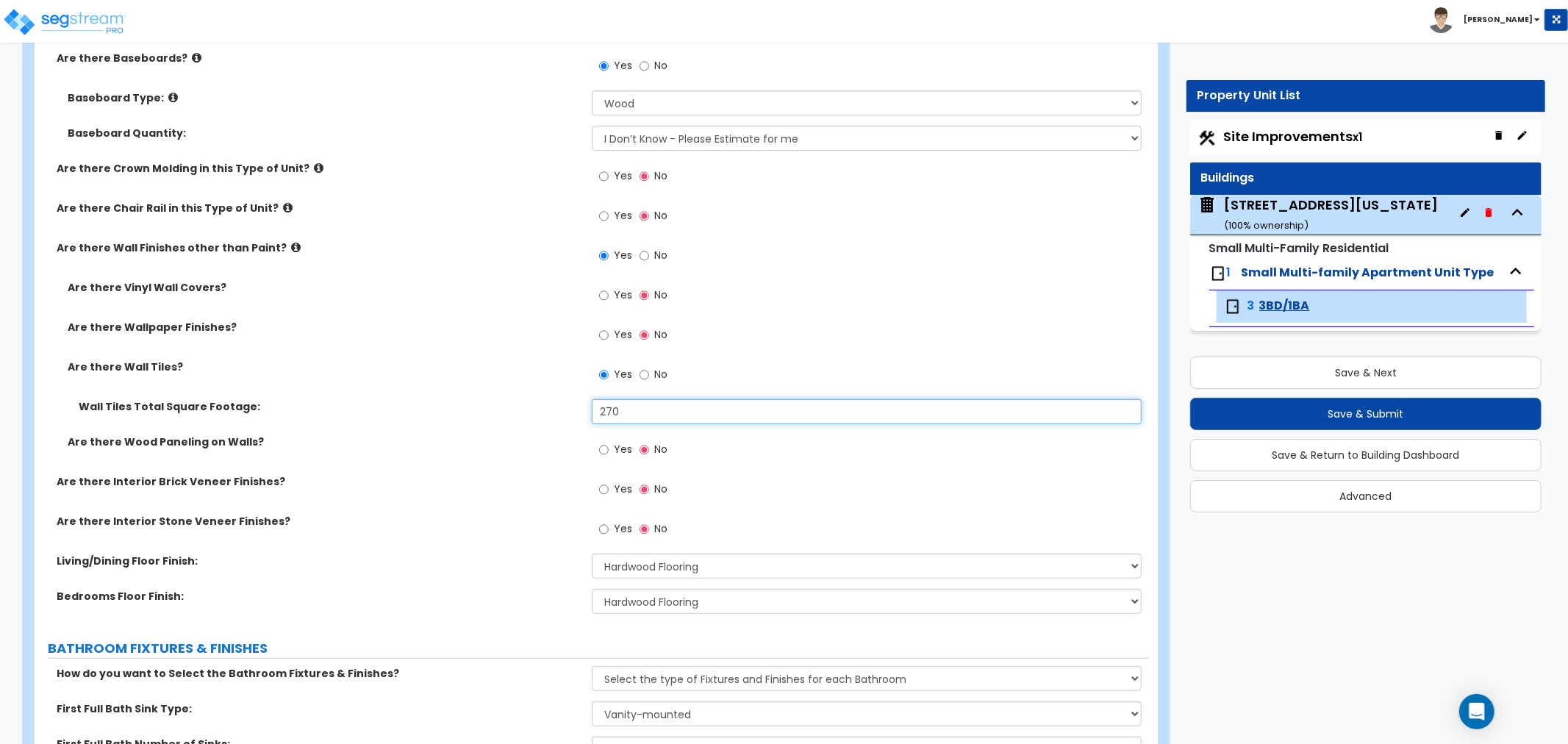
drag, startPoint x: 629, startPoint y: 413, endPoint x: 549, endPoint y: 415, distance: 80.0
click at [549, 415] on div "Wall Tiles Total Square Footage: 270" at bounding box center [592, 417] width 1115 height 35
type input "90"
click at [470, 471] on div "Are there Wood Paneling on Walls? Yes No" at bounding box center [592, 454] width 1115 height 40
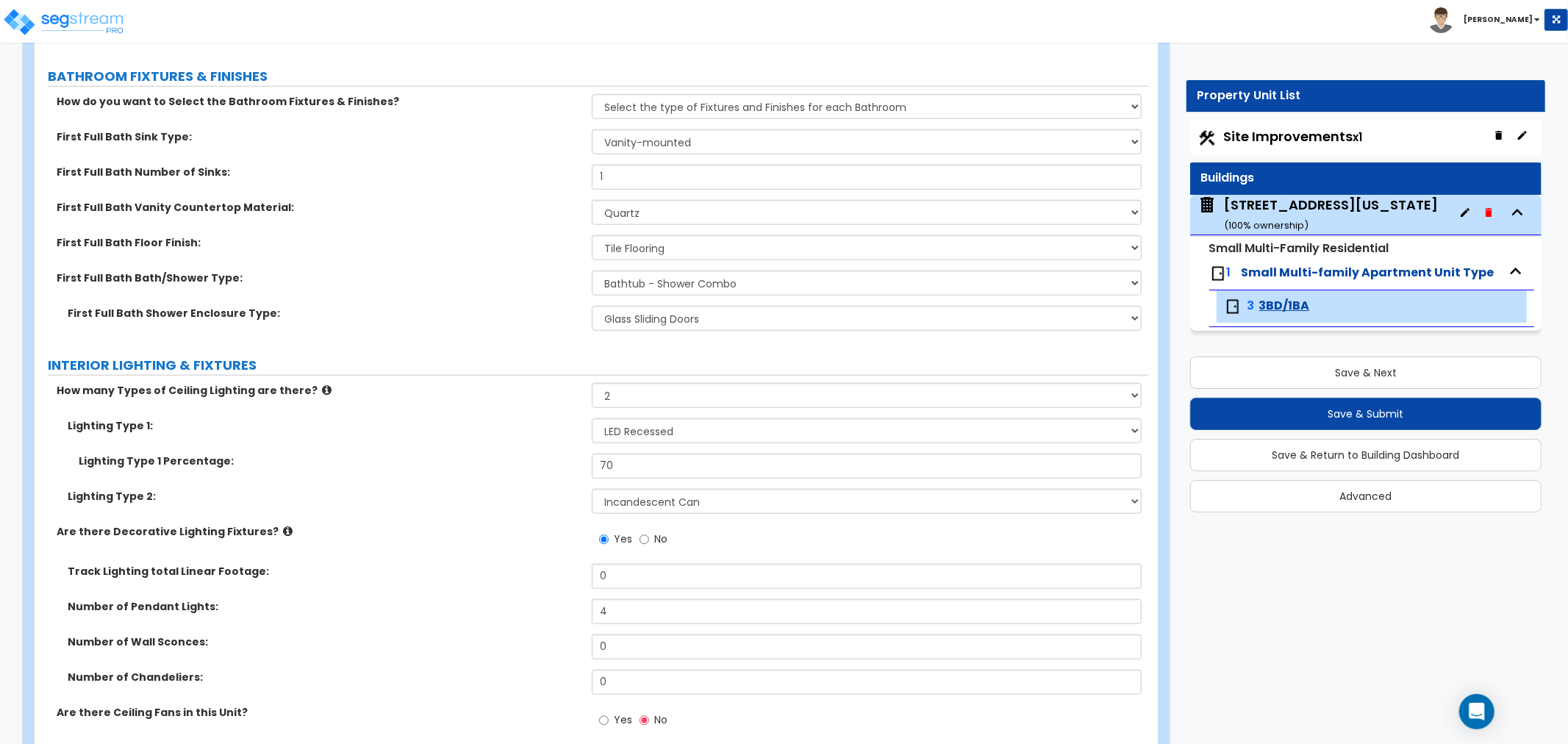
scroll to position [1143, 0]
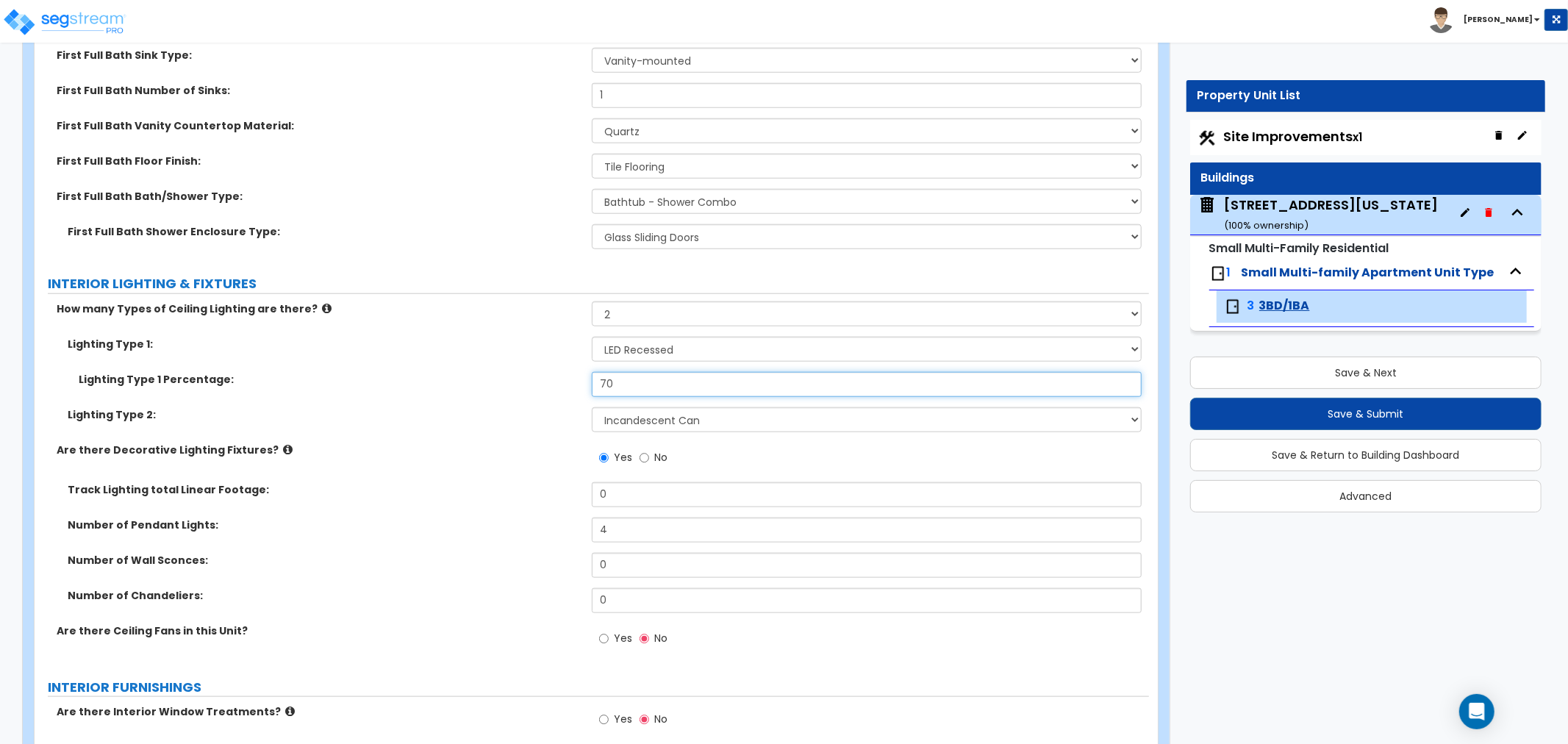
drag, startPoint x: 622, startPoint y: 381, endPoint x: 567, endPoint y: 385, distance: 55.1
click at [567, 385] on div "Lighting Type 1 Percentage: 70" at bounding box center [592, 389] width 1115 height 35
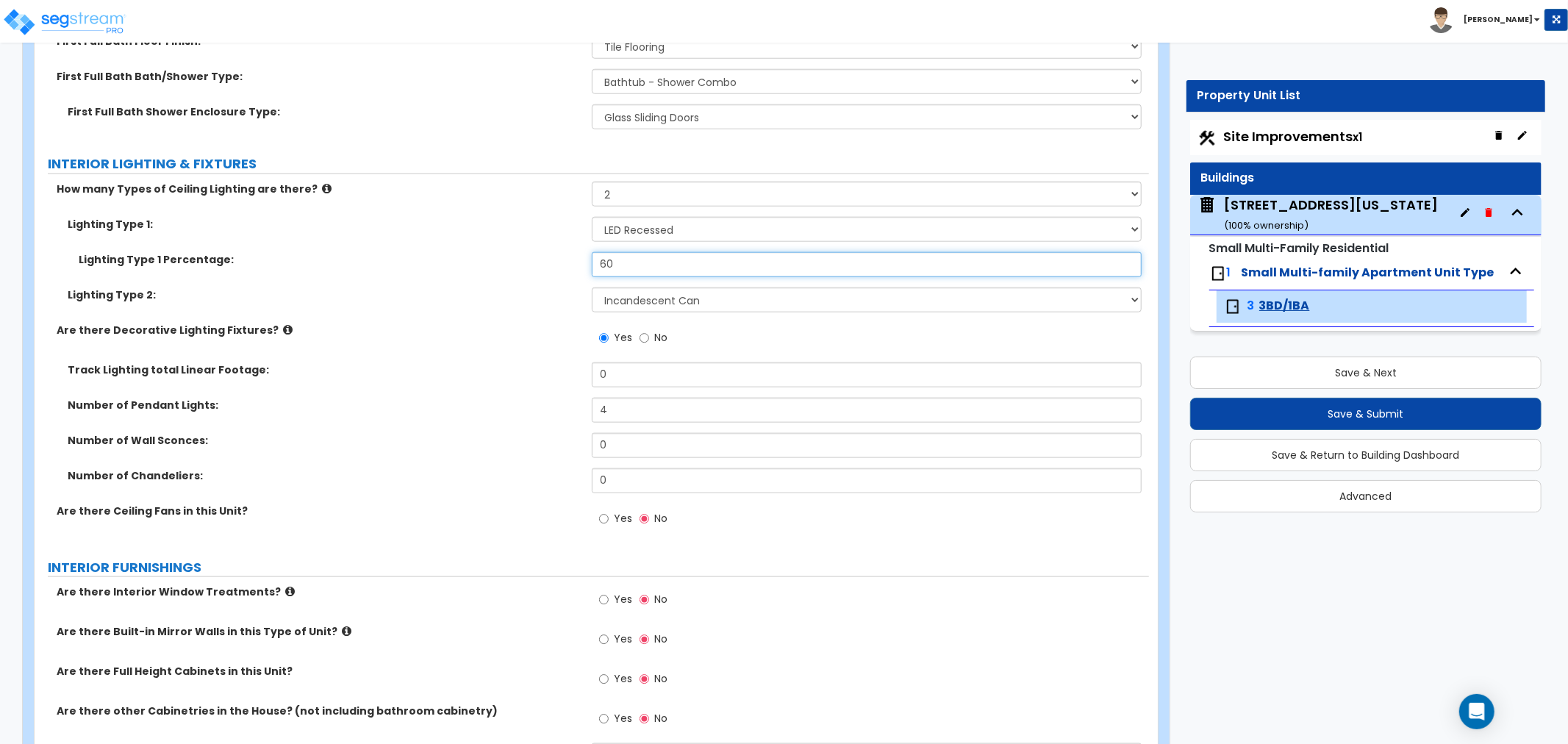
scroll to position [1307, 0]
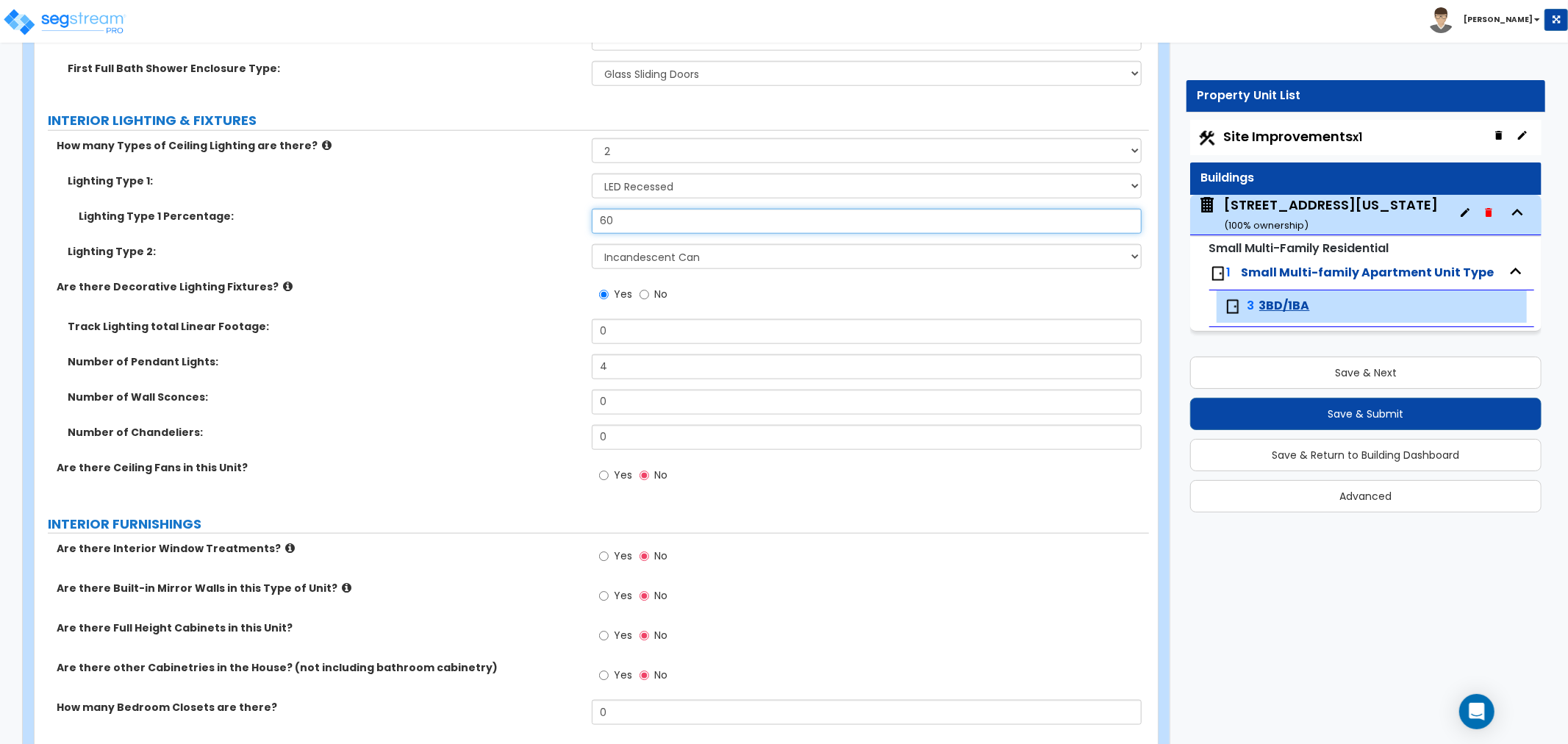
type input "60"
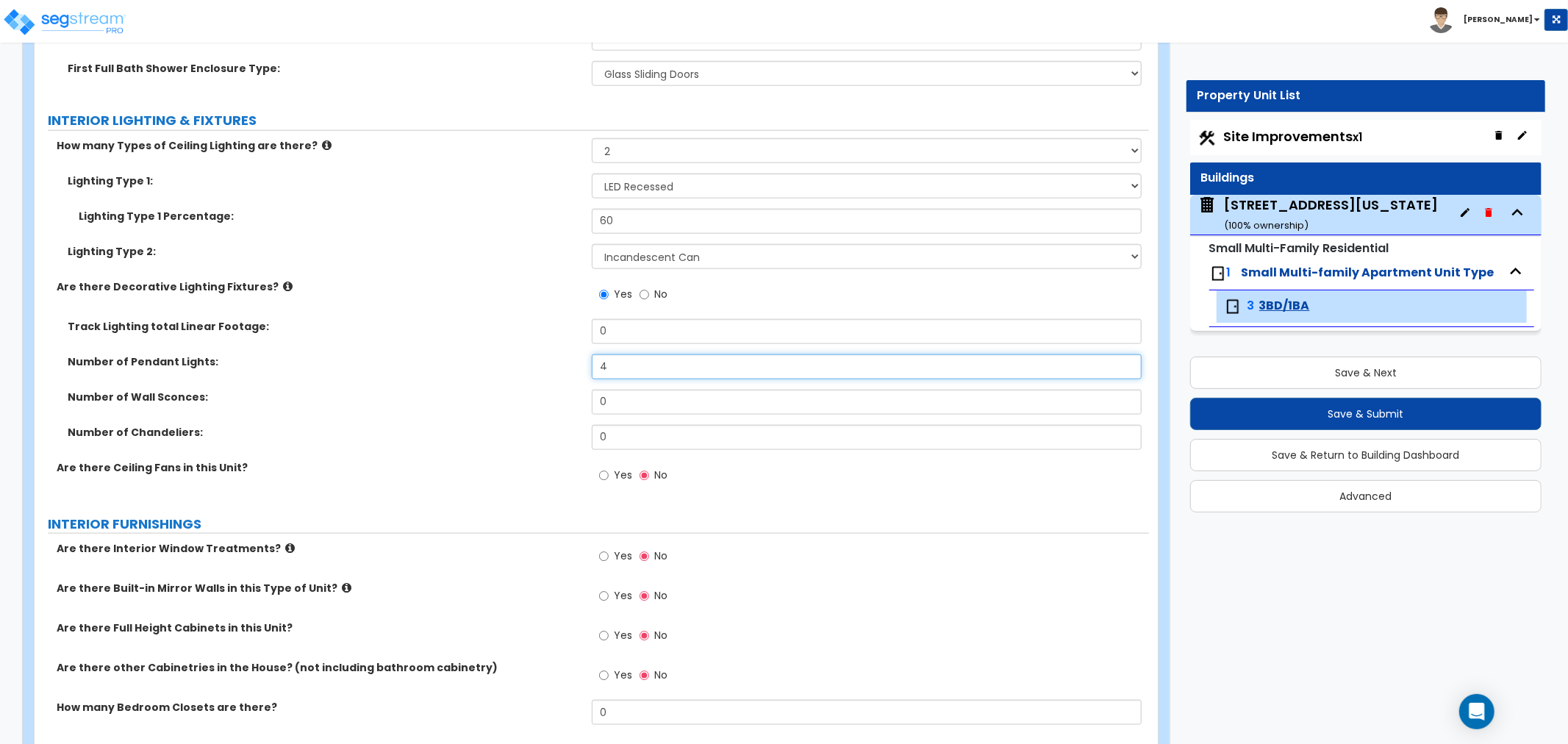
drag, startPoint x: 622, startPoint y: 362, endPoint x: 581, endPoint y: 367, distance: 41.3
click at [581, 367] on div "Number of Pendant Lights: 4" at bounding box center [592, 372] width 1115 height 35
type input "2"
click at [498, 374] on div "Number of Pendant Lights: 2" at bounding box center [592, 372] width 1115 height 35
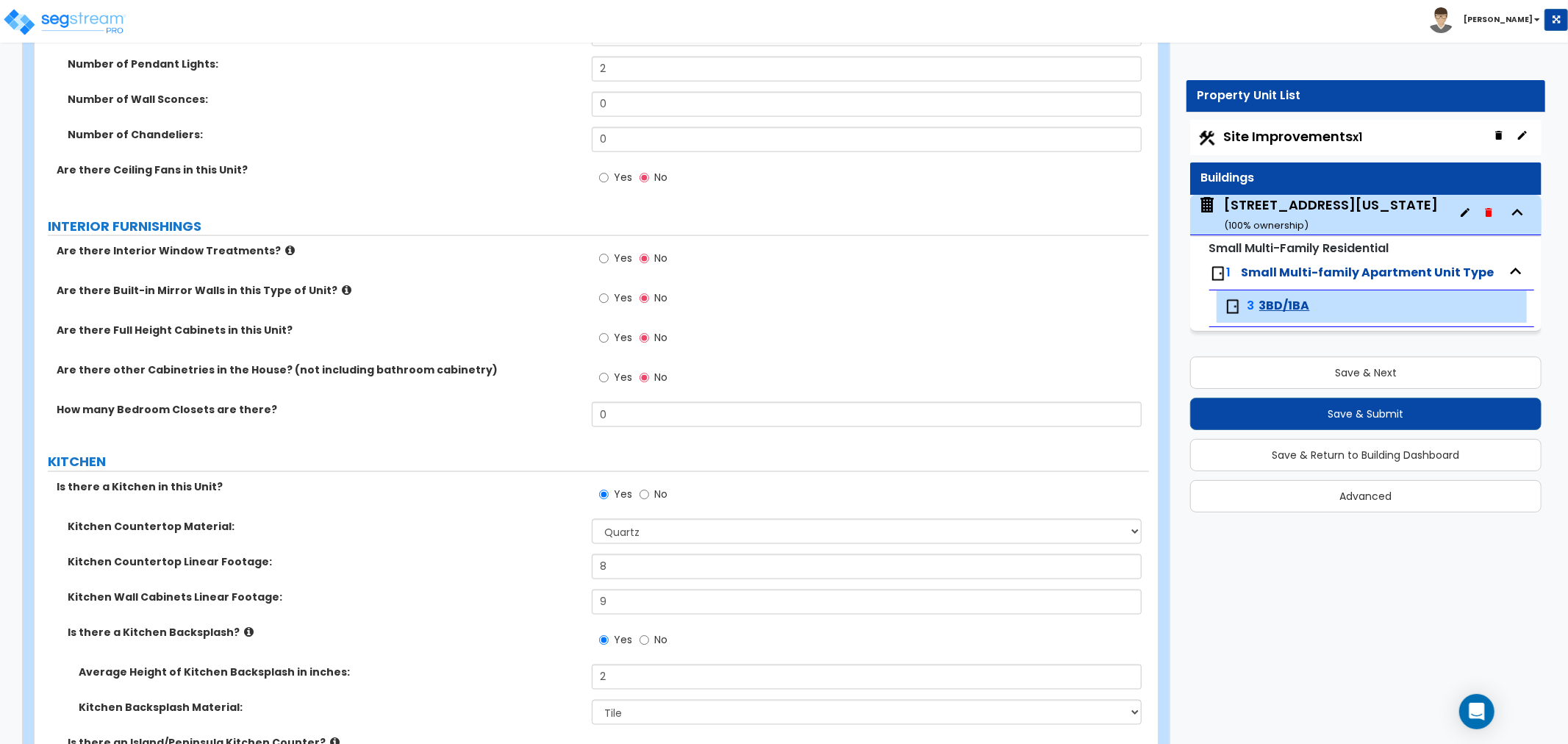
scroll to position [1634, 0]
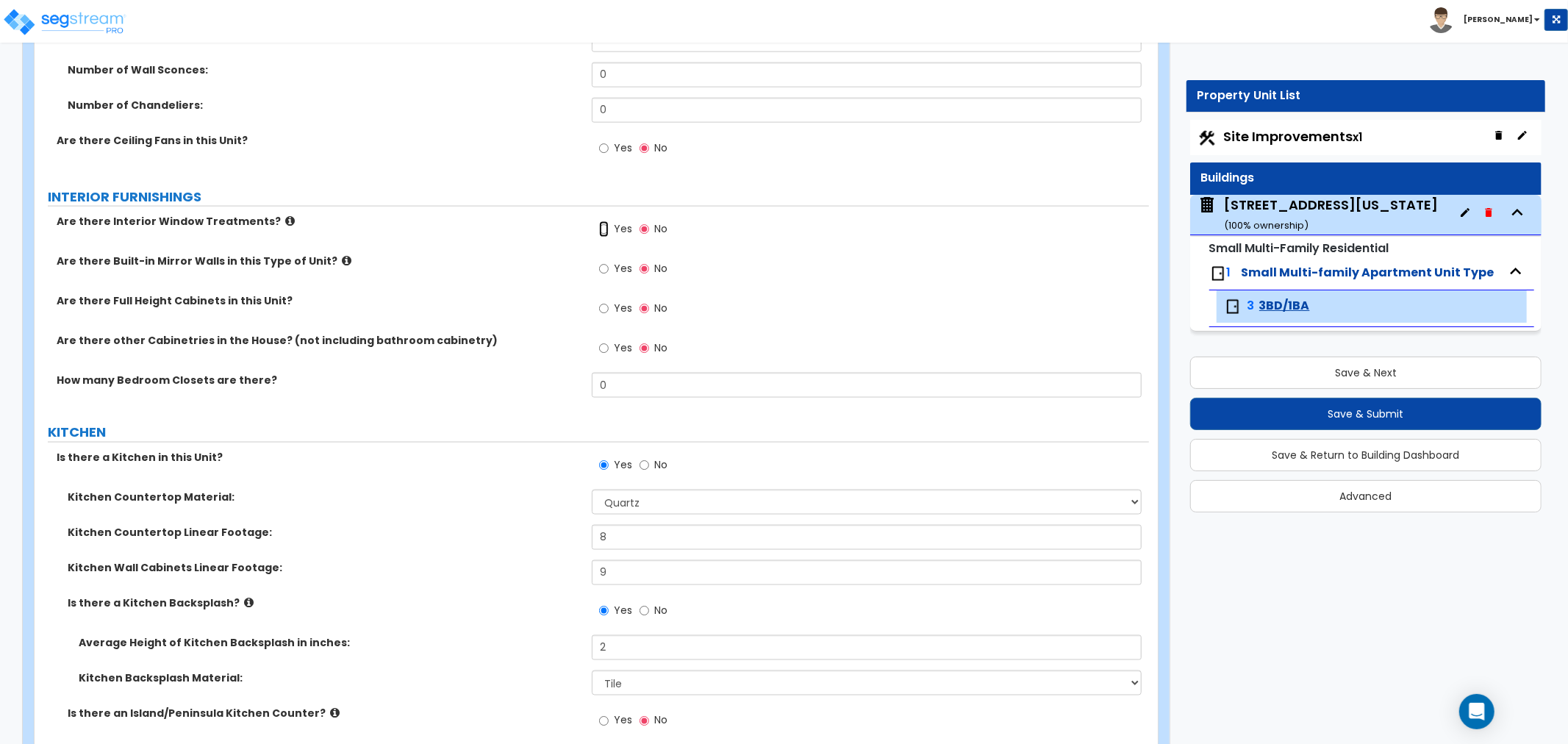
click at [604, 229] on input "Yes" at bounding box center [604, 229] width 9 height 16
radio input "true"
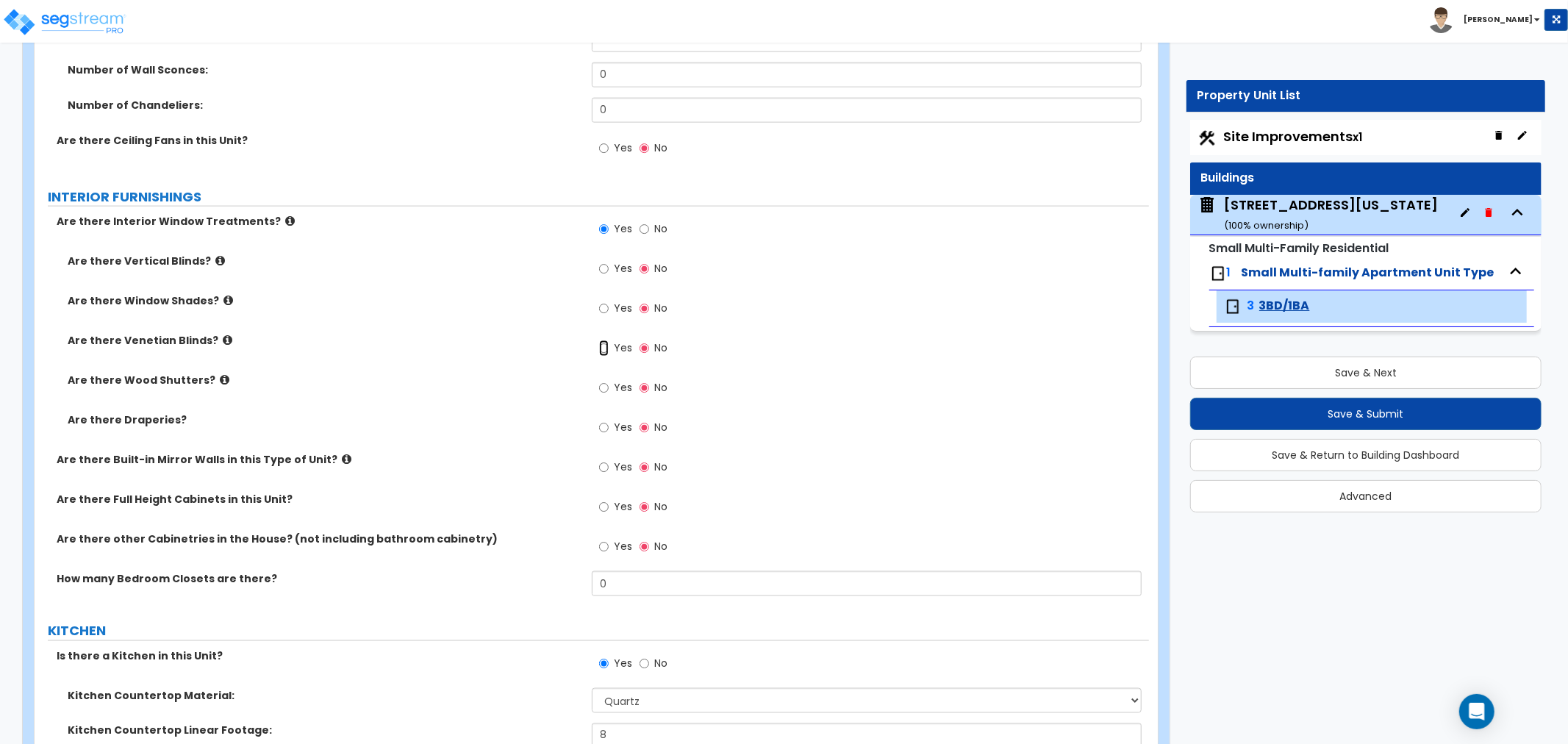
click at [599, 348] on input "Yes" at bounding box center [604, 349] width 9 height 16
radio input "true"
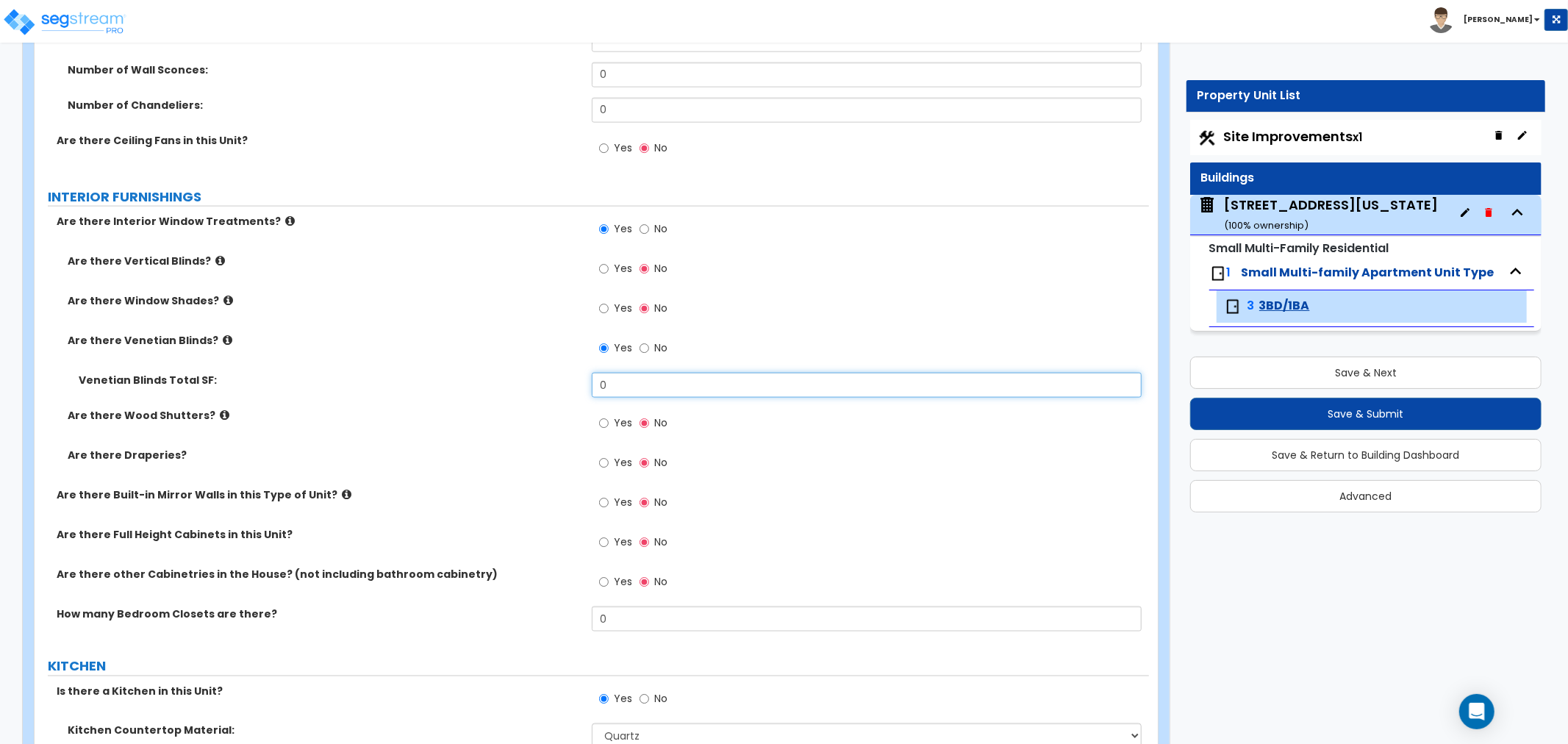
drag, startPoint x: 628, startPoint y: 382, endPoint x: 575, endPoint y: 391, distance: 53.8
click at [575, 391] on div "Venetian Blinds Total SF: 0" at bounding box center [592, 390] width 1115 height 35
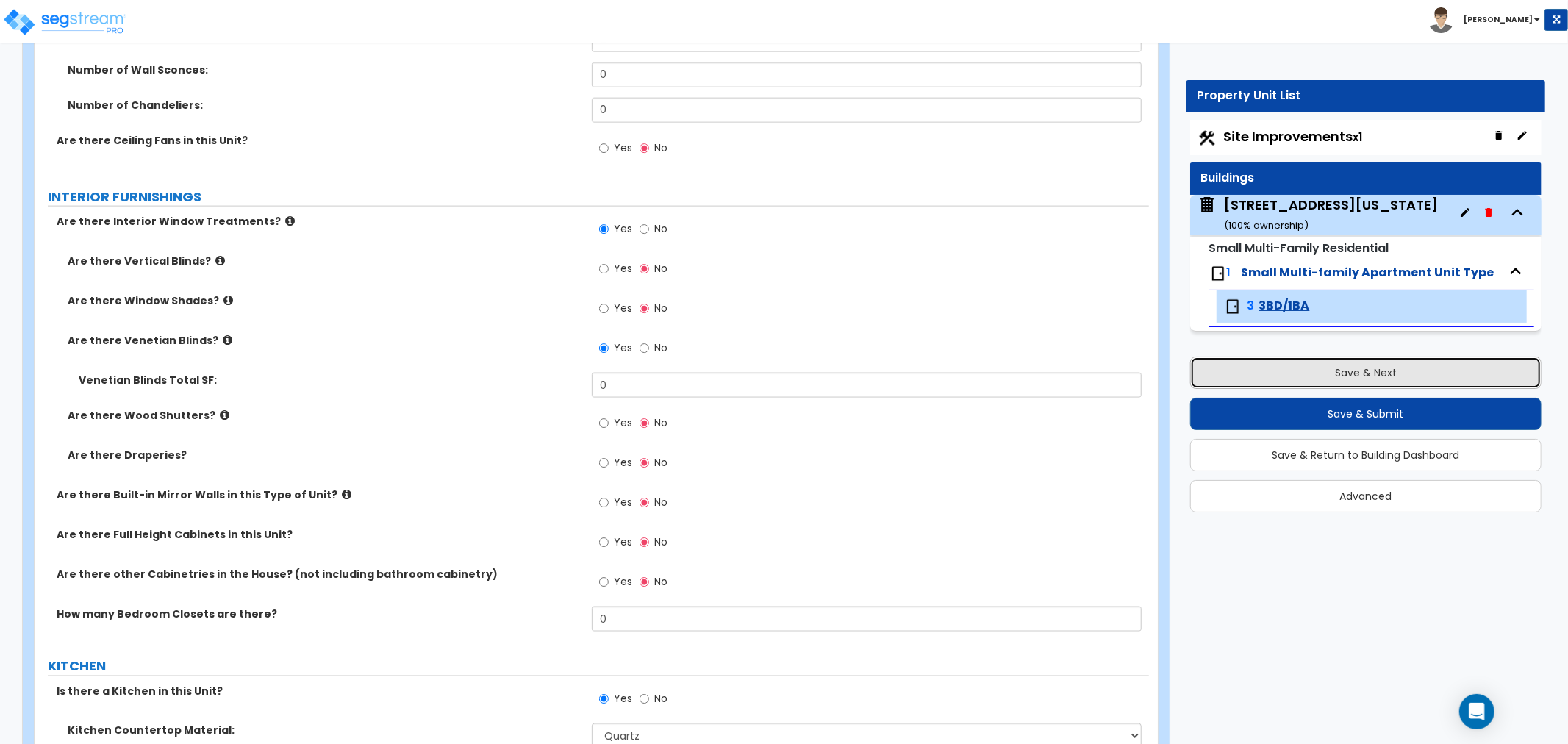
click at [1246, 370] on button "Save & Next" at bounding box center [1365, 372] width 351 height 32
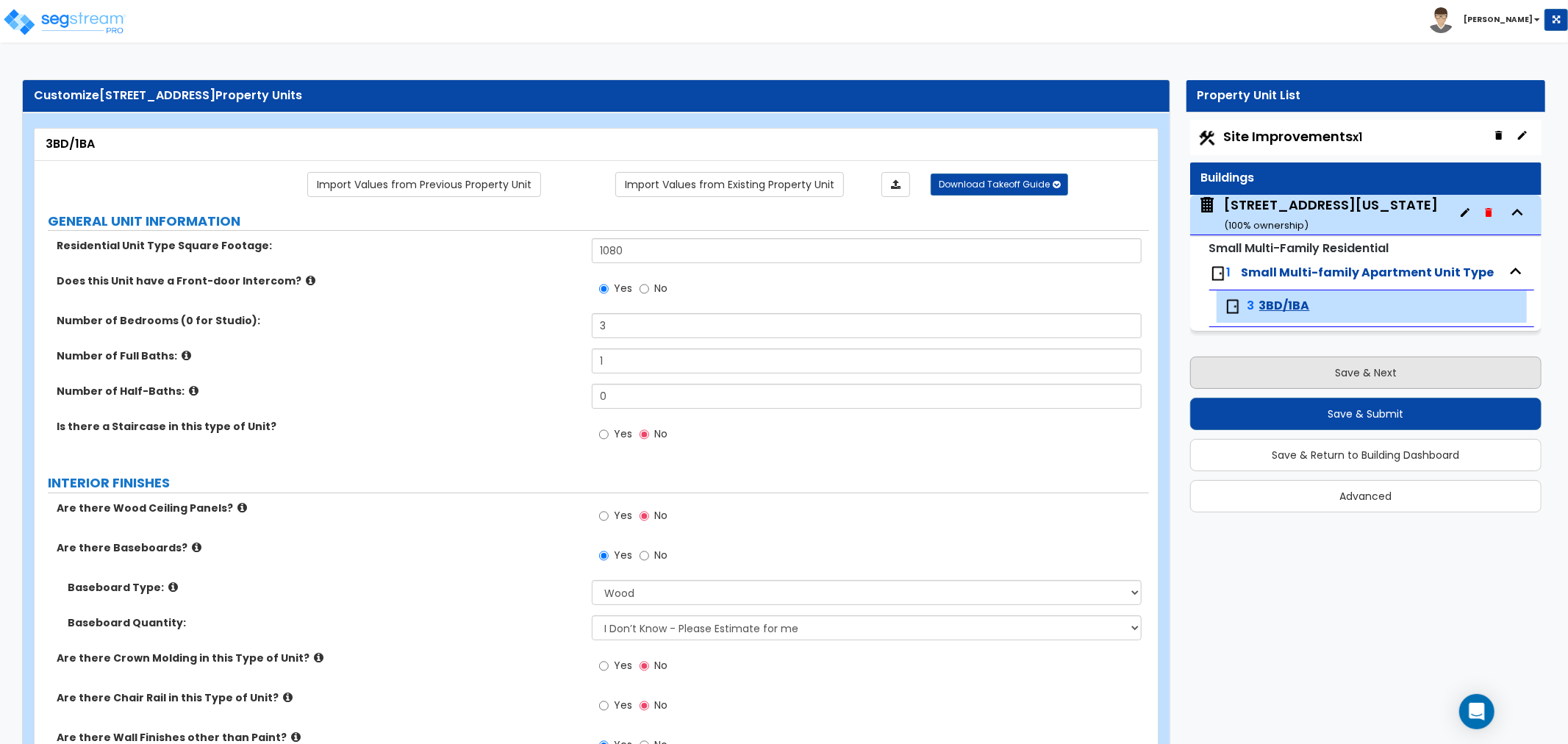
select select "2"
select select "3"
select select "2"
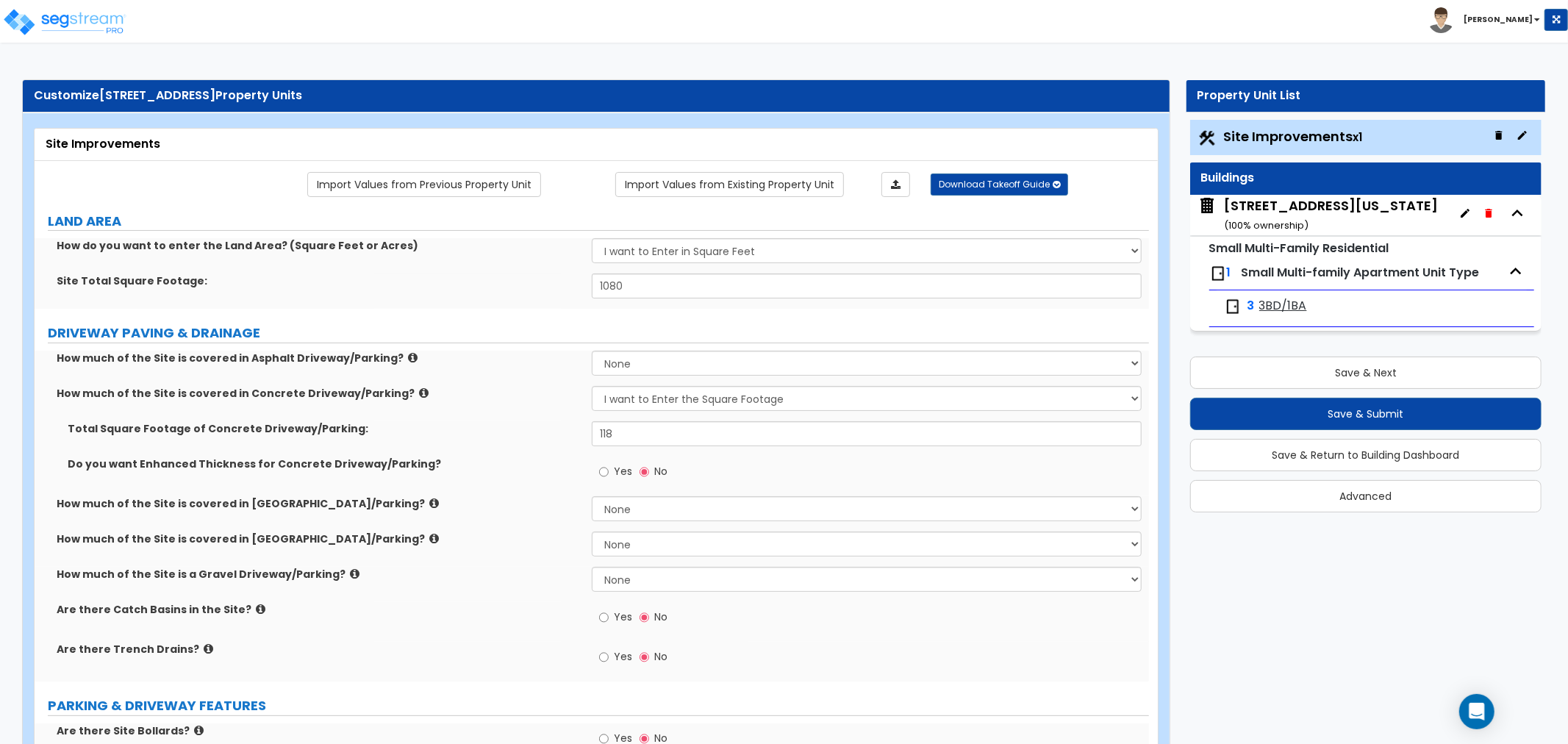
click at [1262, 214] on div "384 Audubon Ave, New York, NY 10033 ( 100 % ownership)" at bounding box center [1331, 215] width 214 height 38
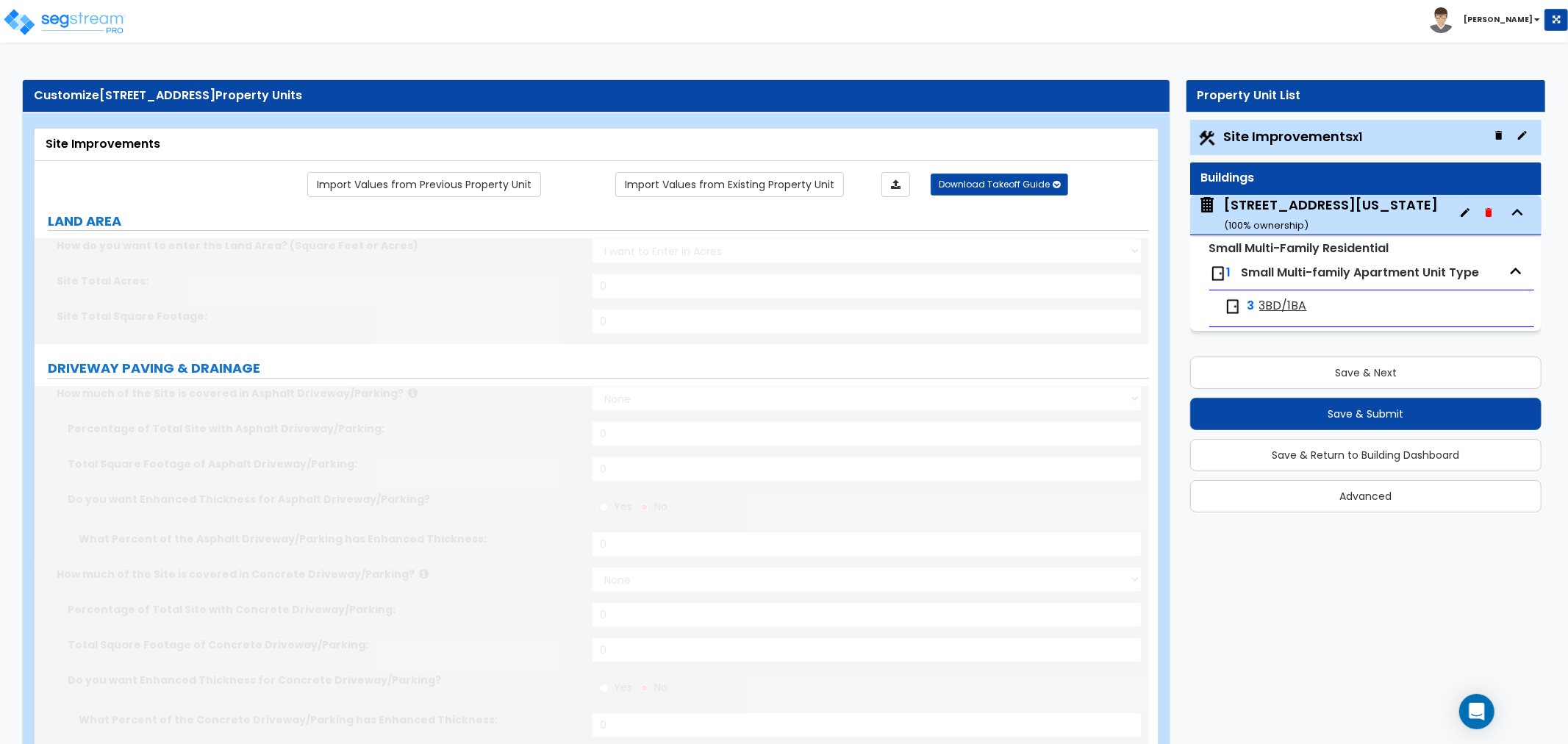
select select "2"
type input "1080"
select select "2"
type input "118"
radio input "true"
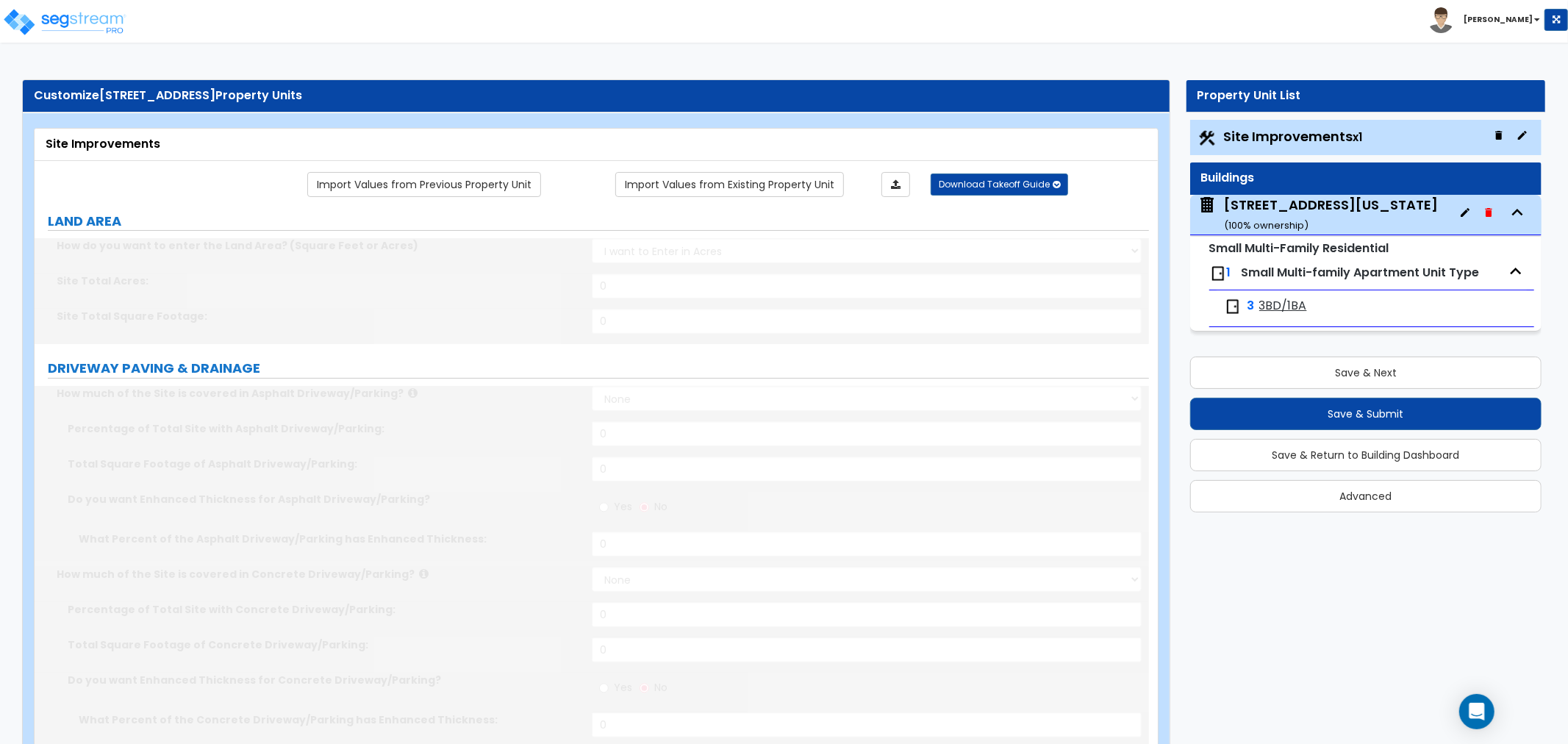
select select "3"
type input "230"
radio input "true"
select select "3"
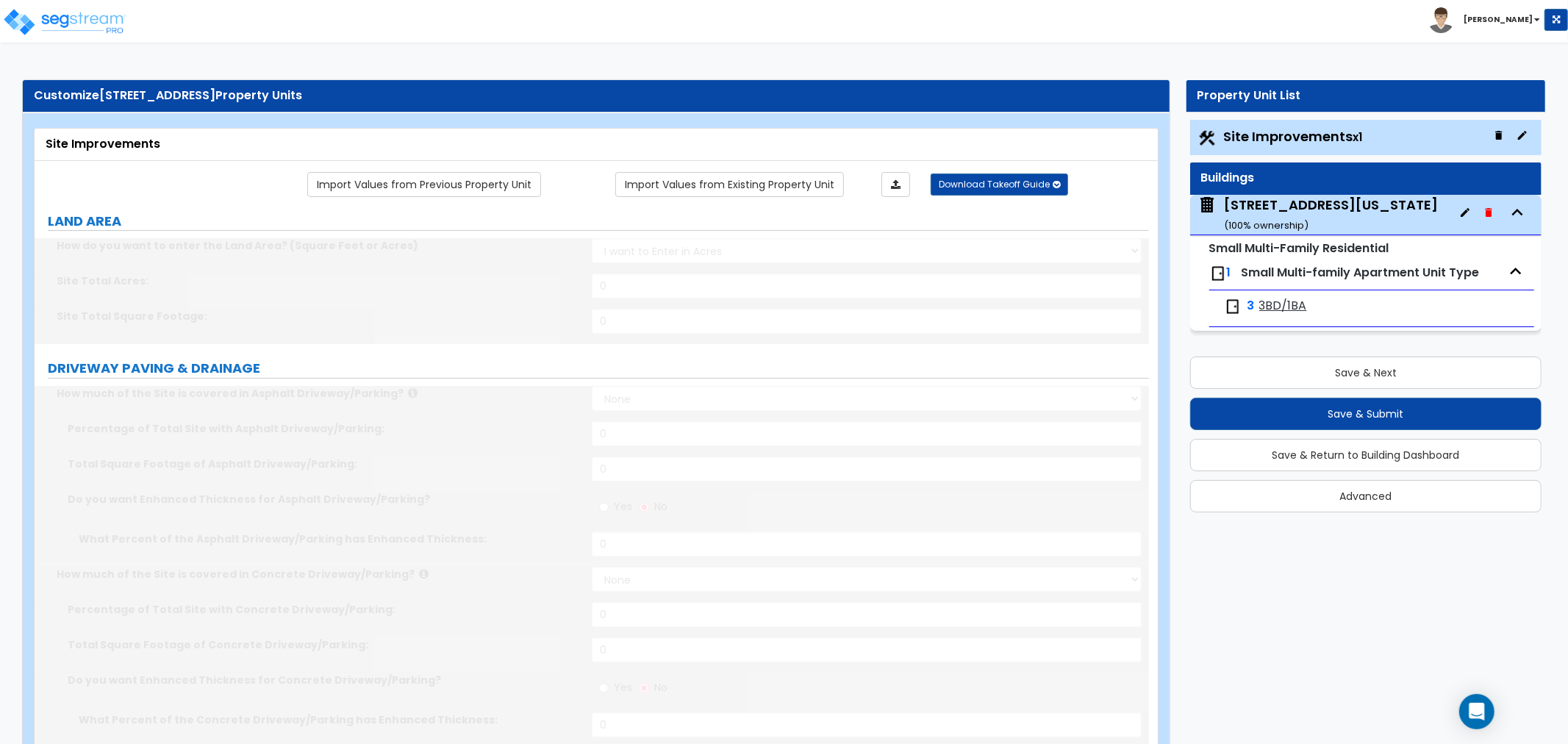
type input "44"
radio input "true"
type input "8"
radio input "true"
type input "3"
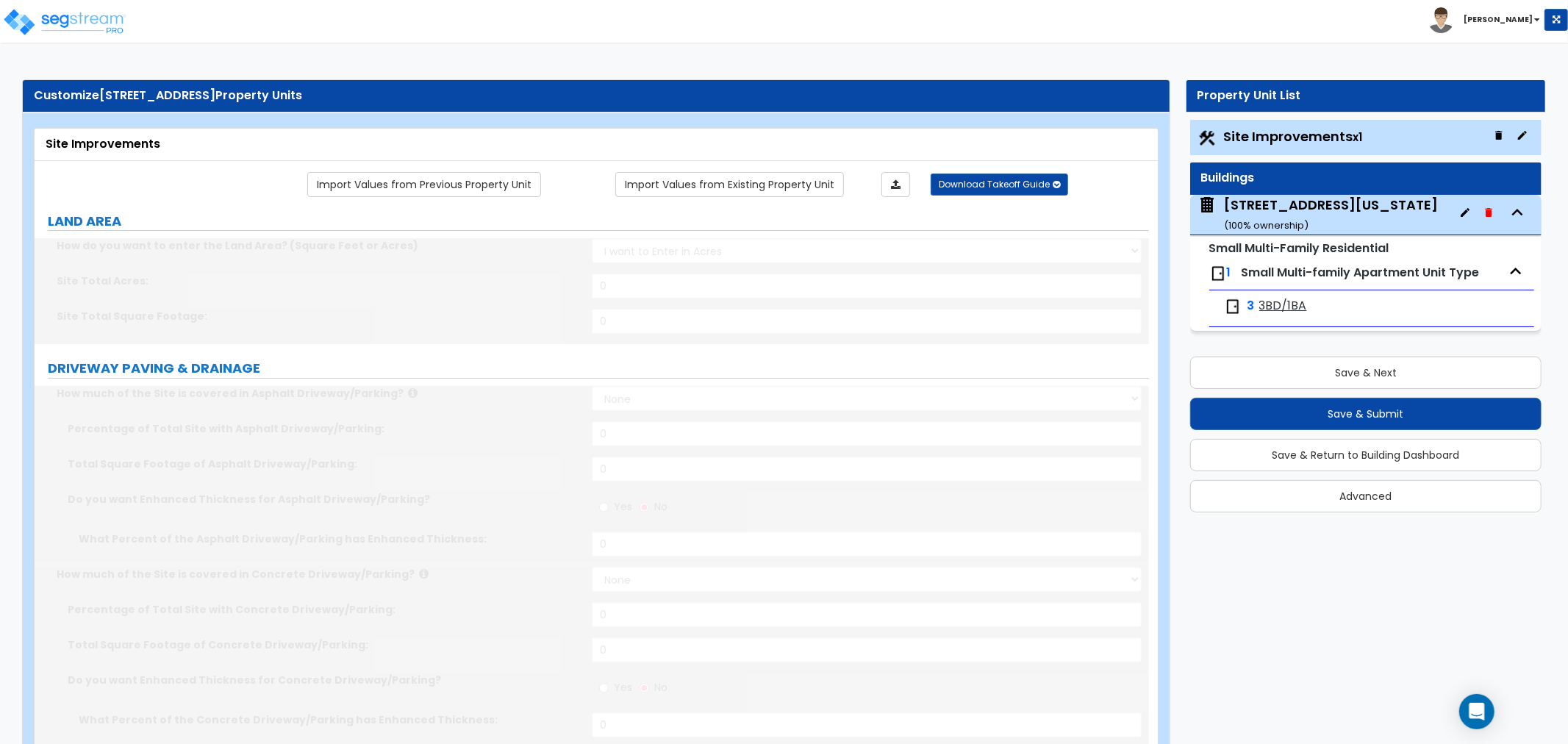
type input "44"
radio input "true"
select select "2"
type input "732"
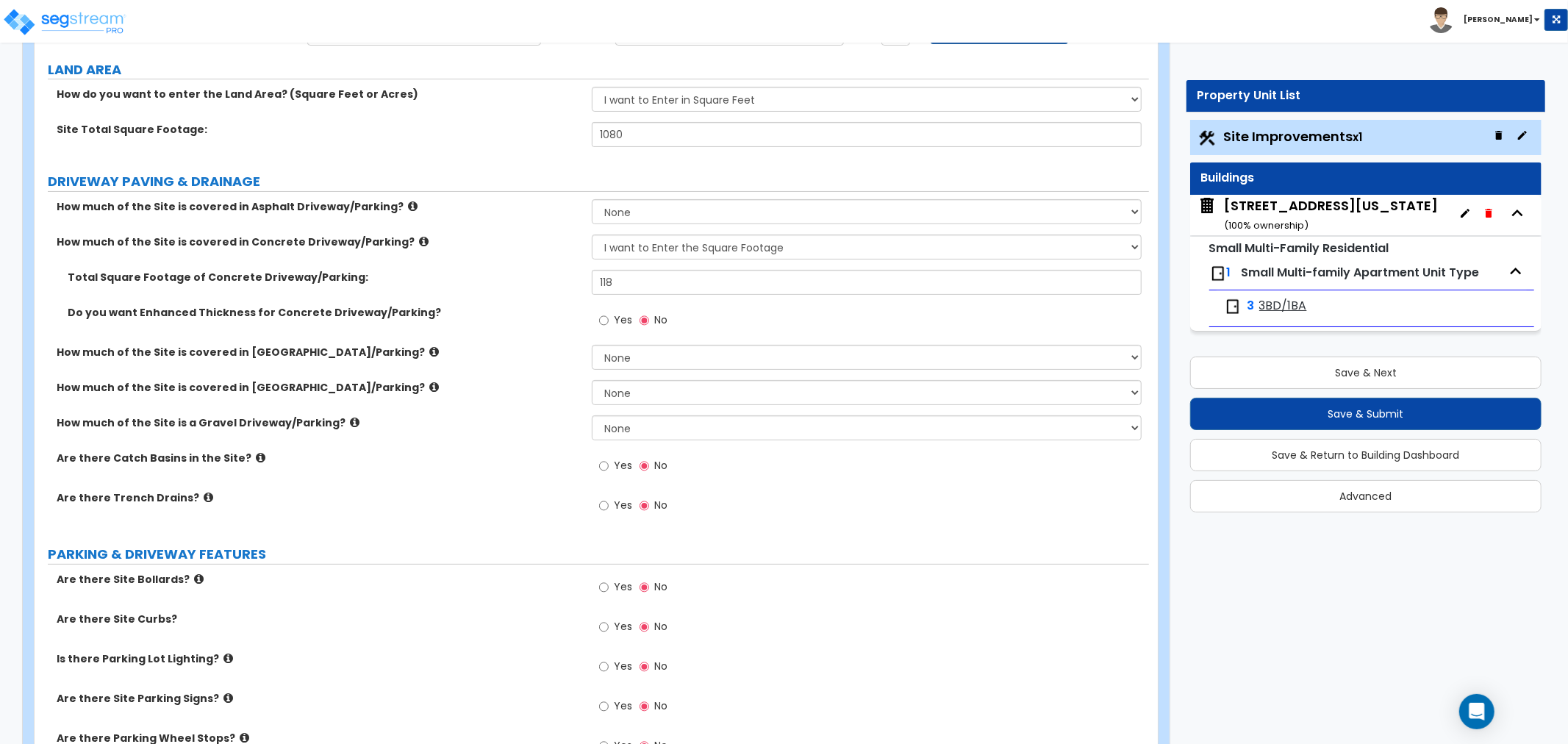
scroll to position [163, 0]
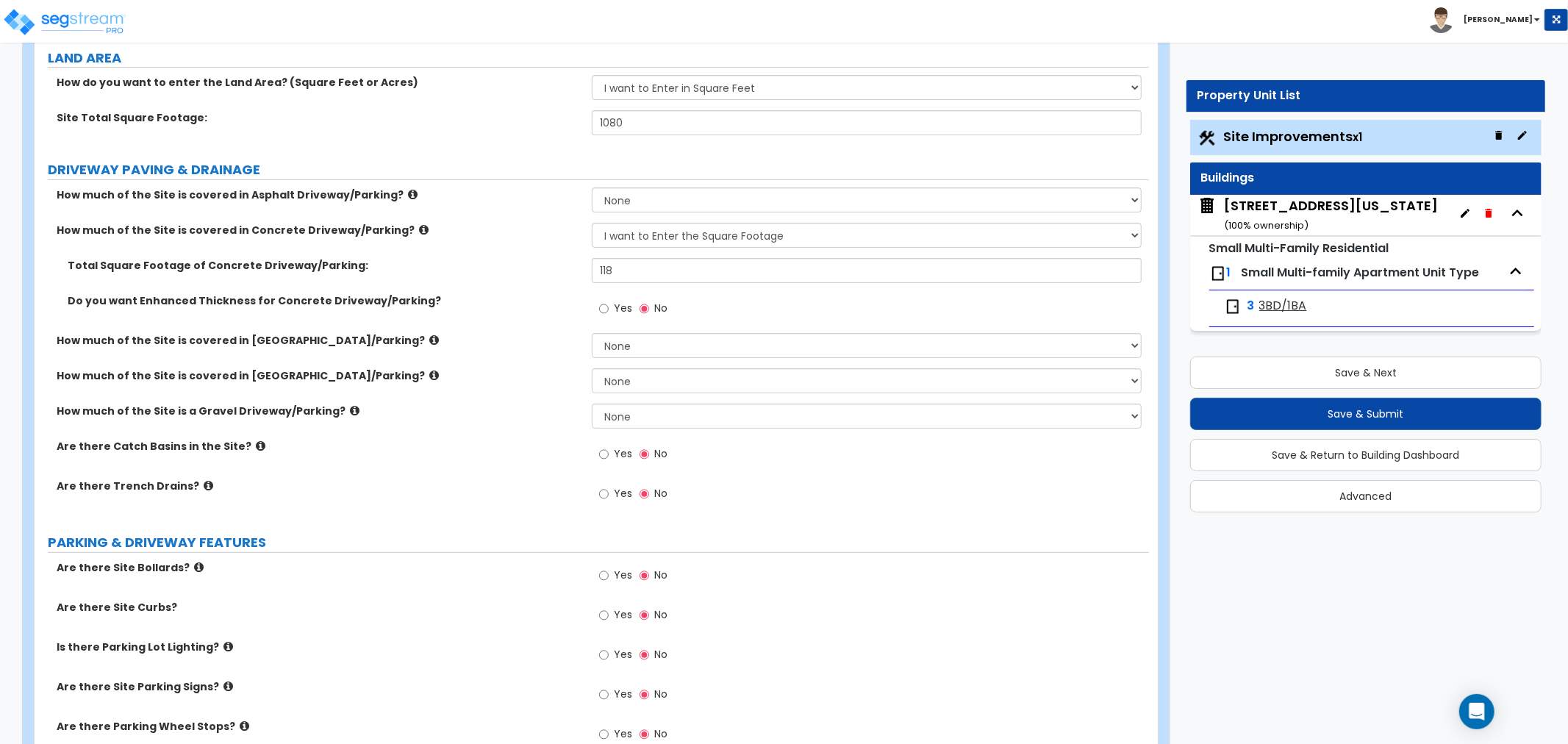
click at [1246, 215] on div "384 Audubon Ave, New York, NY 10033 ( 100 % ownership)" at bounding box center [1331, 215] width 214 height 38
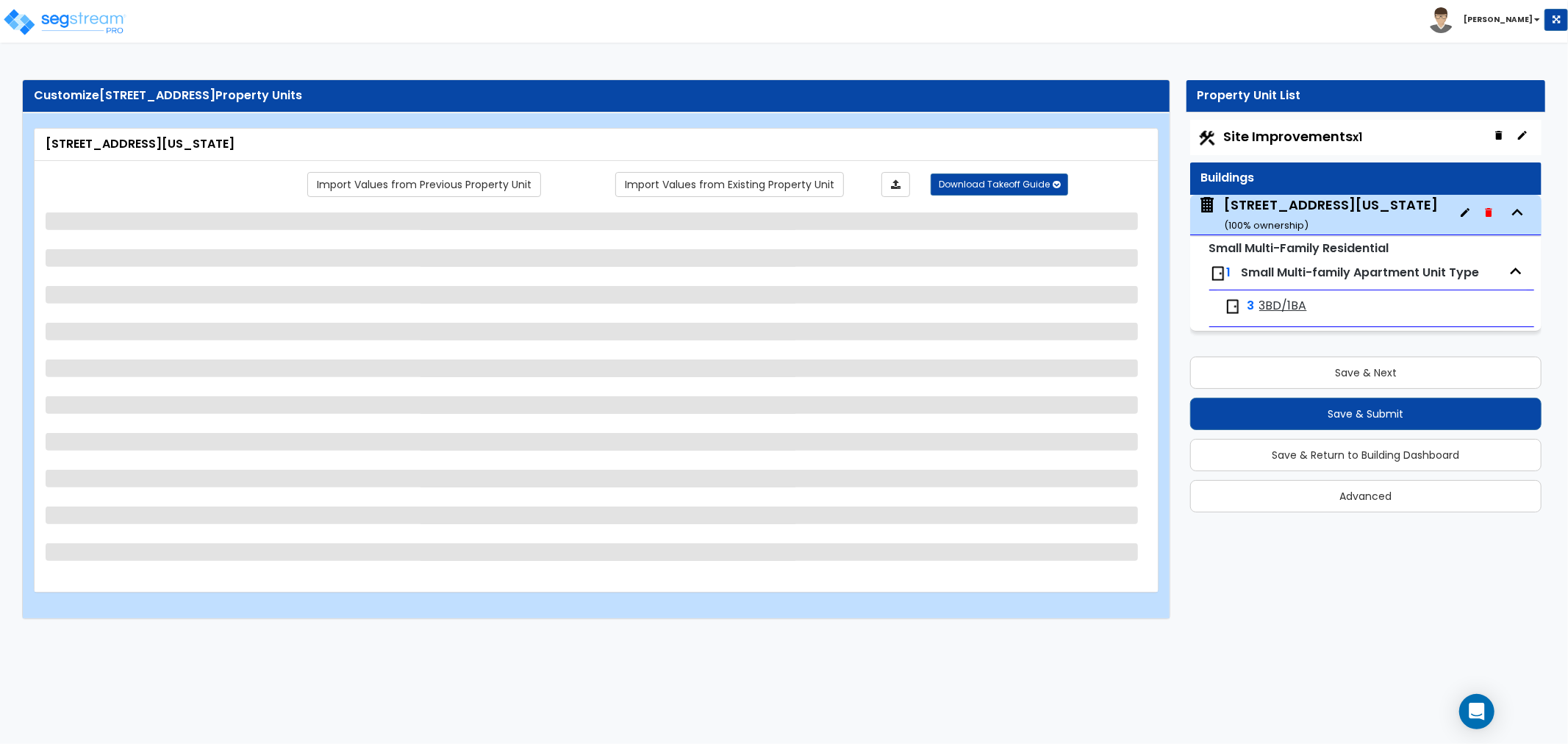
select select "3"
select select "7"
select select "2"
select select "1"
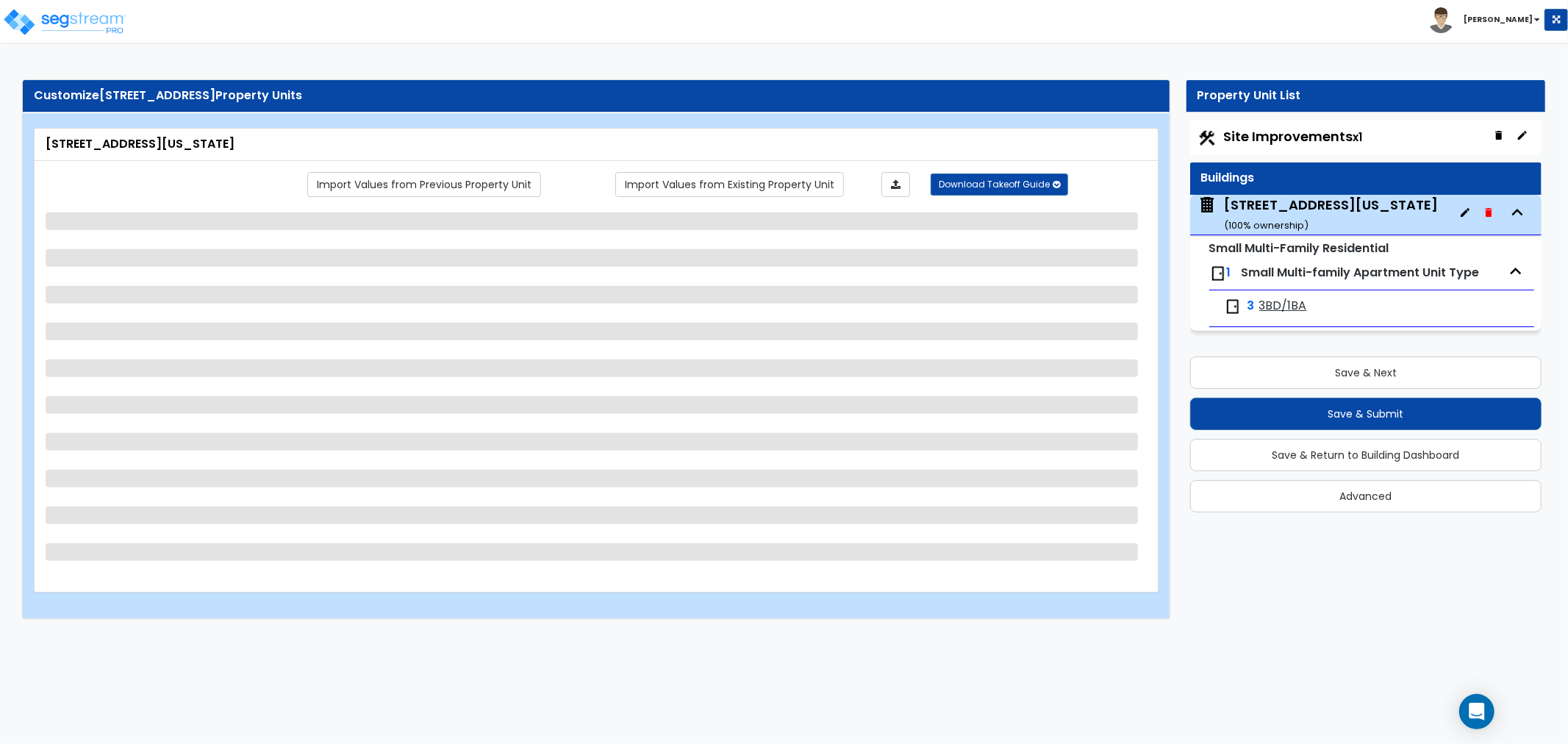
select select "1"
select select "2"
select select "4"
select select "1"
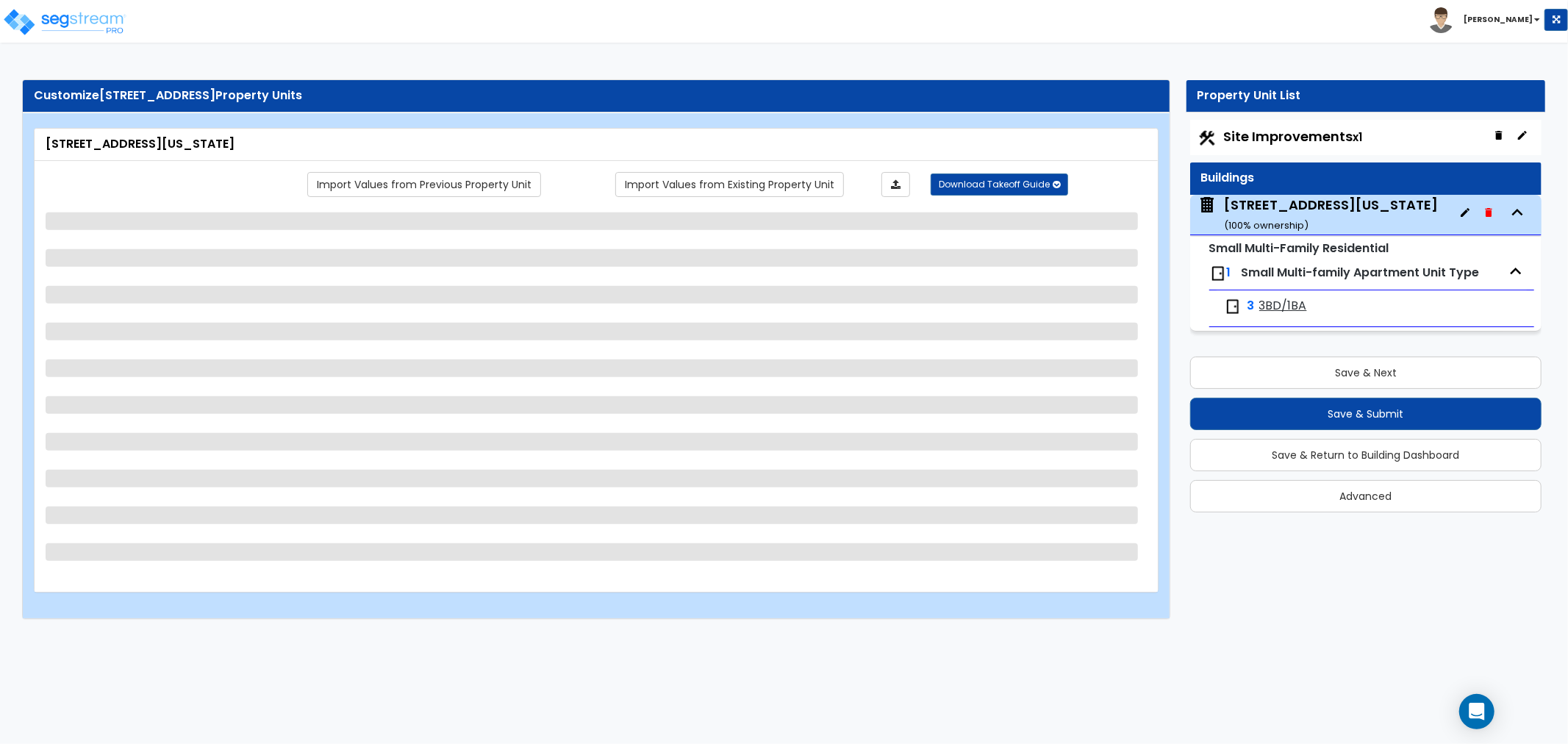
select select "2"
select select "4"
select select "1"
select select "2"
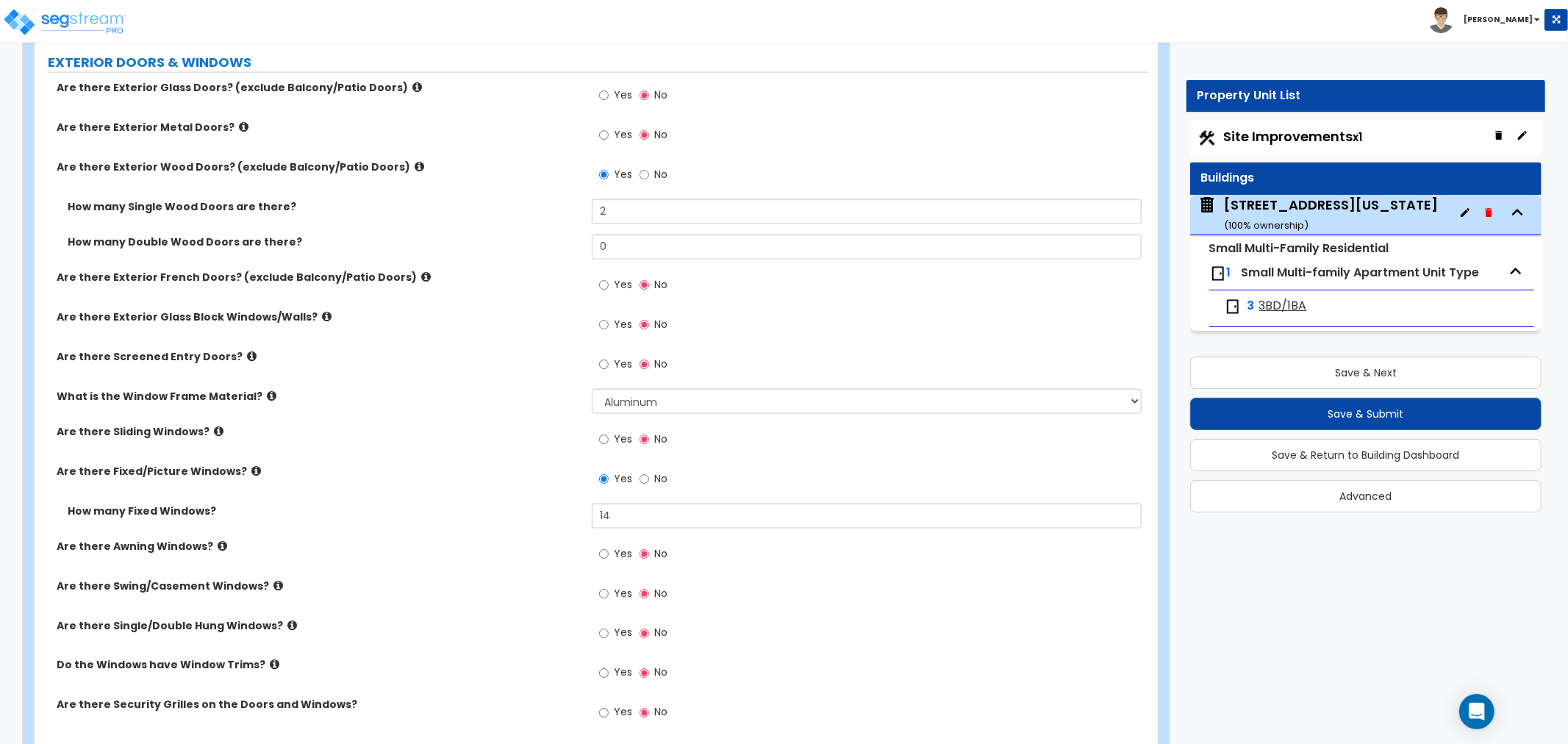
scroll to position [1797, 0]
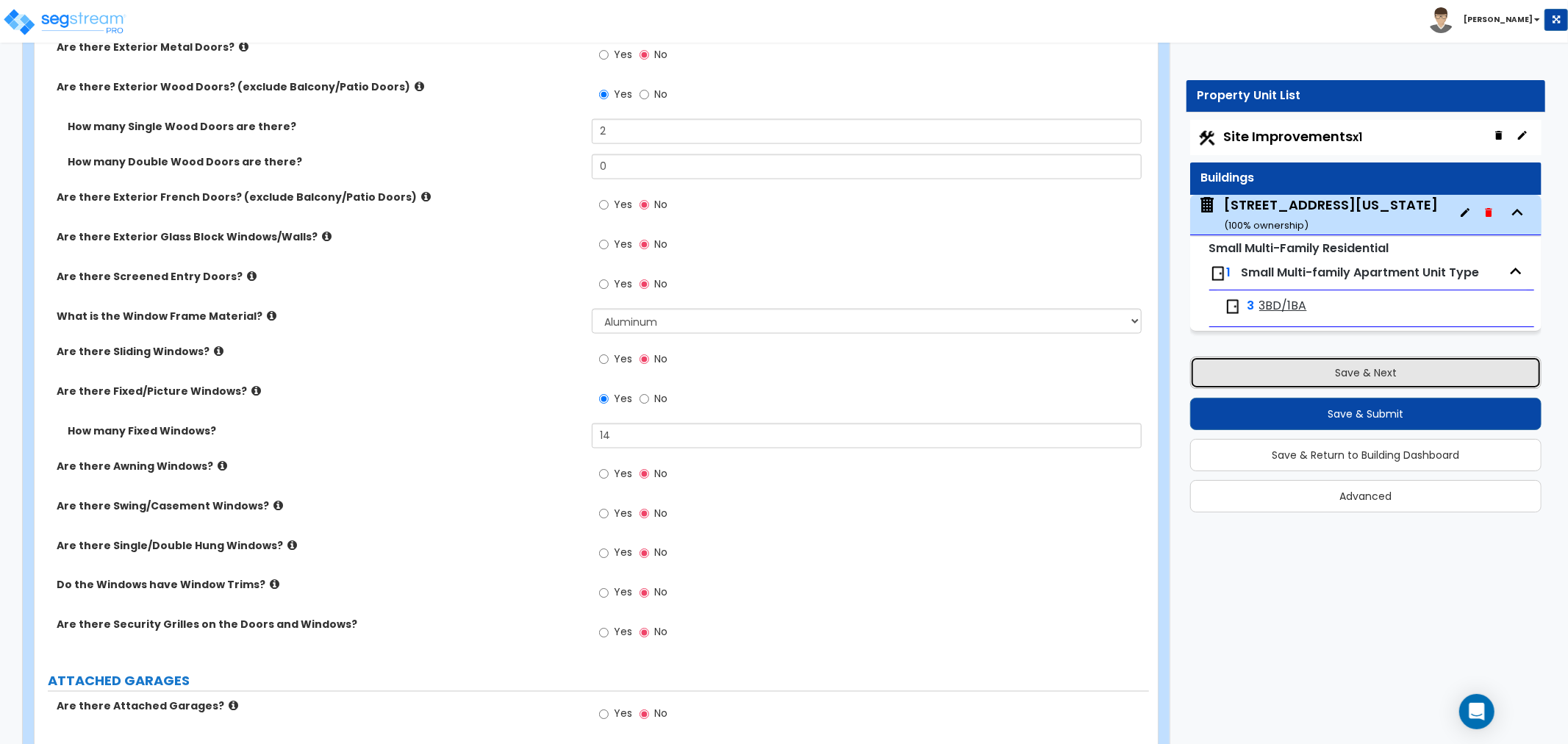
click at [1372, 379] on button "Save & Next" at bounding box center [1365, 372] width 351 height 32
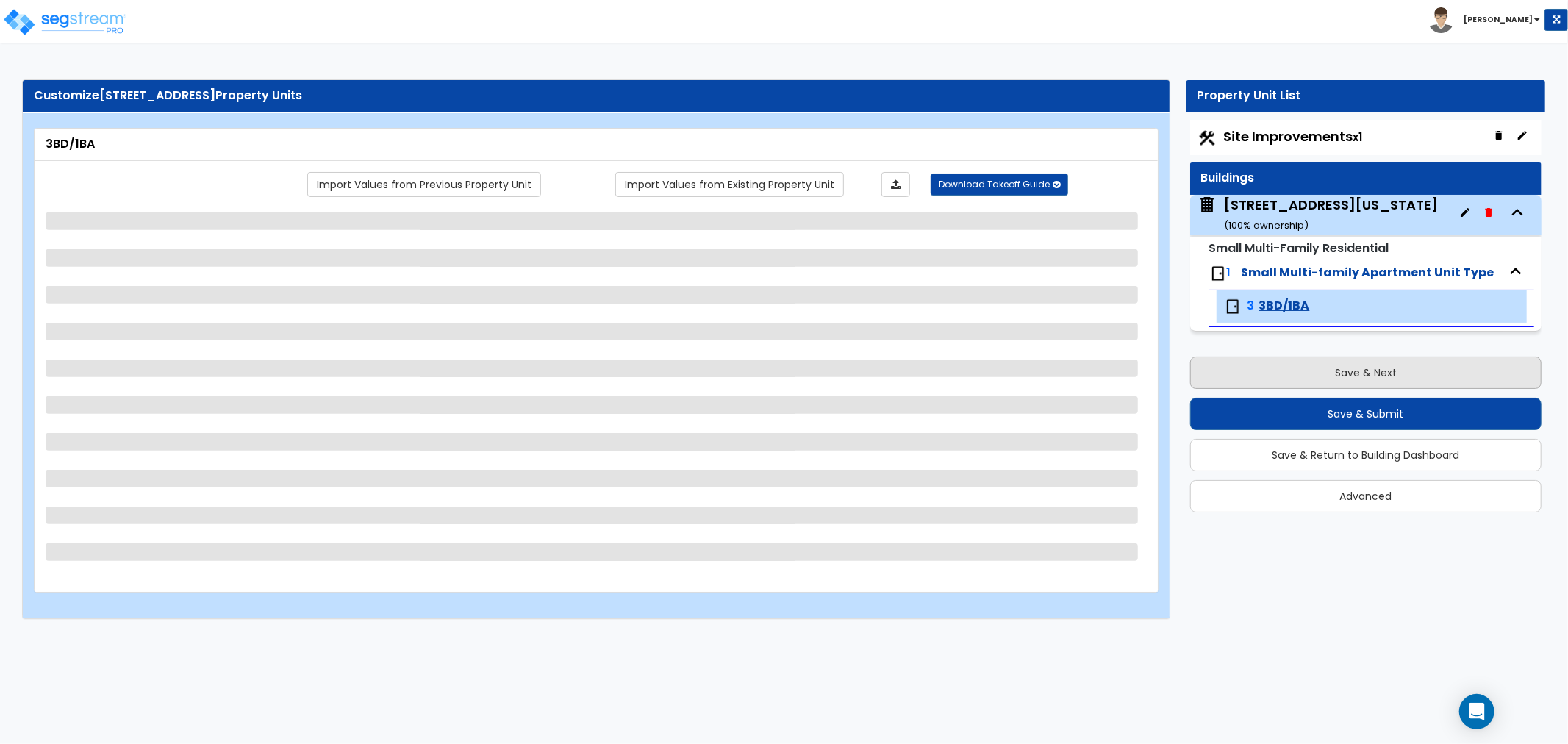
scroll to position [0, 0]
select select "1"
select select "2"
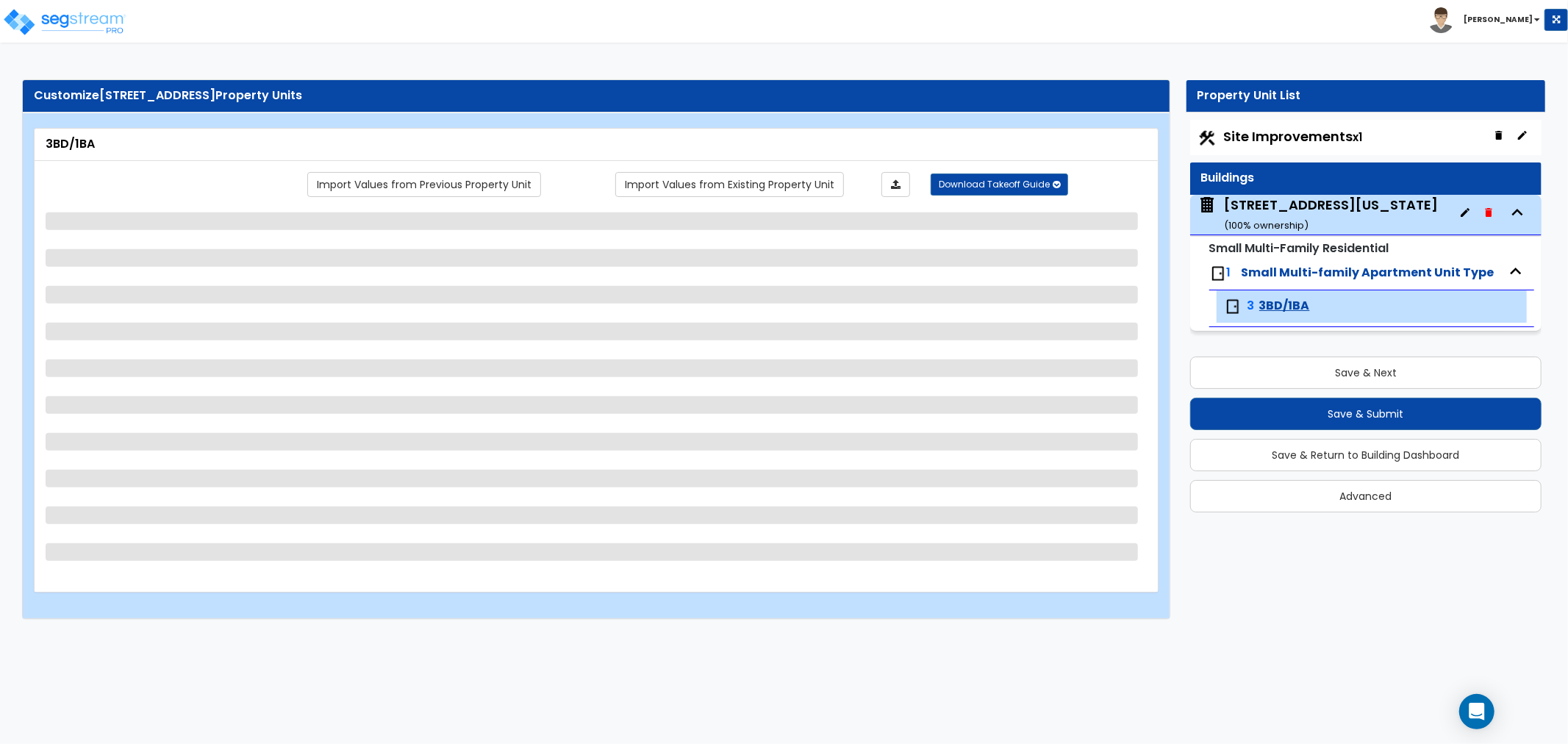
select select "3"
select select "4"
select select "1"
select select "2"
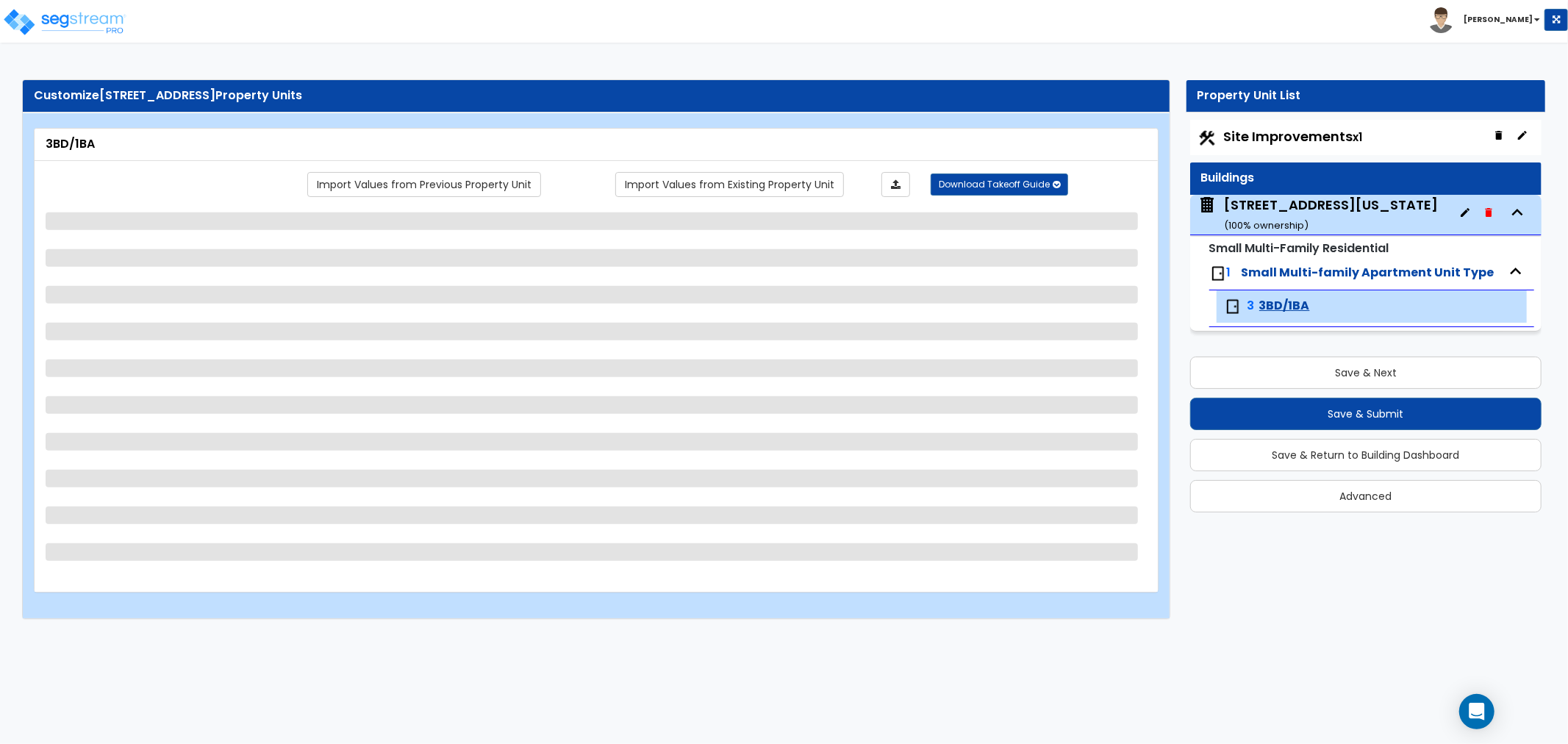
select select "2"
select select "5"
select select "4"
select select "6"
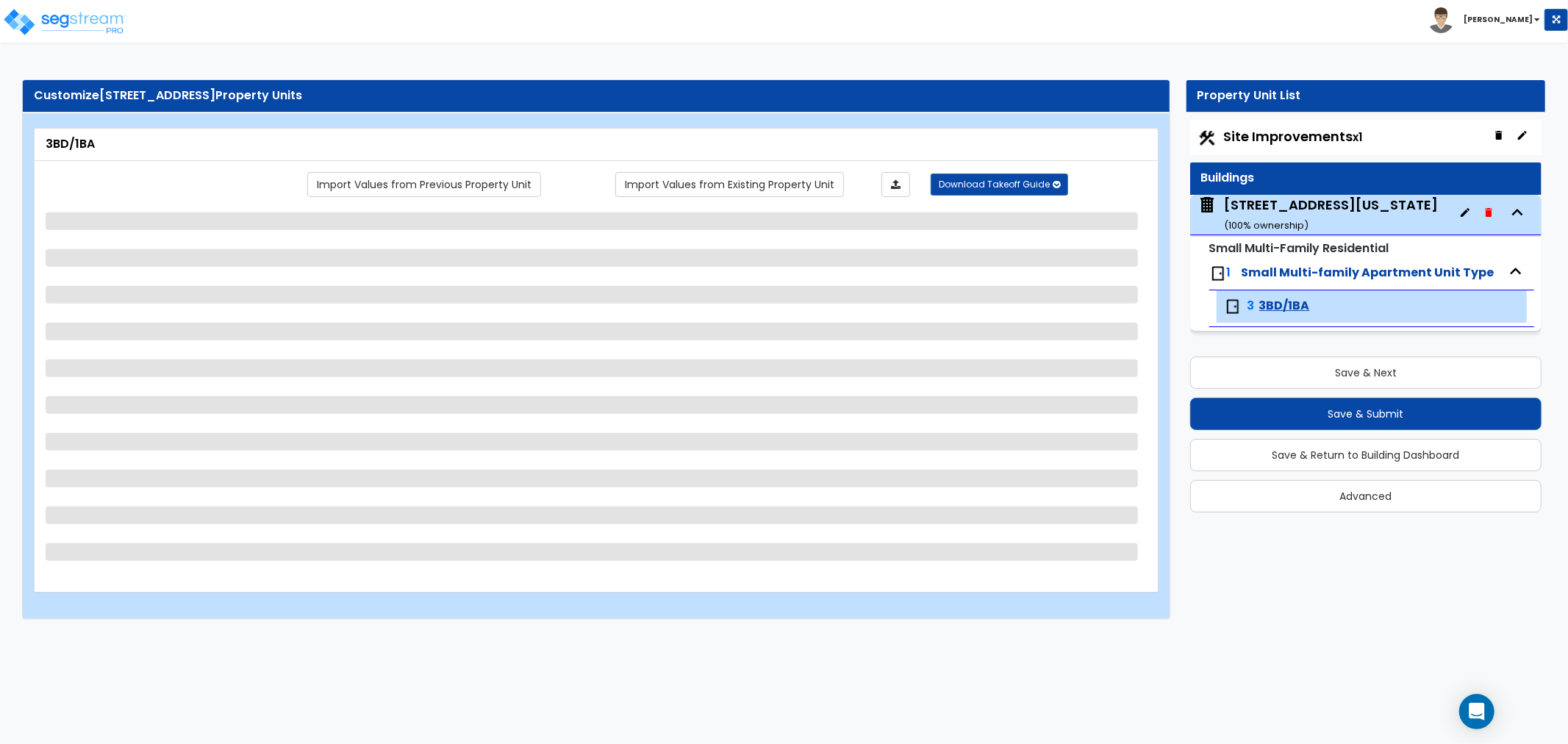
select select "1"
select select "2"
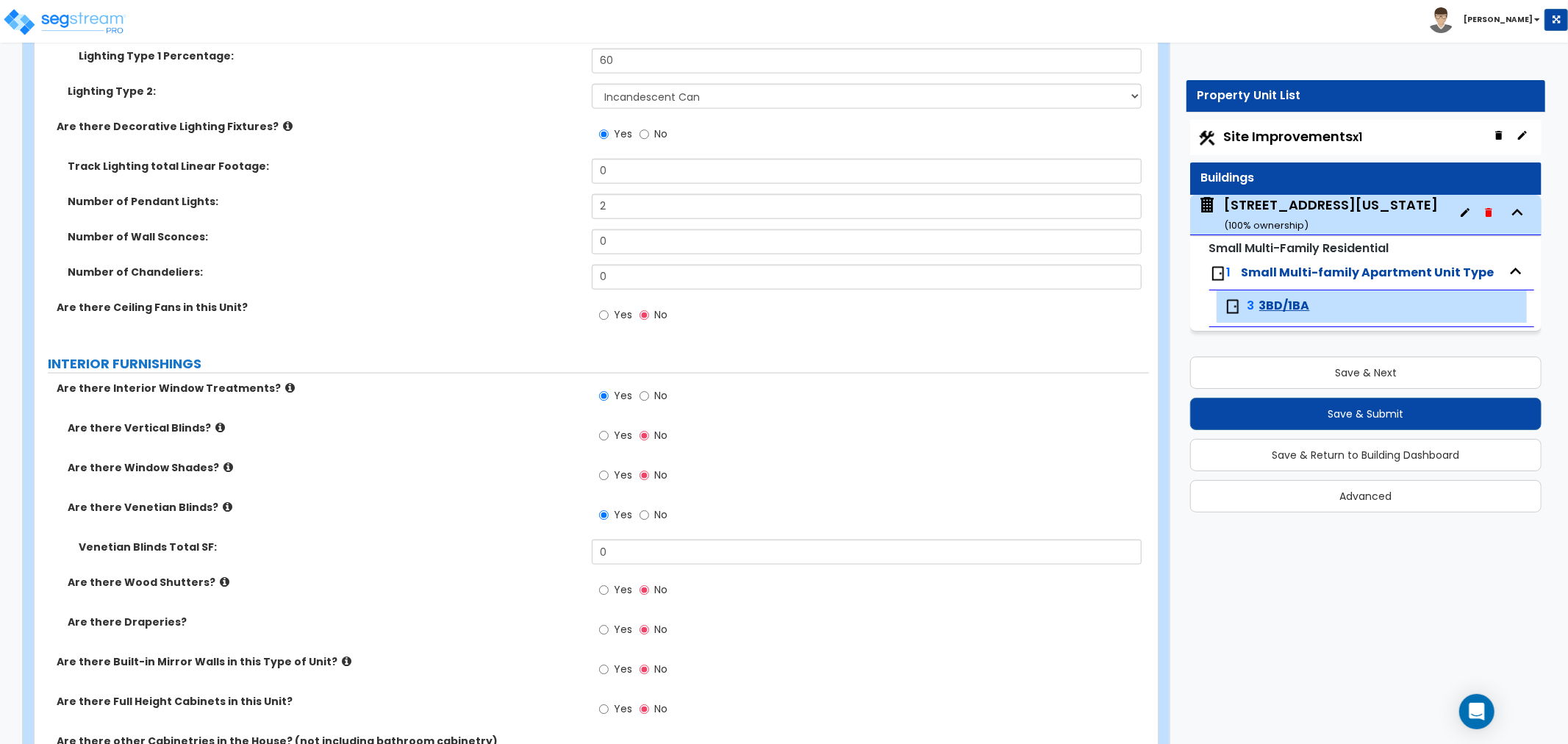
scroll to position [1552, 0]
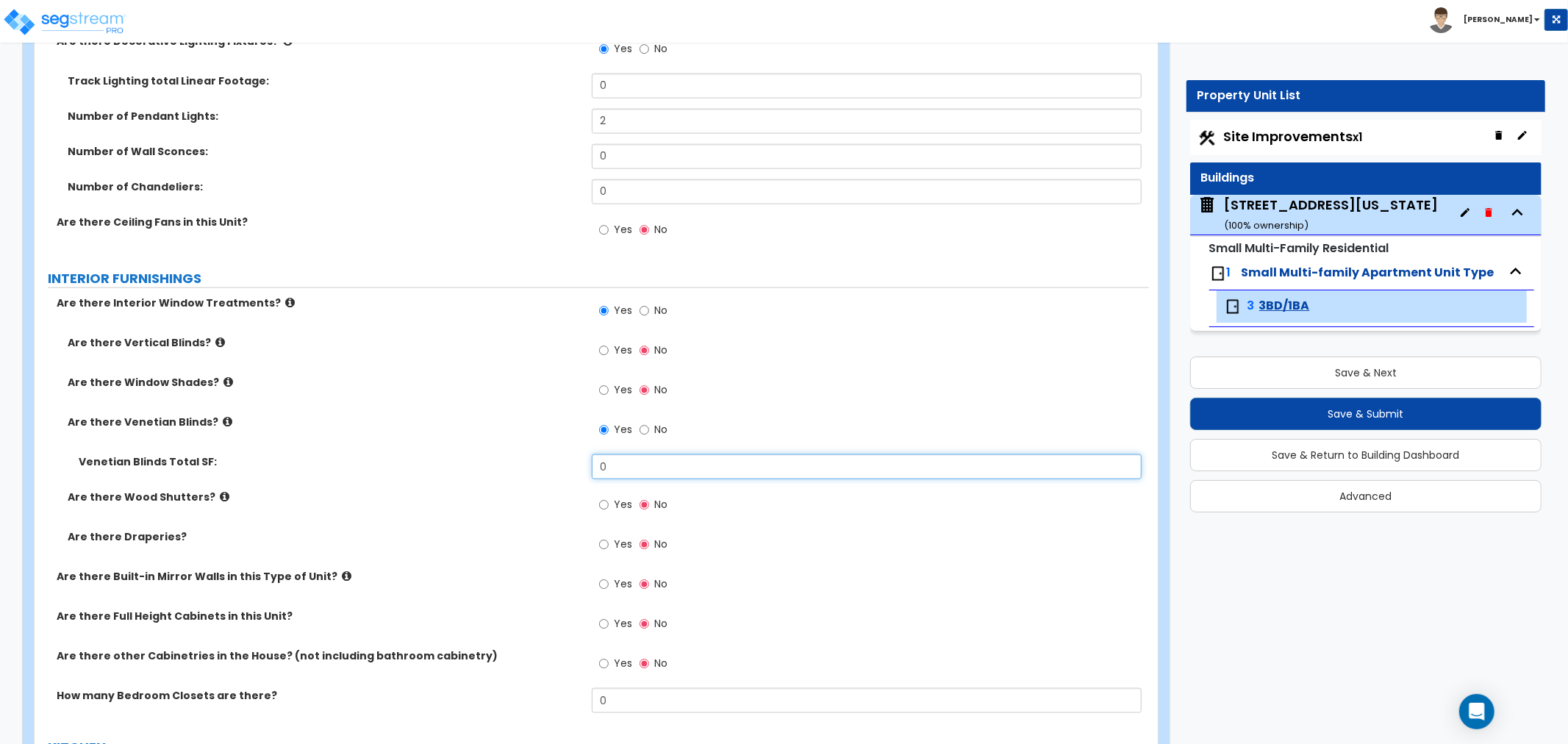
drag, startPoint x: 634, startPoint y: 464, endPoint x: 521, endPoint y: 475, distance: 113.5
click at [521, 475] on div "Venetian Blinds Total SF: 0" at bounding box center [592, 471] width 1115 height 35
type input "38"
click at [429, 516] on div "Are there Wood Shutters? Yes No" at bounding box center [592, 509] width 1115 height 40
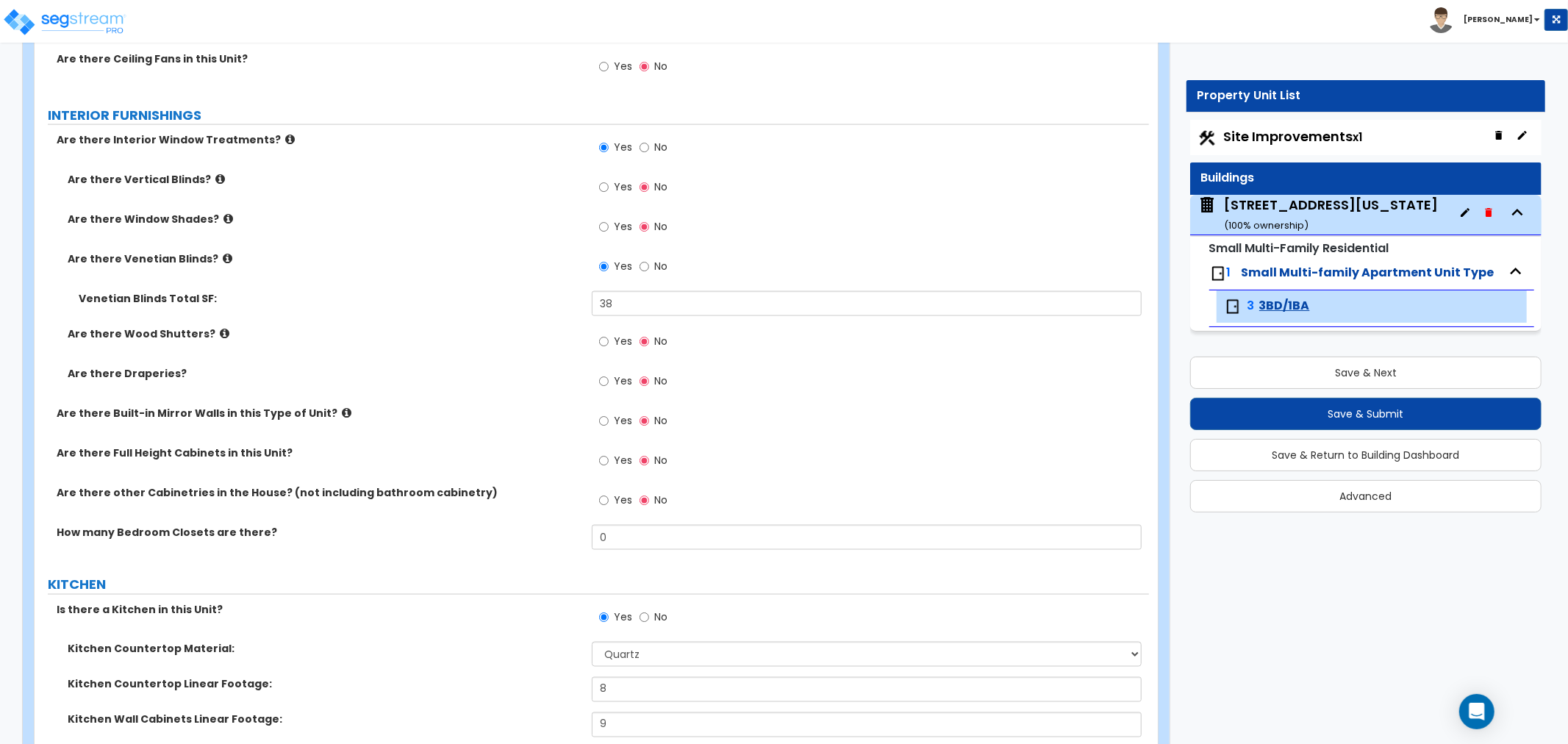
scroll to position [1797, 0]
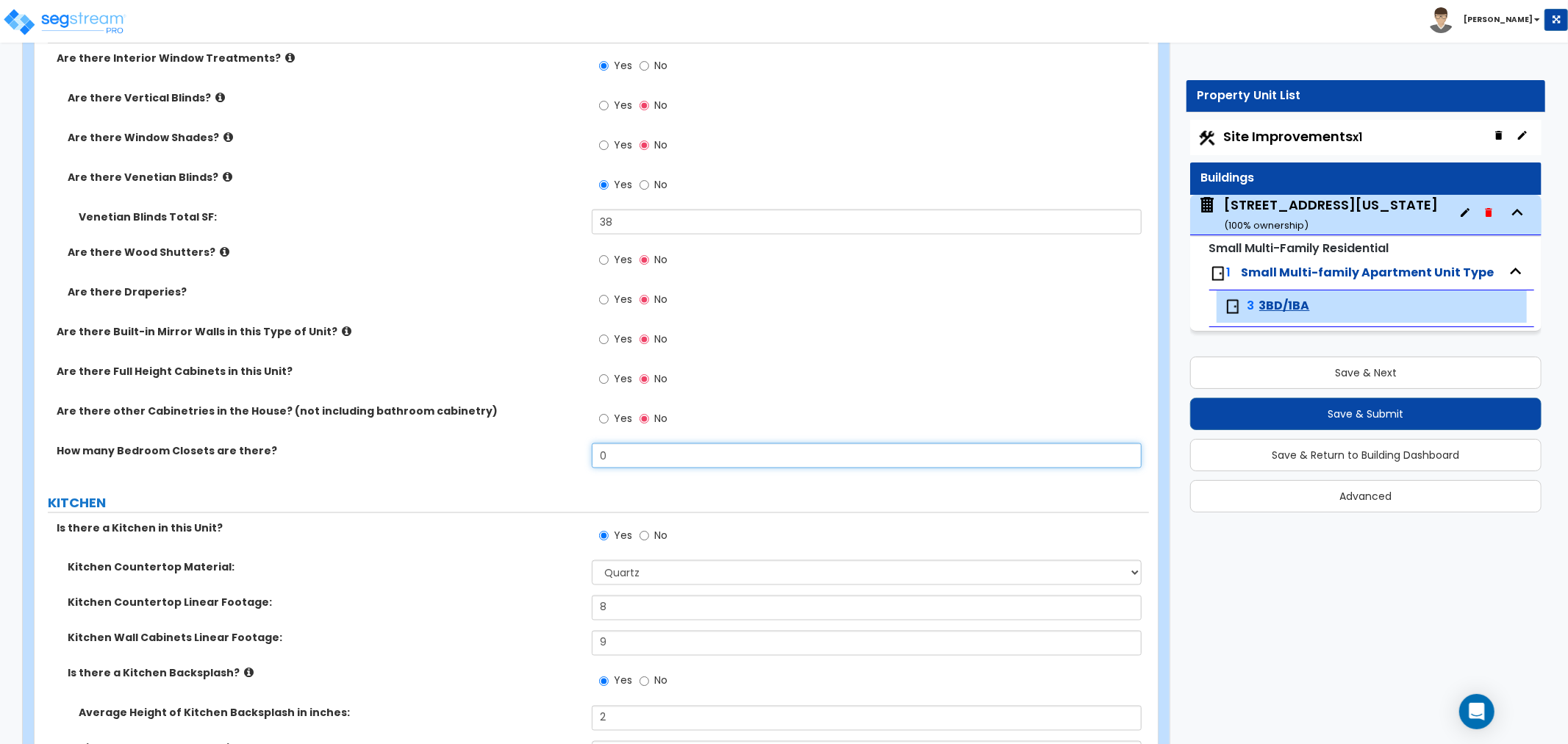
drag, startPoint x: 622, startPoint y: 453, endPoint x: 531, endPoint y: 456, distance: 91.0
click at [531, 456] on div "How many Bedroom Closets are there? 0" at bounding box center [592, 460] width 1115 height 35
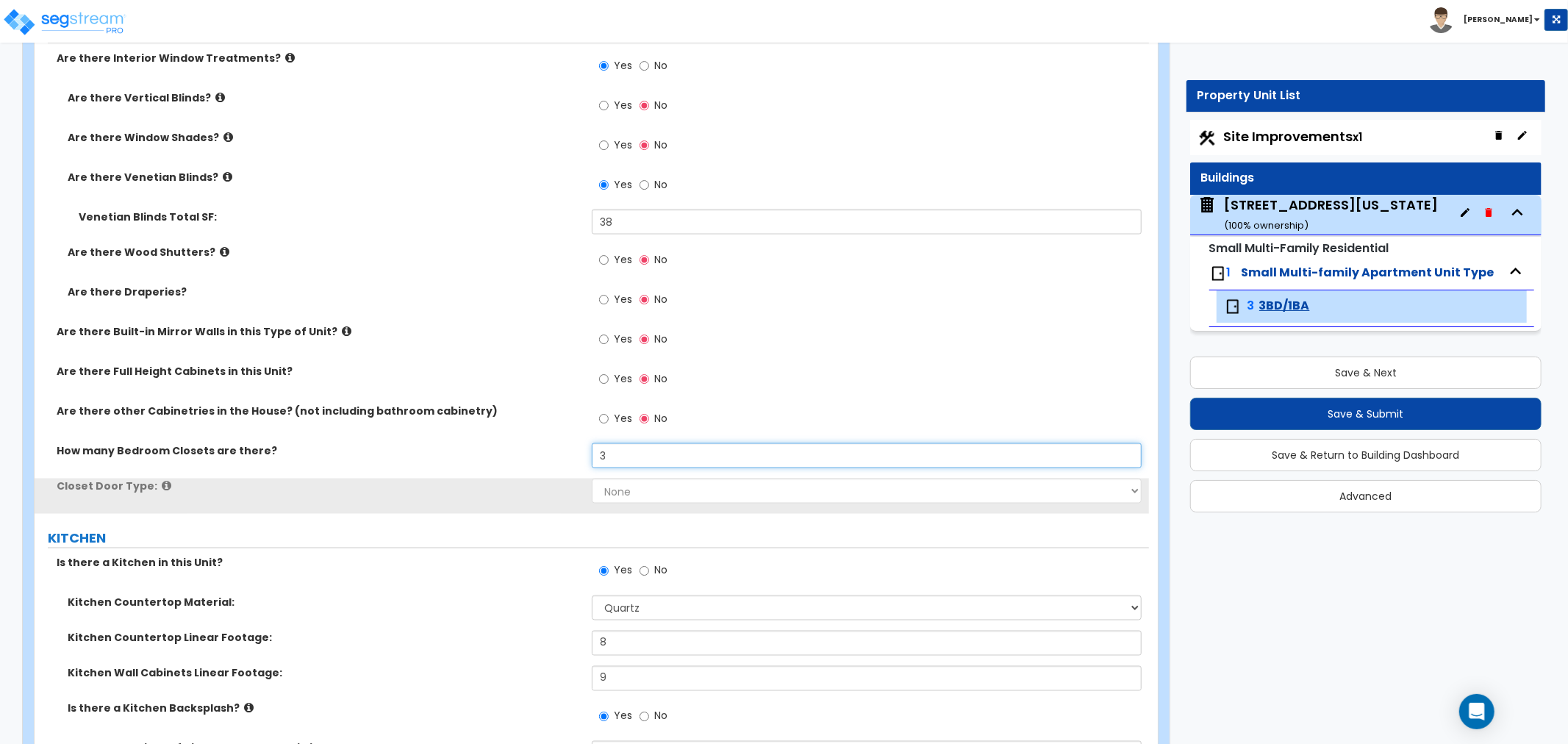
type input "3"
click at [634, 489] on select "None Bi-fold Louvered Doors Bi-fold Panel Doors Sliding Doors Hinged Wood Door" at bounding box center [867, 491] width 550 height 25
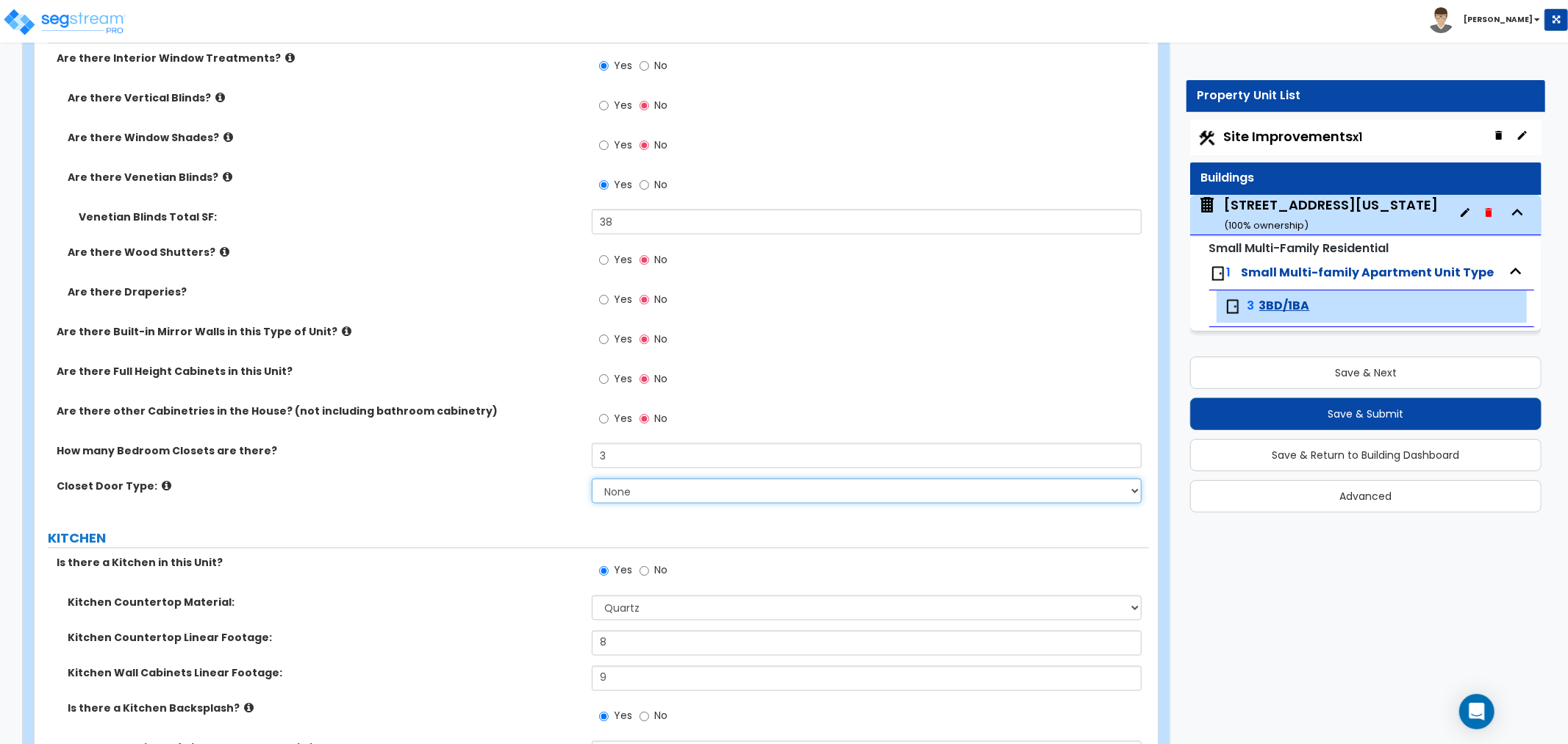
select select "3"
click at [592, 479] on select "None Bi-fold Louvered Doors Bi-fold Panel Doors Sliding Doors Hinged Wood Door" at bounding box center [867, 491] width 550 height 25
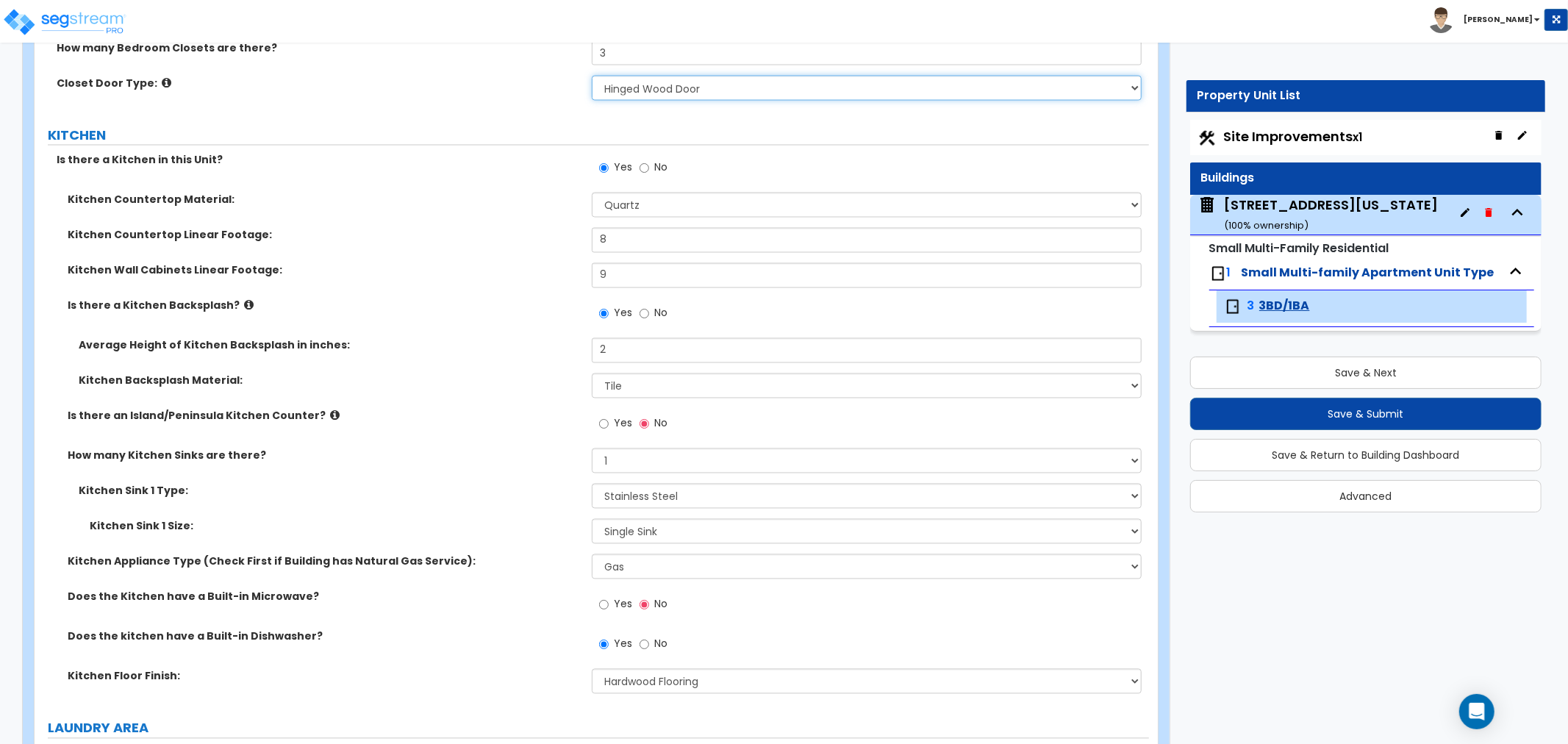
scroll to position [2206, 0]
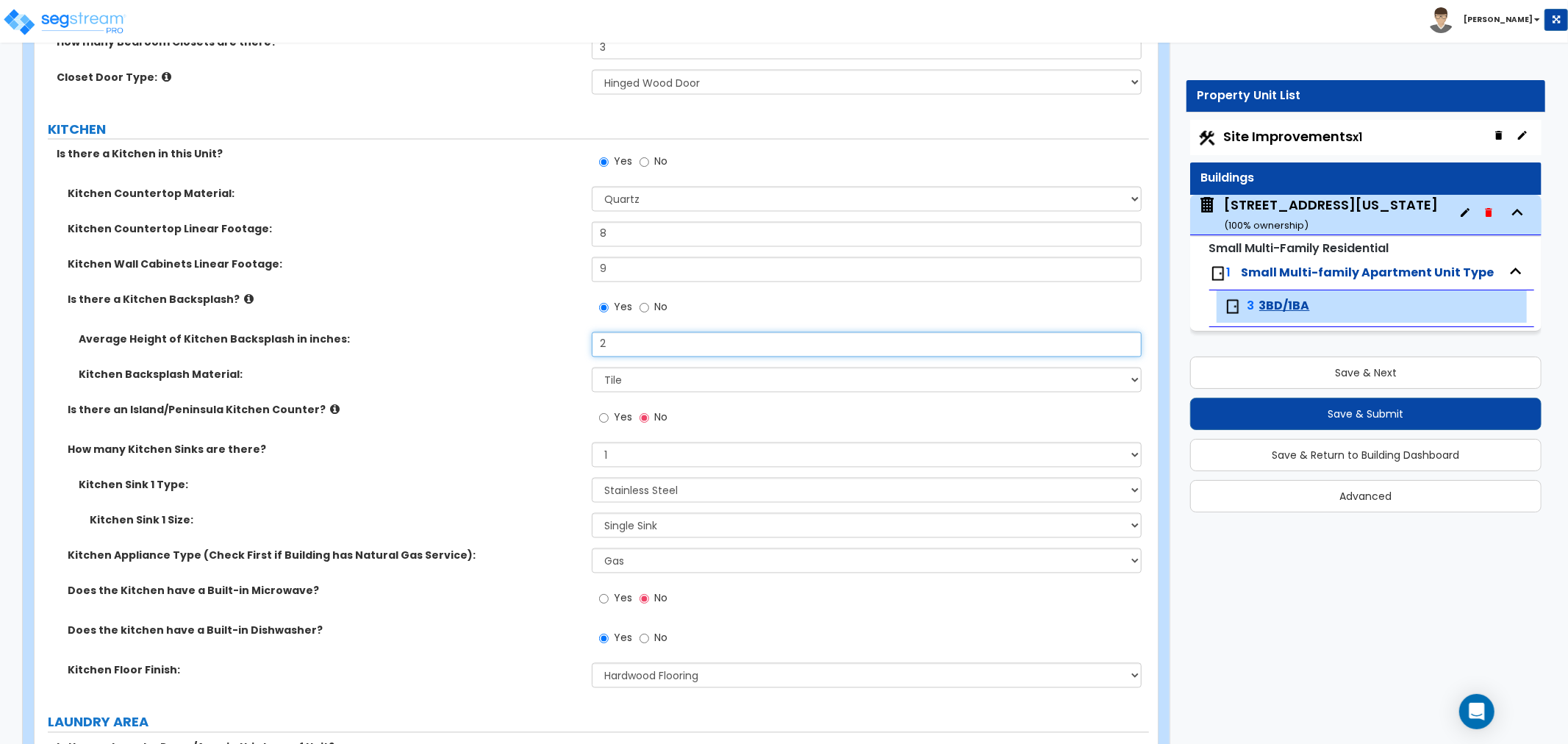
drag, startPoint x: 622, startPoint y: 349, endPoint x: 524, endPoint y: 356, distance: 98.2
click at [524, 356] on div "Average Height of Kitchen Backsplash in inches: 2" at bounding box center [592, 349] width 1115 height 35
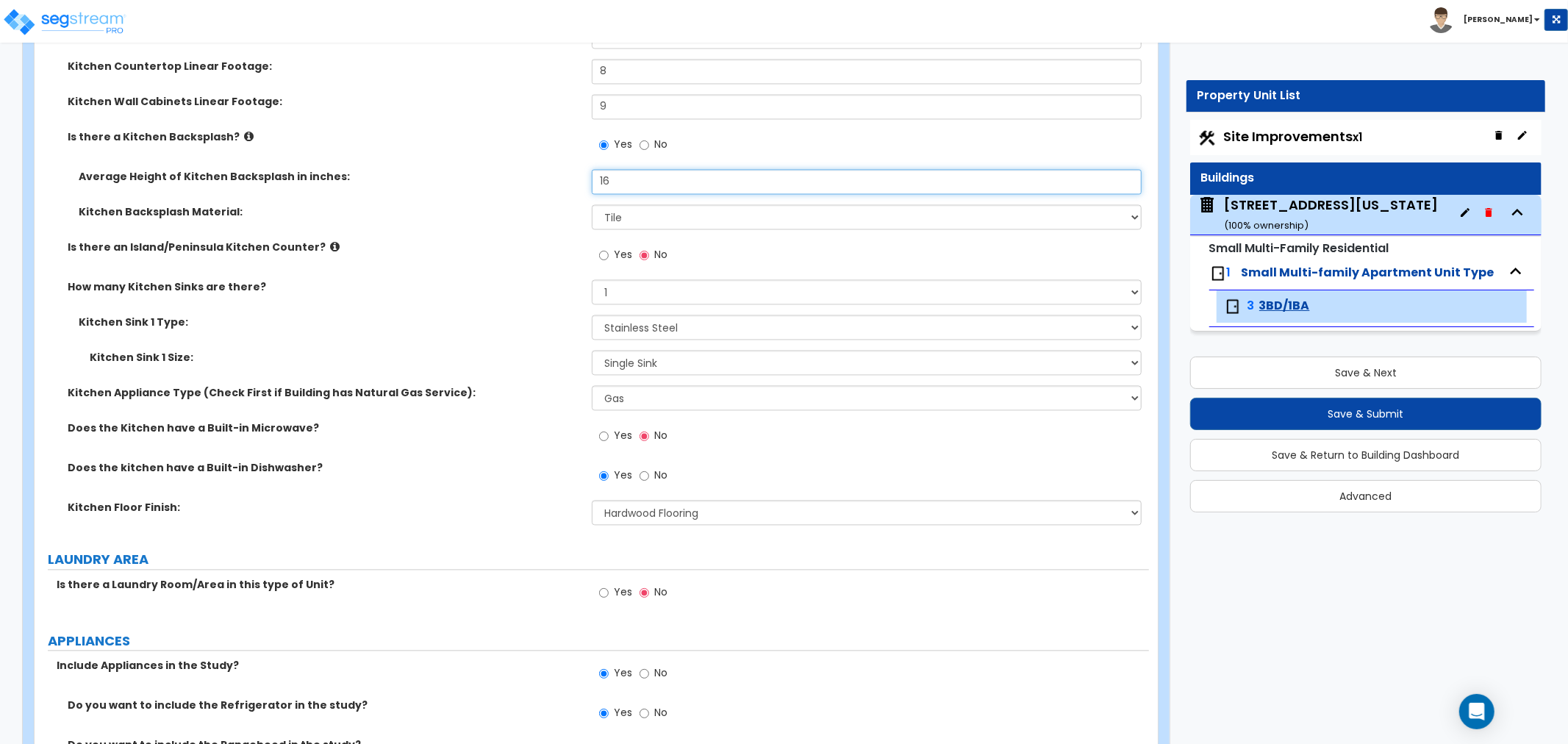
scroll to position [2451, 0]
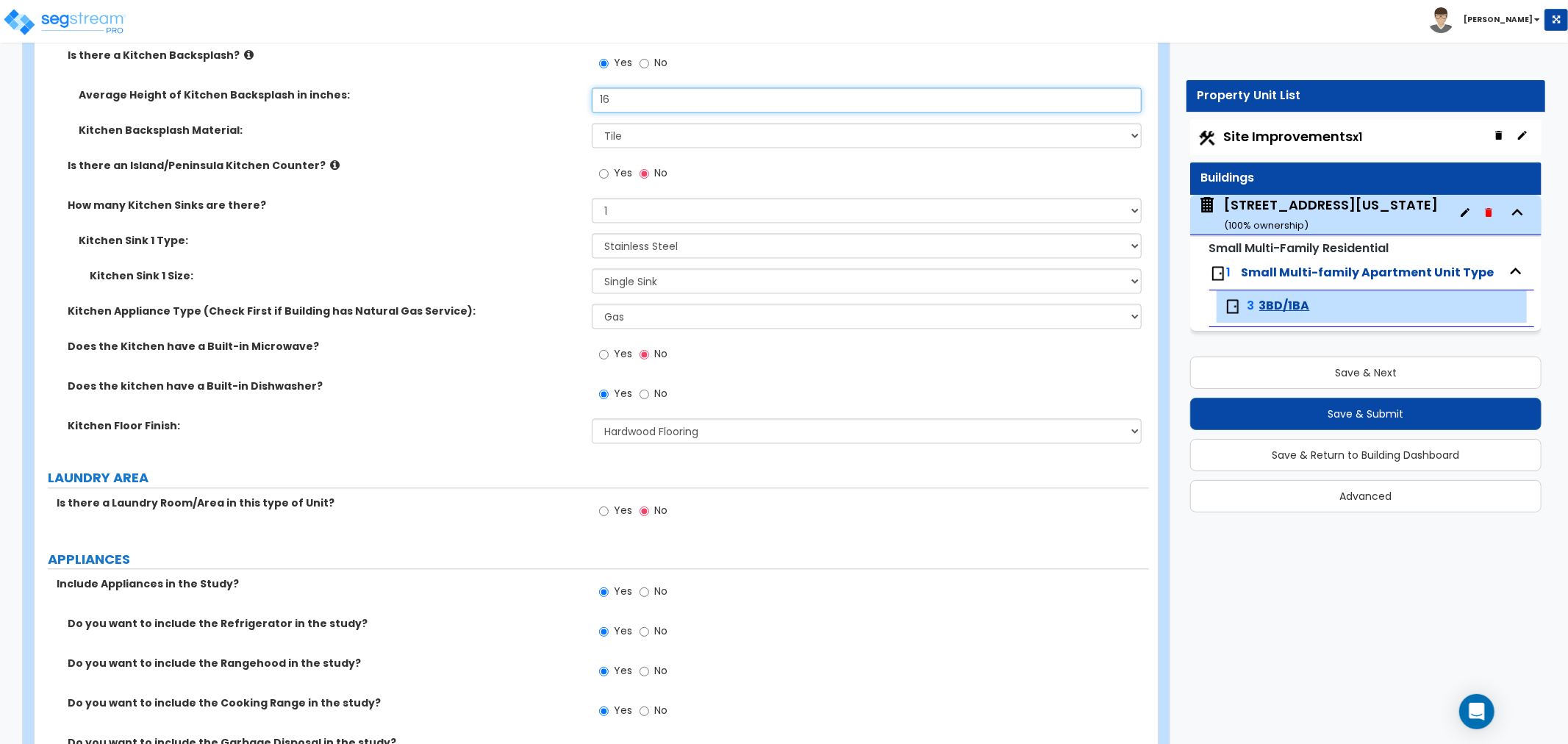
type input "16"
click at [605, 354] on input "Yes" at bounding box center [604, 354] width 9 height 16
radio input "true"
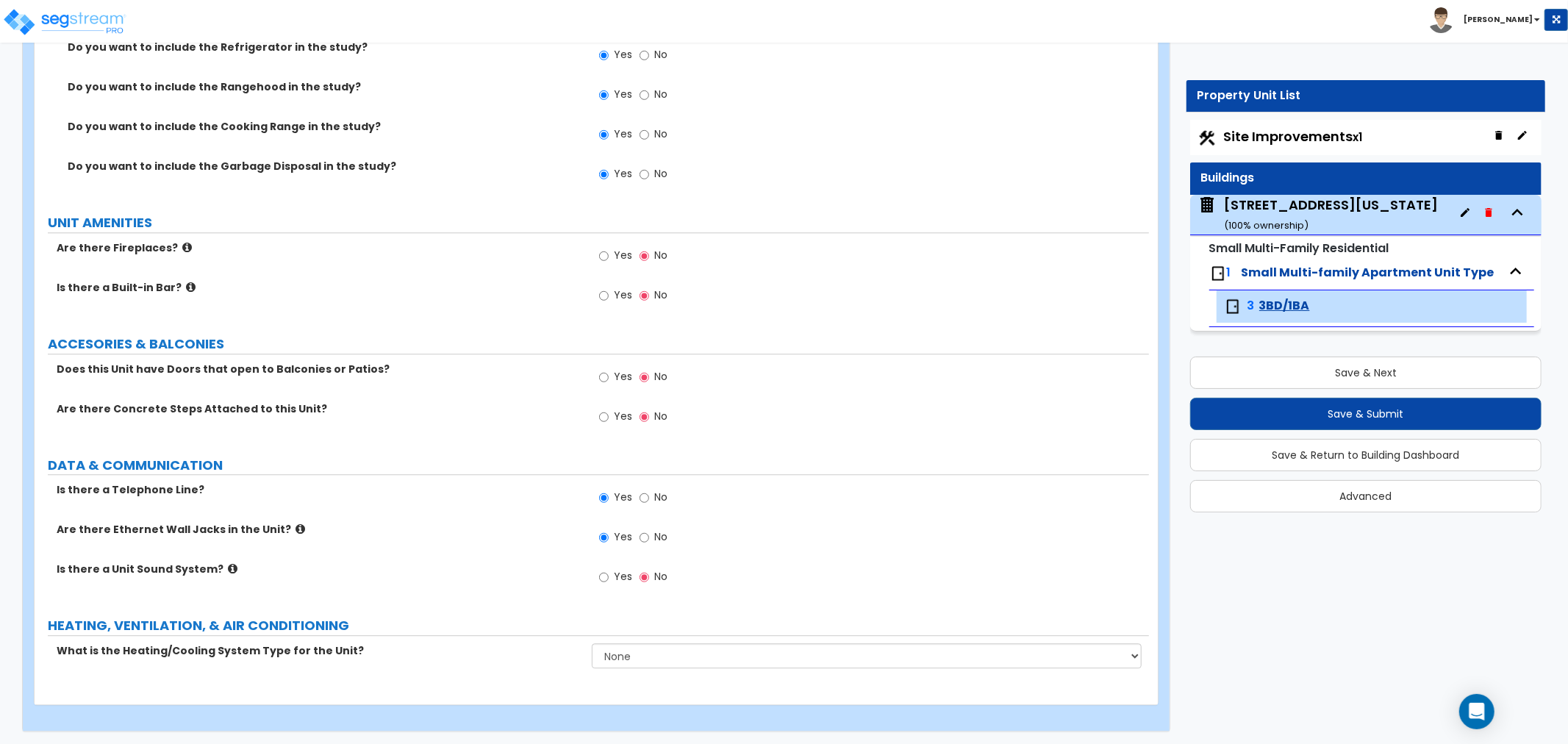
scroll to position [3028, 0]
click at [625, 652] on select "None Heat Only Centralized Heating & Cooling Thru Wall Air Conditioners Mini Sp…" at bounding box center [867, 656] width 550 height 25
click at [710, 662] on select "None Heat Only Centralized Heating & Cooling Thru Wall Air Conditioners Mini Sp…" at bounding box center [867, 656] width 550 height 25
select select "1"
click at [592, 643] on select "None Heat Only Centralized Heating & Cooling Thru Wall Air Conditioners Mini Sp…" at bounding box center [867, 656] width 550 height 25
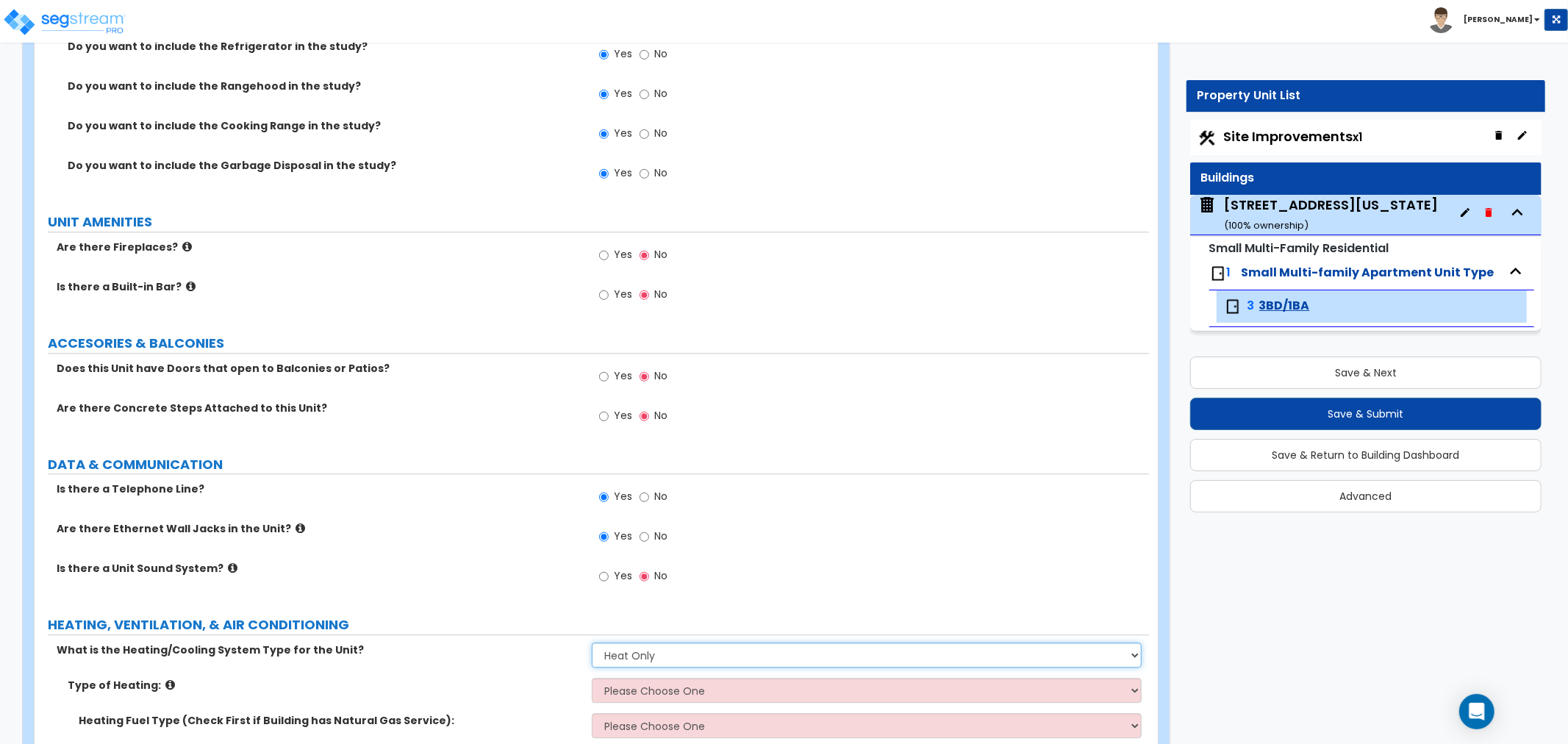
scroll to position [3100, 0]
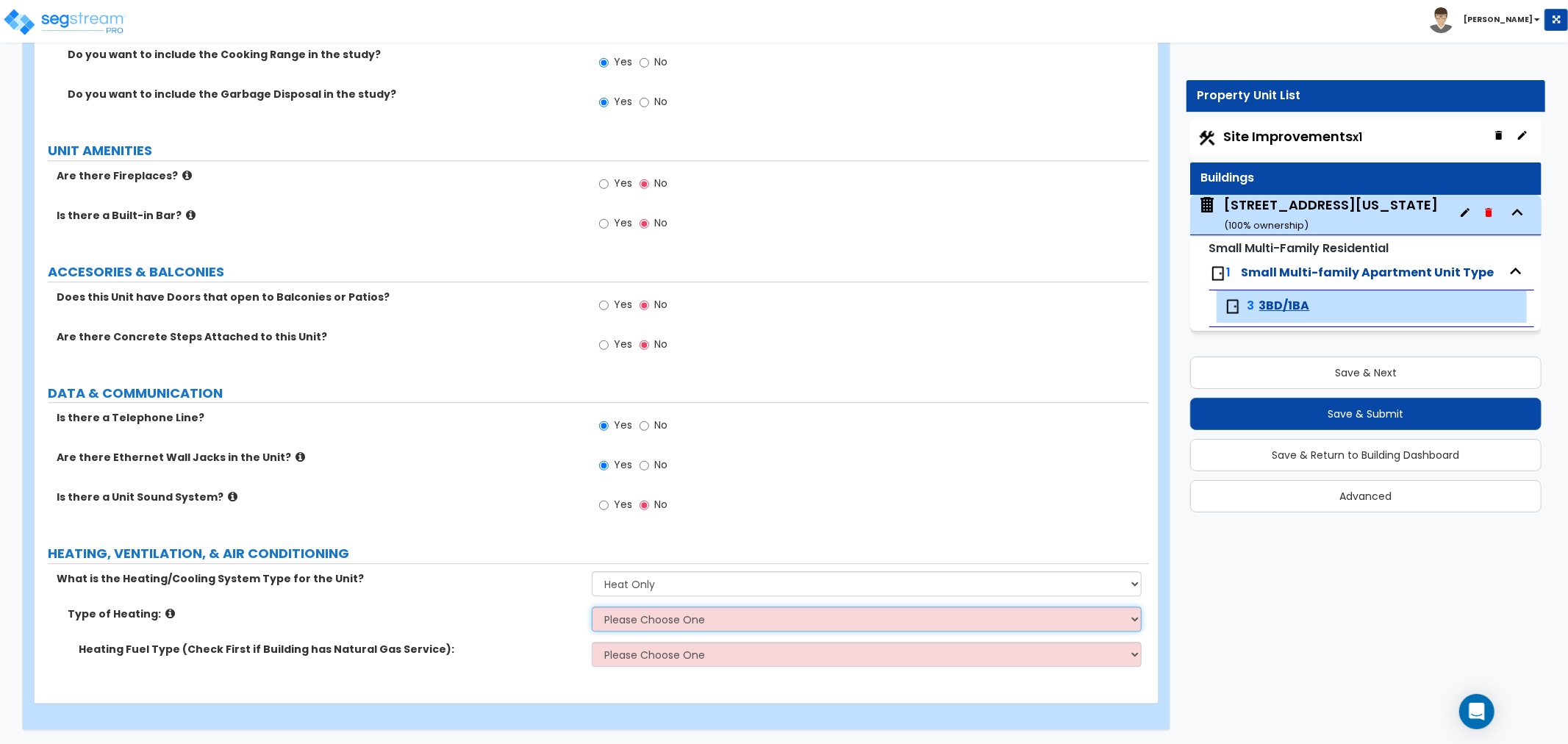
click at [658, 618] on select "Please Choose One Wall Heater Electric Baseboard Heater Hydronic Heating Radian…" at bounding box center [867, 619] width 550 height 25
select select "4"
click at [592, 607] on select "Please Choose One Wall Heater Electric Baseboard Heater Hydronic Heating Radian…" at bounding box center [867, 619] width 550 height 25
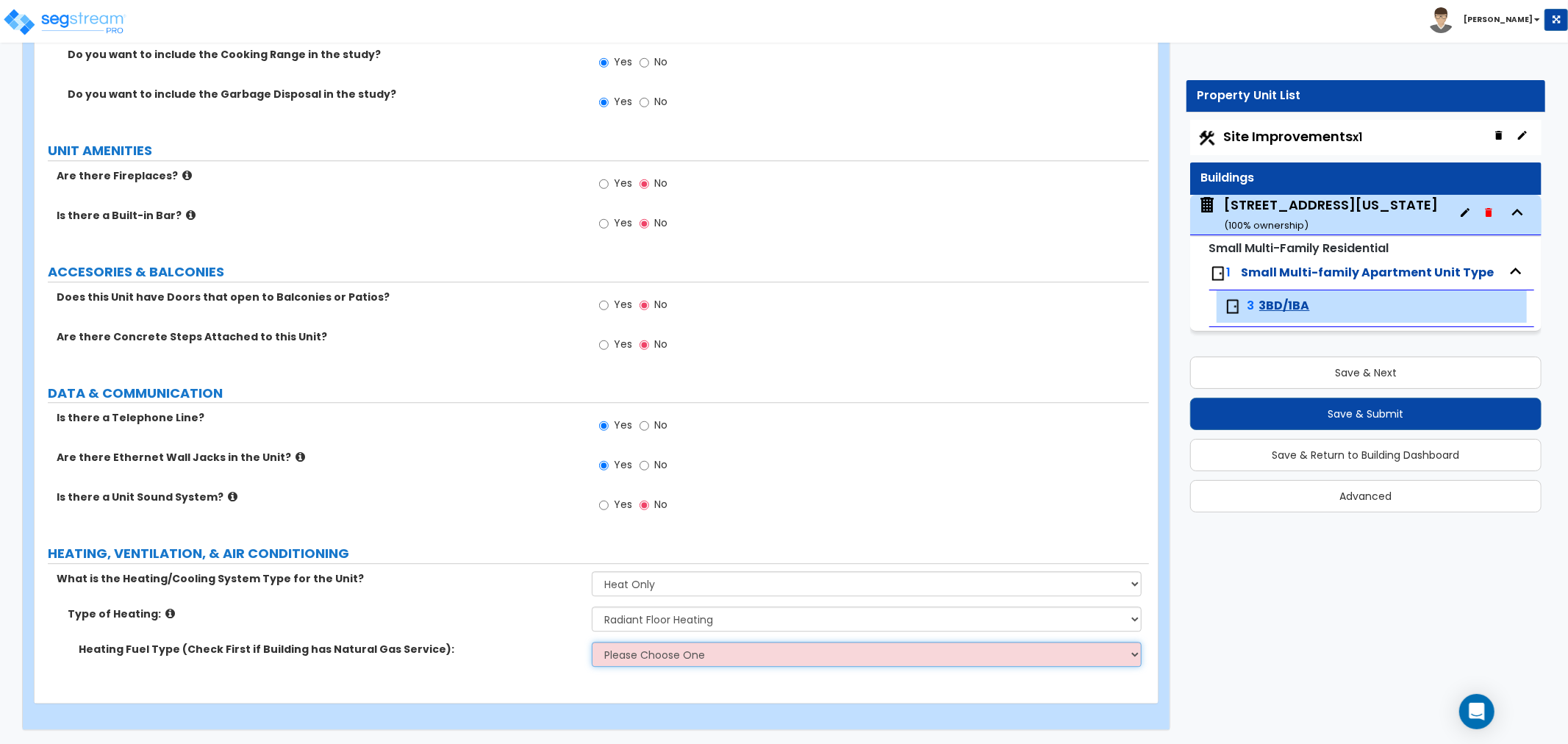
click at [669, 647] on select "Please Choose One Gas Electric" at bounding box center [867, 655] width 550 height 25
select select "1"
click at [592, 642] on select "Please Choose One Gas Electric" at bounding box center [867, 655] width 550 height 25
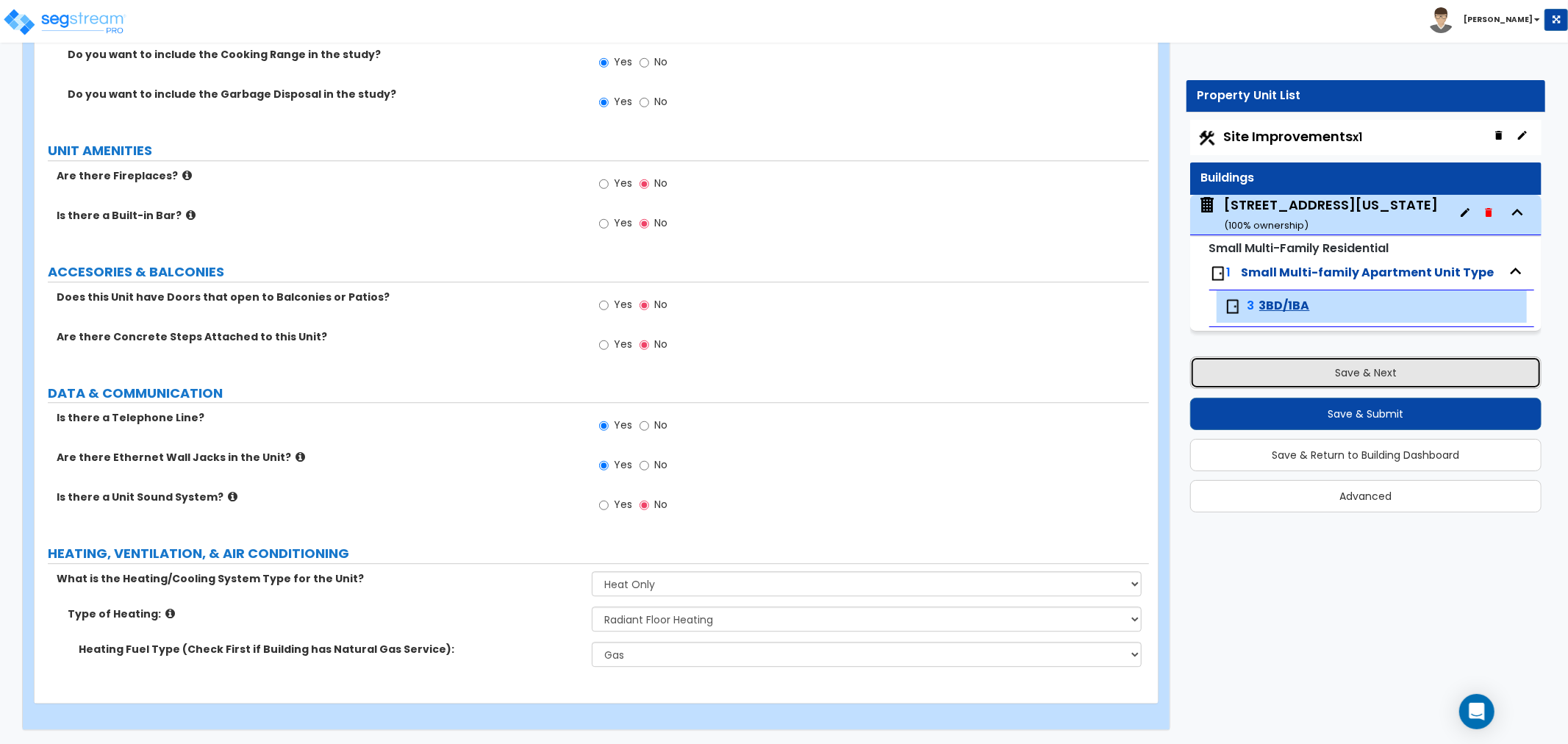
click at [1341, 381] on button "Save & Next" at bounding box center [1365, 372] width 351 height 32
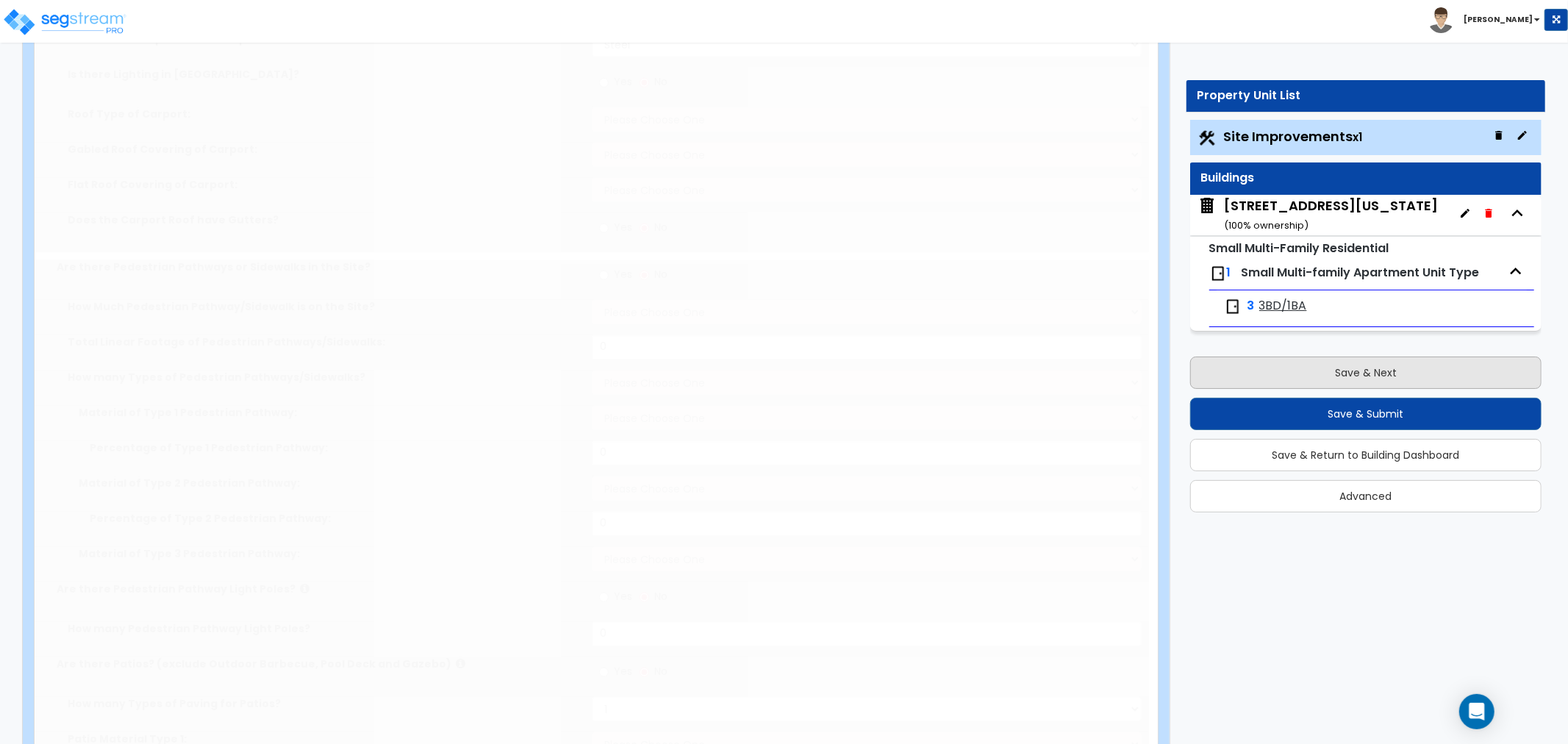
select select "2"
type input "1080"
select select "2"
type input "118"
radio input "true"
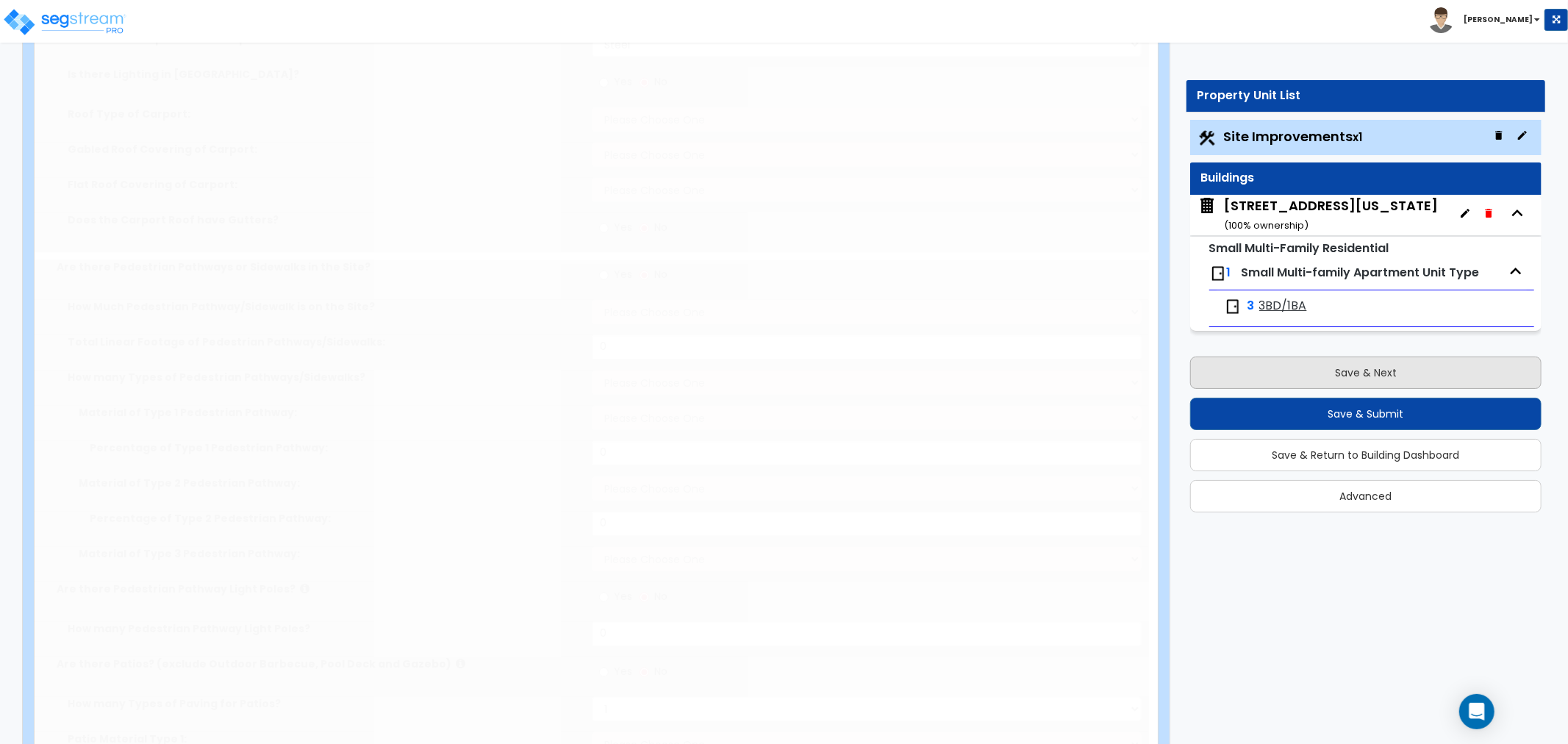
select select "3"
type input "230"
radio input "true"
select select "3"
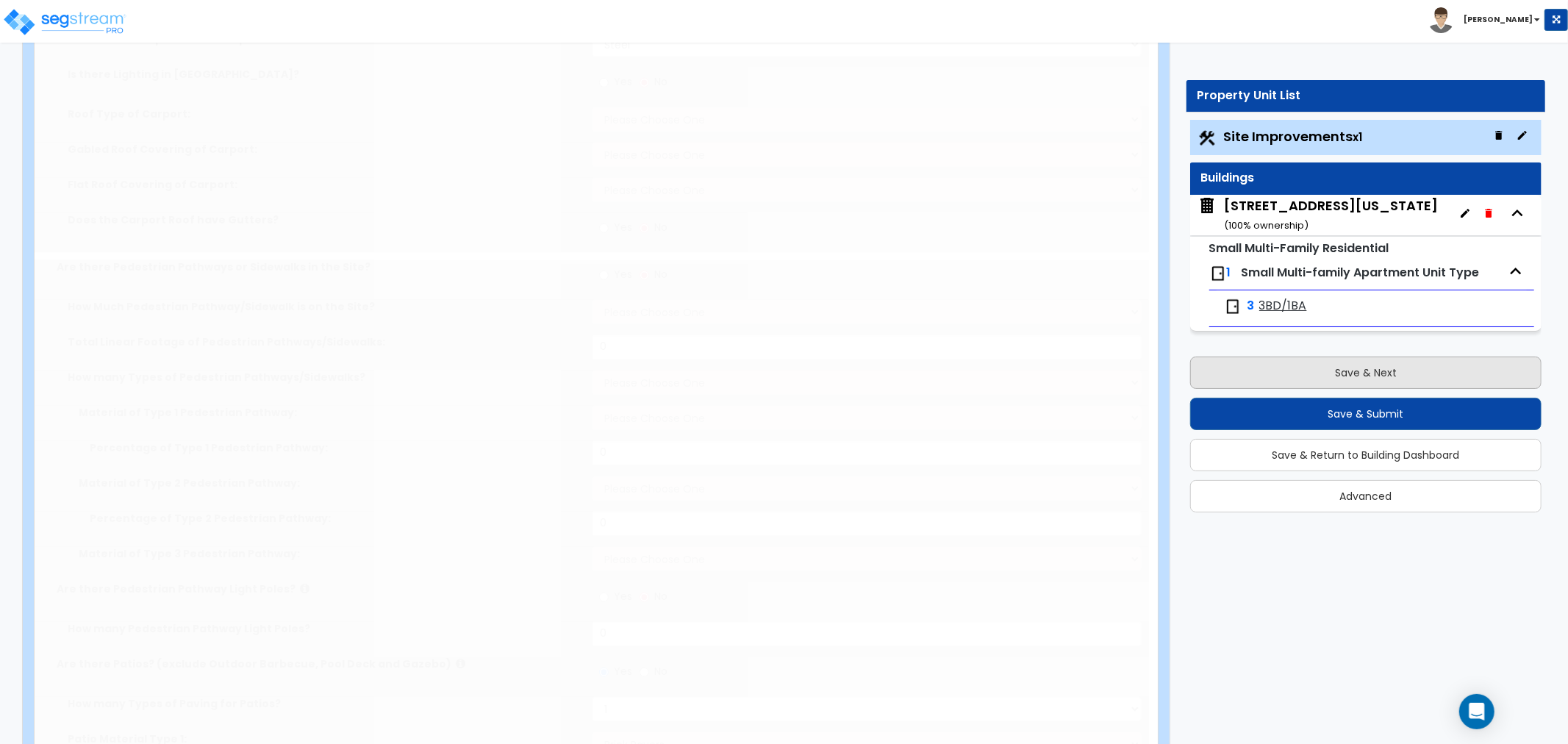
type input "44"
radio input "true"
type input "8"
radio input "true"
type input "3"
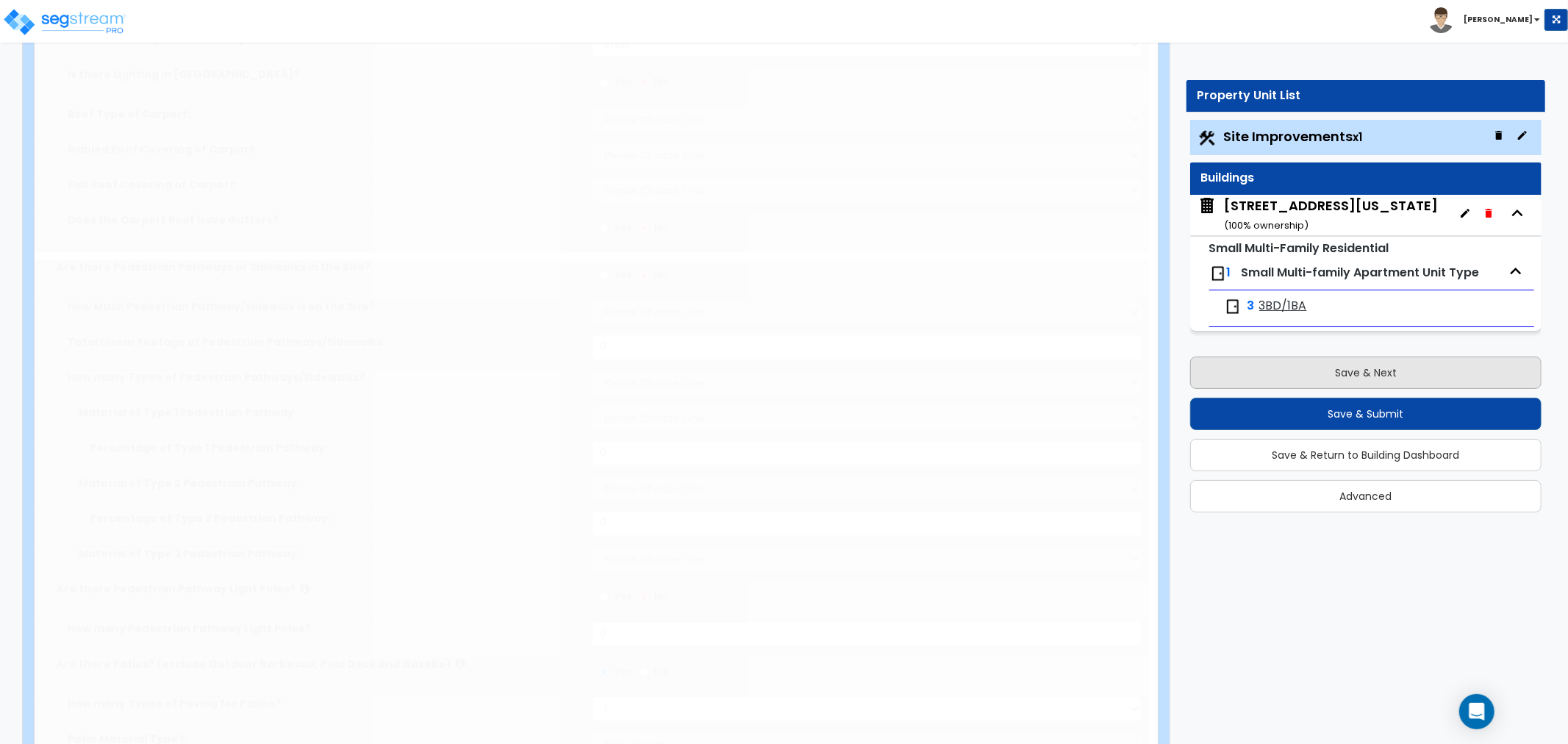
type input "44"
radio input "true"
select select "2"
type input "732"
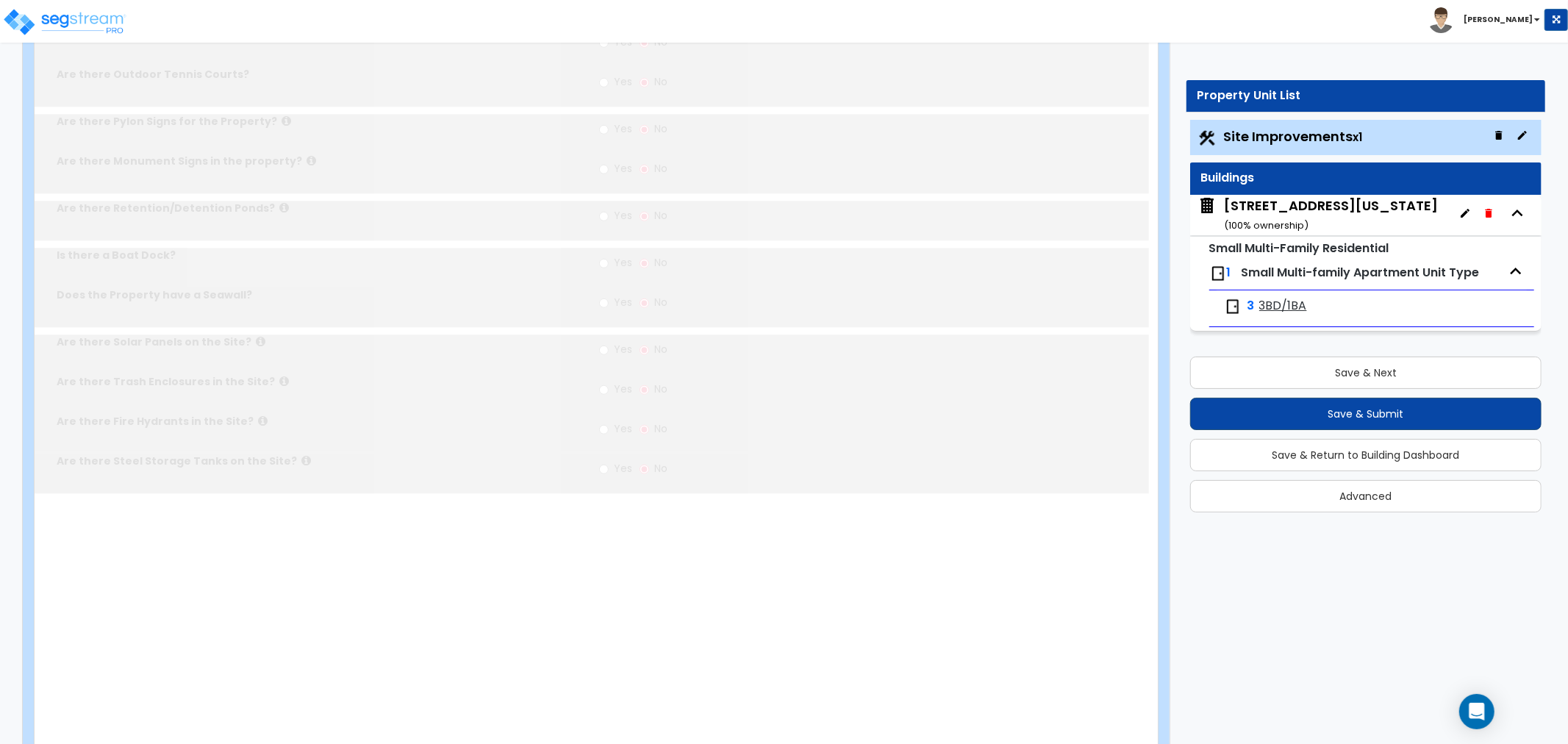
scroll to position [0, 0]
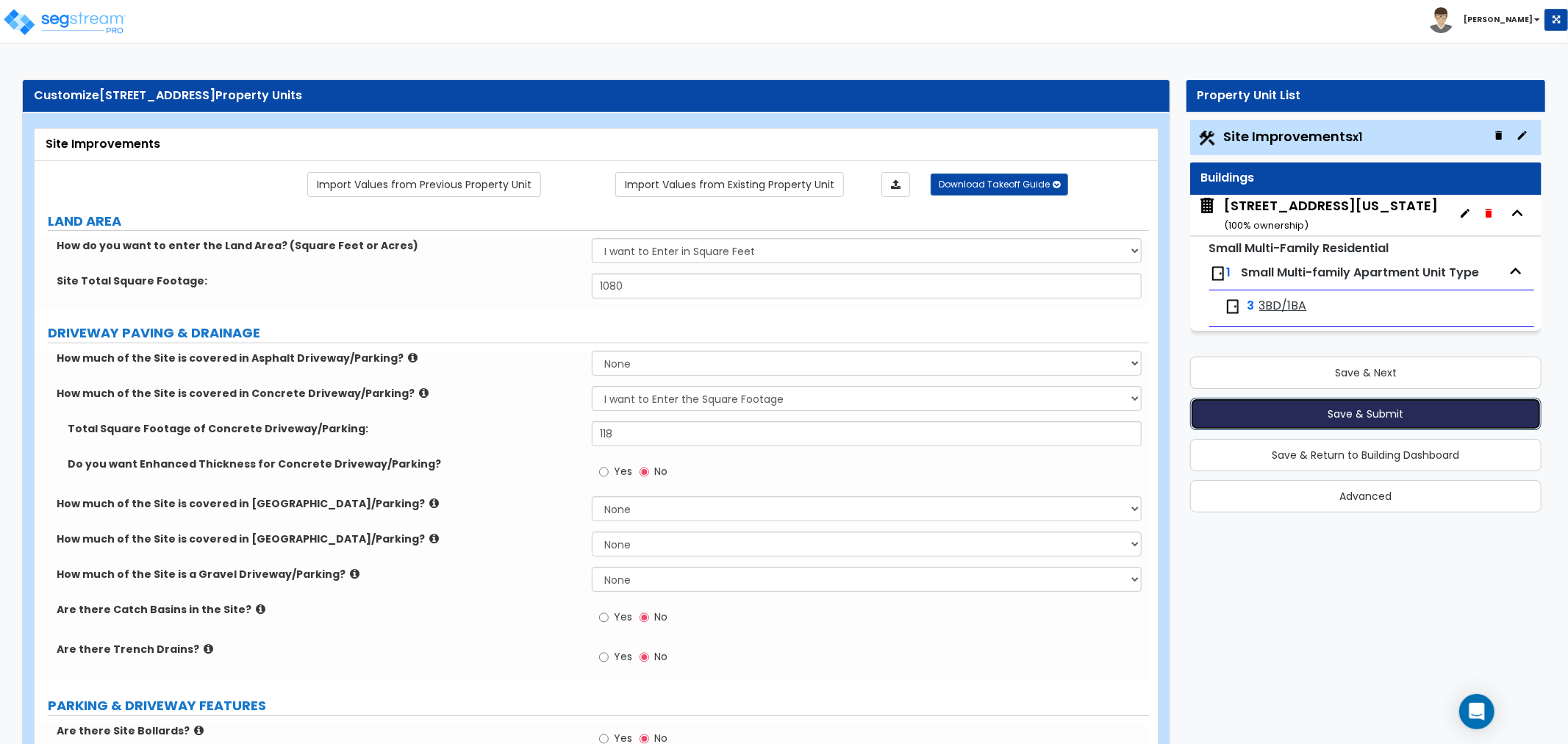
click at [1348, 417] on button "Save & Submit" at bounding box center [1365, 414] width 351 height 32
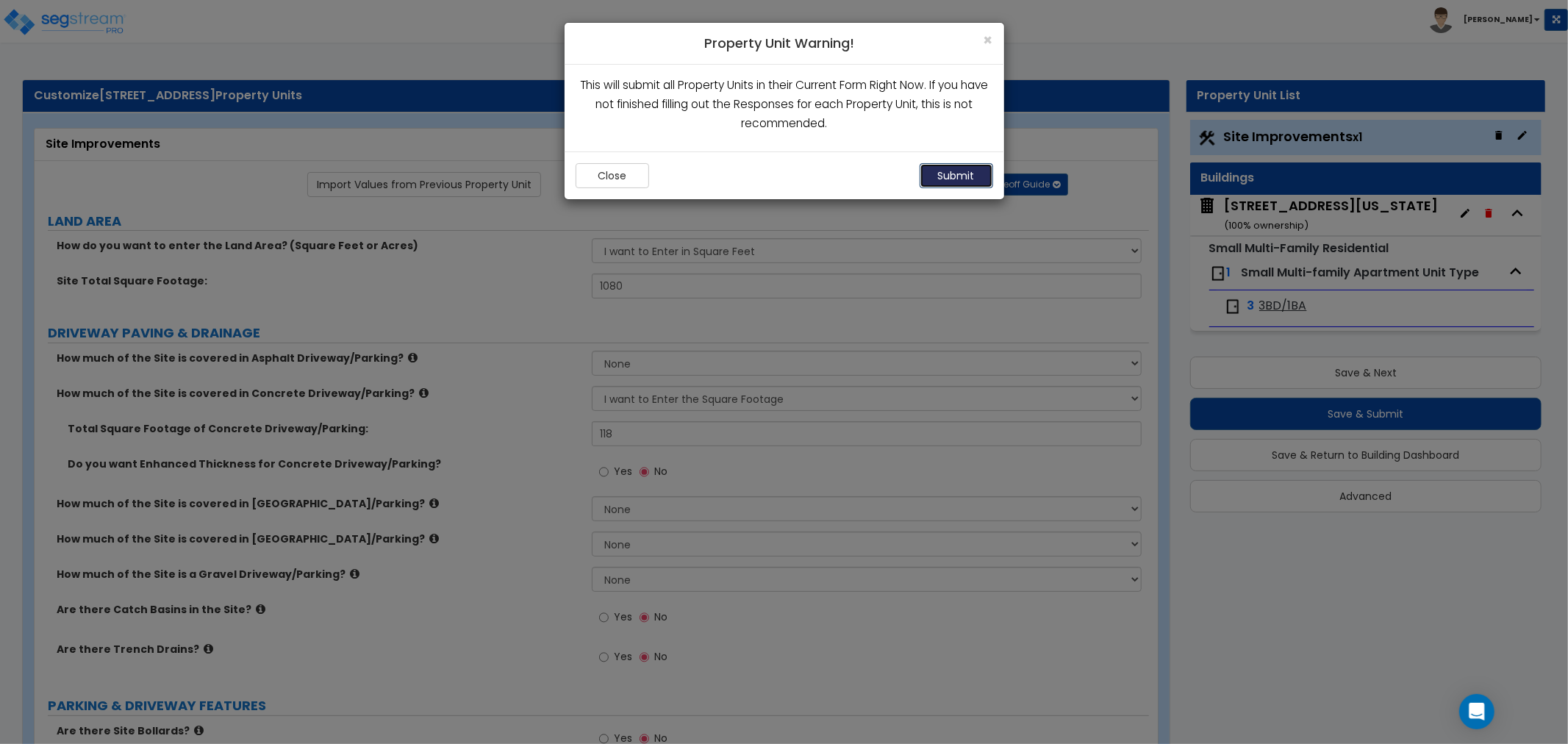
click at [943, 175] on button "Submit" at bounding box center [957, 175] width 74 height 25
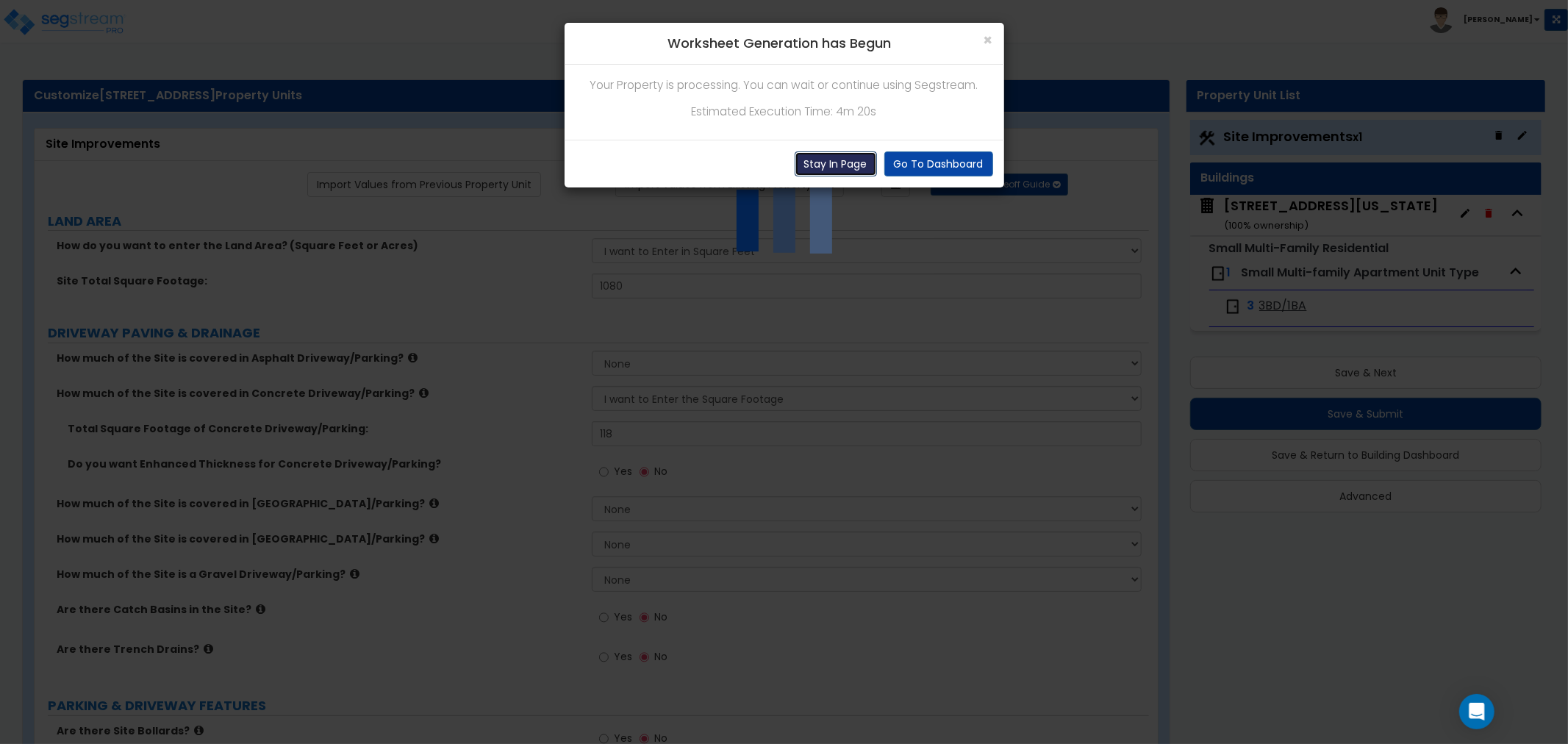
click at [809, 163] on button "Stay In Page" at bounding box center [835, 164] width 82 height 25
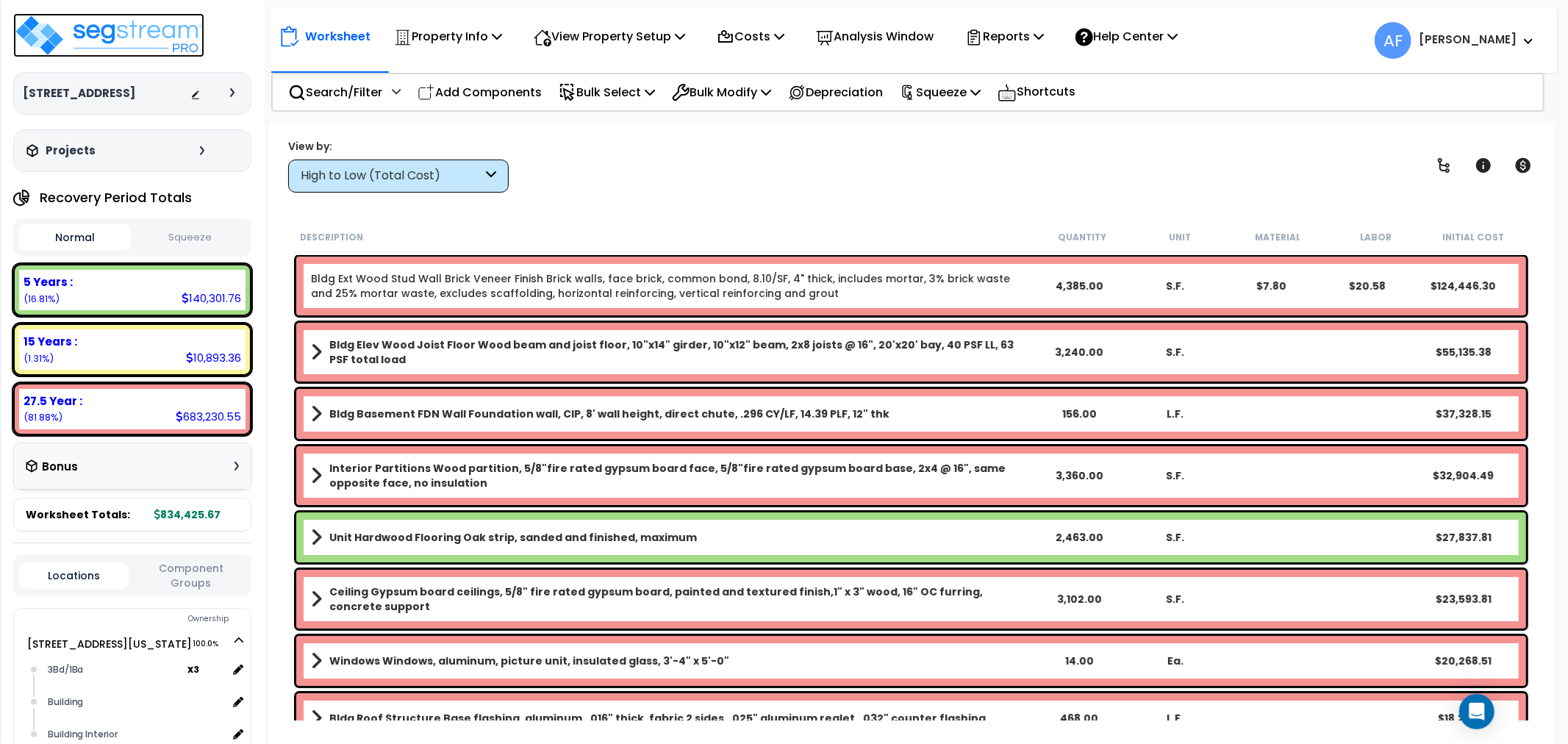
click at [136, 31] on img at bounding box center [109, 35] width 191 height 44
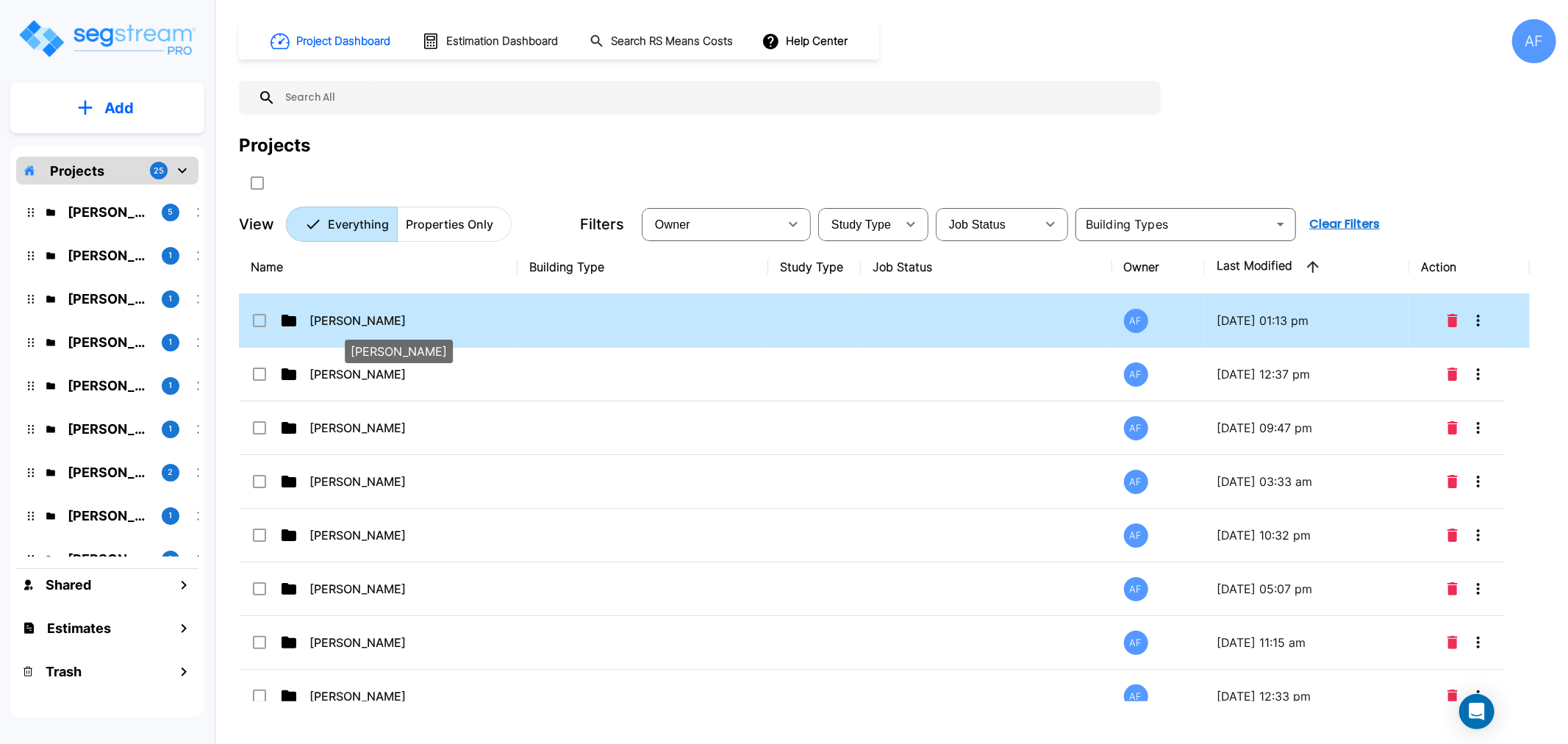
click at [368, 316] on p "[PERSON_NAME]" at bounding box center [383, 320] width 147 height 18
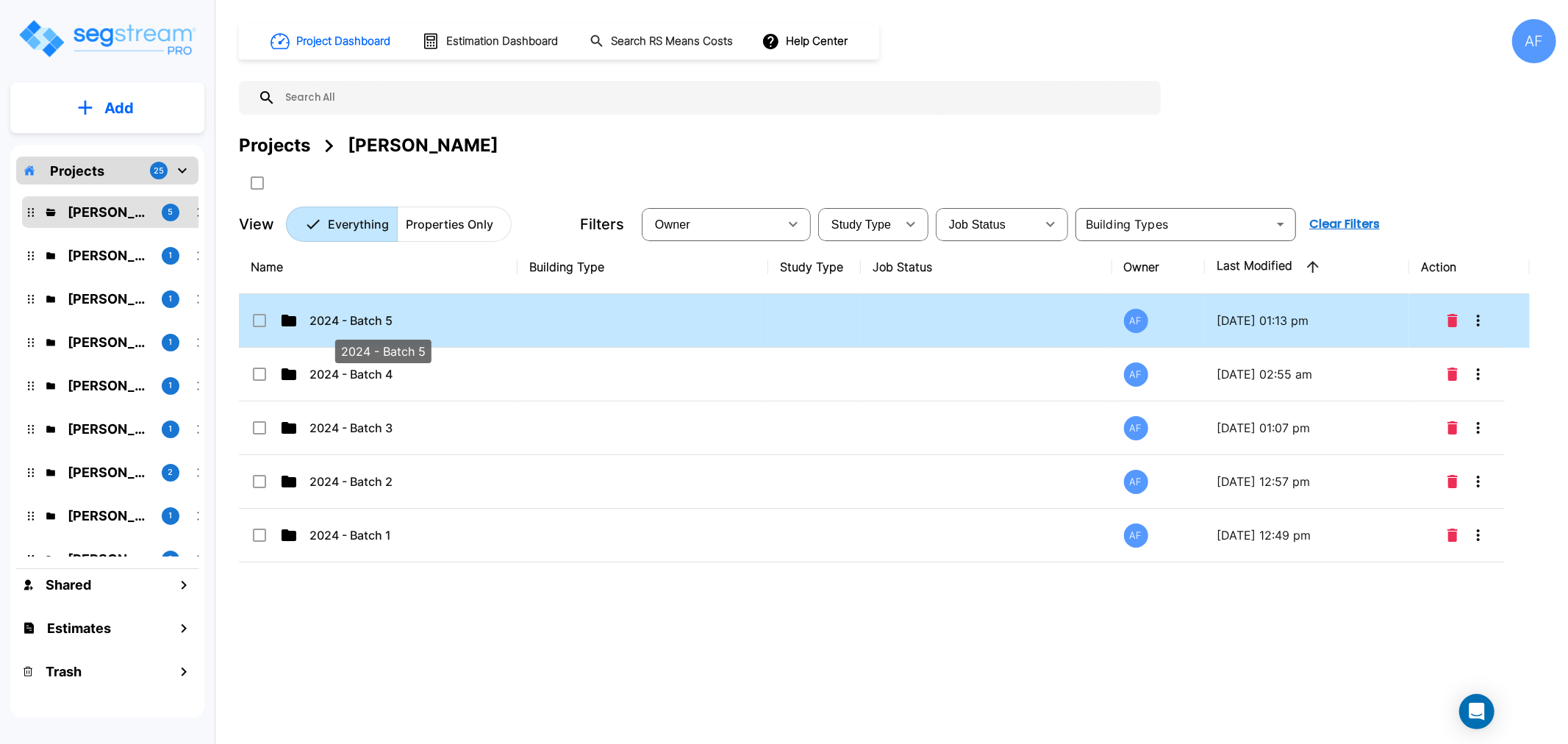
click at [383, 324] on p "2024 - Batch 5" at bounding box center [383, 320] width 147 height 18
checkbox input "true"
click at [383, 324] on p "2024 - Batch 5" at bounding box center [383, 320] width 147 height 18
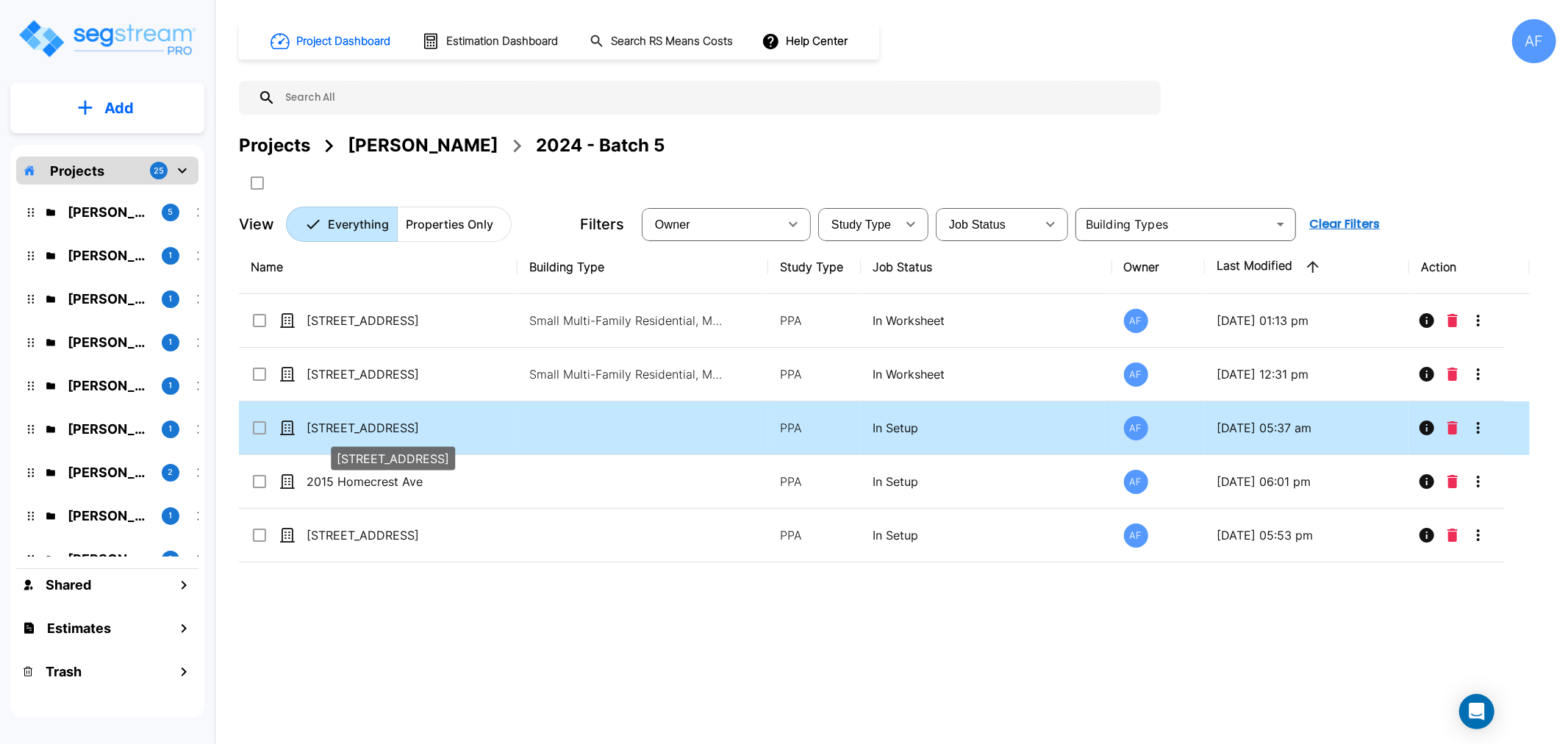
click at [357, 430] on p "[STREET_ADDRESS]" at bounding box center [380, 428] width 147 height 18
checkbox input "false"
click at [357, 430] on p "[STREET_ADDRESS]" at bounding box center [380, 428] width 147 height 18
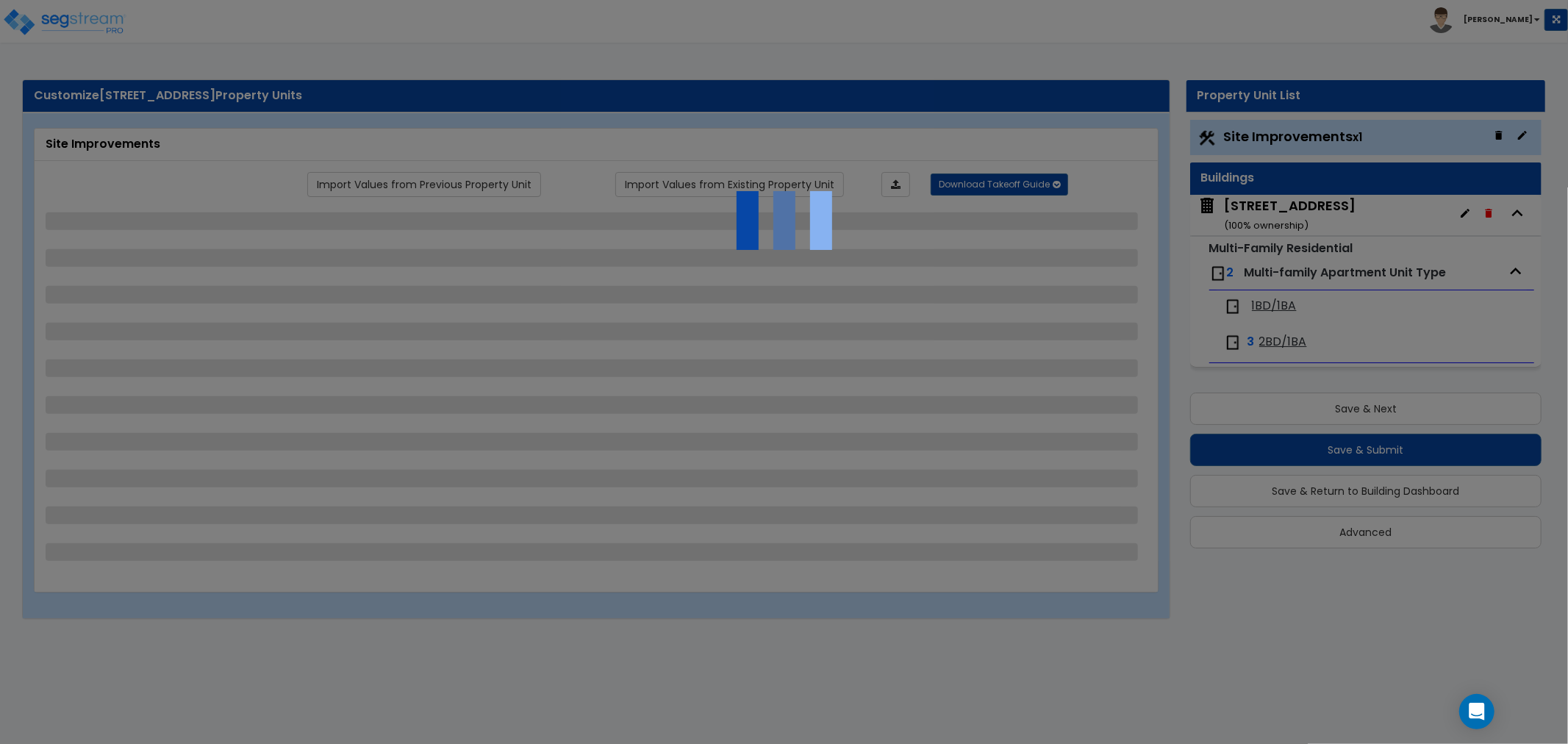
select select "2"
select select "4"
select select "2"
select select "4"
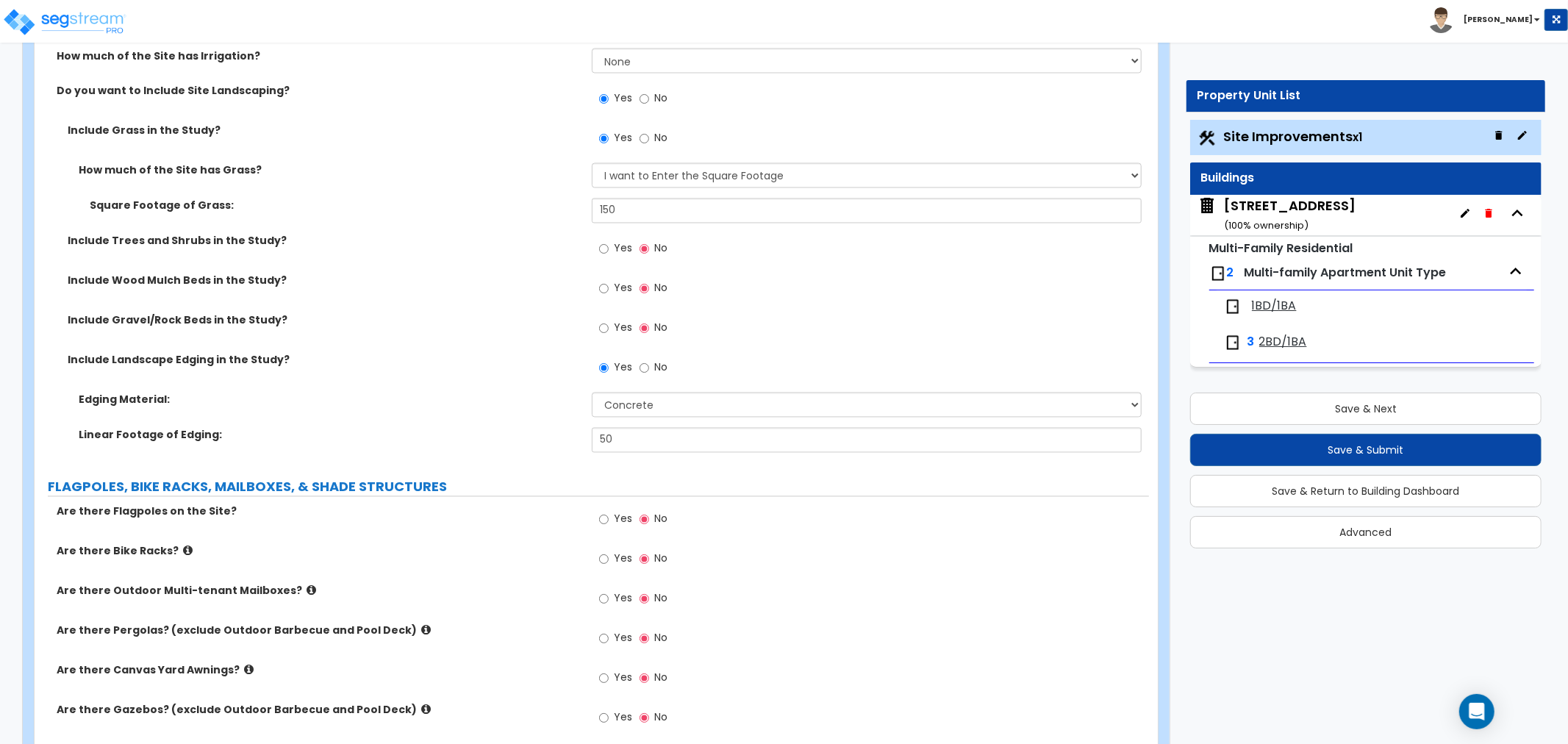
scroll to position [2288, 0]
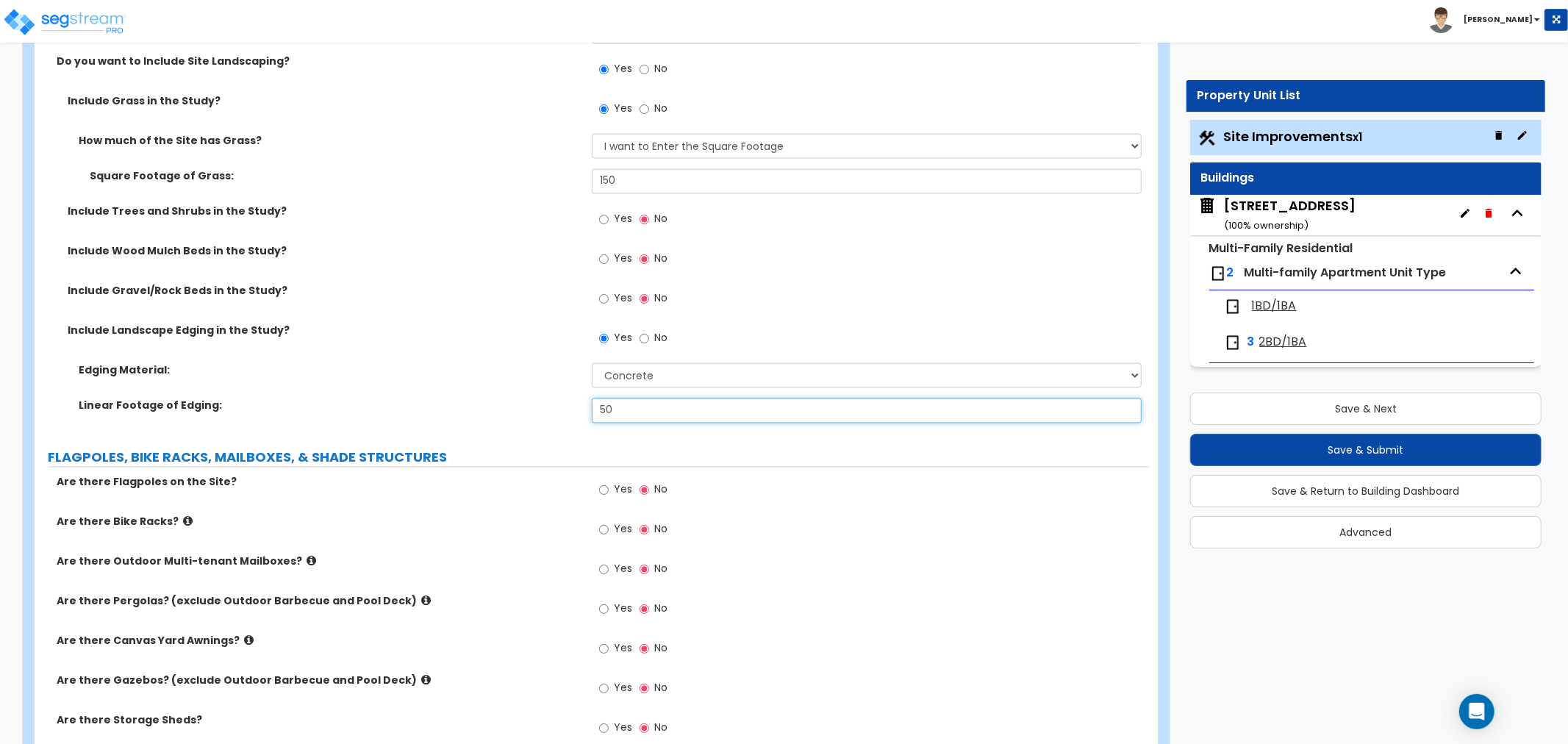
drag, startPoint x: 615, startPoint y: 407, endPoint x: 586, endPoint y: 414, distance: 29.8
click at [586, 414] on div "Linear Footage of Edging: 50" at bounding box center [592, 416] width 1115 height 35
type input "12"
click at [472, 382] on div "Edging Material: Please Choose One Metal Brick Railroad Ties Concrete" at bounding box center [592, 381] width 1115 height 35
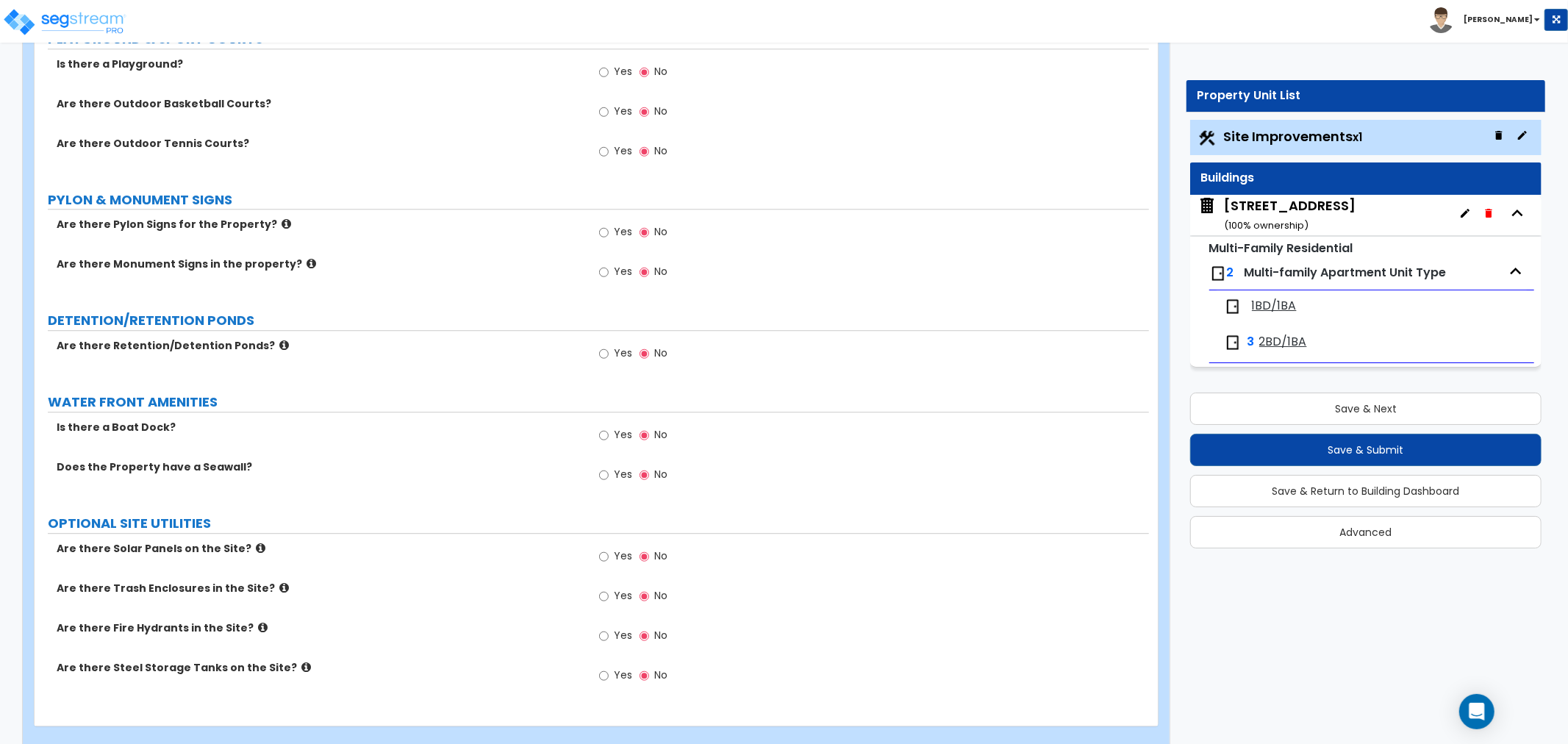
scroll to position [3289, 0]
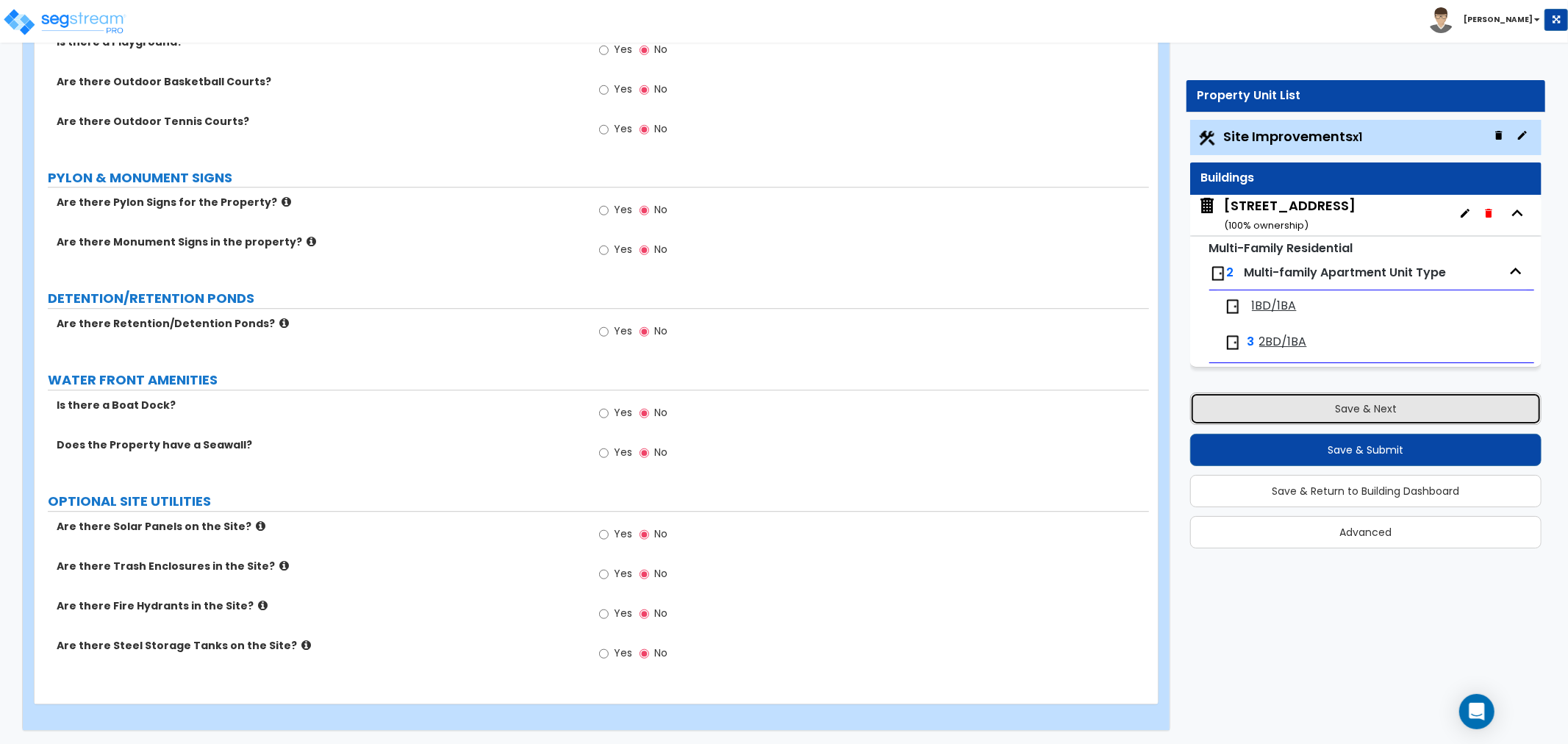
click at [1281, 405] on button "Save & Next" at bounding box center [1365, 408] width 351 height 32
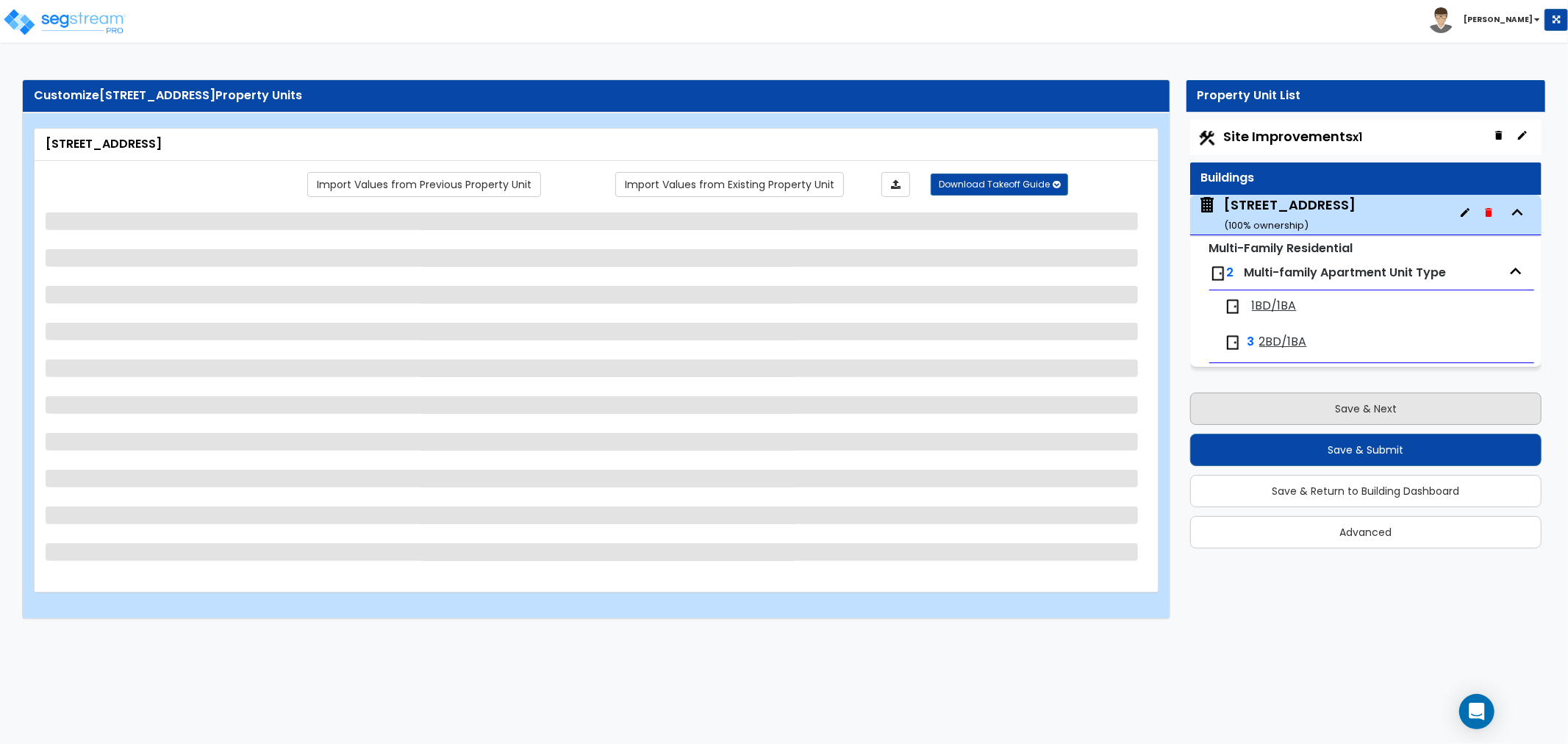
scroll to position [0, 0]
select select "7"
select select "1"
select select "2"
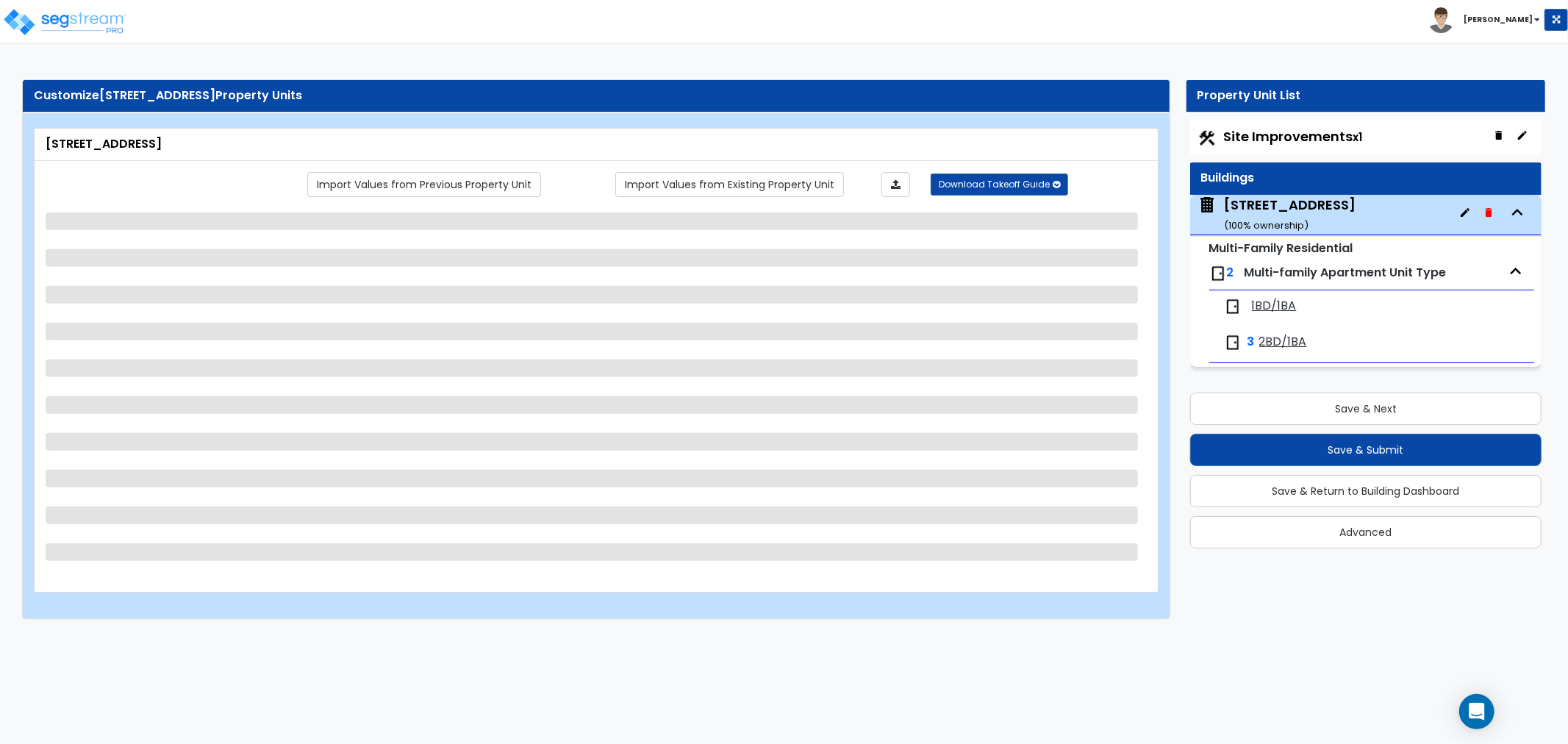
select select "2"
select select "1"
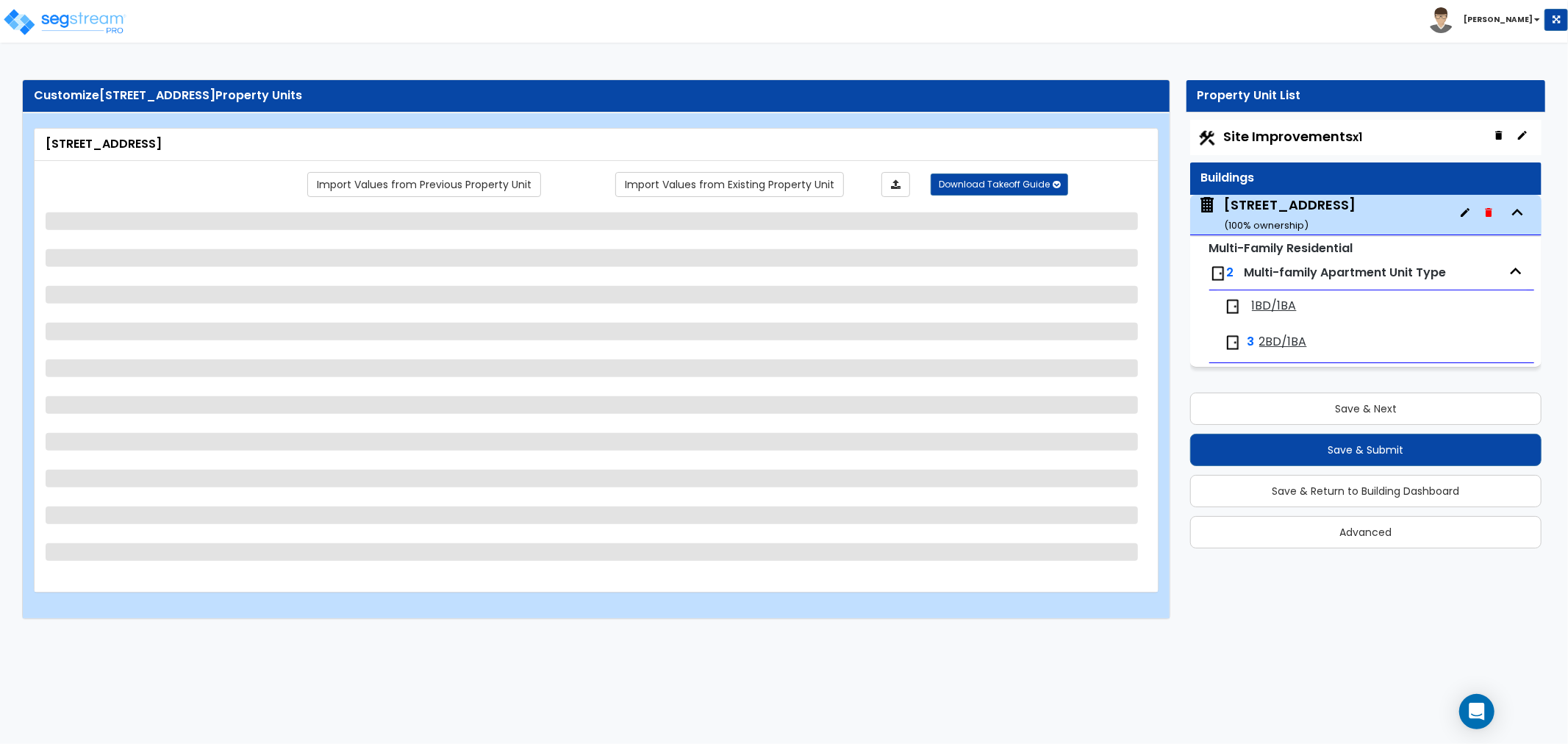
select select "2"
select select "1"
select select "2"
select select "1"
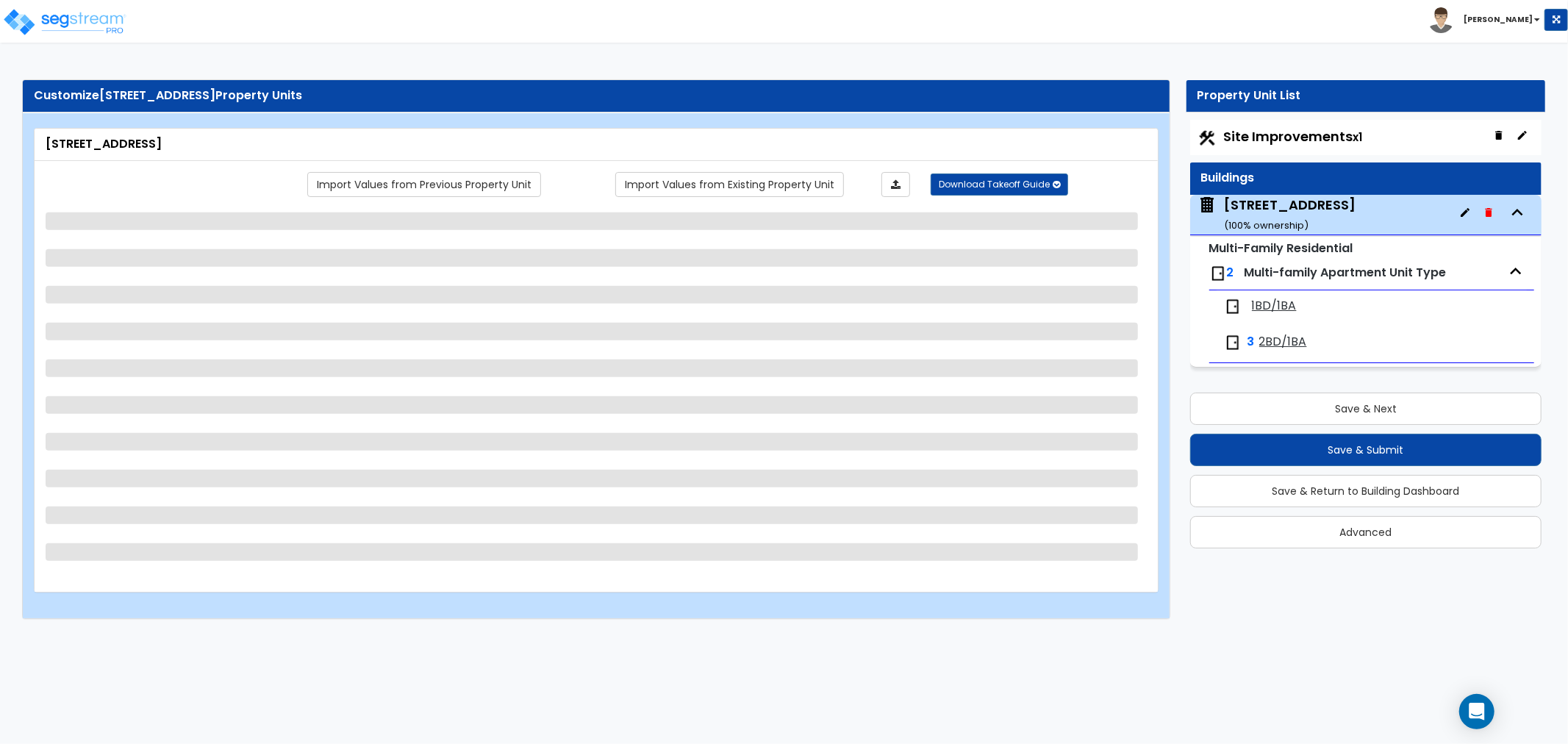
select select "2"
select select "1"
select select "2"
select select "1"
select select "3"
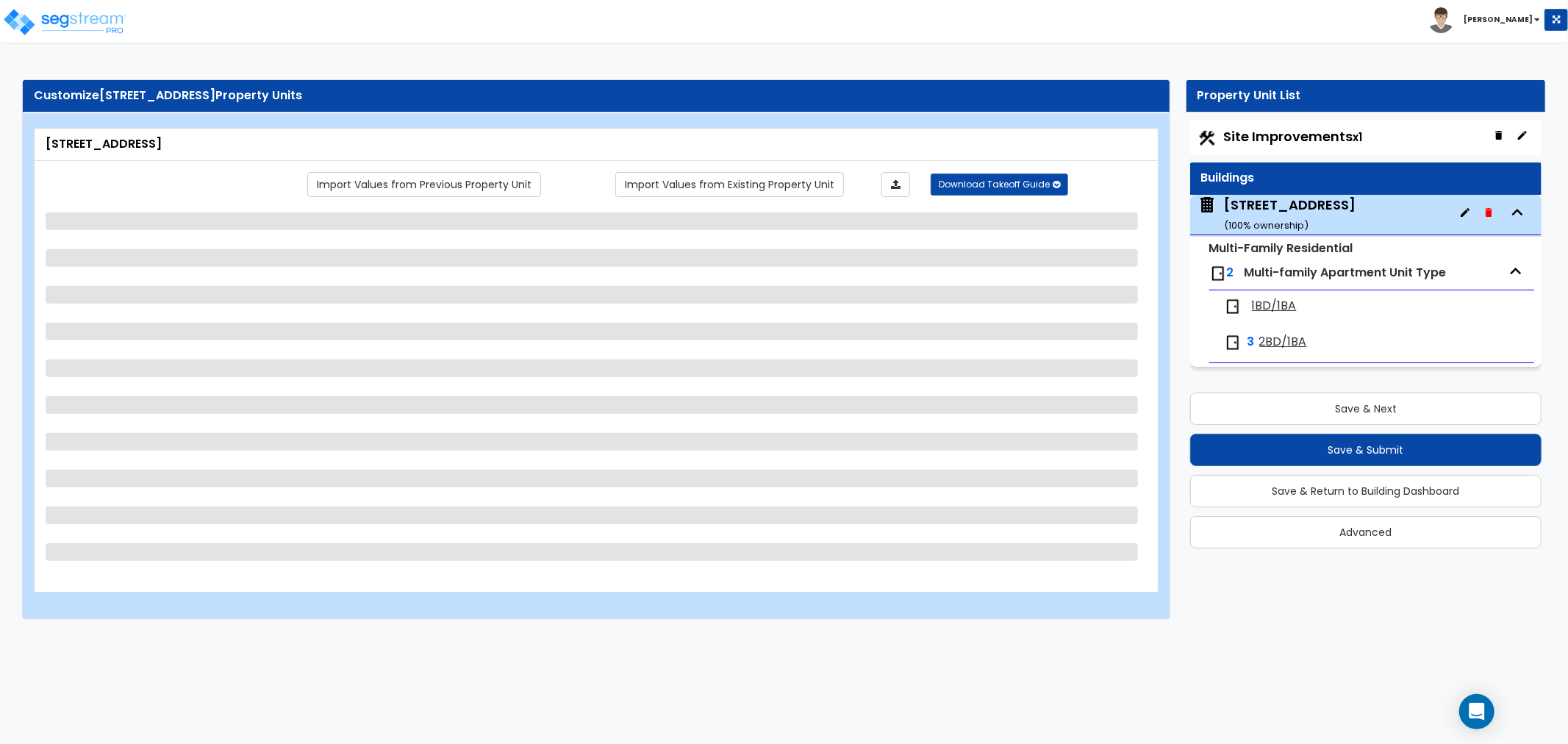
select select "2"
select select "7"
select select "2"
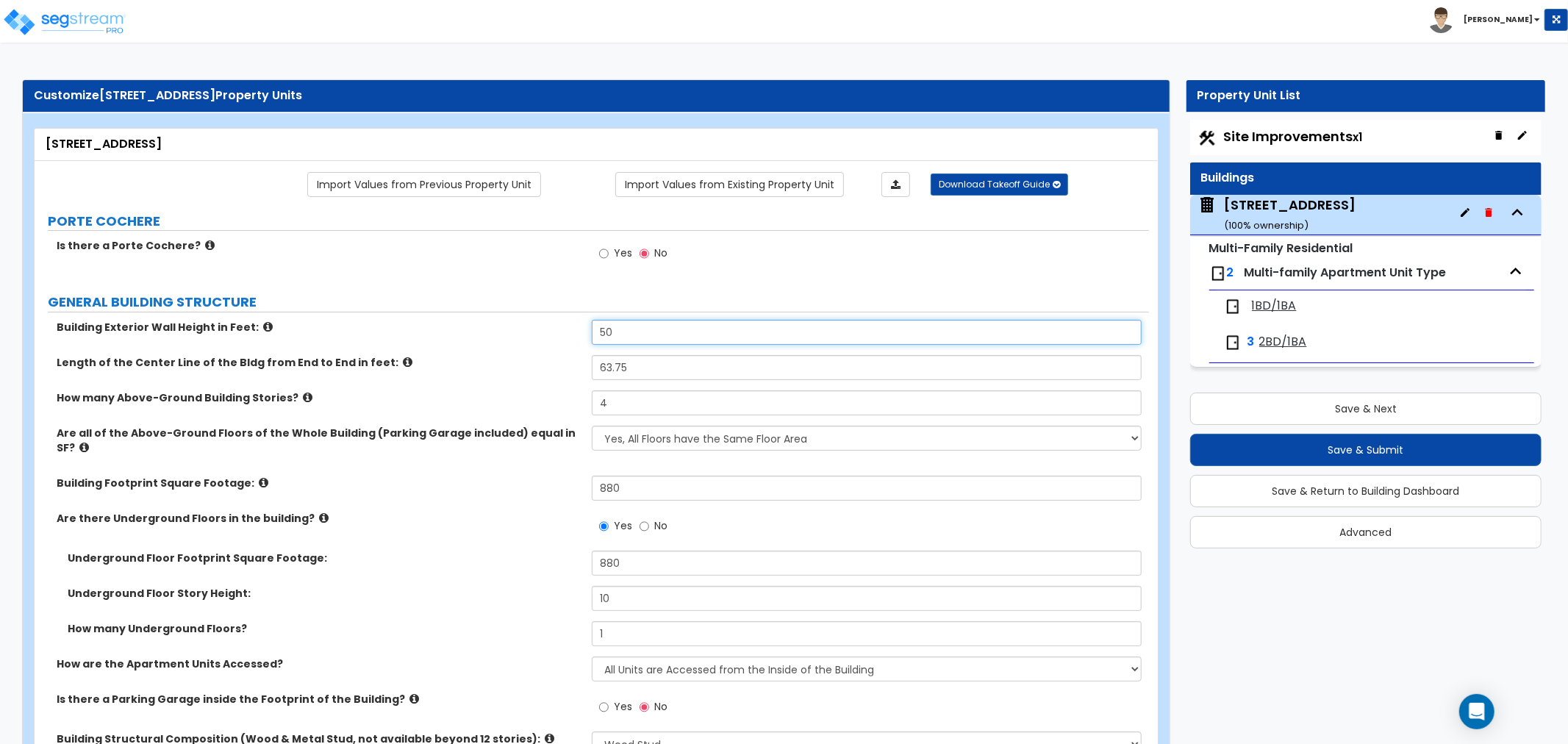
drag, startPoint x: 619, startPoint y: 329, endPoint x: 567, endPoint y: 328, distance: 52.0
click at [567, 328] on div "Building Exterior Wall Height in Feet: 50" at bounding box center [592, 338] width 1115 height 35
type input "40"
drag, startPoint x: 640, startPoint y: 366, endPoint x: 515, endPoint y: 370, distance: 125.1
click at [515, 370] on div "Length of the Center Line of the Bldg from End to End in feet: 63.75" at bounding box center [592, 373] width 1115 height 35
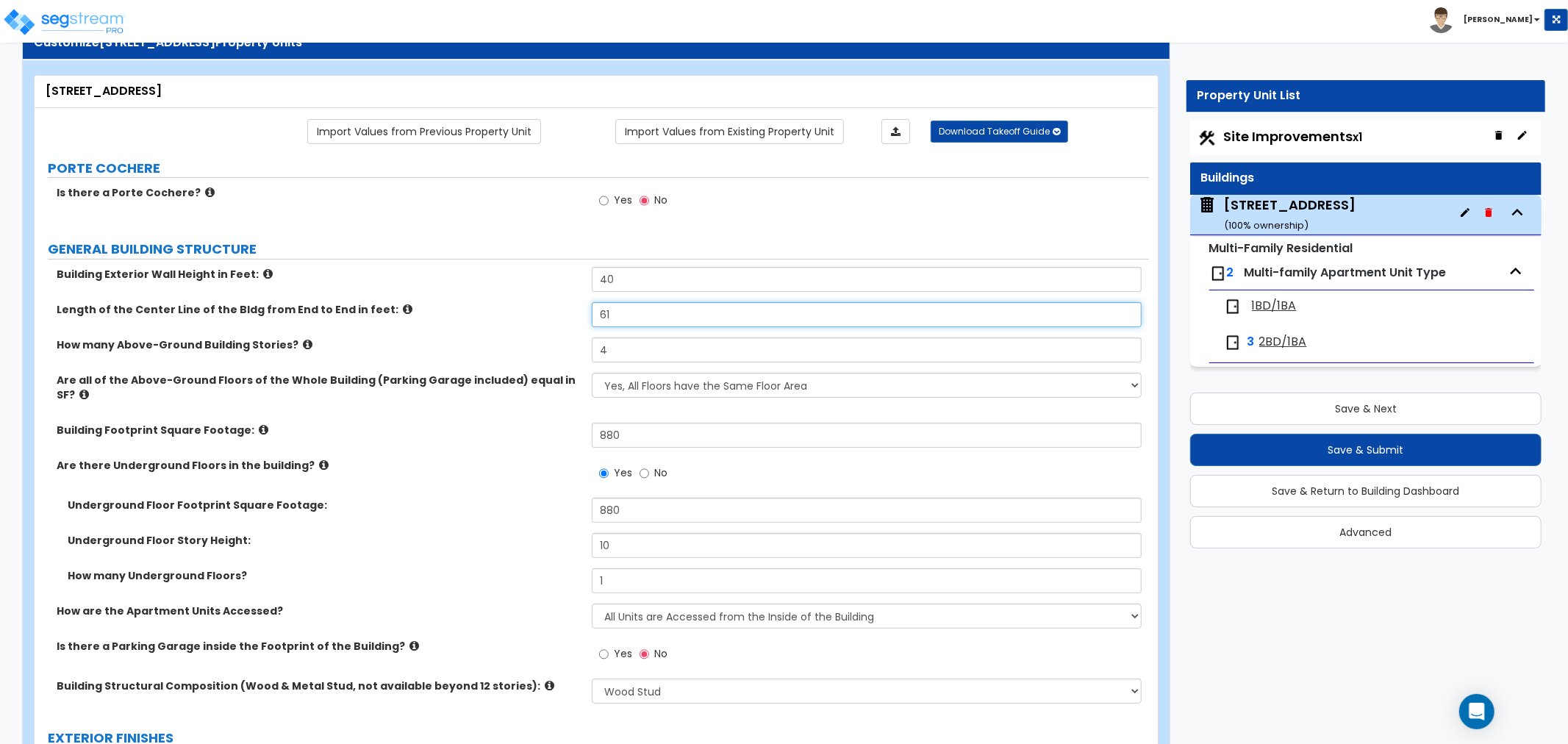
scroll to position [81, 0]
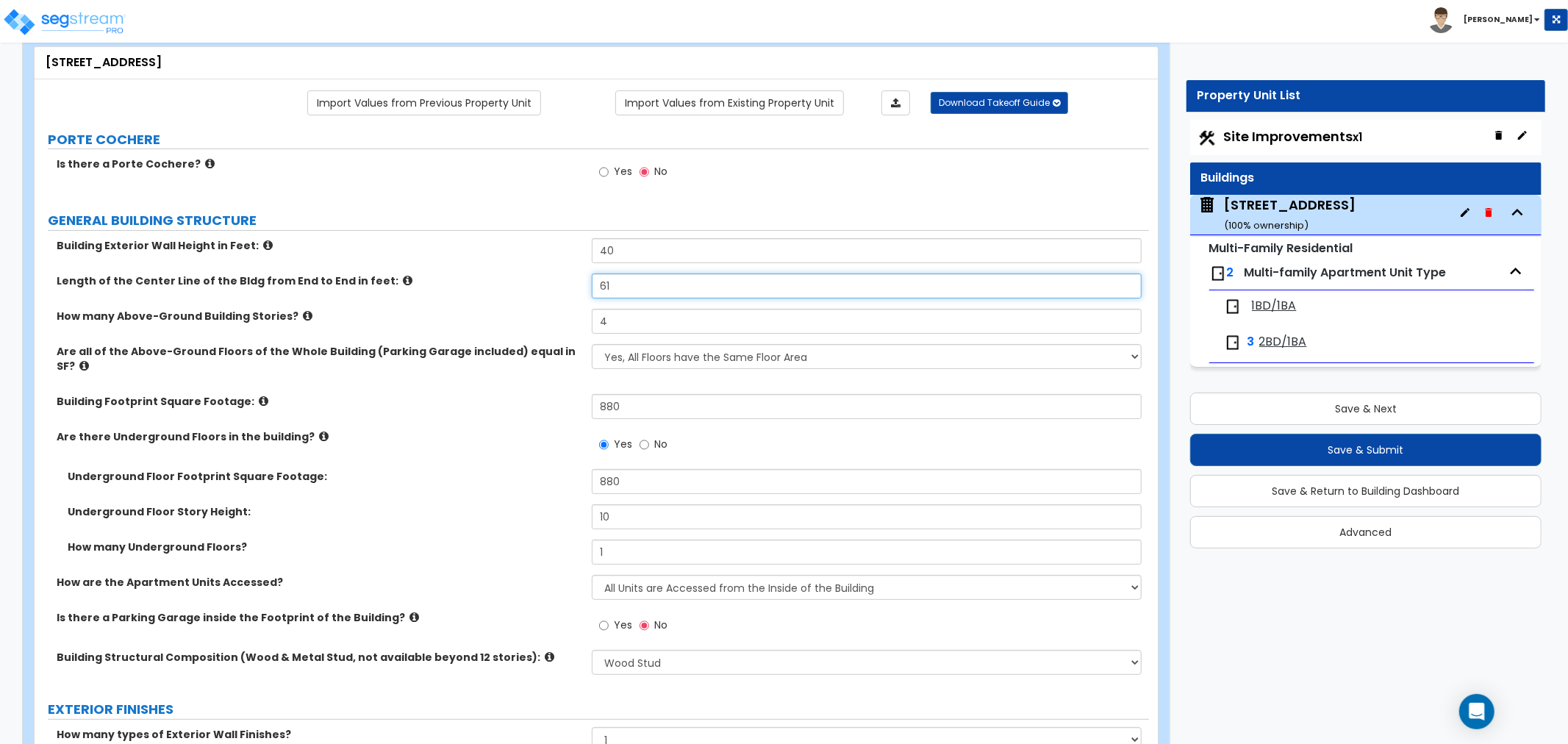
type input "61"
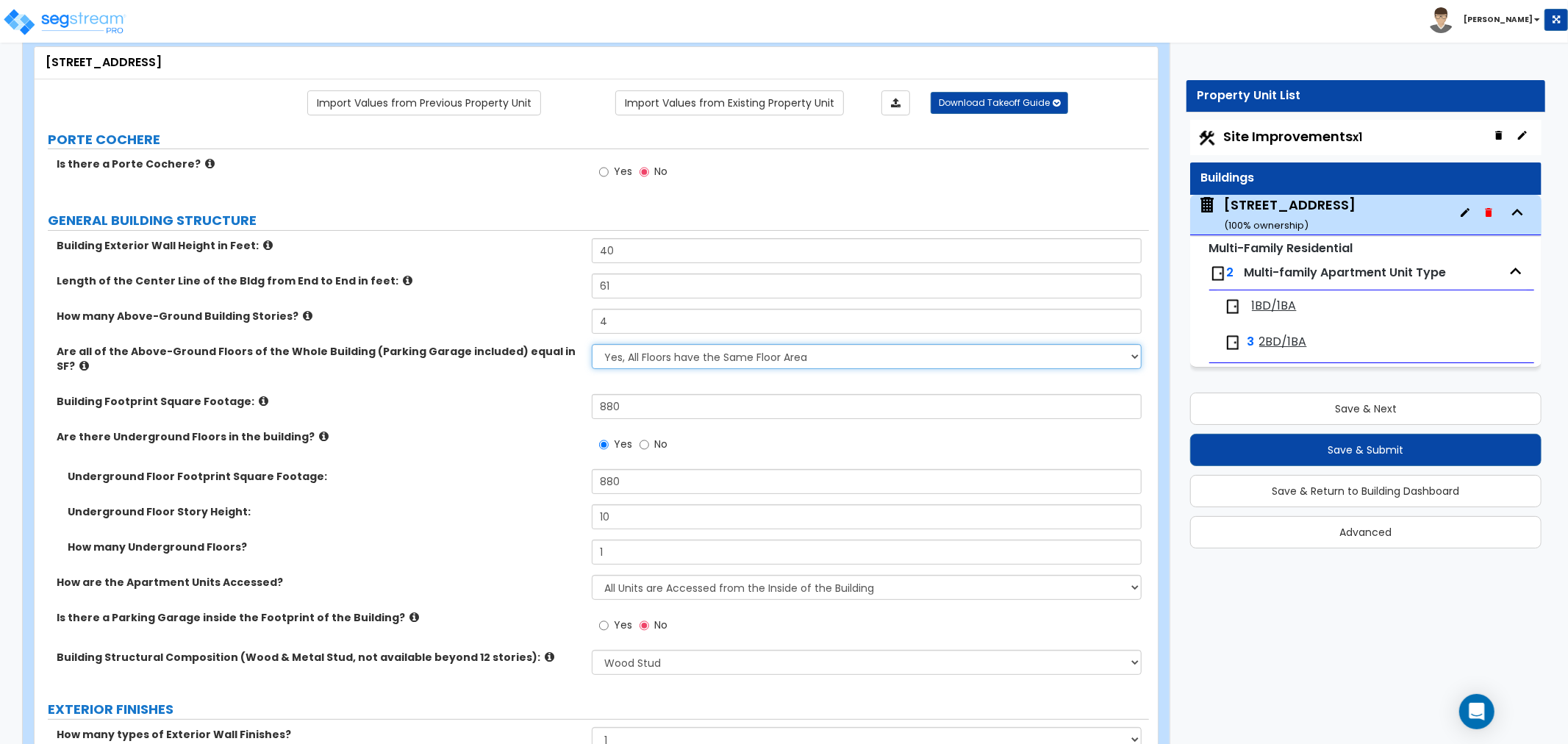
click at [679, 355] on select "Yes, All Floors have the Same Floor Area No, Not All Floor Areas are the Same" at bounding box center [867, 357] width 550 height 25
click at [512, 444] on div "Are there Underground Floors in the building? Yes No" at bounding box center [592, 449] width 1115 height 40
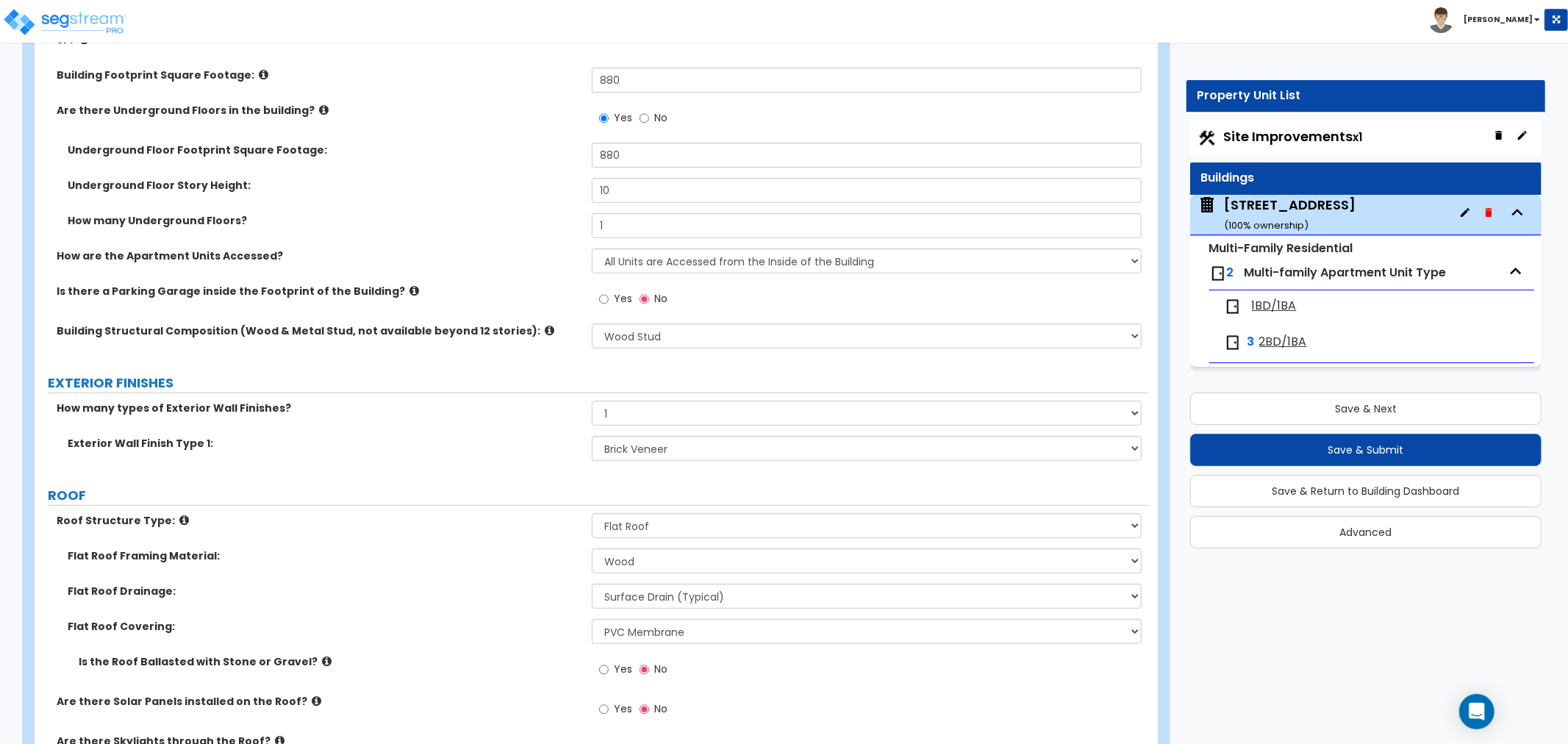
scroll to position [489, 0]
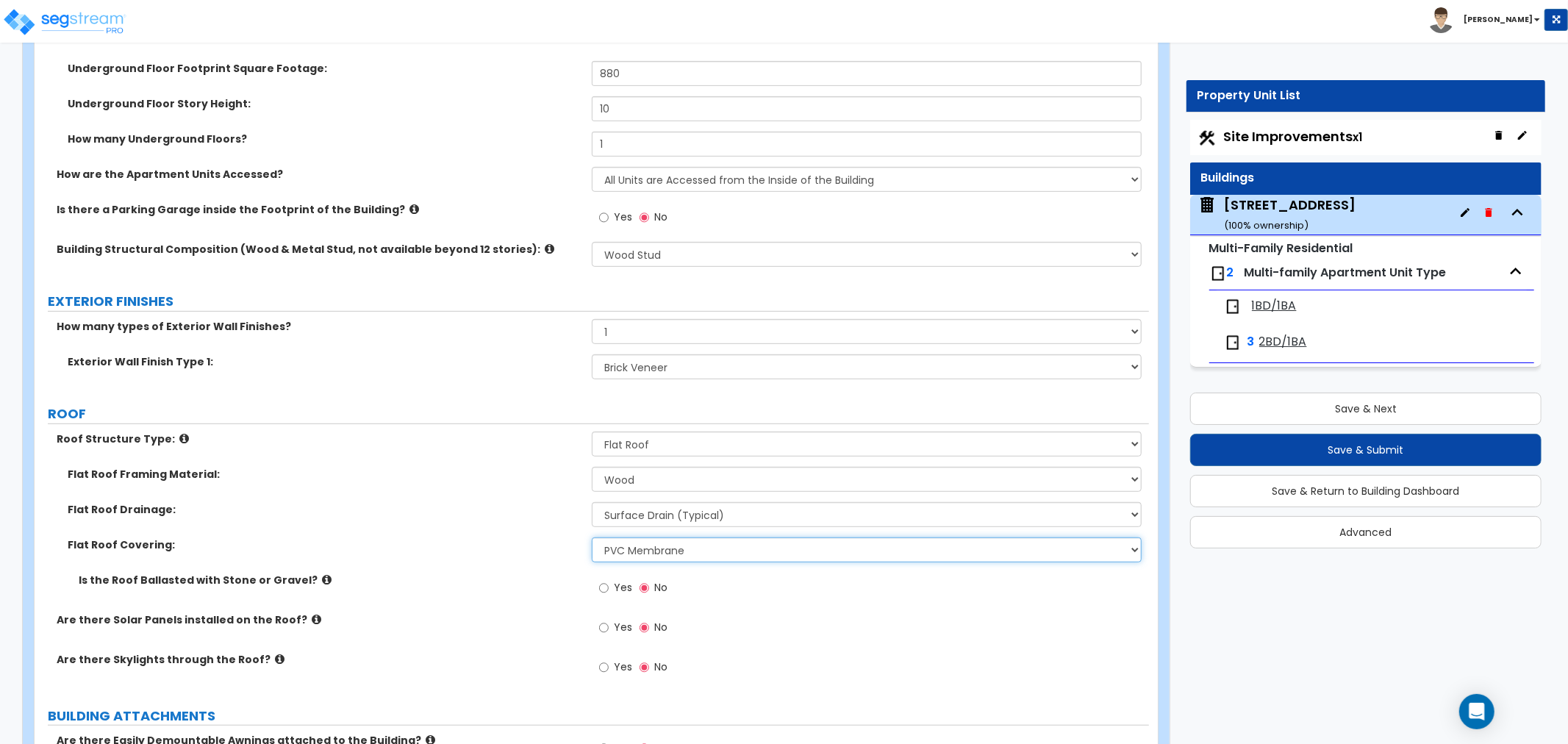
click at [629, 537] on select "Please Choose One Rolled Asphalt PVC Membrane Plastic (EPDM) Membrane Asphalt F…" at bounding box center [867, 550] width 550 height 25
click at [592, 537] on select "Please Choose One Rolled Asphalt PVC Membrane Plastic (EPDM) Membrane Asphalt F…" at bounding box center [867, 550] width 550 height 25
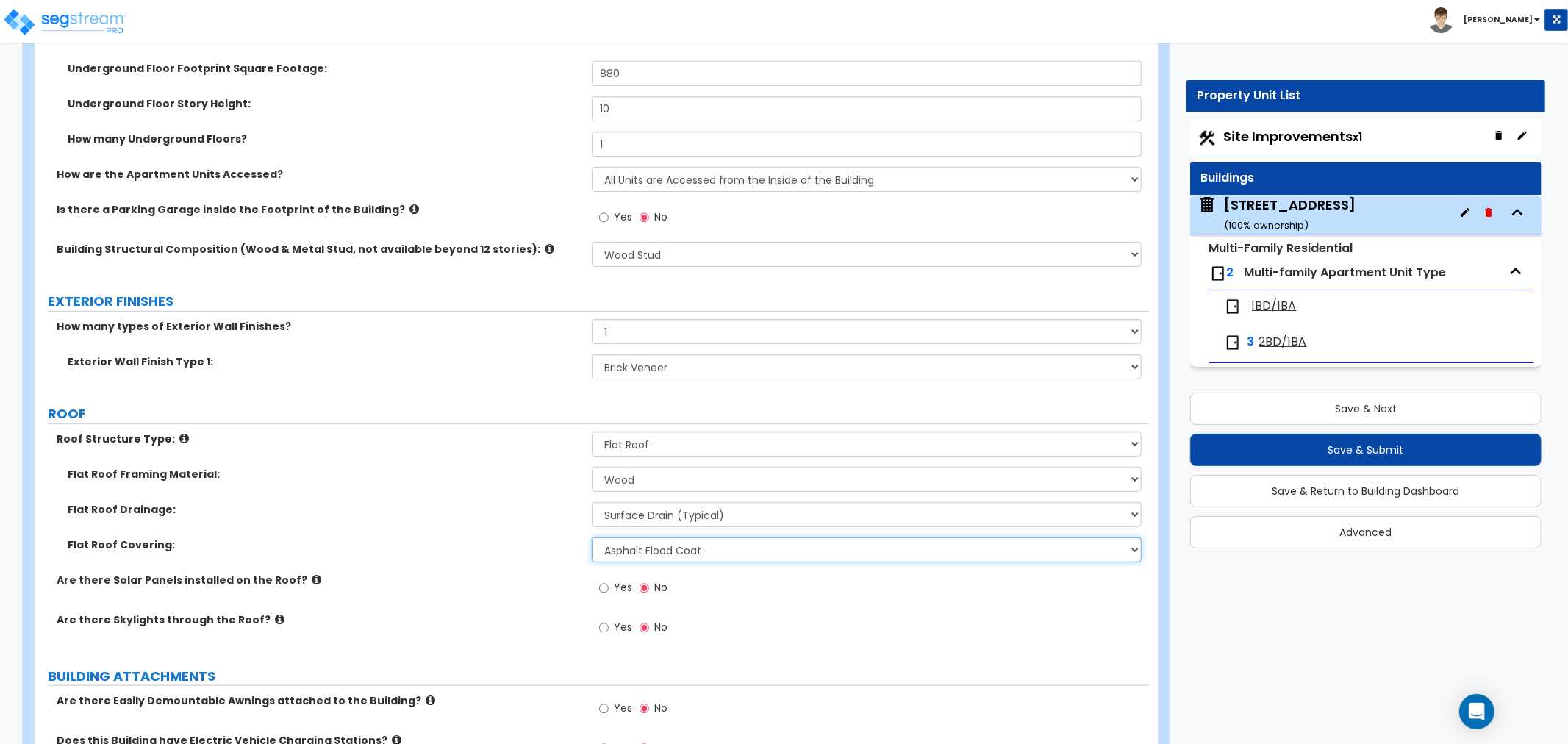
click at [614, 537] on select "Please Choose One Rolled Asphalt PVC Membrane Plastic (EPDM) Membrane Asphalt F…" at bounding box center [867, 550] width 550 height 25
click at [592, 537] on select "Please Choose One Rolled Asphalt PVC Membrane Plastic (EPDM) Membrane Asphalt F…" at bounding box center [867, 550] width 550 height 25
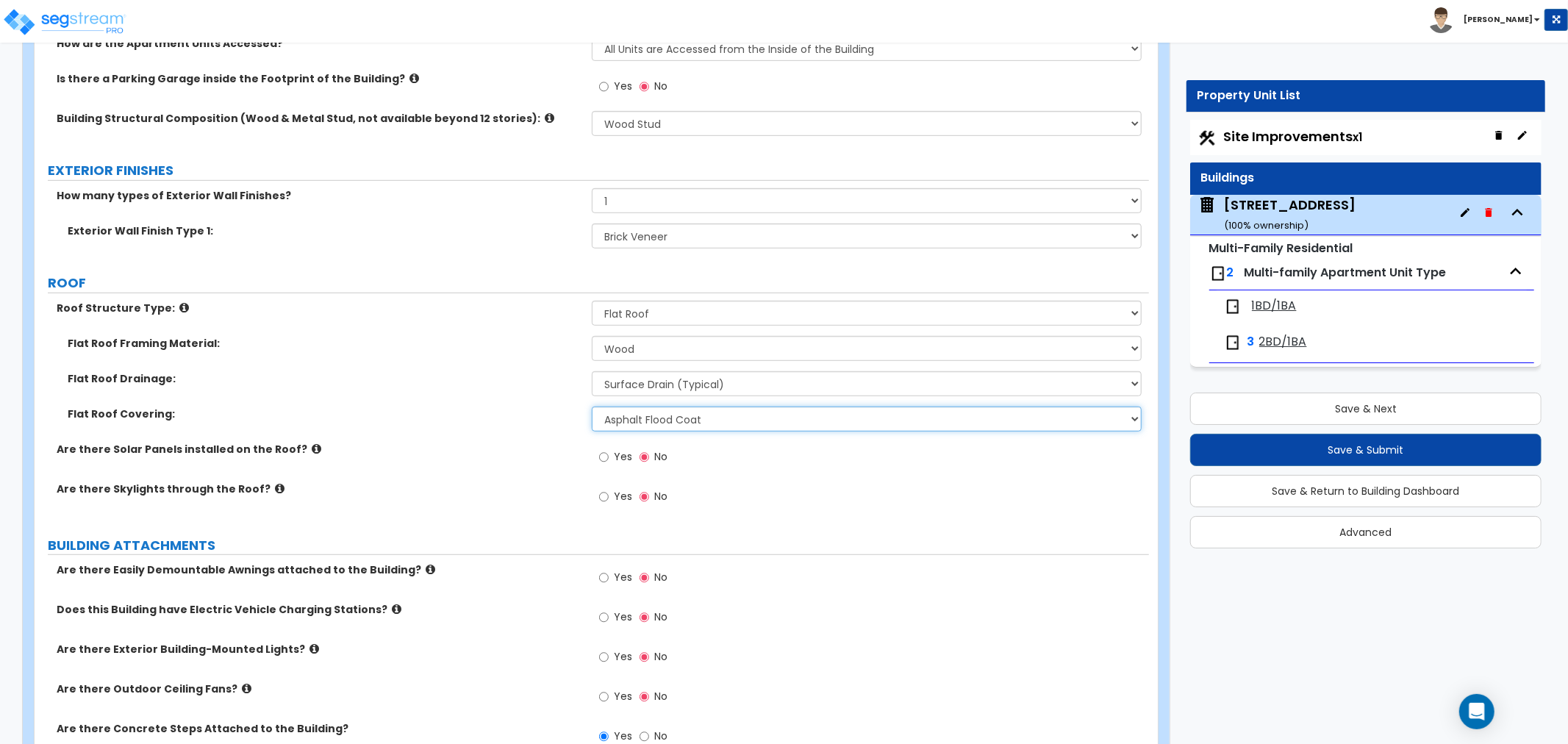
scroll to position [653, 0]
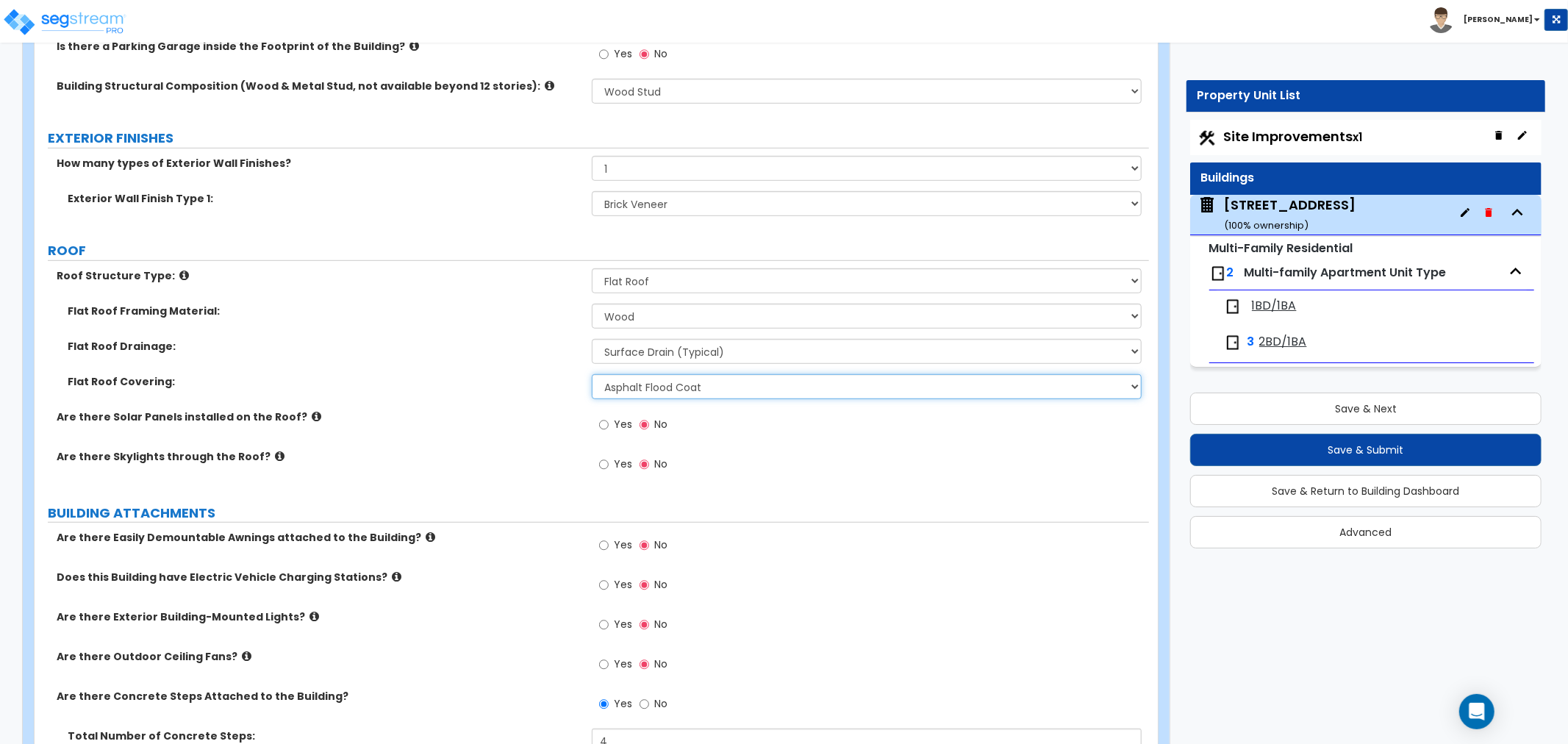
click at [635, 374] on select "Please Choose One Rolled Asphalt PVC Membrane Plastic (EPDM) Membrane Asphalt F…" at bounding box center [867, 387] width 550 height 25
select select "3"
click at [592, 374] on select "Please Choose One Rolled Asphalt PVC Membrane Plastic (EPDM) Membrane Asphalt F…" at bounding box center [867, 387] width 550 height 25
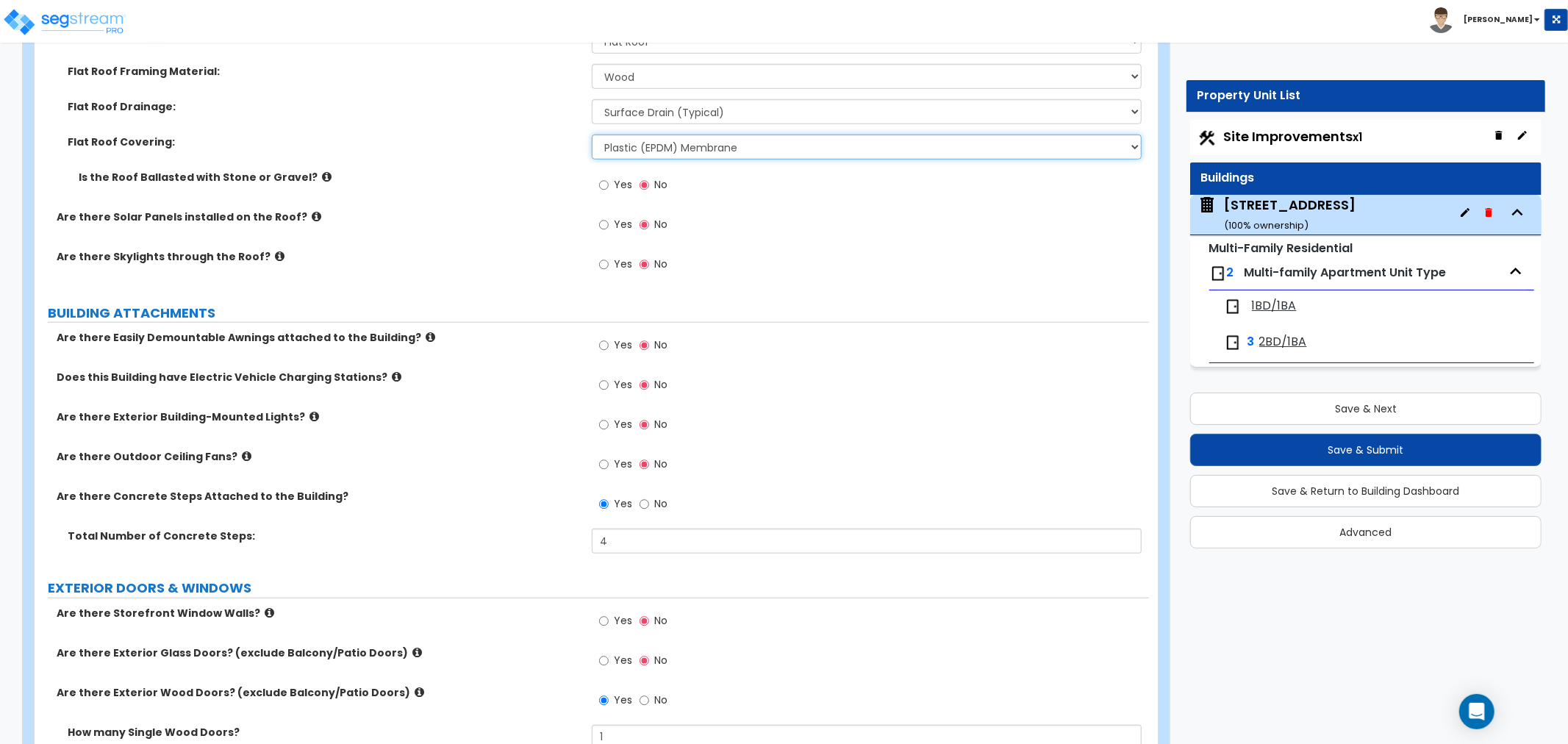
scroll to position [899, 0]
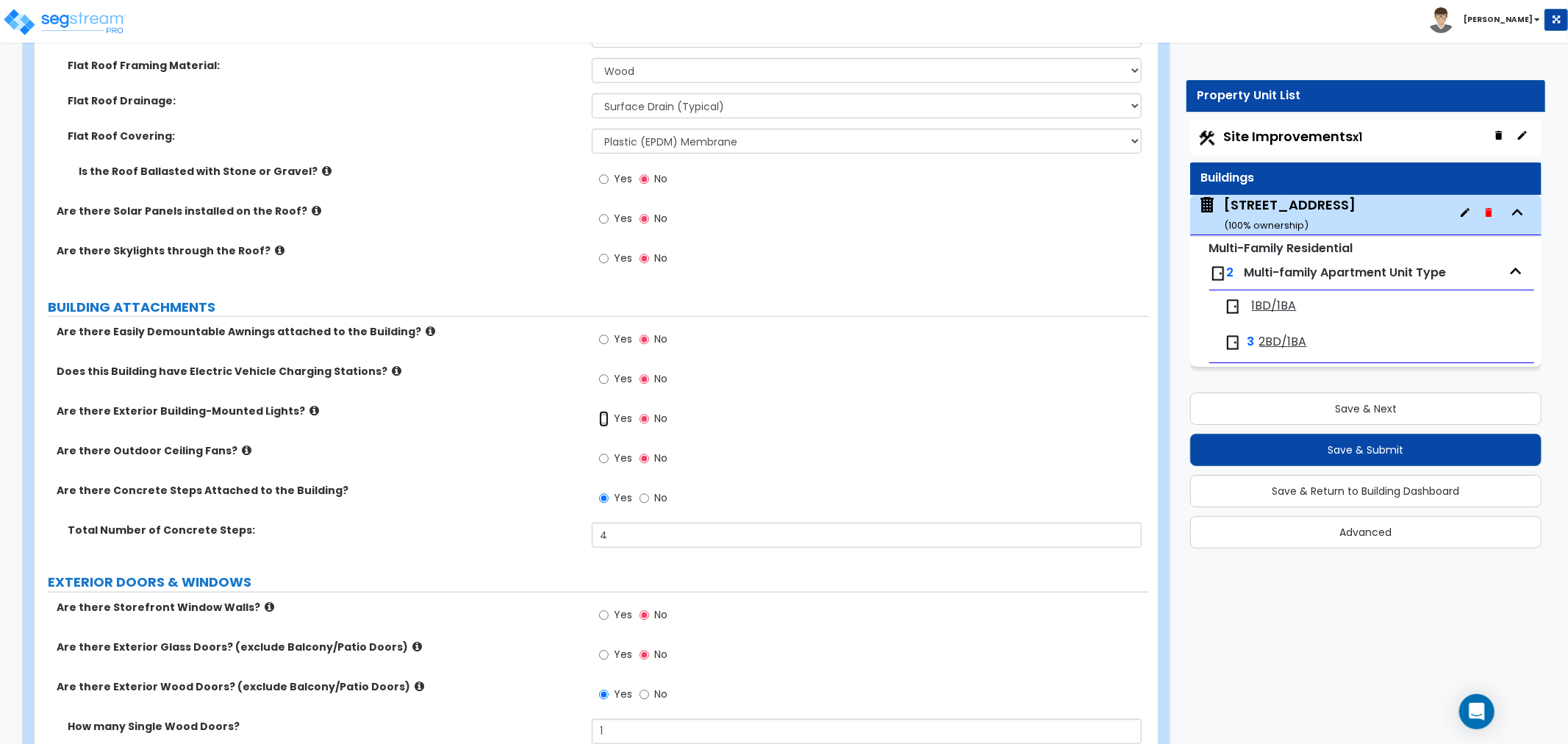
click at [603, 411] on input "Yes" at bounding box center [604, 419] width 9 height 16
radio input "true"
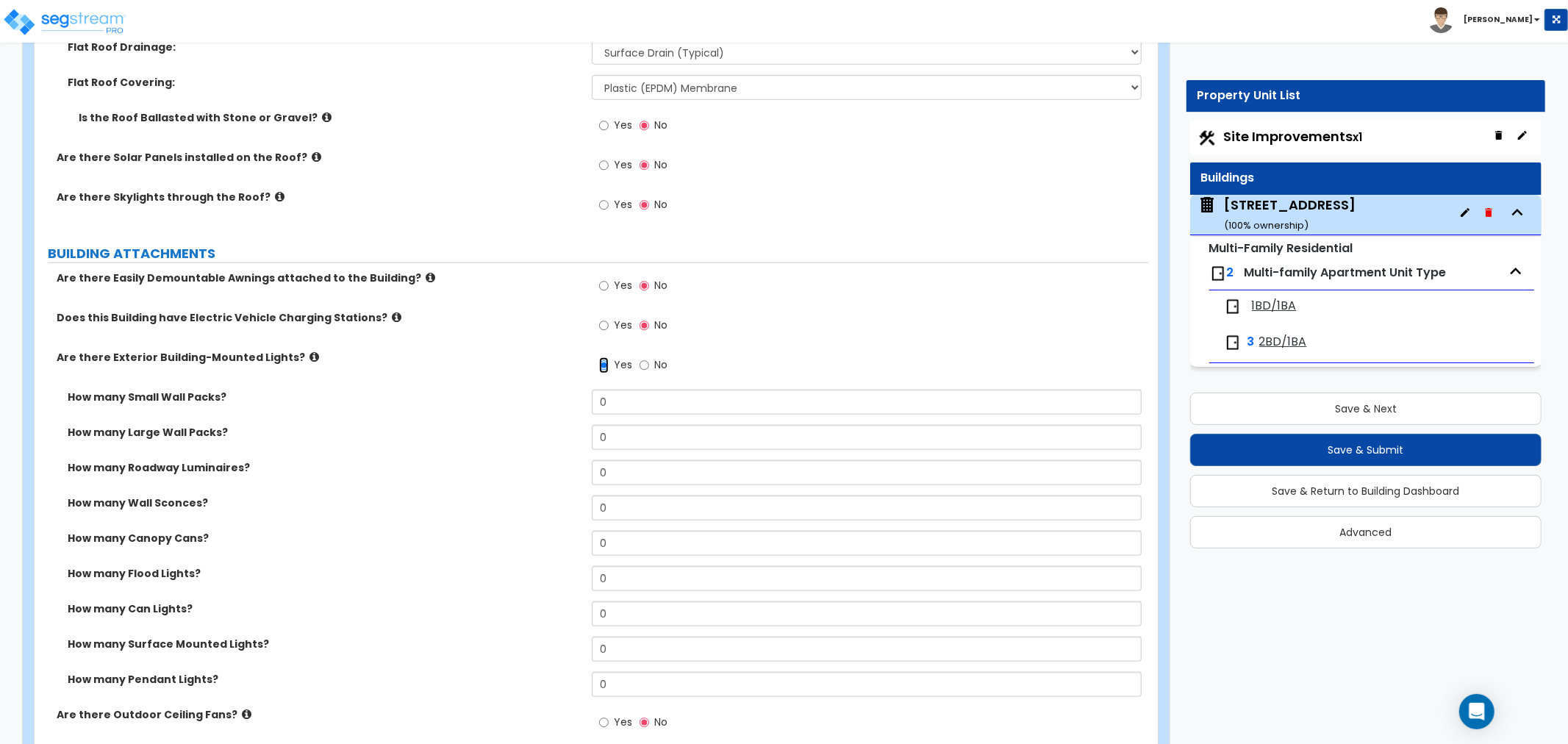
scroll to position [981, 0]
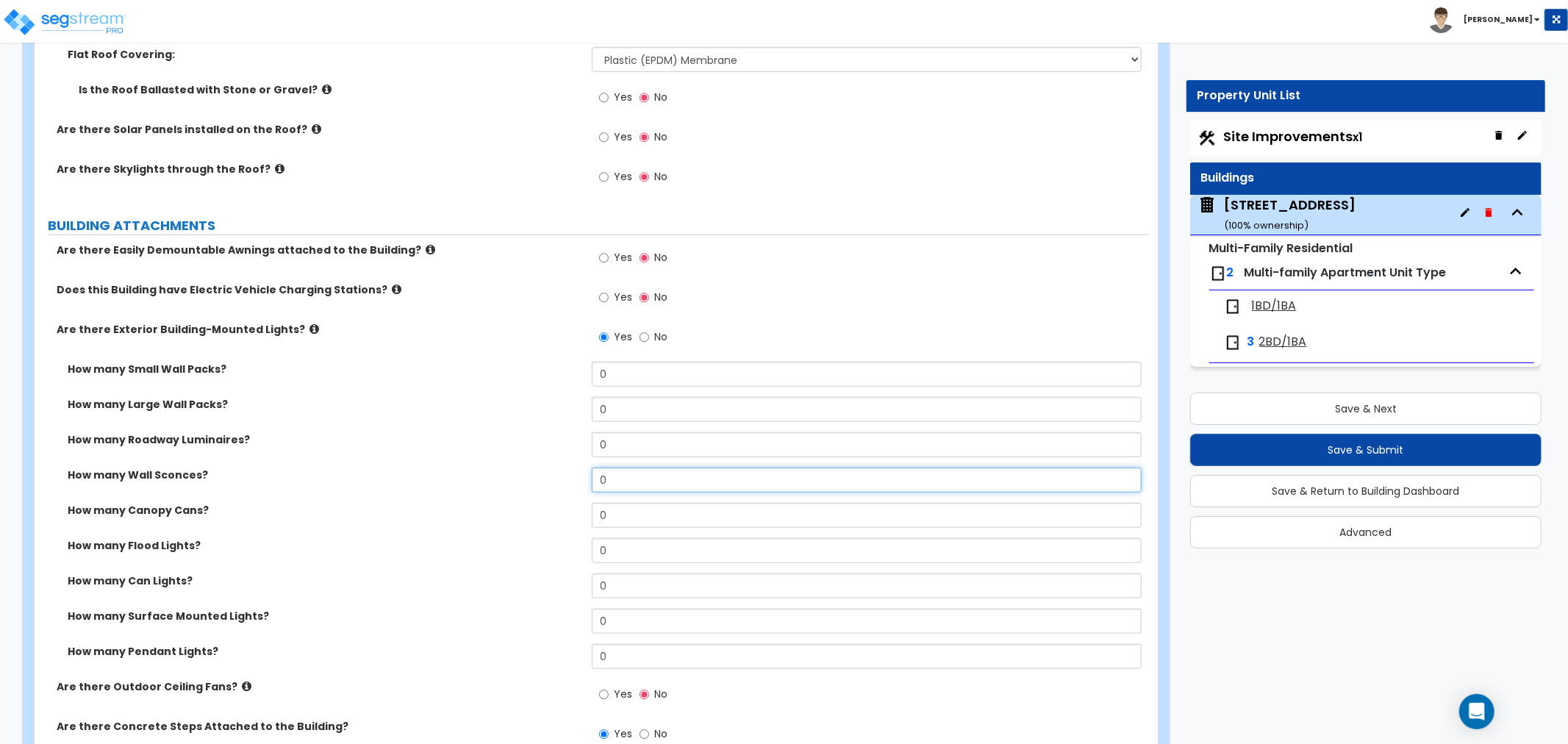
drag, startPoint x: 633, startPoint y: 474, endPoint x: 550, endPoint y: 466, distance: 83.4
click at [550, 468] on div "How many Wall Sconces? 0" at bounding box center [592, 485] width 1115 height 35
type input "3"
drag, startPoint x: 608, startPoint y: 536, endPoint x: 562, endPoint y: 538, distance: 46.0
click at [562, 538] on div "How many Flood Lights? 0" at bounding box center [592, 555] width 1115 height 35
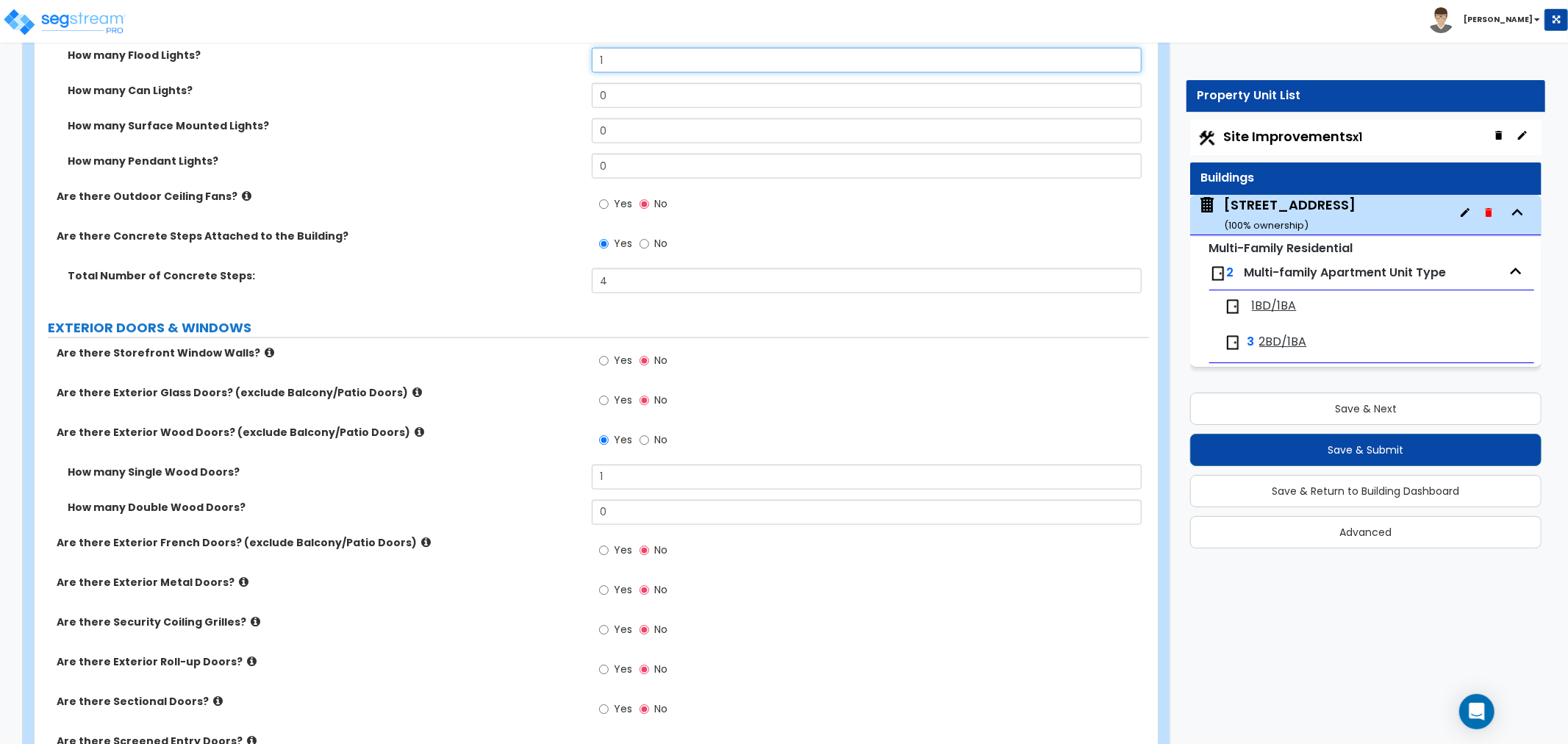
scroll to position [1552, 0]
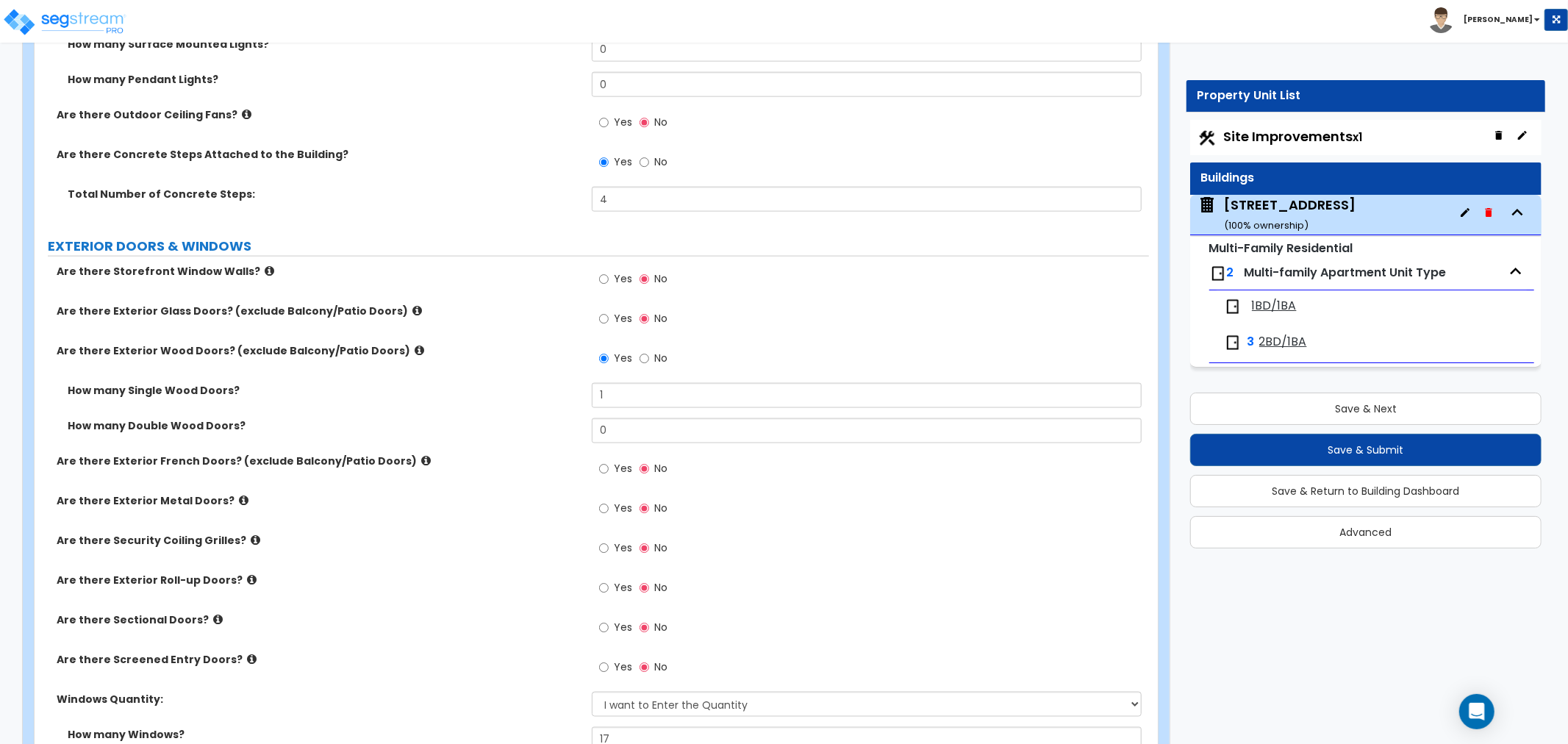
type input "1"
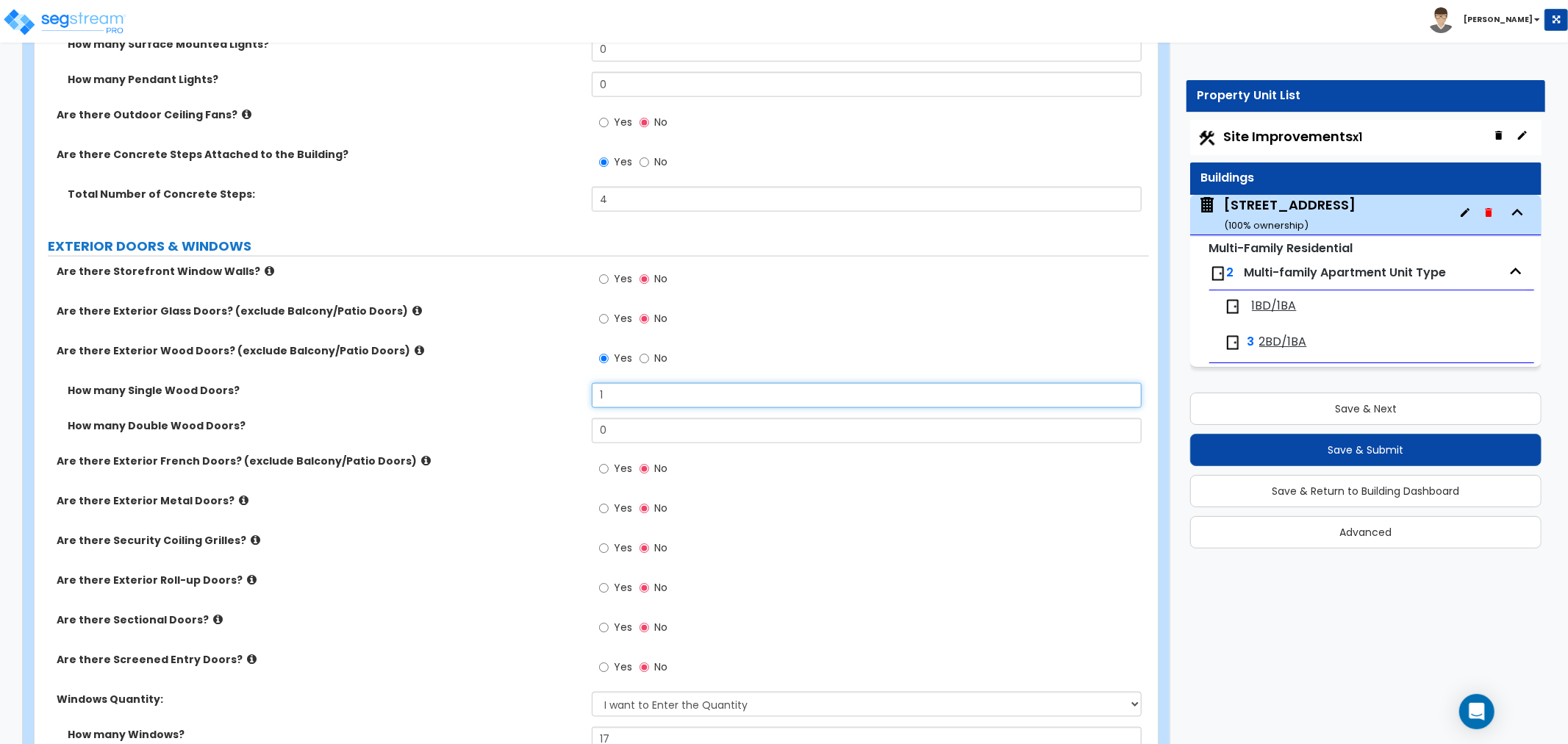
drag, startPoint x: 638, startPoint y: 381, endPoint x: 547, endPoint y: 377, distance: 91.1
click at [547, 383] on div "How many Single Wood Doors? 1" at bounding box center [592, 400] width 1115 height 35
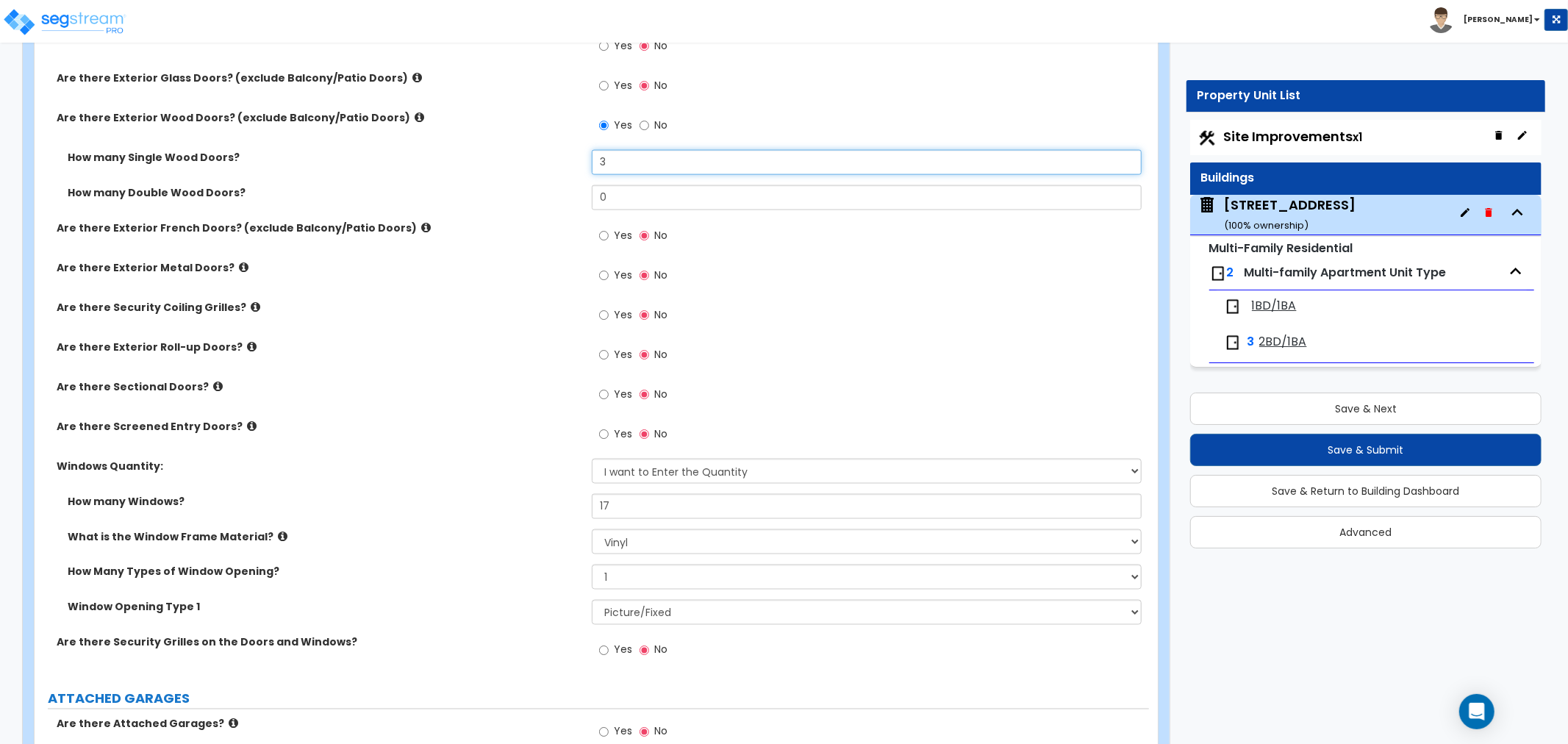
scroll to position [1797, 0]
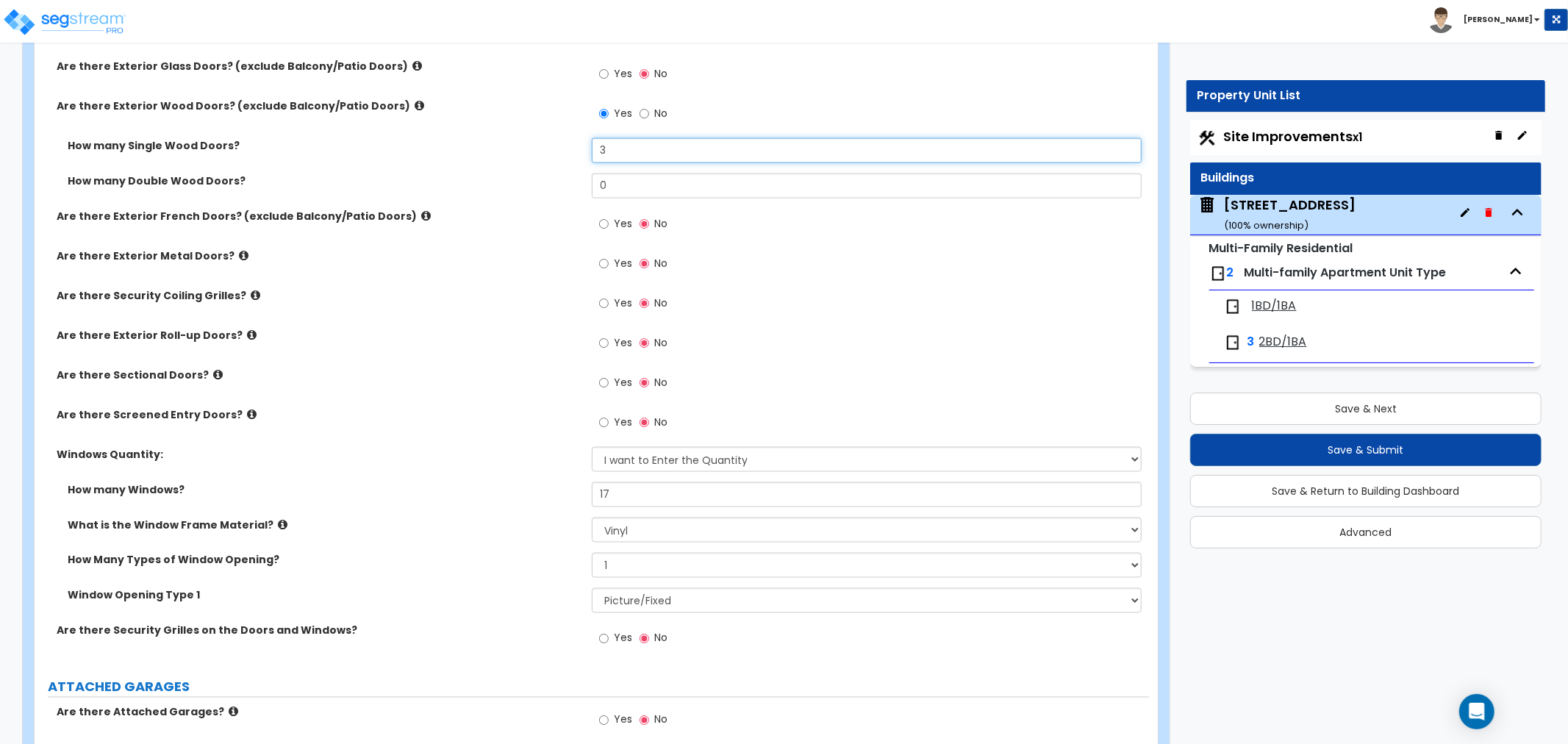
type input "3"
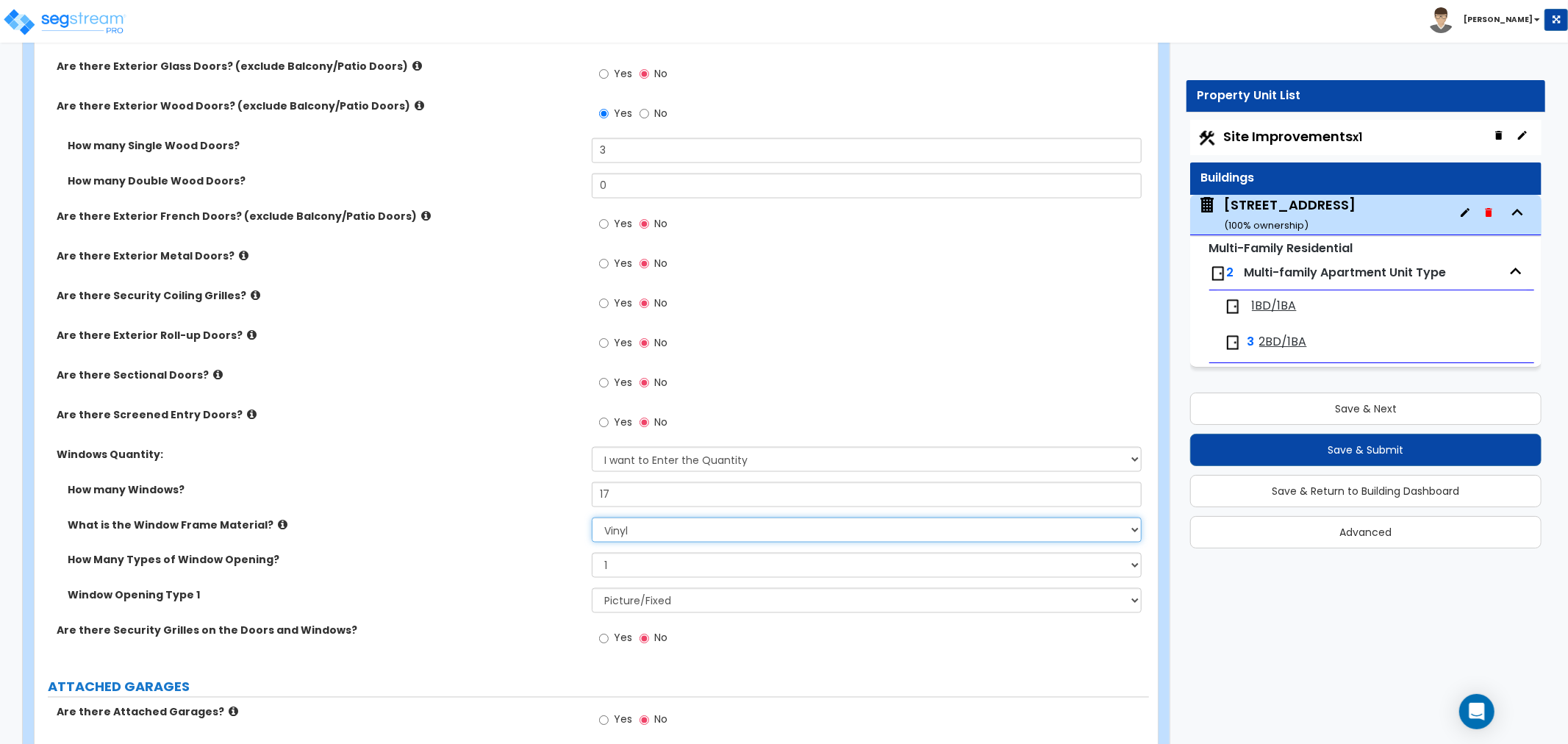
click at [622, 518] on select "Please Choose One Vinyl Aluminum Wood" at bounding box center [867, 530] width 550 height 25
click at [592, 518] on select "Please Choose One Vinyl Aluminum Wood" at bounding box center [867, 530] width 550 height 25
click at [640, 519] on select "Please Choose One Vinyl Aluminum Wood" at bounding box center [867, 530] width 550 height 25
select select "1"
click at [592, 518] on select "Please Choose One Vinyl Aluminum Wood" at bounding box center [867, 530] width 550 height 25
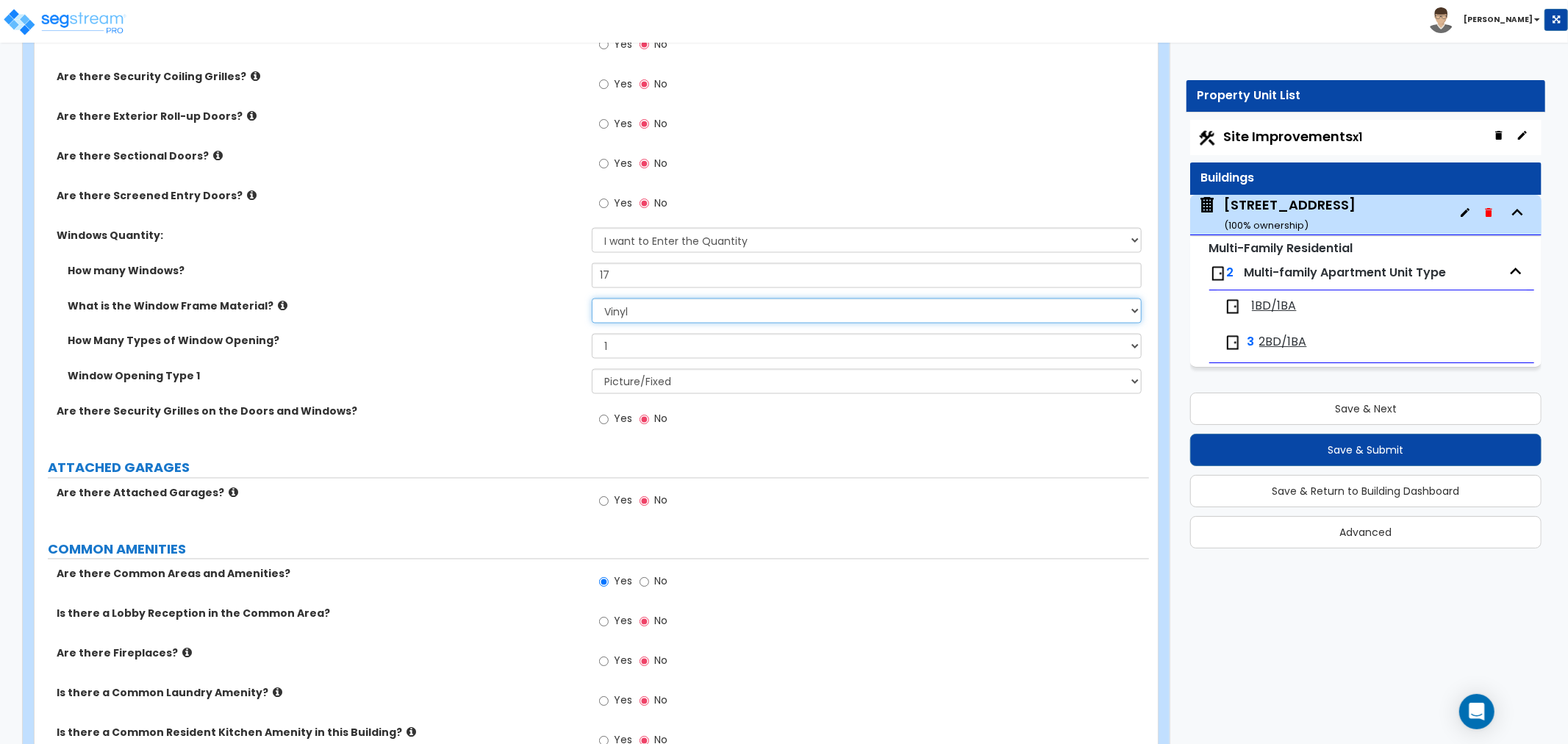
scroll to position [2042, 0]
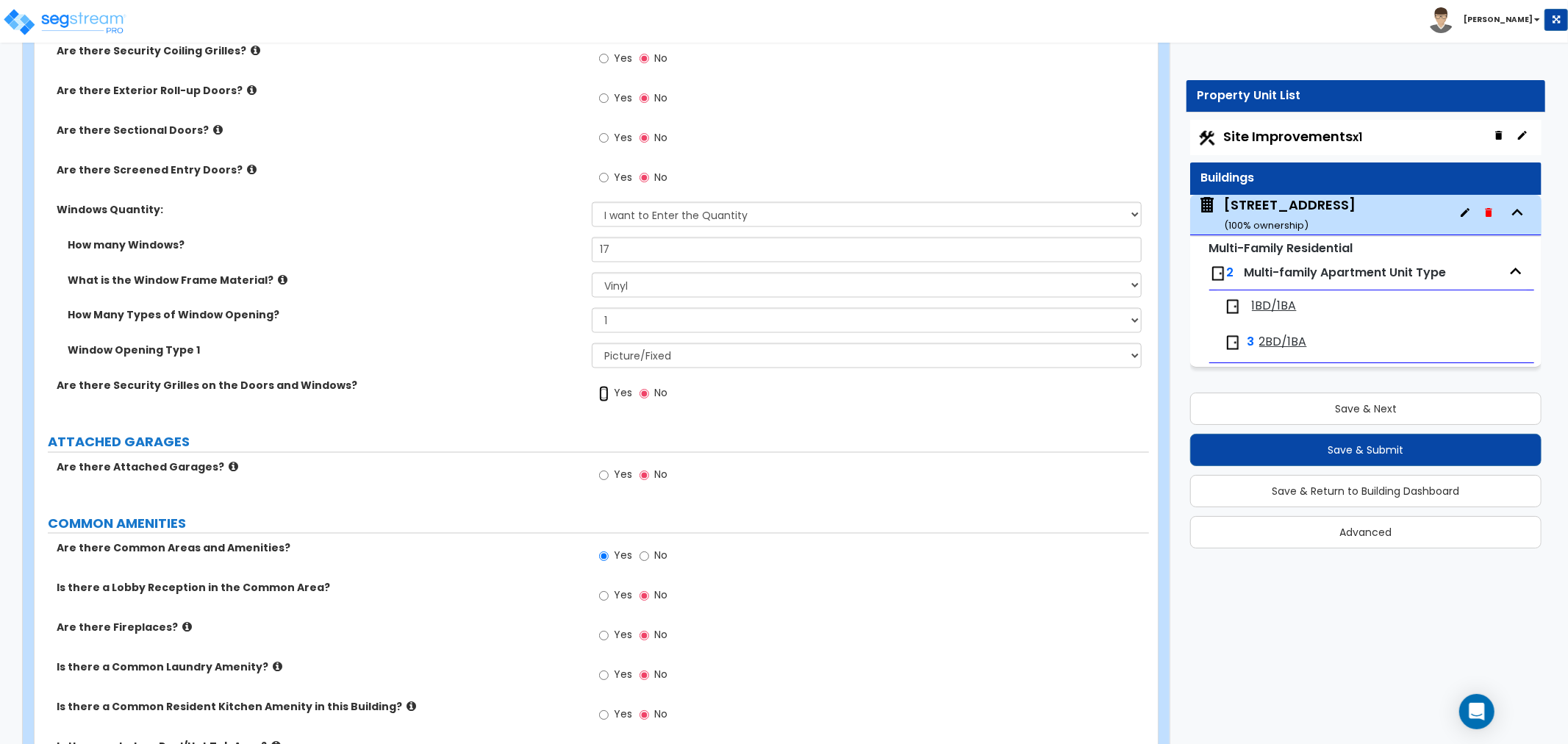
click at [604, 386] on input "Yes" at bounding box center [604, 394] width 9 height 16
radio input "true"
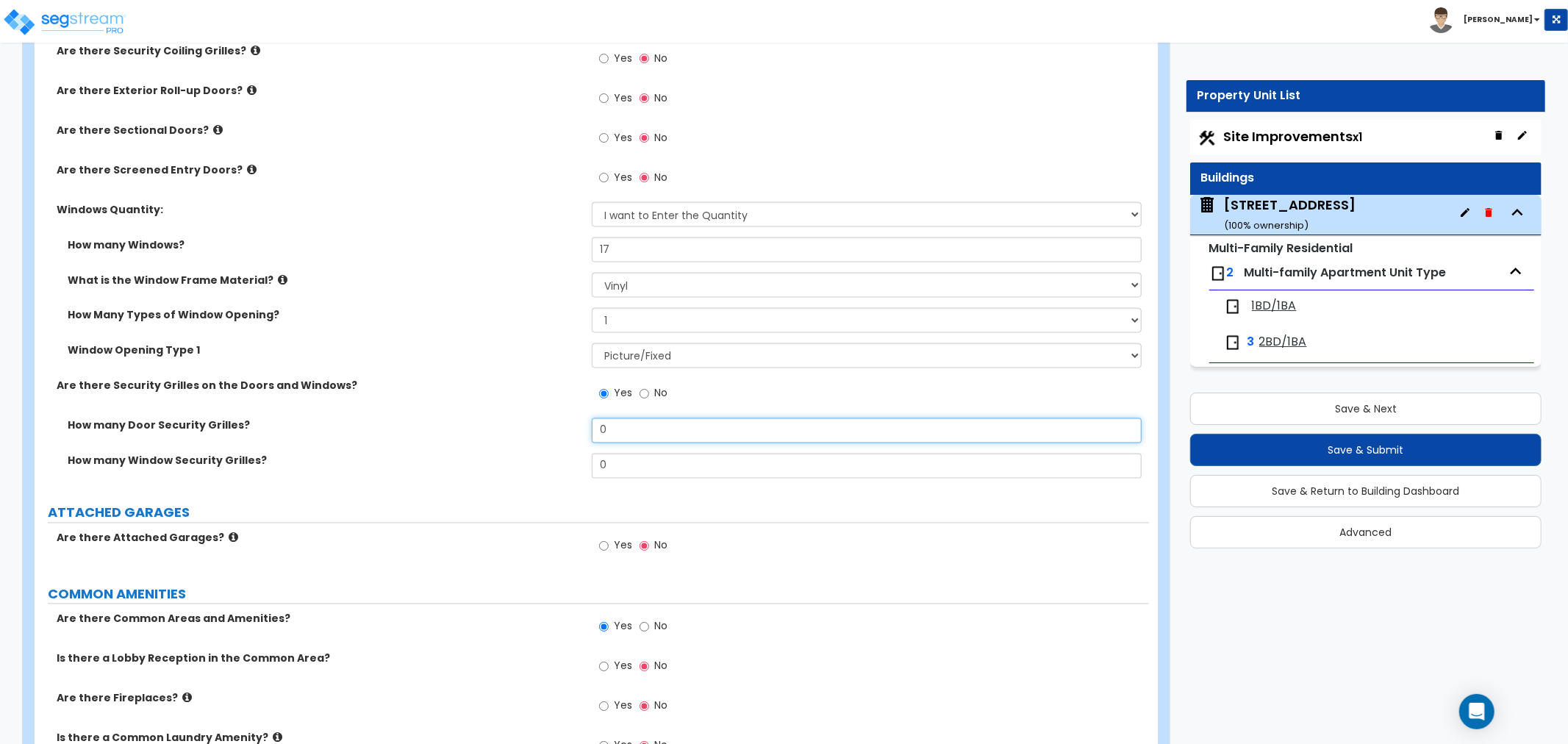
drag, startPoint x: 618, startPoint y: 421, endPoint x: 542, endPoint y: 421, distance: 76.0
click at [542, 421] on div "How many Door Security Grilles? 0" at bounding box center [592, 435] width 1115 height 35
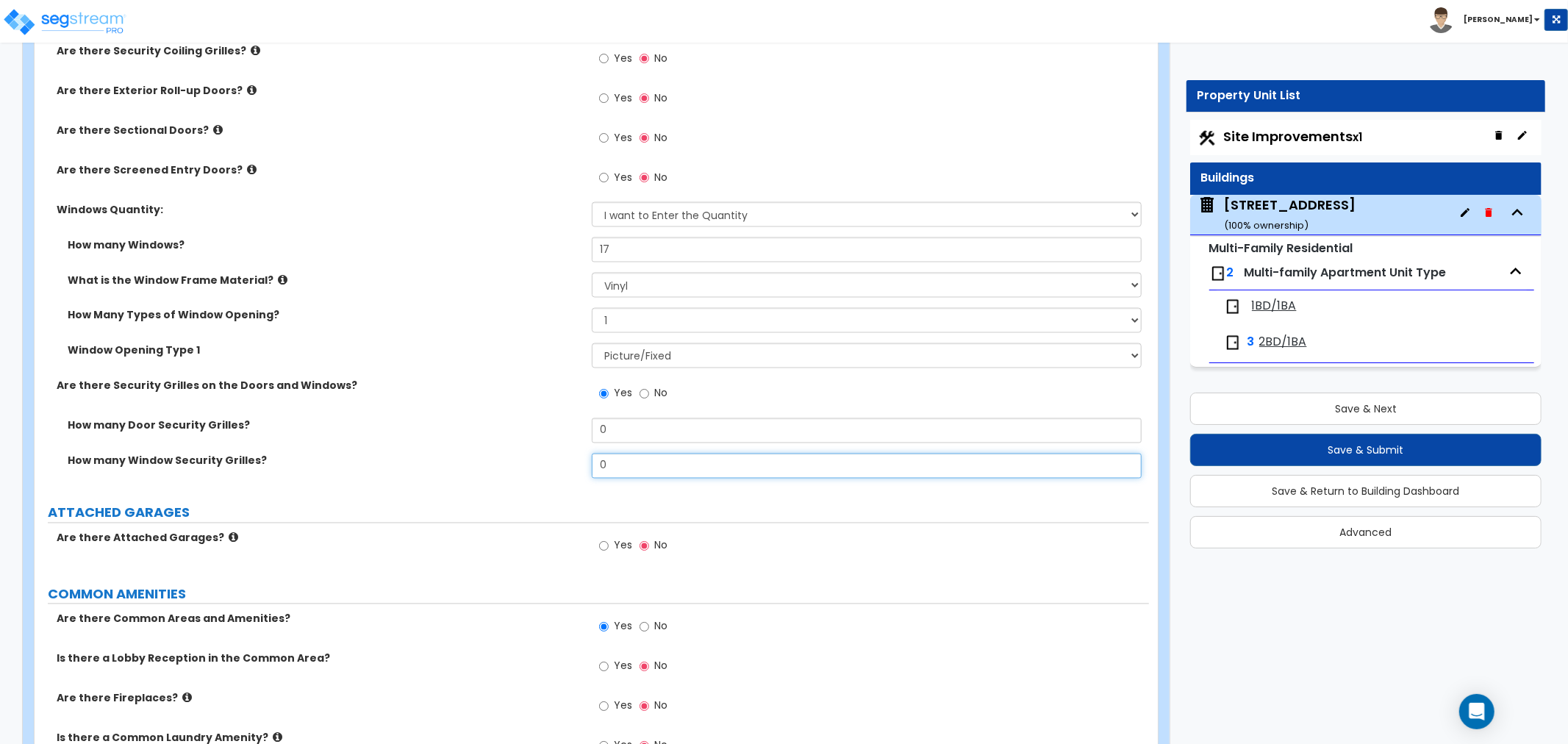
drag, startPoint x: 618, startPoint y: 453, endPoint x: 553, endPoint y: 452, distance: 65.0
click at [553, 453] on div "How many Window Security Grilles? 0" at bounding box center [592, 471] width 1115 height 35
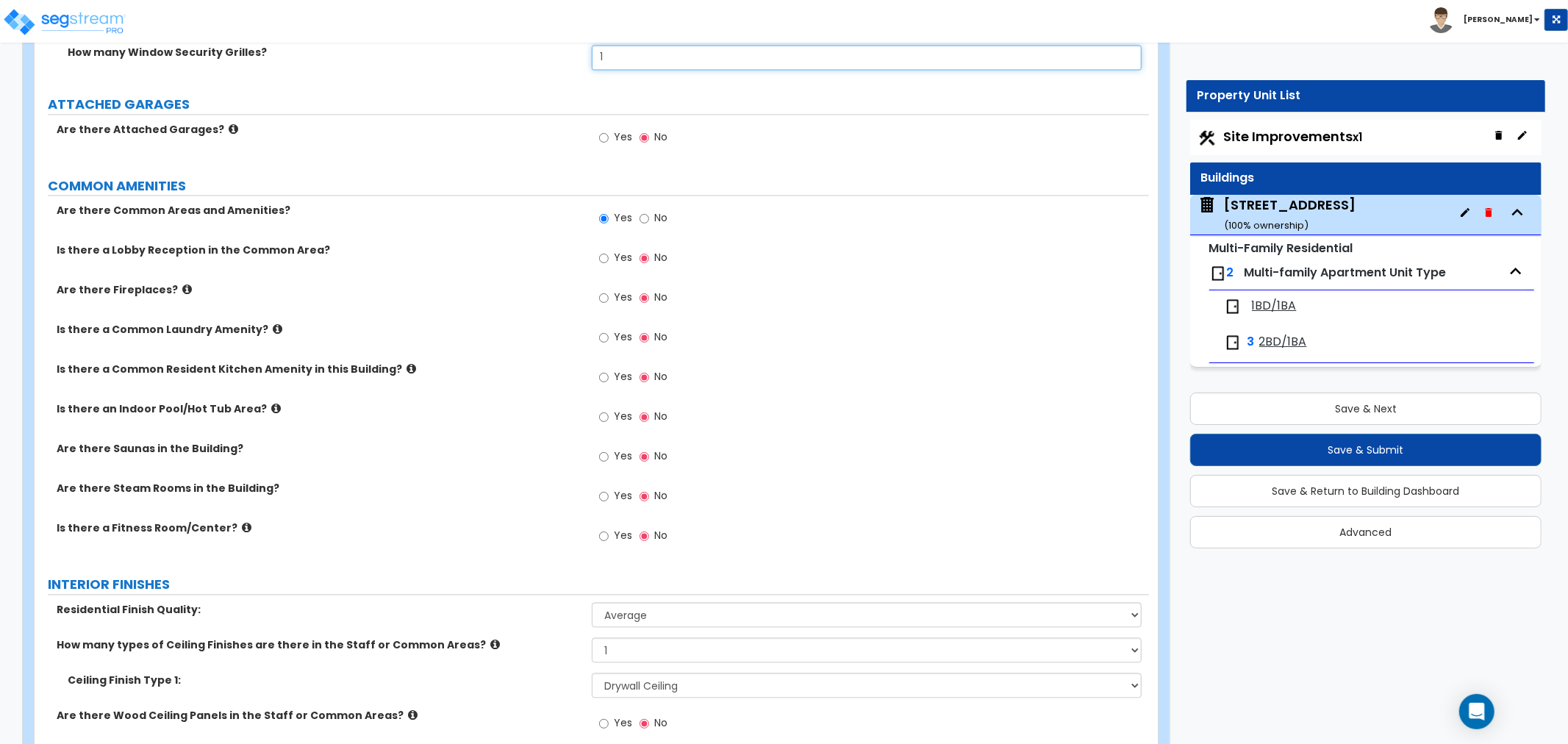
scroll to position [2533, 0]
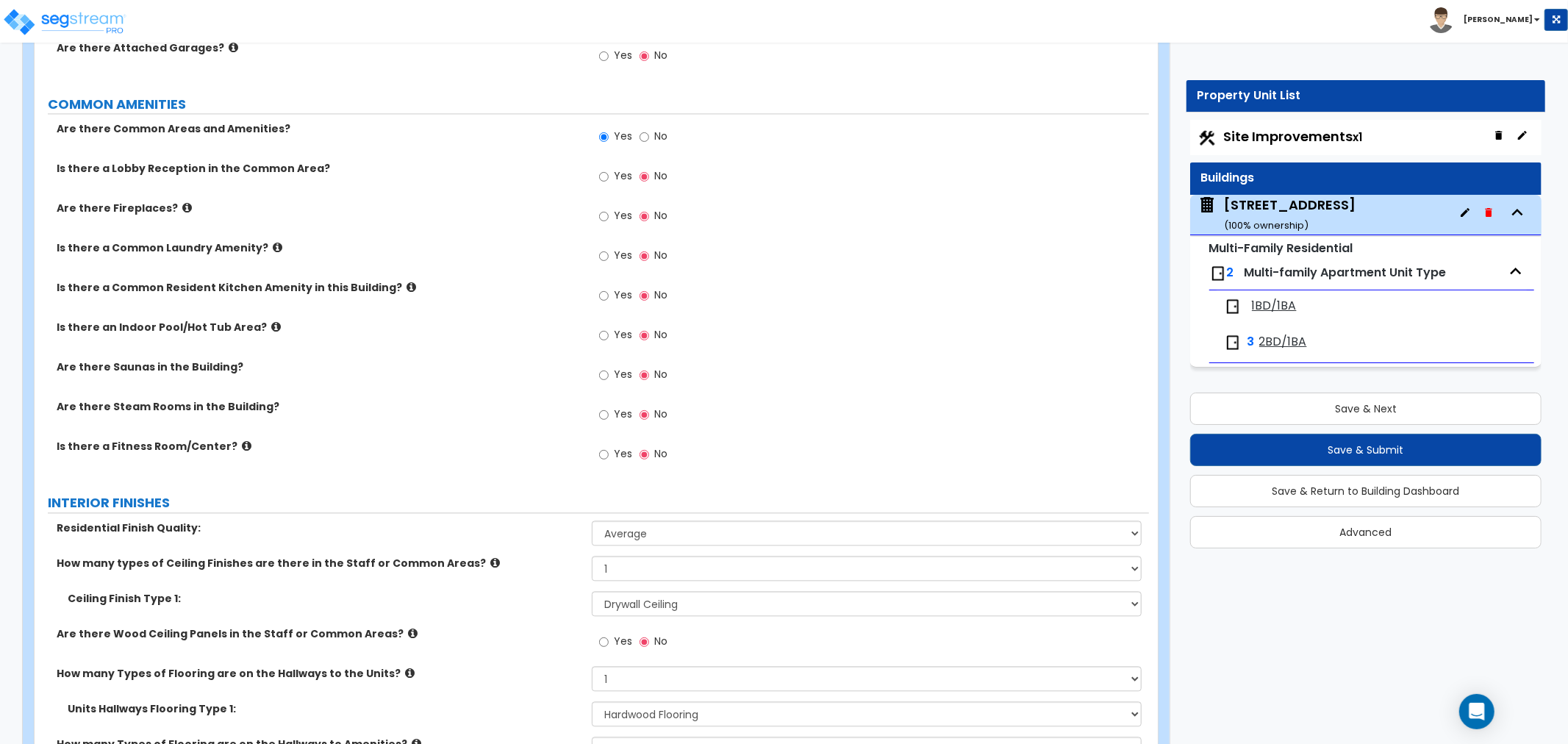
type input "1"
click at [645, 128] on input "No" at bounding box center [644, 136] width 9 height 16
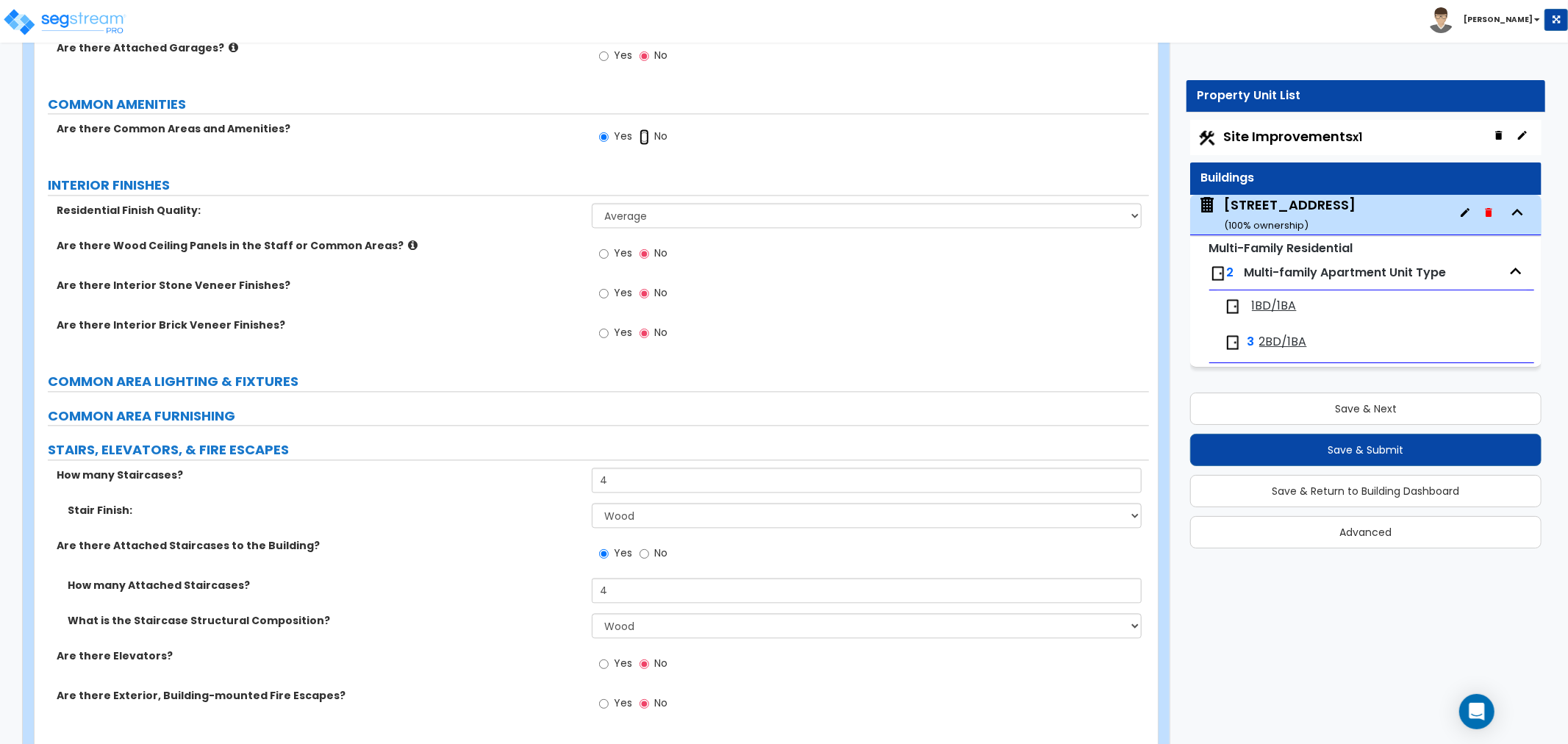
radio input "false"
radio input "true"
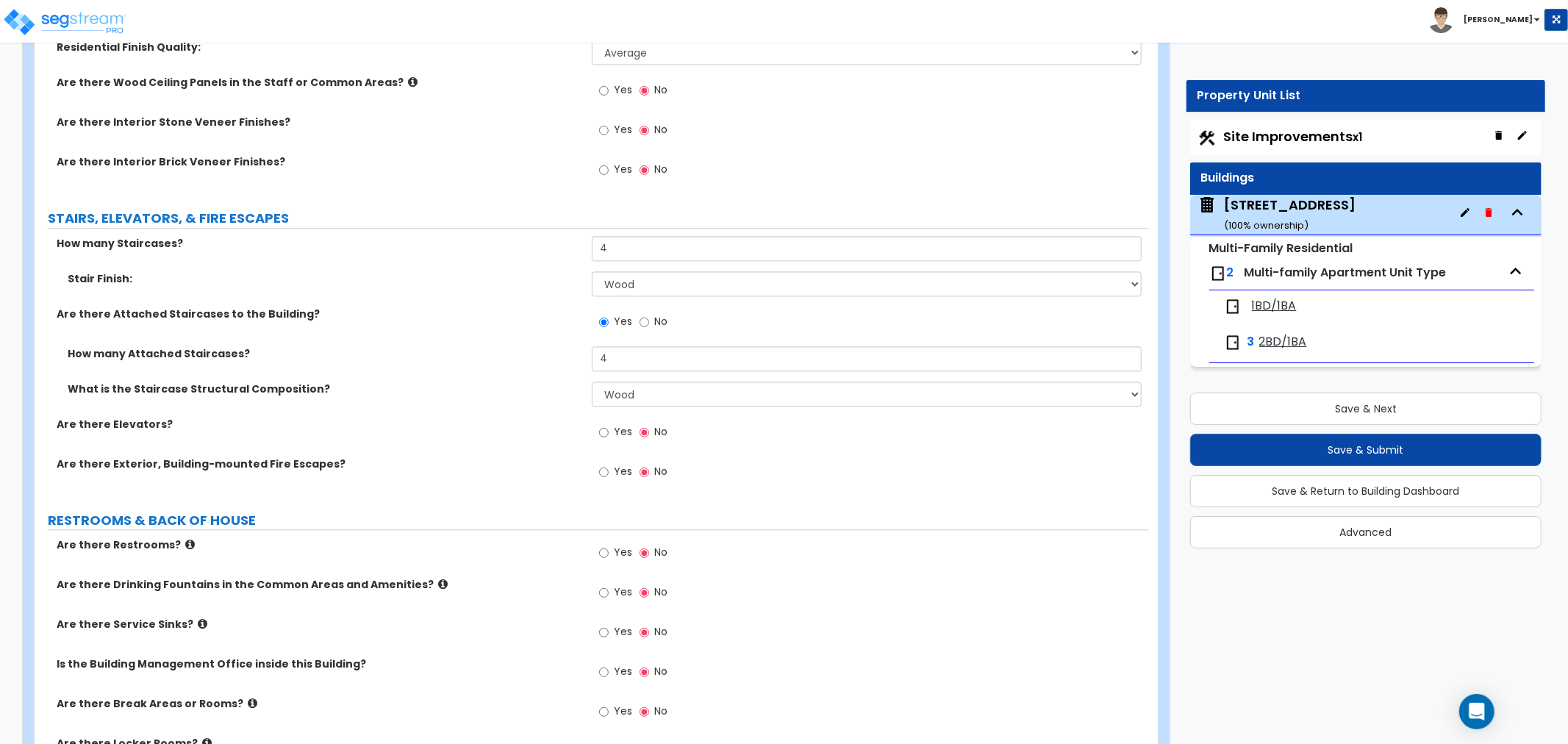
scroll to position [2778, 0]
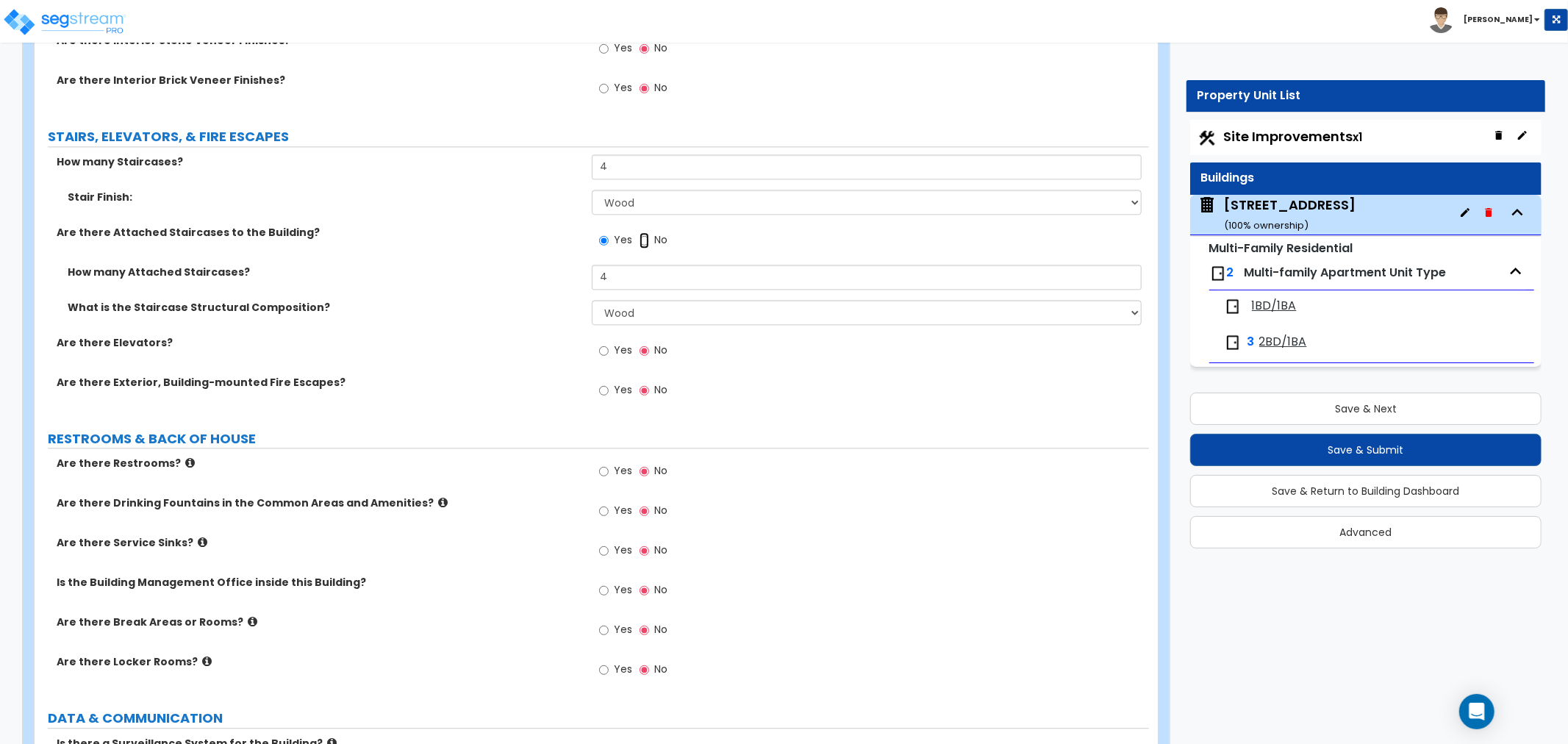
click at [643, 233] on input "No" at bounding box center [644, 240] width 9 height 16
radio input "false"
radio input "true"
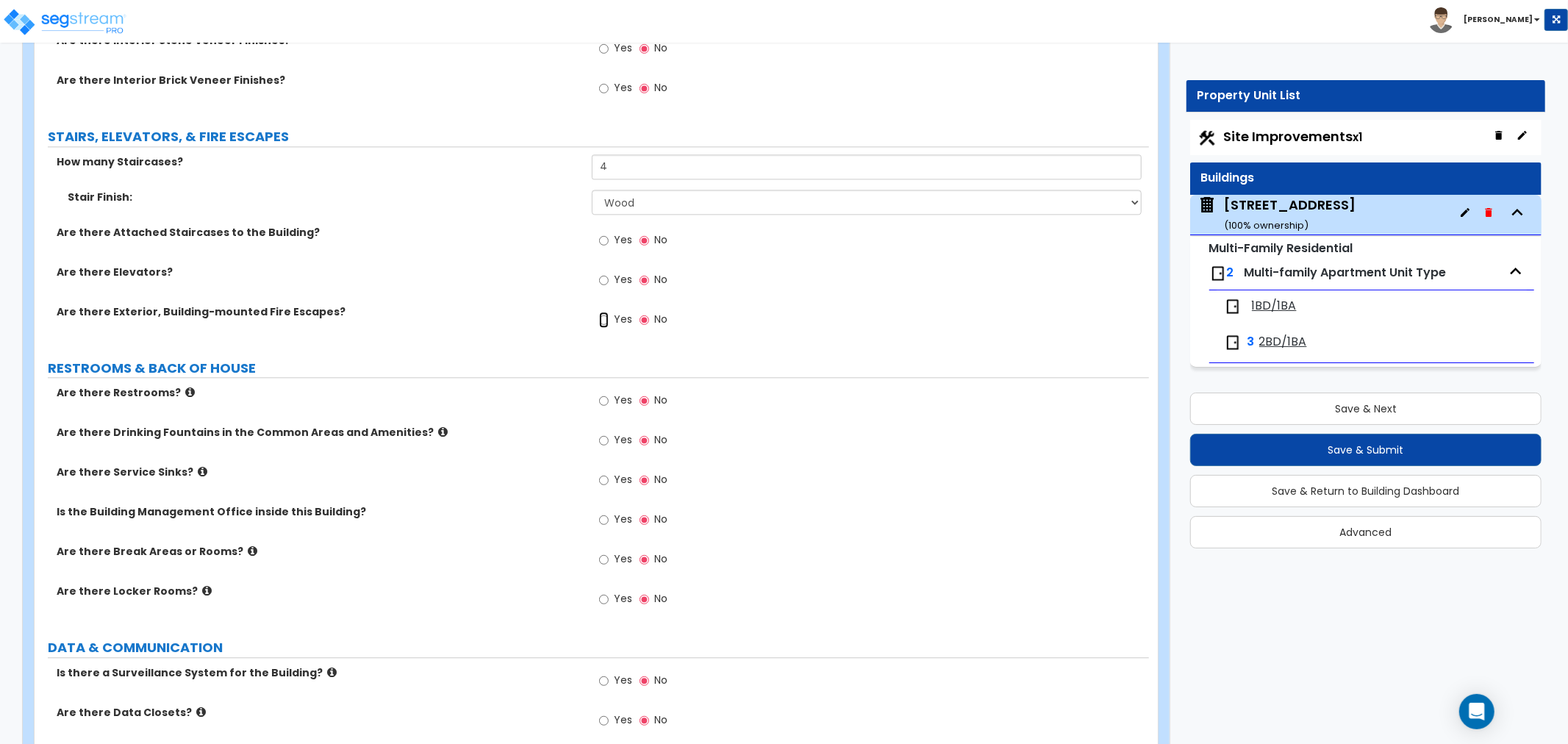
click at [608, 312] on input "Yes" at bounding box center [604, 320] width 9 height 16
radio input "true"
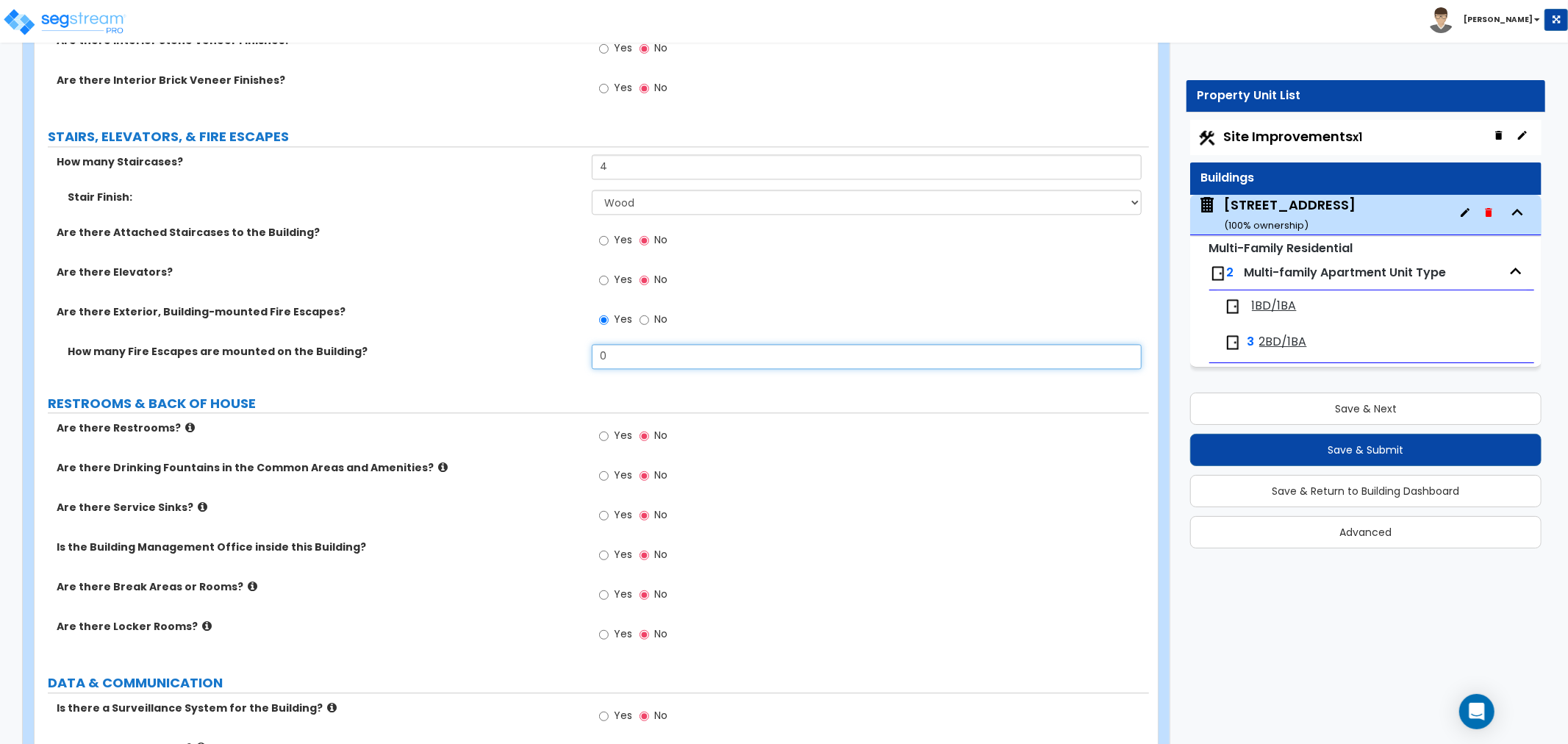
drag, startPoint x: 634, startPoint y: 345, endPoint x: 532, endPoint y: 343, distance: 102.0
click at [532, 345] on div "How many Fire Escapes are mounted on the Building? 0" at bounding box center [592, 362] width 1115 height 35
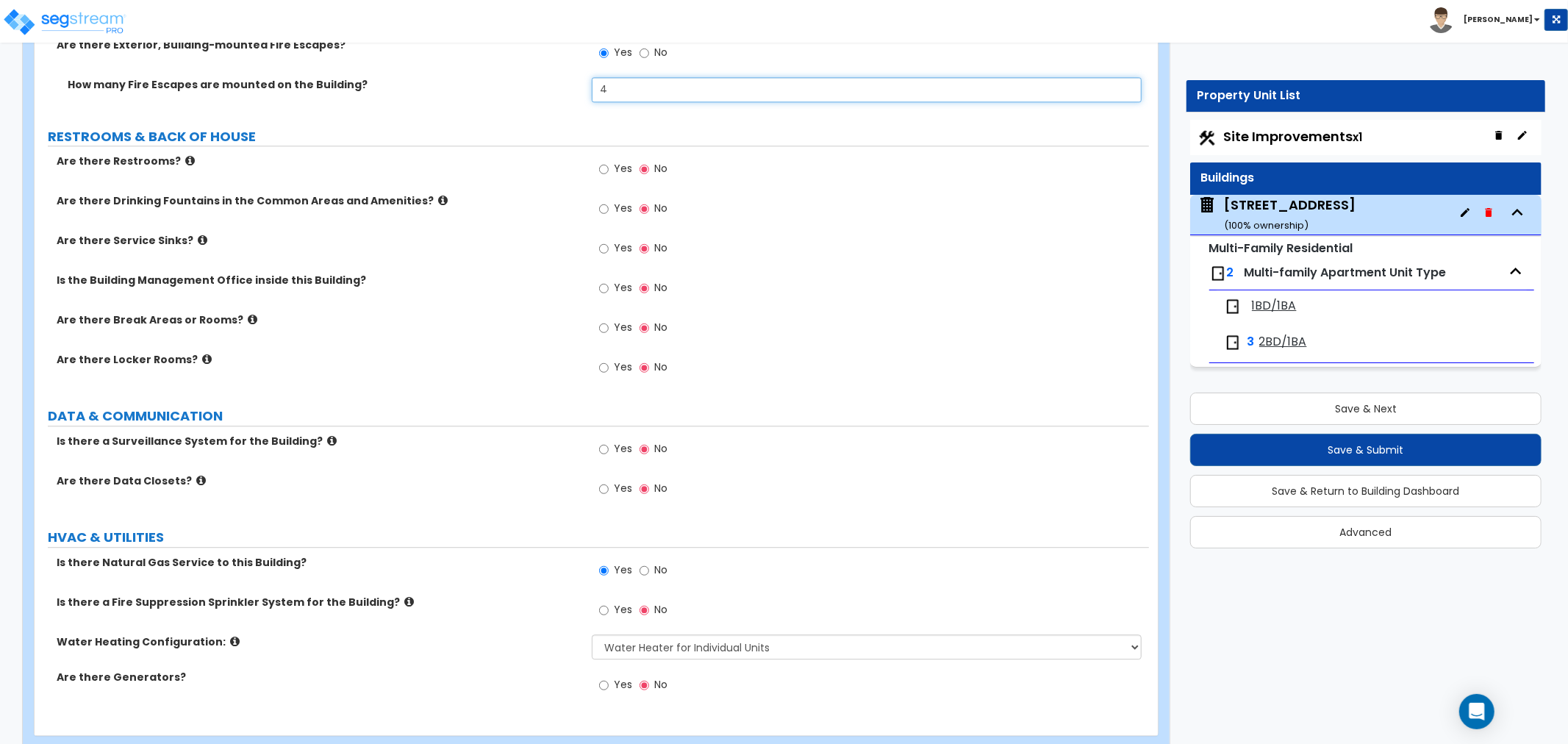
scroll to position [3062, 0]
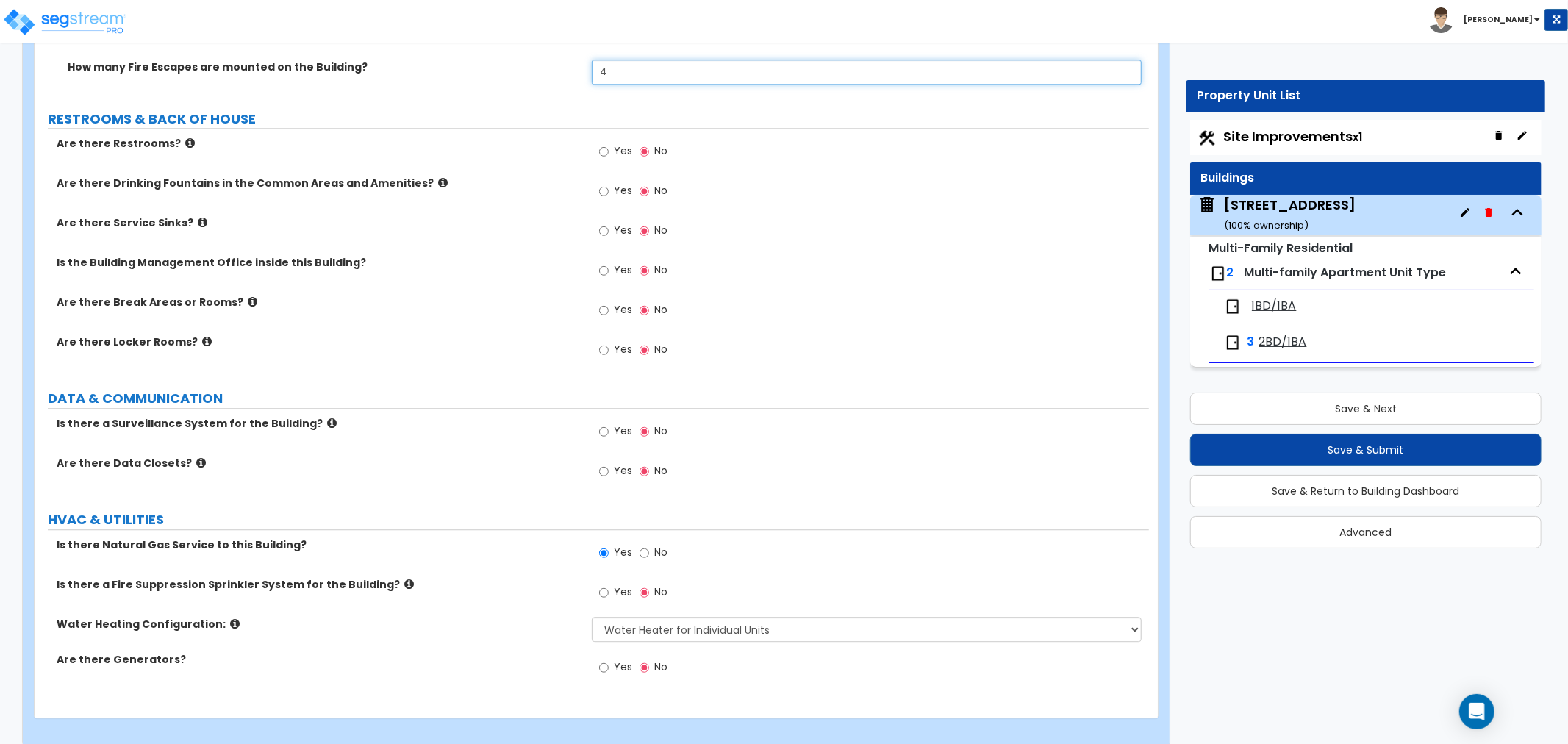
type input "4"
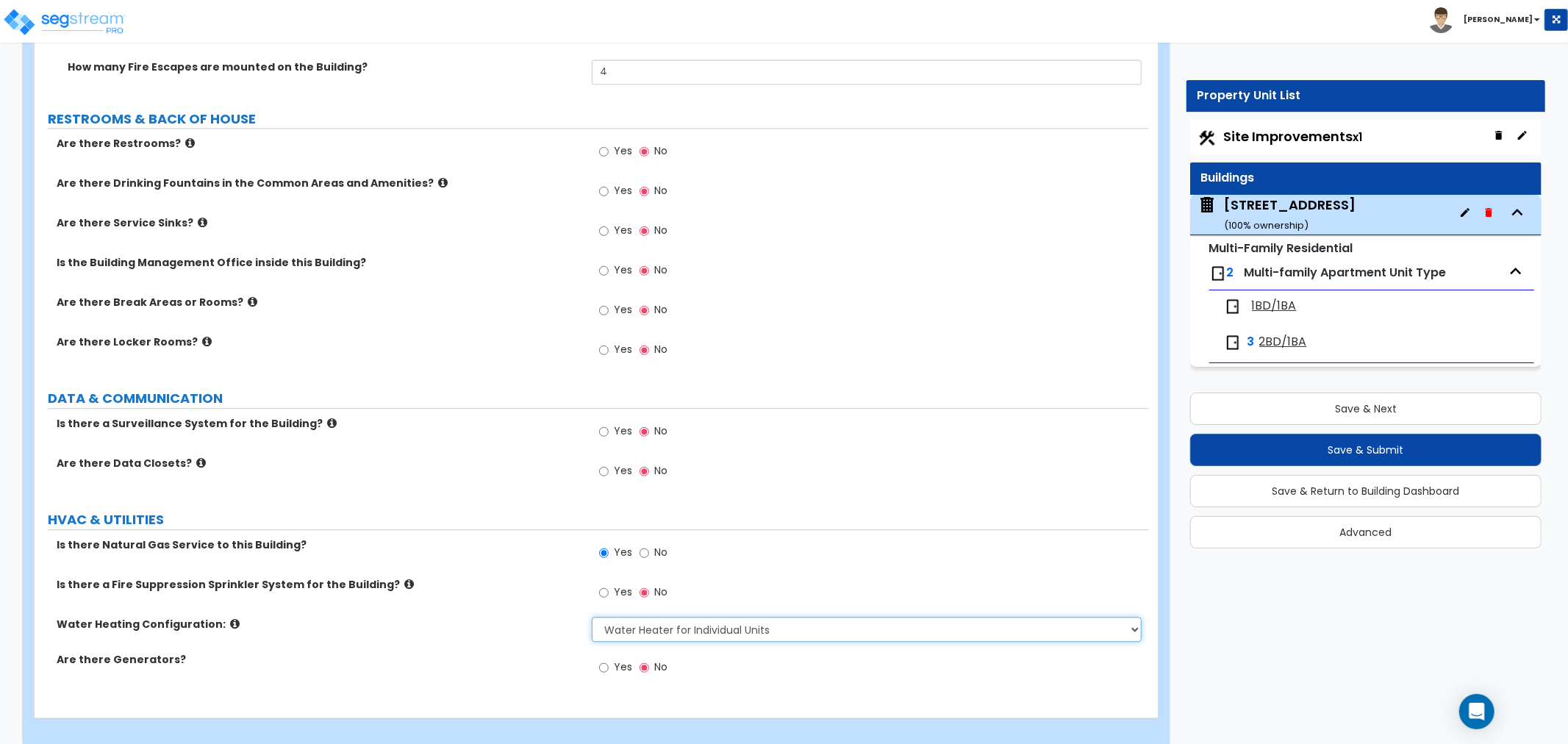
click at [664, 617] on select "None Water Heater for Multiple Units Water Heater for Individual Units" at bounding box center [867, 630] width 550 height 25
select select "1"
click at [592, 617] on select "None Water Heater for Multiple Units Water Heater for Individual Units" at bounding box center [867, 630] width 550 height 25
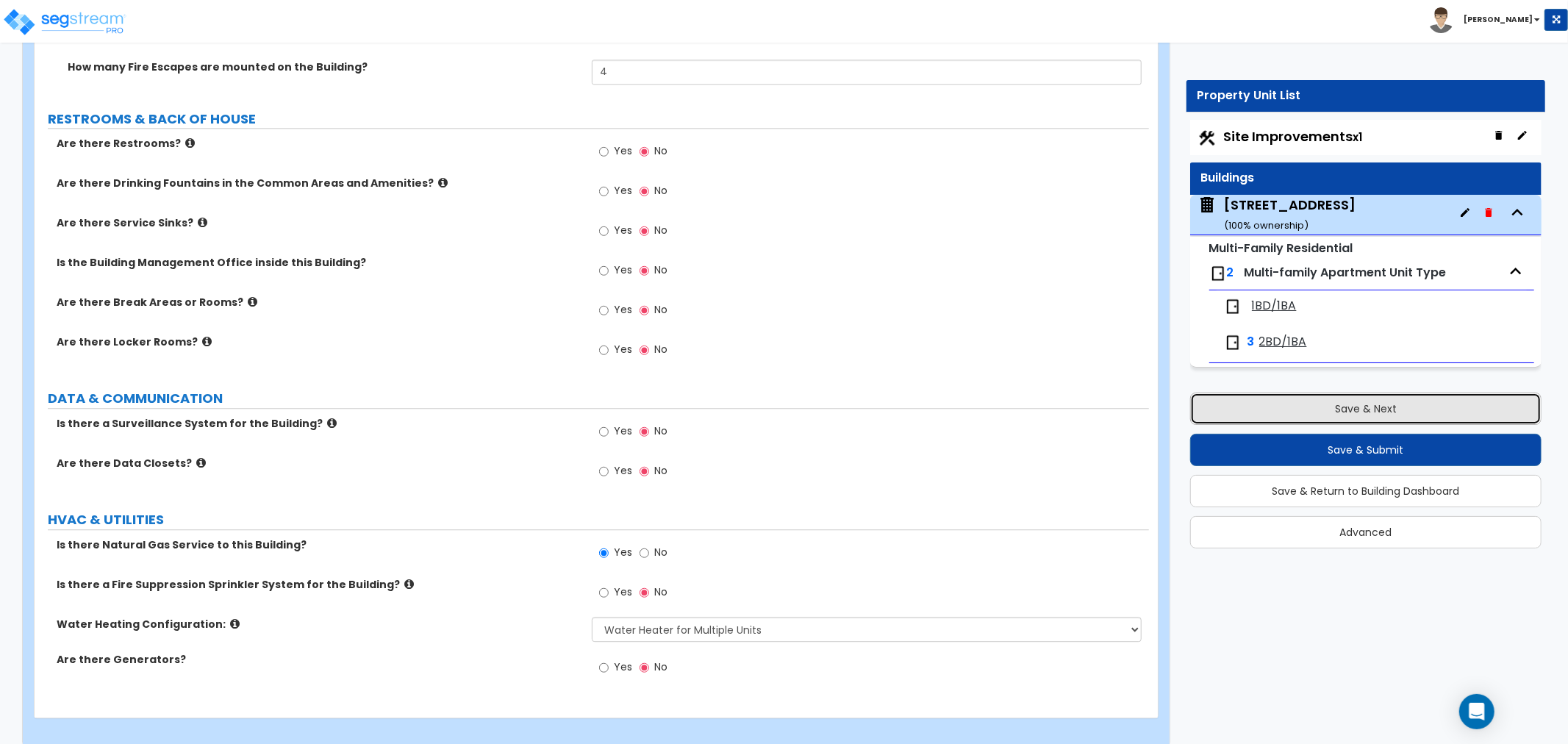
click at [1323, 405] on button "Save & Next" at bounding box center [1365, 408] width 351 height 32
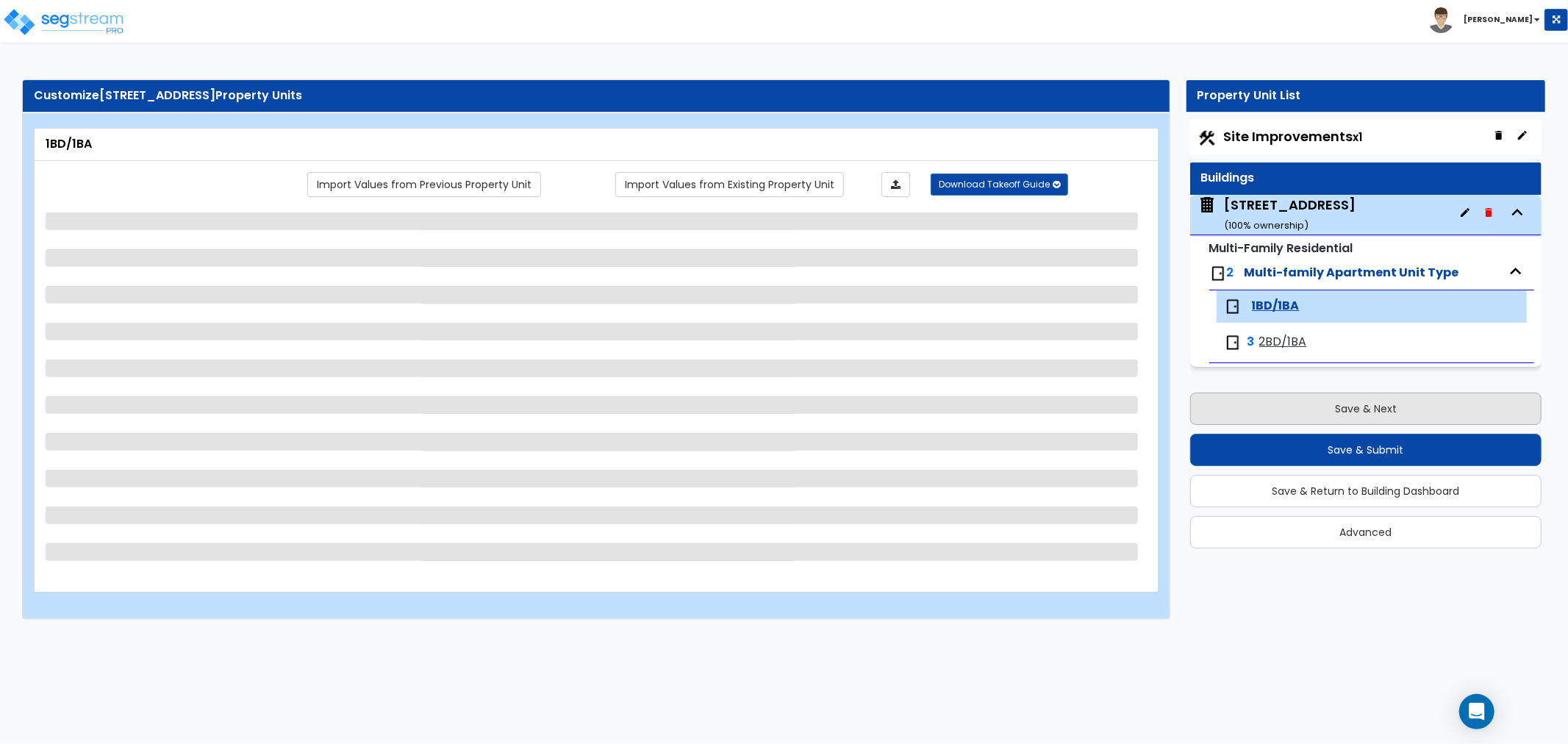
scroll to position [0, 0]
select select "2"
select select "1"
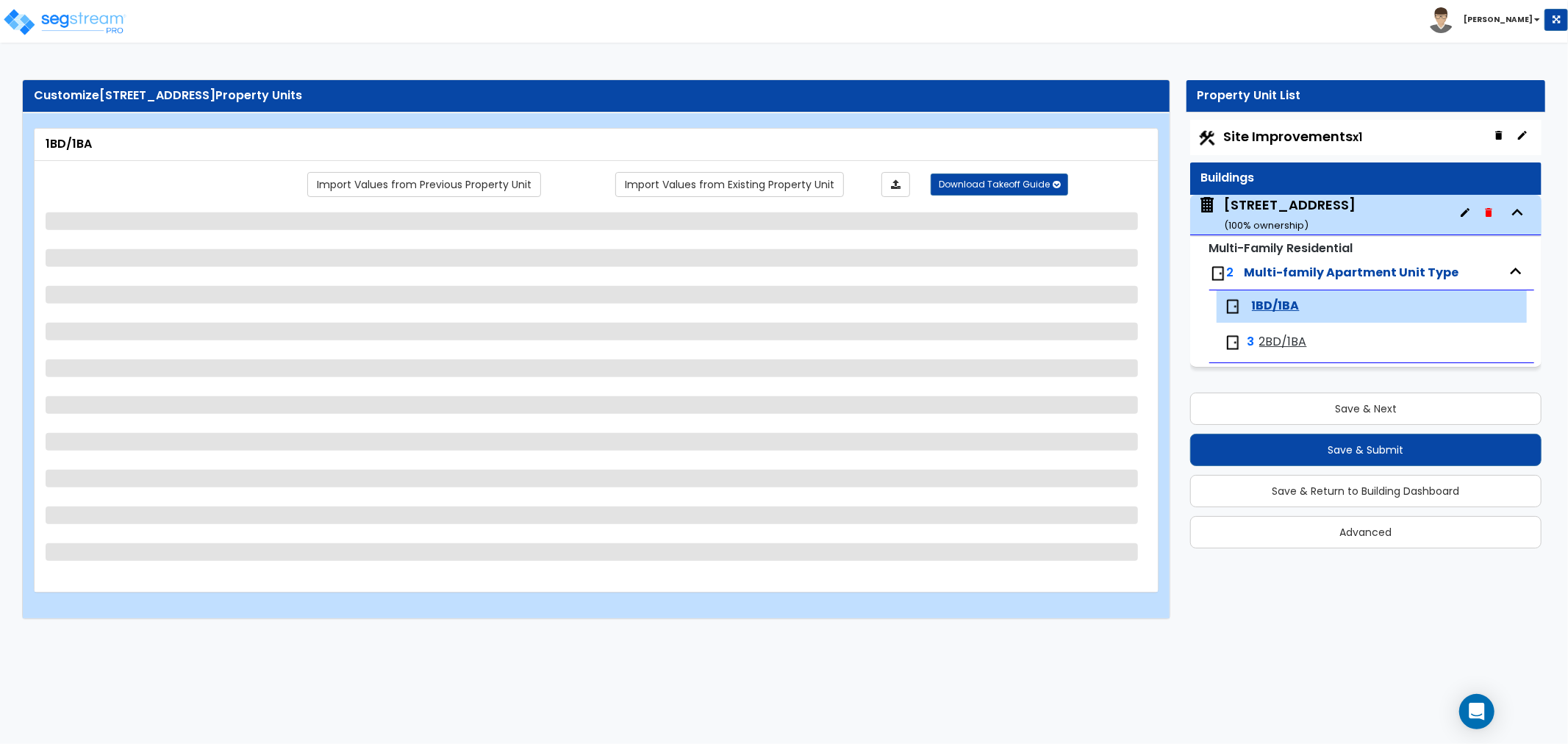
select select "2"
select select "1"
select select "2"
select select "1"
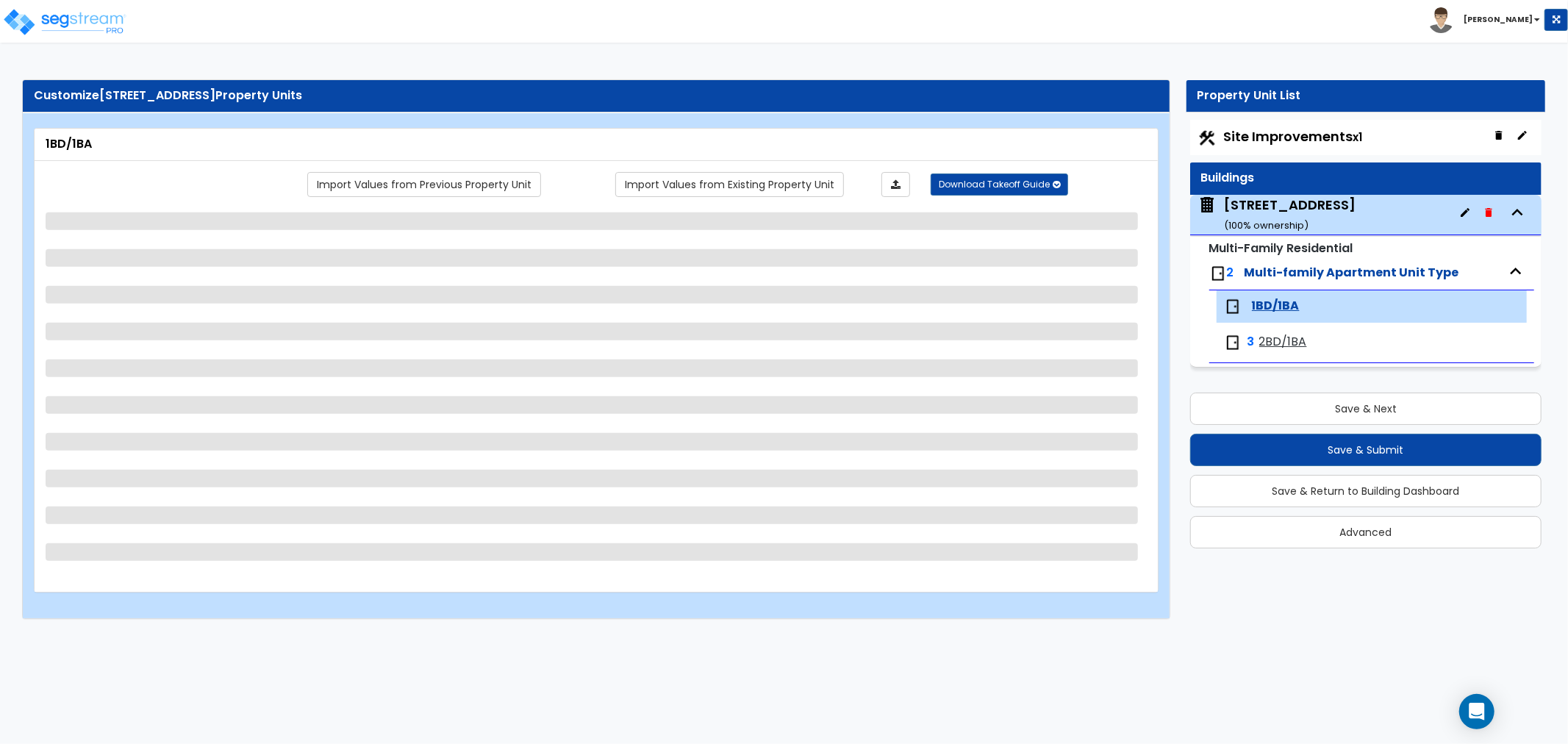
select select "3"
select select "1"
select select "2"
select select "1"
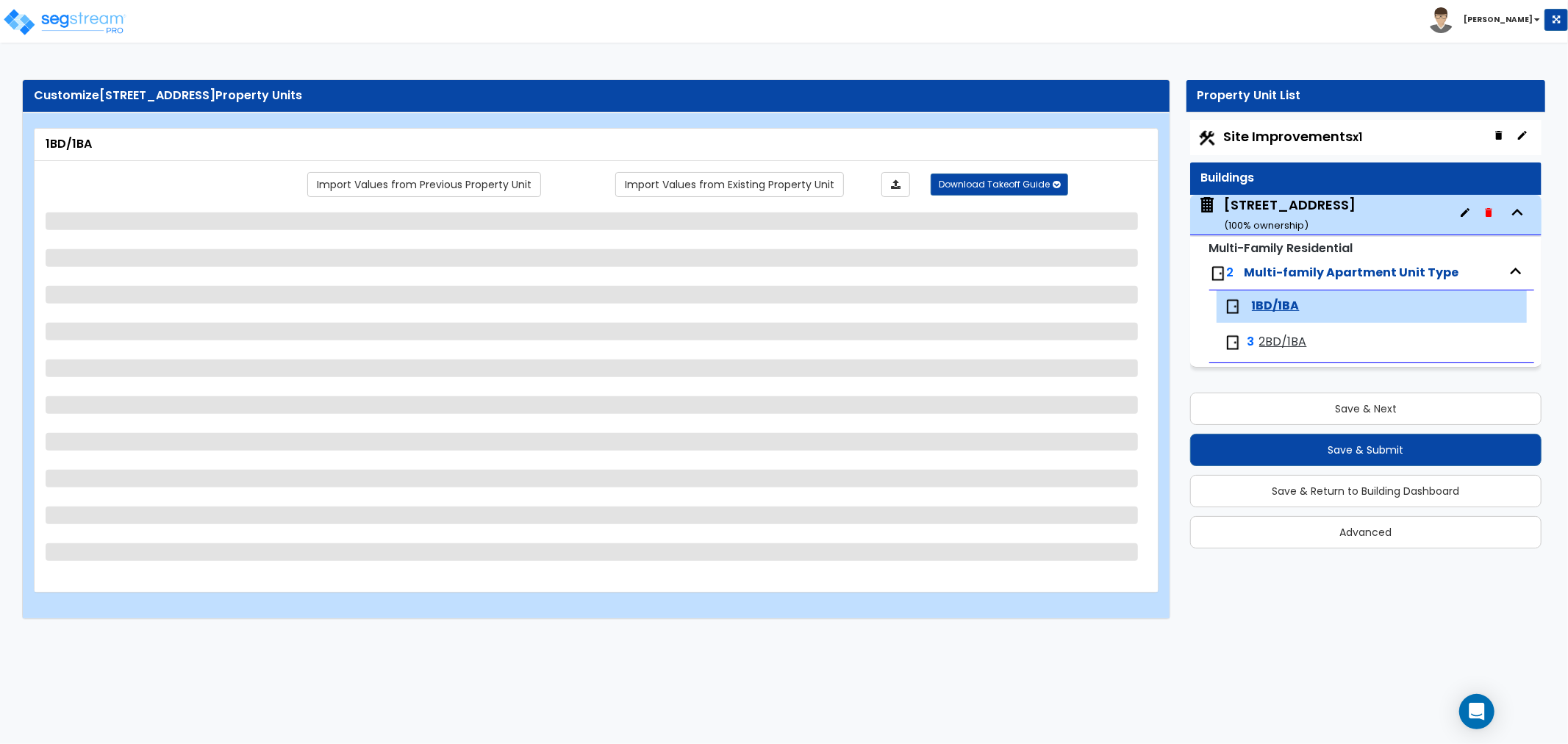
select select "1"
select select "3"
select select "5"
select select "1"
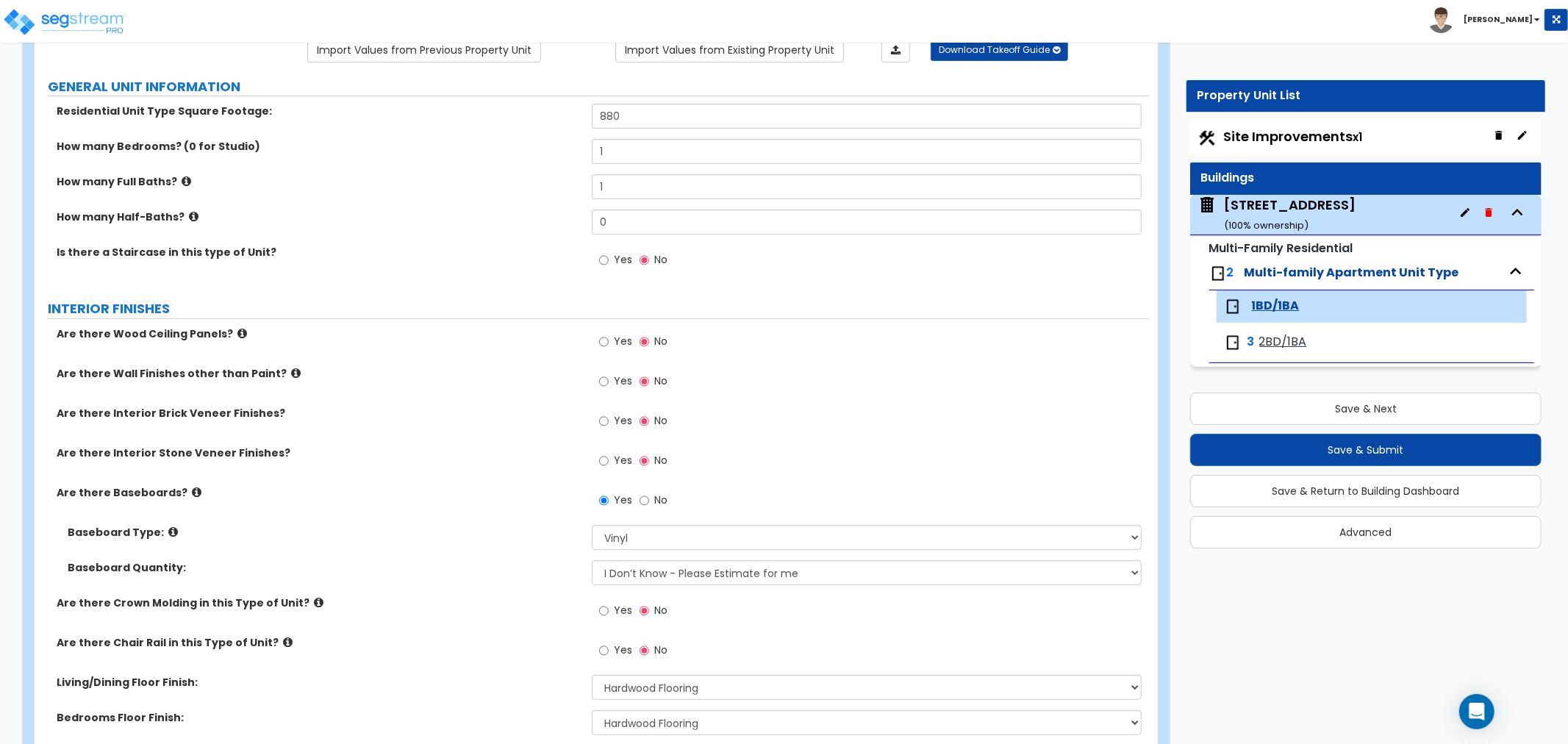
scroll to position [163, 0]
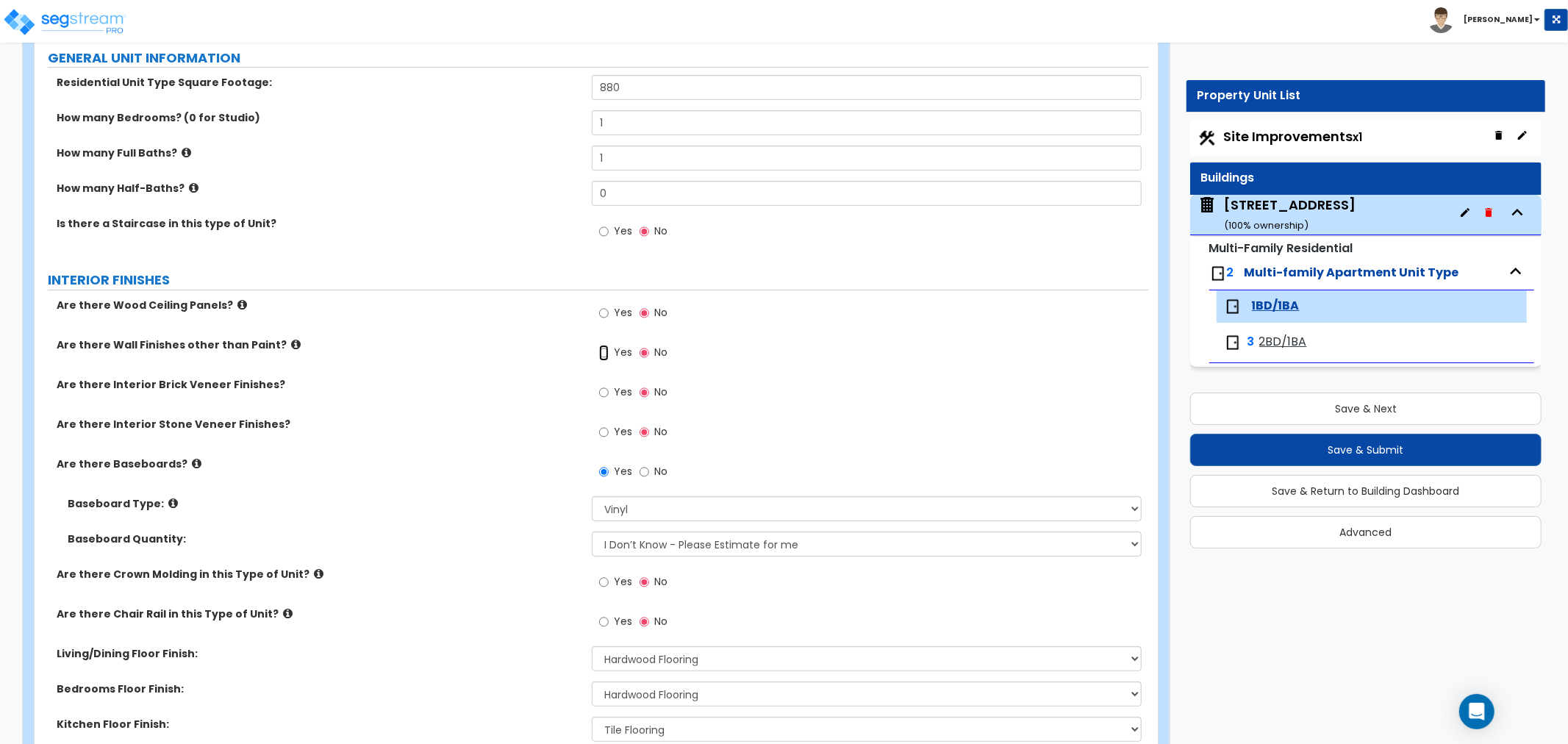
click at [599, 356] on input "Yes" at bounding box center [604, 352] width 9 height 16
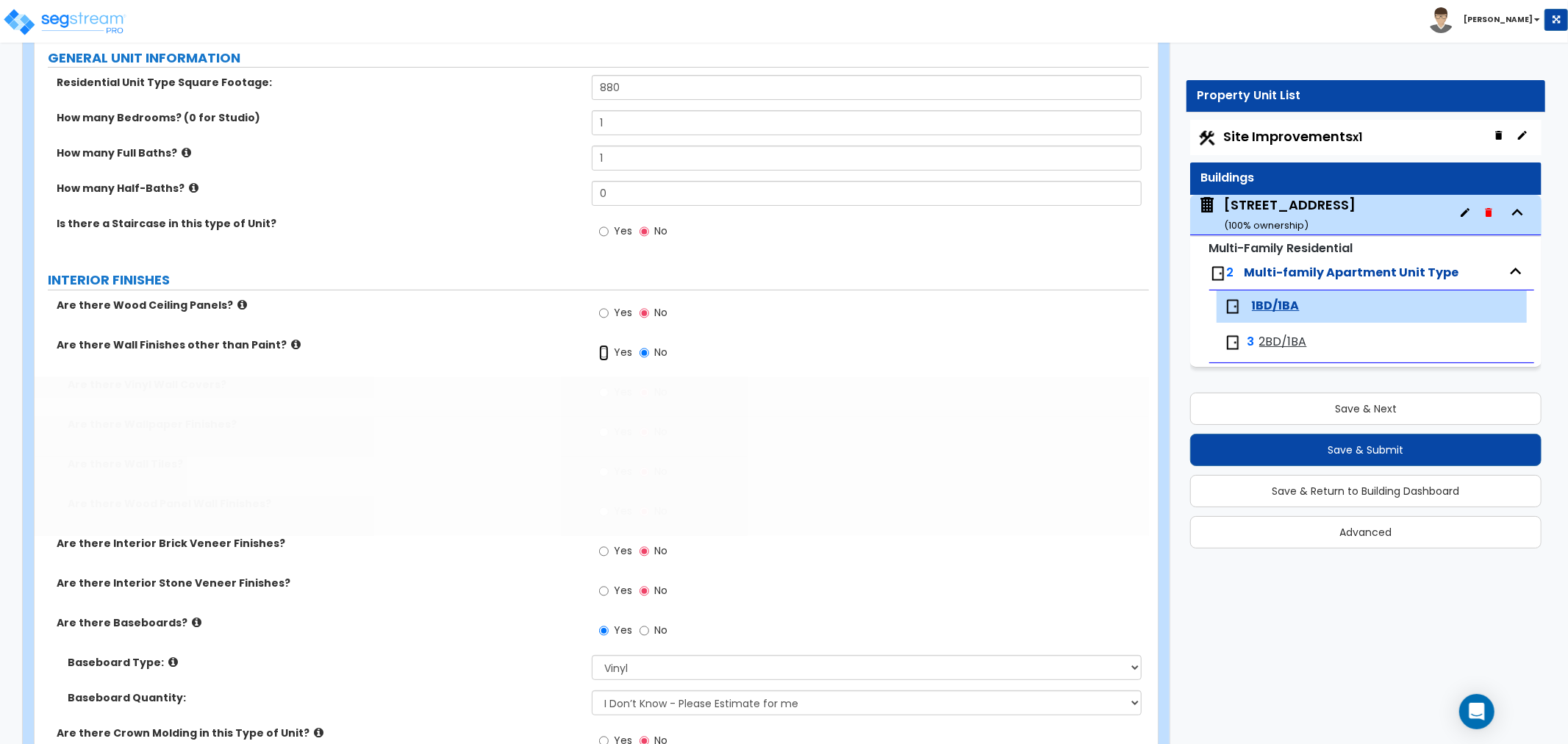
radio input "true"
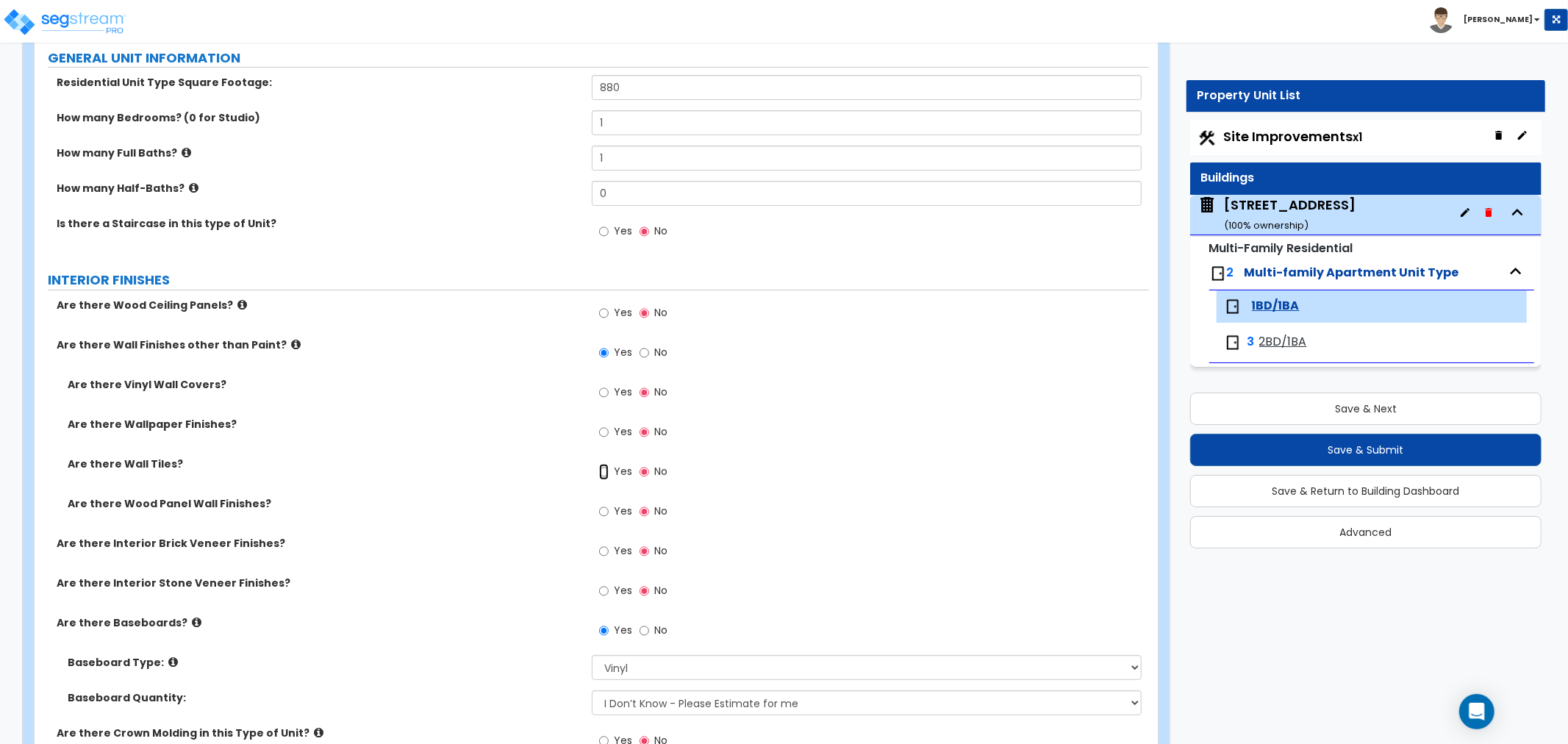
click at [600, 468] on input "Yes" at bounding box center [604, 472] width 9 height 16
radio input "true"
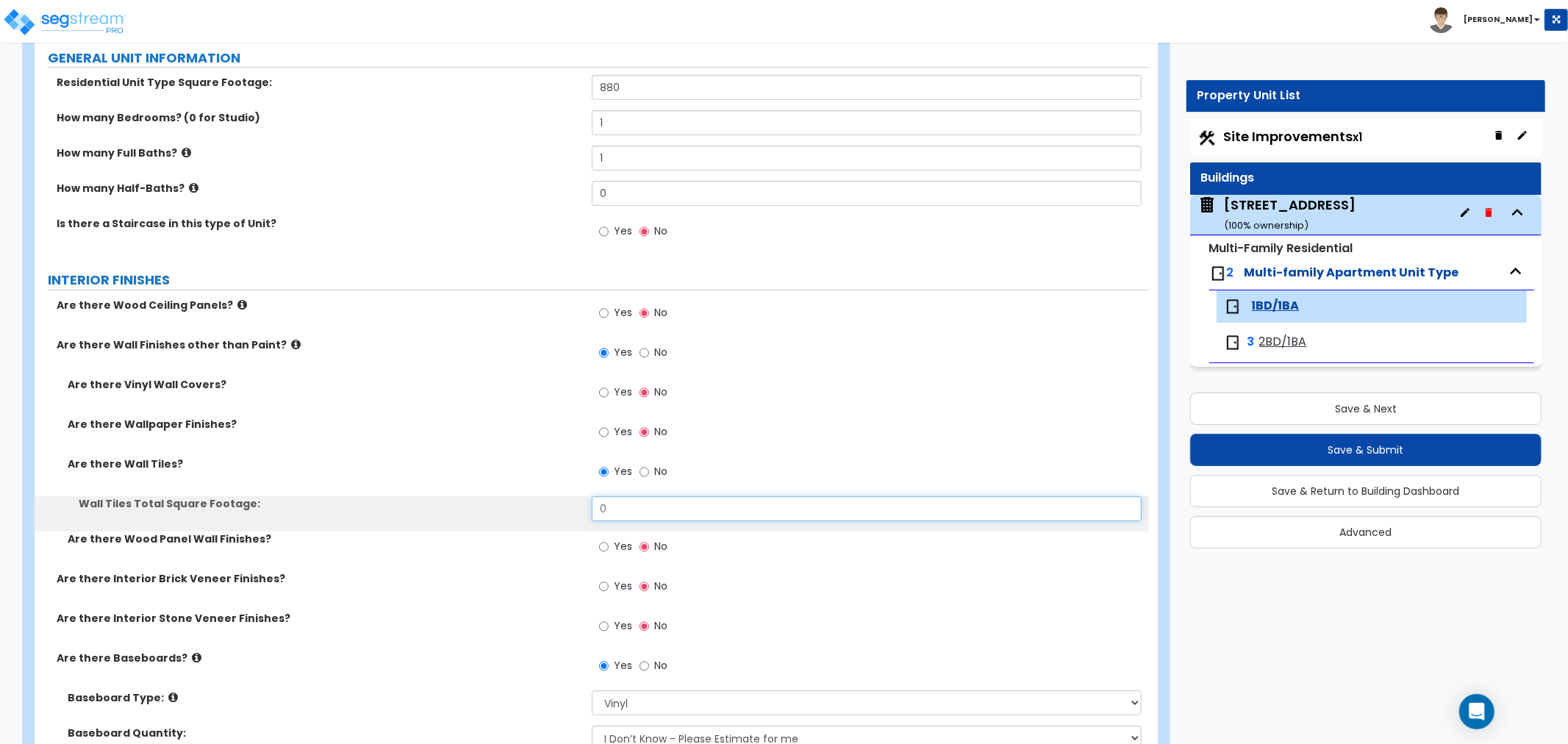
drag, startPoint x: 649, startPoint y: 505, endPoint x: 572, endPoint y: 506, distance: 77.0
click at [572, 506] on div "Wall Tiles Total Square Footage: 0" at bounding box center [592, 514] width 1115 height 35
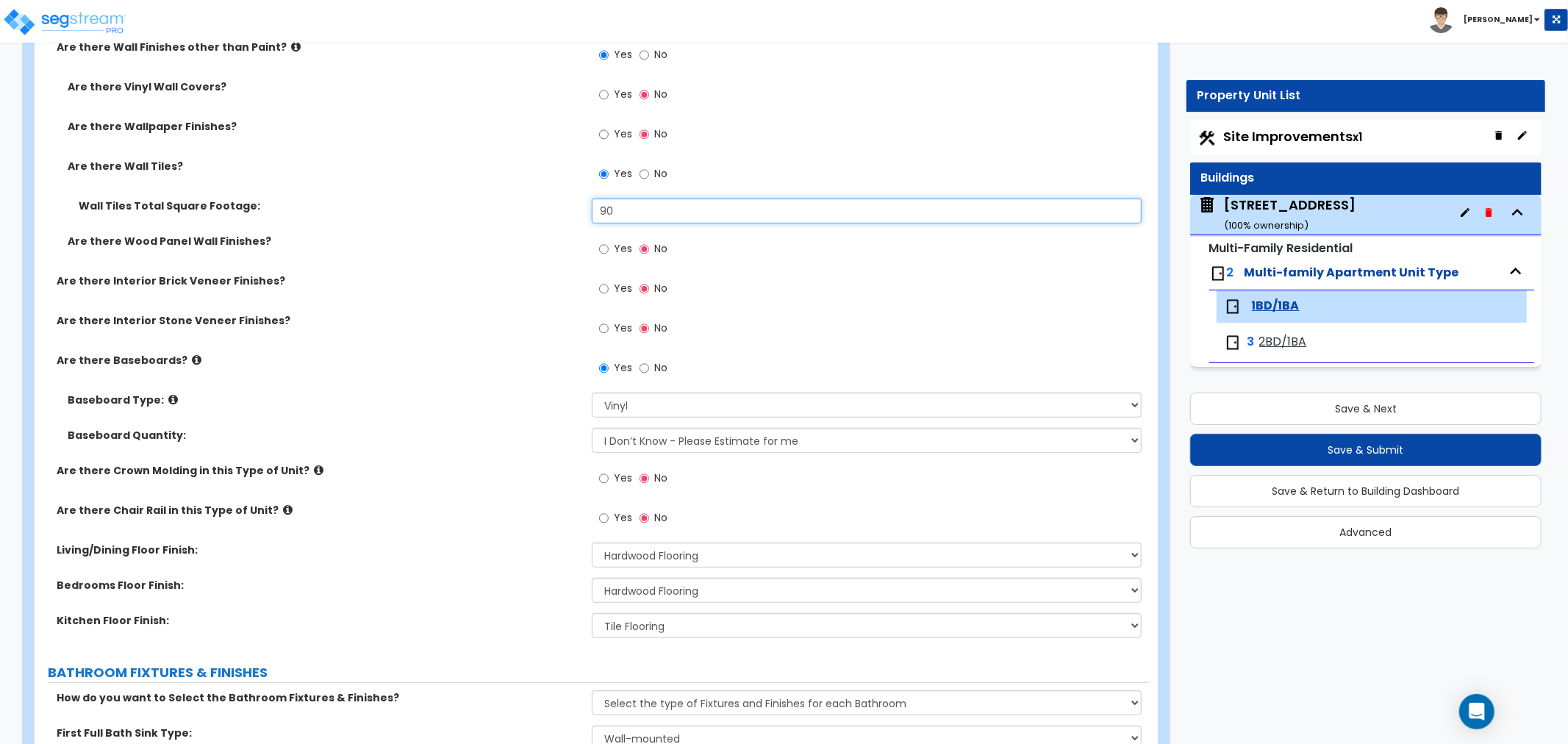
scroll to position [489, 0]
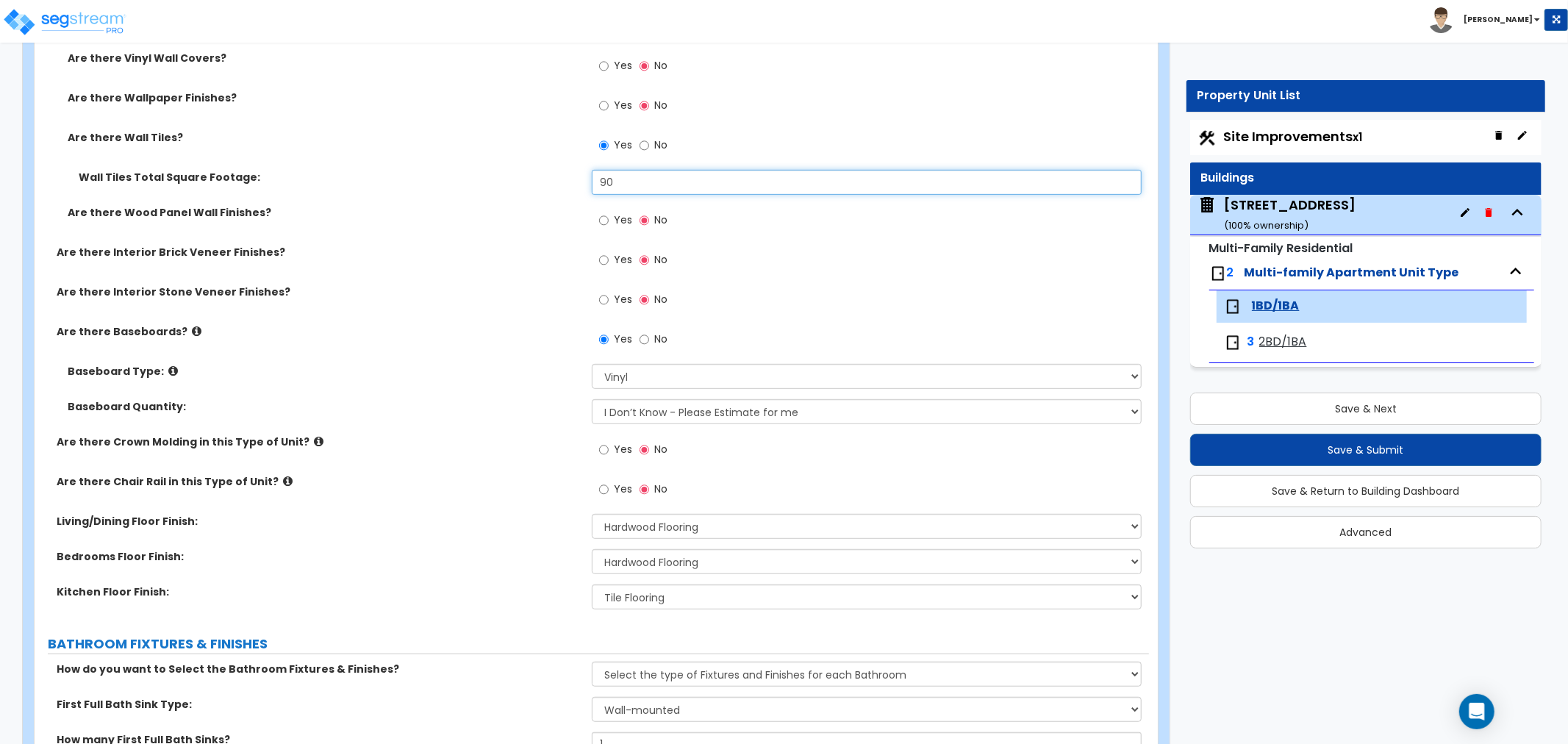
type input "90"
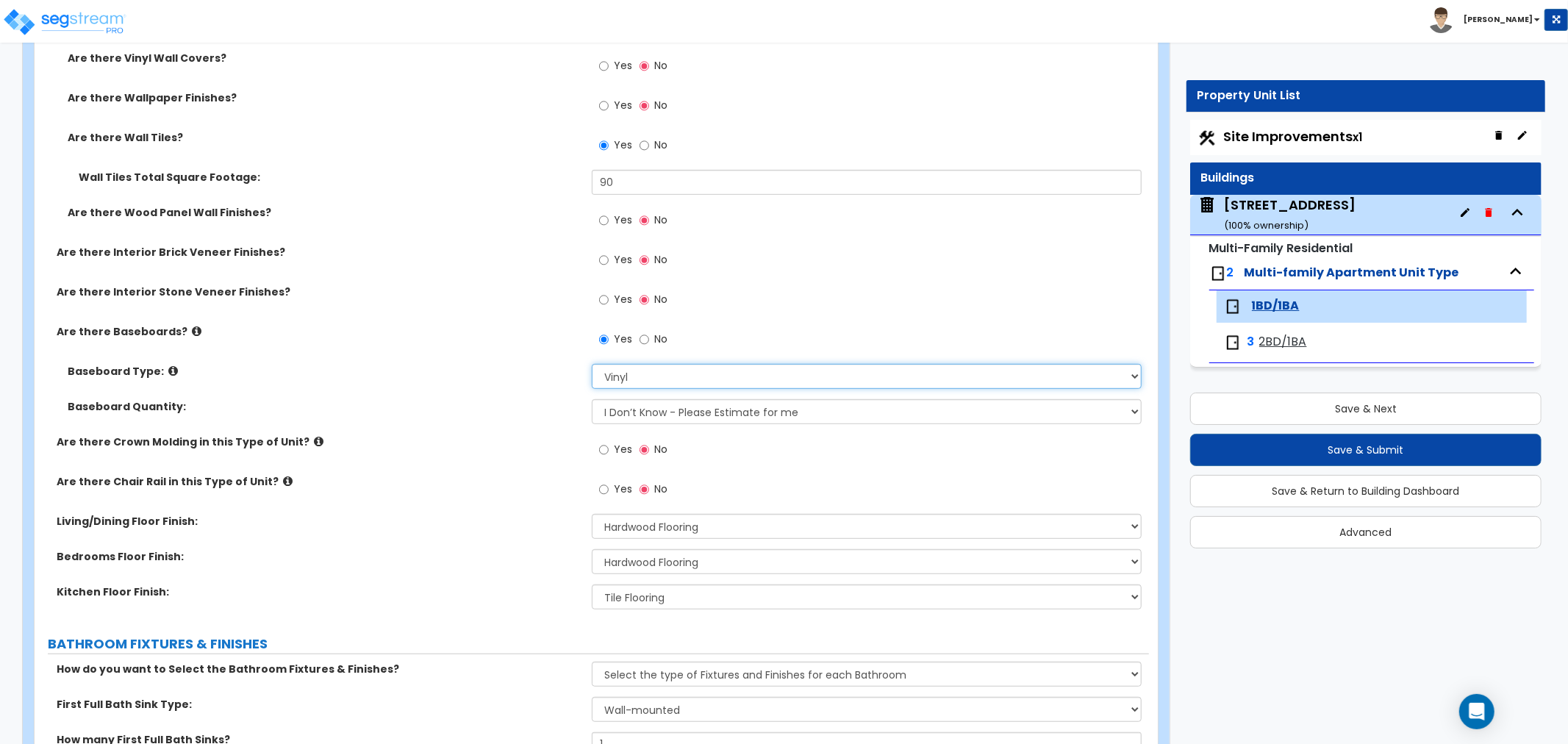
click at [614, 376] on select "Please Choose One Wood Vinyl Carpet Tile" at bounding box center [867, 377] width 550 height 25
select select "1"
click at [592, 364] on select "Please Choose One Wood Vinyl Carpet Tile" at bounding box center [867, 377] width 550 height 25
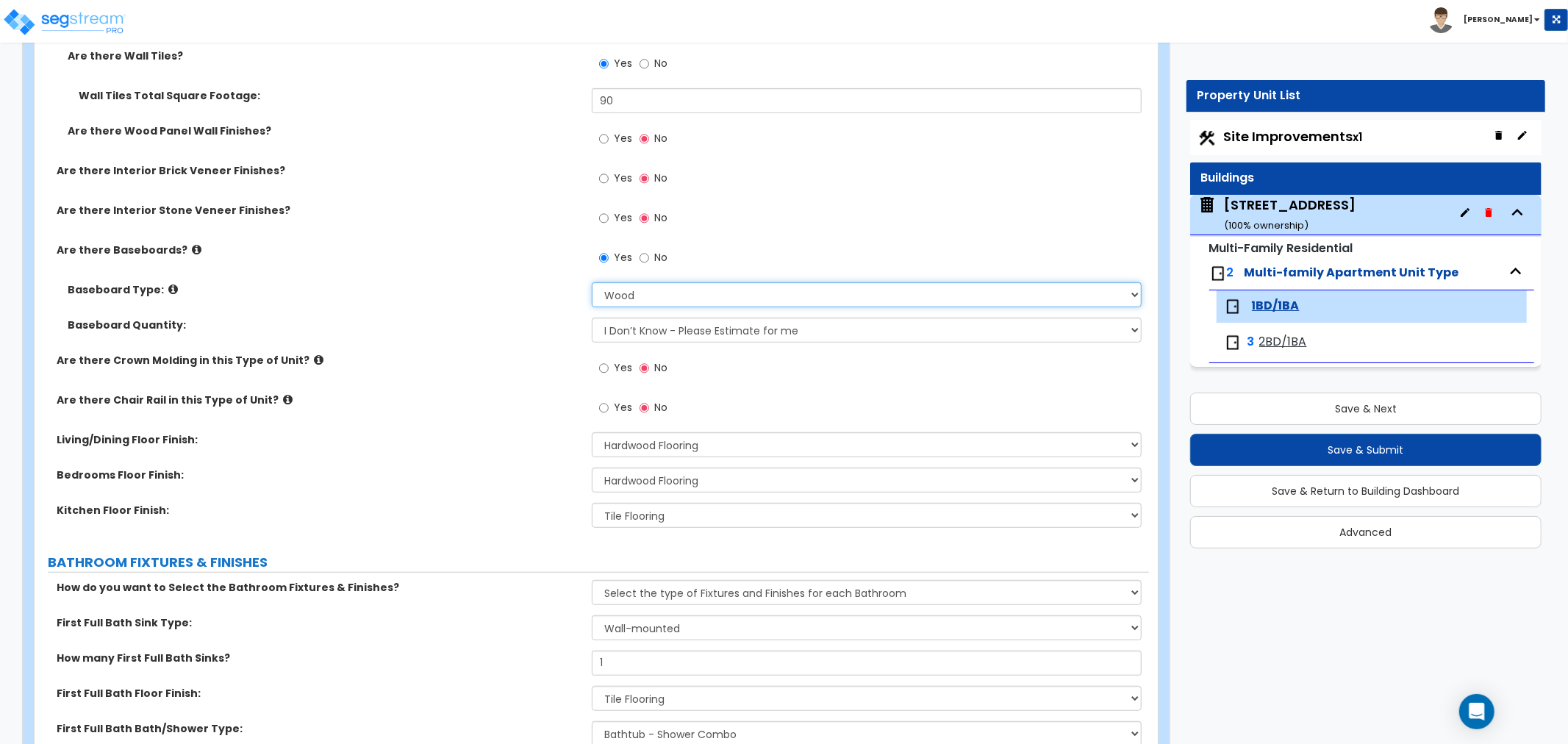
scroll to position [653, 0]
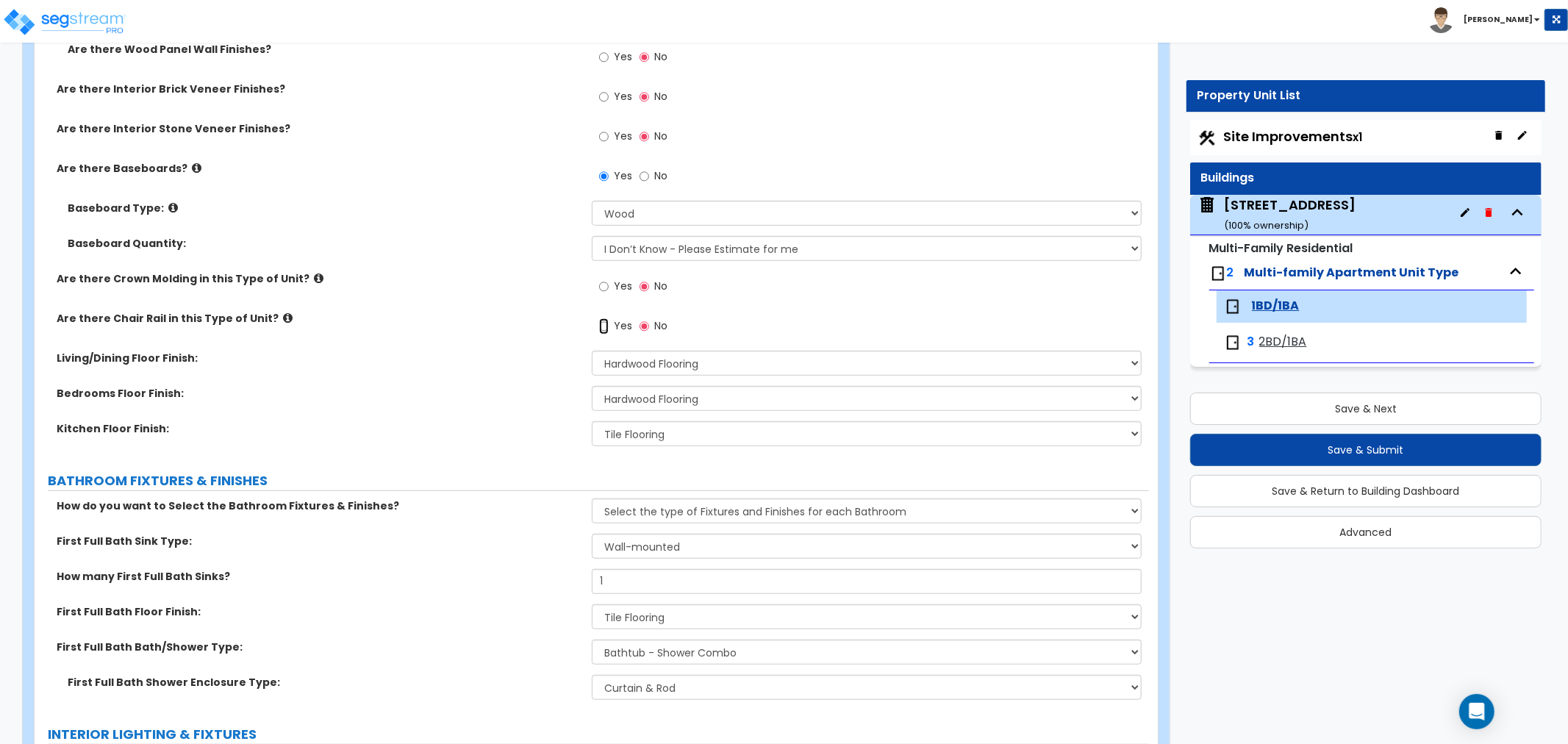
click at [600, 327] on input "Yes" at bounding box center [604, 327] width 9 height 16
radio input "true"
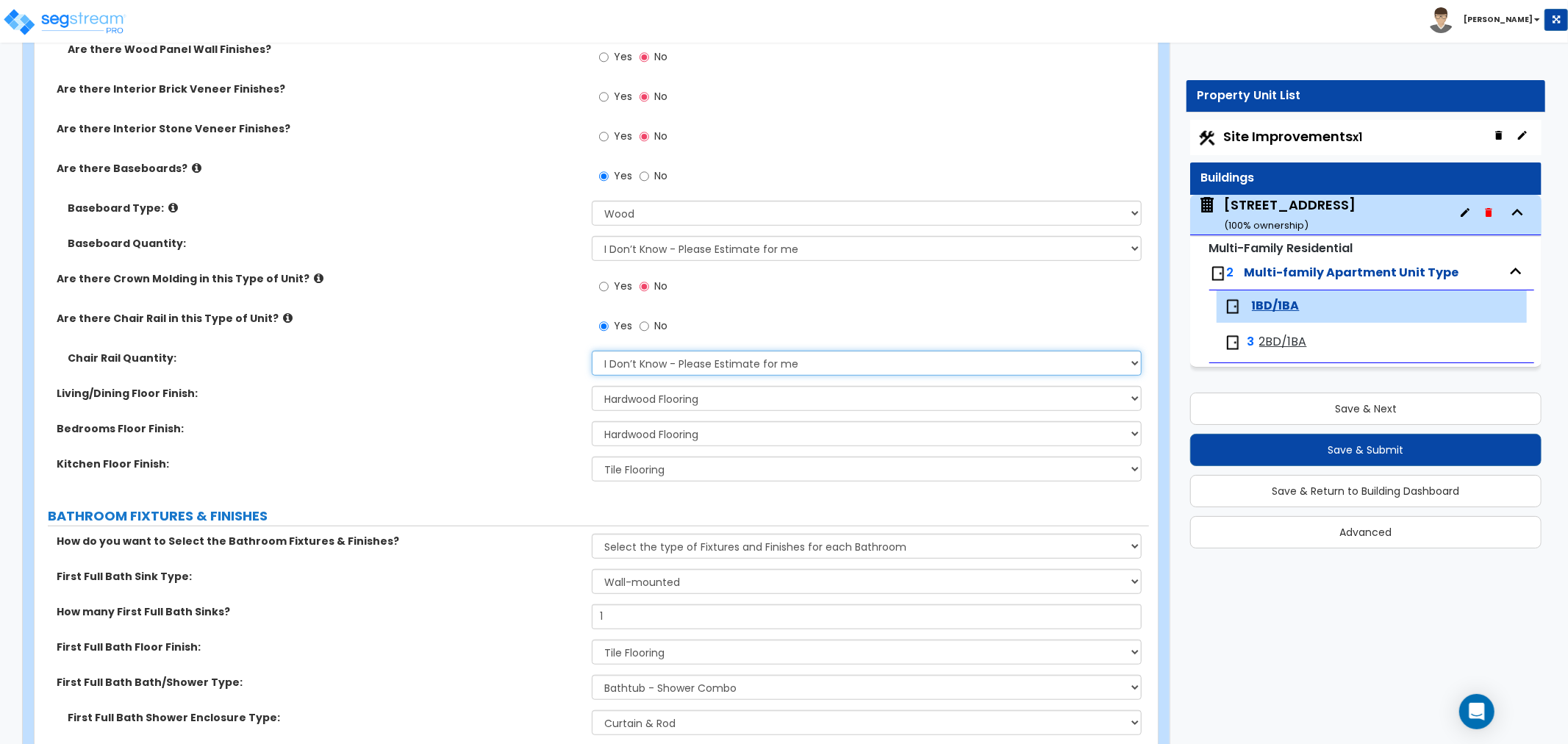
click at [627, 362] on select "I Don’t Know - Please Estimate for me I want to Enter the Linear Footage" at bounding box center [867, 363] width 550 height 25
select select "1"
click at [592, 351] on select "I Don’t Know - Please Estimate for me I want to Enter the Linear Footage" at bounding box center [867, 363] width 550 height 25
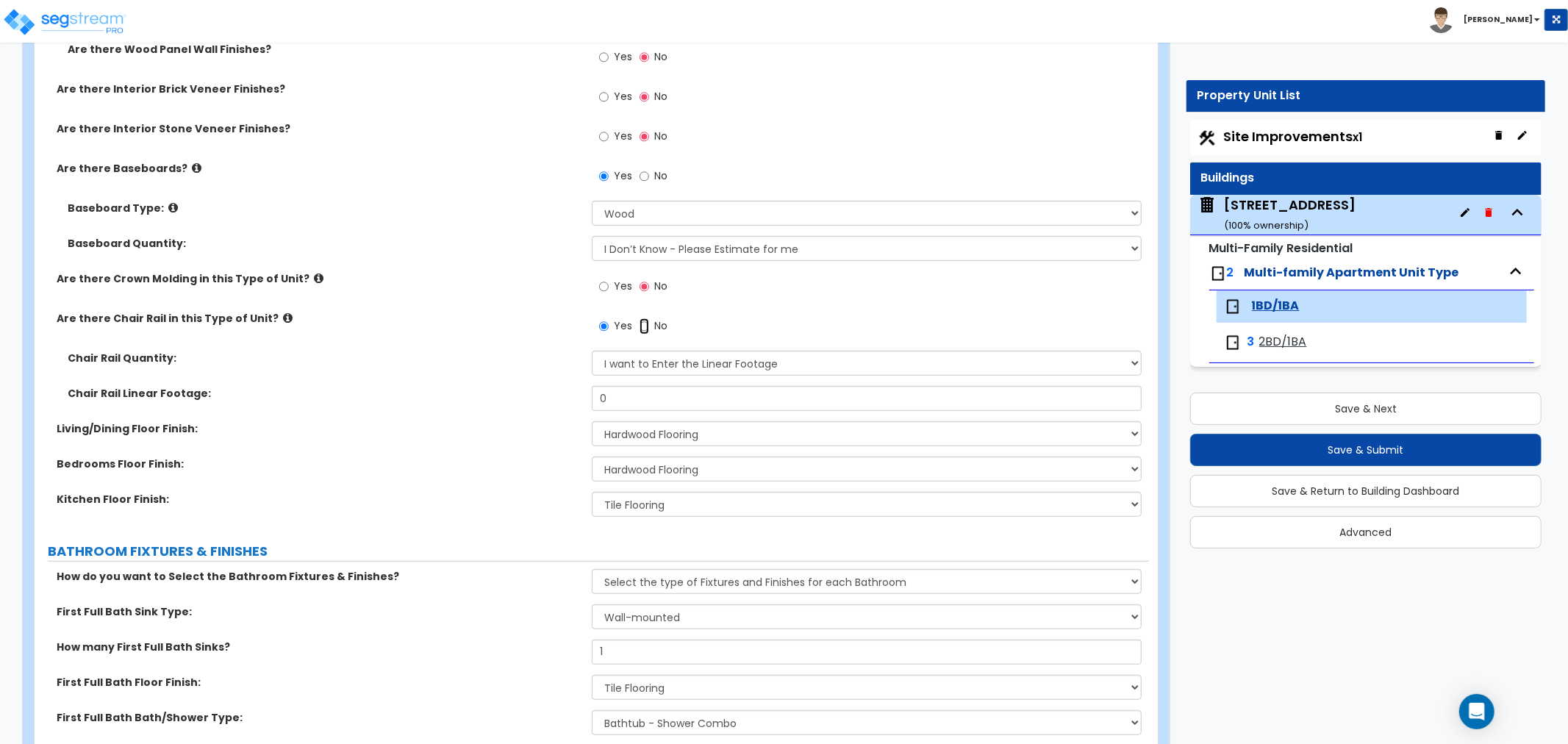
click at [642, 327] on input "No" at bounding box center [644, 327] width 9 height 16
radio input "false"
radio input "true"
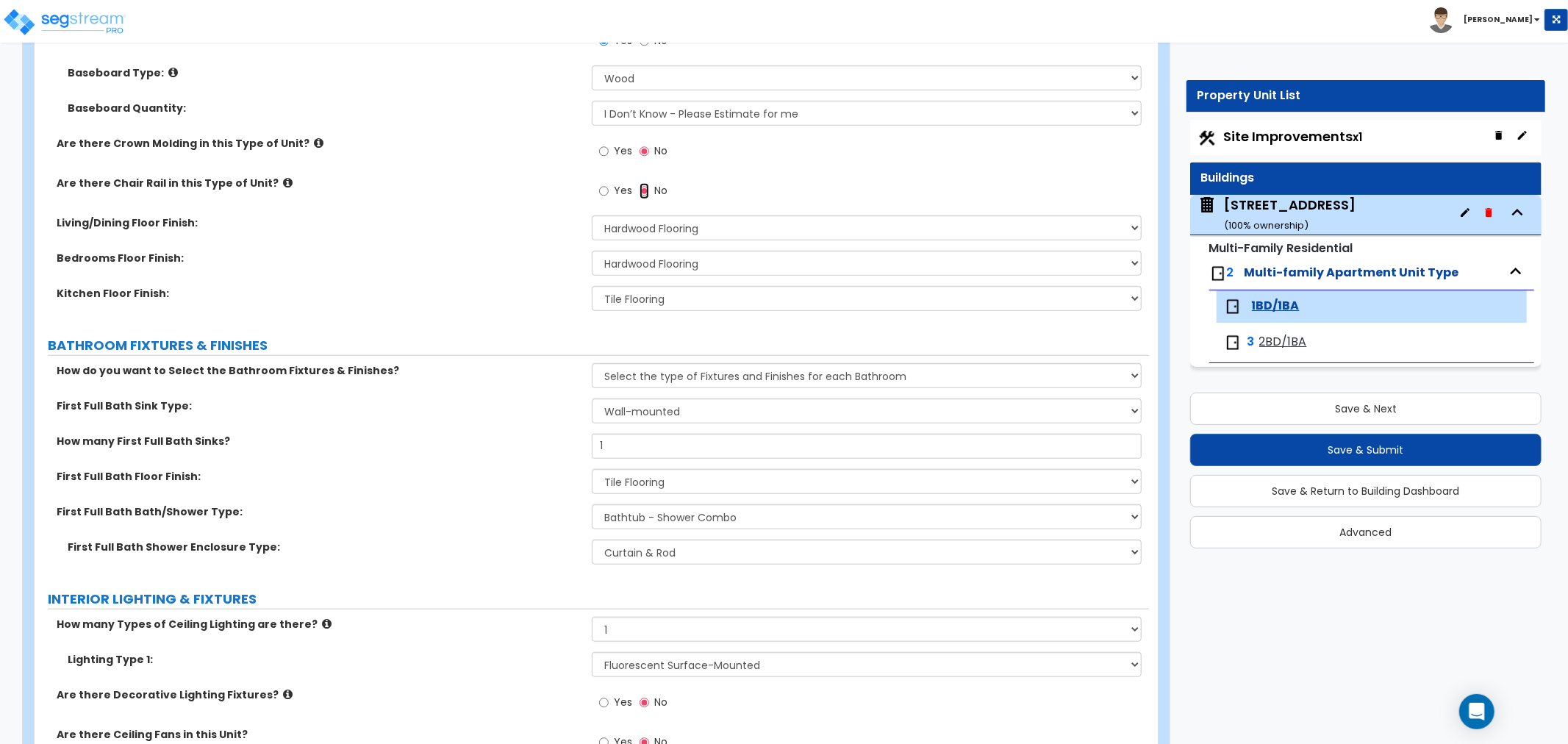
scroll to position [817, 0]
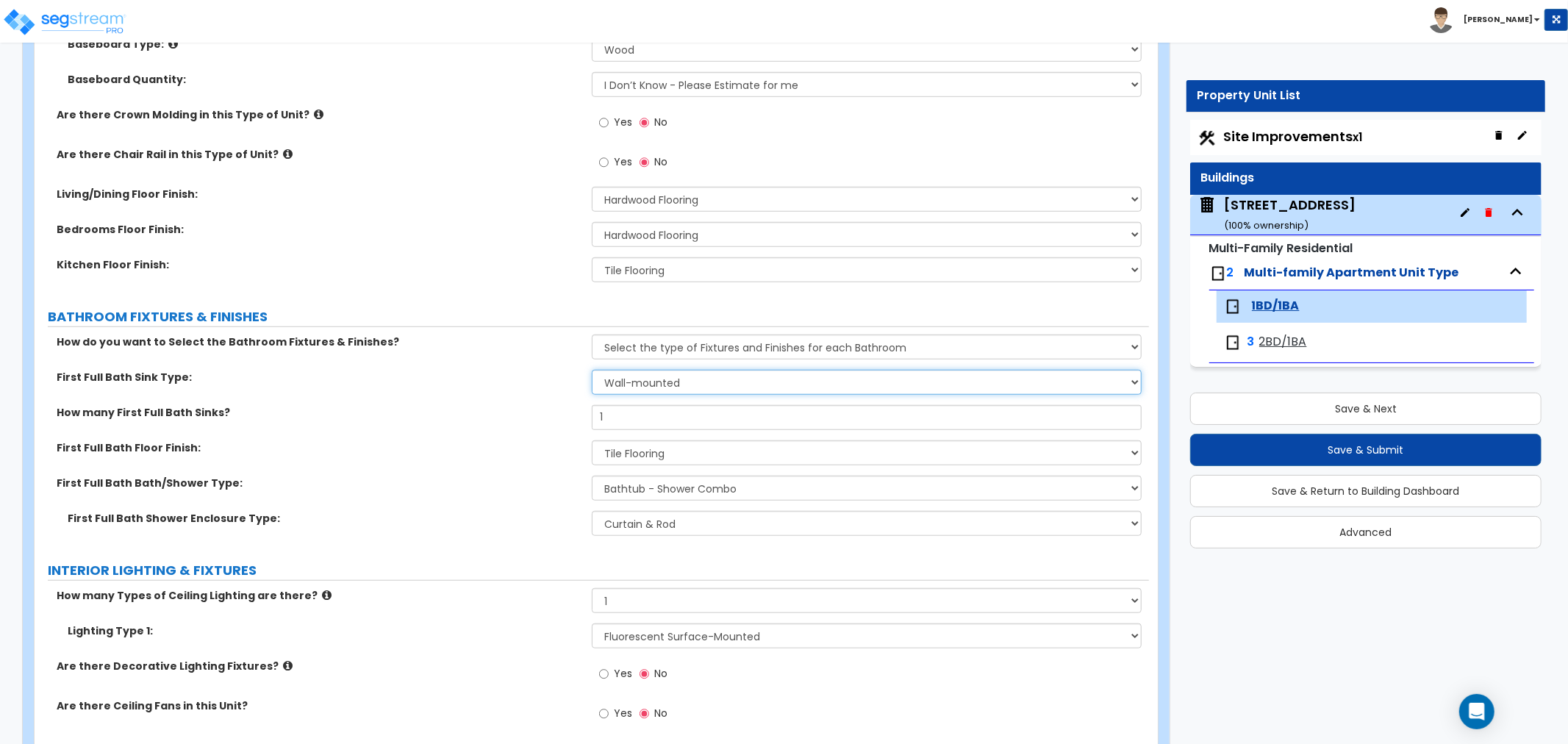
click at [653, 384] on select "Wall-mounted Pedestal-mounted Vanity-mounted" at bounding box center [867, 382] width 550 height 25
select select "2"
click at [592, 370] on select "Wall-mounted Pedestal-mounted Vanity-mounted" at bounding box center [867, 382] width 550 height 25
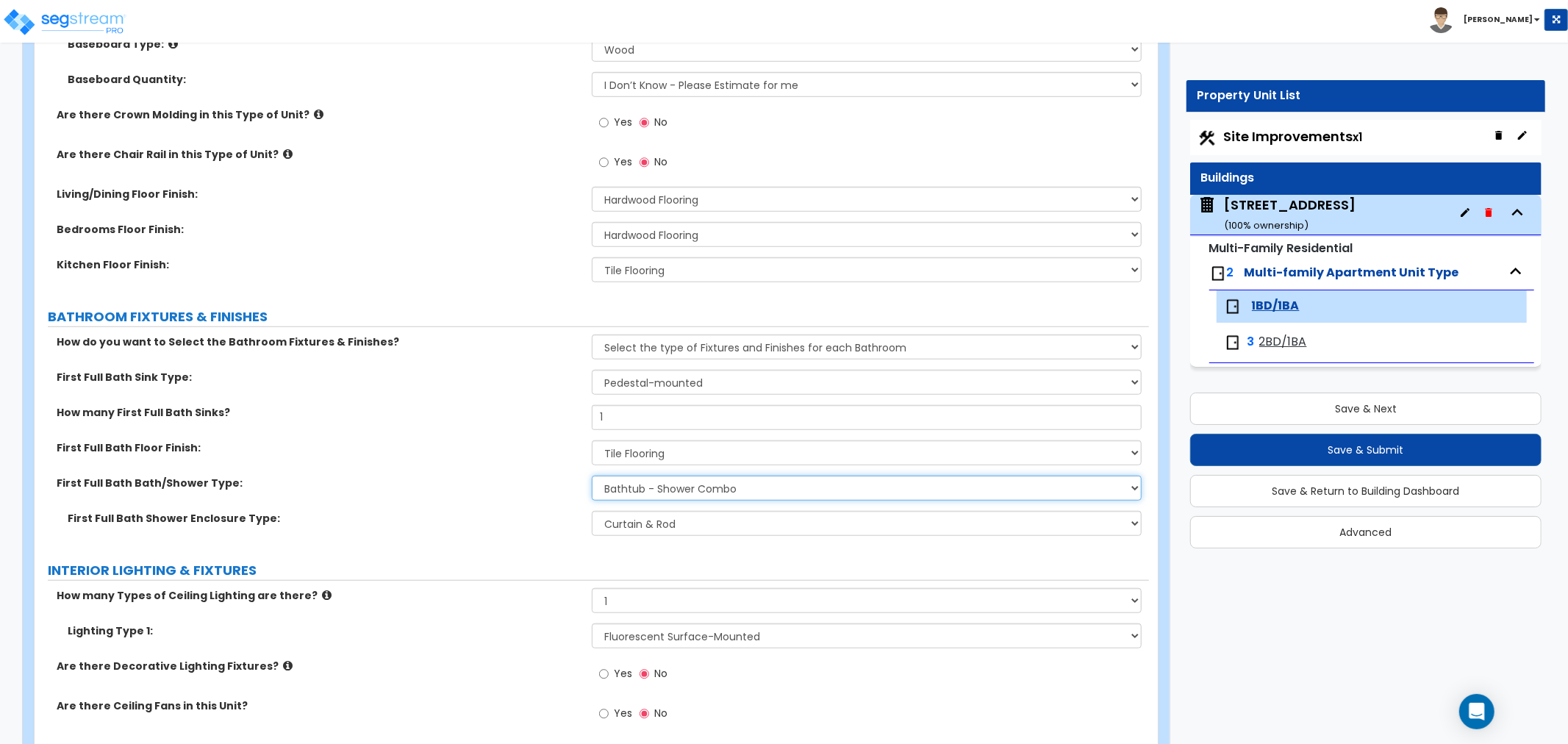
drag, startPoint x: 627, startPoint y: 482, endPoint x: 629, endPoint y: 489, distance: 7.3
click at [627, 482] on select "Please Choose One Standalone Shower Bathtub - Shower Combo" at bounding box center [867, 489] width 550 height 25
select select "1"
click at [592, 476] on select "Please Choose One Standalone Shower Bathtub - Shower Combo" at bounding box center [867, 489] width 550 height 25
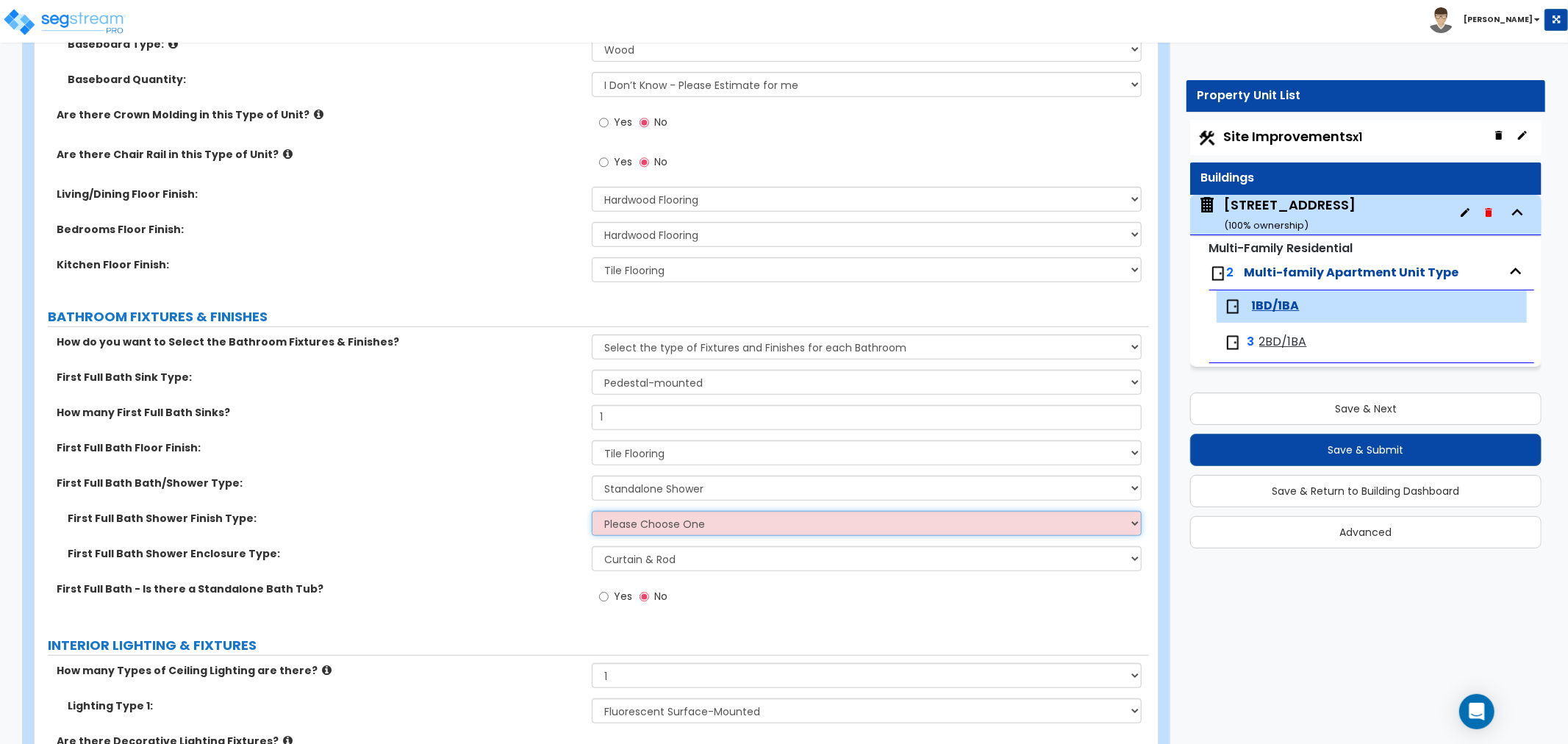
click at [619, 518] on select "Please Choose One Plastic Tile Stone" at bounding box center [867, 524] width 550 height 25
select select "2"
click at [592, 511] on select "Please Choose One Plastic Tile Stone" at bounding box center [867, 524] width 550 height 25
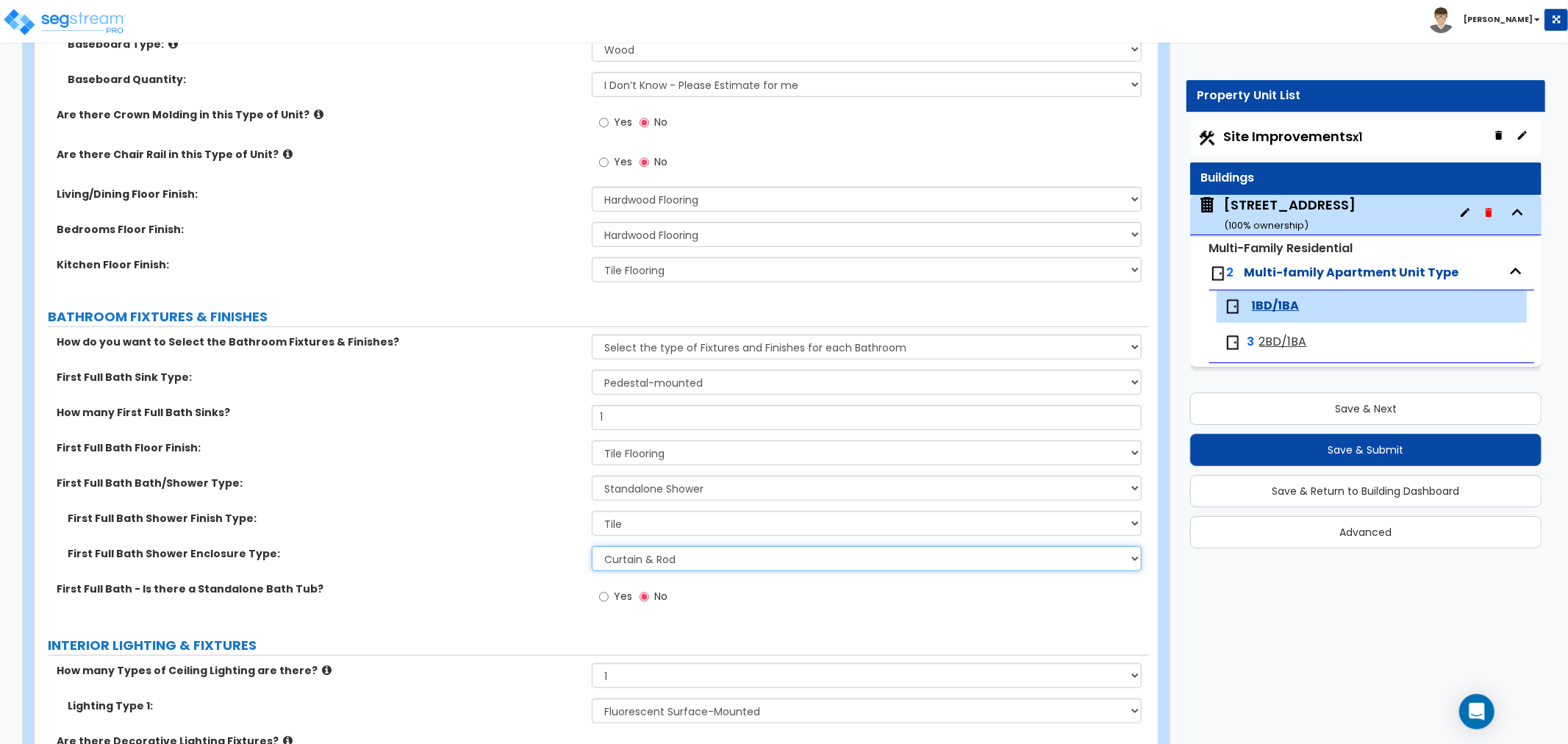
click at [622, 563] on select "Please Choose One Curtain & Rod Glass Sliding Doors Glass Hinged Doors" at bounding box center [867, 559] width 550 height 25
click at [592, 547] on select "Please Choose One Curtain & Rod Glass Sliding Doors Glass Hinged Doors" at bounding box center [867, 559] width 550 height 25
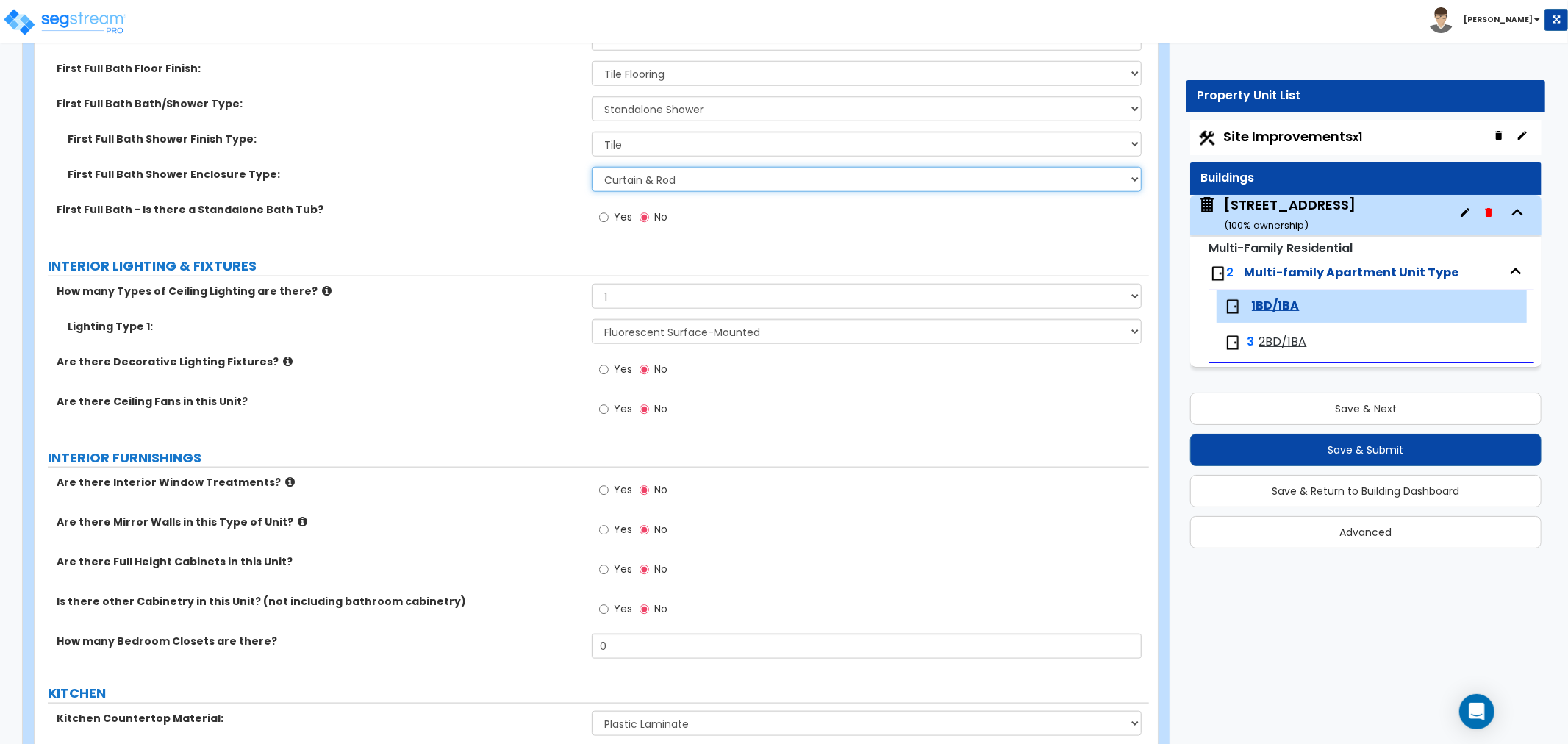
scroll to position [1226, 0]
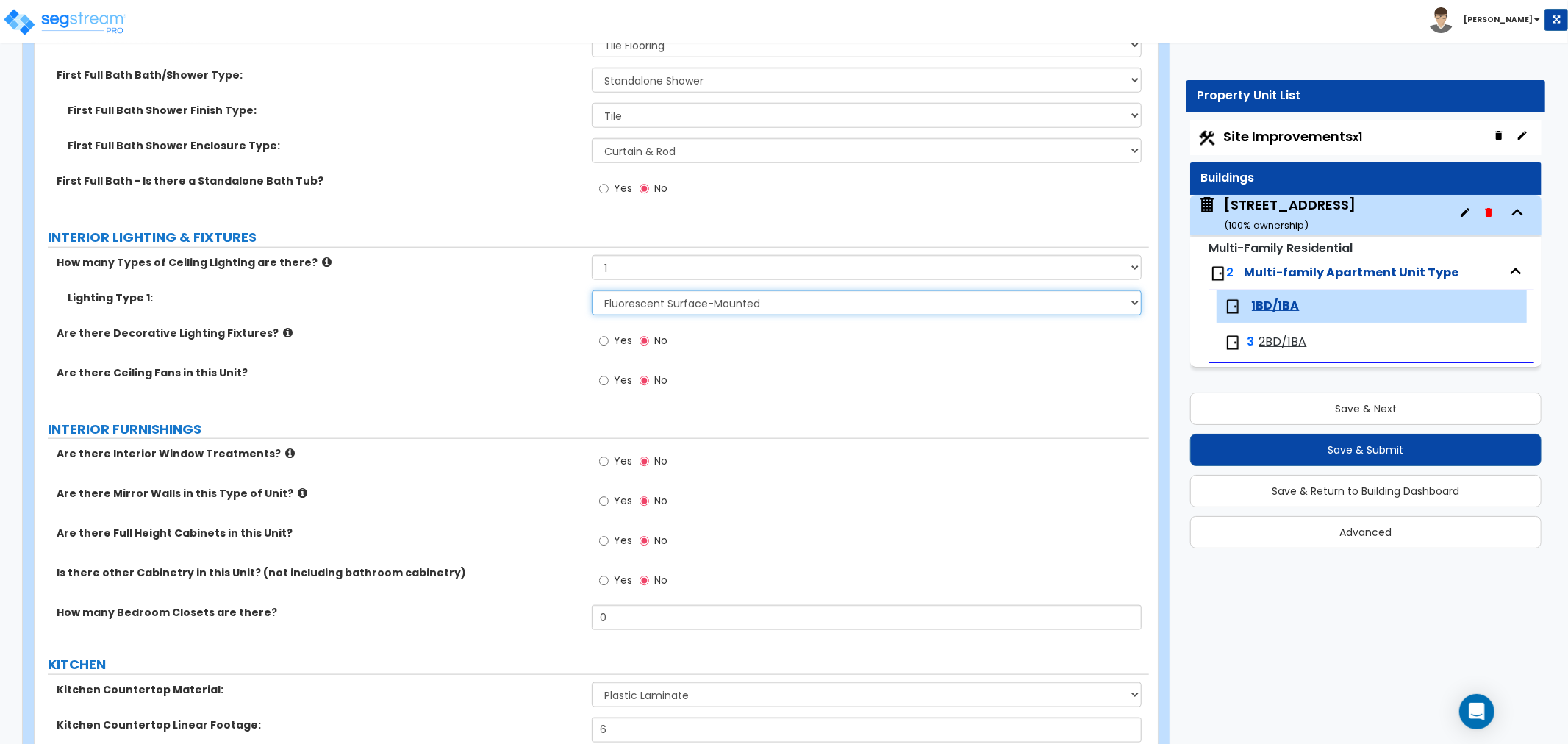
drag, startPoint x: 647, startPoint y: 302, endPoint x: 646, endPoint y: 309, distance: 7.1
click at [647, 302] on select "Please Choose One LED Surface-Mounted LED Recessed Fluorescent Surface-Mounted …" at bounding box center [867, 303] width 550 height 25
select select "5"
click at [592, 291] on select "Please Choose One LED Surface-Mounted LED Recessed Fluorescent Surface-Mounted …" at bounding box center [867, 303] width 550 height 25
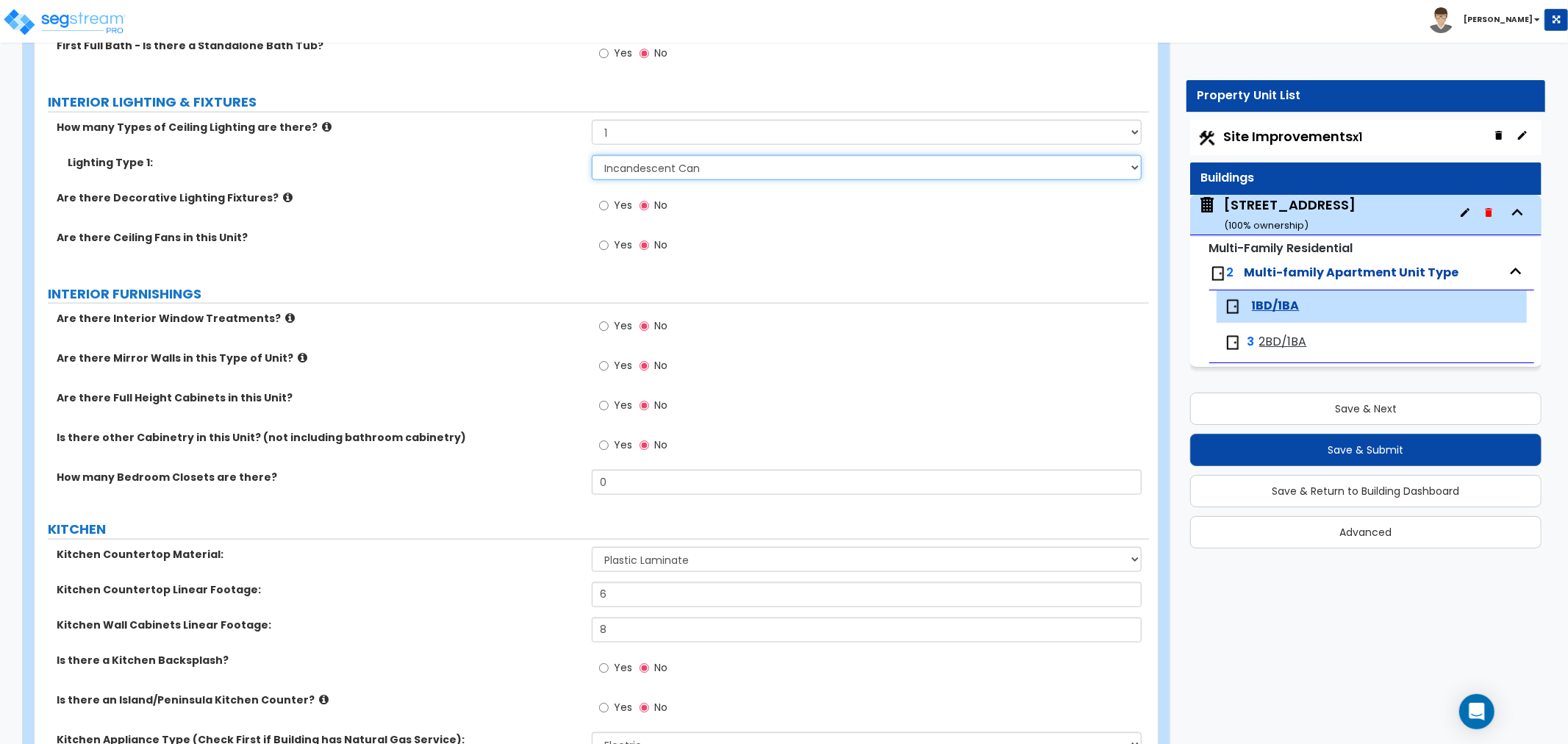
scroll to position [1389, 0]
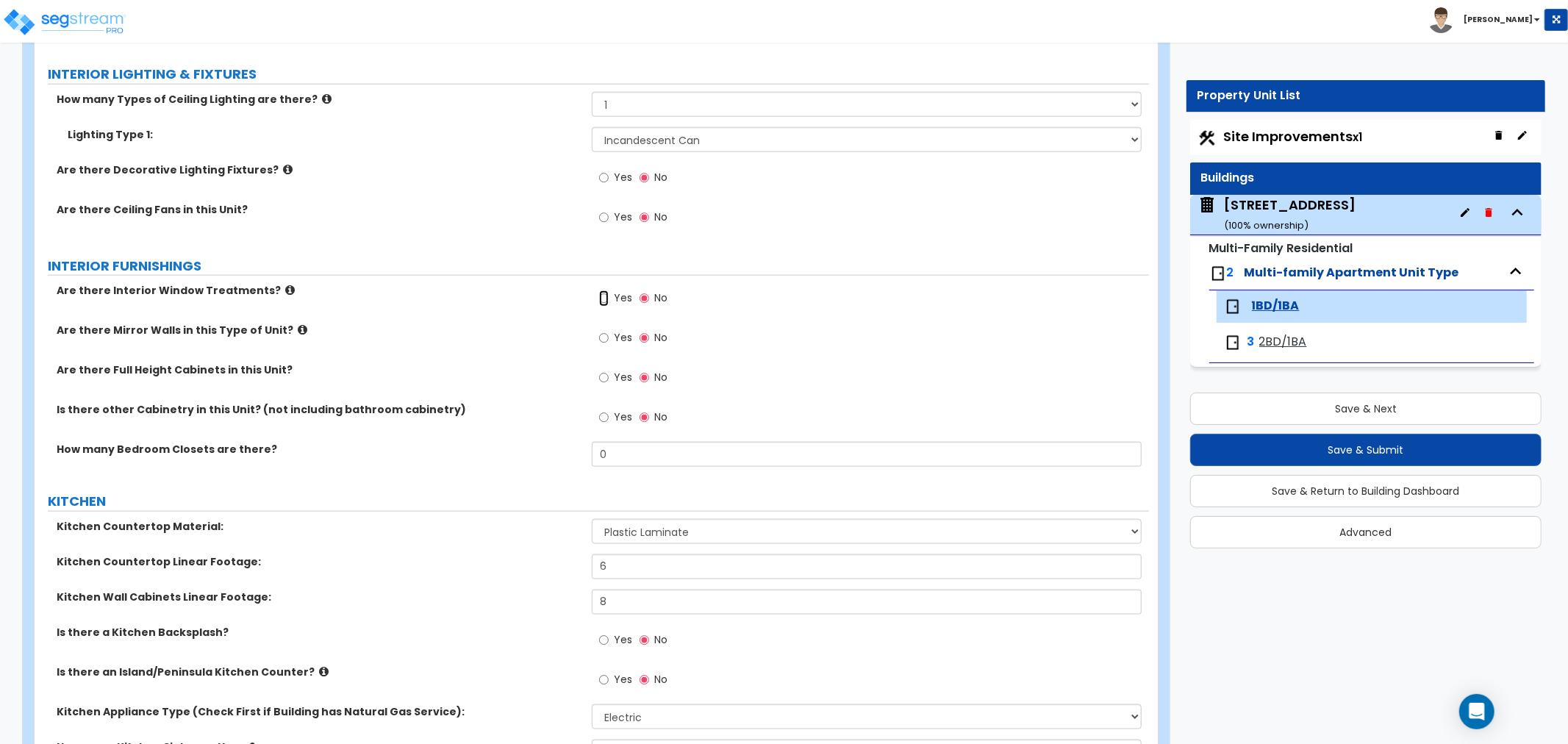
click at [607, 298] on input "Yes" at bounding box center [604, 298] width 9 height 16
radio input "true"
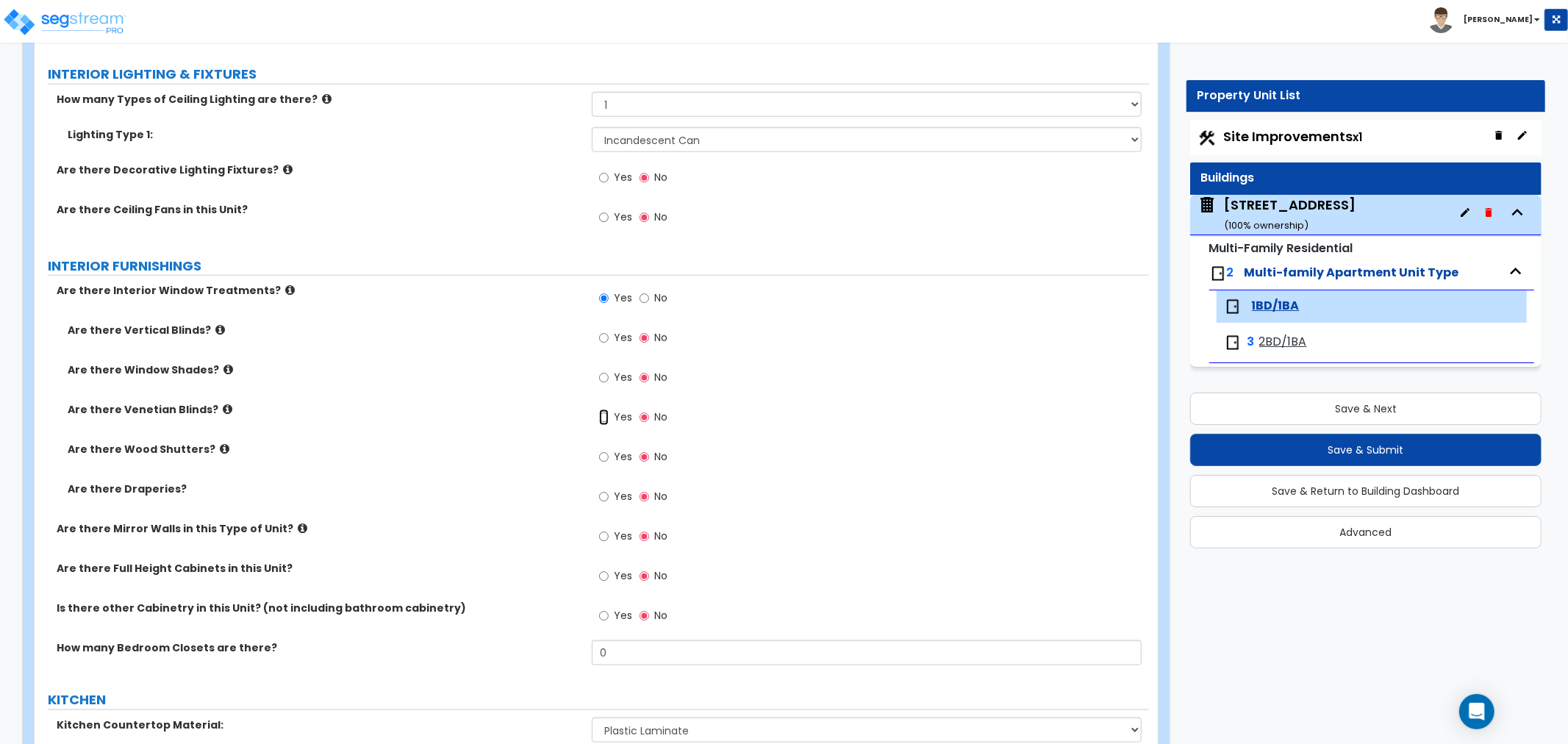
click at [600, 417] on input "Yes" at bounding box center [604, 417] width 9 height 16
radio input "true"
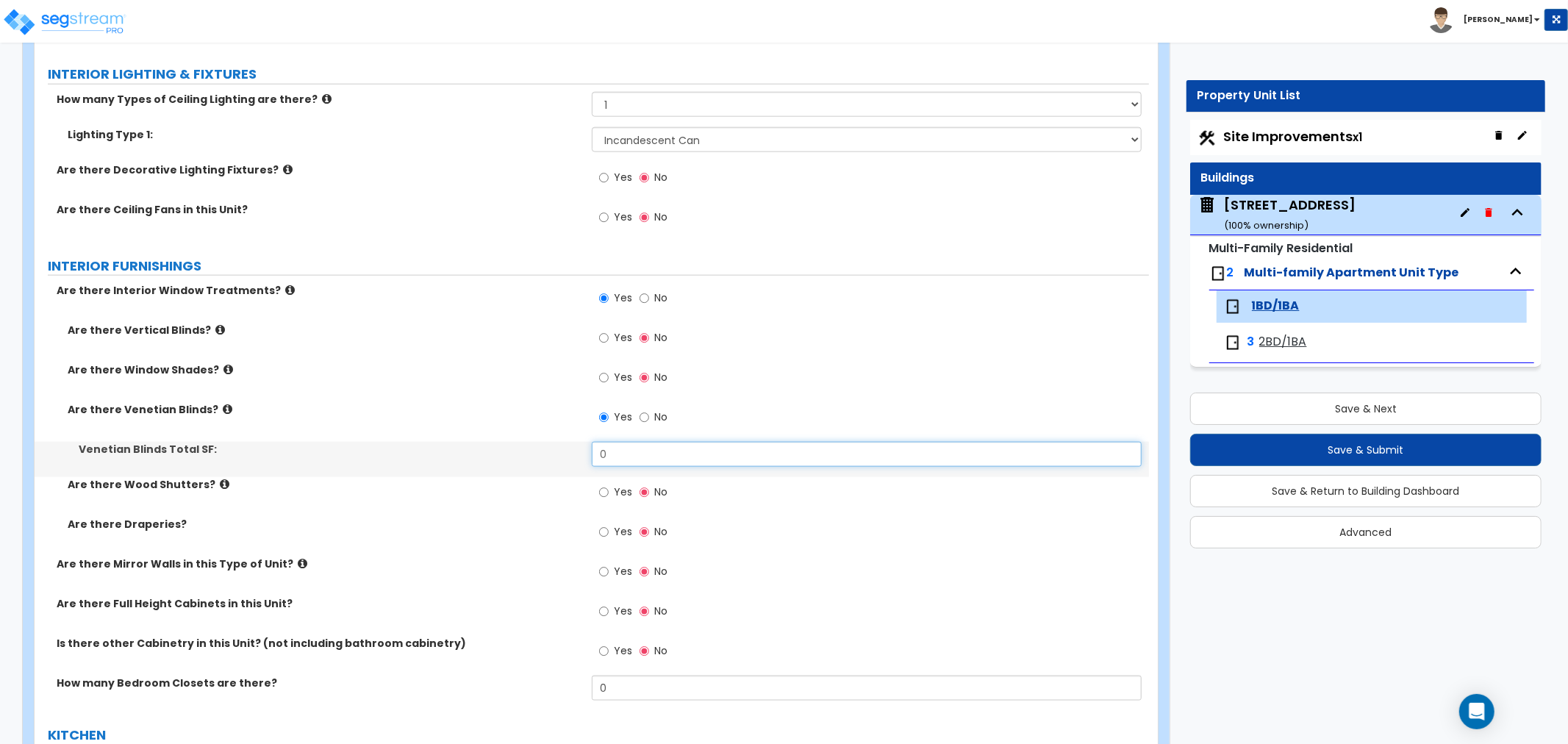
drag, startPoint x: 631, startPoint y: 450, endPoint x: 581, endPoint y: 450, distance: 50.0
click at [581, 450] on div "Venetian Blinds Total SF: 0" at bounding box center [592, 459] width 1115 height 35
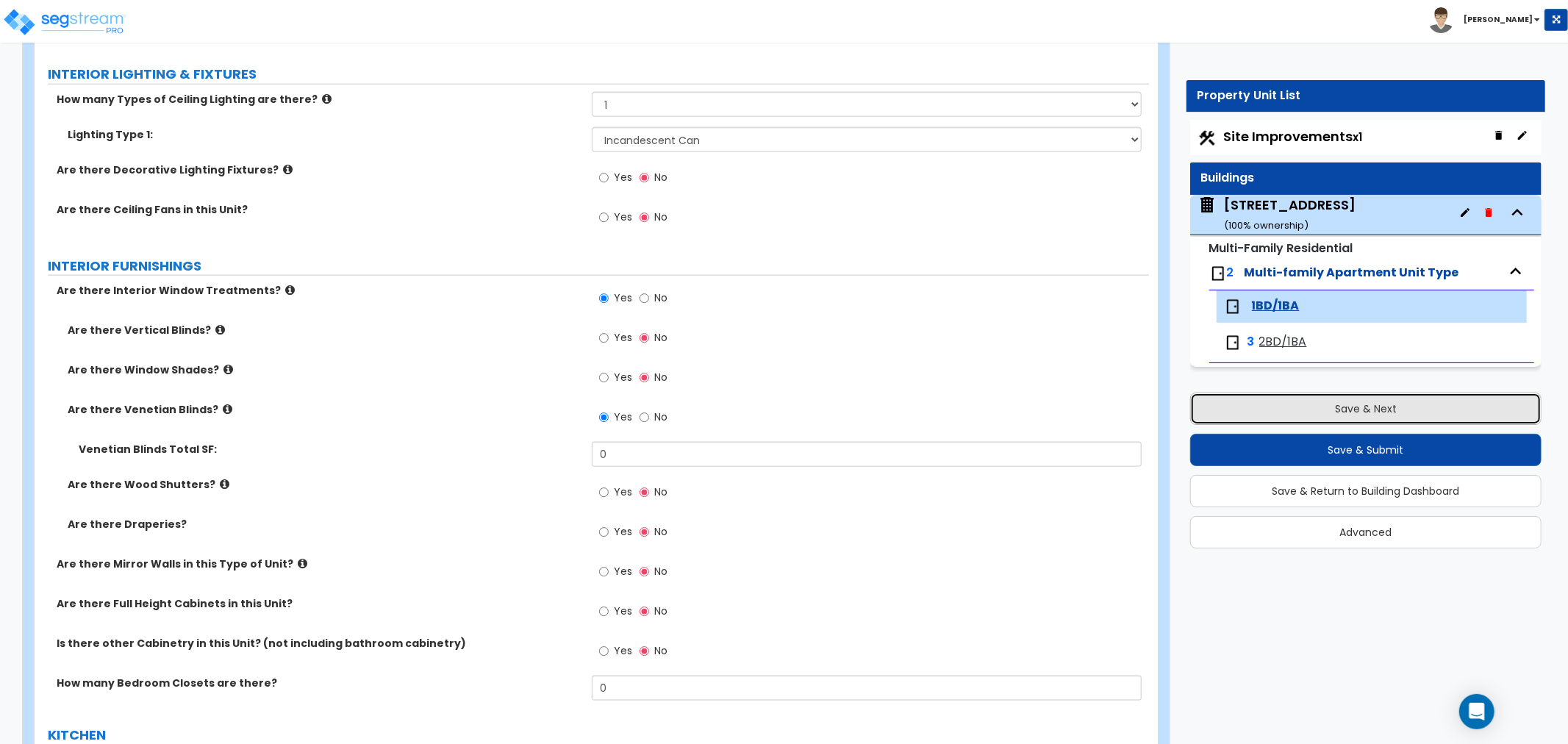
click at [1344, 406] on button "Save & Next" at bounding box center [1365, 408] width 351 height 32
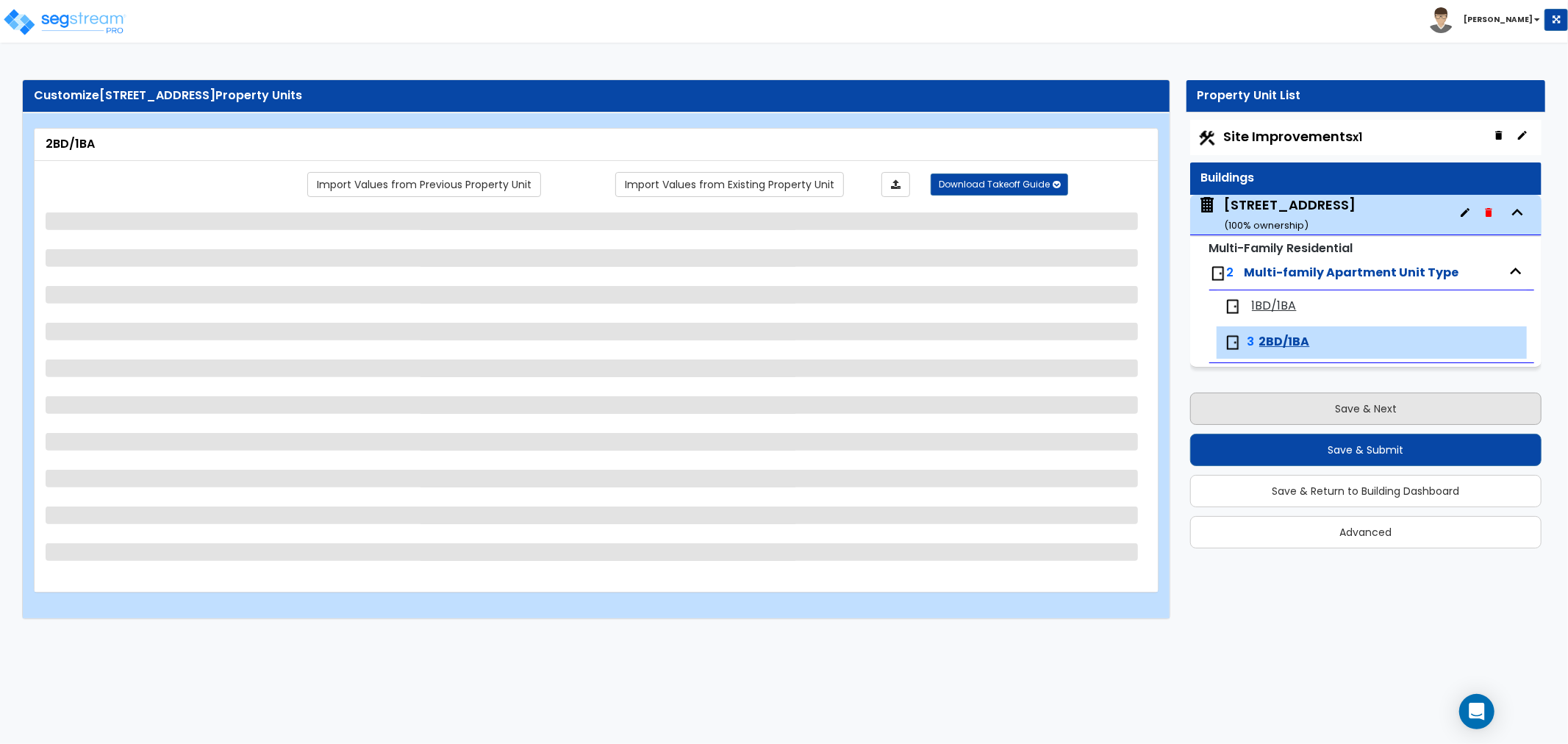
scroll to position [0, 0]
click at [1280, 213] on div "509 W 150th St ( 100 % ownership)" at bounding box center [1290, 215] width 132 height 38
select select "2"
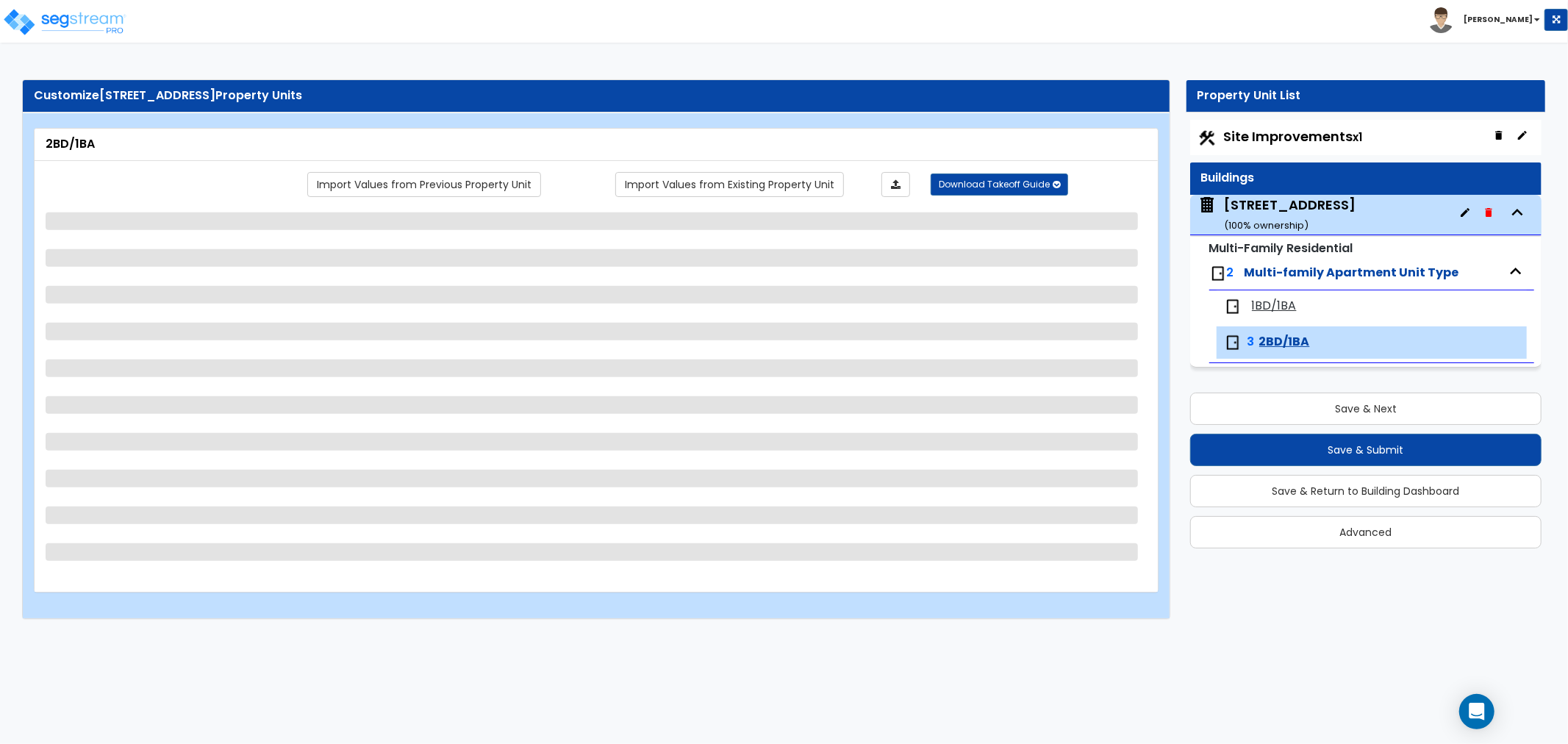
select select "1"
select select "3"
select select "1"
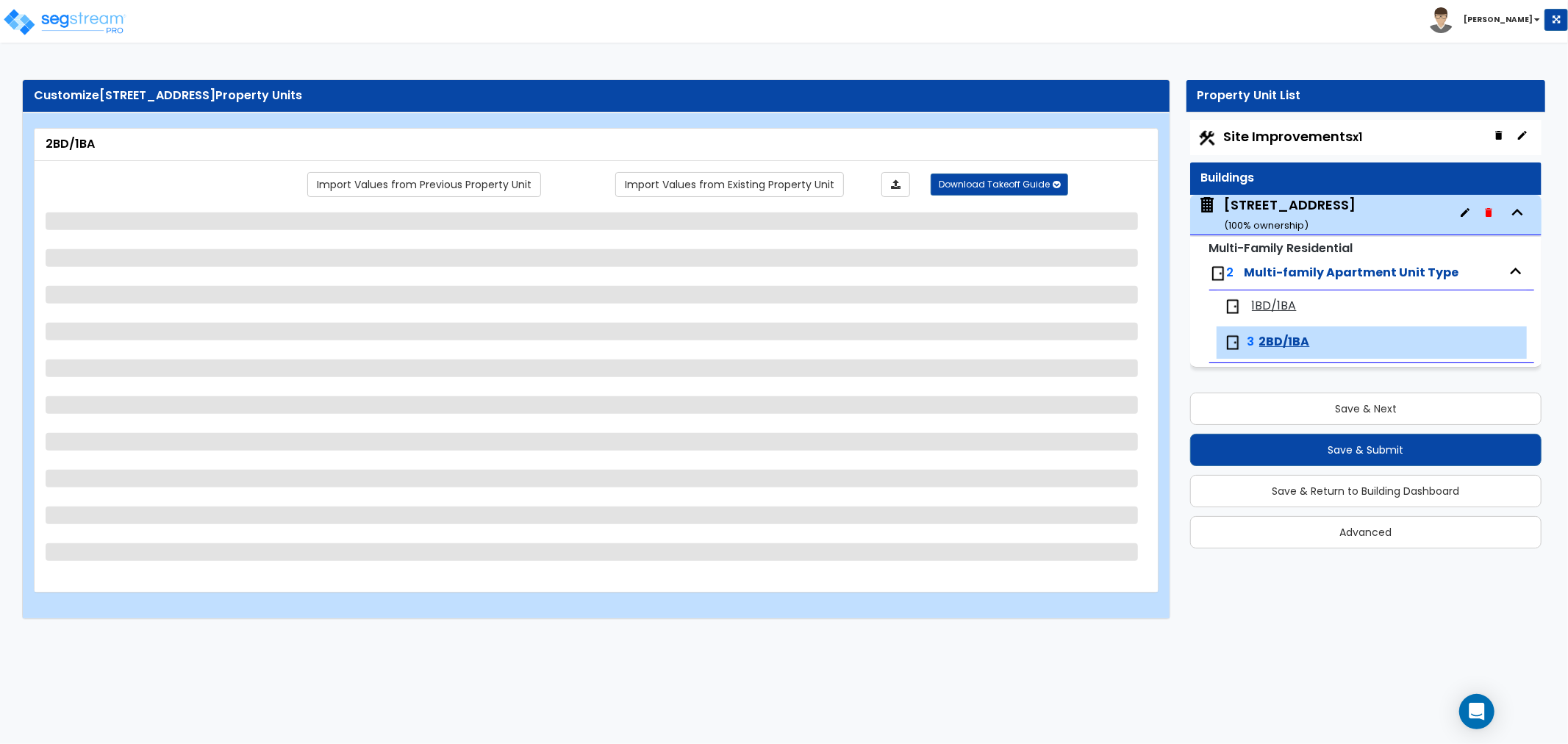
select select "2"
select select "1"
select select "3"
select select "1"
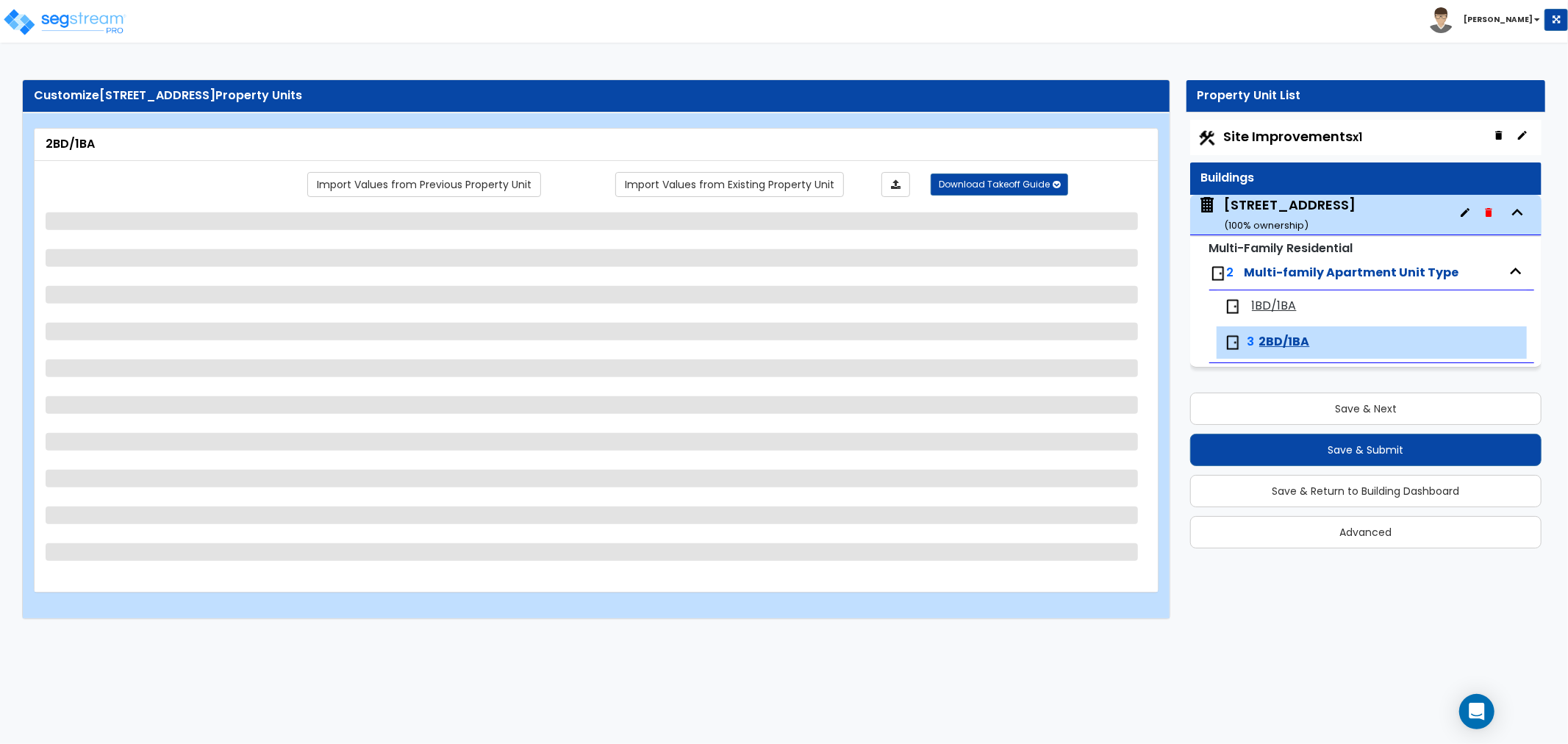
select select "1"
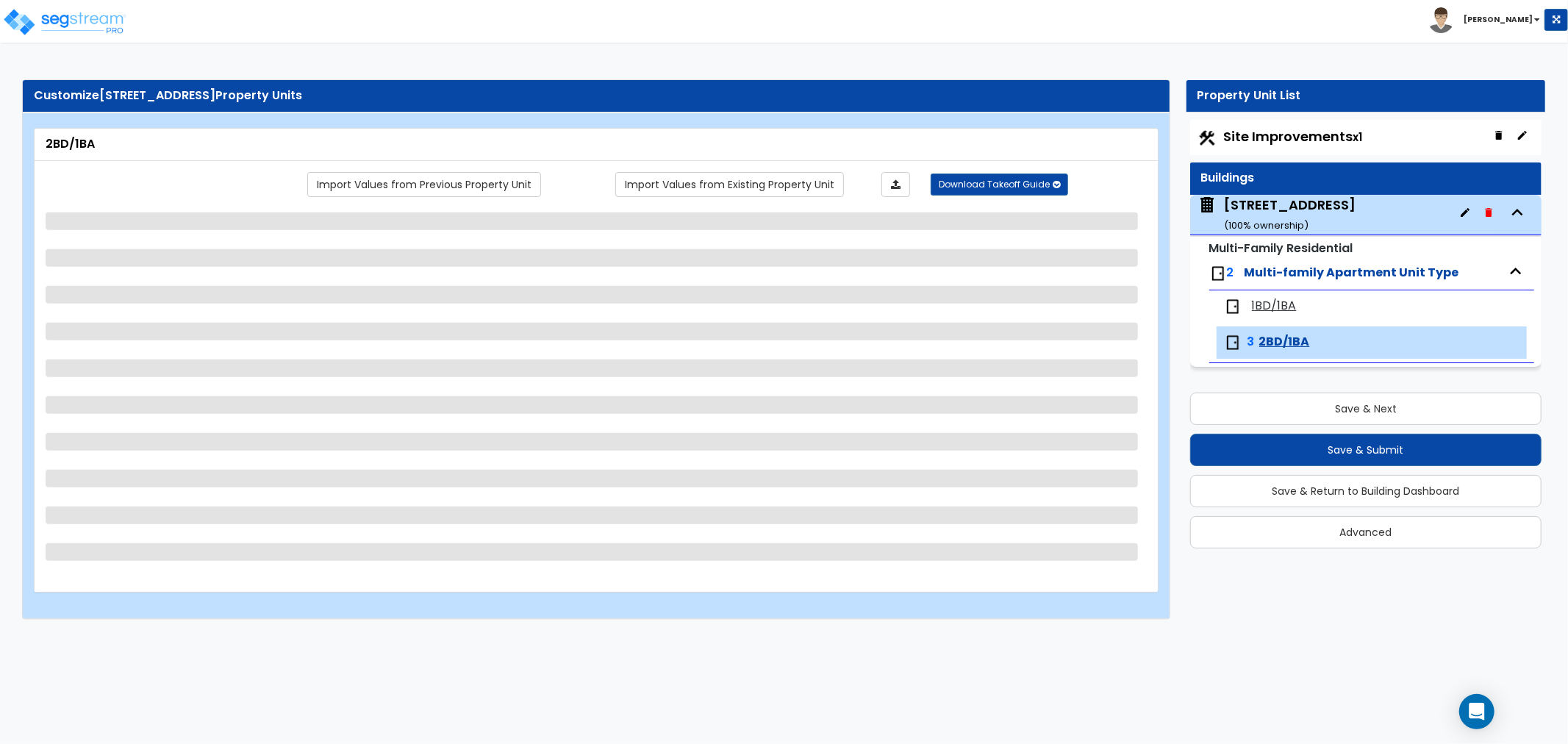
select select "3"
select select "1"
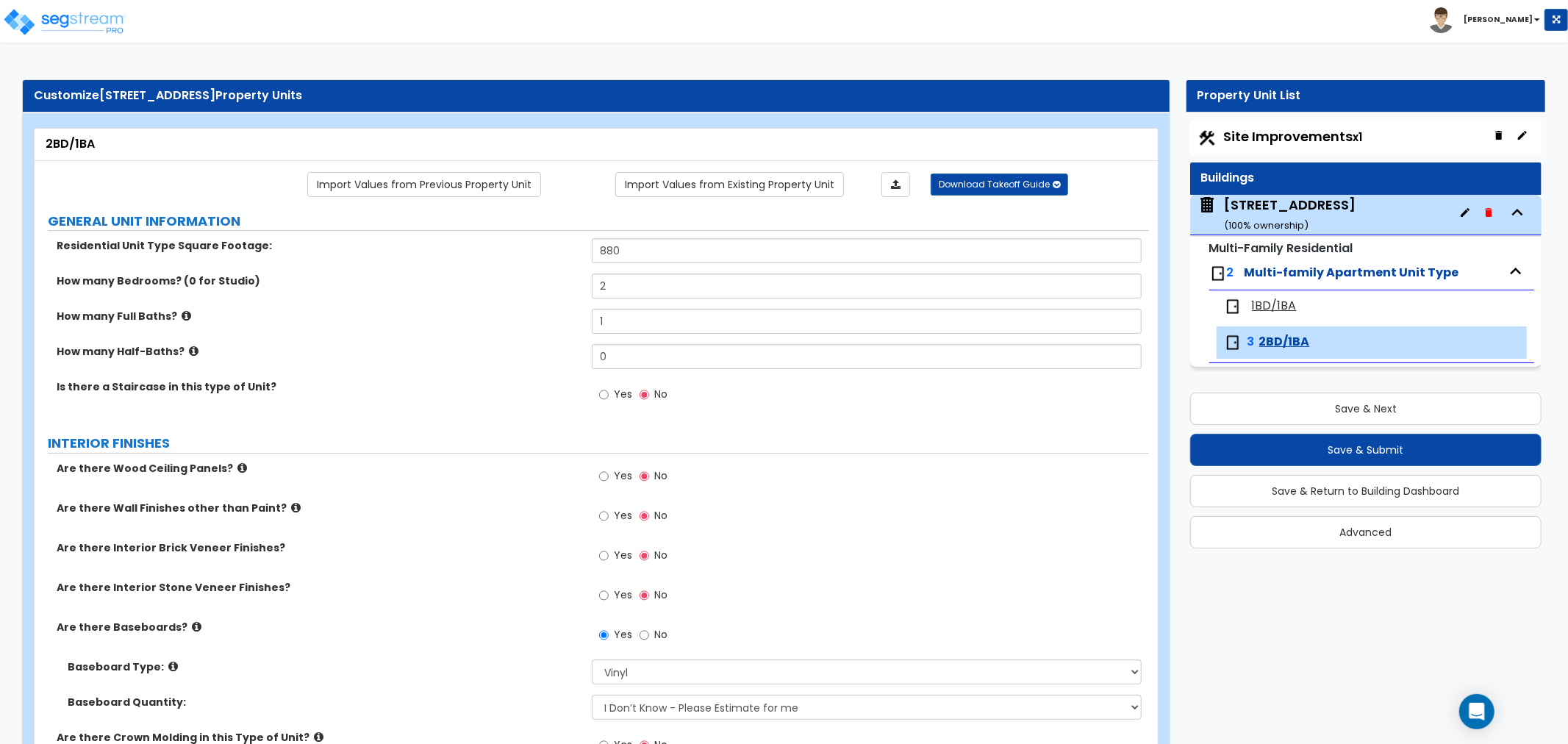
click at [1286, 213] on div "509 W 150th St ( 100 % ownership)" at bounding box center [1290, 215] width 132 height 38
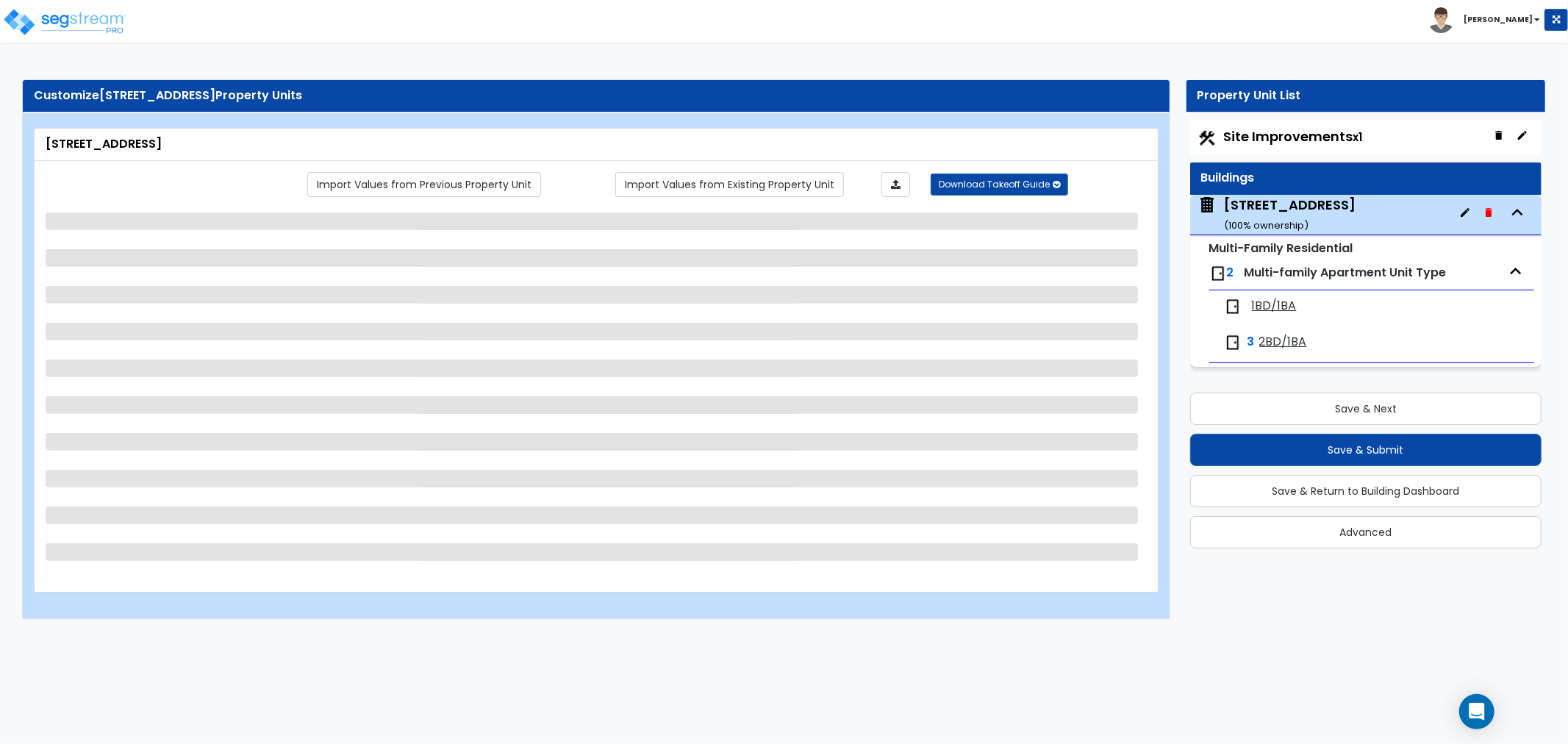
select select "7"
select select "1"
select select "2"
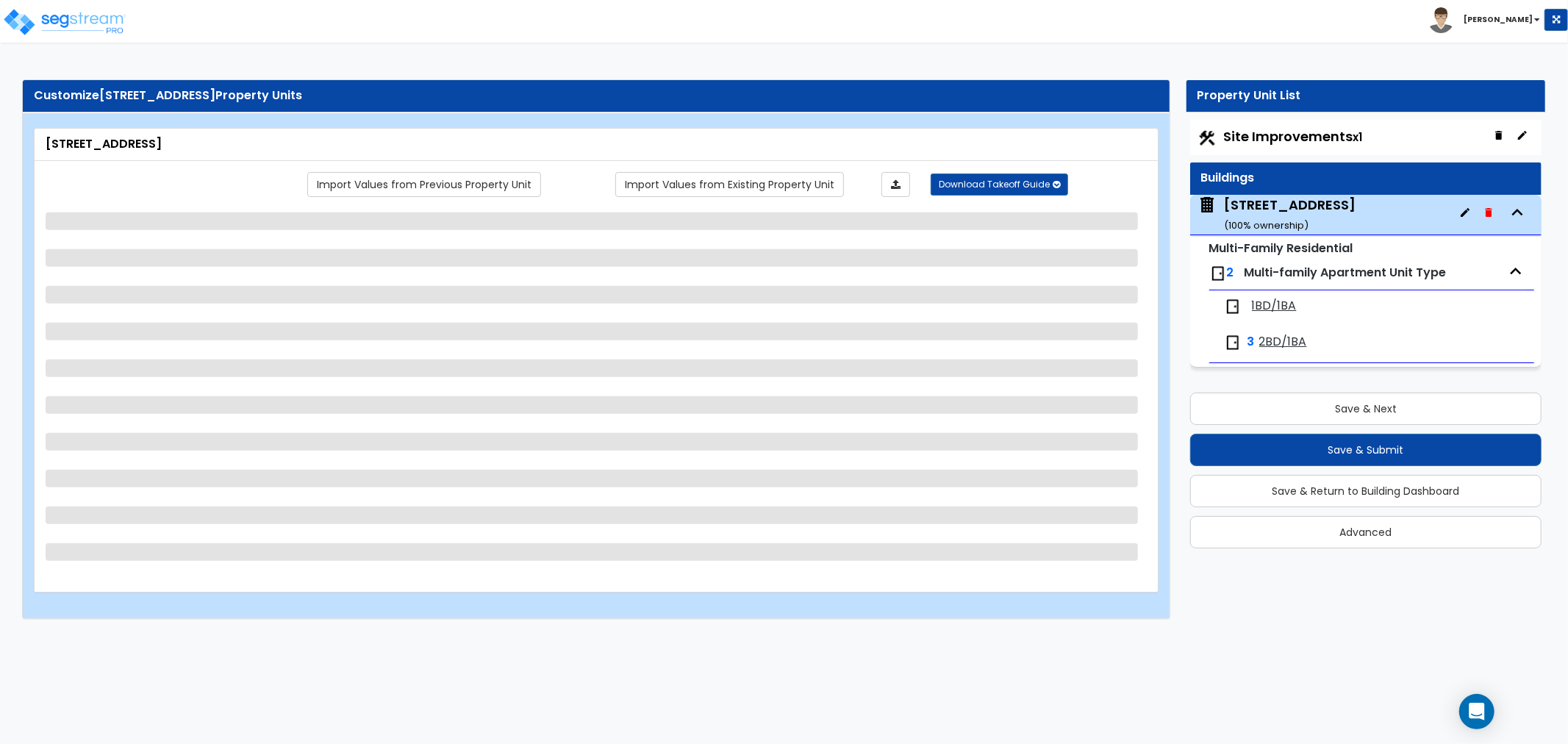
select select "3"
select select "1"
select select "2"
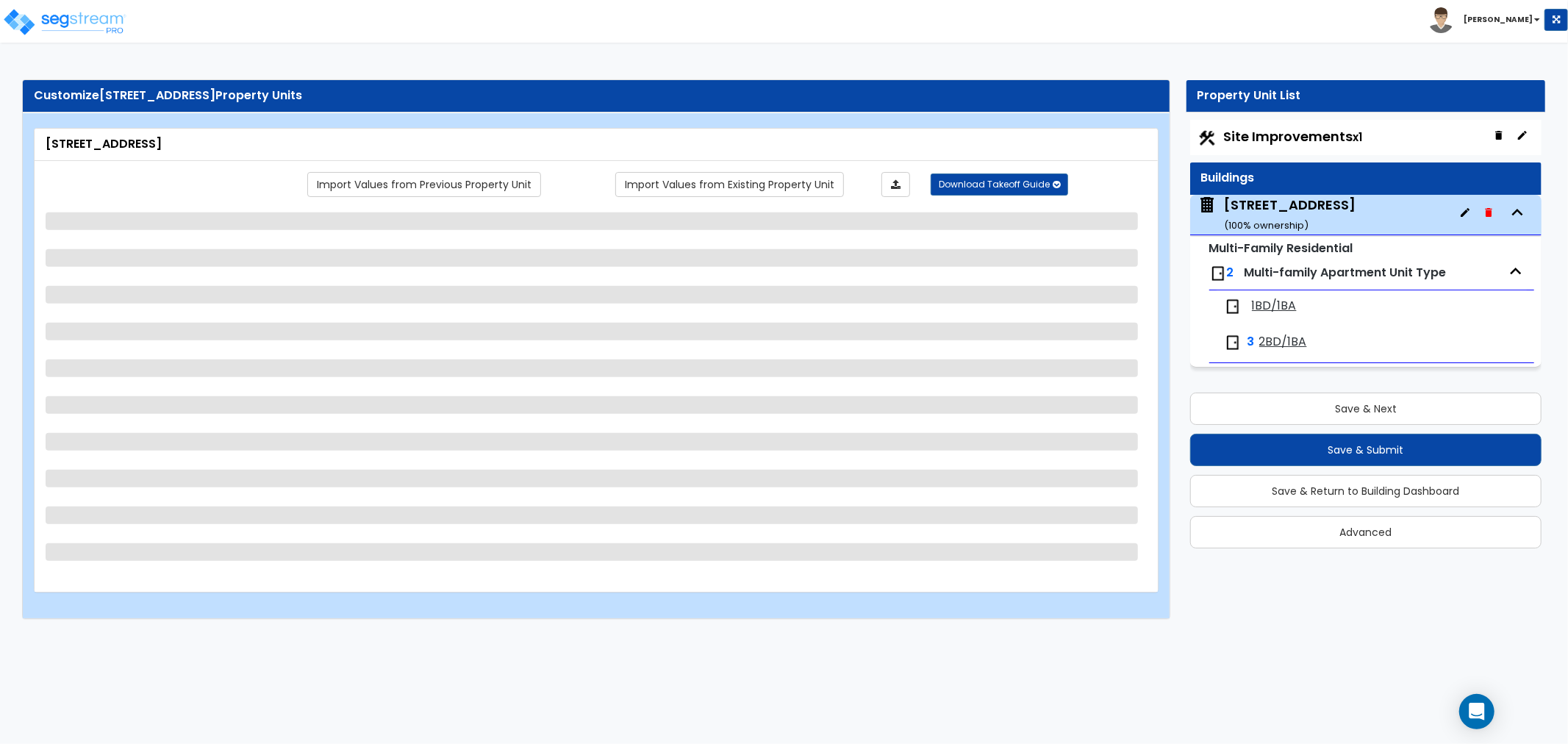
select select "1"
select select "2"
select select "1"
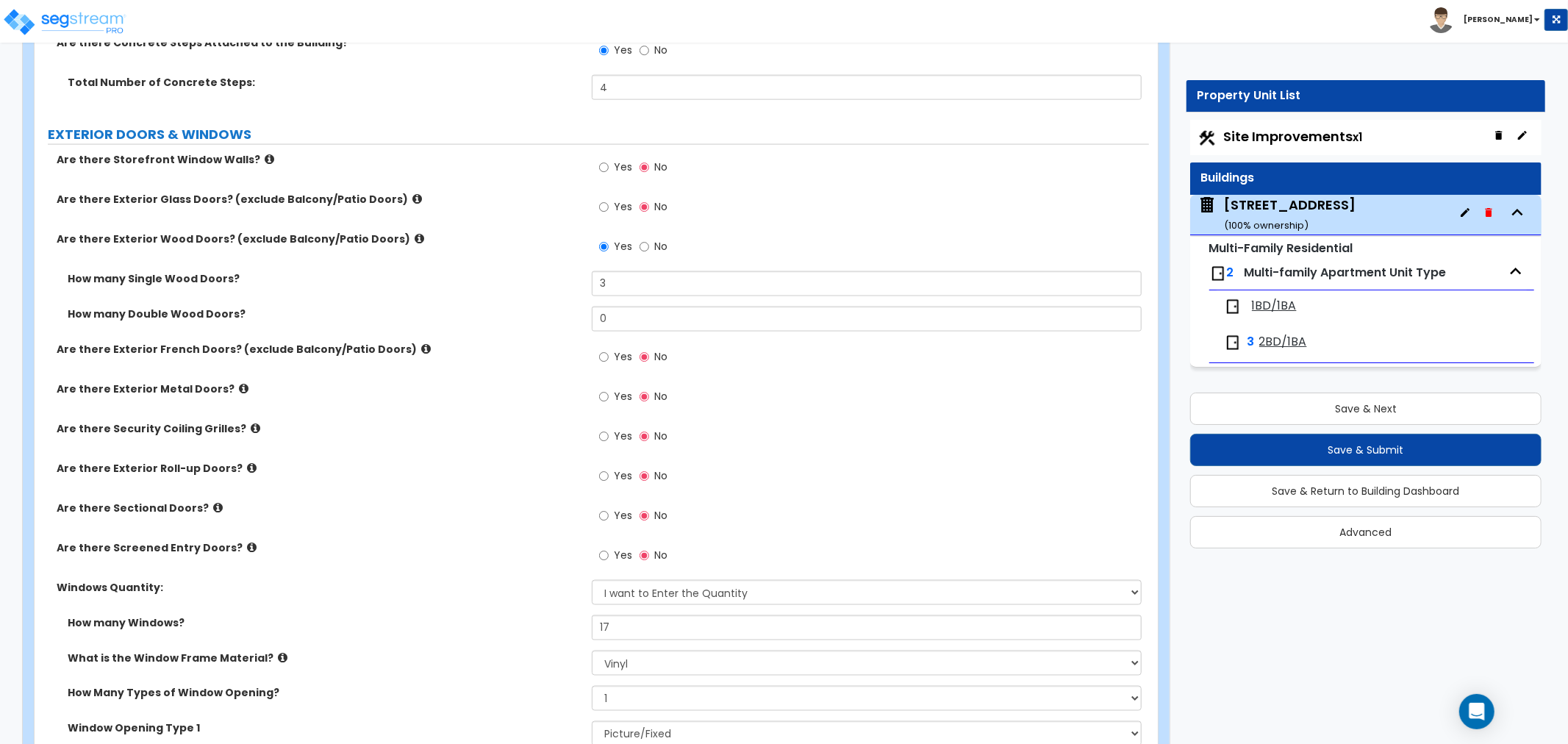
scroll to position [1797, 0]
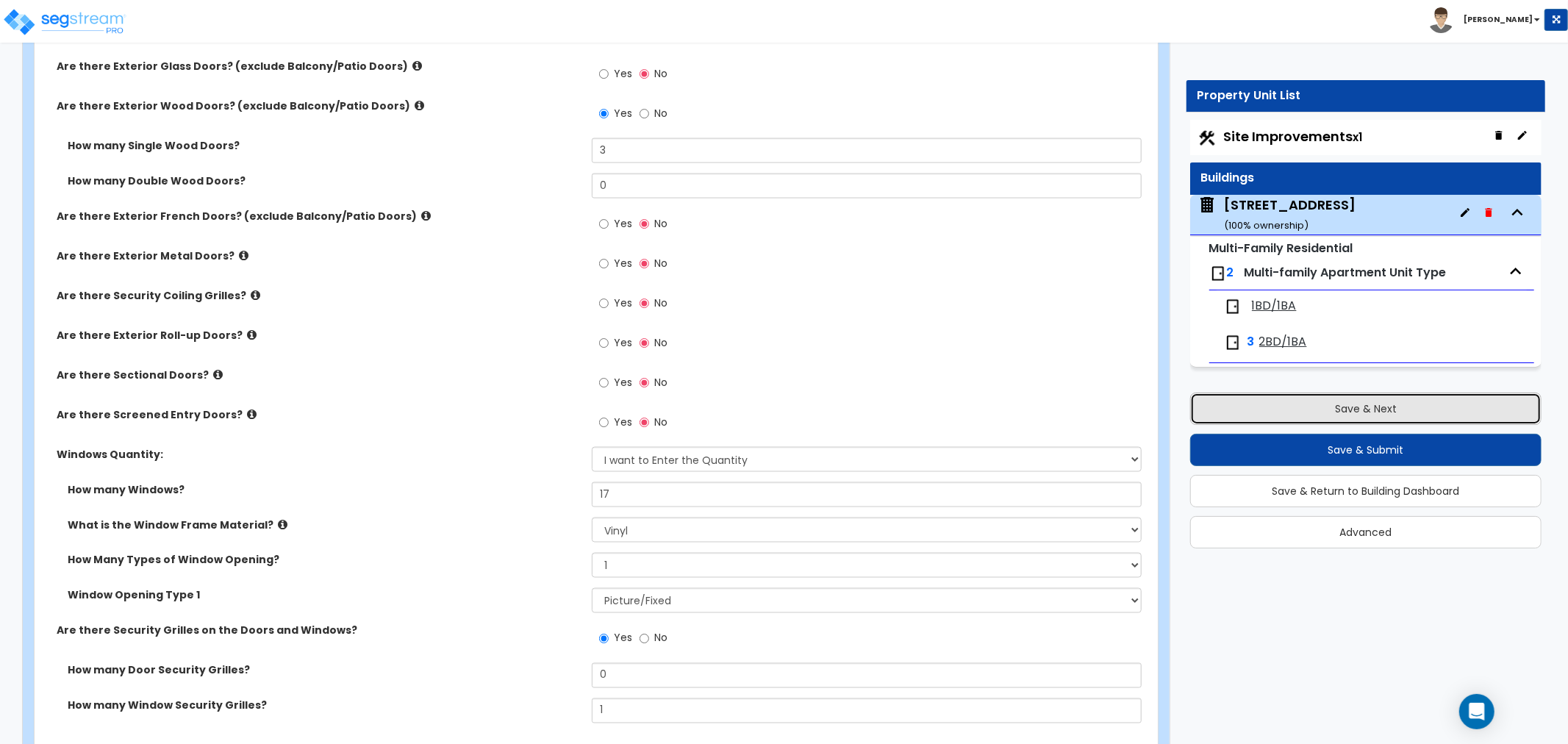
click at [1310, 399] on button "Save & Next" at bounding box center [1365, 408] width 351 height 32
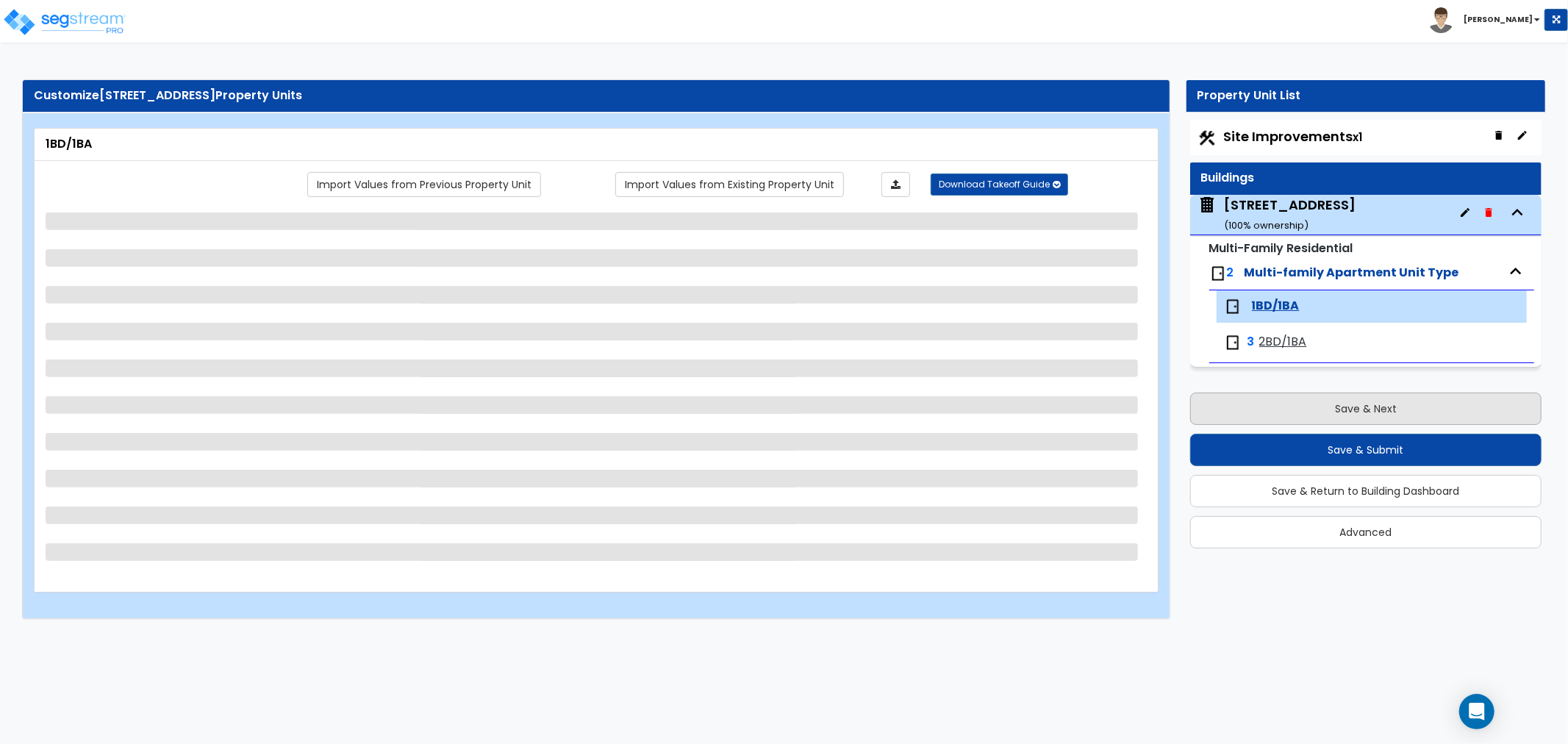
scroll to position [0, 0]
select select "1"
select select "2"
select select "1"
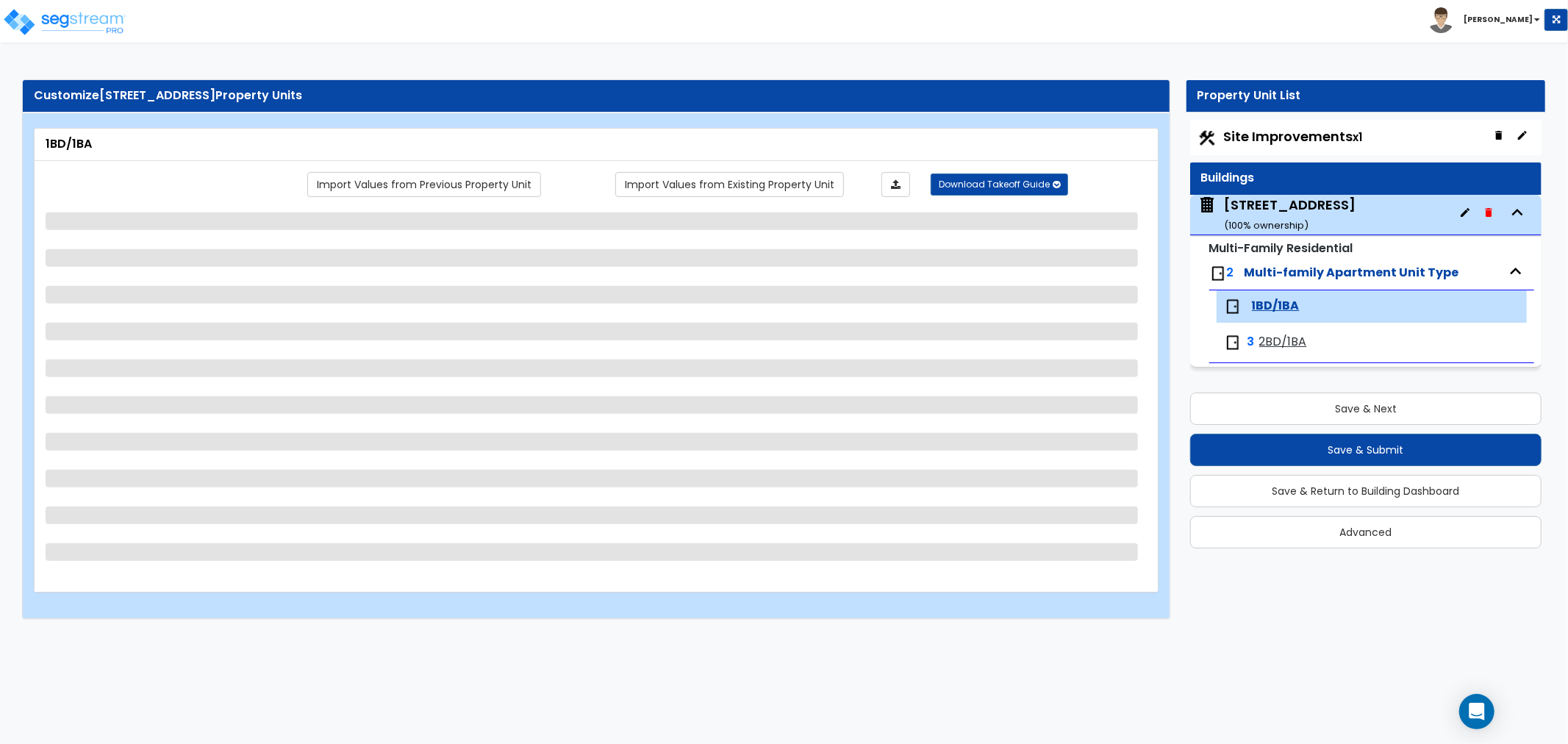
select select "2"
select select "1"
select select "2"
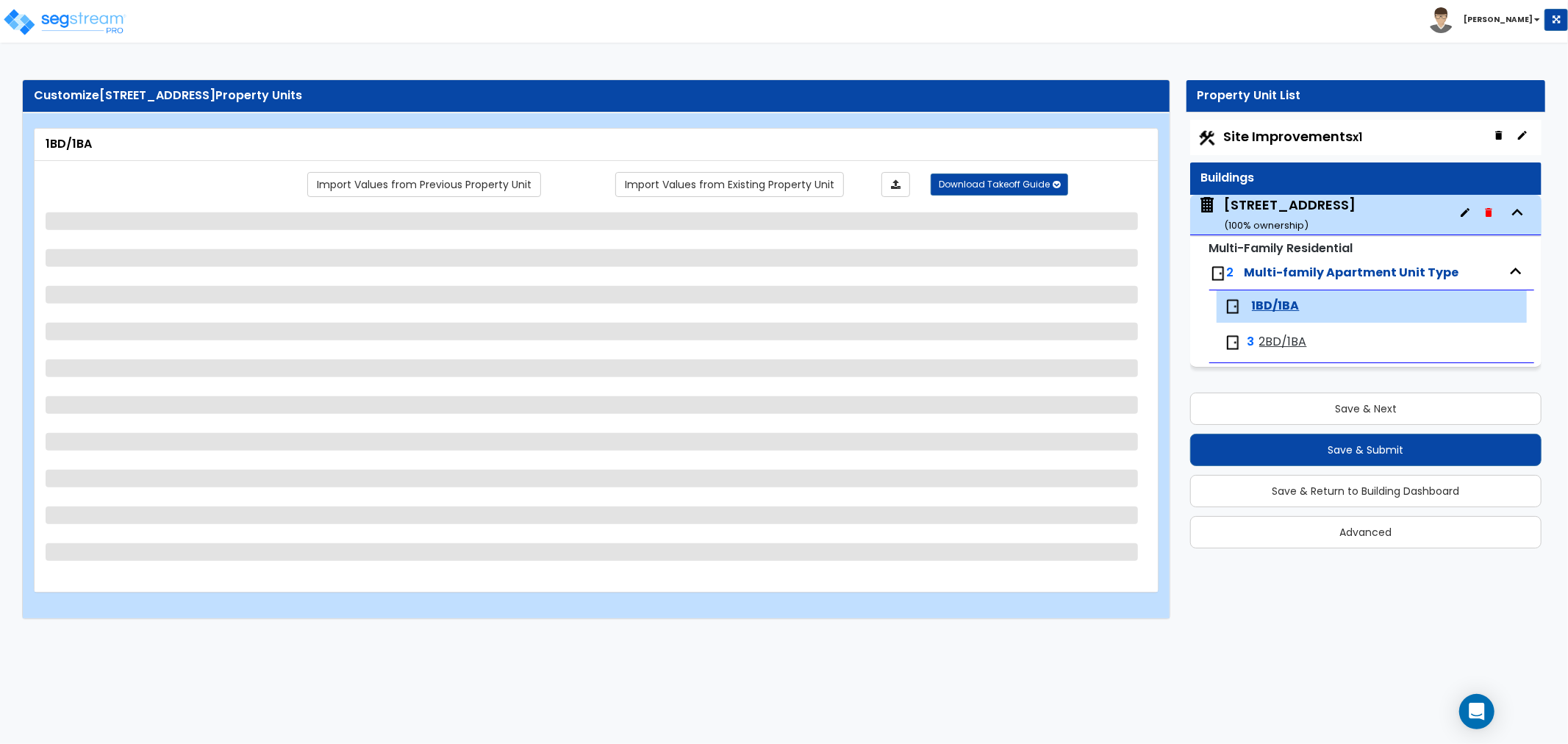
select select "1"
select select "5"
select select "1"
select select "2"
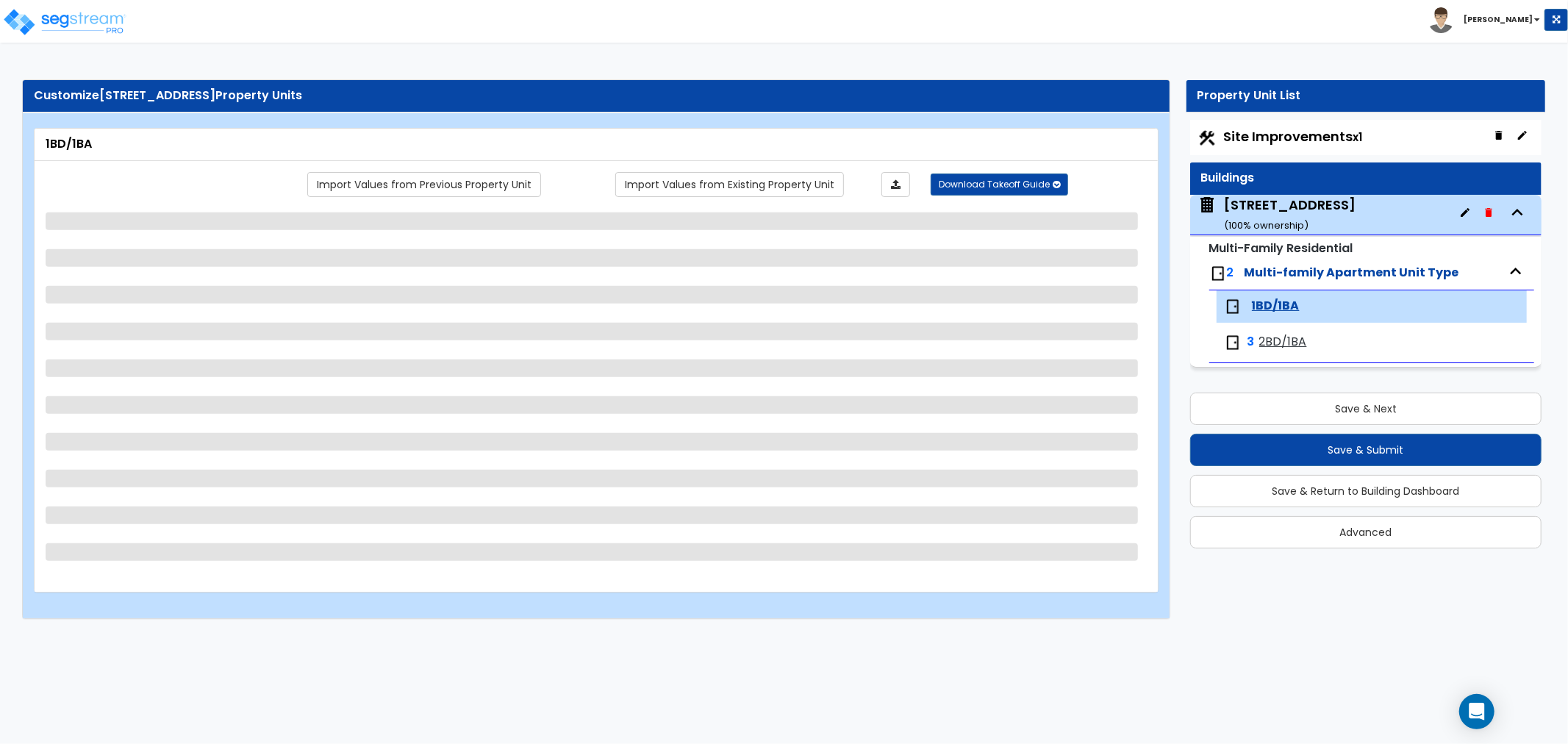
select select "1"
select select "3"
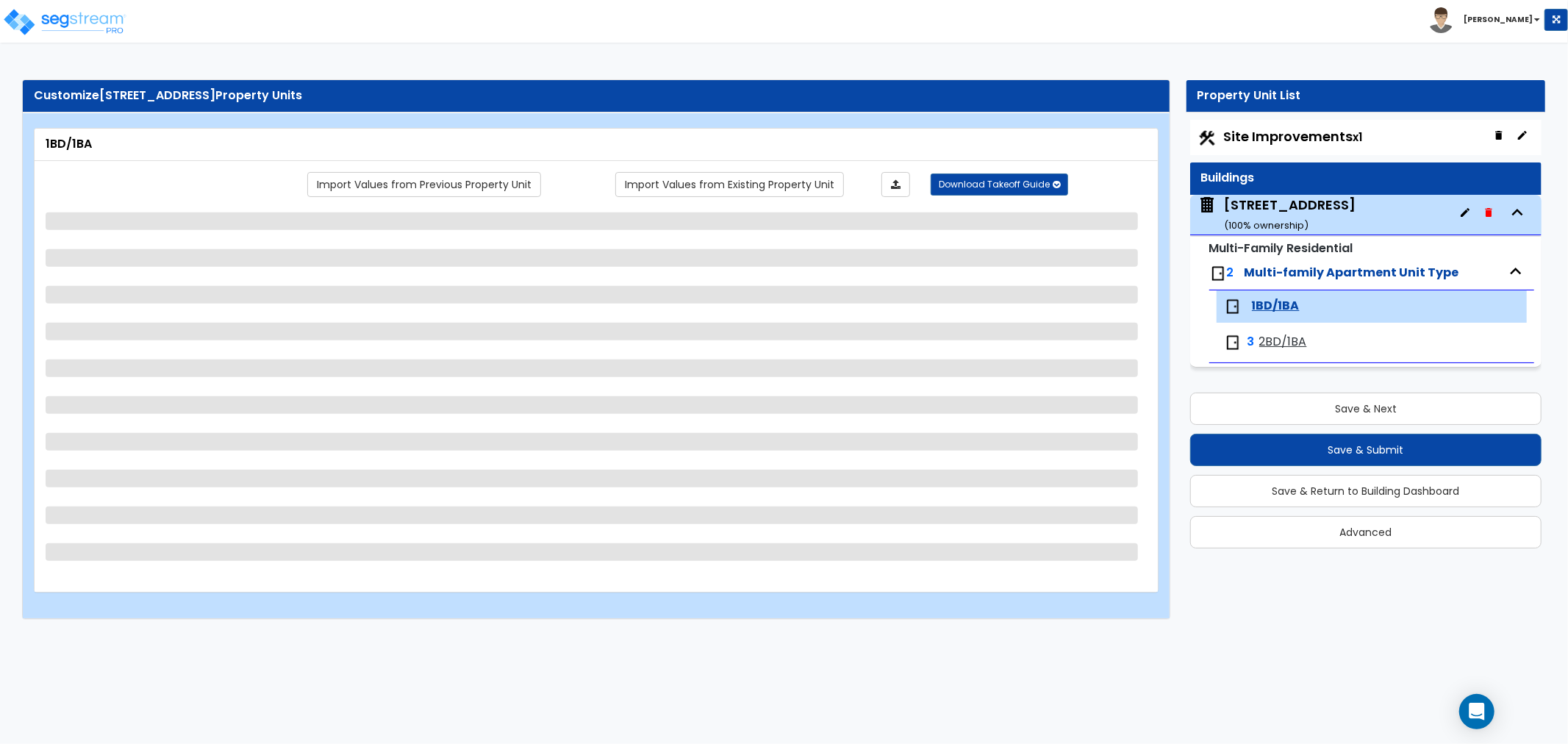
select select "5"
select select "1"
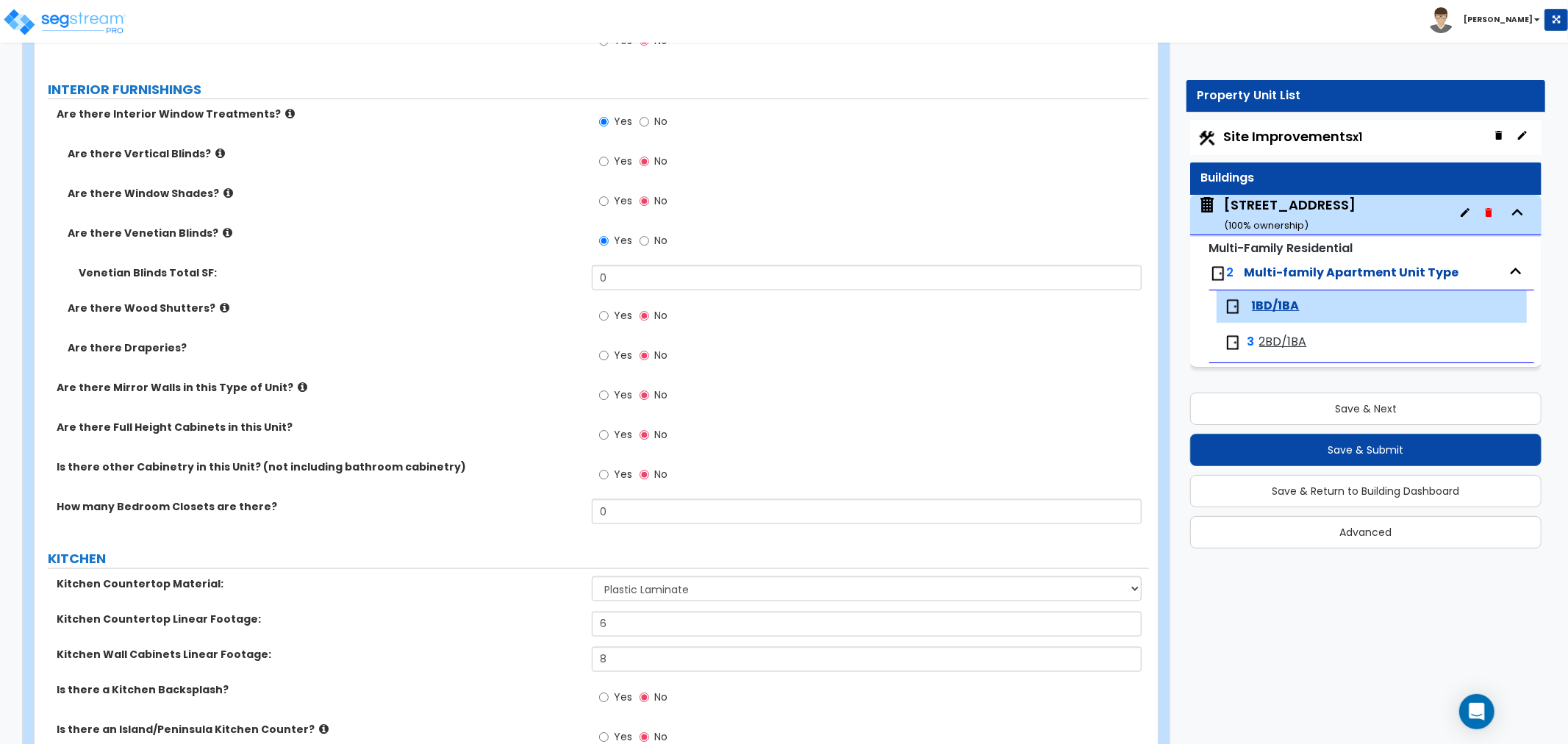
scroll to position [1552, 0]
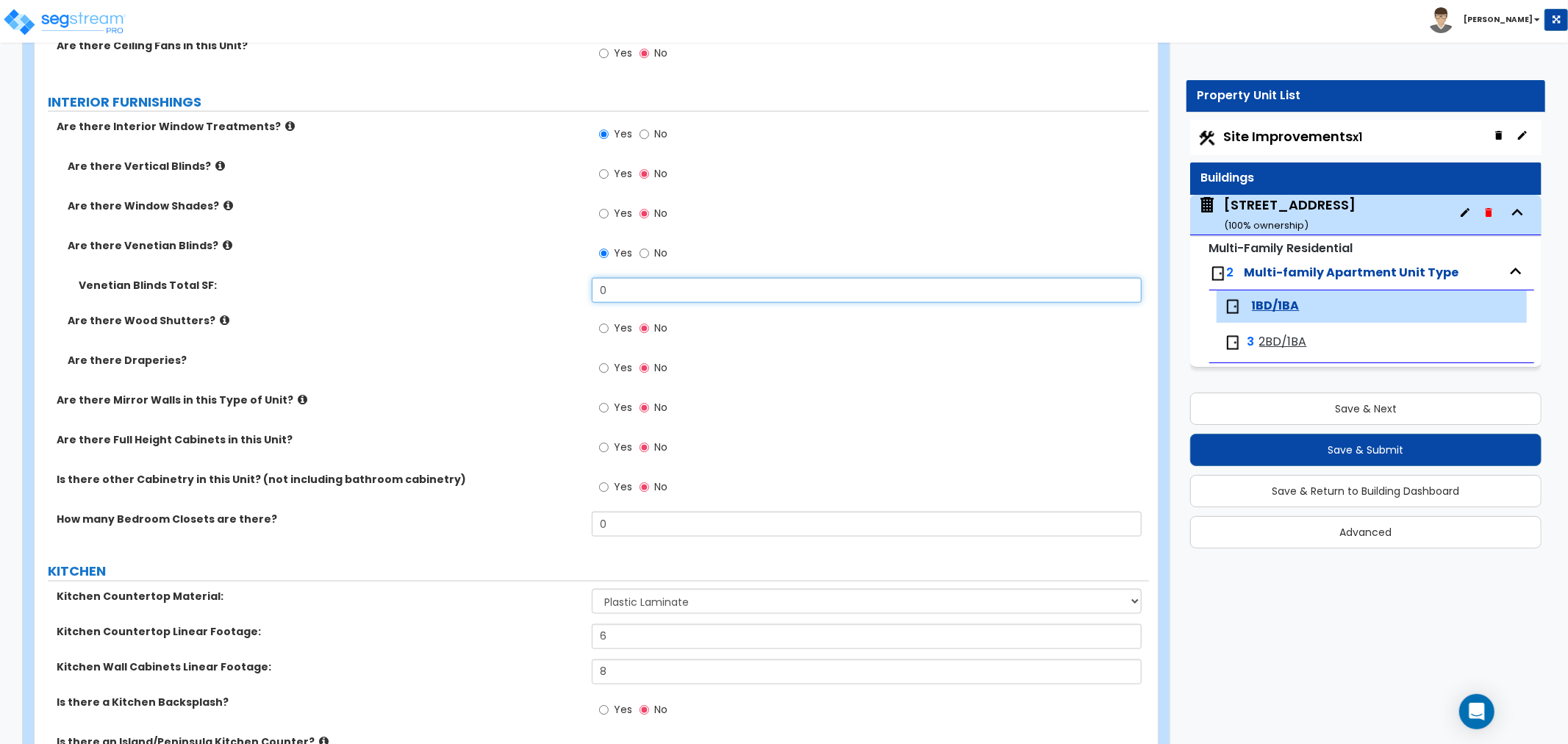
drag, startPoint x: 655, startPoint y: 293, endPoint x: 523, endPoint y: 297, distance: 132.1
click at [523, 297] on div "Venetian Blinds Total SF: 0" at bounding box center [592, 295] width 1115 height 35
type input "34"
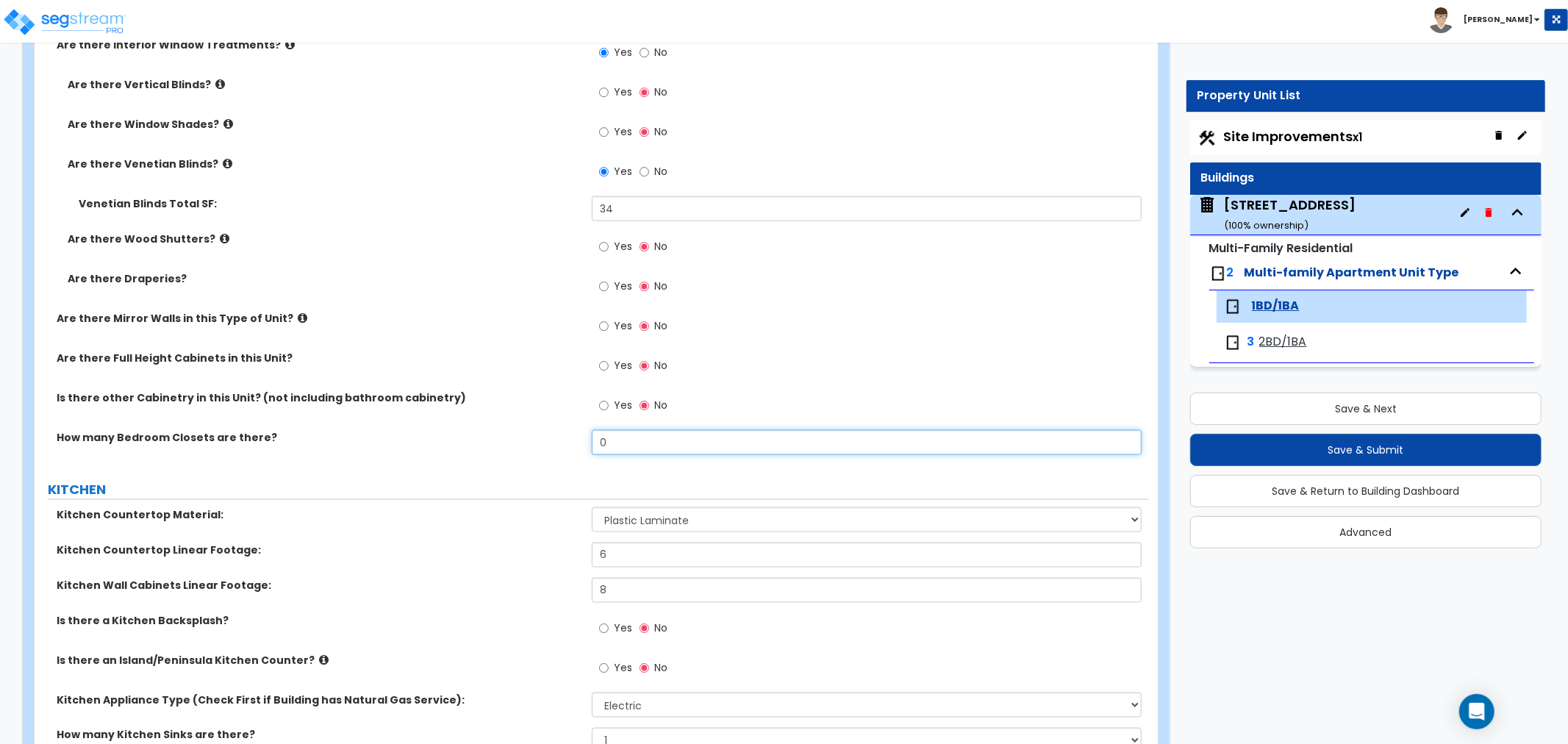
drag, startPoint x: 622, startPoint y: 438, endPoint x: 553, endPoint y: 438, distance: 69.0
click at [553, 438] on div "How many Bedroom Closets are there? 0" at bounding box center [592, 447] width 1115 height 35
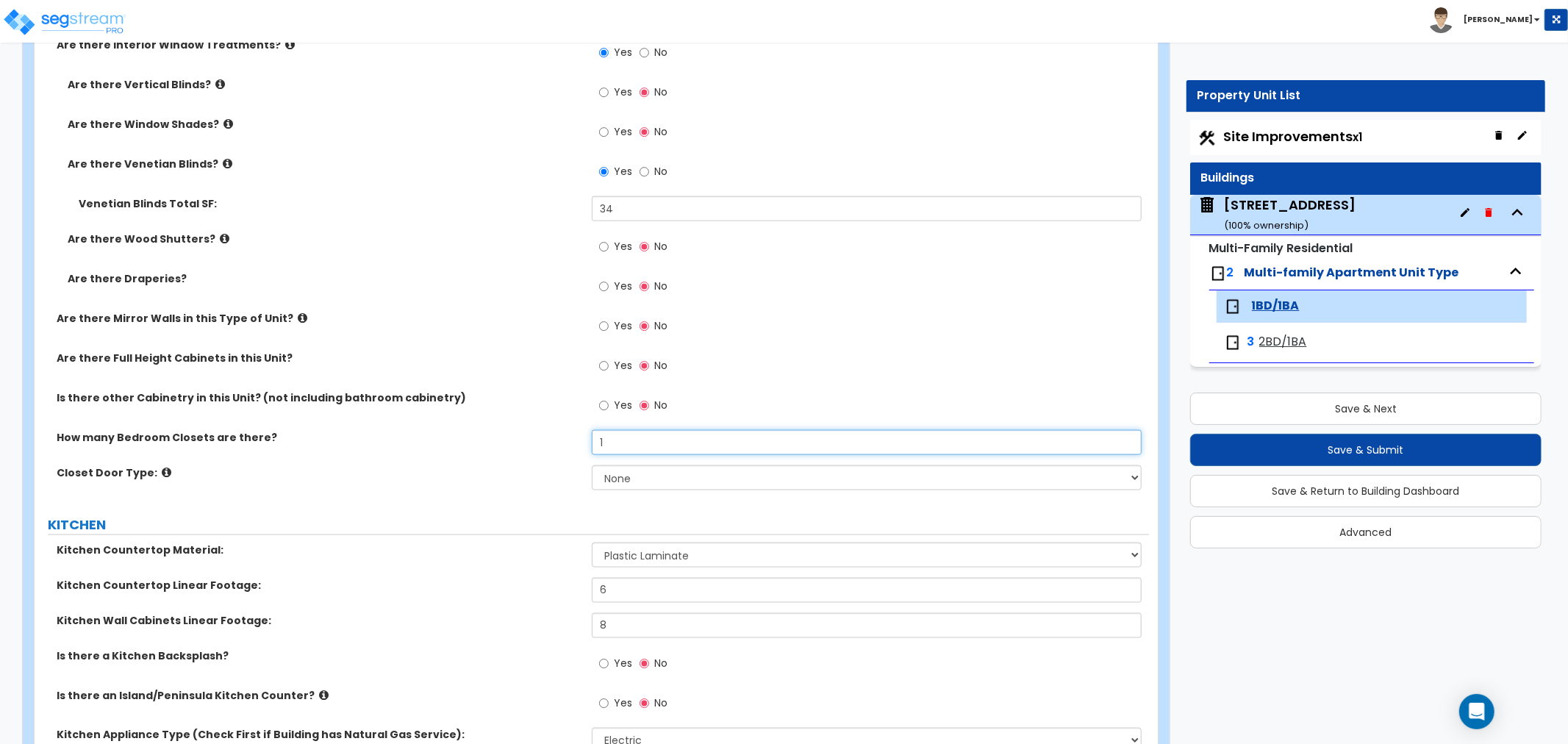
type input "1"
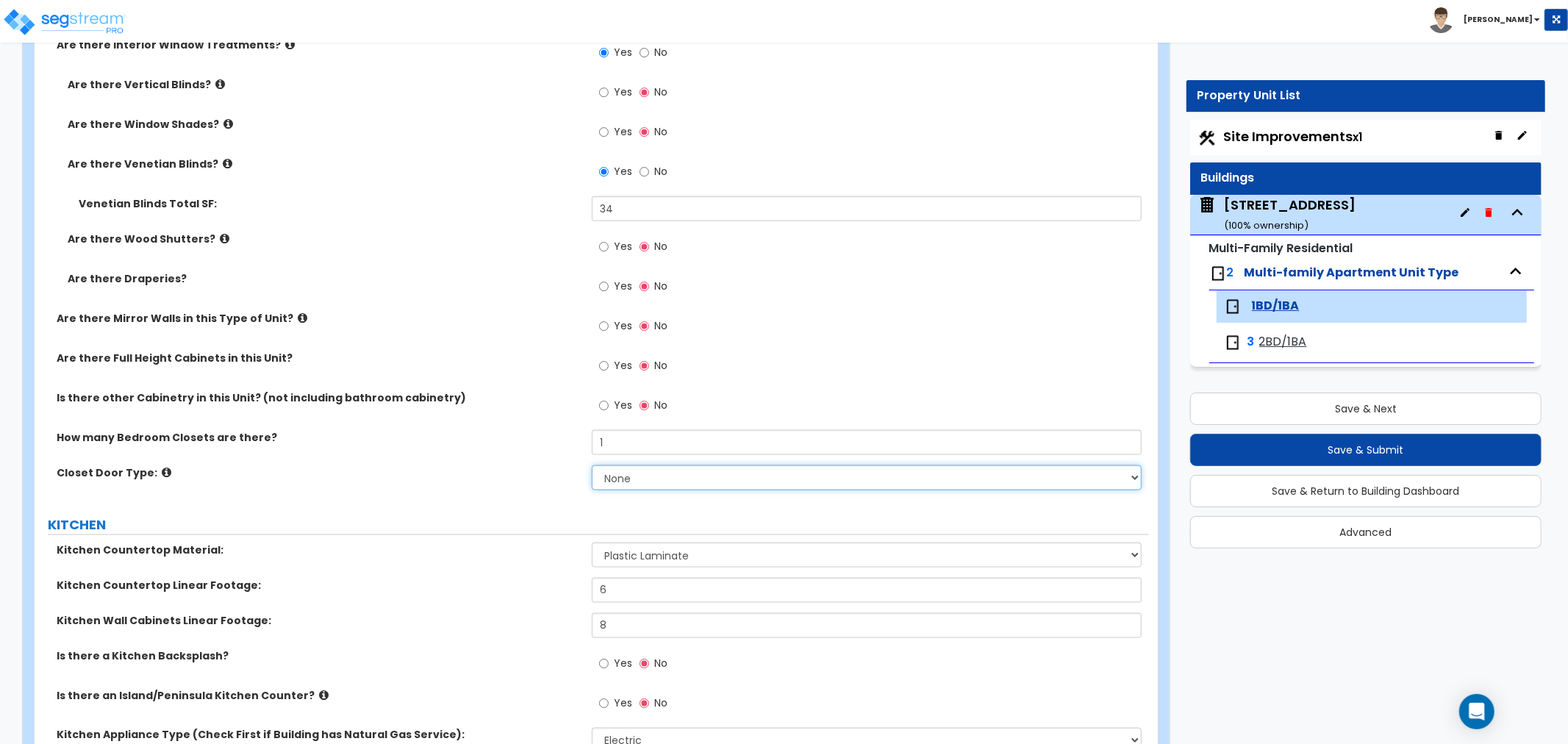
click at [651, 478] on select "None Bi-fold Louvered Doors Bi-fold Panel Doors Sliding Doors Hinged Wood Door" at bounding box center [867, 478] width 550 height 25
select select "3"
click at [592, 465] on select "None Bi-fold Louvered Doors Bi-fold Panel Doors Sliding Doors Hinged Wood Door" at bounding box center [867, 478] width 550 height 25
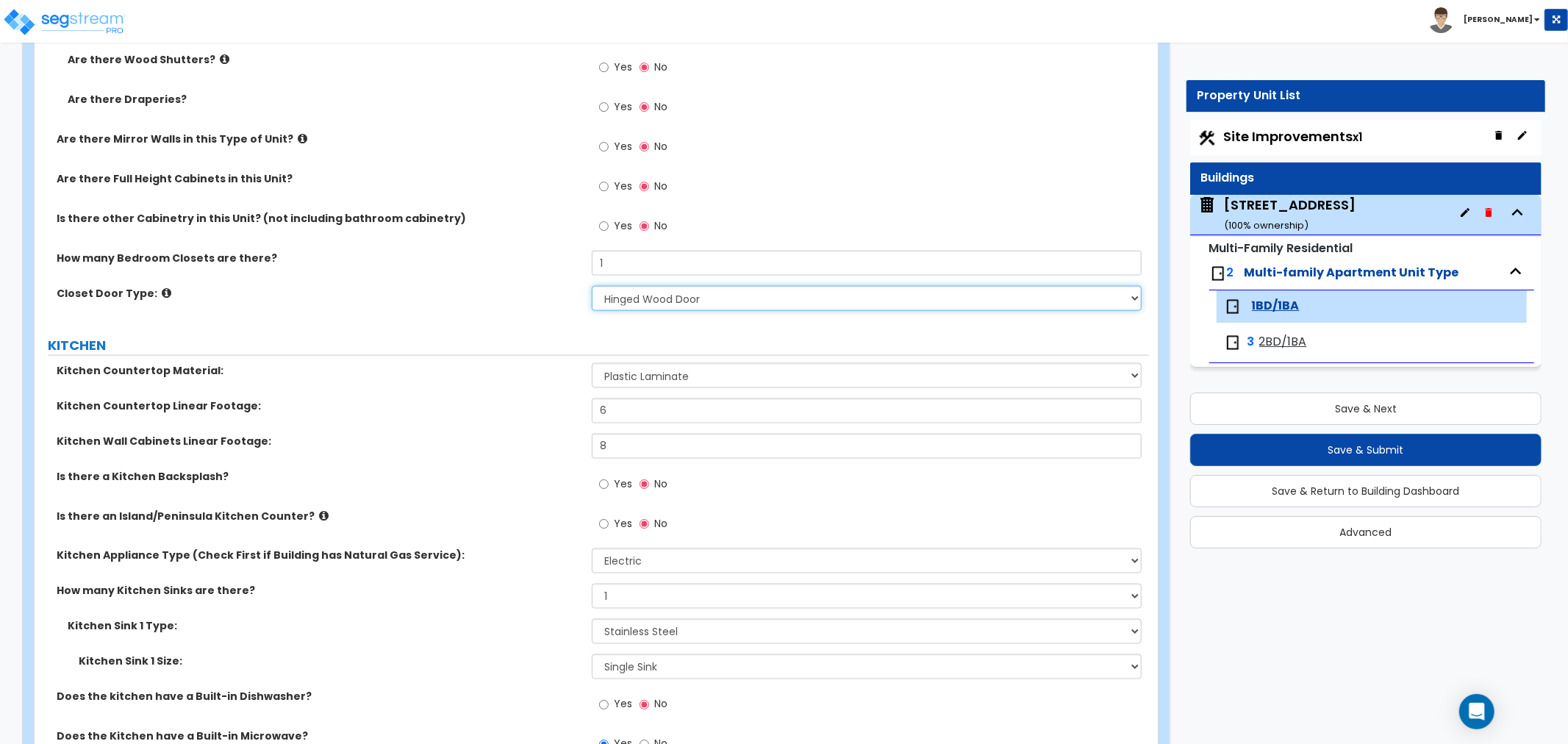
scroll to position [1879, 0]
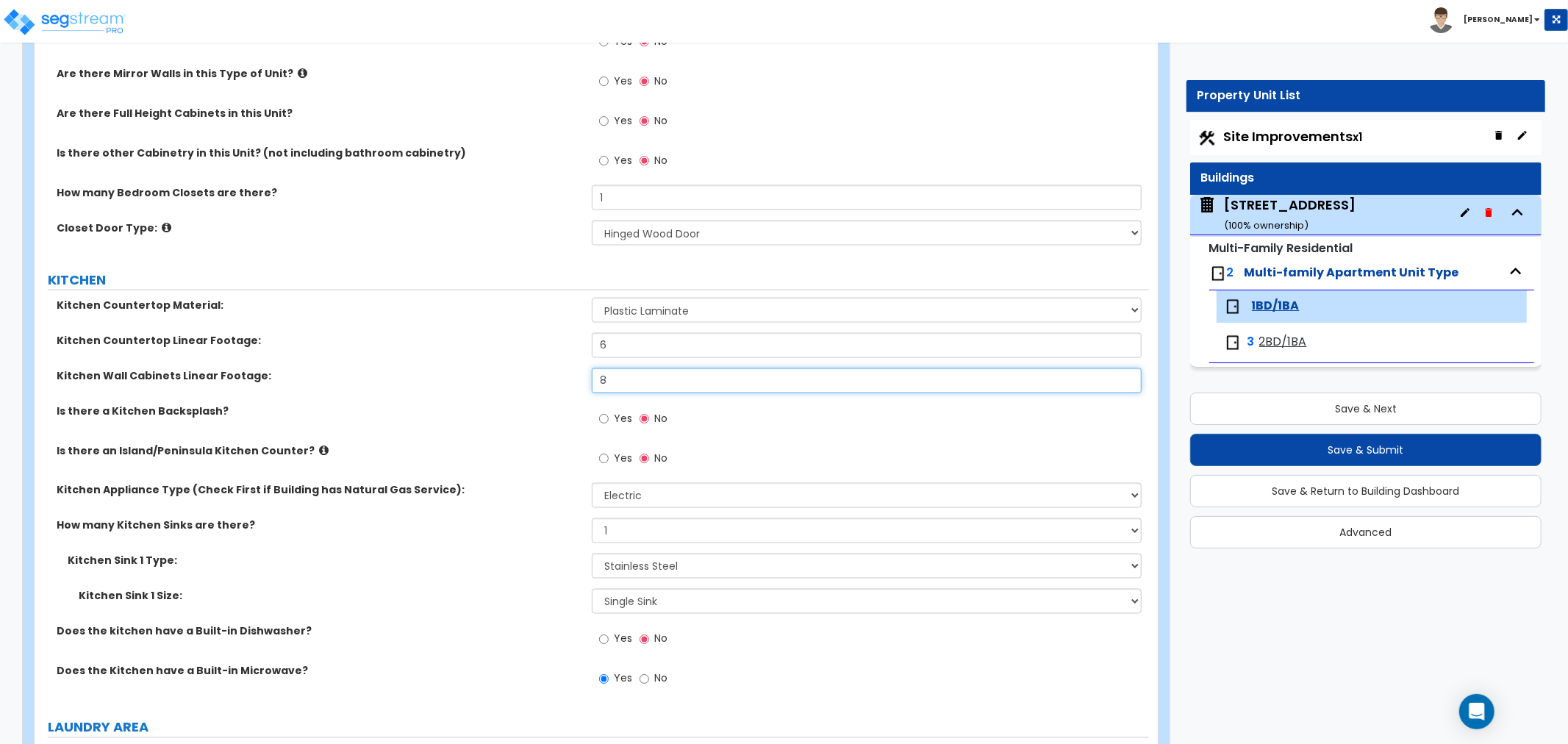
drag, startPoint x: 633, startPoint y: 375, endPoint x: 521, endPoint y: 376, distance: 112.0
click at [521, 376] on div "Kitchen Wall Cabinets Linear Footage: 8" at bounding box center [592, 385] width 1115 height 35
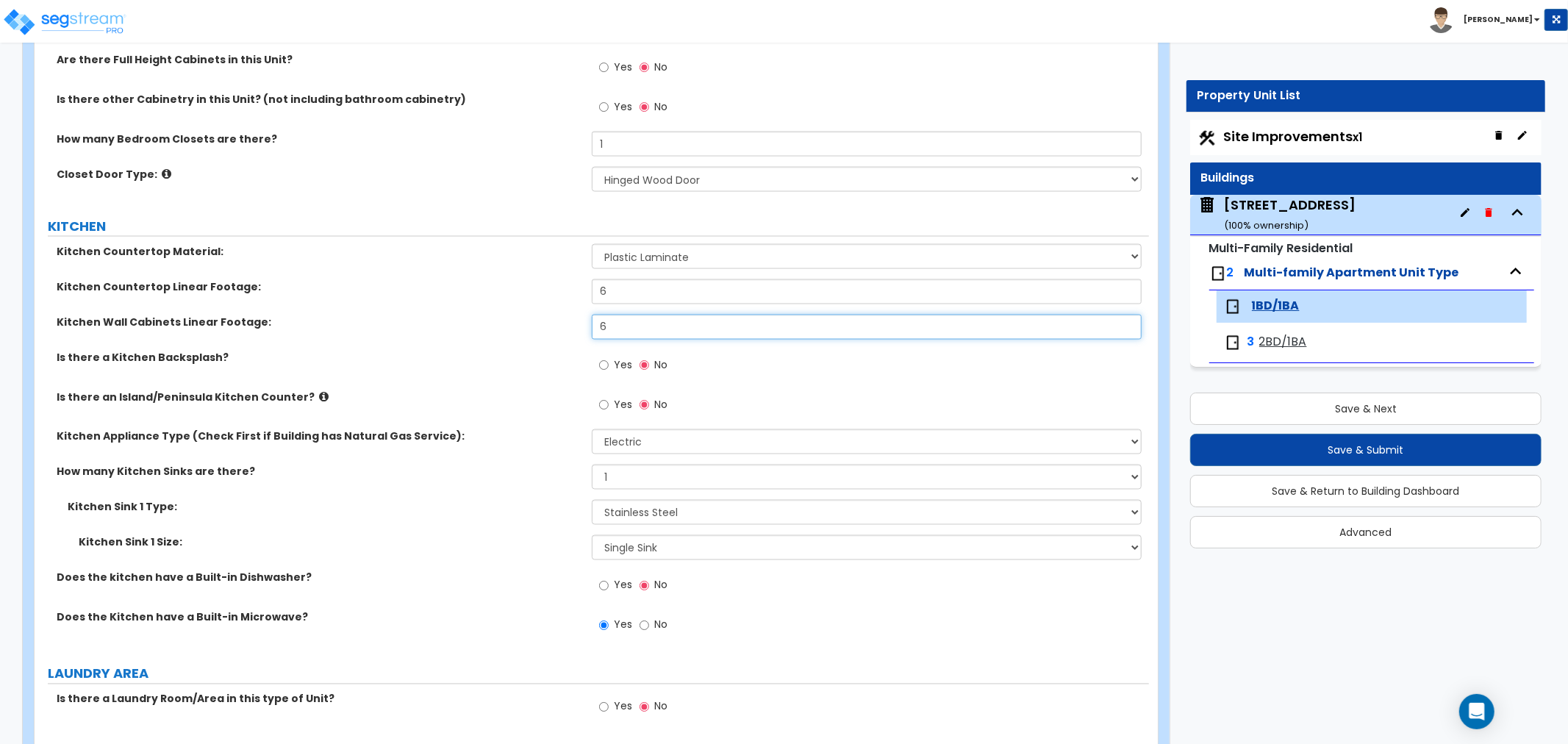
scroll to position [1961, 0]
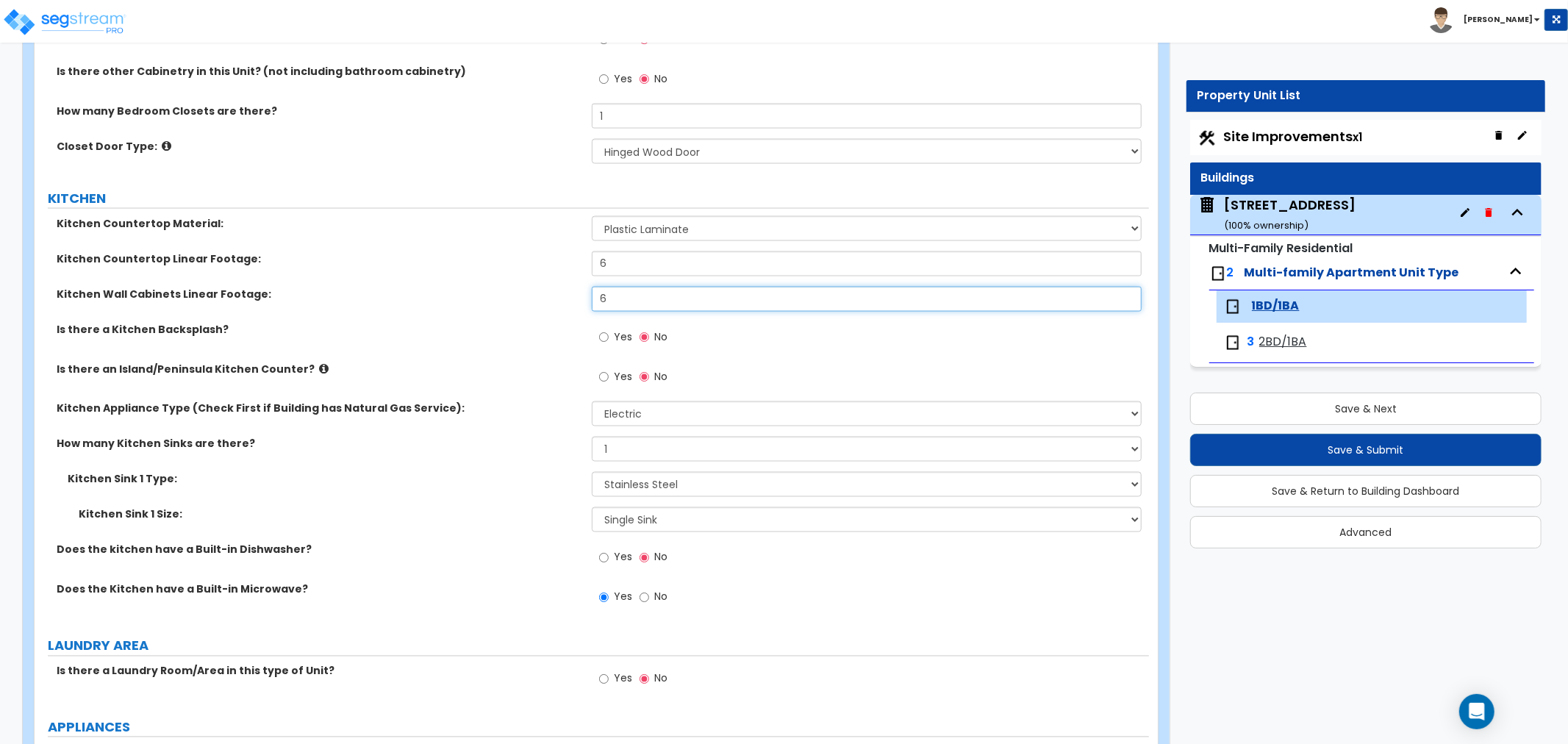
type input "6"
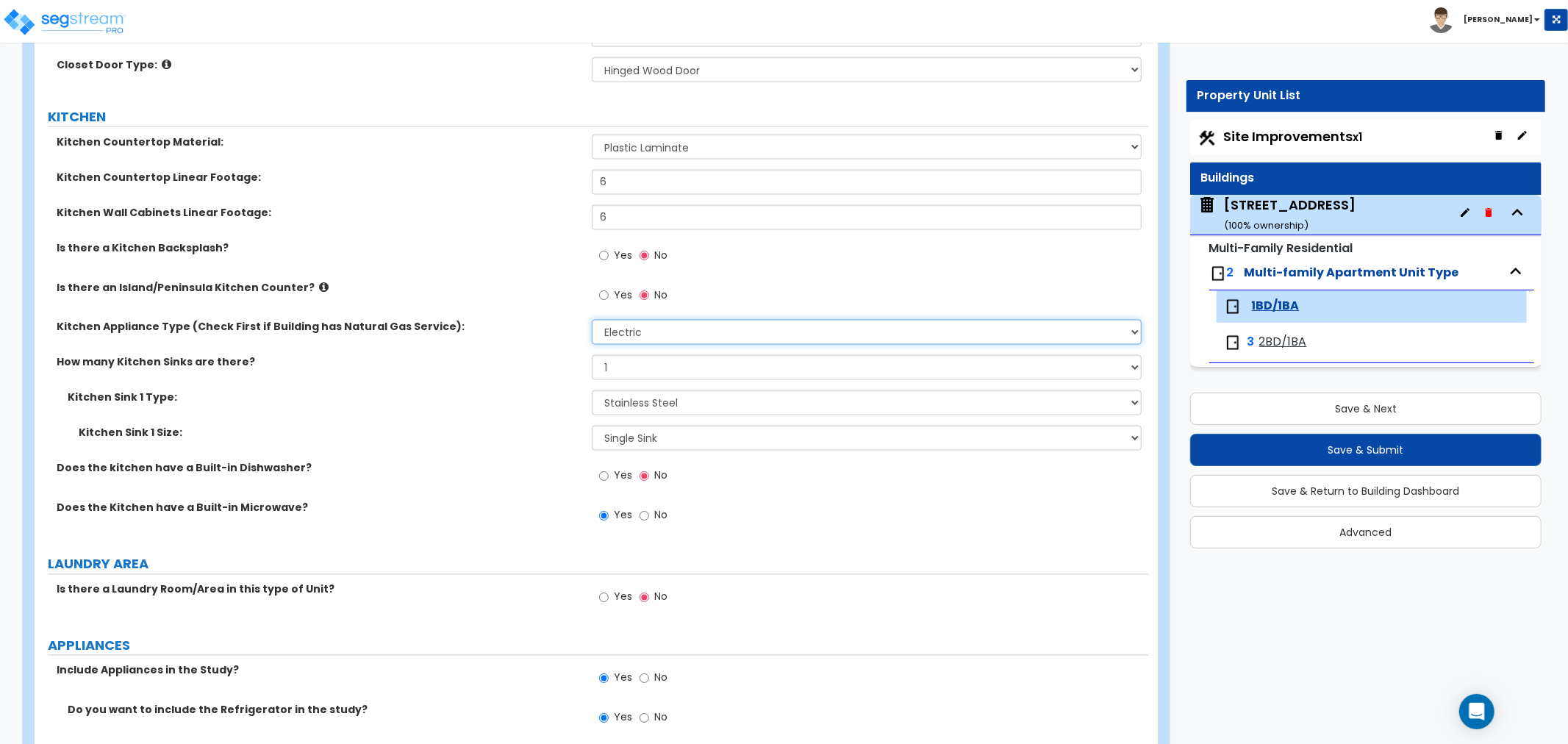
click at [604, 334] on select "Please Choose One Gas Electric" at bounding box center [867, 333] width 550 height 25
select select "1"
click at [592, 320] on select "Please Choose One Gas Electric" at bounding box center [867, 333] width 550 height 25
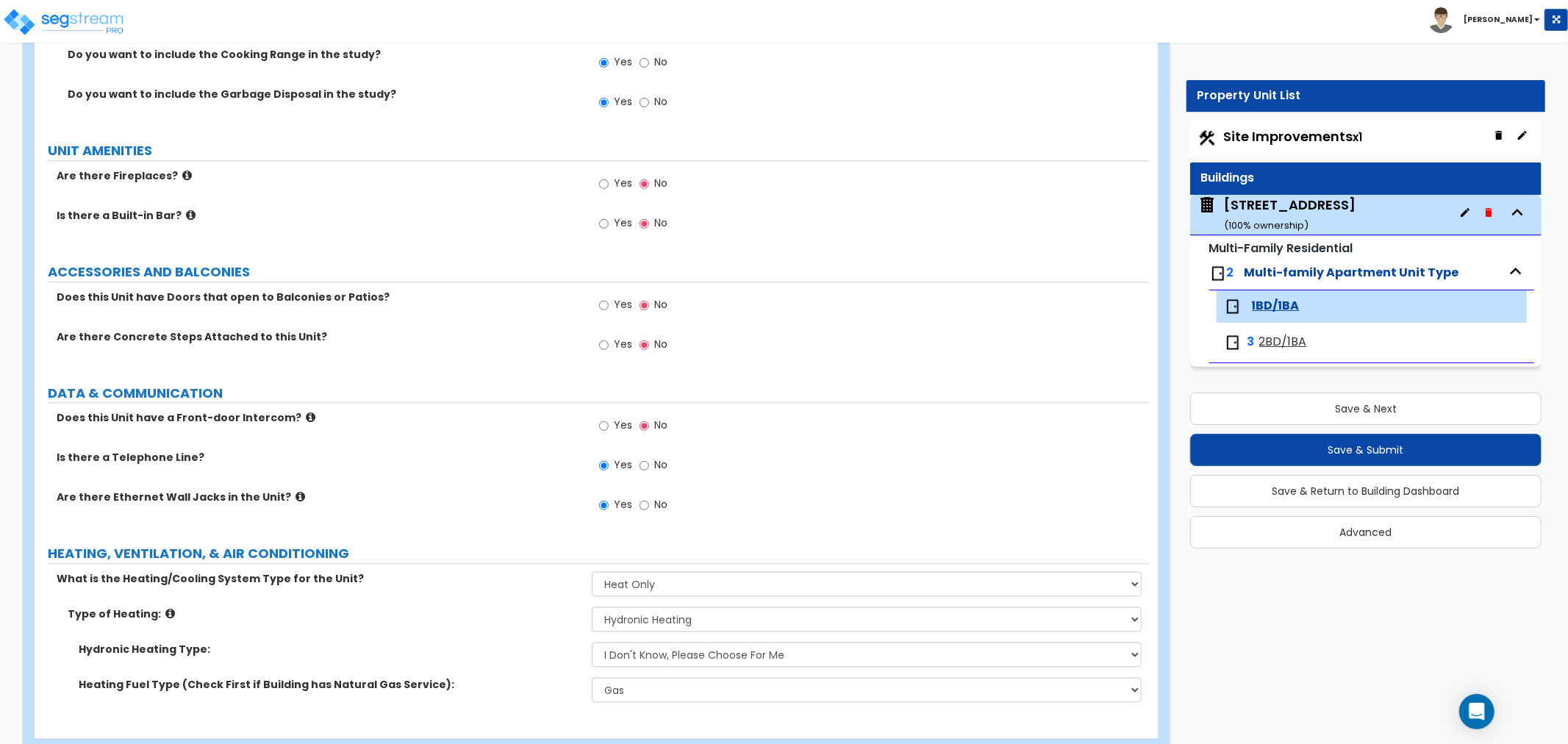
scroll to position [2813, 0]
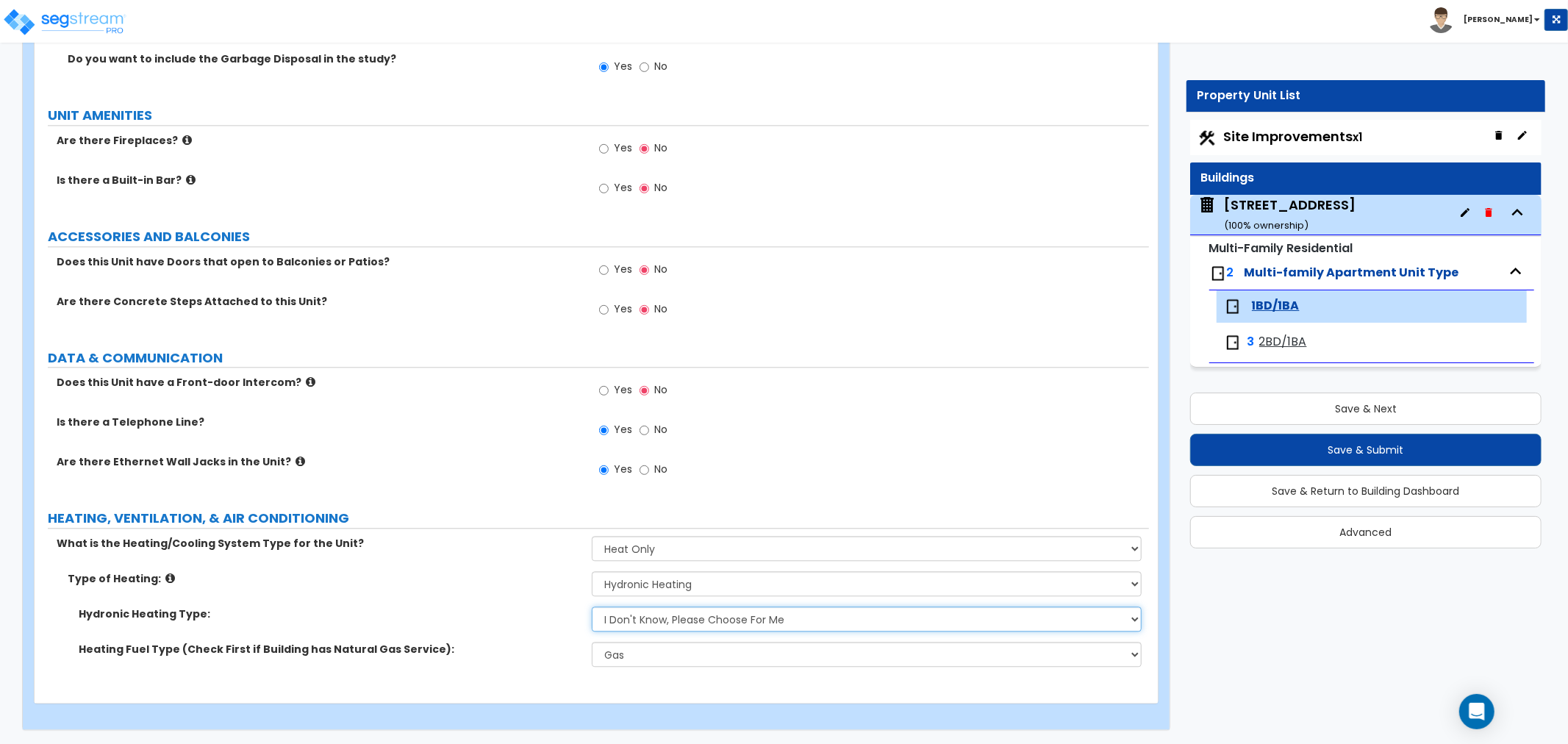
click at [706, 622] on select "Please Choose One Hydronic Radiator Hydronic Baseboard Hydronic Fin Tube Radiat…" at bounding box center [867, 619] width 550 height 25
click at [667, 614] on select "Please Choose One Hydronic Radiator Hydronic Baseboard Hydronic Fin Tube Radiat…" at bounding box center [867, 619] width 550 height 25
select select "1"
click at [592, 607] on select "Please Choose One Hydronic Radiator Hydronic Baseboard Hydronic Fin Tube Radiat…" at bounding box center [867, 619] width 550 height 25
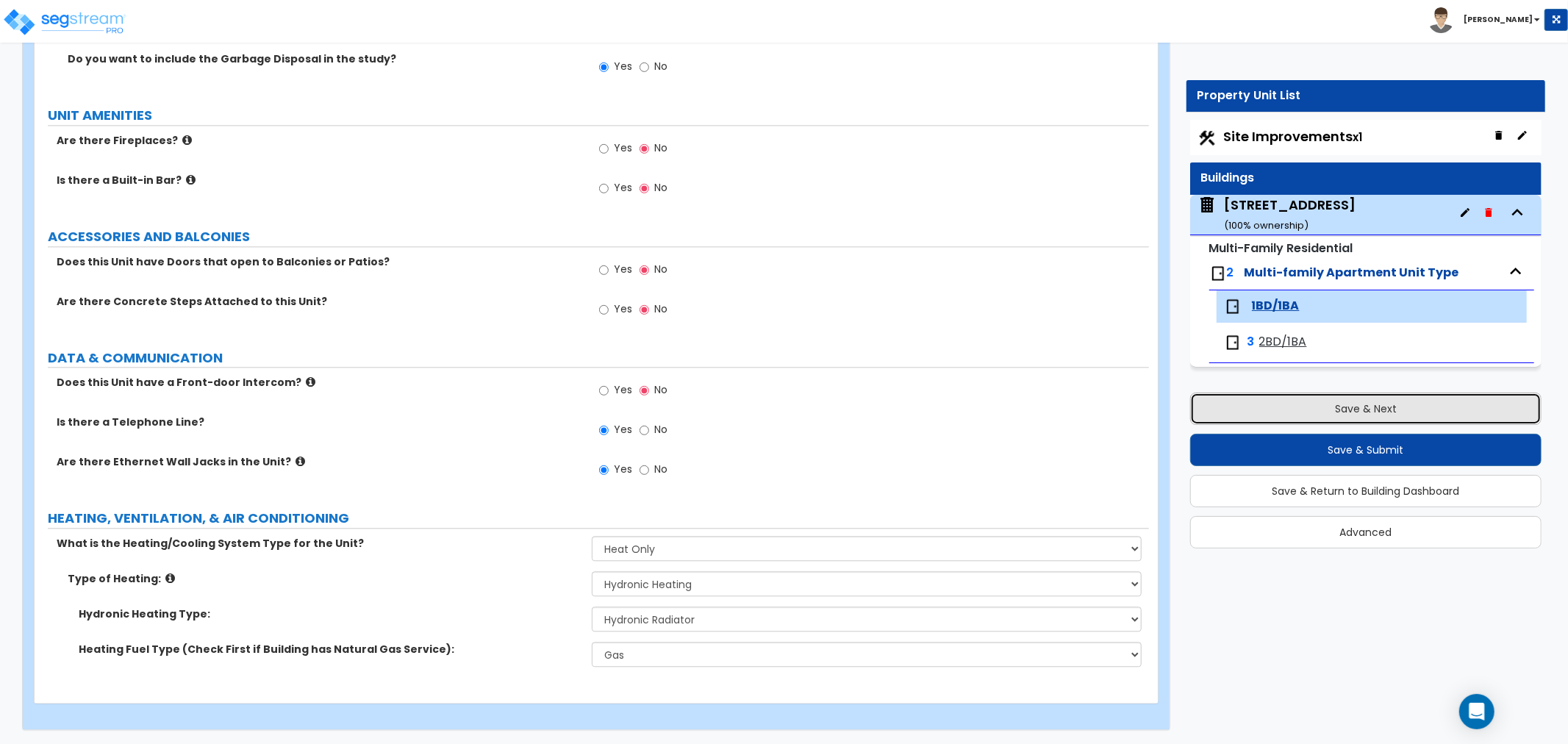
click at [1310, 395] on button "Save & Next" at bounding box center [1365, 408] width 351 height 32
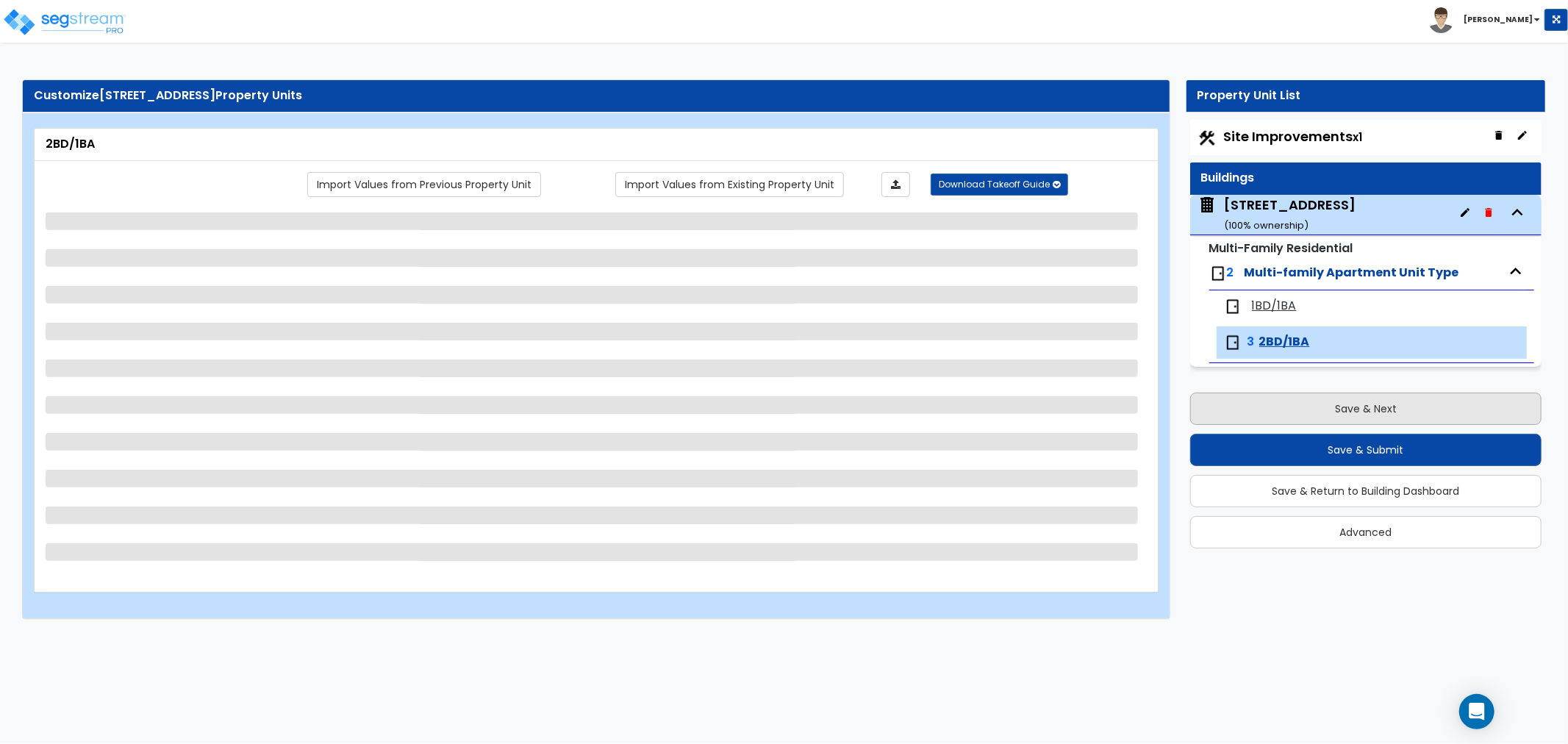
scroll to position [0, 0]
select select "2"
select select "1"
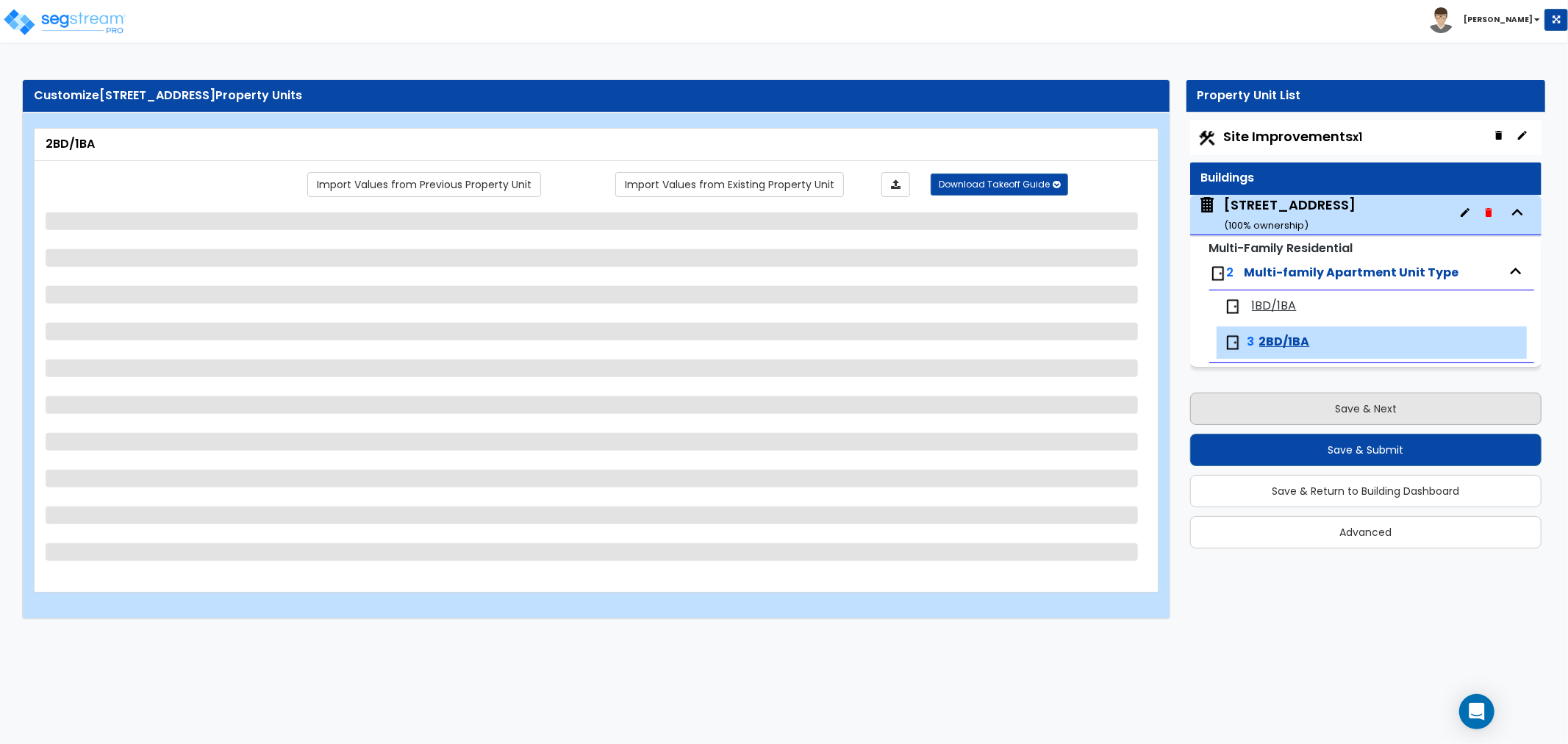
select select "1"
select select "3"
select select "1"
select select "2"
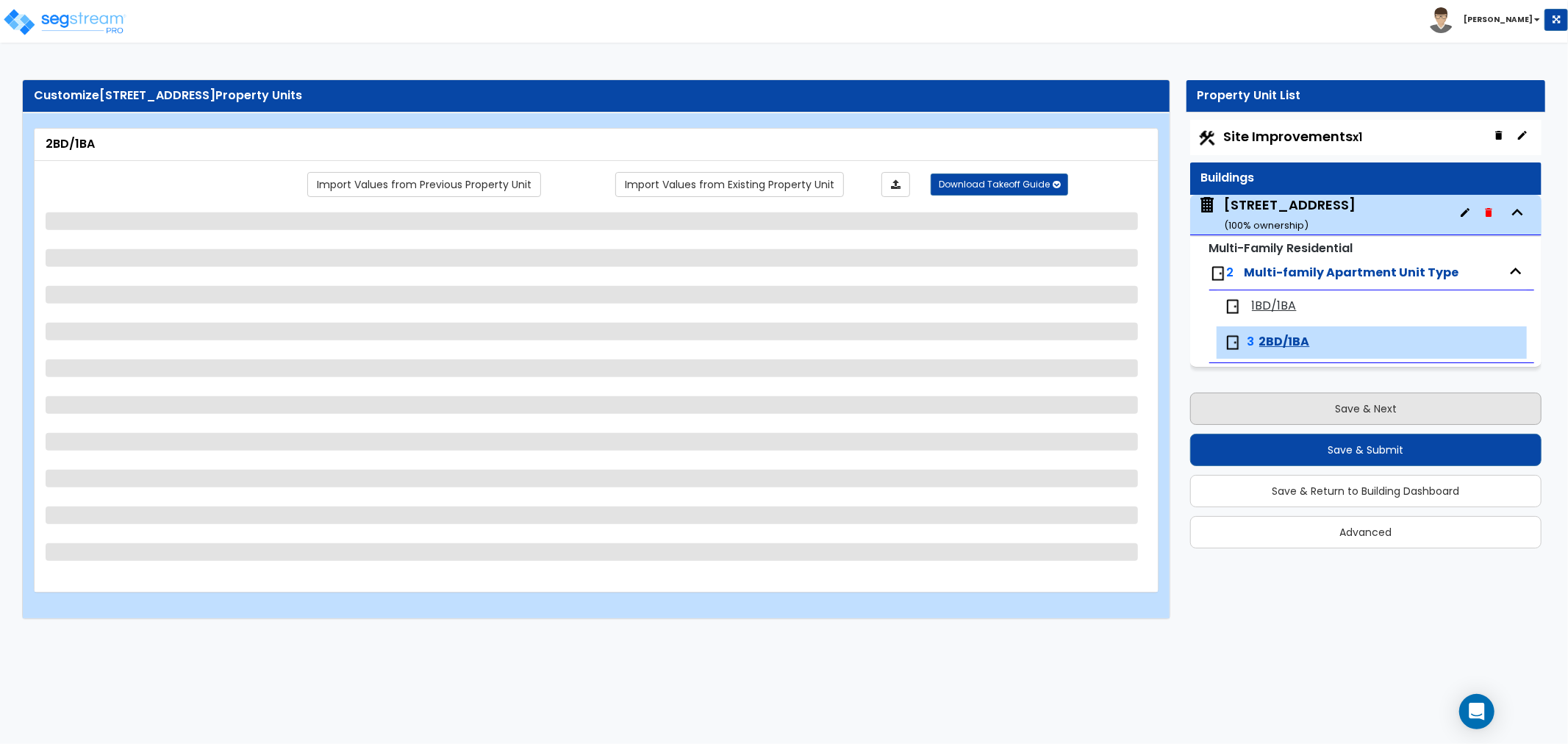
select select "1"
select select "3"
select select "1"
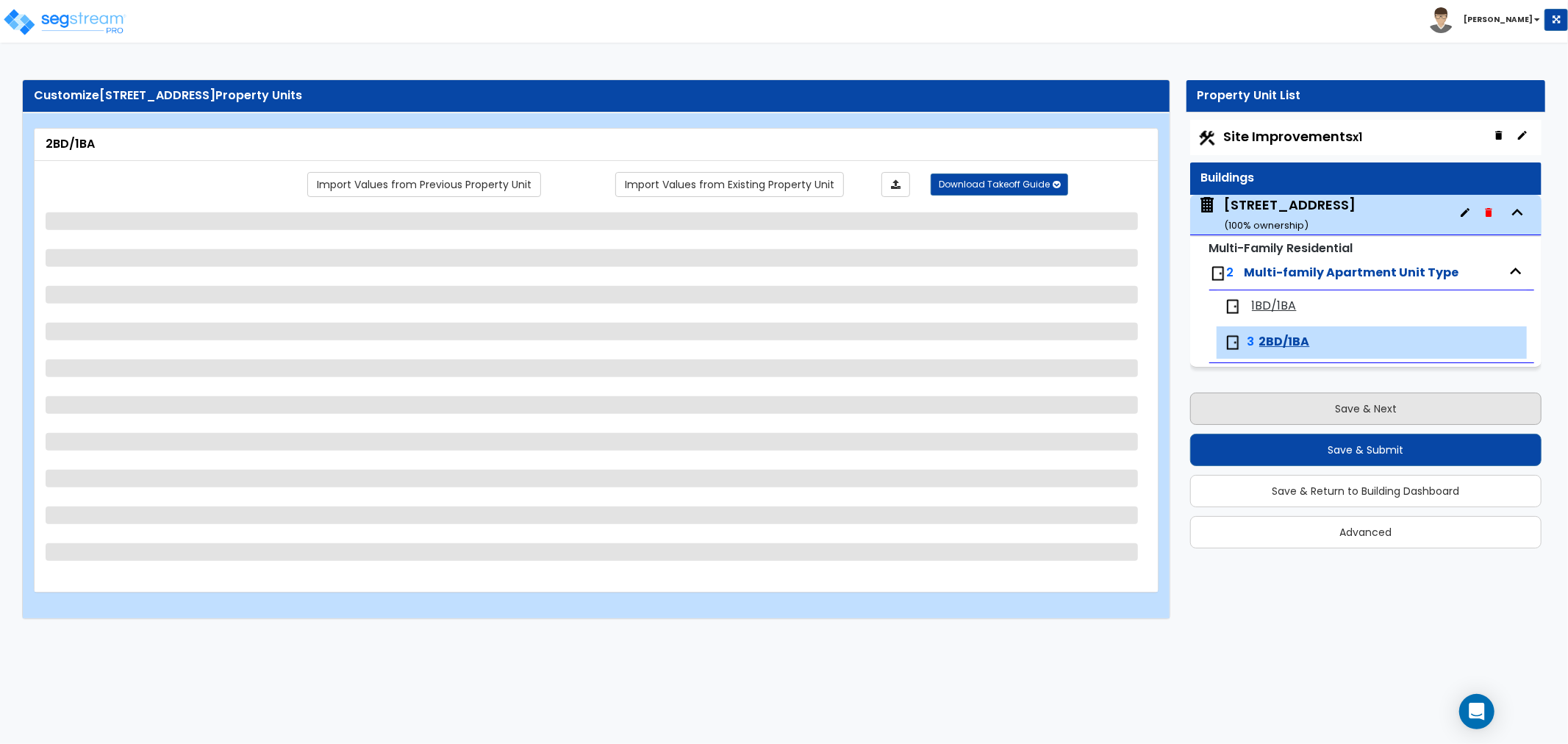
select select "1"
select select "3"
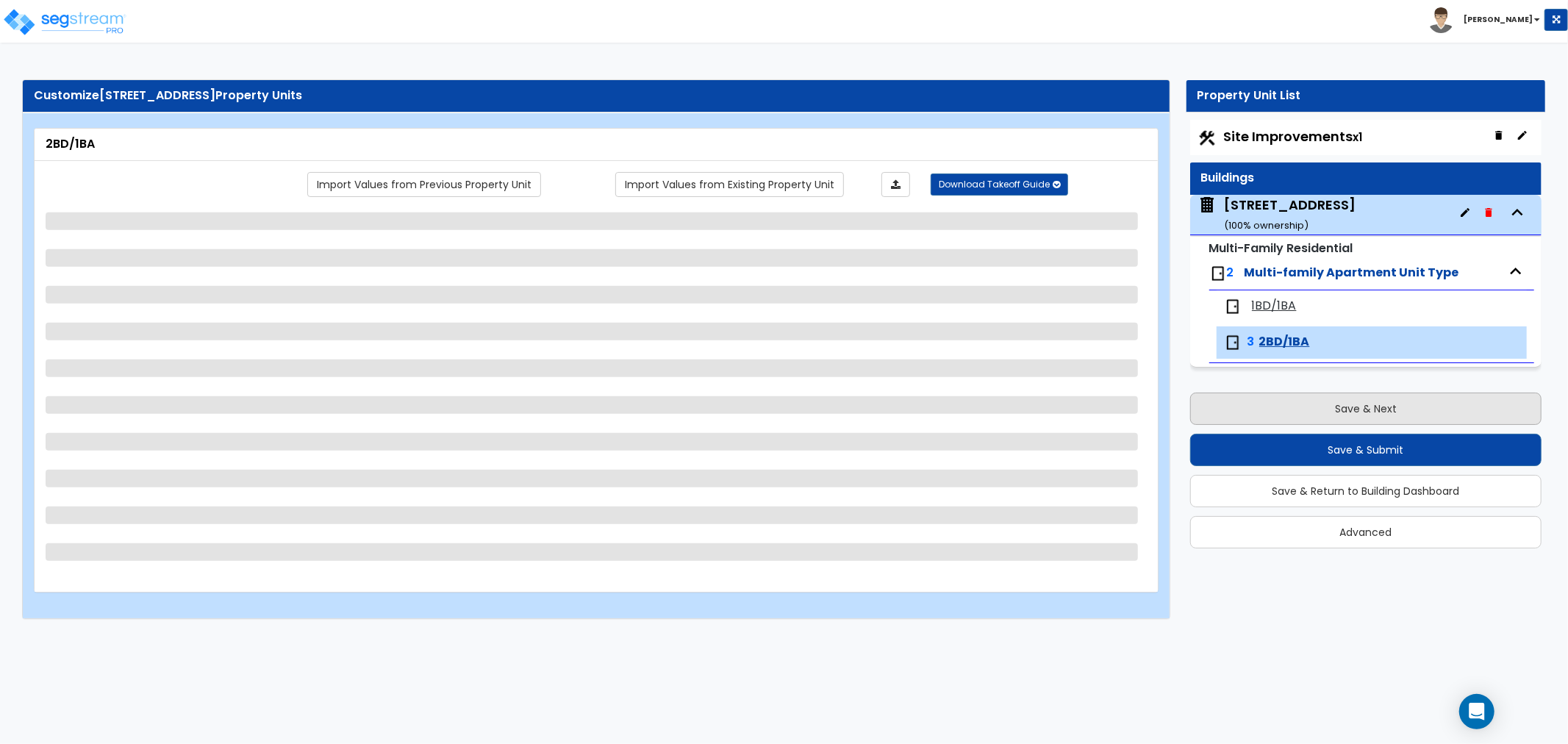
select select "1"
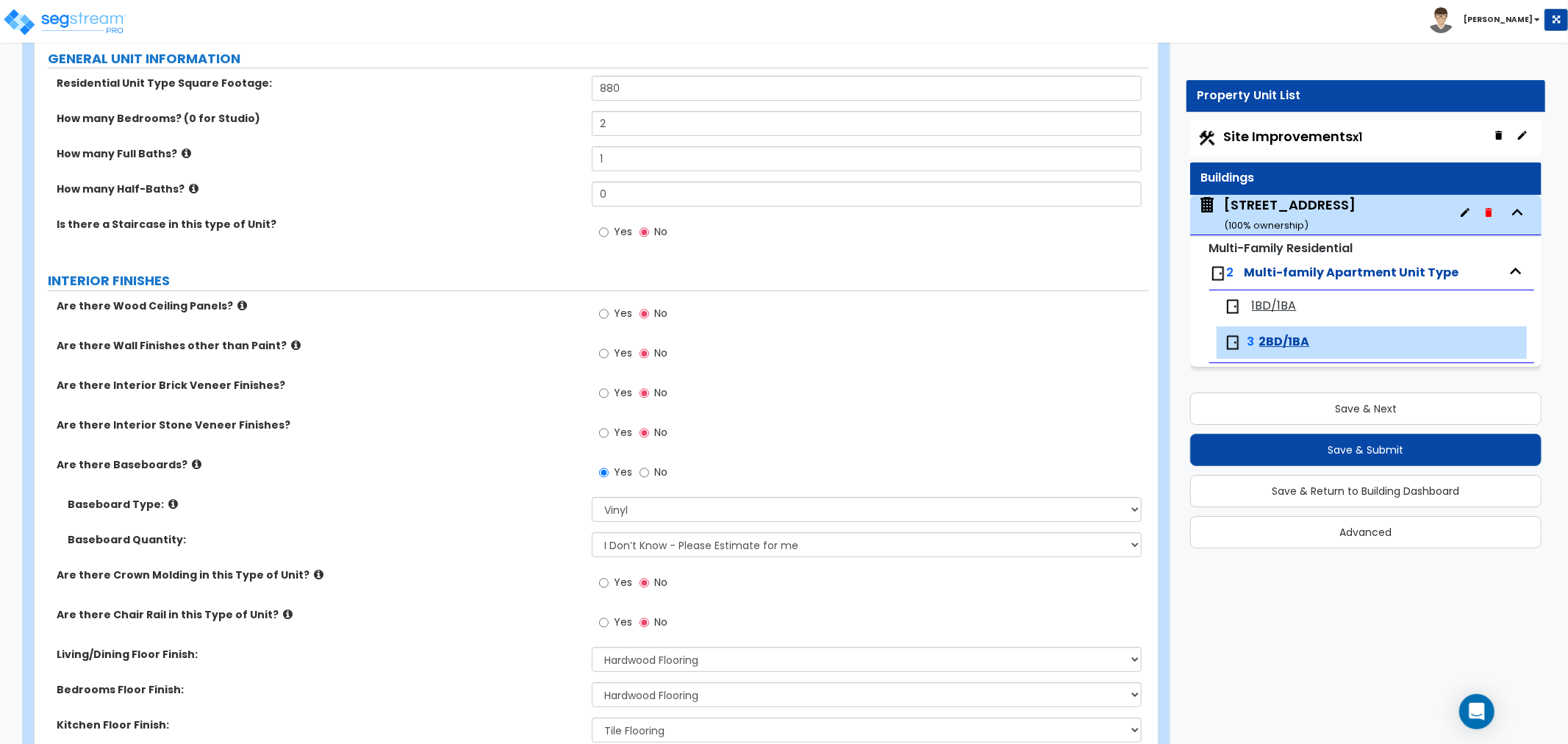
scroll to position [163, 0]
click at [603, 355] on input "Yes" at bounding box center [604, 352] width 9 height 16
radio input "true"
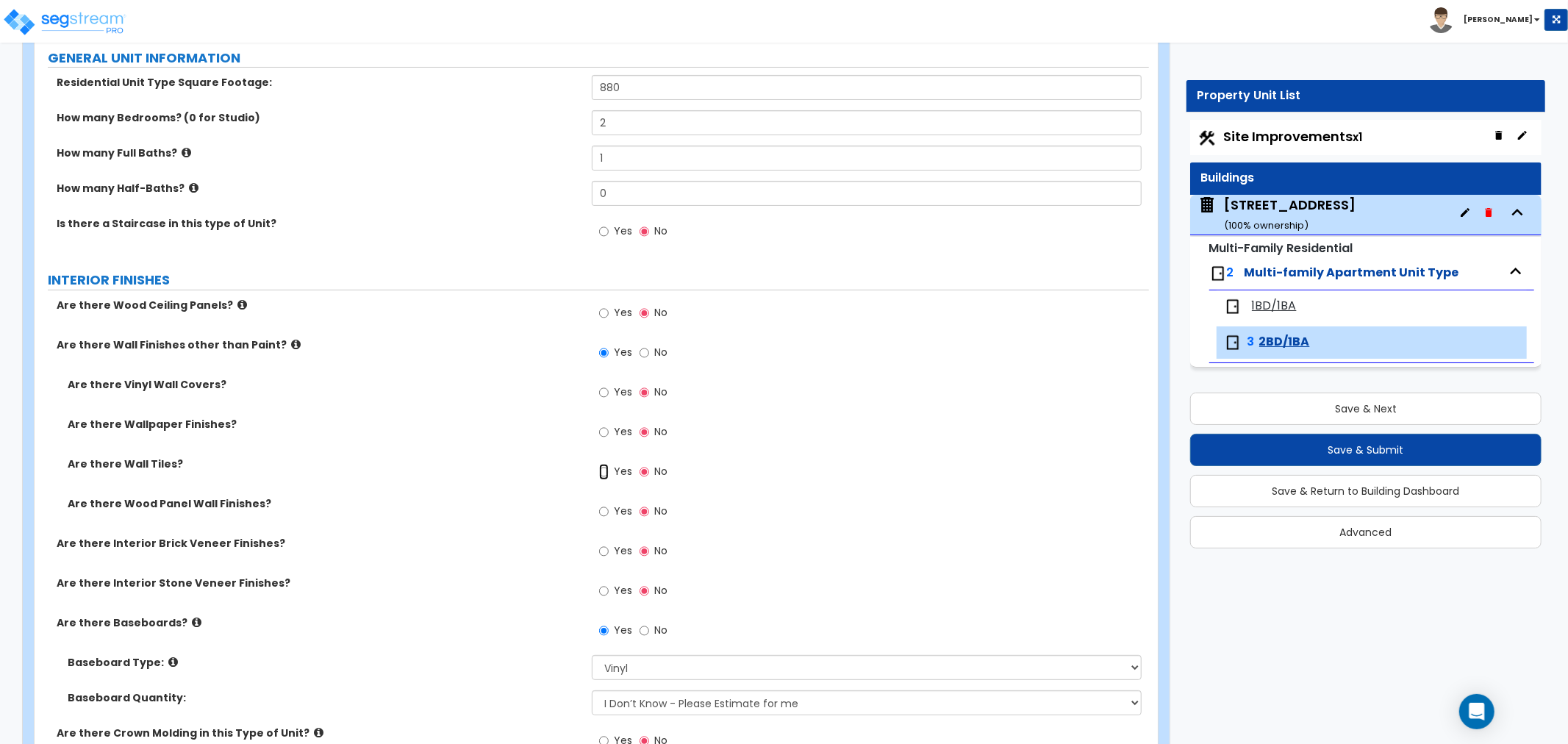
click at [605, 475] on input "Yes" at bounding box center [604, 472] width 9 height 16
radio input "true"
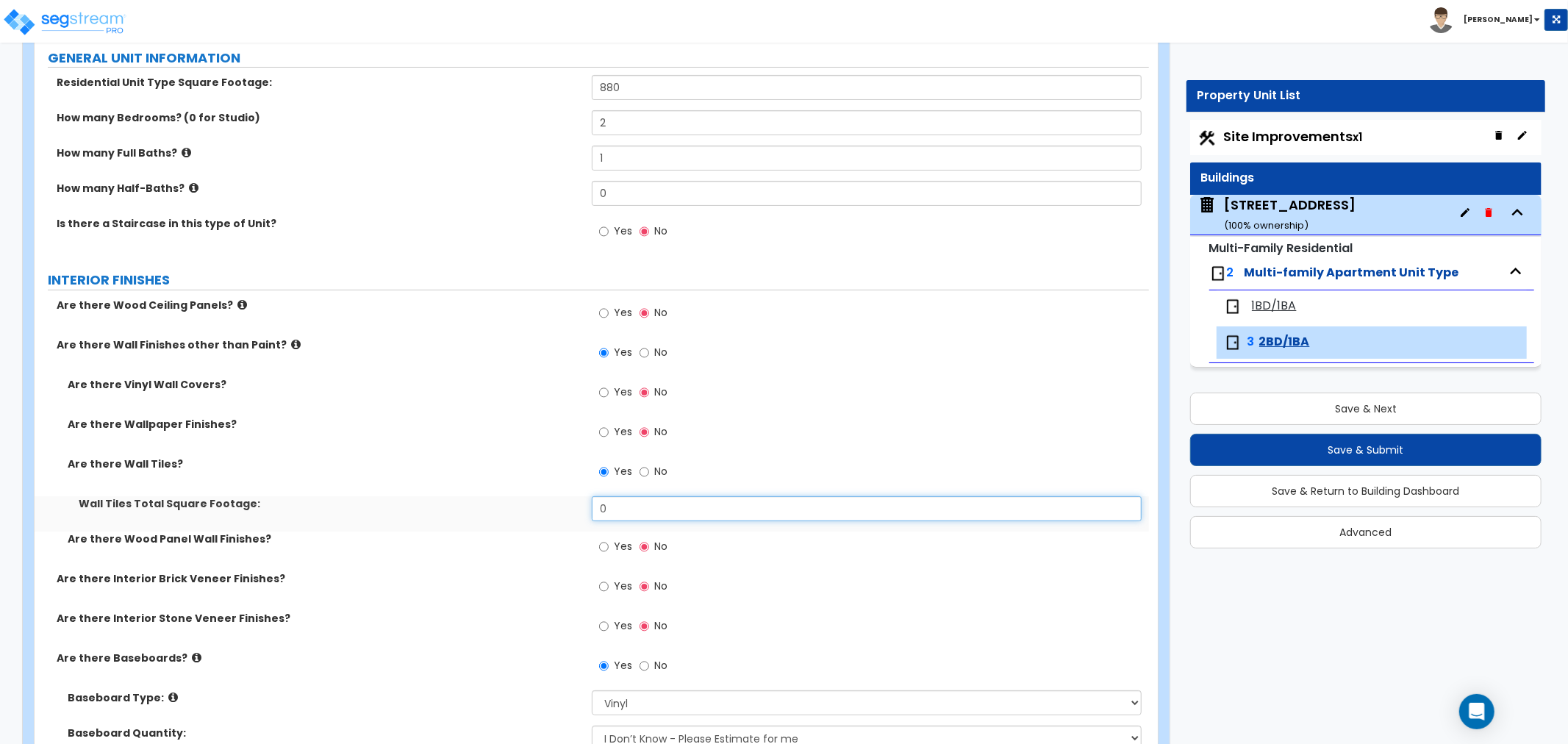
drag, startPoint x: 625, startPoint y: 505, endPoint x: 561, endPoint y: 501, distance: 64.1
click at [561, 501] on div "Wall Tiles Total Square Footage: 0" at bounding box center [592, 514] width 1115 height 35
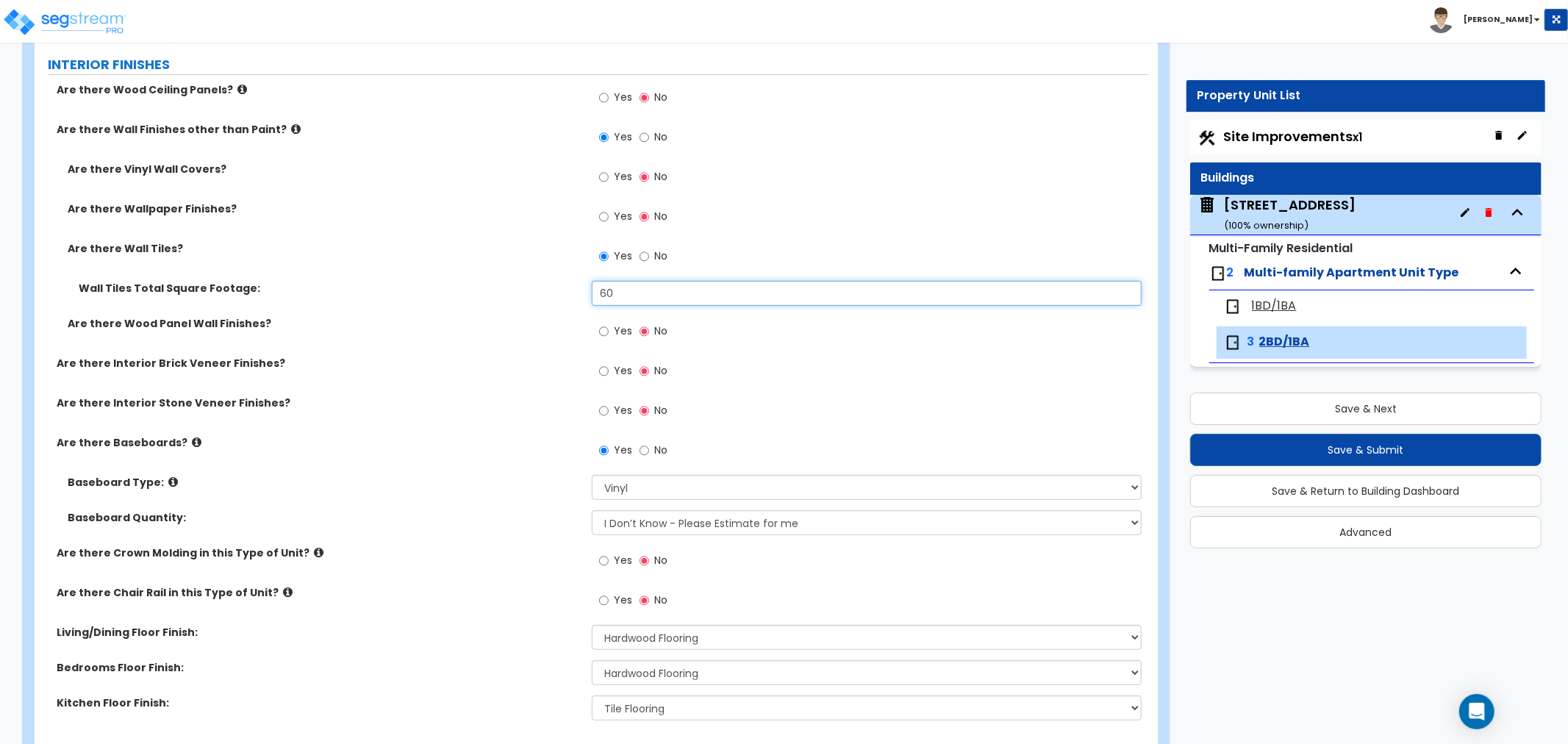
scroll to position [408, 0]
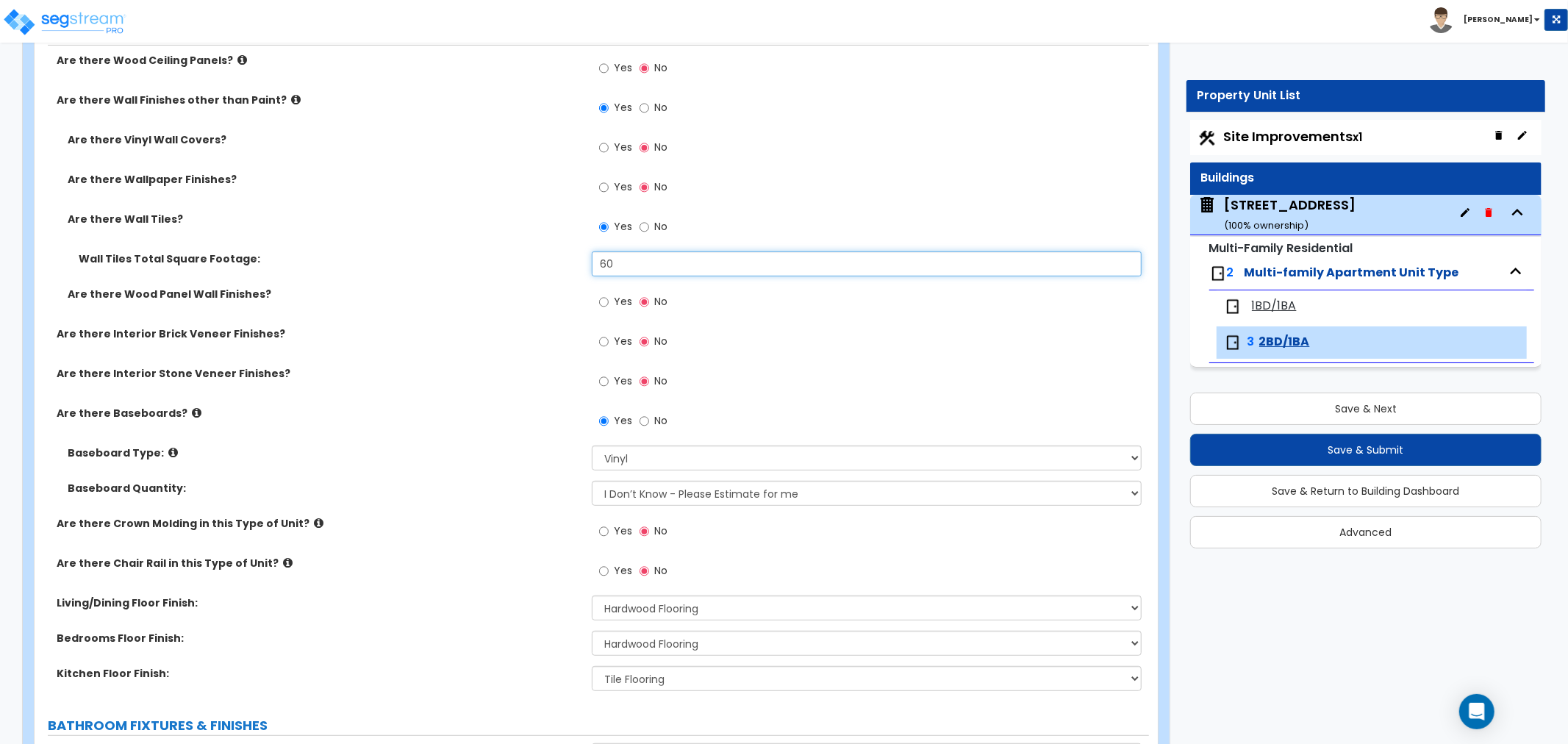
type input "60"
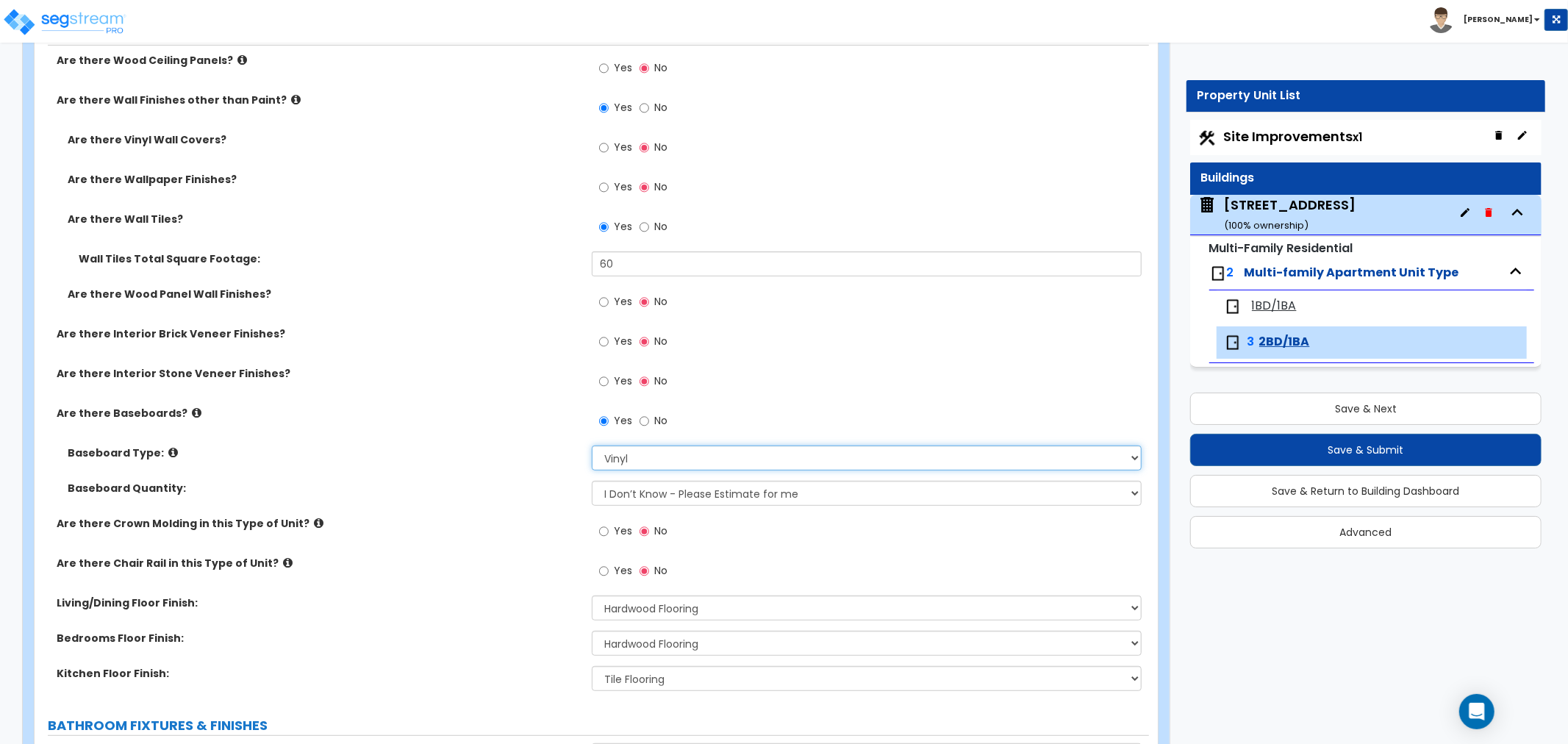
click at [625, 461] on select "Please Choose One Wood Vinyl Carpet Tile" at bounding box center [867, 458] width 550 height 25
select select "1"
click at [592, 446] on select "Please Choose One Wood Vinyl Carpet Tile" at bounding box center [867, 458] width 550 height 25
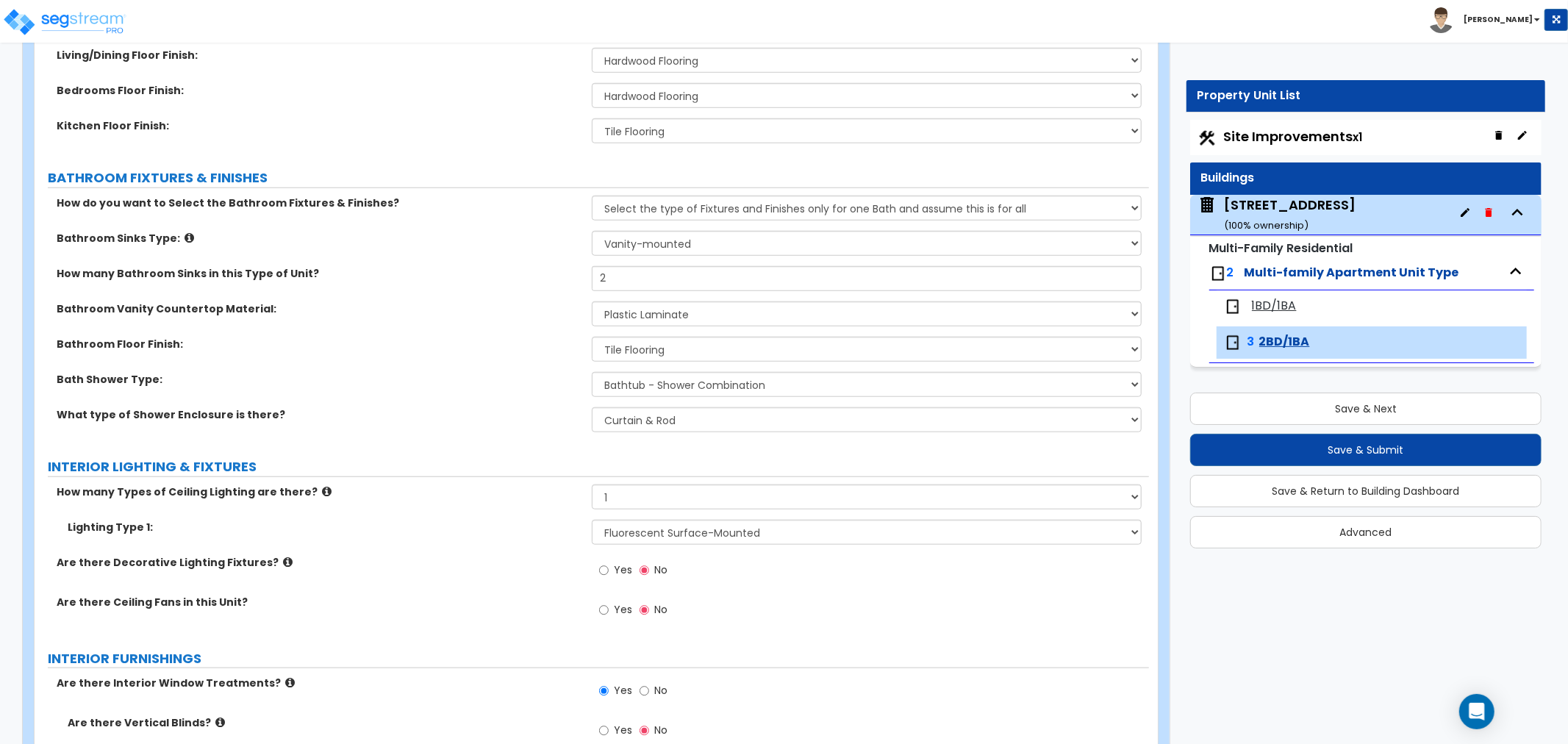
scroll to position [981, 0]
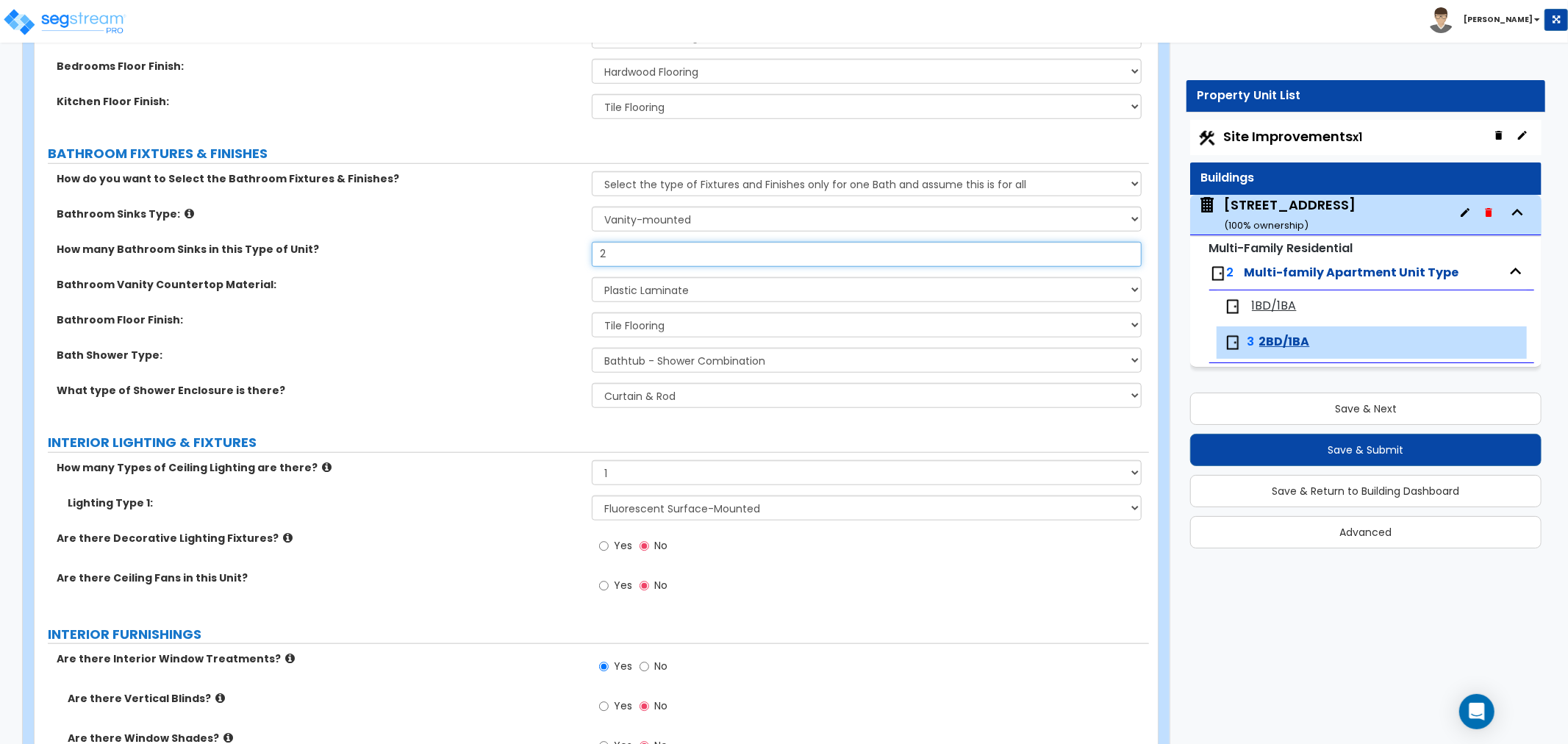
drag, startPoint x: 611, startPoint y: 255, endPoint x: 574, endPoint y: 255, distance: 37.0
click at [574, 255] on div "How many Bathroom Sinks in this Type of Unit? 2" at bounding box center [592, 259] width 1115 height 35
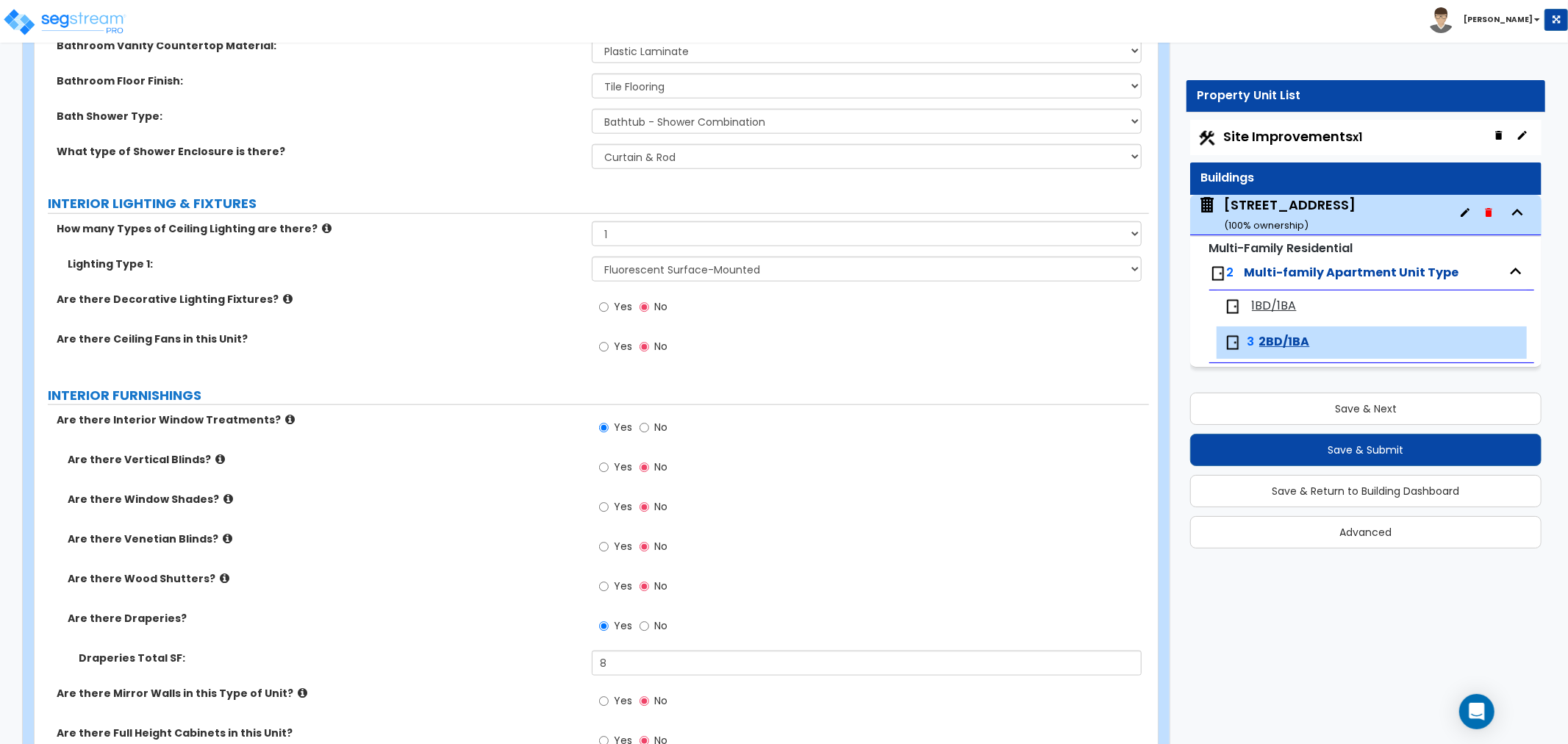
scroll to position [1226, 0]
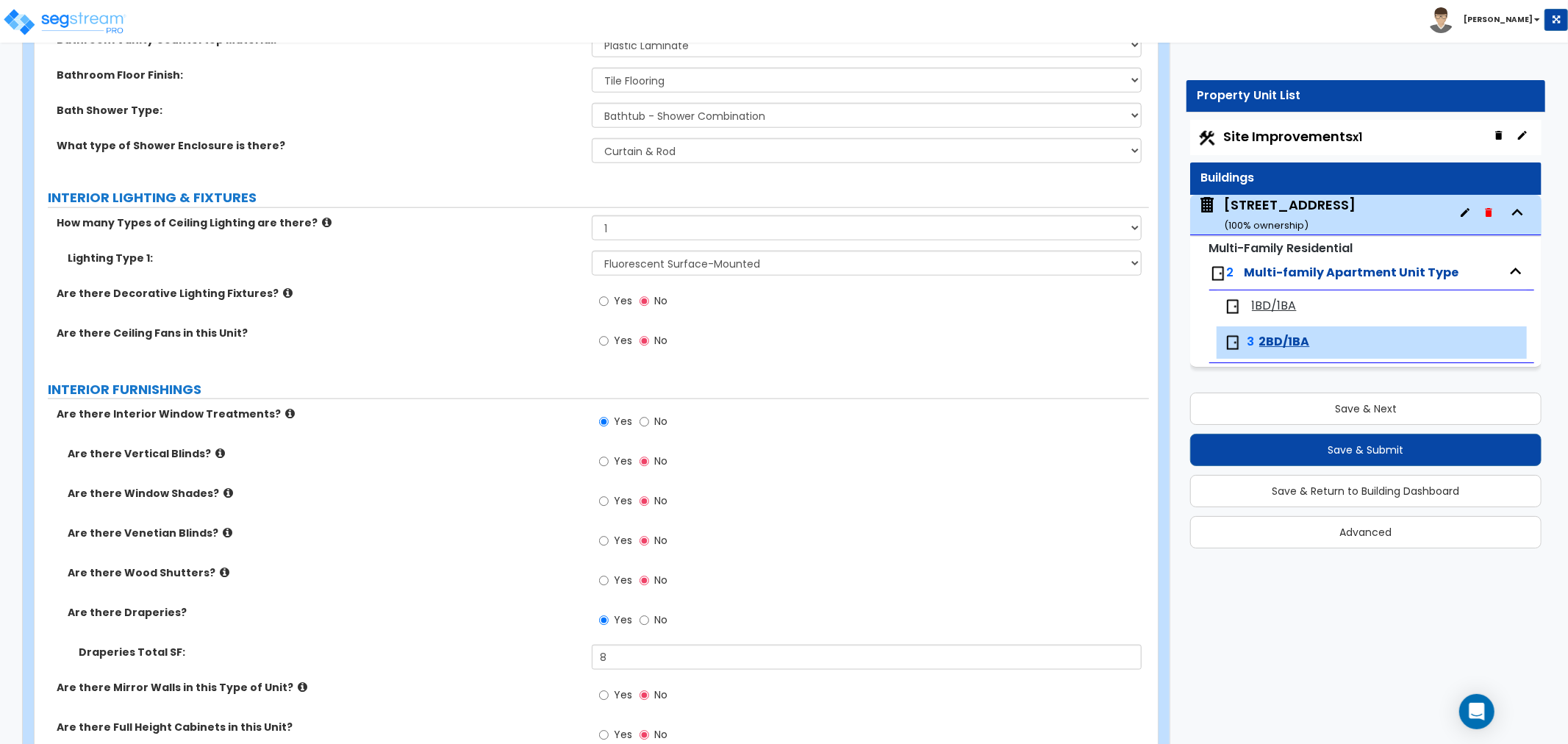
type input "1"
click at [656, 265] on select "Please Choose One LED Surface-Mounted LED Recessed Fluorescent Surface-Mounted …" at bounding box center [867, 263] width 550 height 25
select select "5"
click at [592, 251] on select "Please Choose One LED Surface-Mounted LED Recessed Fluorescent Surface-Mounted …" at bounding box center [867, 263] width 550 height 25
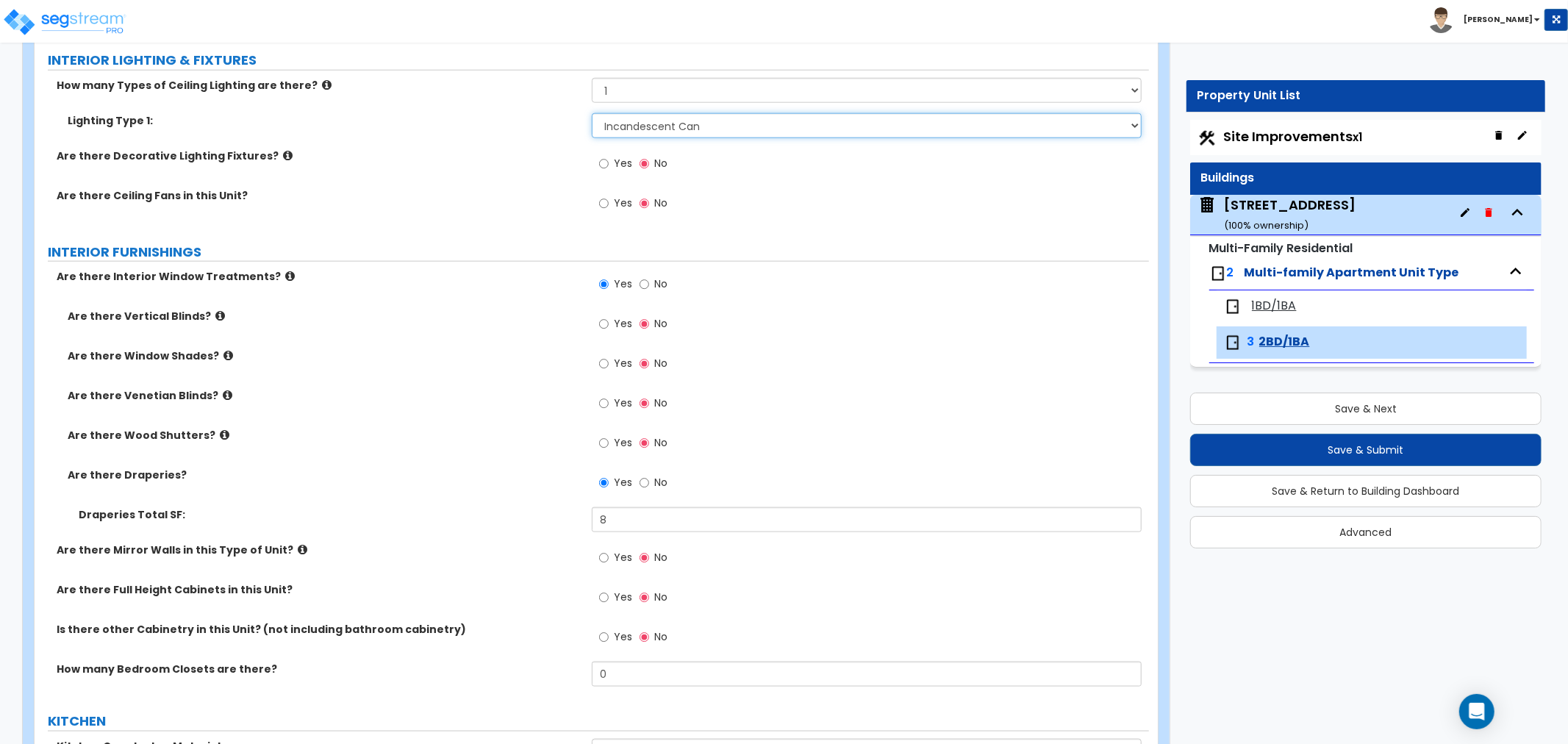
scroll to position [1389, 0]
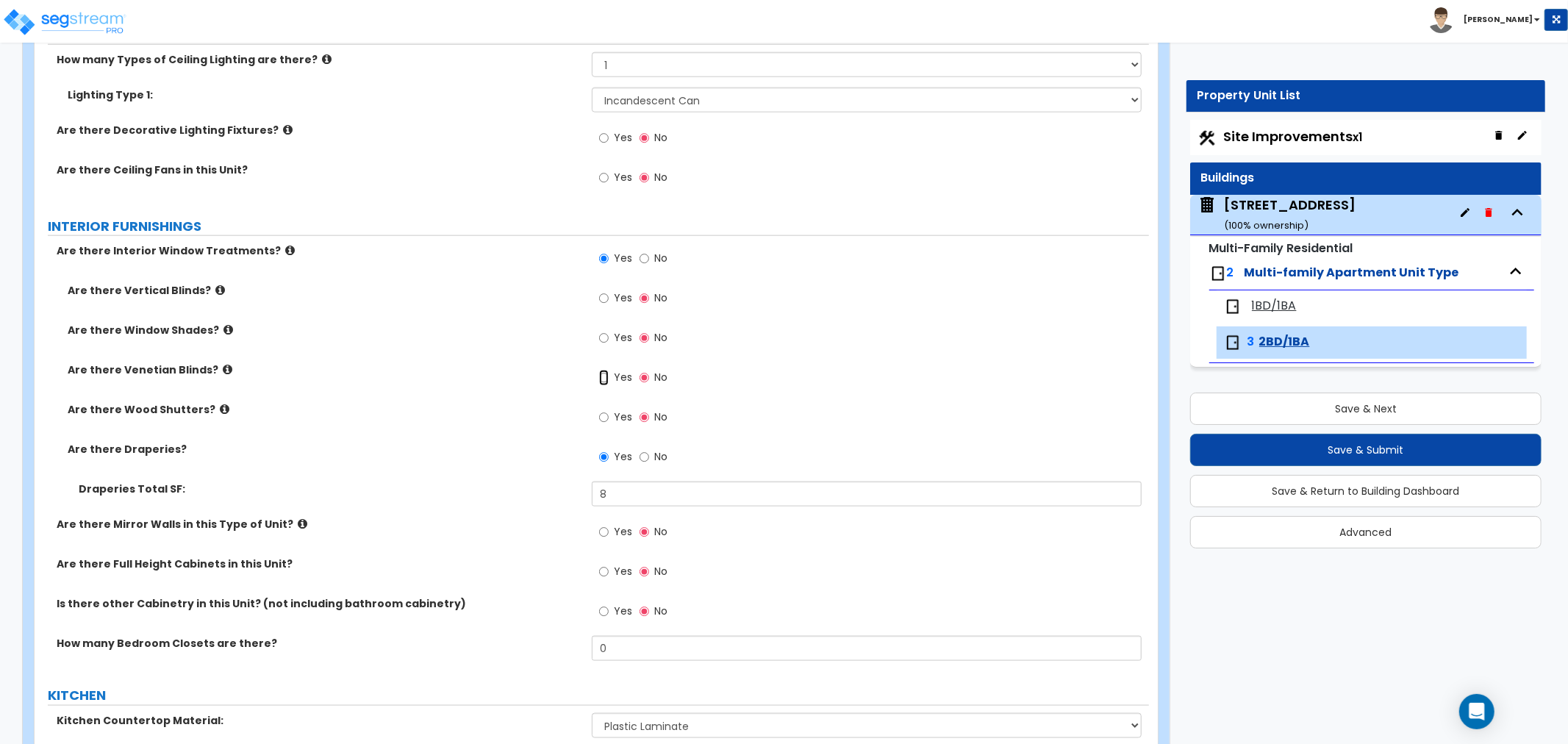
click at [607, 375] on input "Yes" at bounding box center [604, 377] width 9 height 16
radio input "true"
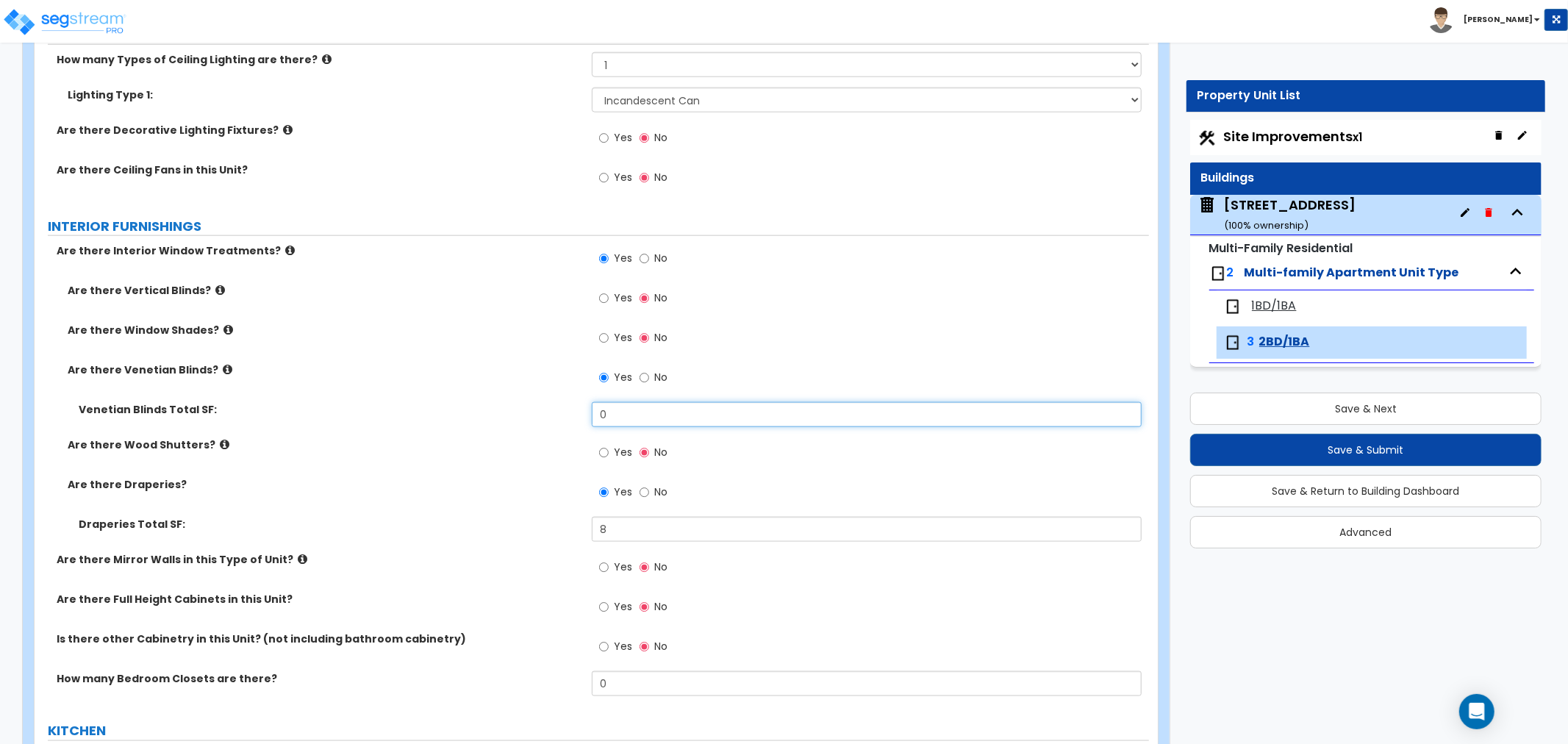
drag, startPoint x: 634, startPoint y: 414, endPoint x: 533, endPoint y: 412, distance: 101.0
click at [533, 412] on div "Venetian Blinds Total SF: 0" at bounding box center [592, 420] width 1115 height 35
type input "102"
click at [641, 490] on input "No" at bounding box center [644, 493] width 9 height 16
radio input "false"
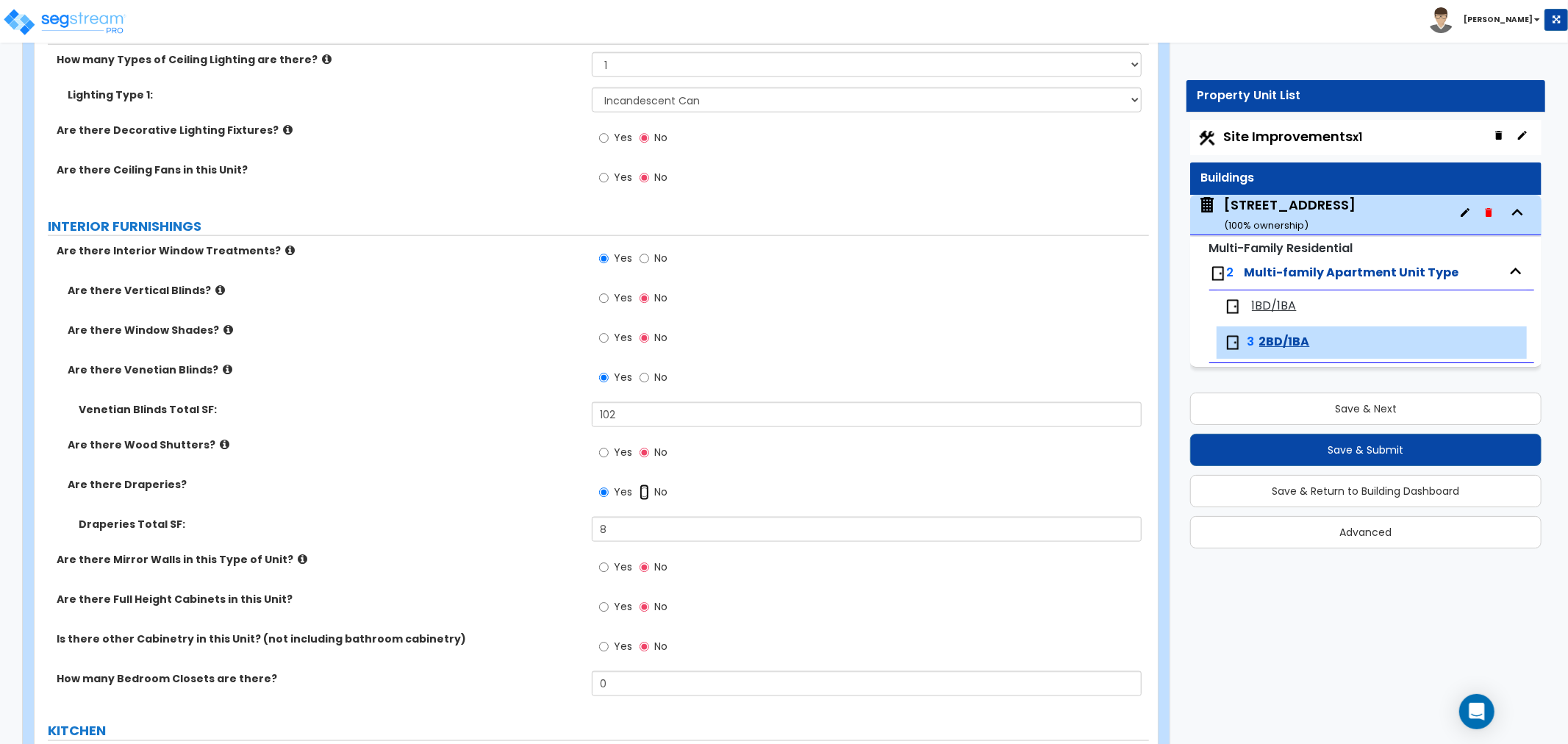
radio input "true"
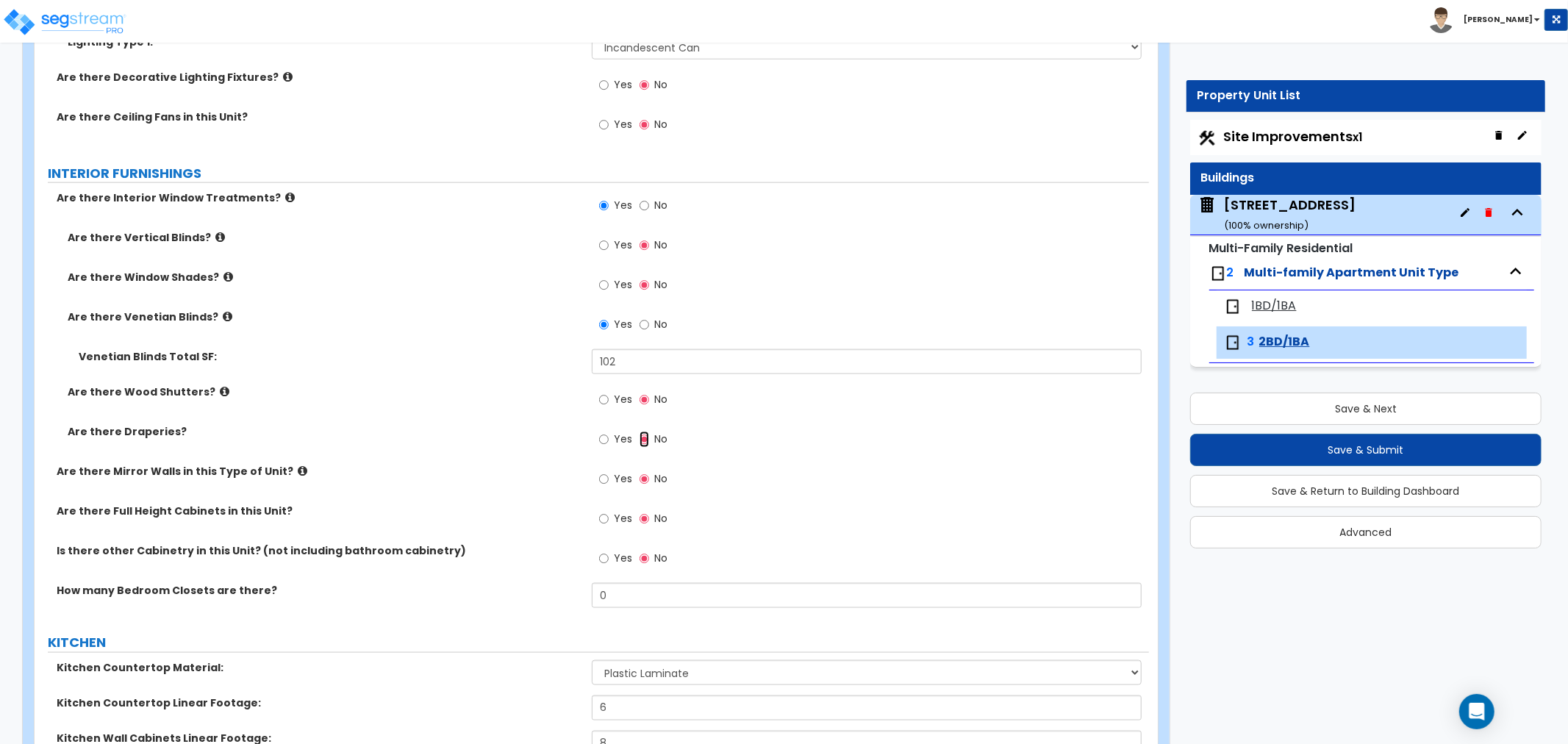
scroll to position [1471, 0]
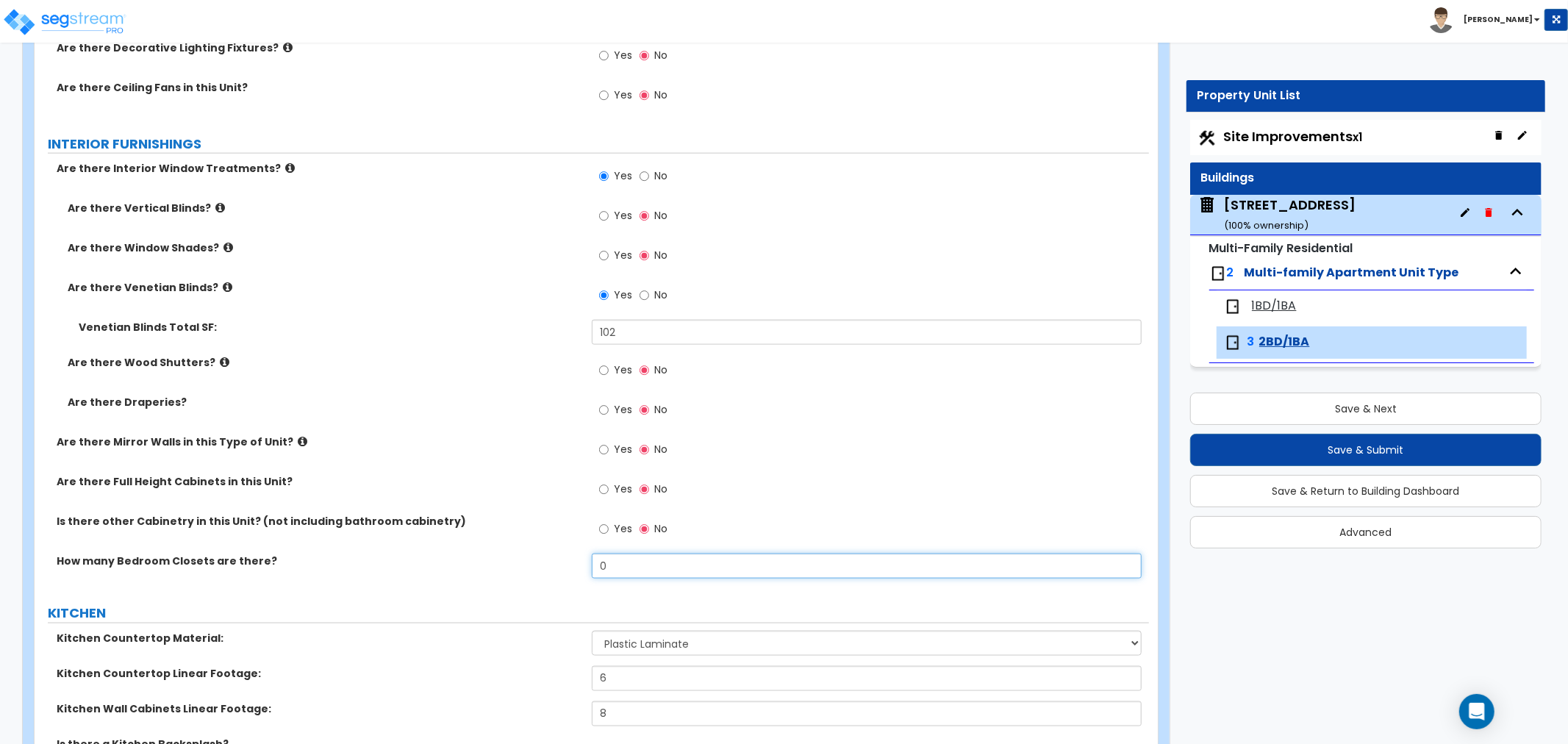
drag, startPoint x: 636, startPoint y: 566, endPoint x: 532, endPoint y: 562, distance: 104.1
click at [532, 562] on div "How many Bedroom Closets are there? 0" at bounding box center [592, 571] width 1115 height 35
type input "2"
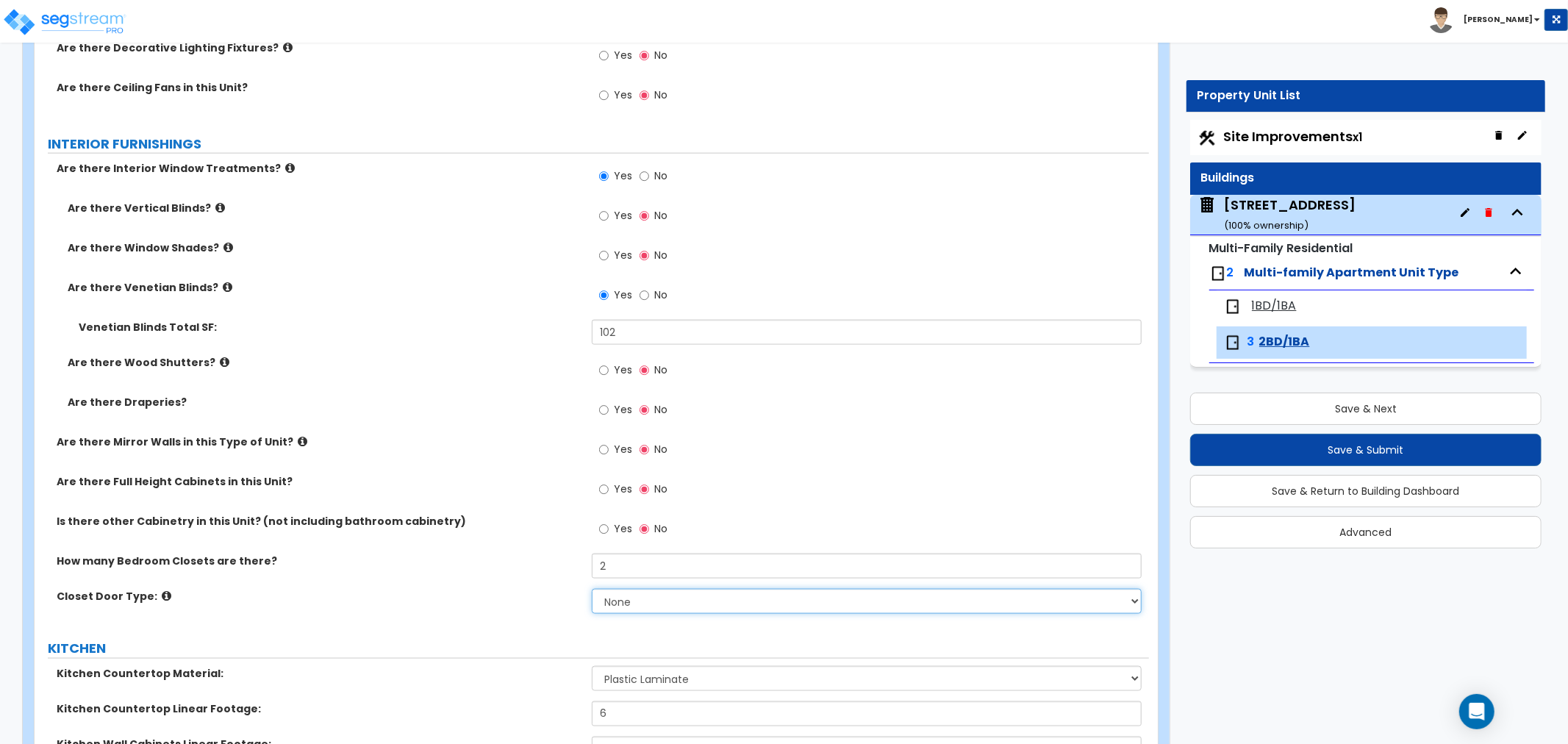
click at [669, 600] on select "None Bi-fold Louvered Doors Bi-fold Panel Doors Sliding Doors Hinged Wood Door" at bounding box center [867, 601] width 550 height 25
select select "3"
click at [592, 589] on select "None Bi-fold Louvered Doors Bi-fold Panel Doors Sliding Doors Hinged Wood Door" at bounding box center [867, 601] width 550 height 25
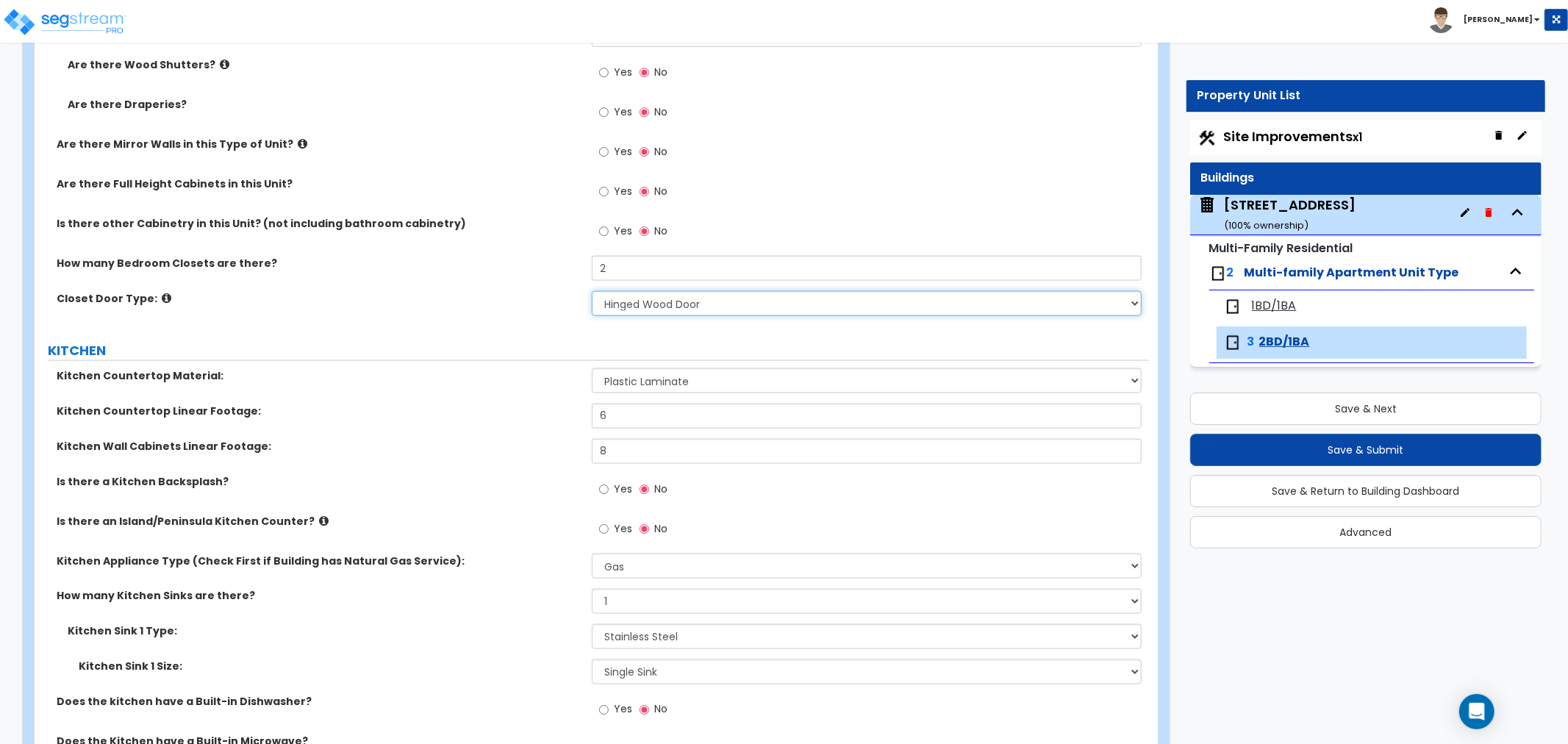
scroll to position [1797, 0]
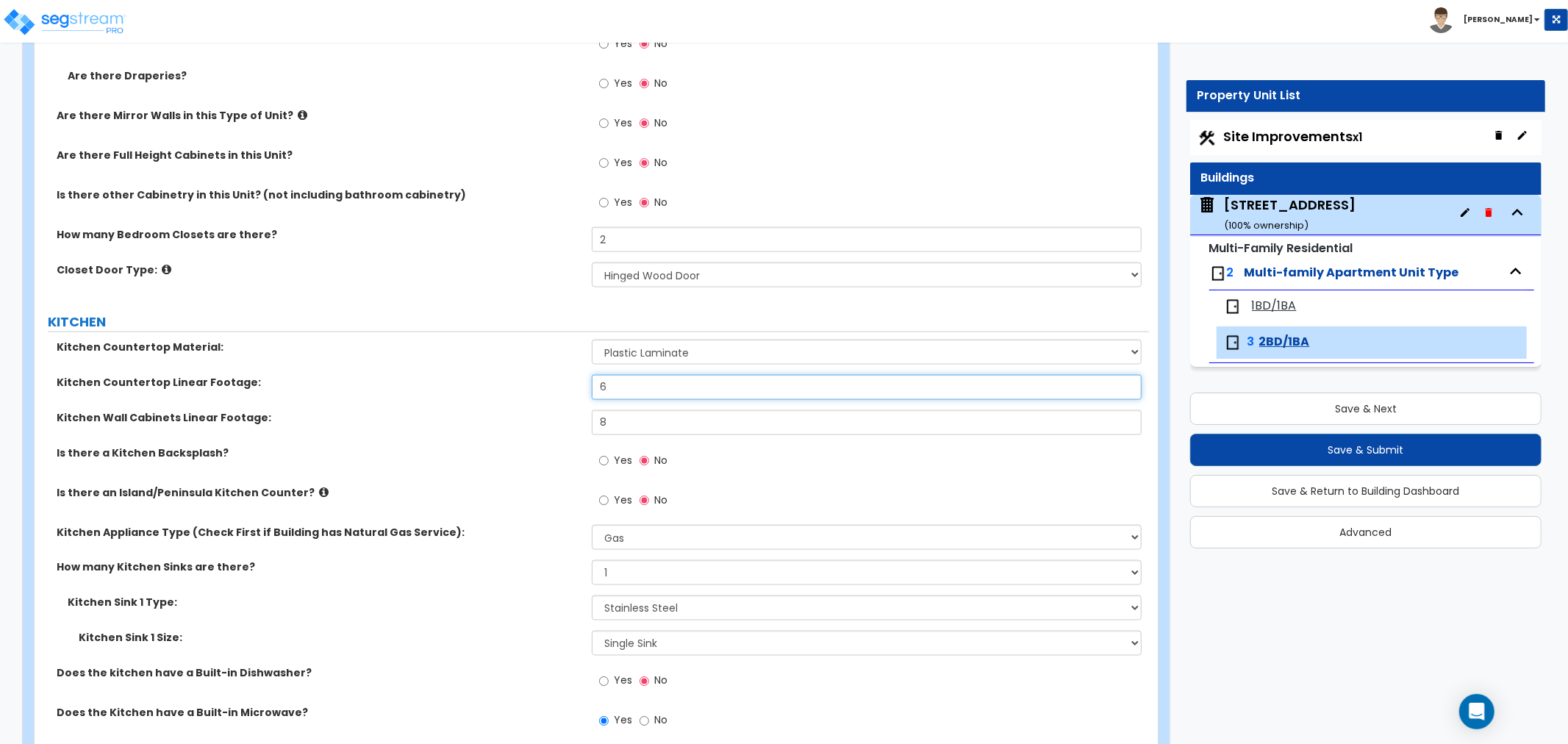
drag, startPoint x: 623, startPoint y: 388, endPoint x: 553, endPoint y: 393, distance: 70.2
click at [553, 393] on div "Kitchen Countertop Linear Footage: 6" at bounding box center [592, 392] width 1115 height 35
click at [612, 424] on input "8" at bounding box center [867, 423] width 550 height 25
drag, startPoint x: 626, startPoint y: 422, endPoint x: 577, endPoint y: 428, distance: 49.4
click at [577, 428] on div "Kitchen Wall Cabinets Linear Footage: 8" at bounding box center [592, 428] width 1115 height 35
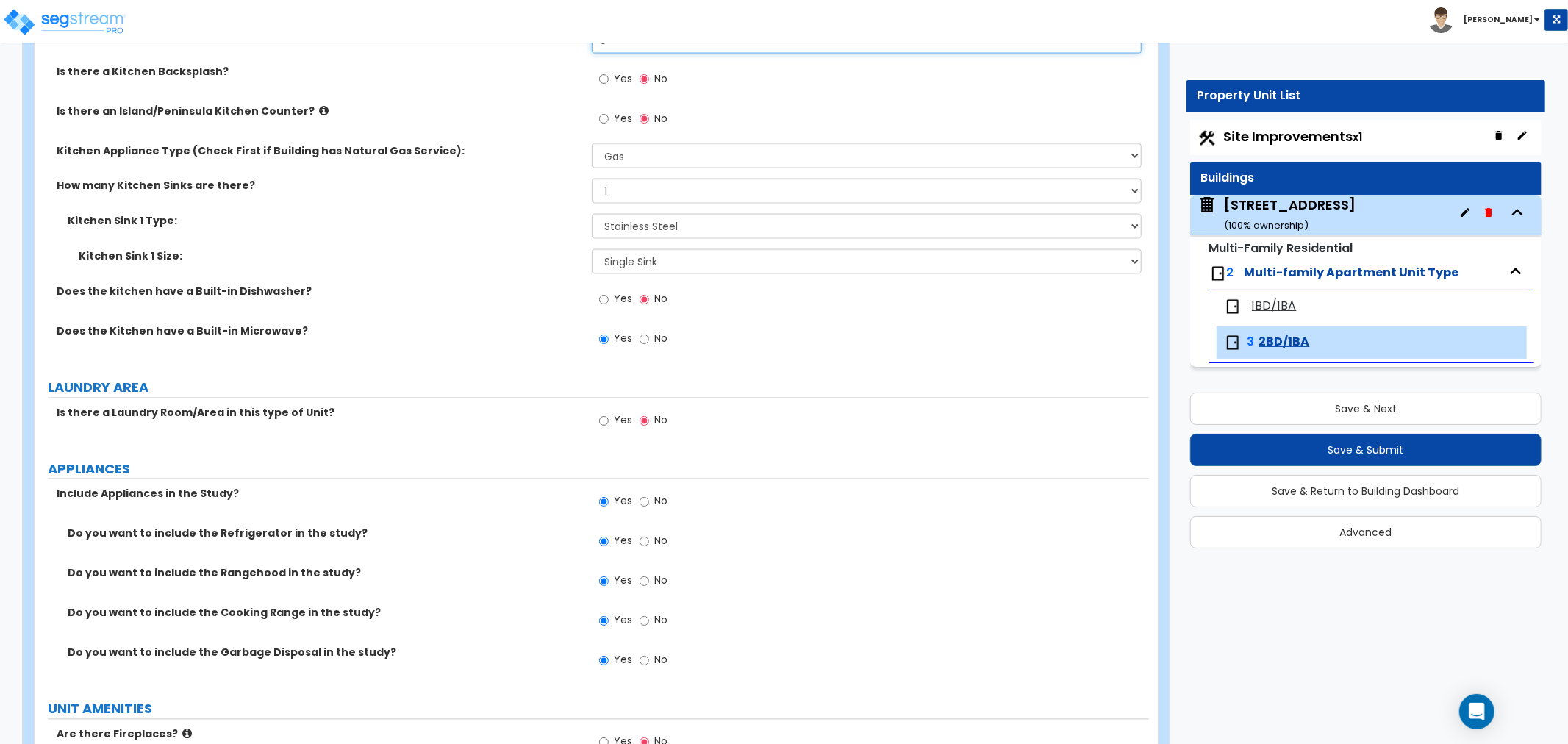
scroll to position [2206, 0]
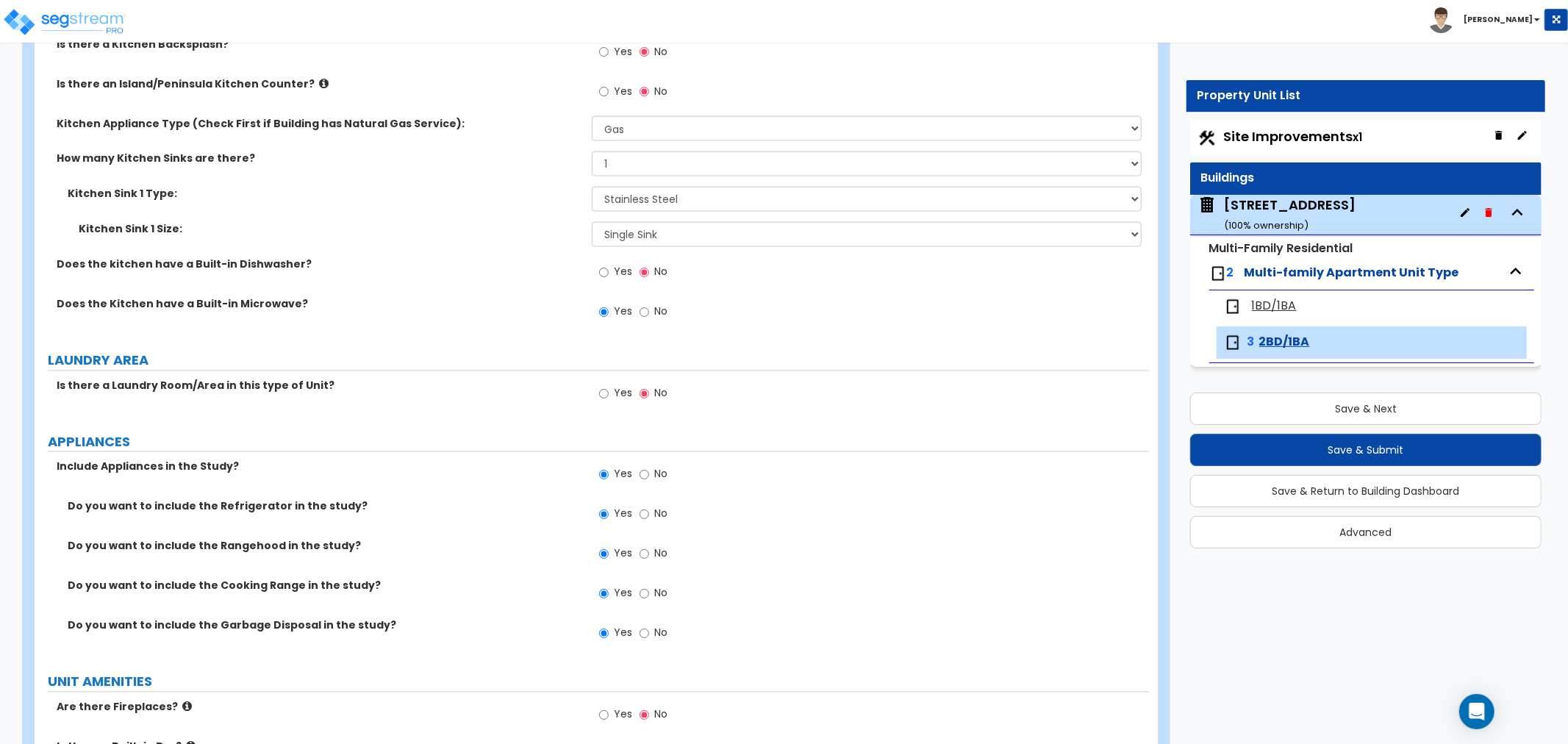
type input "9"
click at [642, 310] on input "No" at bounding box center [644, 312] width 9 height 16
radio input "false"
radio input "true"
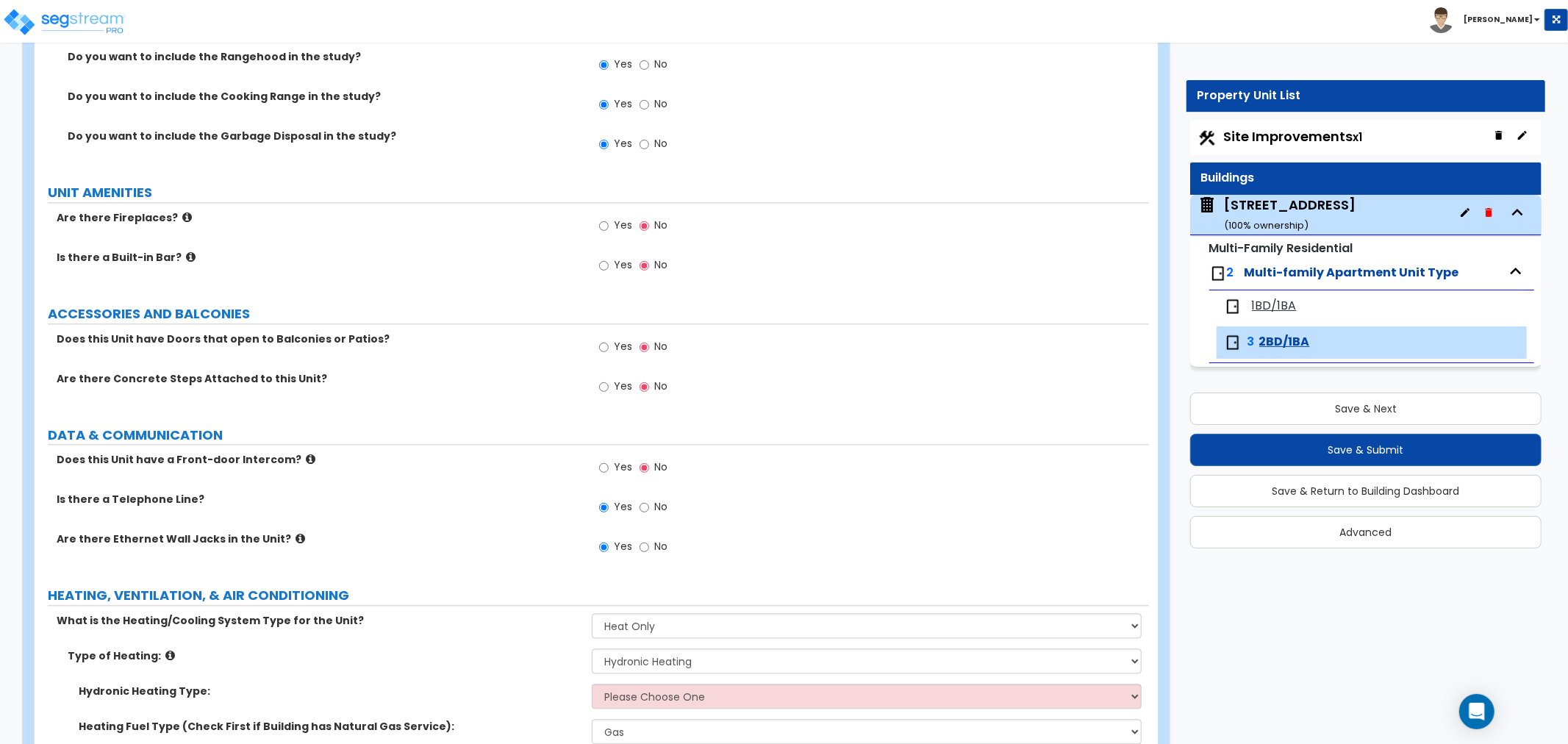
scroll to position [2773, 0]
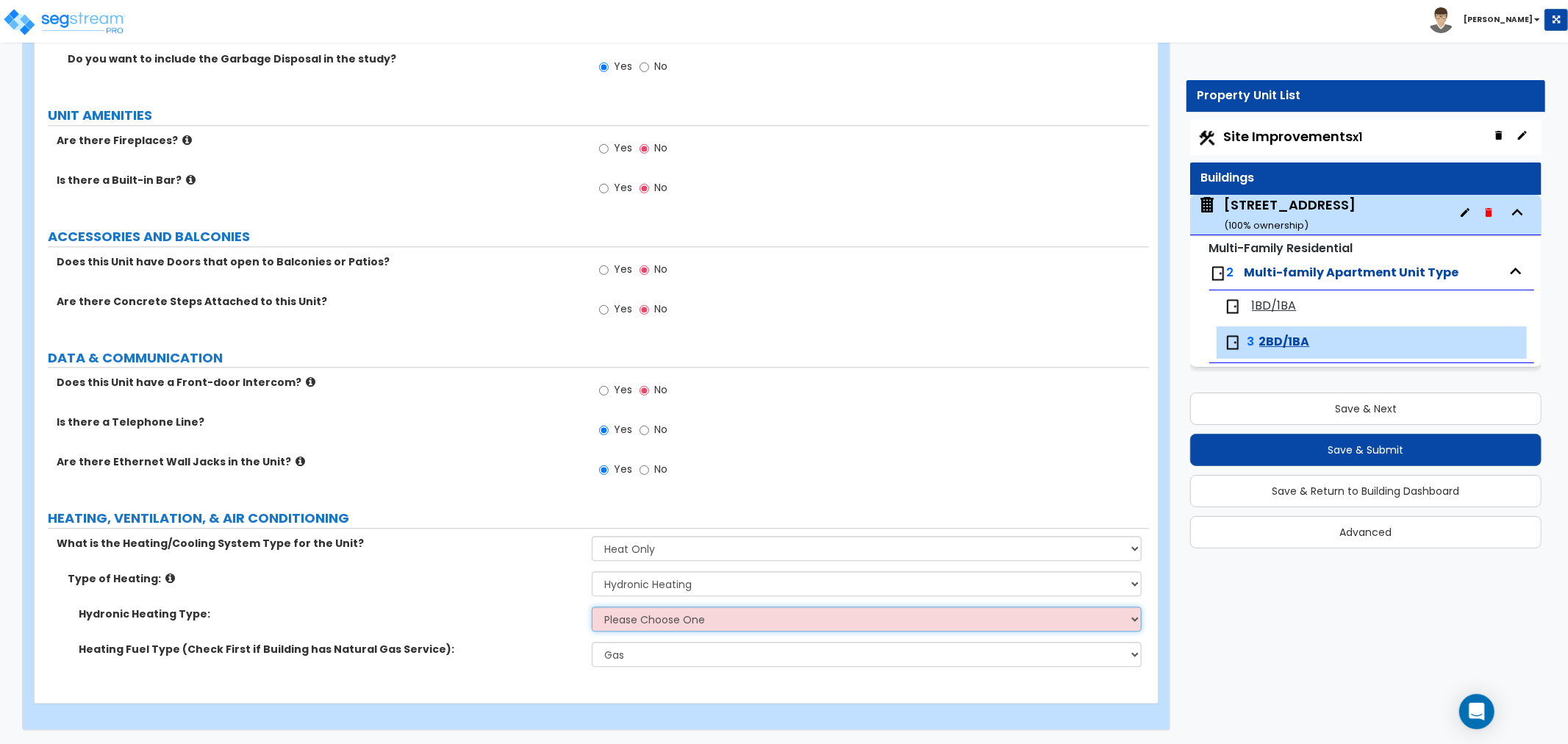
click at [637, 622] on select "Please Choose One Hydronic Radiator Hydronic Baseboard Hydronic Fin Tube Radiat…" at bounding box center [867, 619] width 550 height 25
select select "1"
click at [592, 607] on select "Please Choose One Hydronic Radiator Hydronic Baseboard Hydronic Fin Tube Radiat…" at bounding box center [867, 619] width 550 height 25
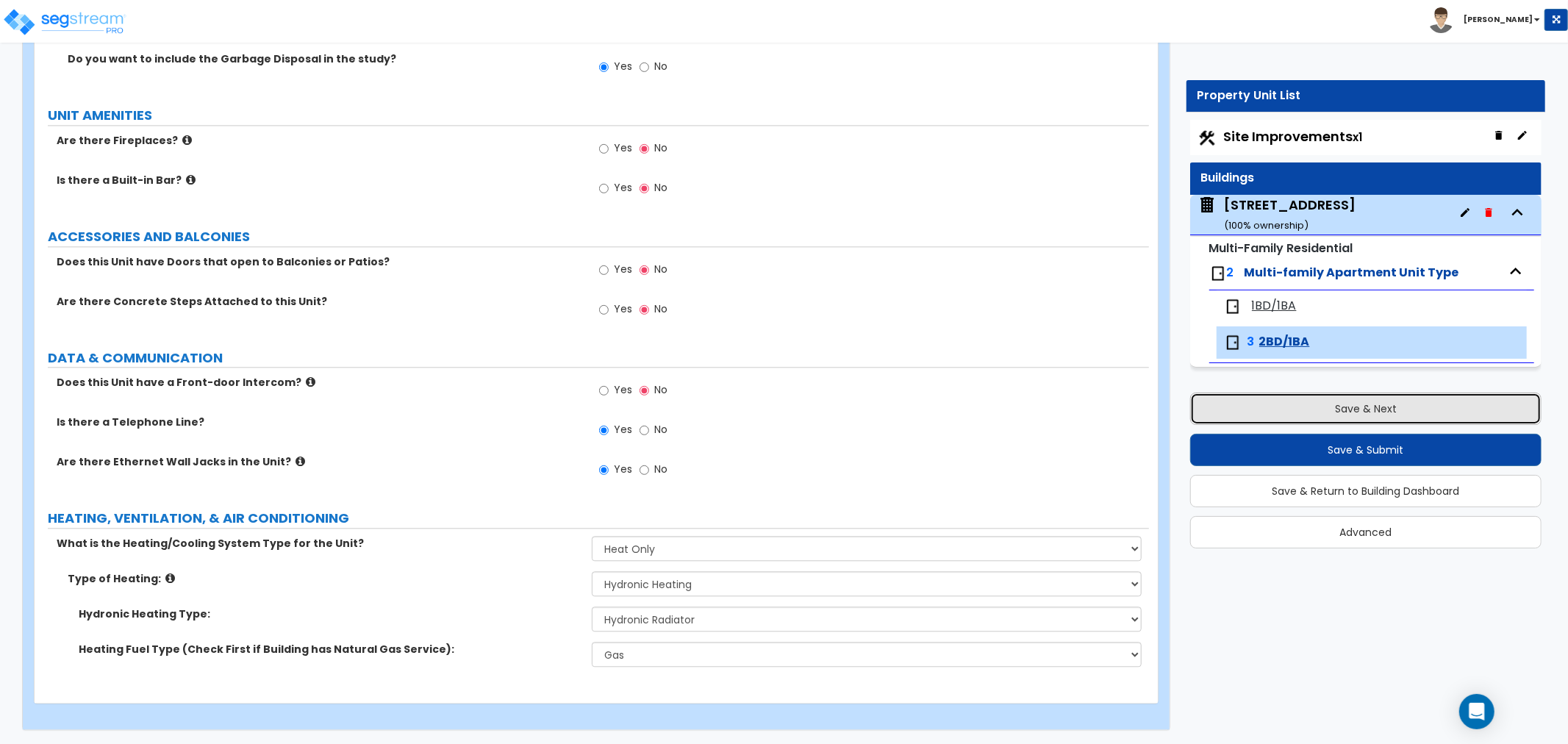
click at [1321, 417] on button "Save & Next" at bounding box center [1365, 408] width 351 height 32
select select "2"
select select "4"
select select "2"
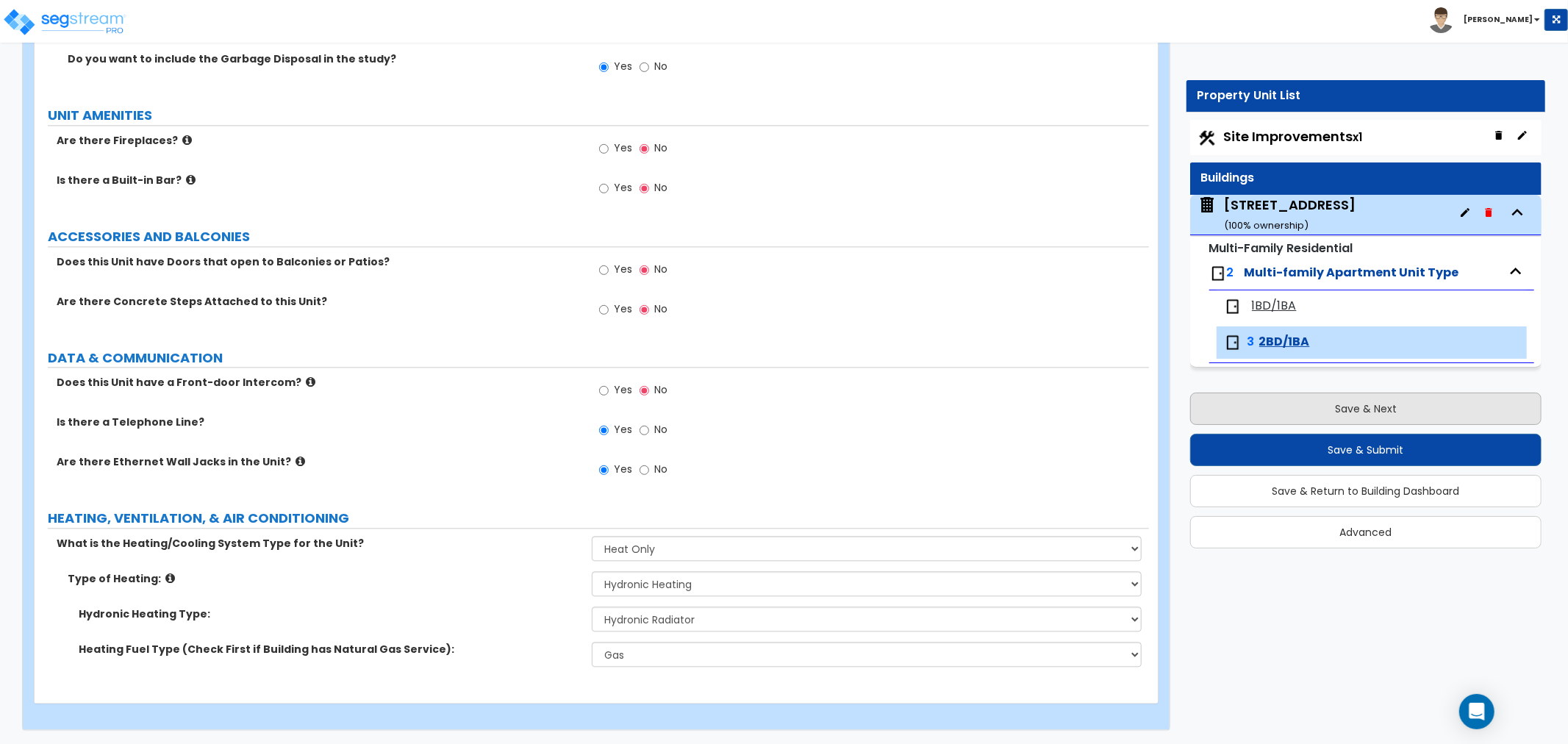
select select "4"
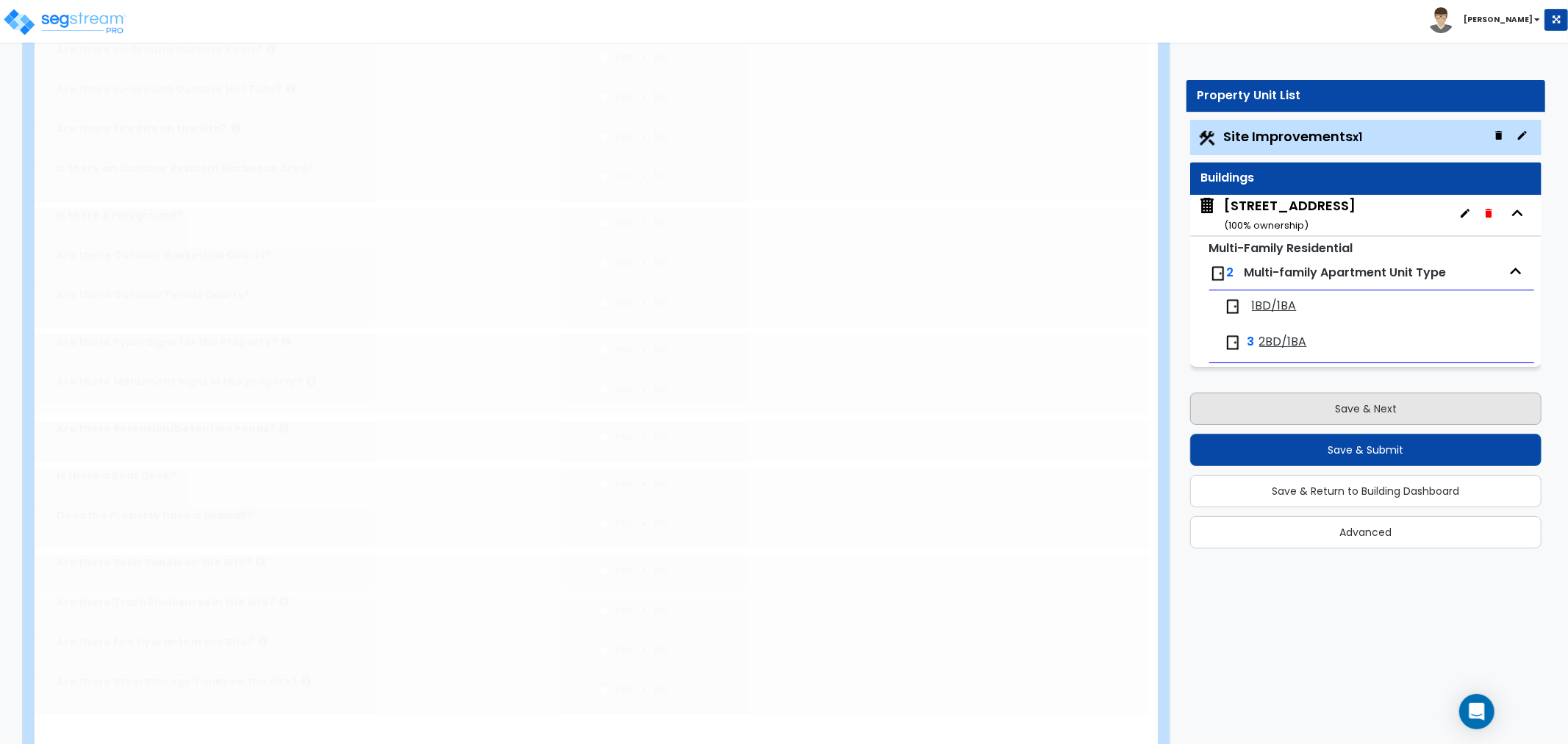
scroll to position [0, 0]
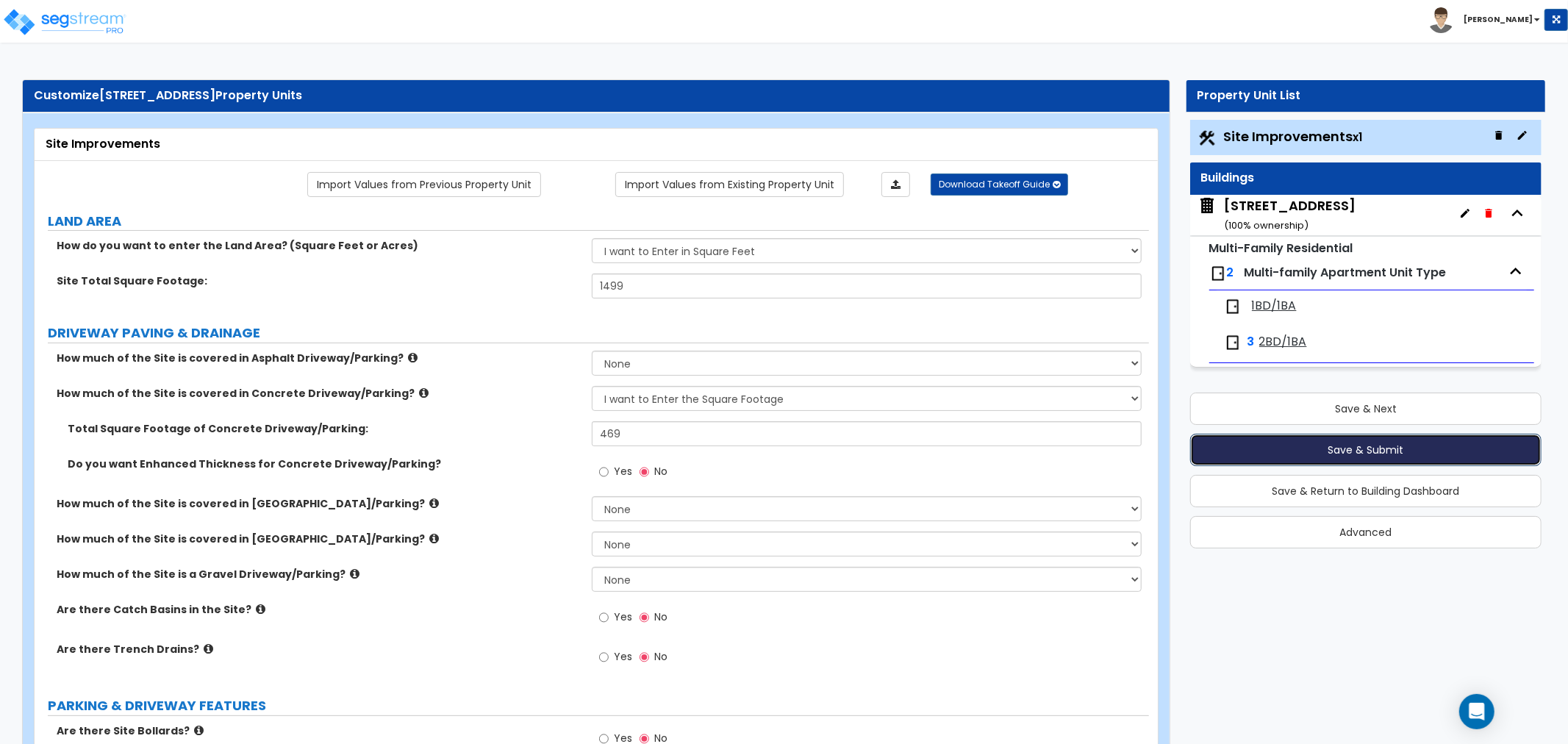
click at [1351, 453] on button "Save & Submit" at bounding box center [1365, 450] width 351 height 32
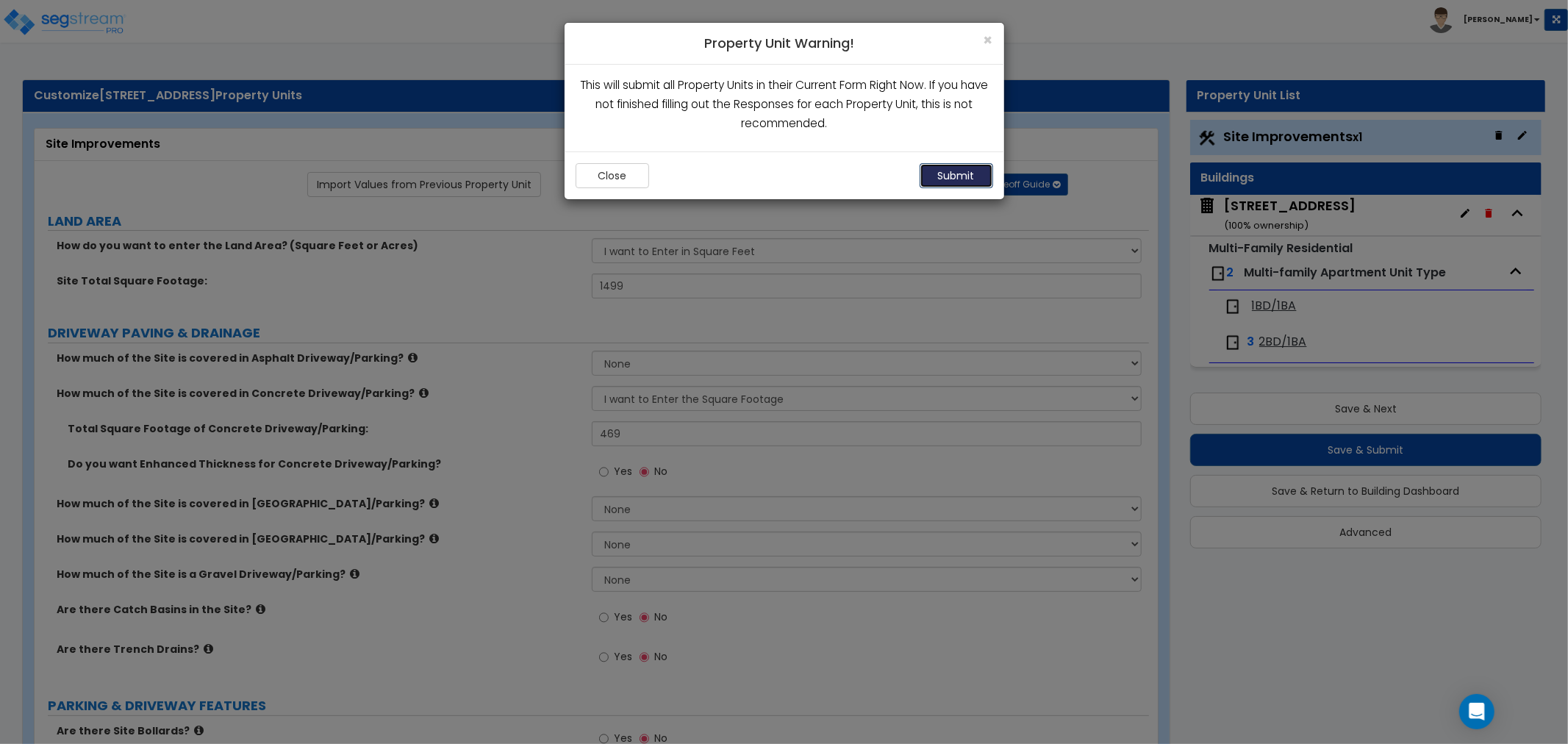
click at [982, 175] on button "Submit" at bounding box center [957, 175] width 74 height 25
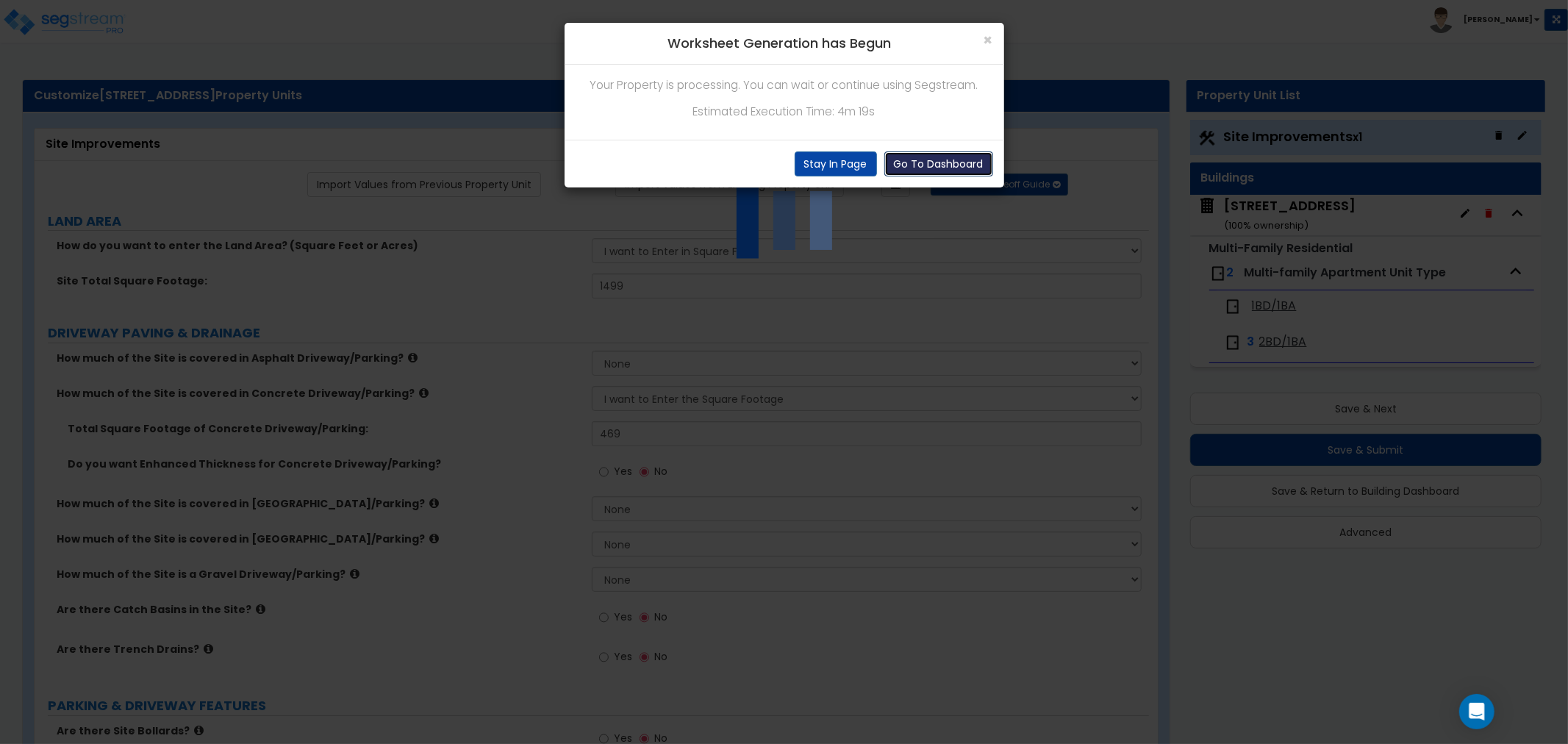
click at [914, 163] on button "Go To Dashboard" at bounding box center [939, 164] width 109 height 25
